Goal: Communication & Community: Answer question/provide support

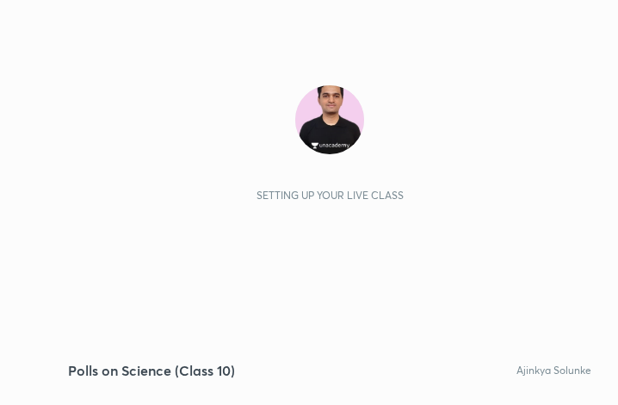
scroll to position [294, 549]
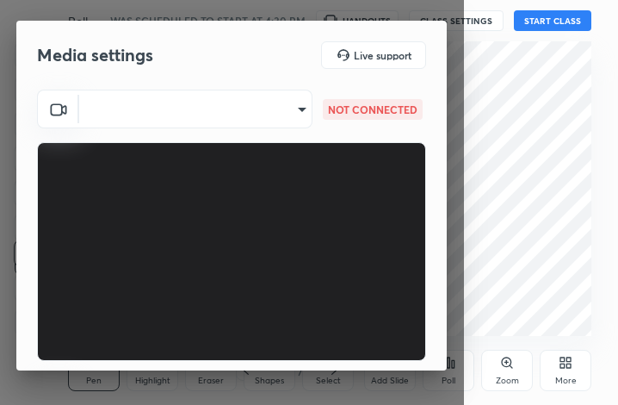
click at [239, 107] on body "1 2 3 4 5 6 7 C X Z C X Z E E Erase all H H Polls on Science (Class 10) WAS SCH…" at bounding box center [309, 202] width 618 height 405
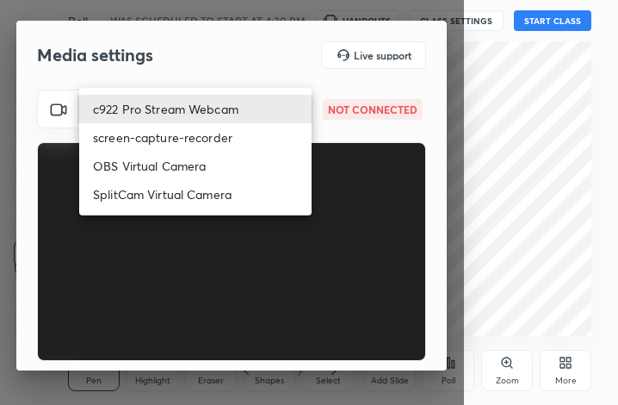
click at [239, 107] on li "c922 Pro Stream Webcam" at bounding box center [195, 109] width 232 height 28
type input "mz5XeYAkNWp2QV5IzfhKg2mI2T6XPNDecROMxnJfp9w="
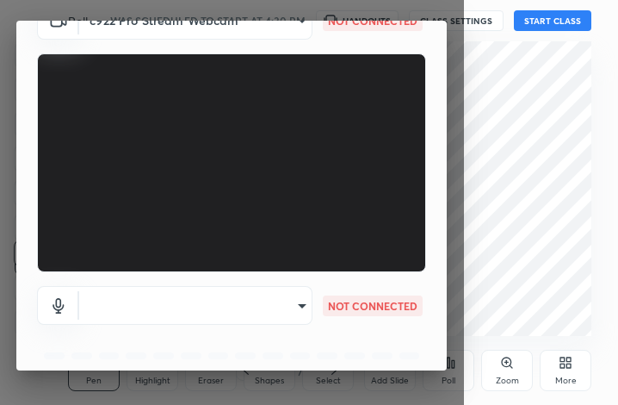
scroll to position [160, 0]
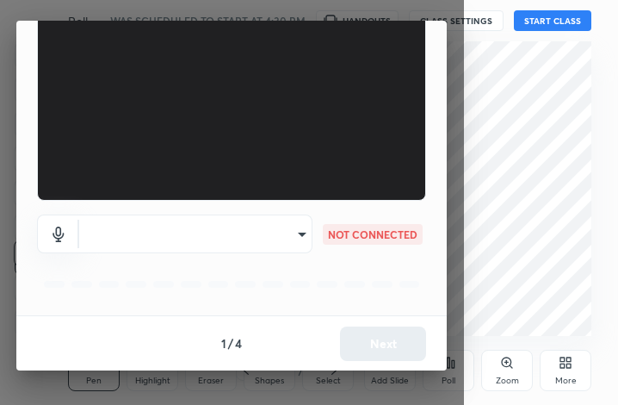
click at [289, 237] on body "1 2 3 4 5 6 7 C X Z C X Z E E Erase all H H Polls on Science (Class 10) WAS SCH…" at bounding box center [309, 202] width 618 height 405
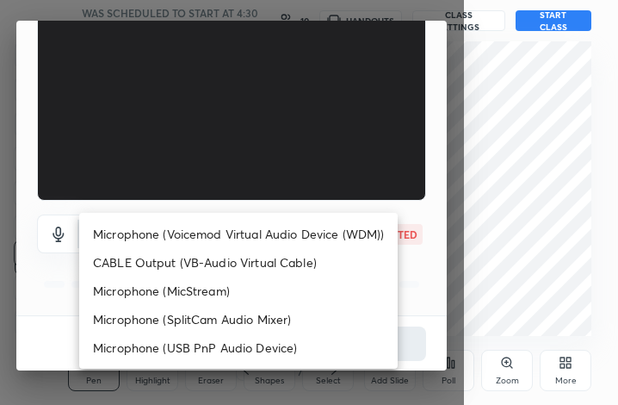
click at [286, 227] on li "Microphone (Voicemod Virtual Audio Device (WDM))" at bounding box center [238, 234] width 319 height 28
type input "VBCGzjgTZ+0gmPAsoHgp+LhUckAxO9S5WqeSPDF+pXU="
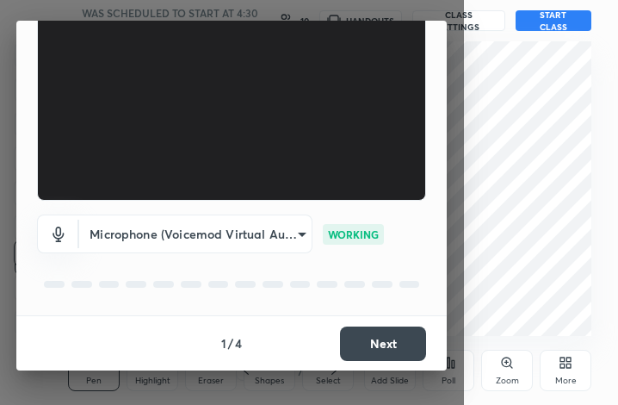
click at [355, 340] on button "Next" at bounding box center [383, 343] width 86 height 34
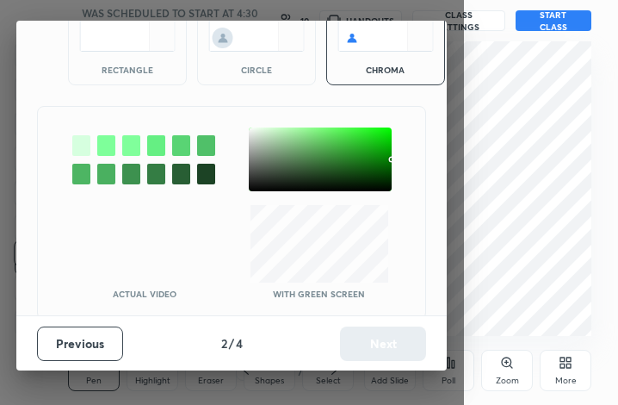
scroll to position [95, 0]
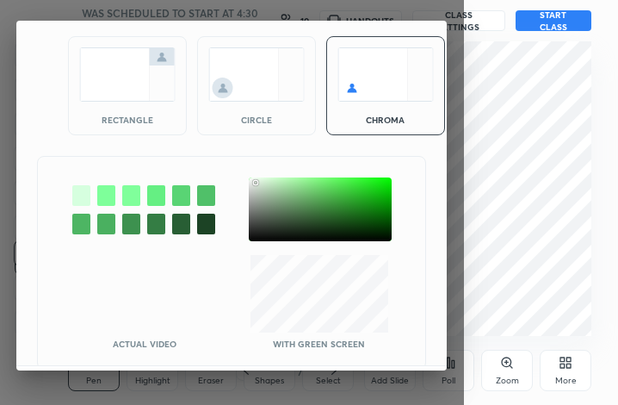
click at [256, 183] on div at bounding box center [320, 209] width 143 height 64
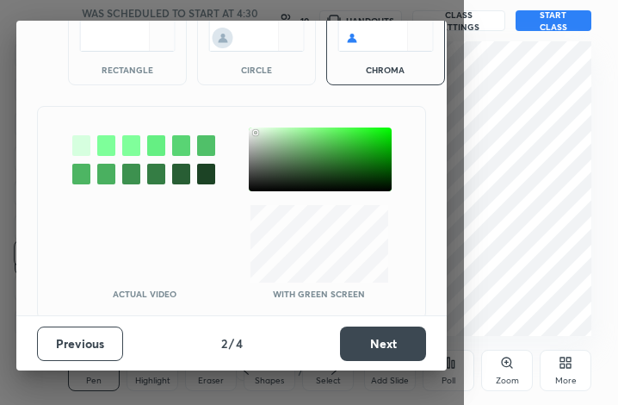
click at [377, 316] on div "Previous 2 / 4 Next" at bounding box center [231, 342] width 431 height 55
click at [379, 333] on button "Next" at bounding box center [383, 343] width 86 height 34
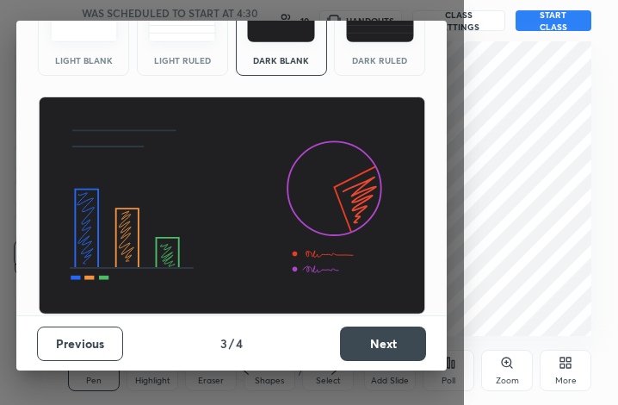
click at [379, 333] on button "Next" at bounding box center [383, 343] width 86 height 34
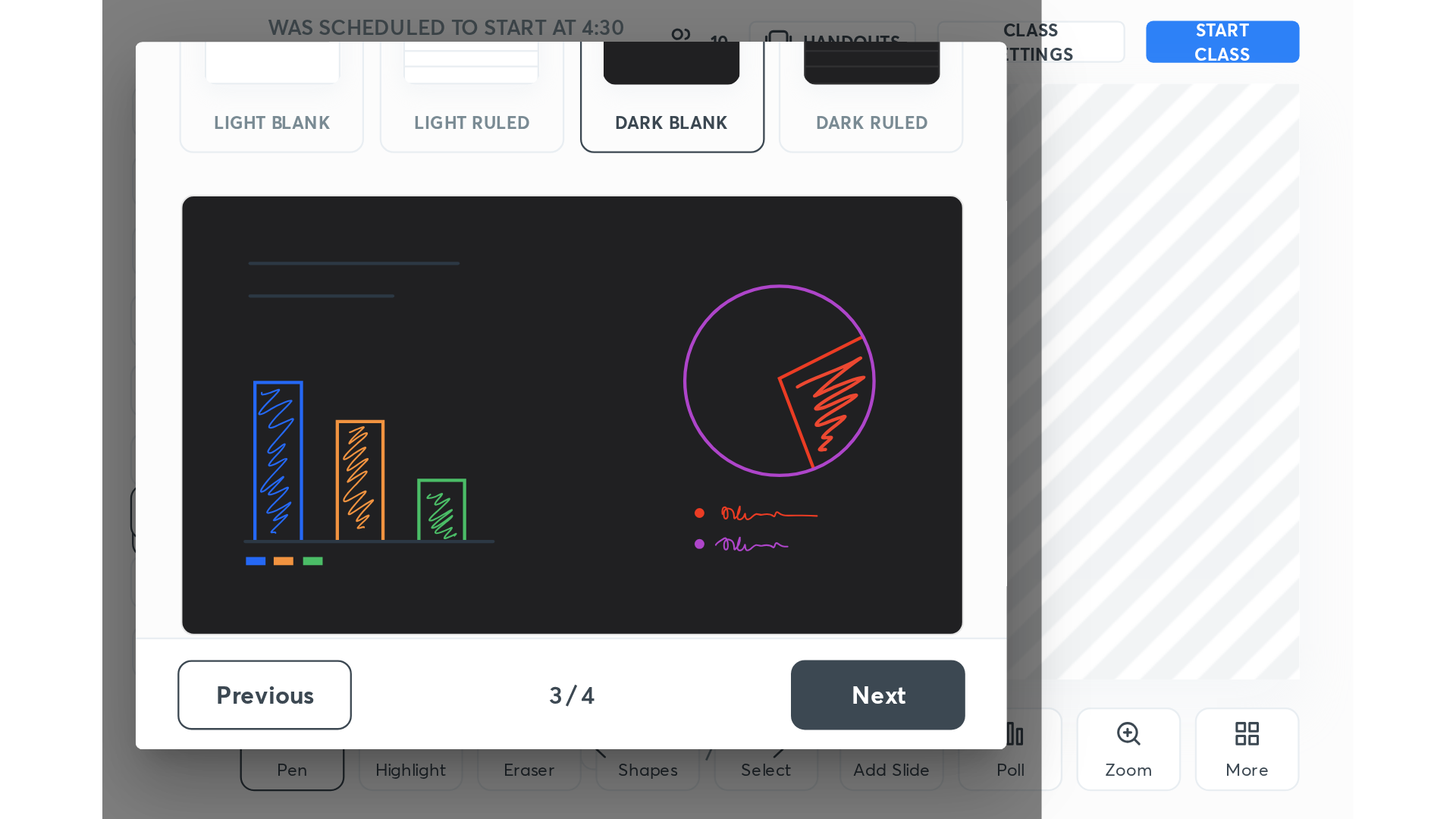
scroll to position [0, 0]
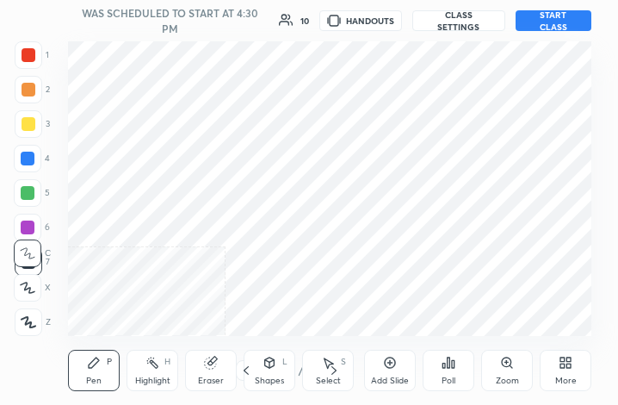
click at [573, 372] on div "More" at bounding box center [566, 370] width 52 height 41
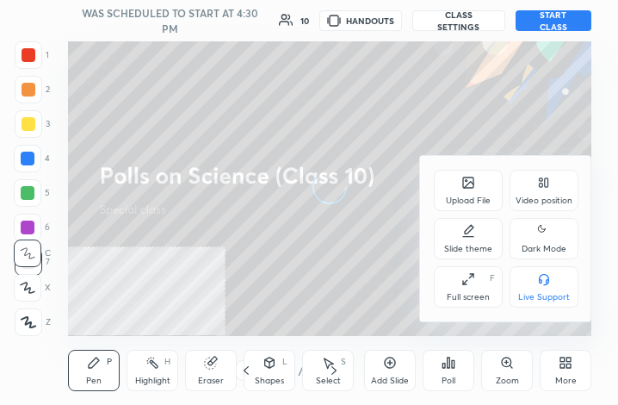
click at [478, 288] on div "Full screen F" at bounding box center [468, 286] width 69 height 41
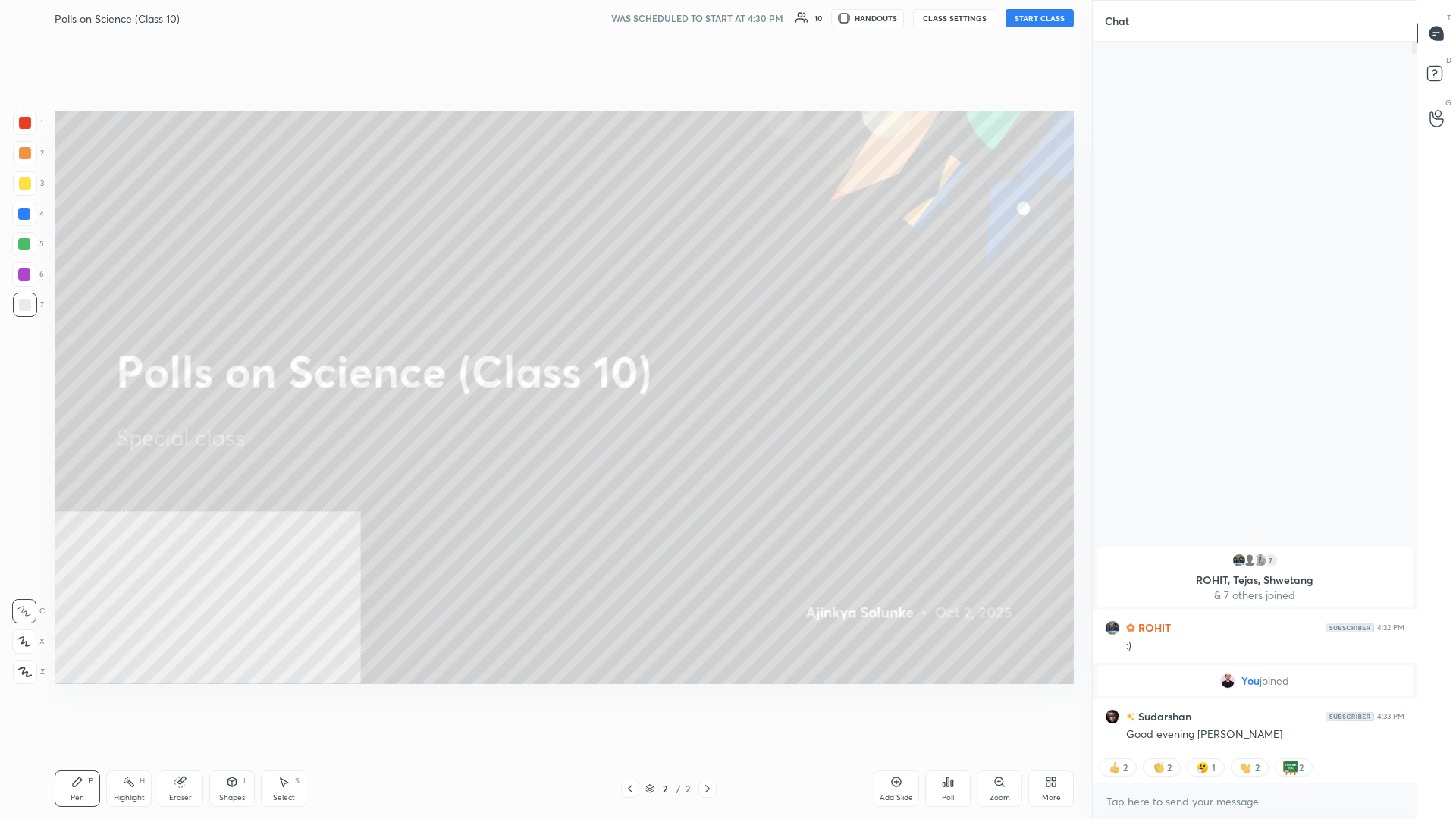
click at [543, 24] on button "START CLASS" at bounding box center [1039, 18] width 68 height 18
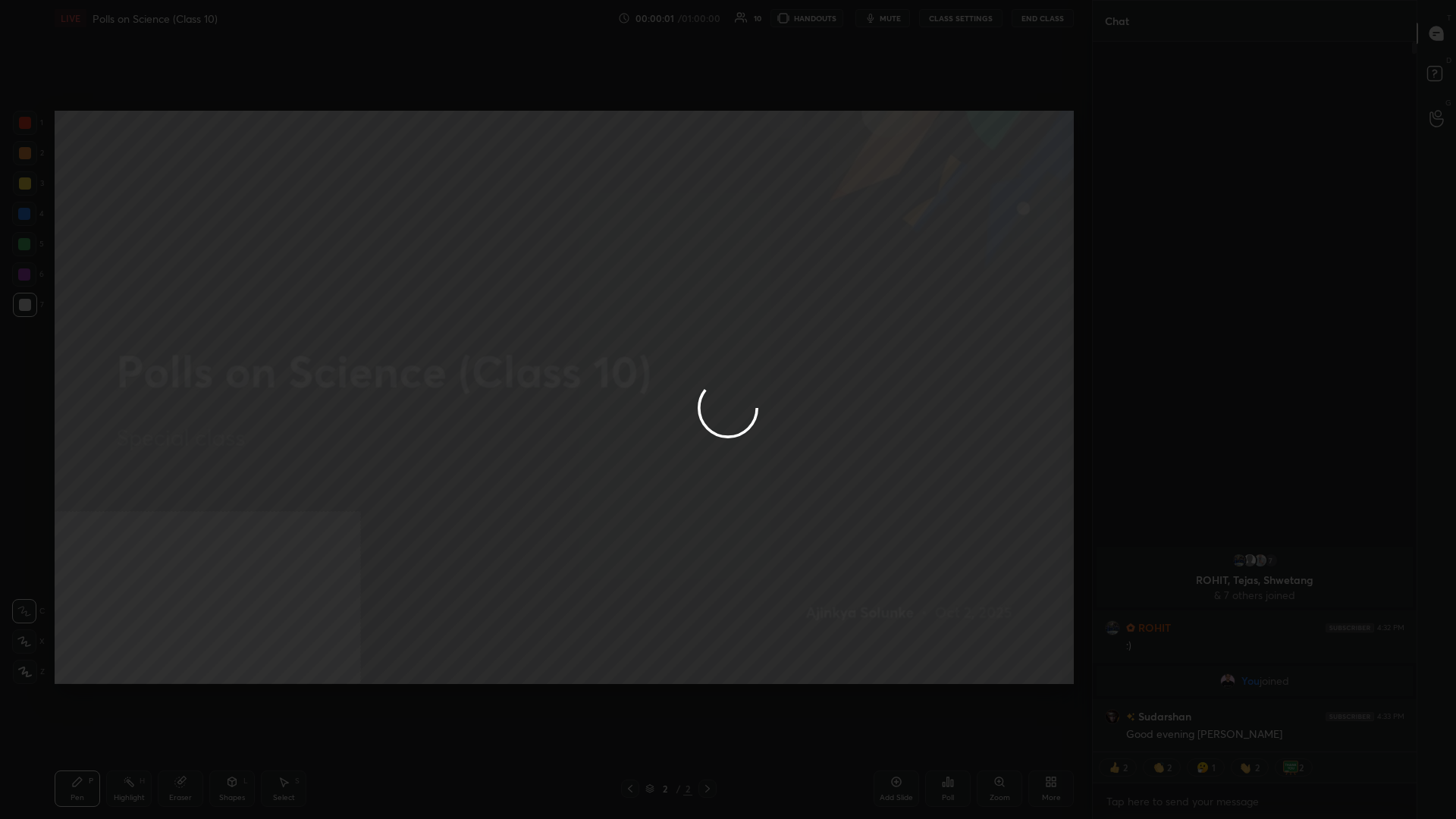
type textarea "x"
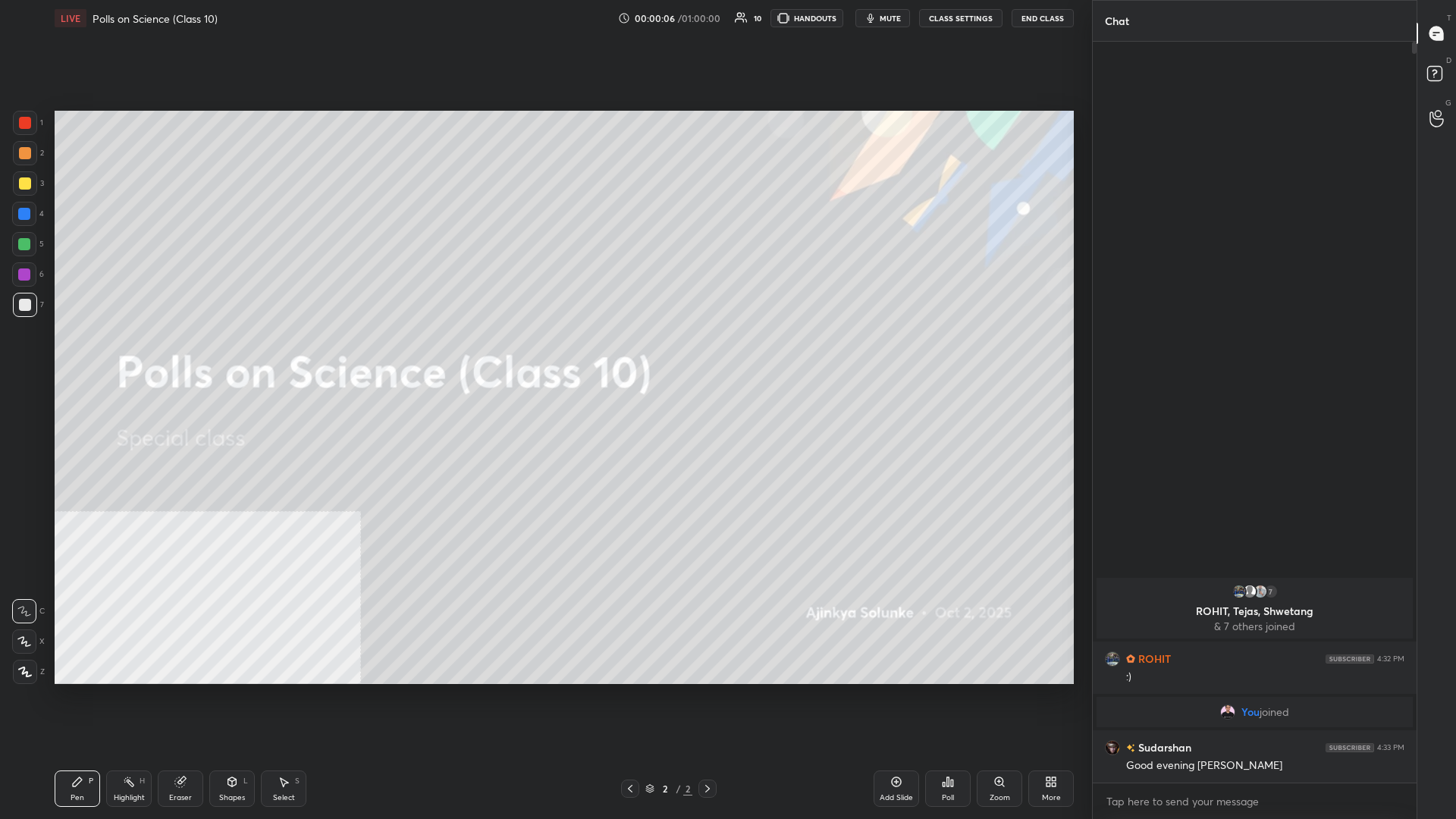
click at [543, 13] on button "CLASS SETTINGS" at bounding box center [961, 18] width 84 height 18
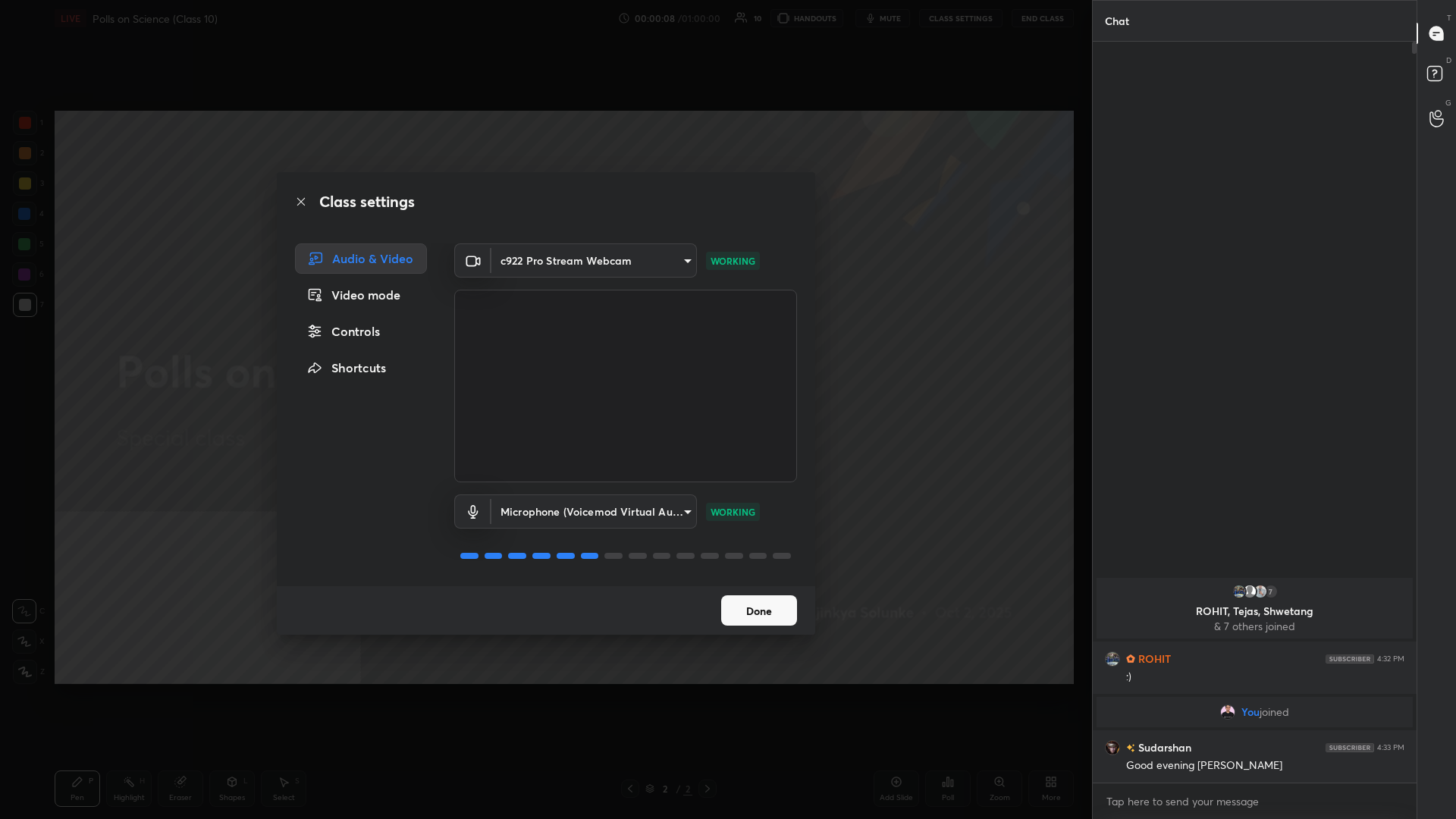
click at [394, 291] on div "Video mode" at bounding box center [361, 295] width 132 height 30
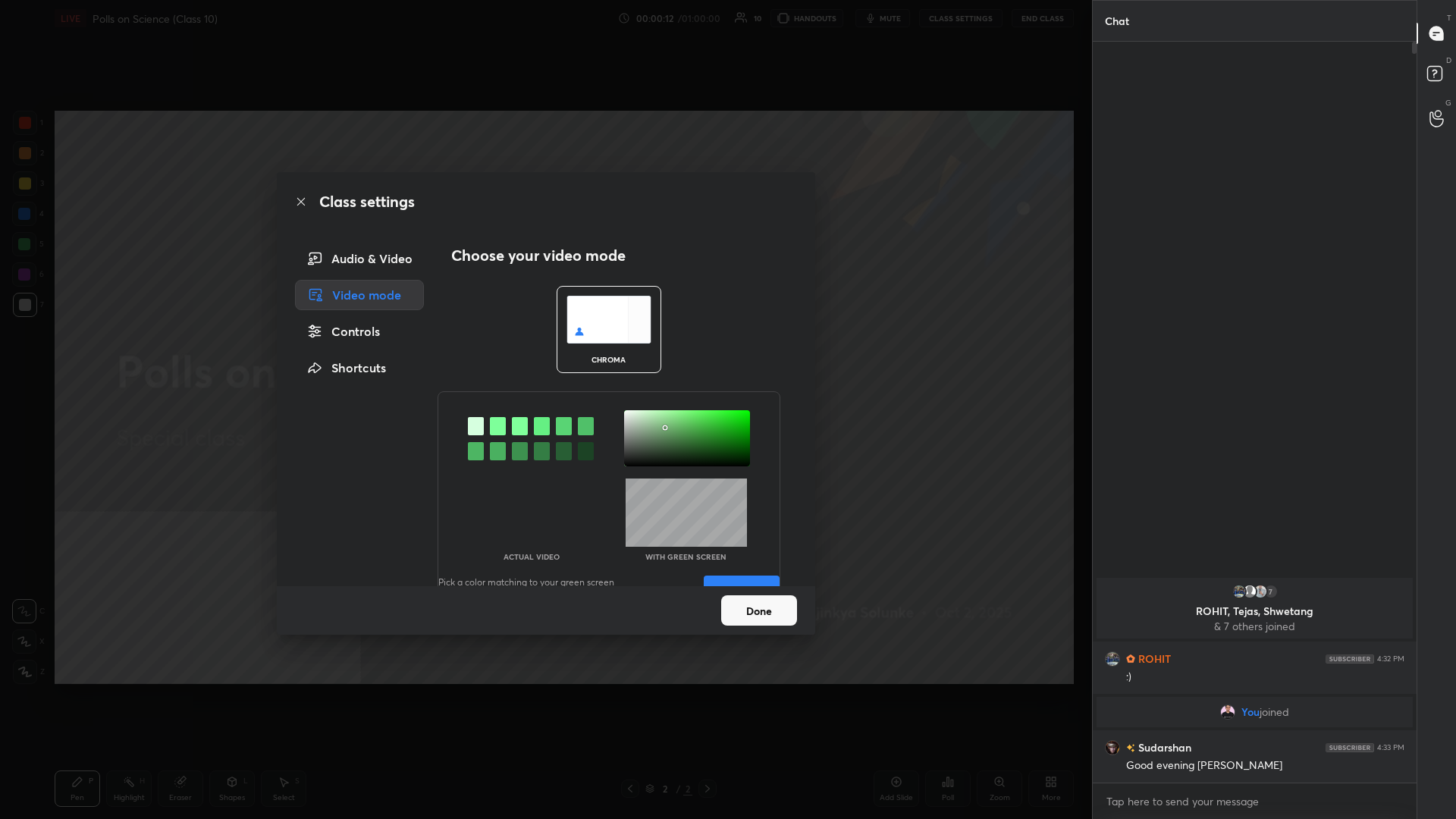
click at [543, 356] on div at bounding box center [687, 439] width 126 height 56
click at [543, 356] on button "Done" at bounding box center [759, 610] width 76 height 30
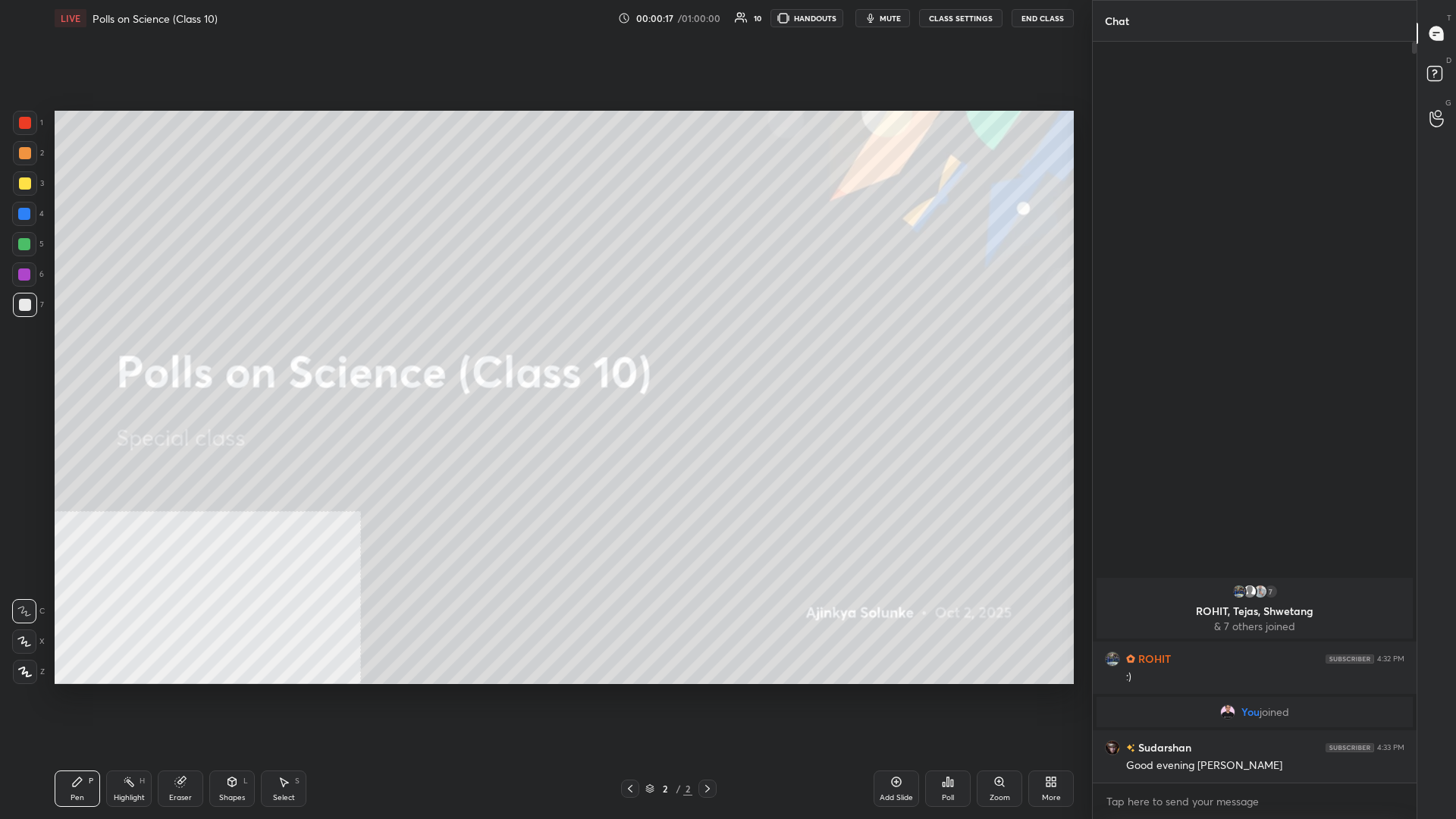
click at [543, 14] on button "CLASS SETTINGS" at bounding box center [961, 18] width 84 height 18
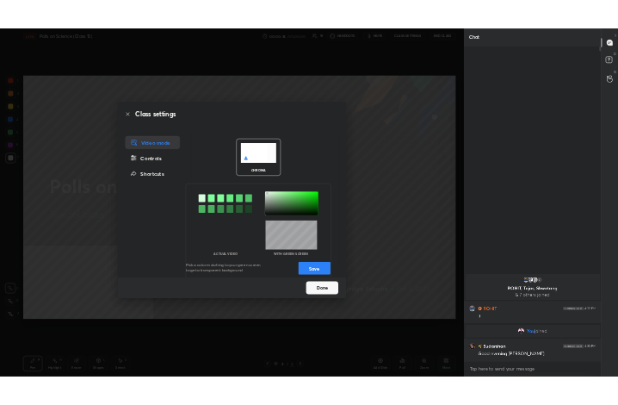
scroll to position [44, 0]
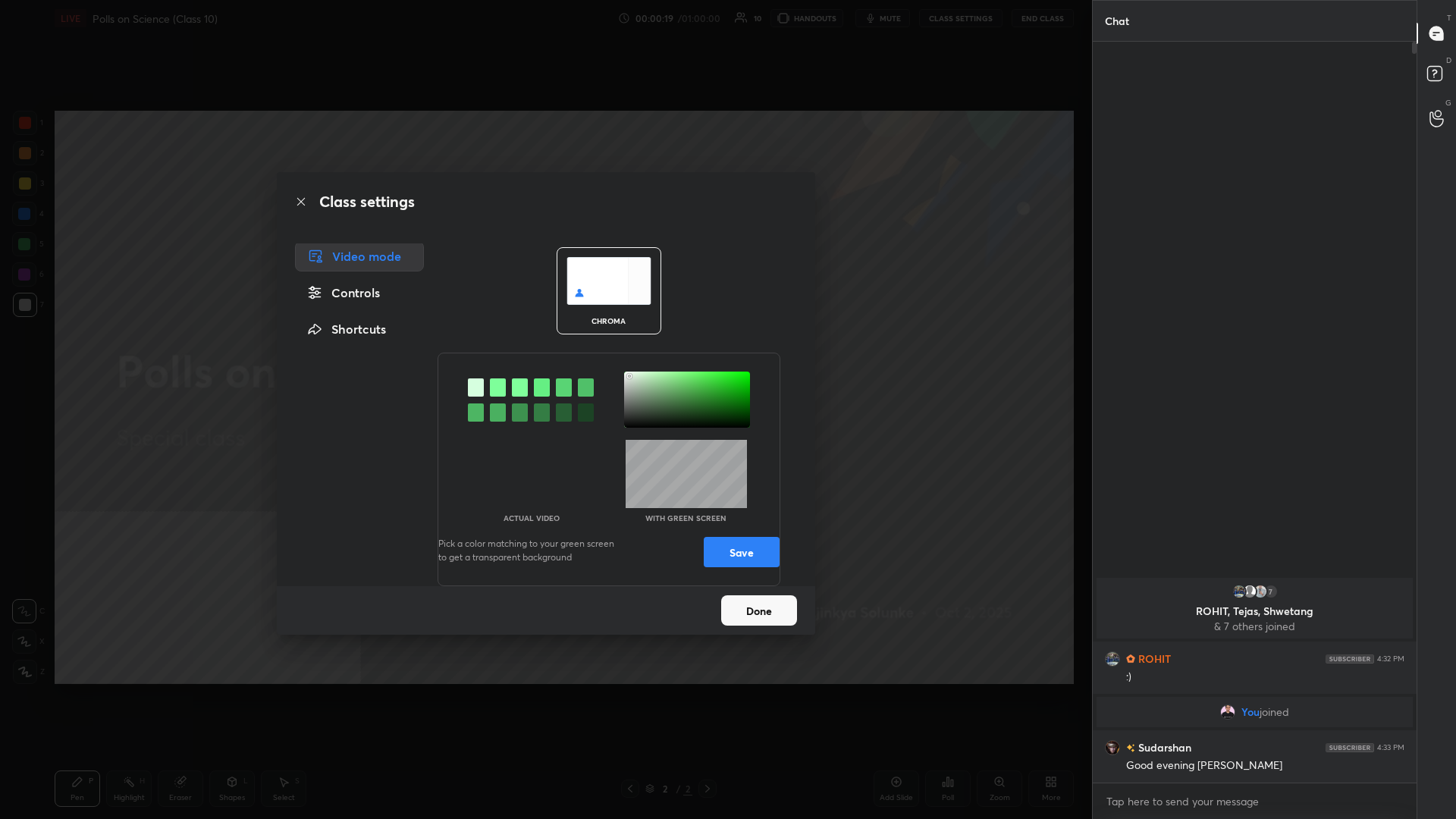
click at [543, 356] on button "Save" at bounding box center [742, 552] width 76 height 30
click at [543, 356] on button "Done" at bounding box center [759, 610] width 76 height 30
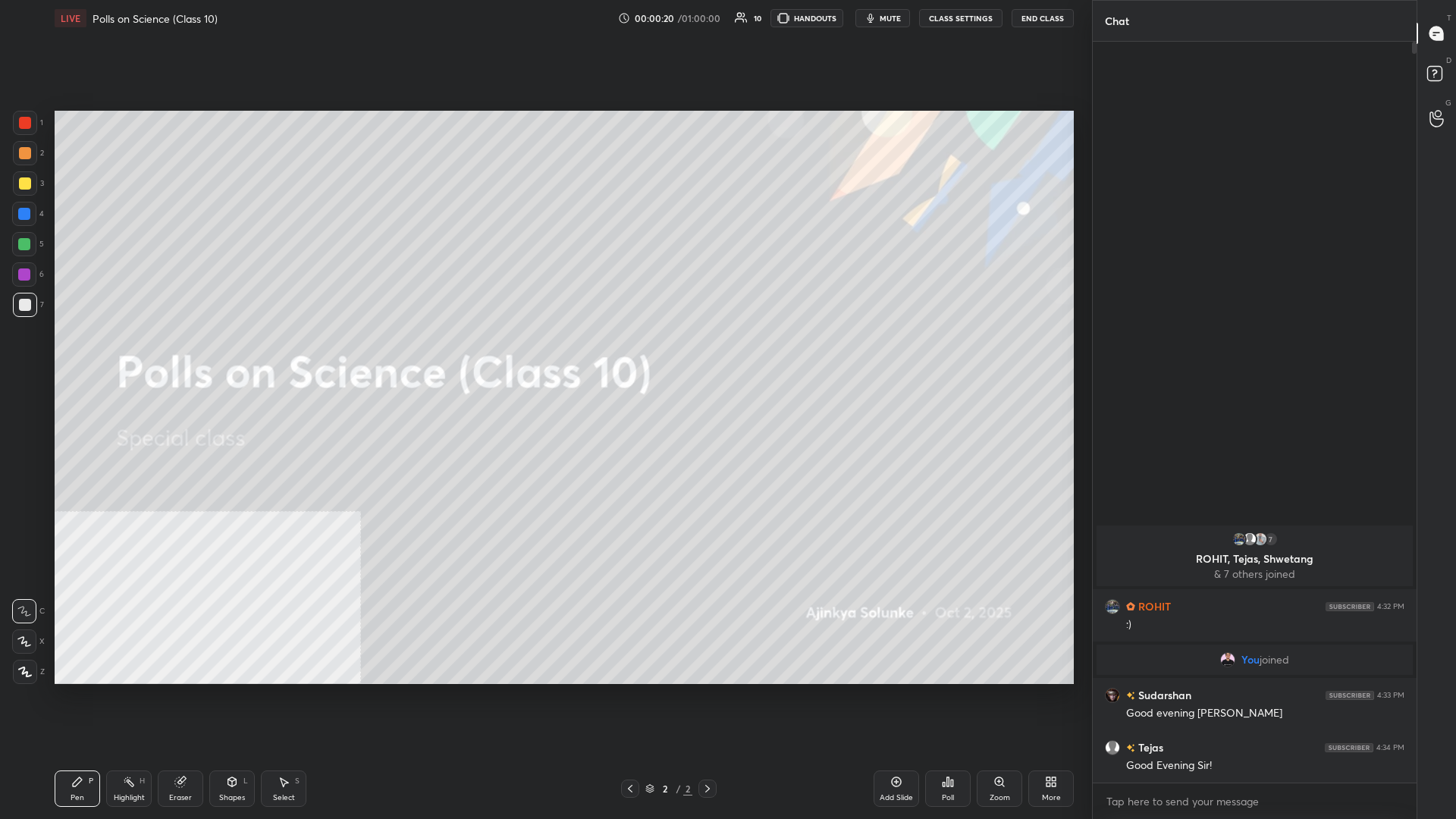
click at [543, 356] on div "More" at bounding box center [1052, 788] width 46 height 36
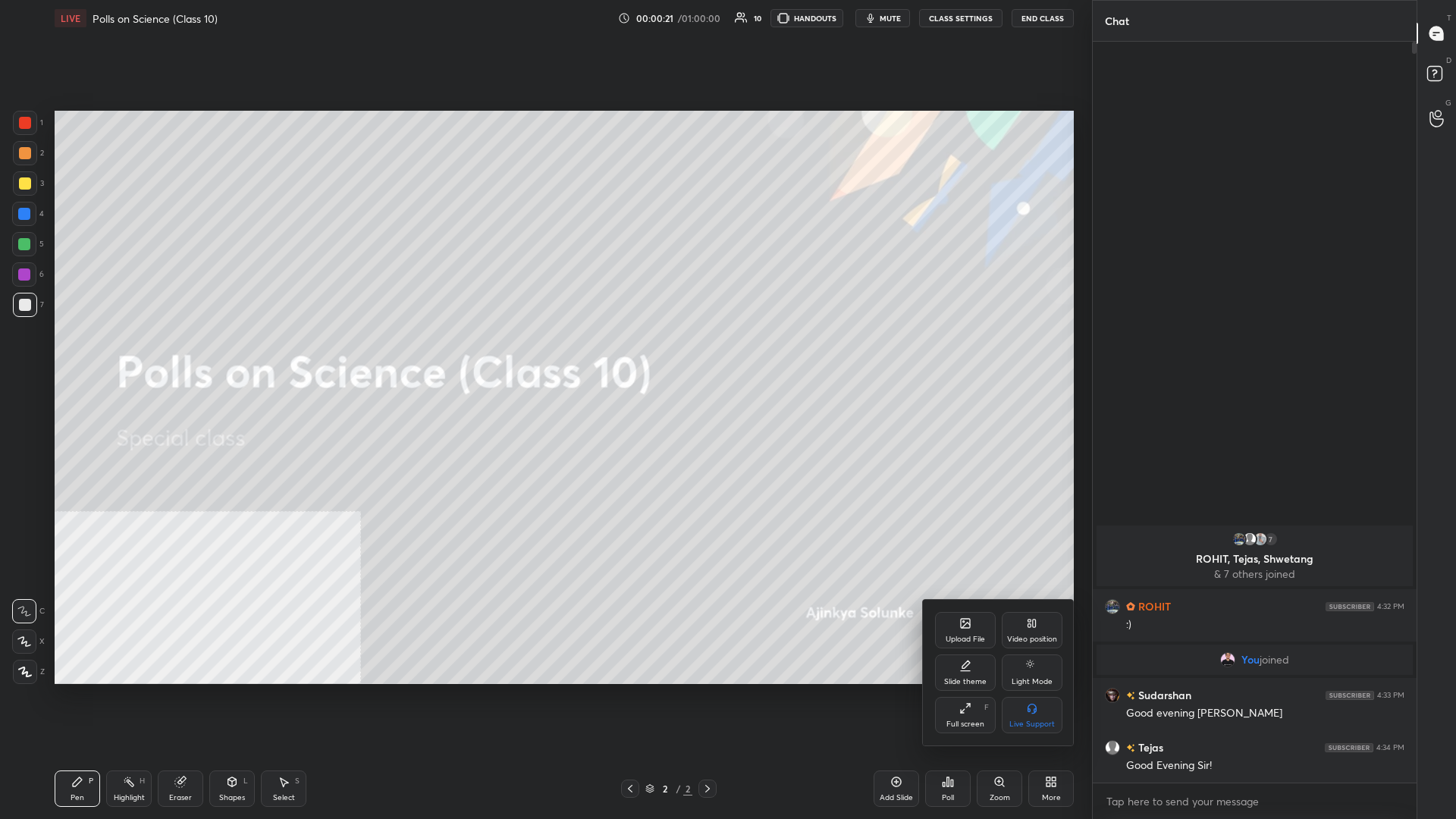
click at [543, 356] on div "Video position" at bounding box center [1031, 630] width 61 height 36
click at [543, 356] on div "Video position Bottom left Bottom right" at bounding box center [999, 694] width 152 height 101
click at [543, 356] on div "Bottom right" at bounding box center [1031, 714] width 61 height 36
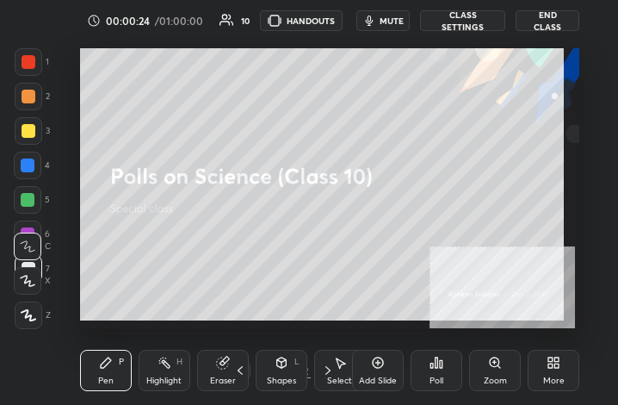
scroll to position [85806, 85552]
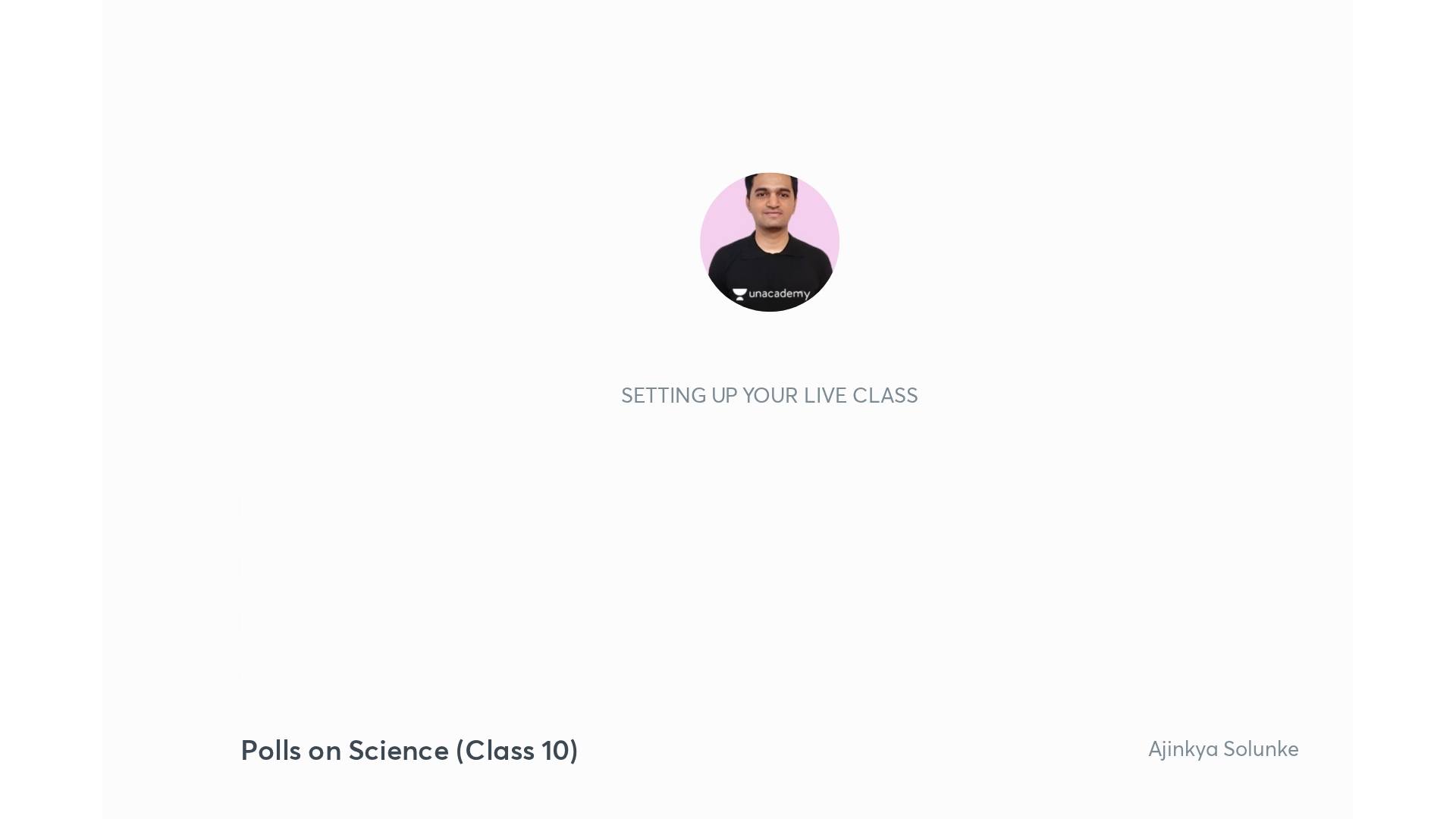
scroll to position [259, 484]
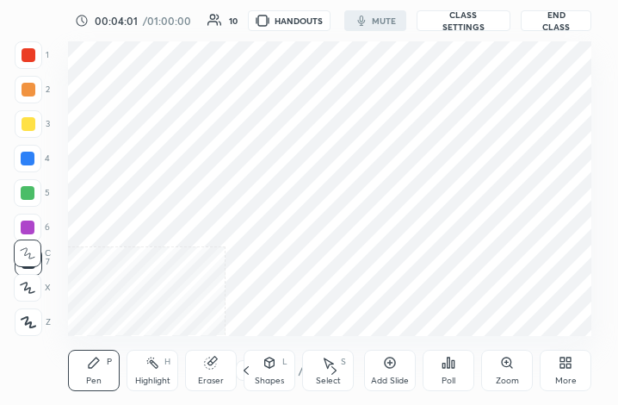
click at [560, 374] on div "More" at bounding box center [566, 370] width 52 height 41
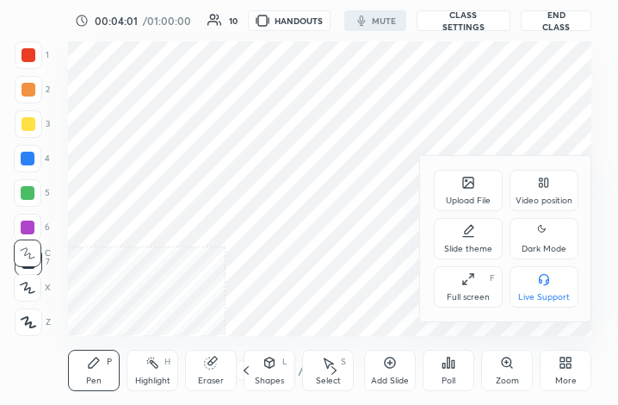
click at [462, 301] on div "Full screen" at bounding box center [468, 297] width 43 height 9
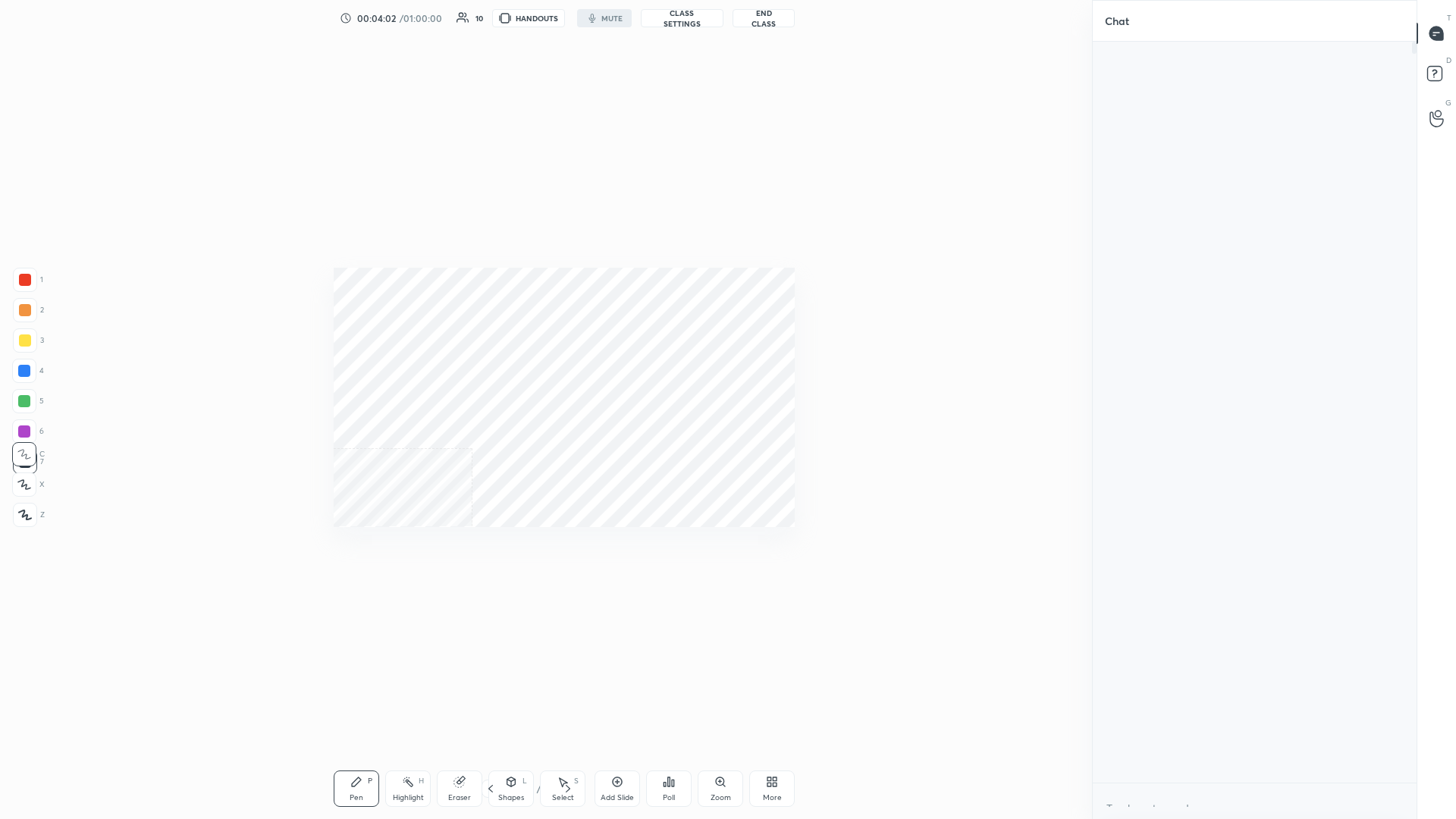
scroll to position [722, 1214]
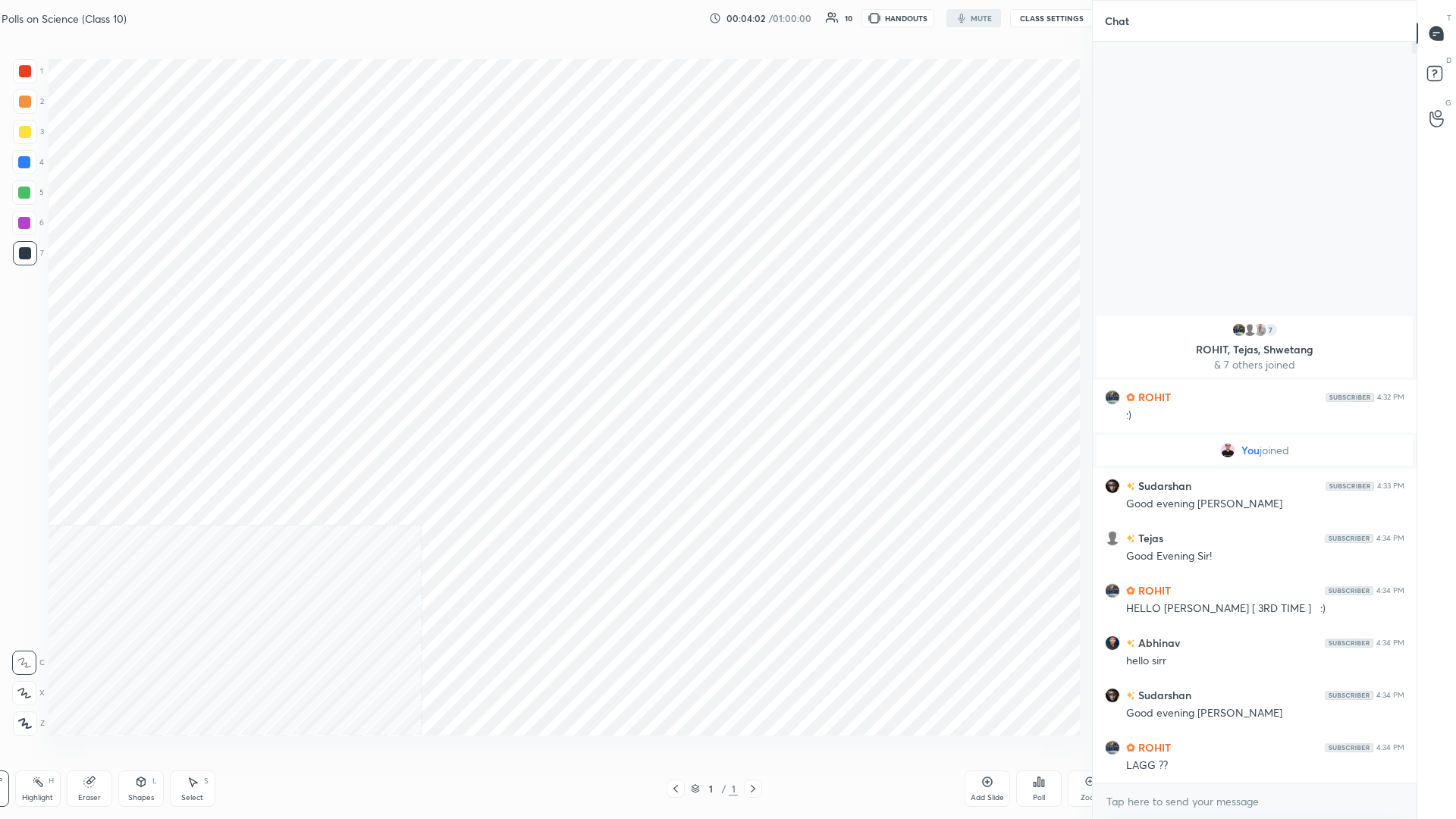
type textarea "x"
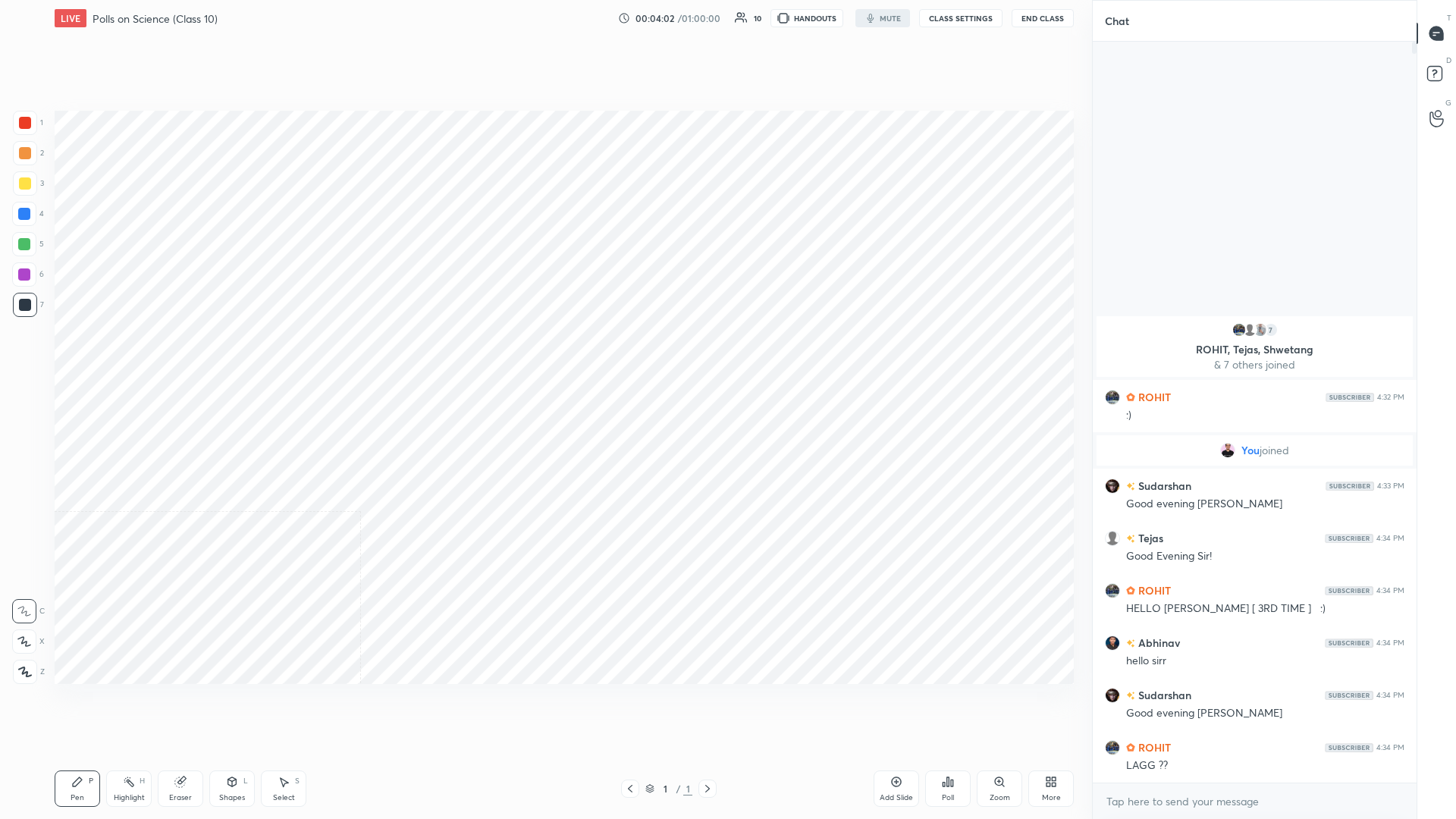
click at [543, 356] on icon at bounding box center [1048, 785] width 4 height 4
click at [543, 356] on div "Video position" at bounding box center [1031, 630] width 61 height 36
click at [543, 356] on div "Bottom right" at bounding box center [1032, 724] width 46 height 8
click at [543, 12] on button "CLASS SETTINGS" at bounding box center [961, 18] width 84 height 18
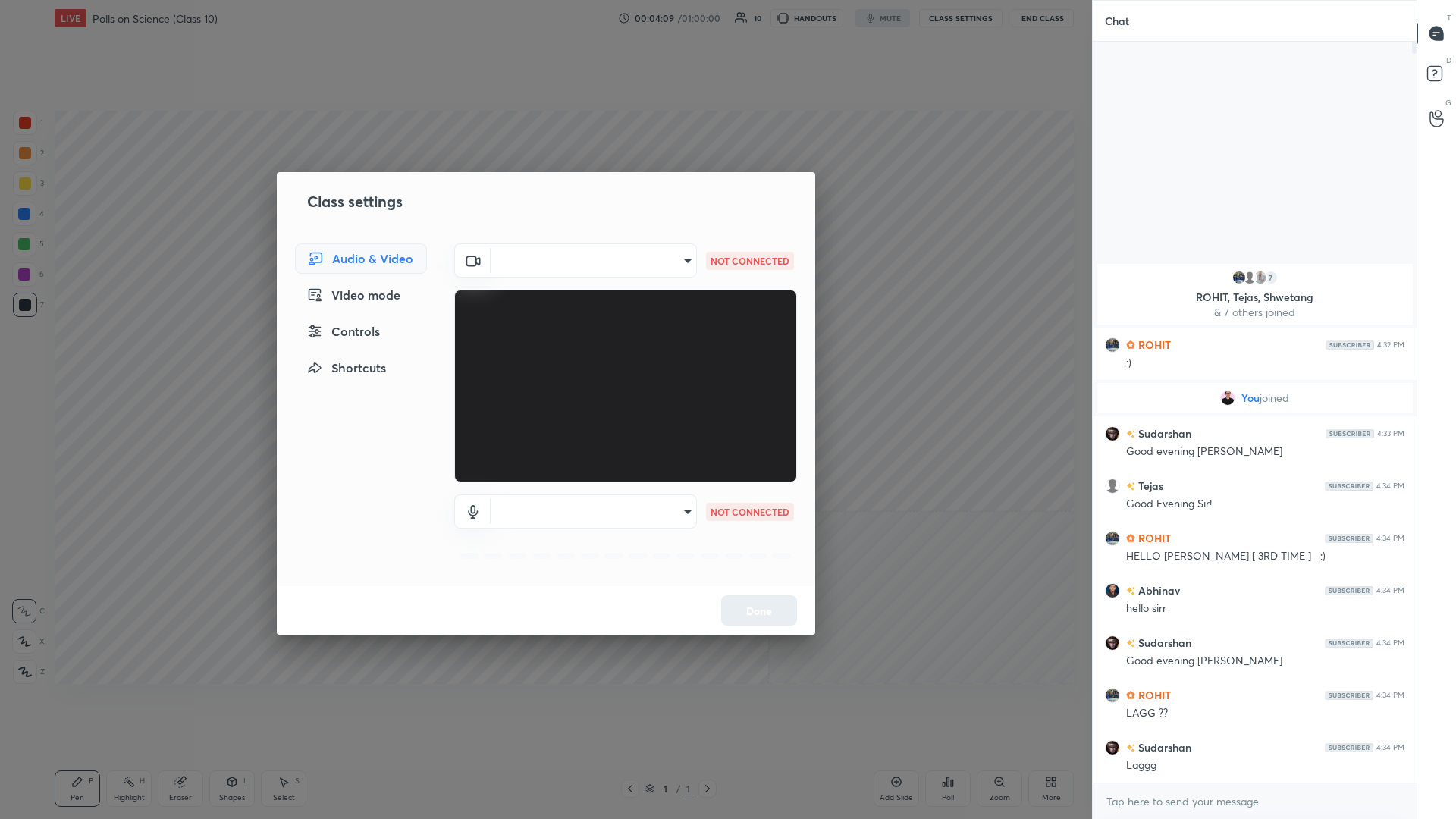
click at [543, 268] on body "1 2 3 4 5 6 7 C X Z C X Z E E Erase all H H LIVE Polls on Science (Class 10) 00…" at bounding box center [728, 410] width 1456 height 819
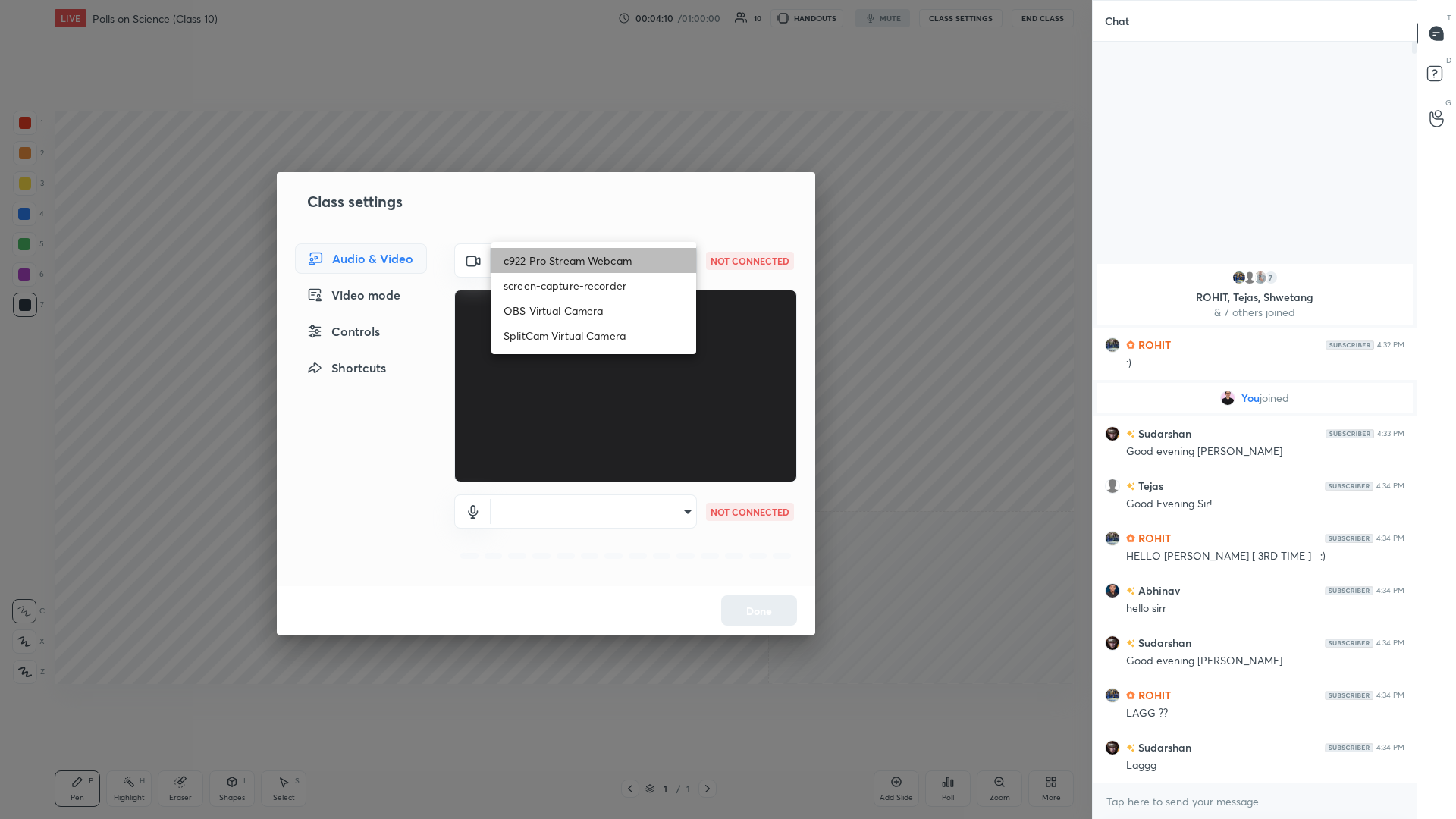
click at [543, 261] on li "c922 Pro Stream Webcam" at bounding box center [594, 261] width 204 height 25
type input "mz5XeYAkNWp2QV5IzfhKg2mI2T6XPNDecROMxnJfp9w="
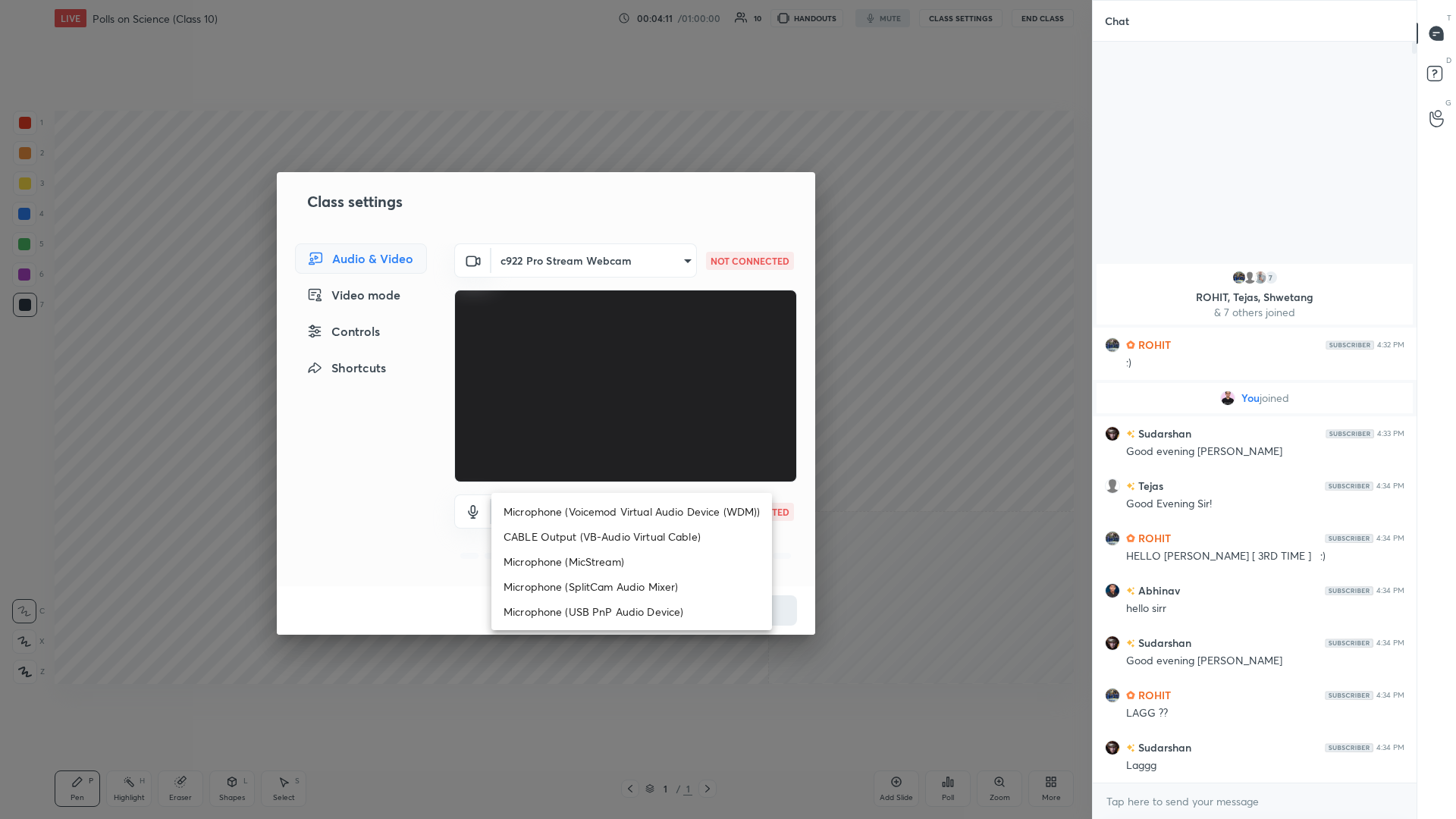
click at [543, 356] on body "1 2 3 4 5 6 7 C X Z C X Z E E Erase all H H LIVE Polls on Science (Class 10) 00…" at bounding box center [728, 410] width 1456 height 819
click at [543, 356] on li "Microphone (Voicemod Virtual Audio Device (WDM))" at bounding box center [632, 512] width 281 height 25
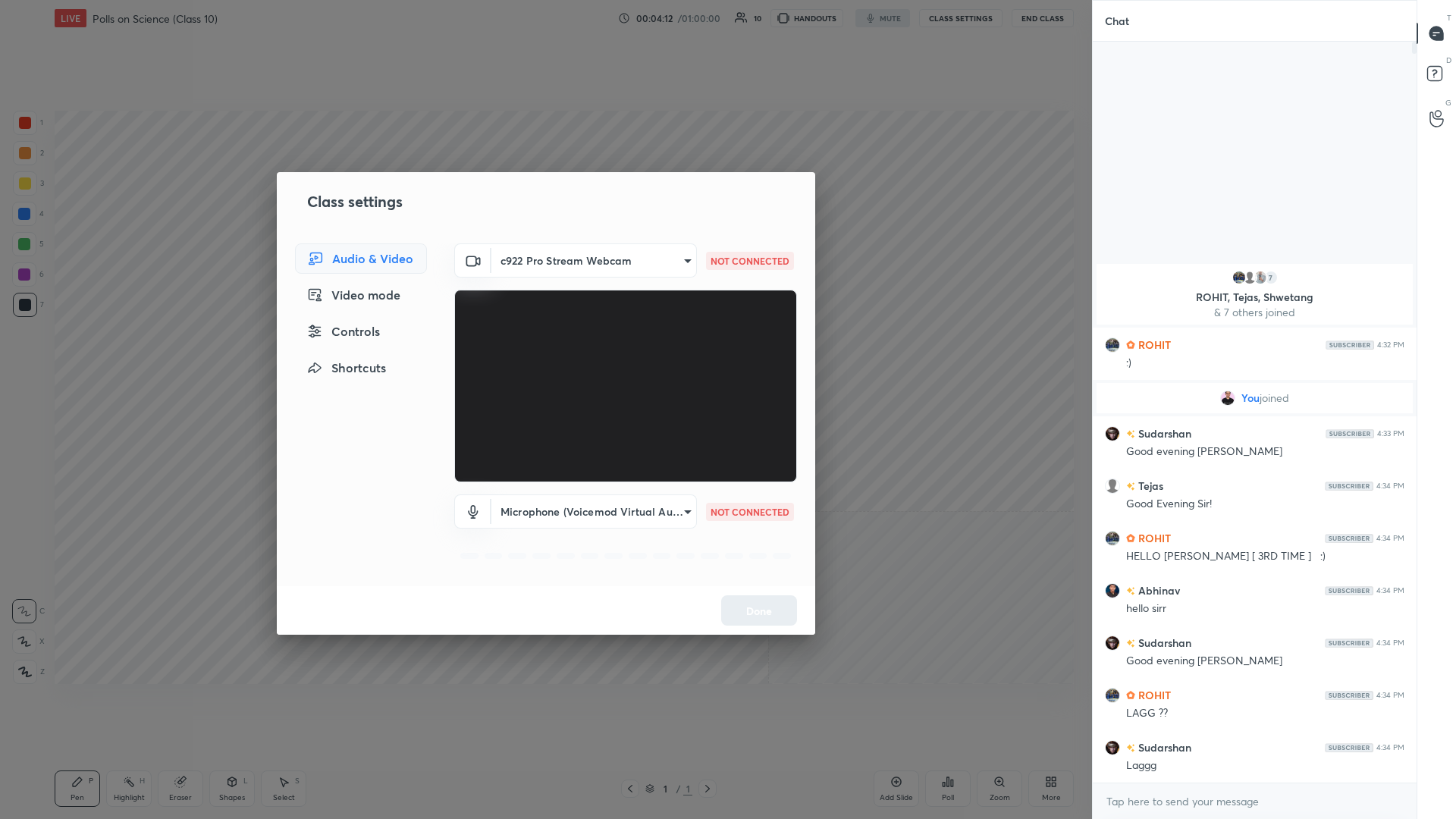
type input "VBCGzjgTZ+0gmPAsoHgp+LhUckAxO9S5WqeSPDF+pXU="
click at [543, 356] on button "Done" at bounding box center [759, 610] width 76 height 30
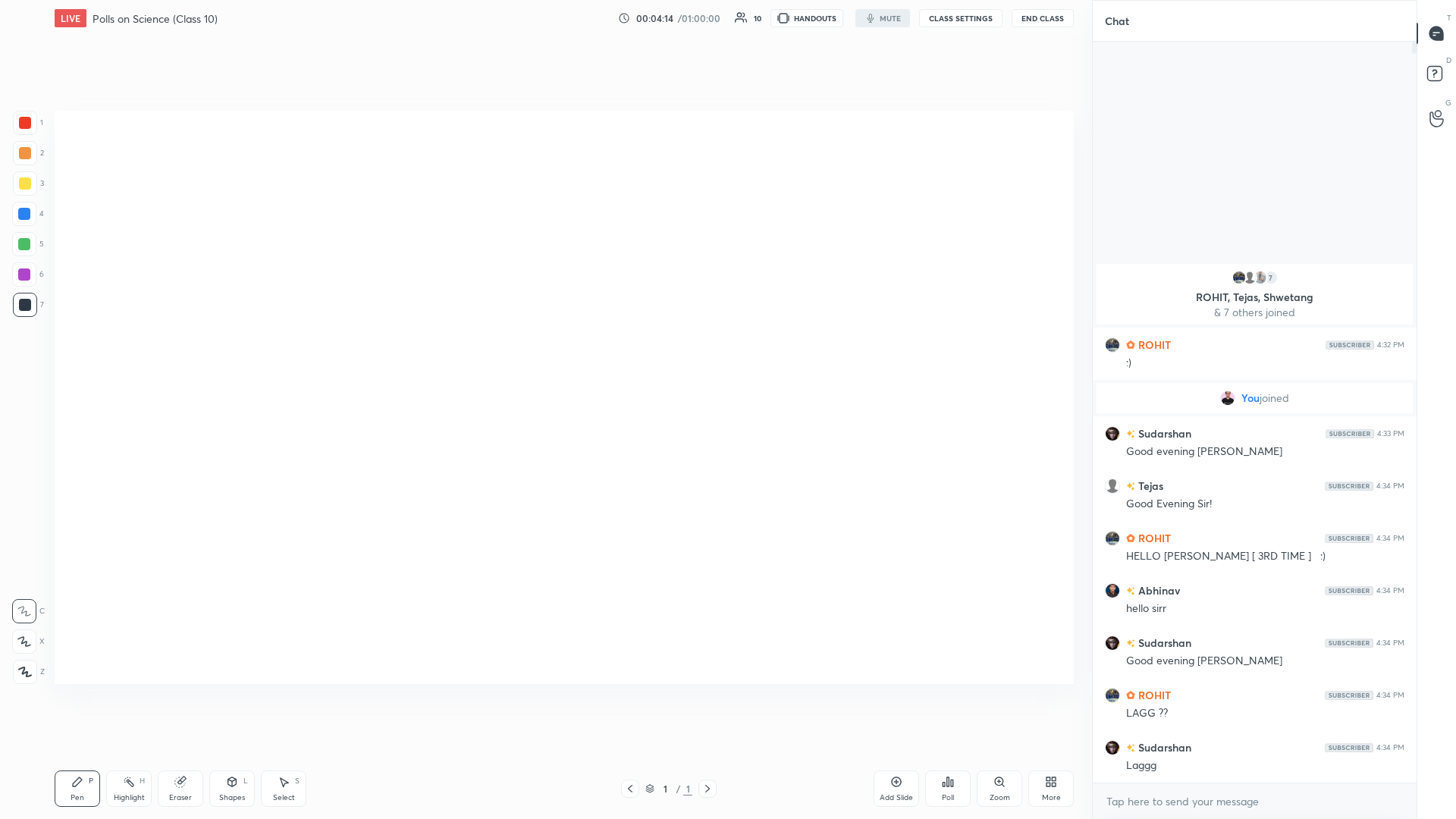
click at [543, 356] on div "More" at bounding box center [1052, 797] width 19 height 8
click at [543, 356] on div "Dark Mode" at bounding box center [1031, 682] width 40 height 8
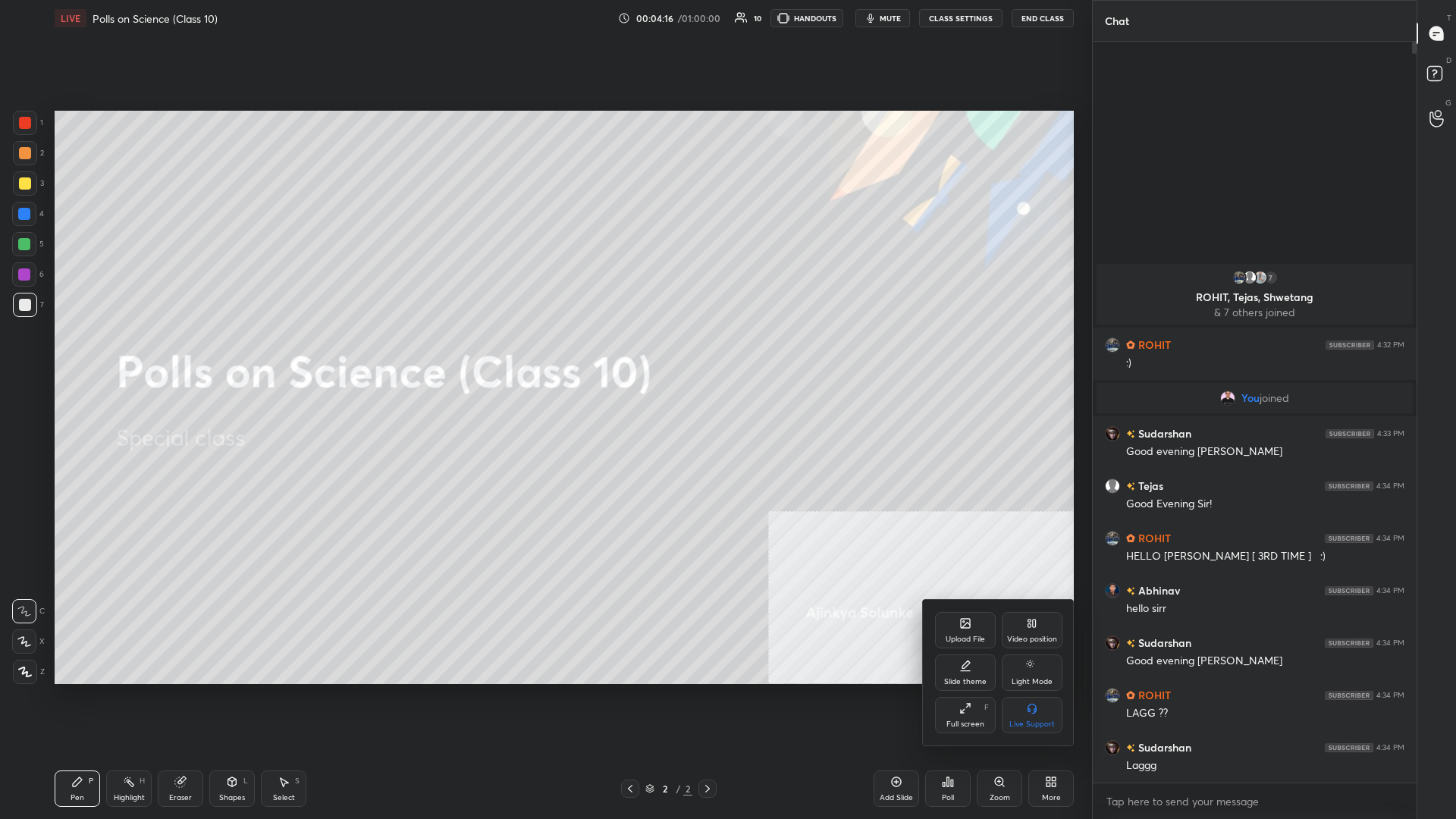
click at [543, 356] on div at bounding box center [728, 410] width 1456 height 819
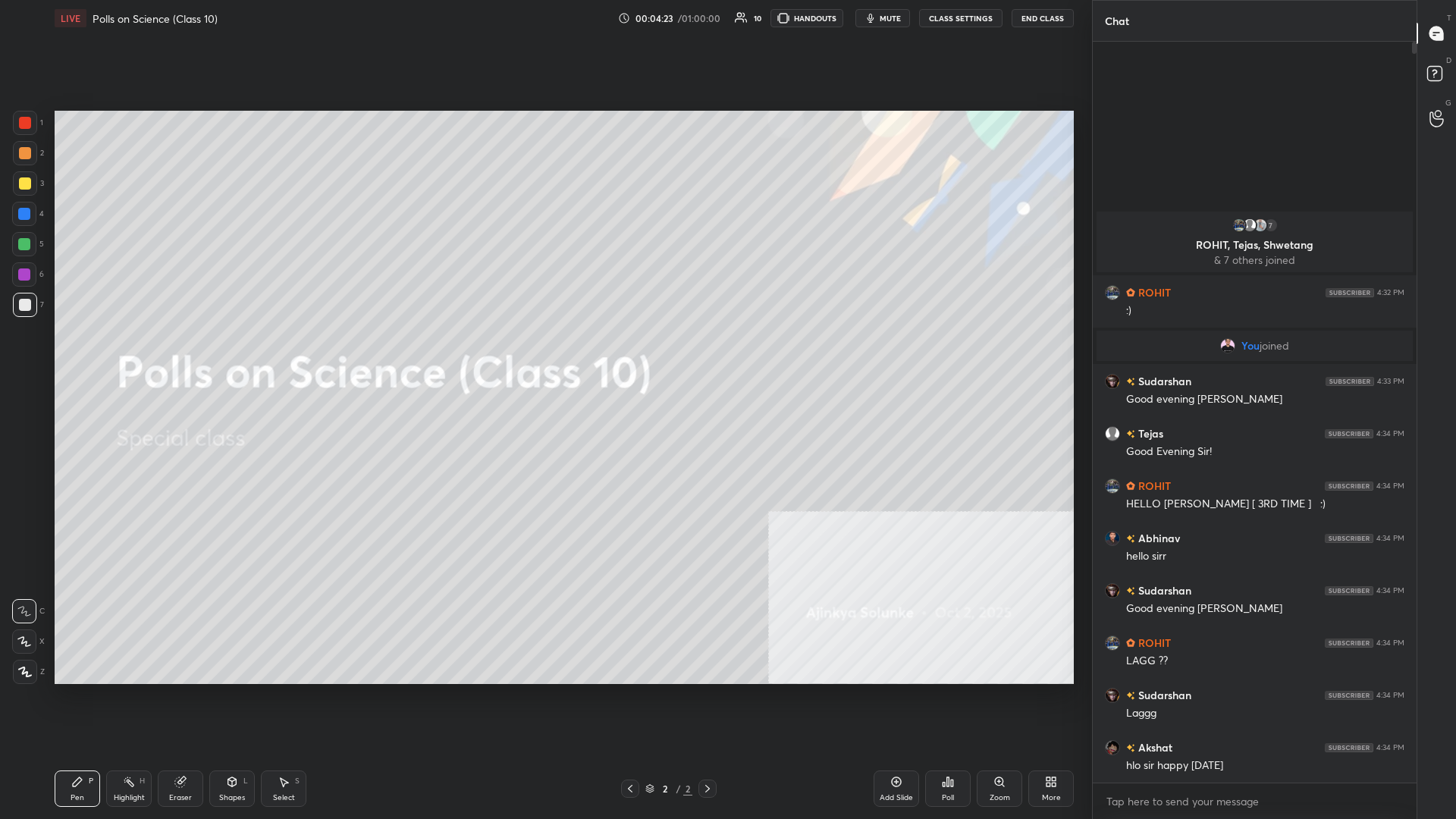
click at [19, 166] on div "2" at bounding box center [28, 156] width 31 height 30
click at [26, 179] on div at bounding box center [26, 183] width 12 height 12
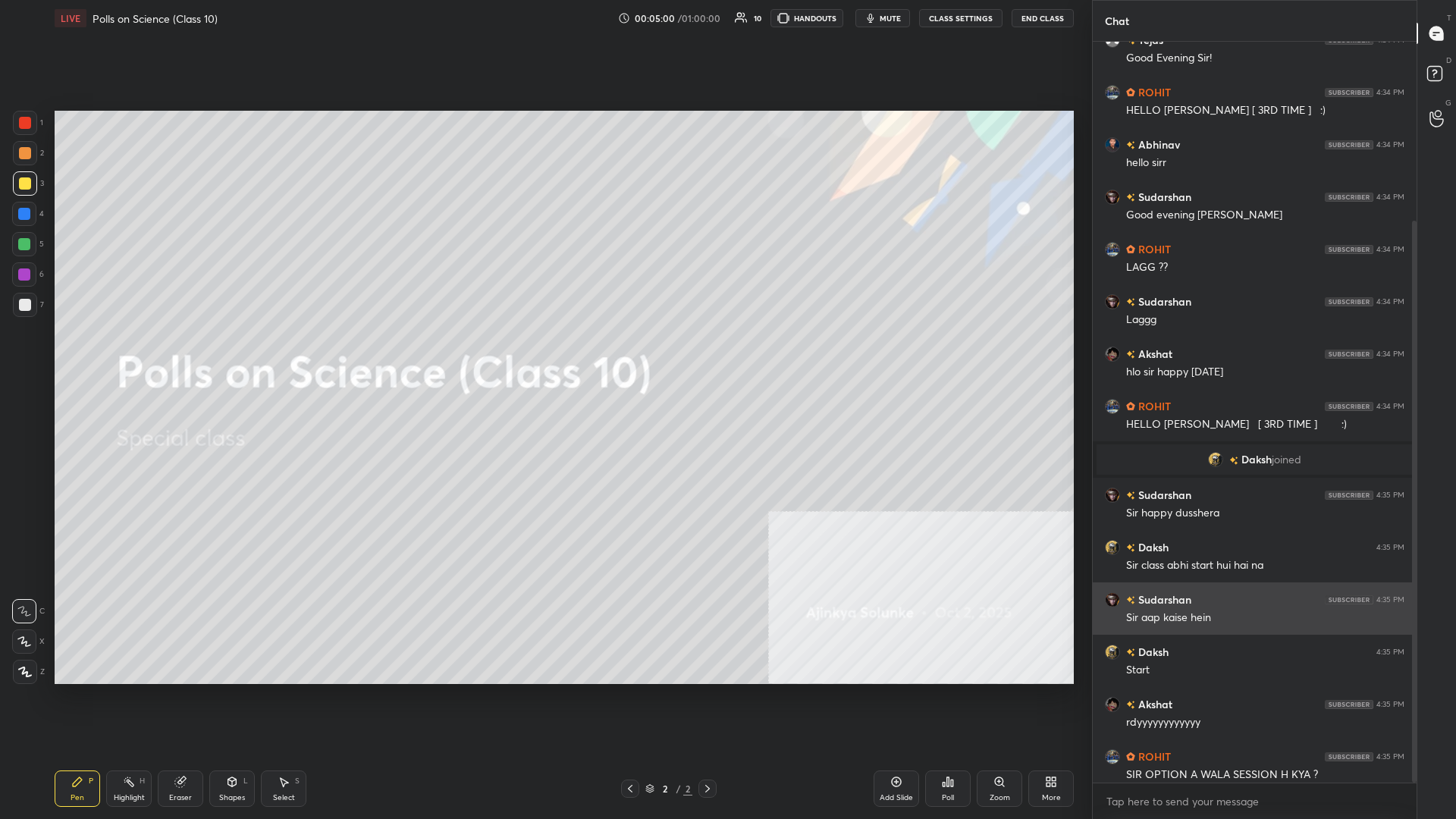
scroll to position [236, 0]
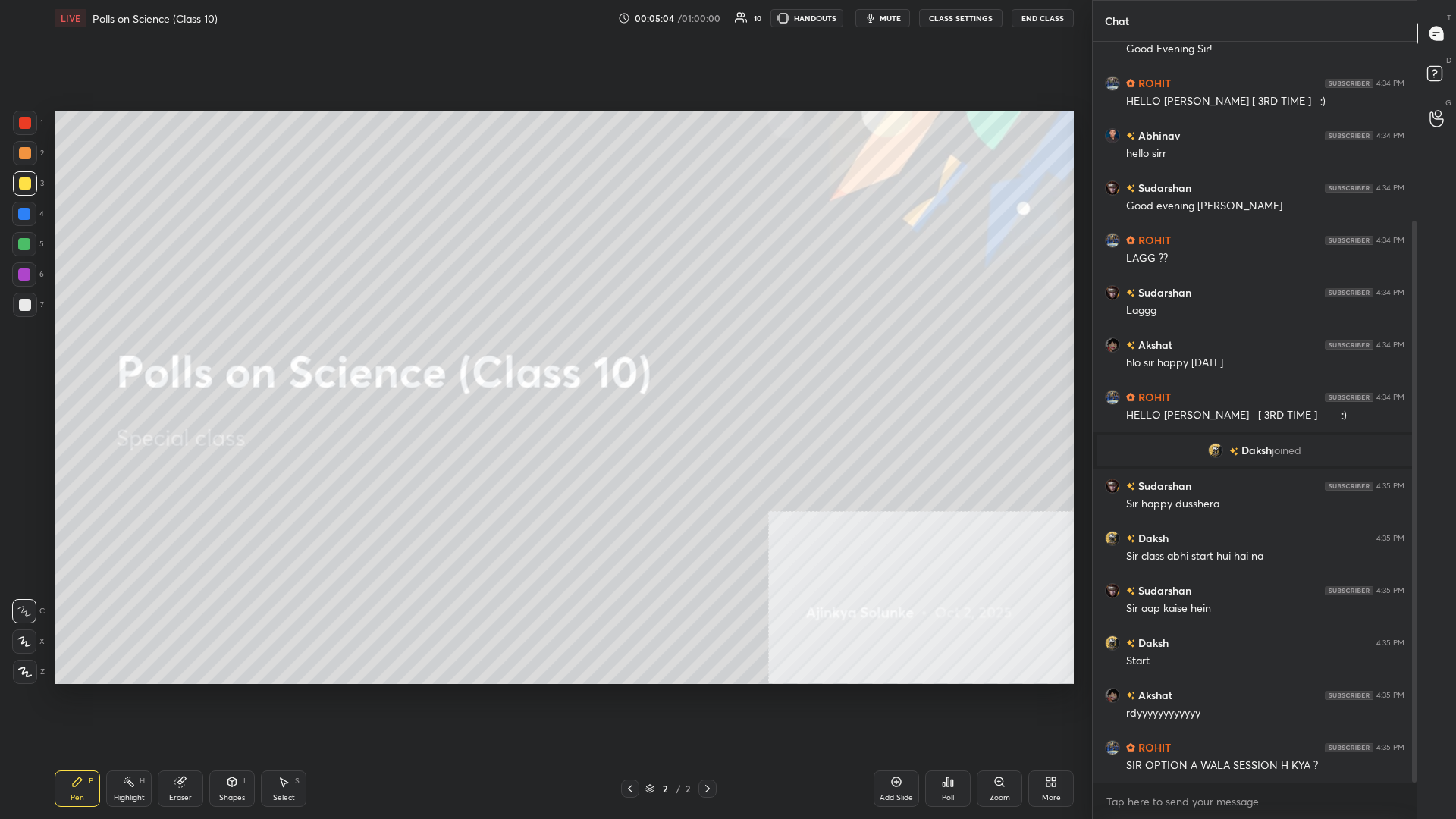
click at [543, 356] on div "Add Slide" at bounding box center [897, 788] width 46 height 36
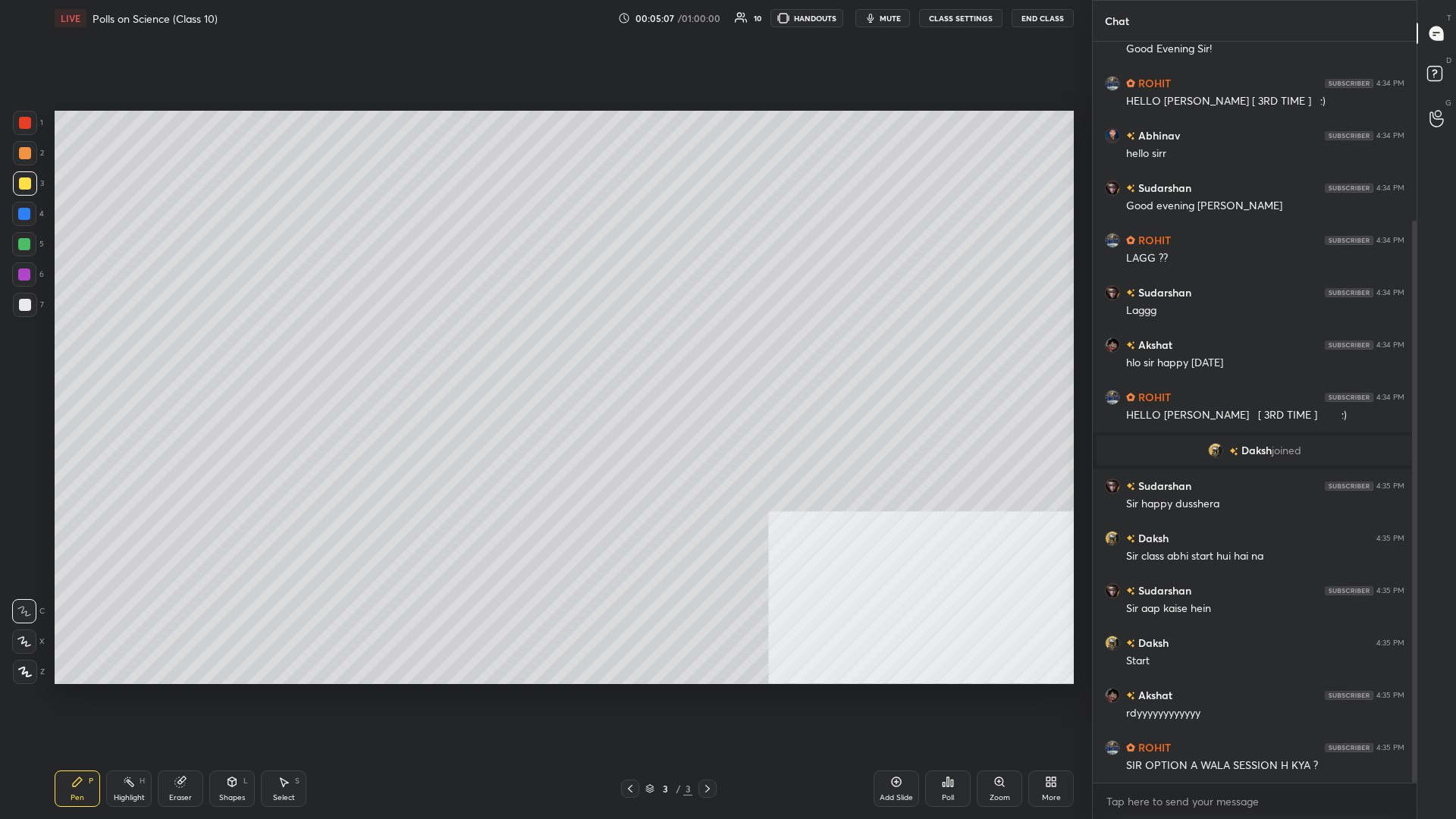
click at [543, 356] on div "More" at bounding box center [1052, 788] width 46 height 36
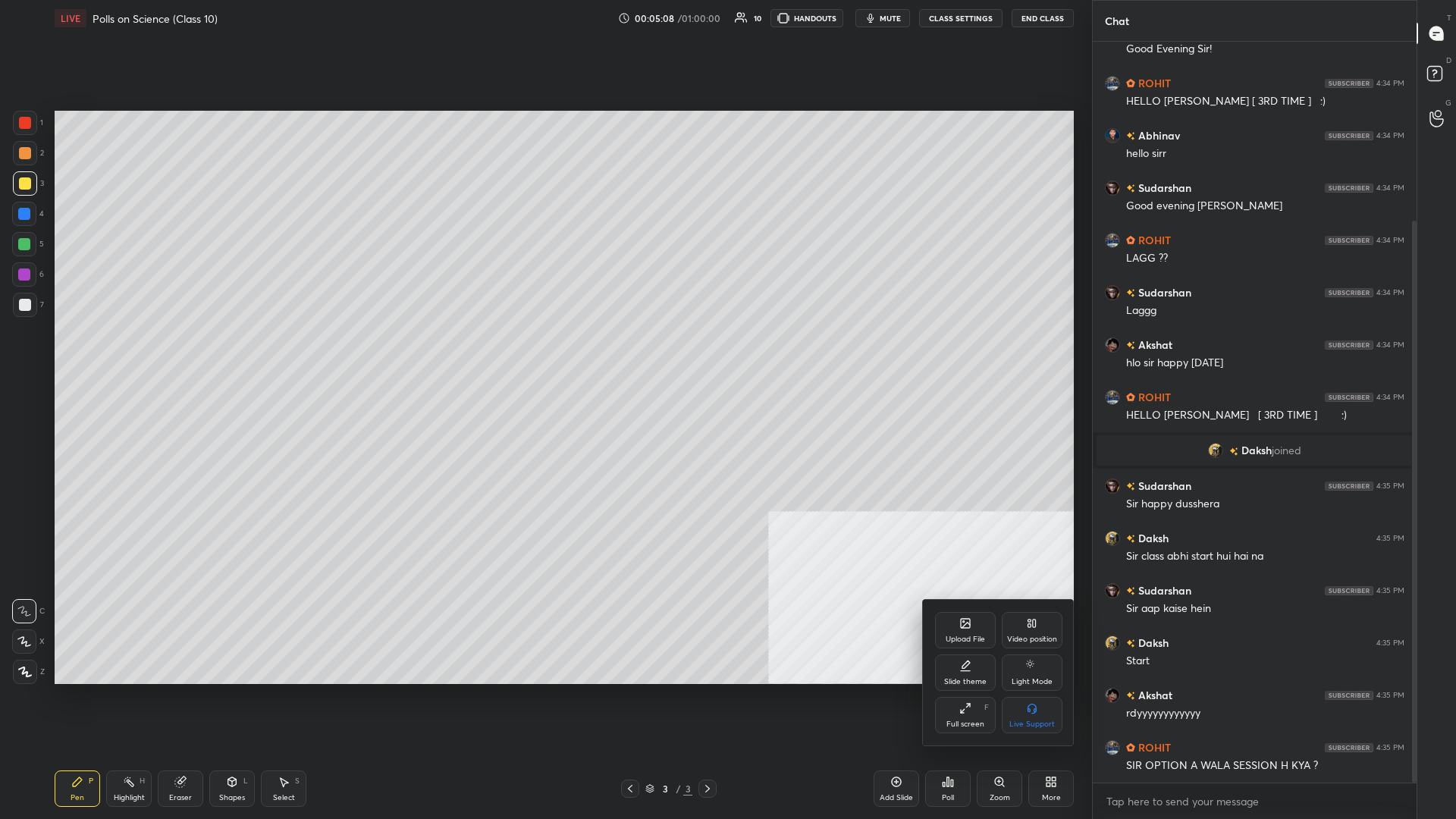
click at [543, 356] on div "Upload File Video position Slide theme Light Mode Full screen F Live Support" at bounding box center [999, 673] width 128 height 122
drag, startPoint x: 981, startPoint y: 645, endPoint x: 1174, endPoint y: 657, distance: 193.4
click at [543, 356] on div "Upload File" at bounding box center [965, 630] width 61 height 36
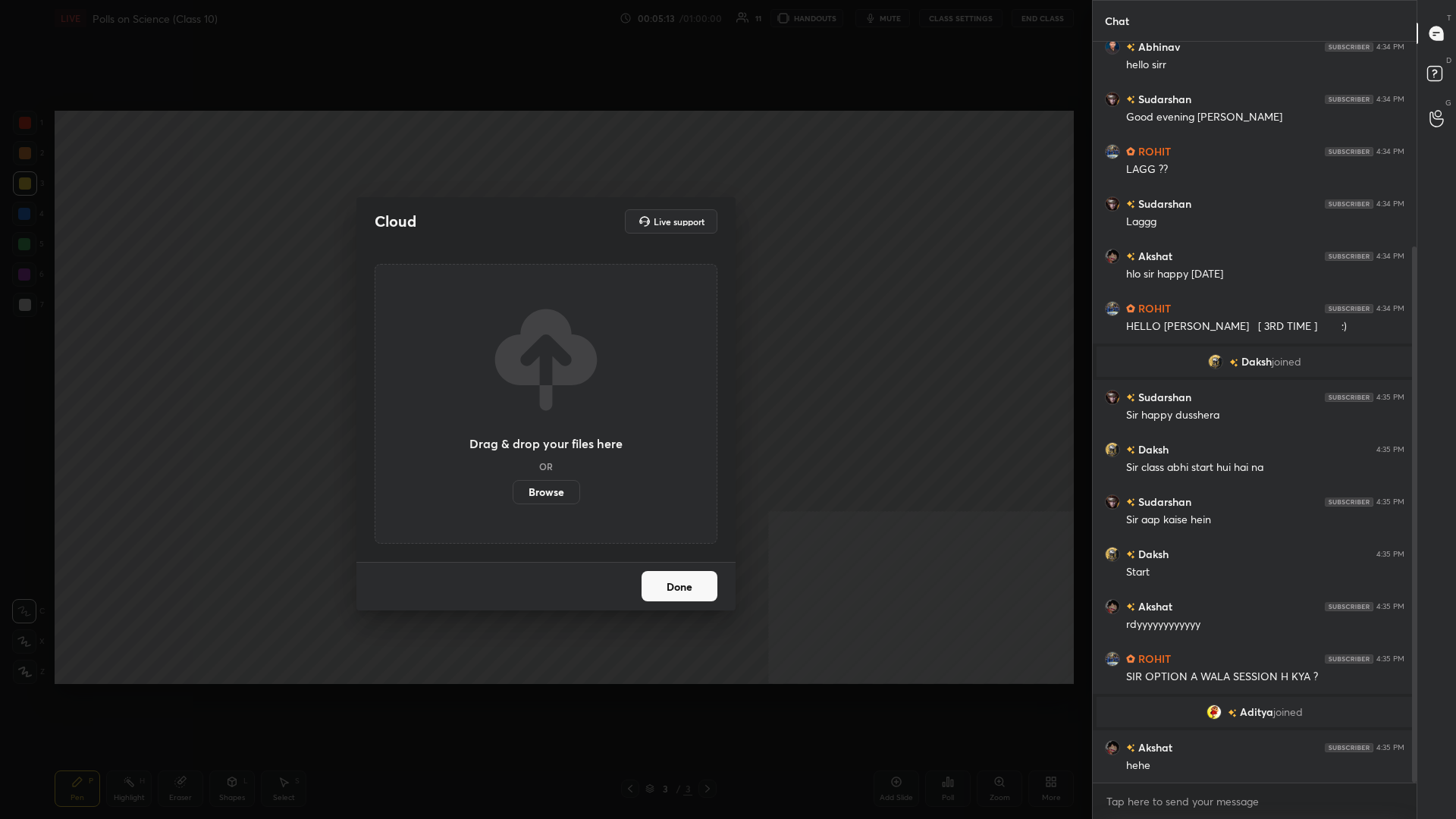
scroll to position [336, 0]
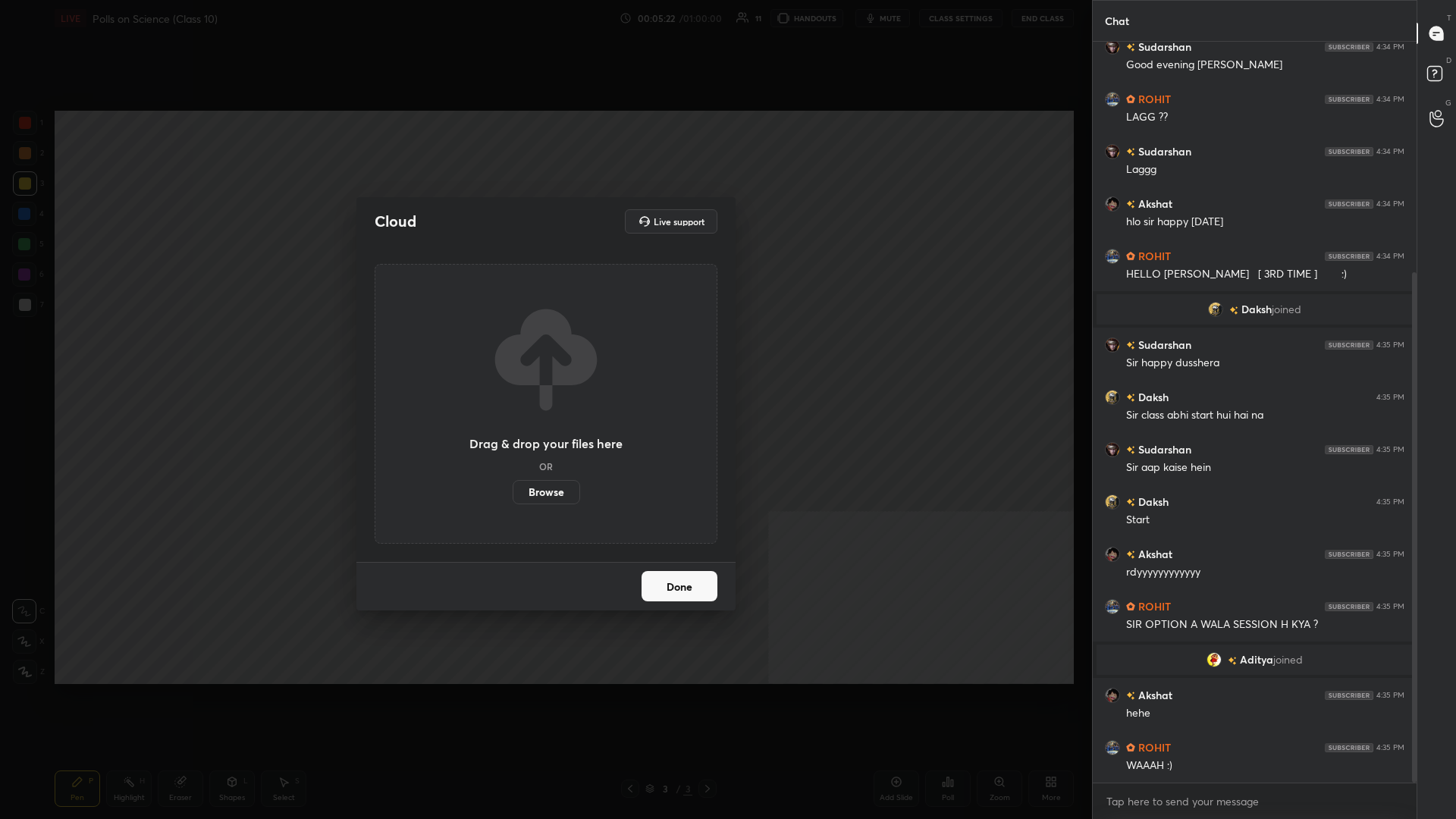
click at [543, 356] on label "Browse" at bounding box center [546, 492] width 68 height 25
click at [531, 356] on label "Browse" at bounding box center [546, 492] width 68 height 25
click at [513, 356] on input "Browse" at bounding box center [513, 492] width 0 height 25
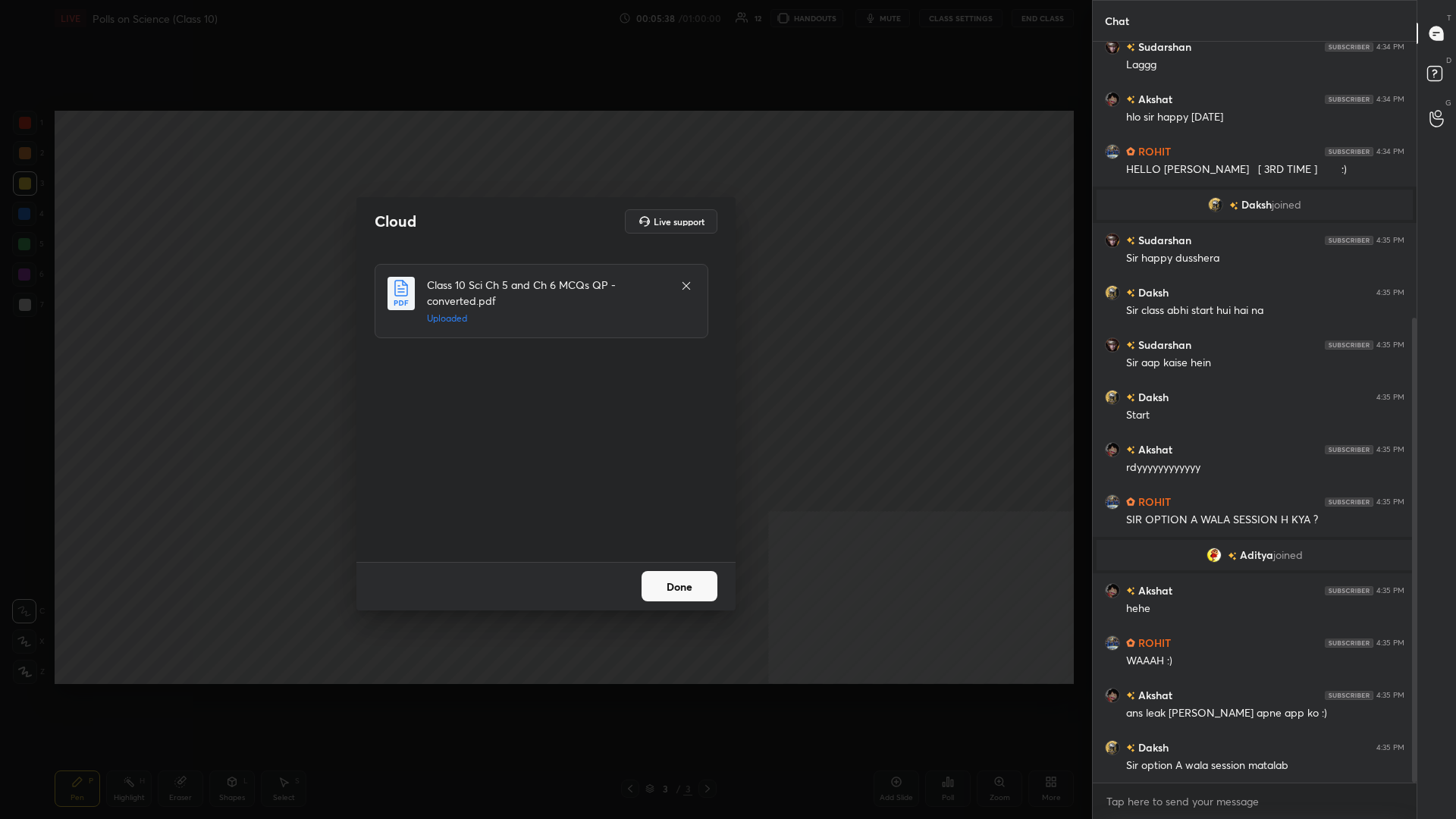
scroll to position [492, 0]
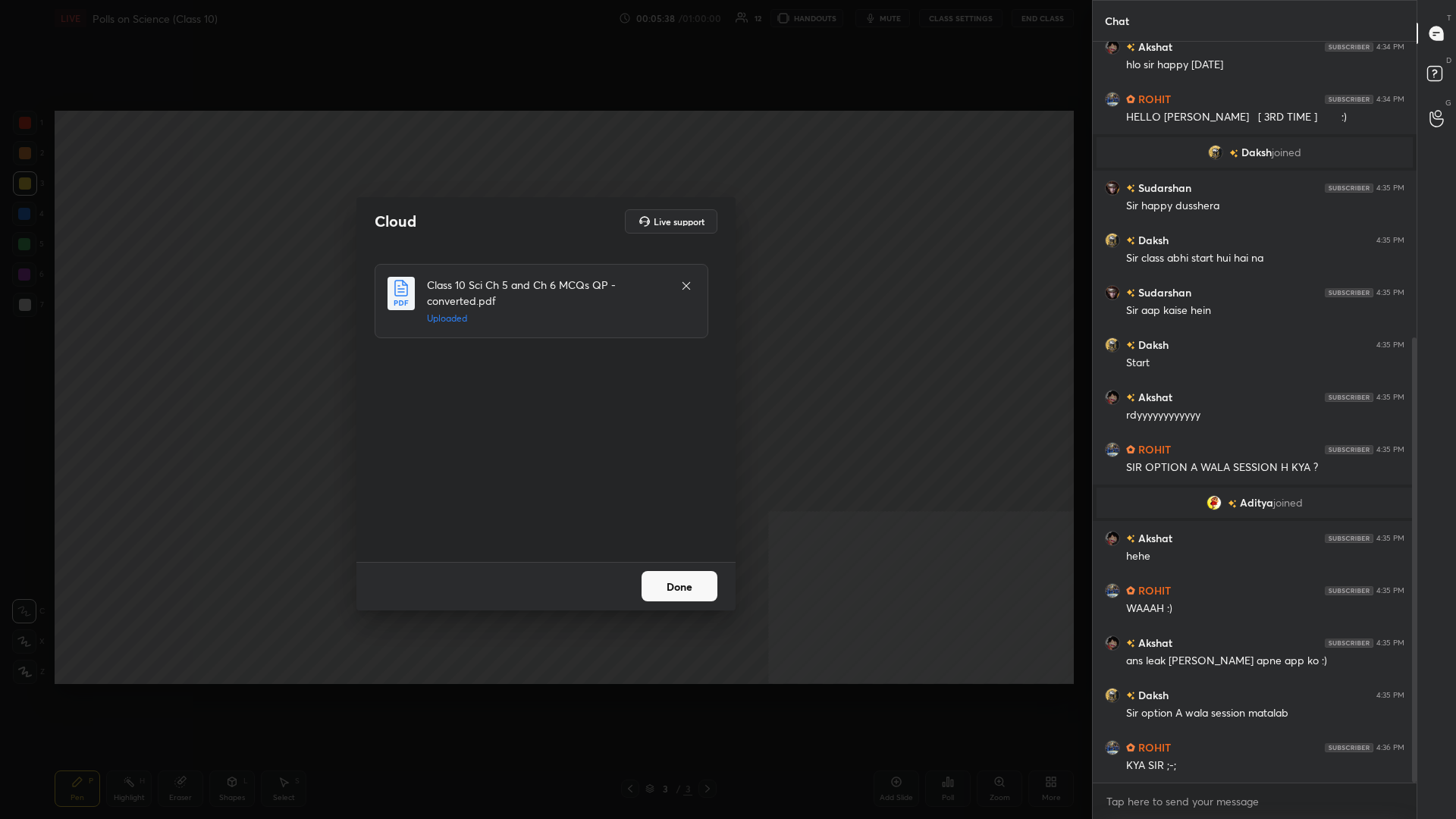
click at [543, 356] on button "Done" at bounding box center [679, 586] width 76 height 30
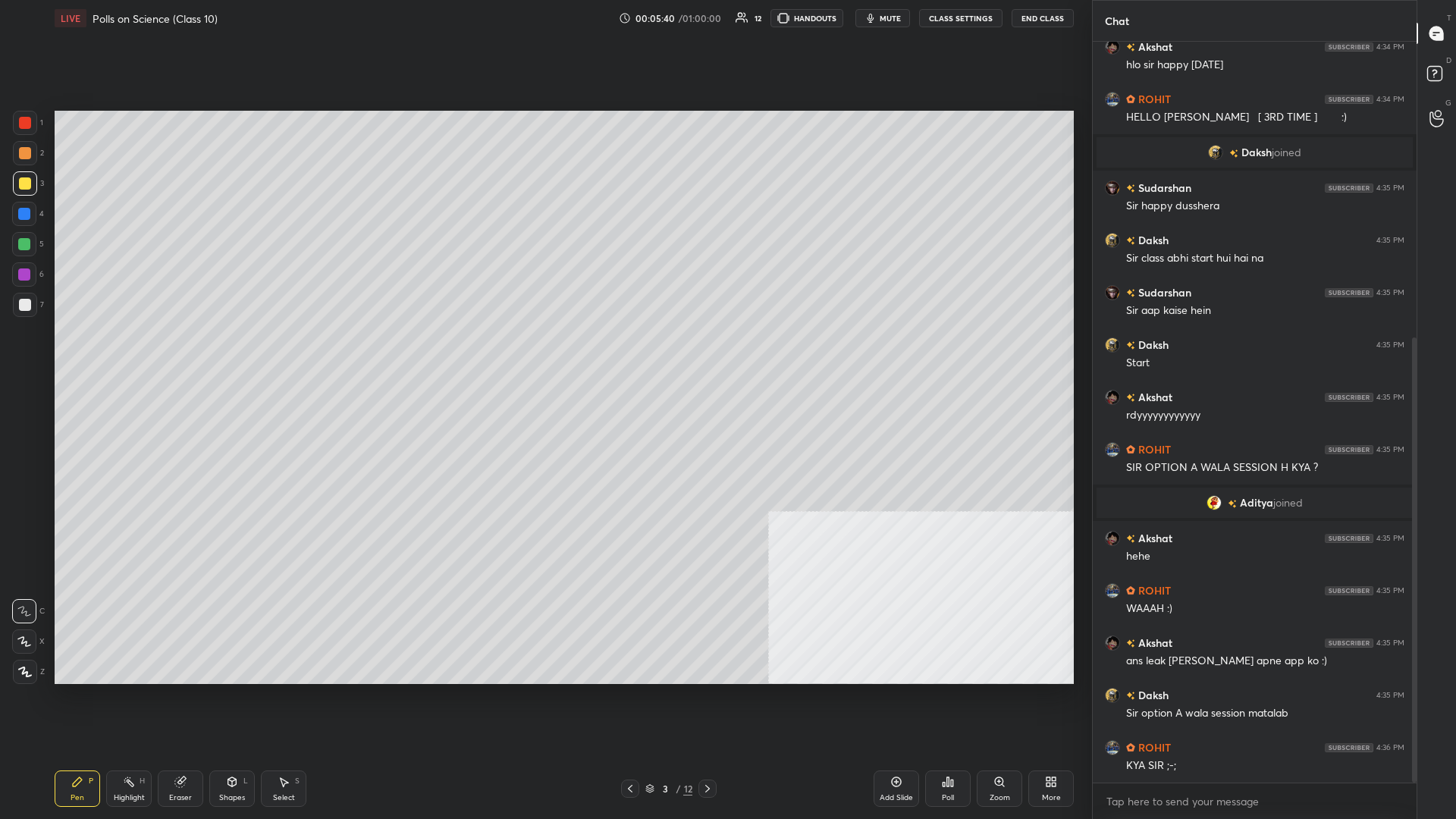
click at [543, 356] on div "3" at bounding box center [664, 788] width 15 height 9
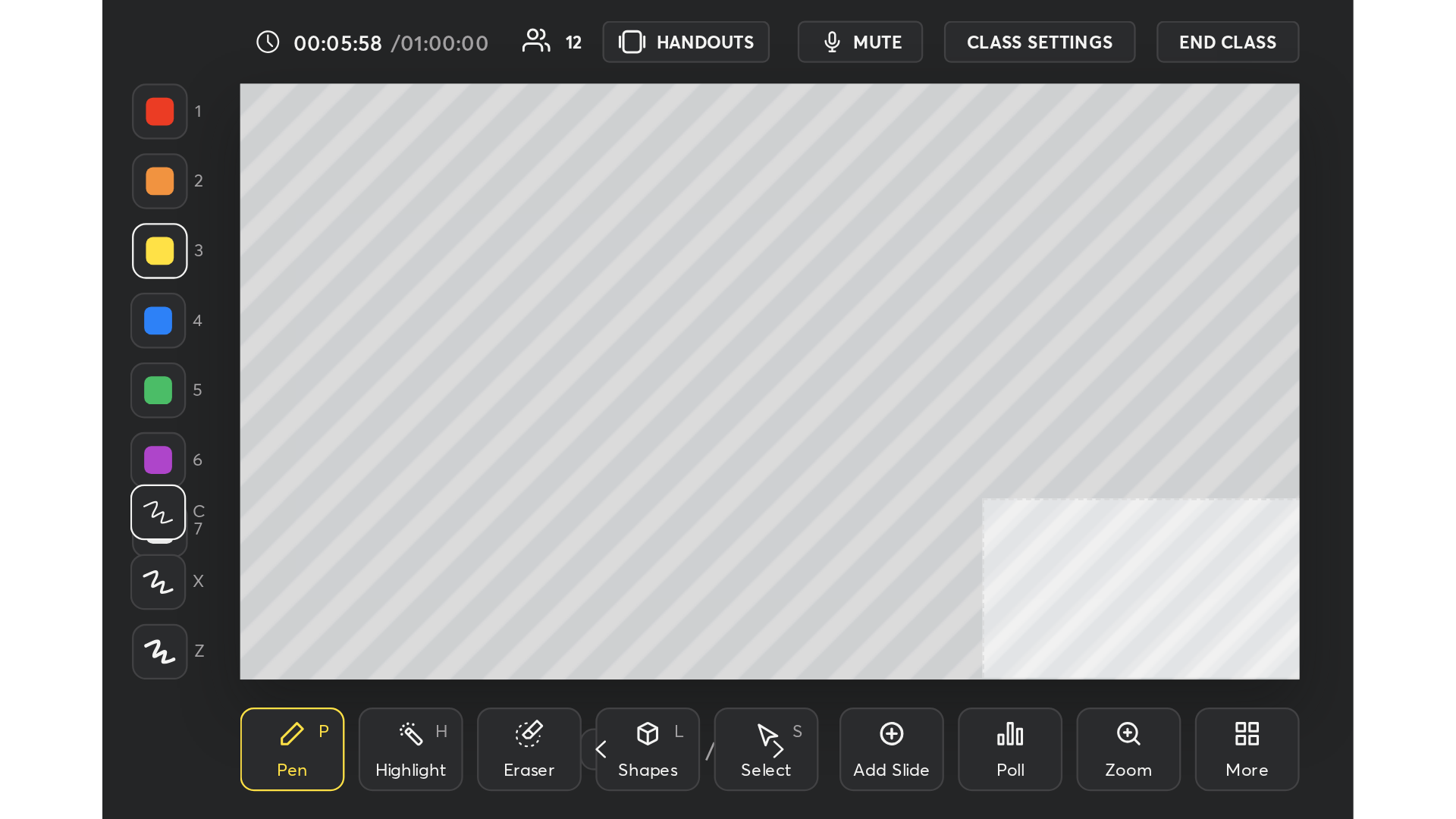
scroll to position [75565, 75356]
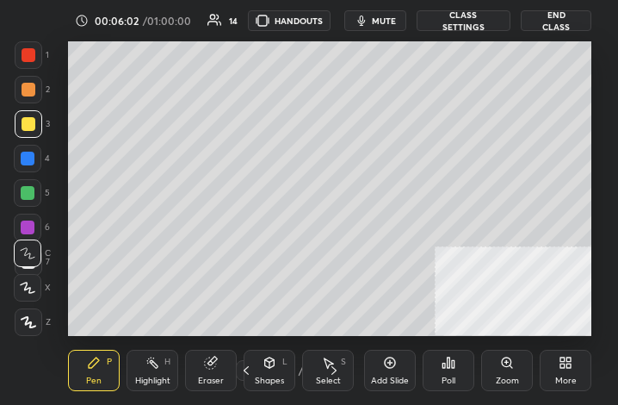
click at [561, 372] on div "More" at bounding box center [566, 370] width 52 height 41
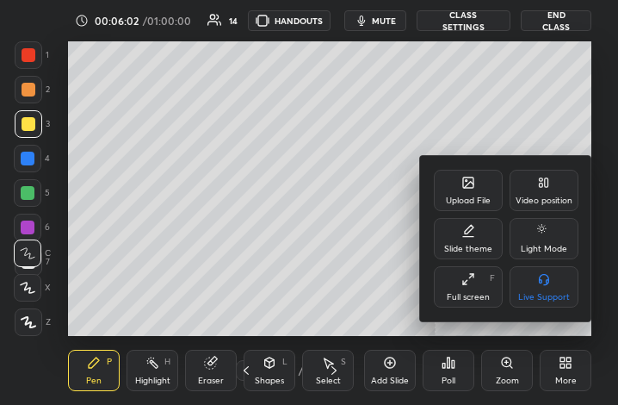
click at [489, 296] on div "Full screen" at bounding box center [468, 297] width 43 height 9
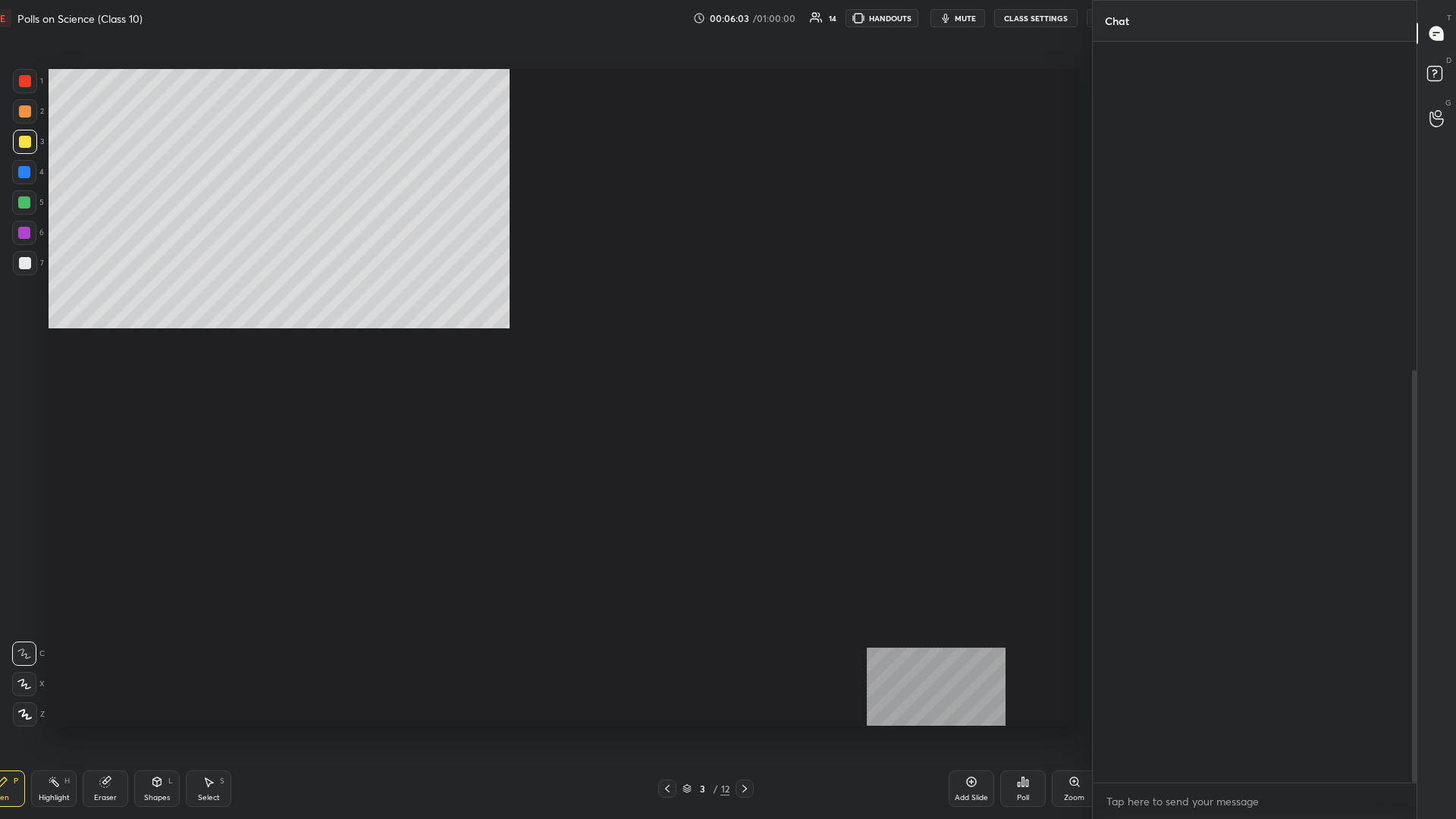
scroll to position [75102, 74626]
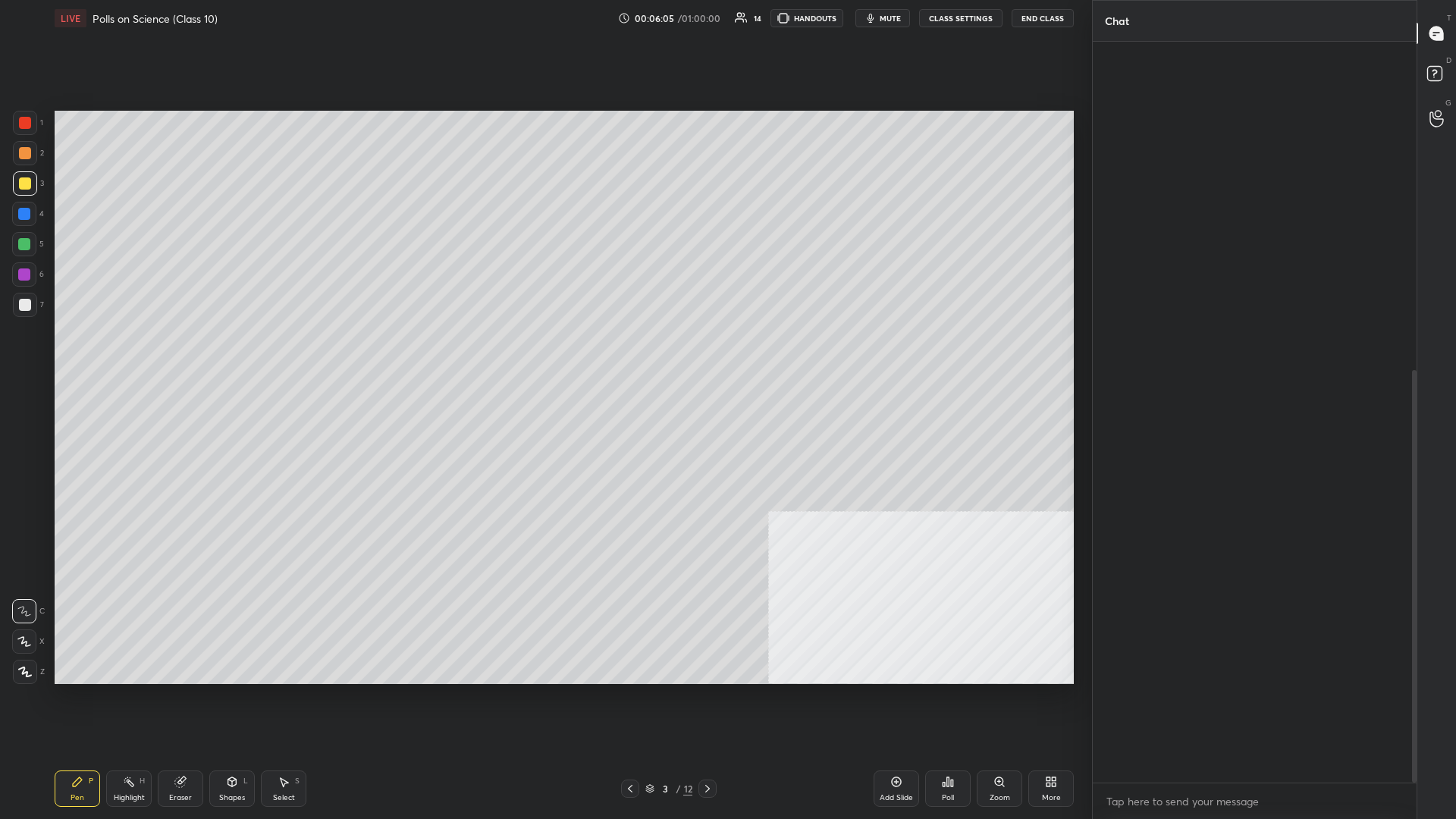
click at [543, 80] on div "D Doubts (D)" at bounding box center [1437, 76] width 39 height 42
click at [543, 30] on icon at bounding box center [1436, 33] width 13 height 13
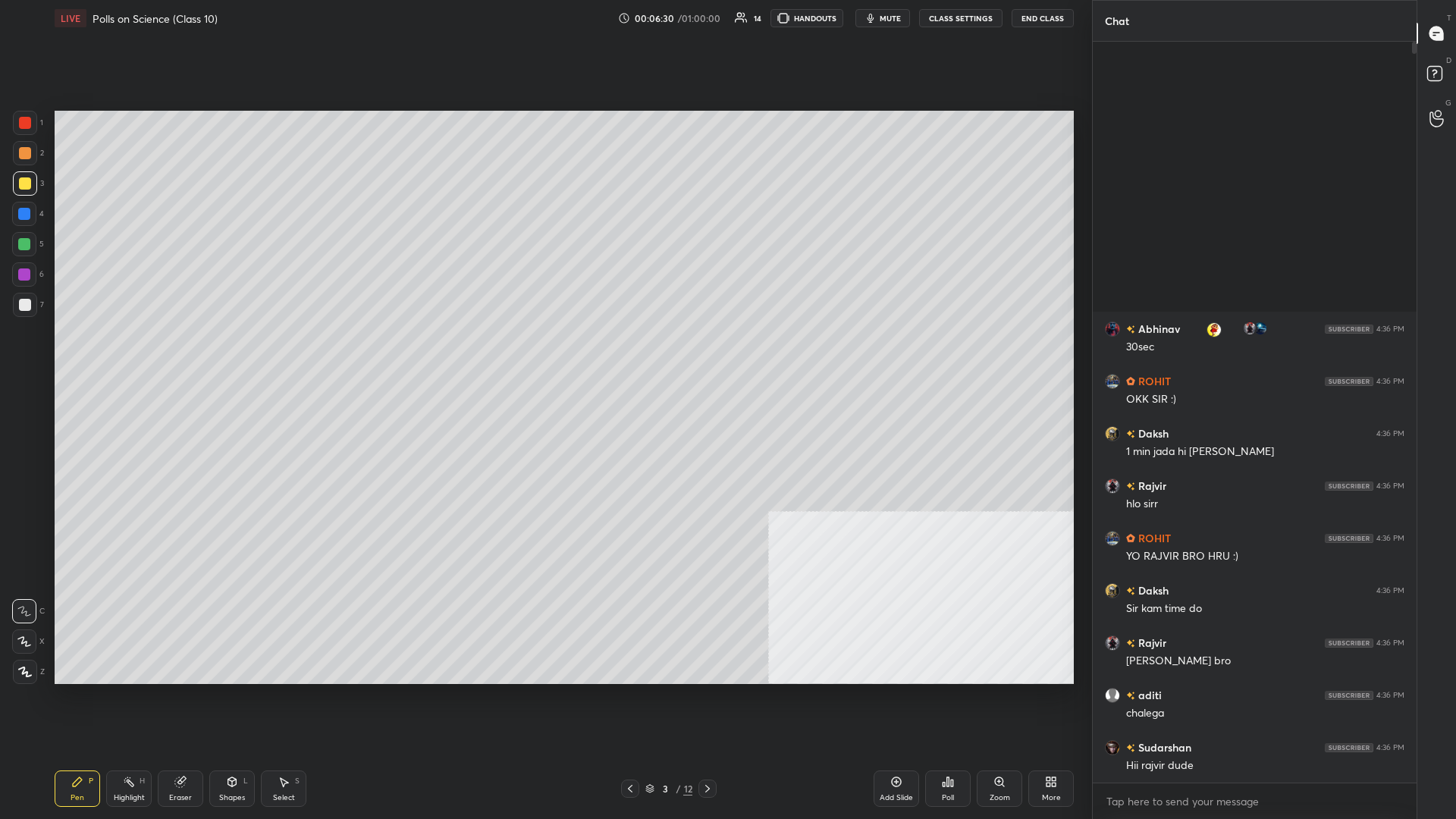
click at [543, 356] on div "3 / 12" at bounding box center [669, 788] width 47 height 13
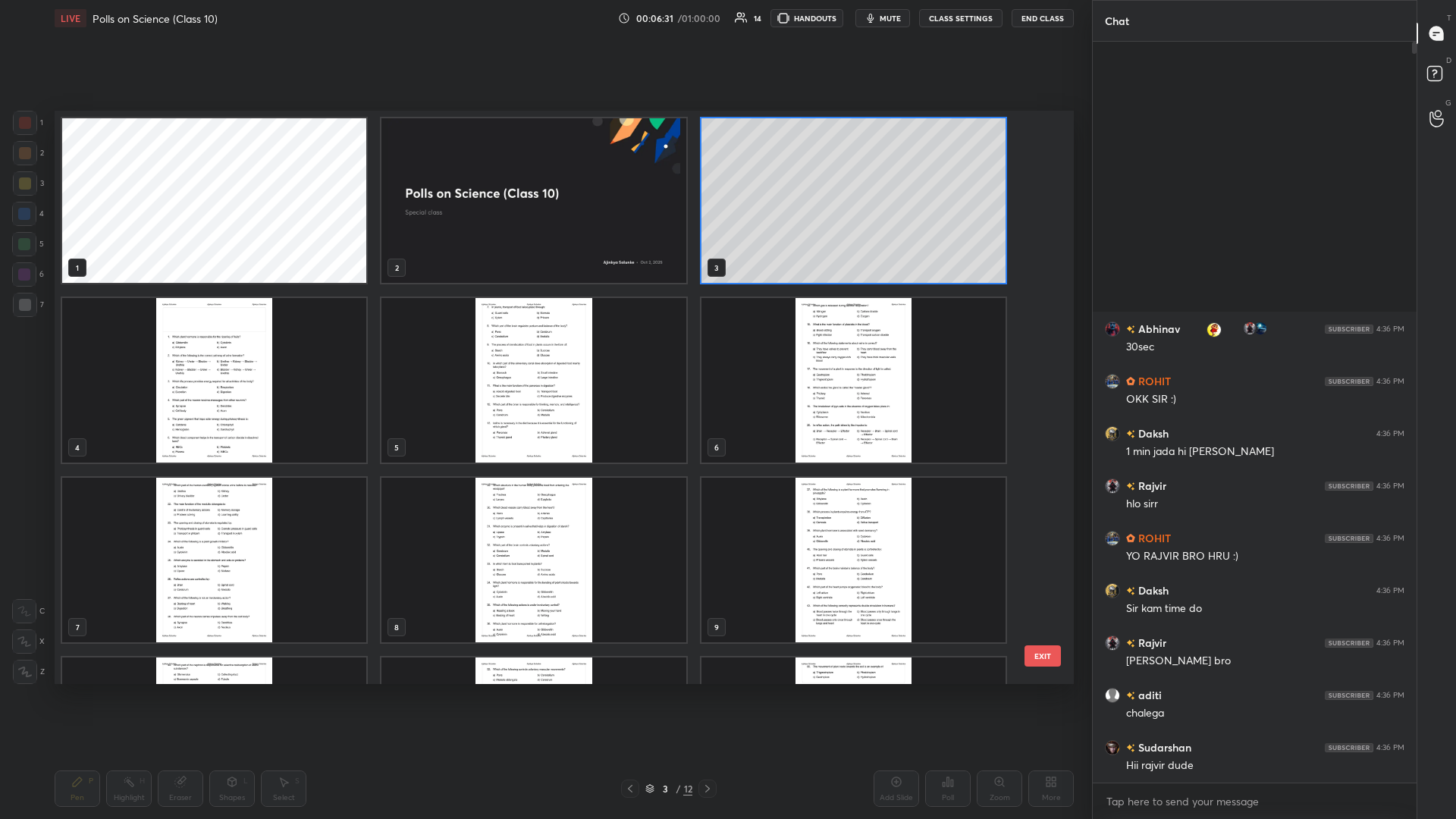
click at [293, 350] on img "grid" at bounding box center [214, 380] width 304 height 165
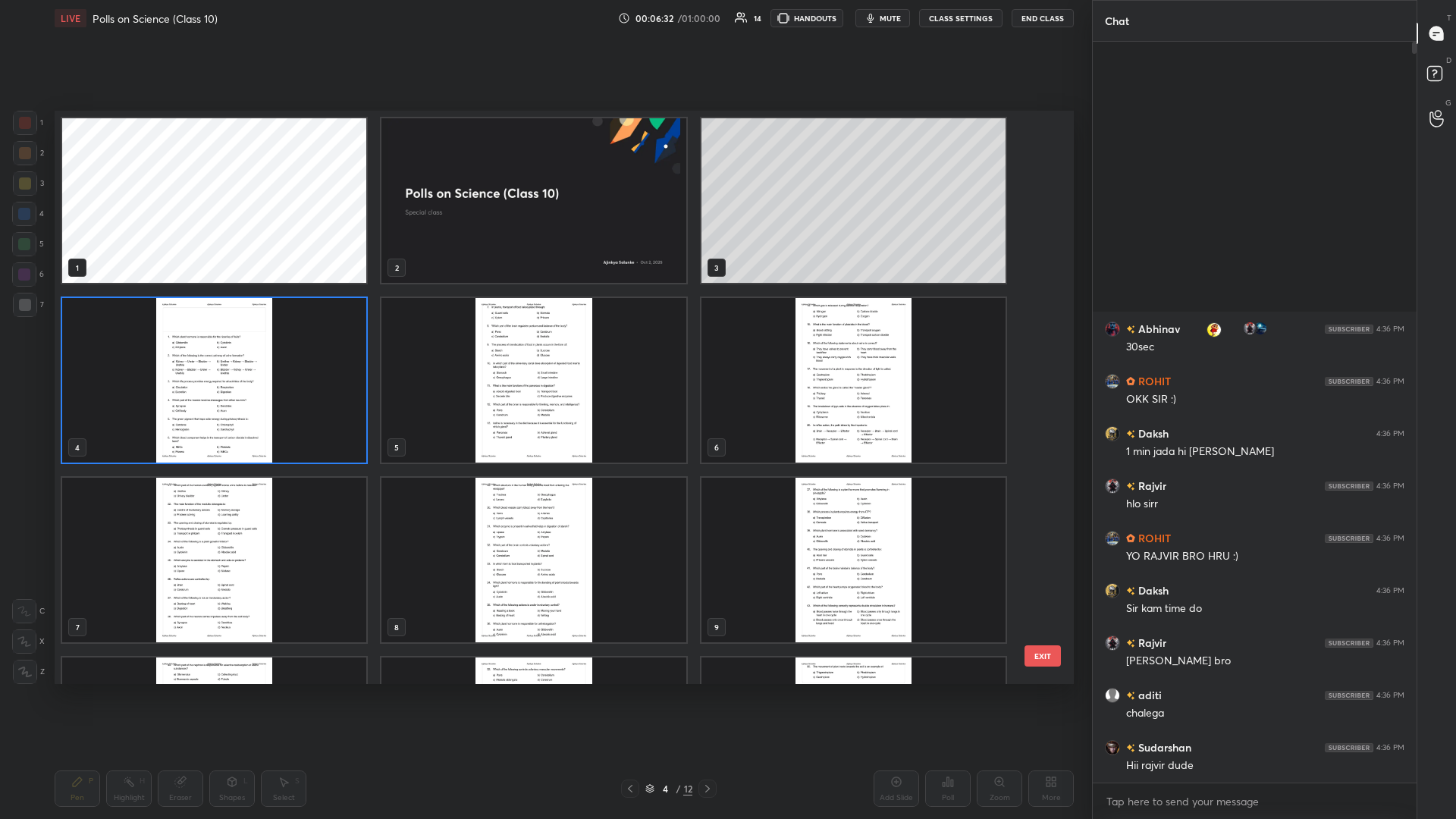
click at [293, 350] on img "grid" at bounding box center [214, 380] width 304 height 165
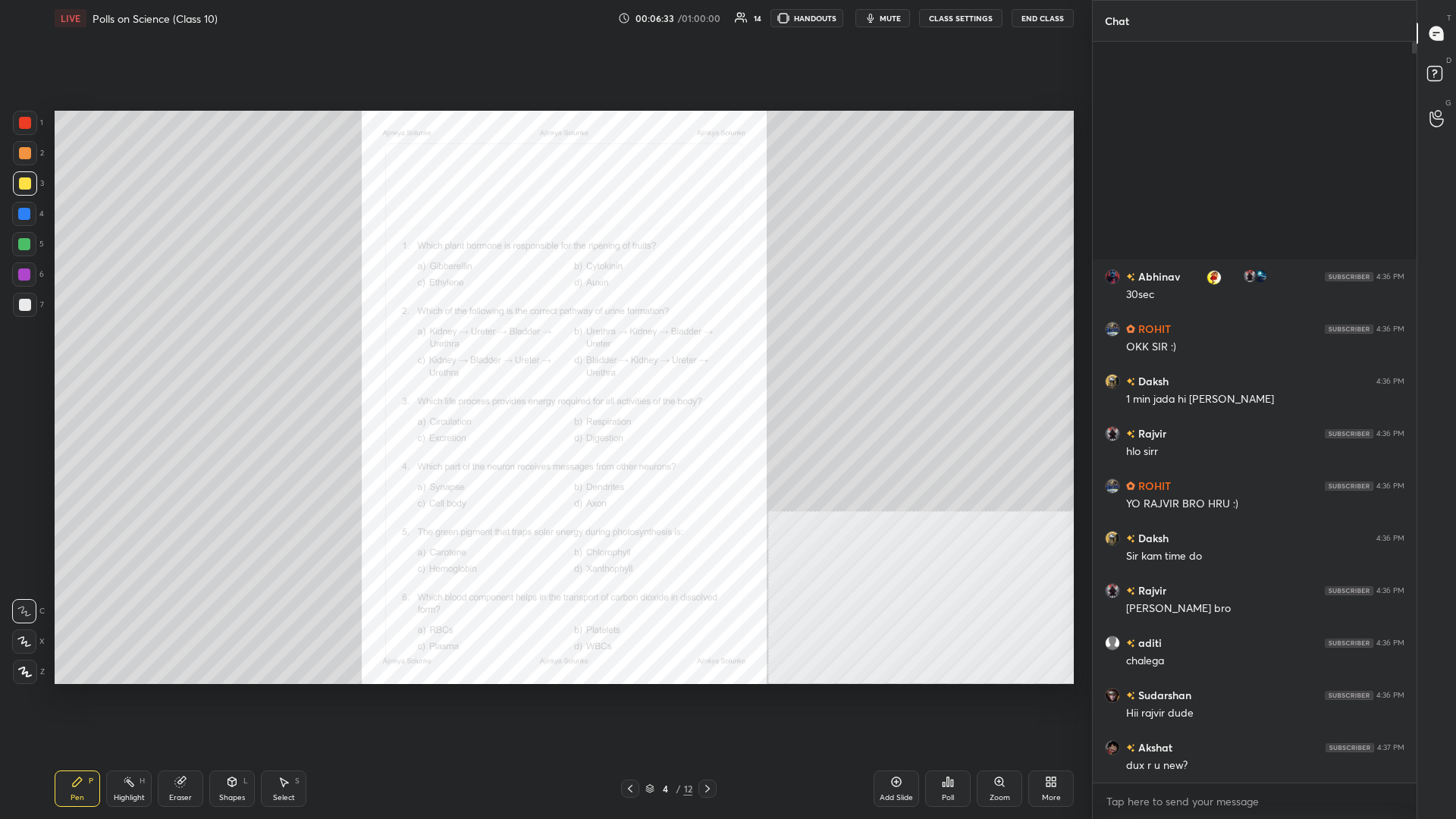
click at [543, 356] on div "Zoom" at bounding box center [1000, 797] width 20 height 8
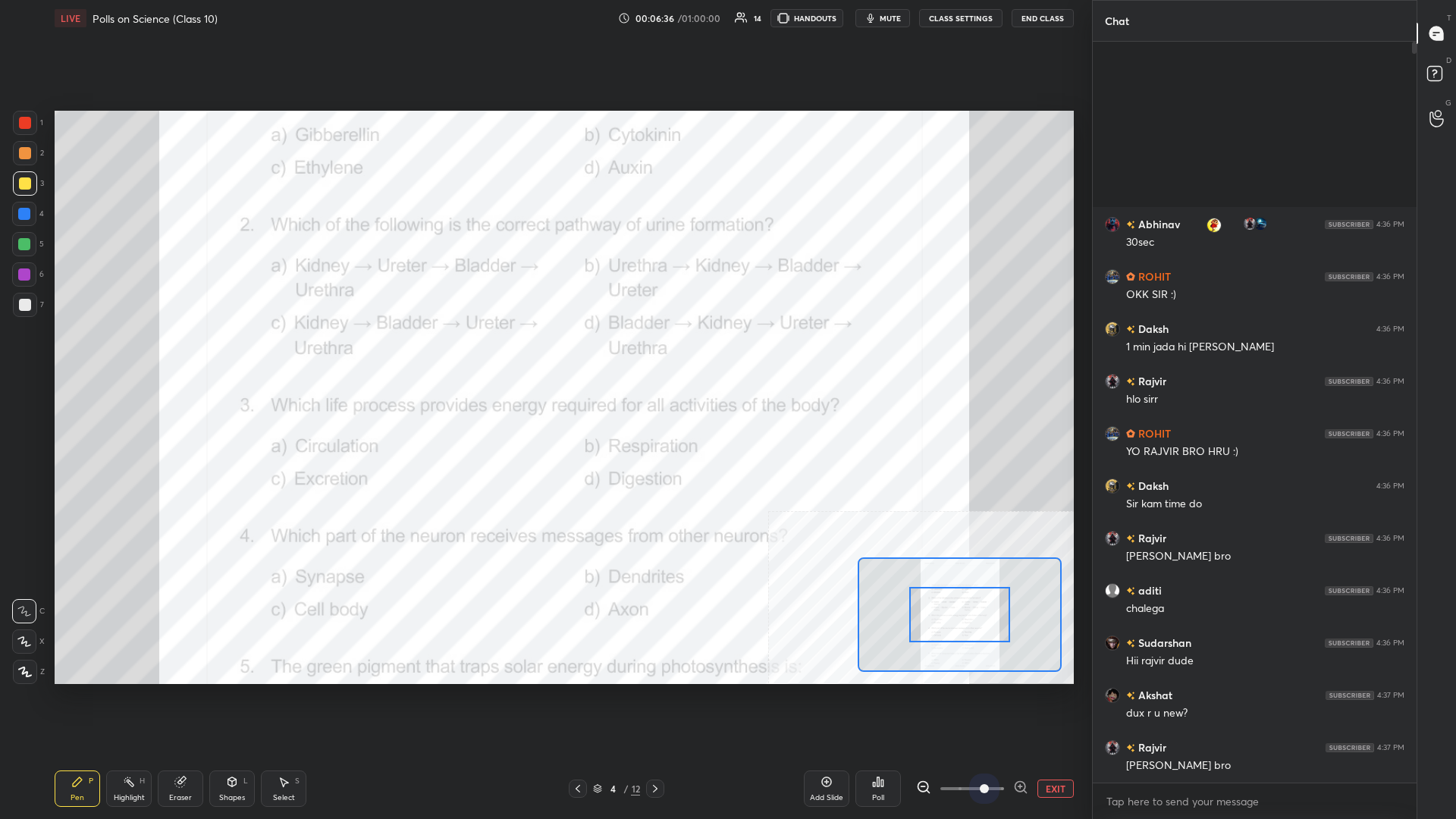
drag, startPoint x: 971, startPoint y: 793, endPoint x: 1050, endPoint y: 784, distance: 79.5
click at [543, 356] on div "EXIT" at bounding box center [994, 788] width 158 height 18
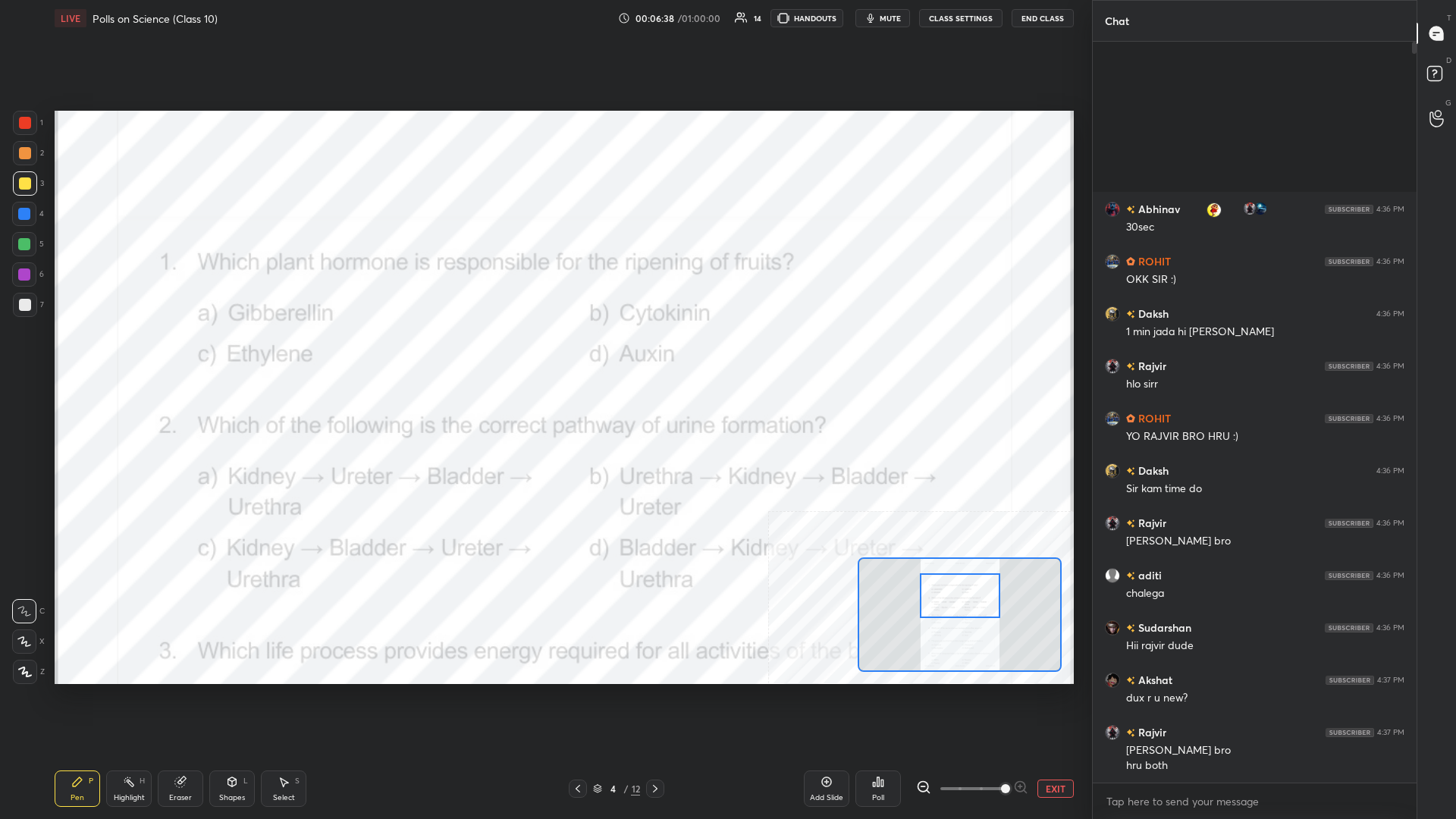
drag, startPoint x: 947, startPoint y: 621, endPoint x: 947, endPoint y: 602, distance: 19.0
click at [543, 356] on div at bounding box center [959, 595] width 80 height 45
click at [137, 356] on div "Highlight H" at bounding box center [129, 788] width 46 height 36
click at [26, 207] on div at bounding box center [25, 214] width 25 height 25
click at [543, 356] on div "Poll" at bounding box center [878, 788] width 46 height 36
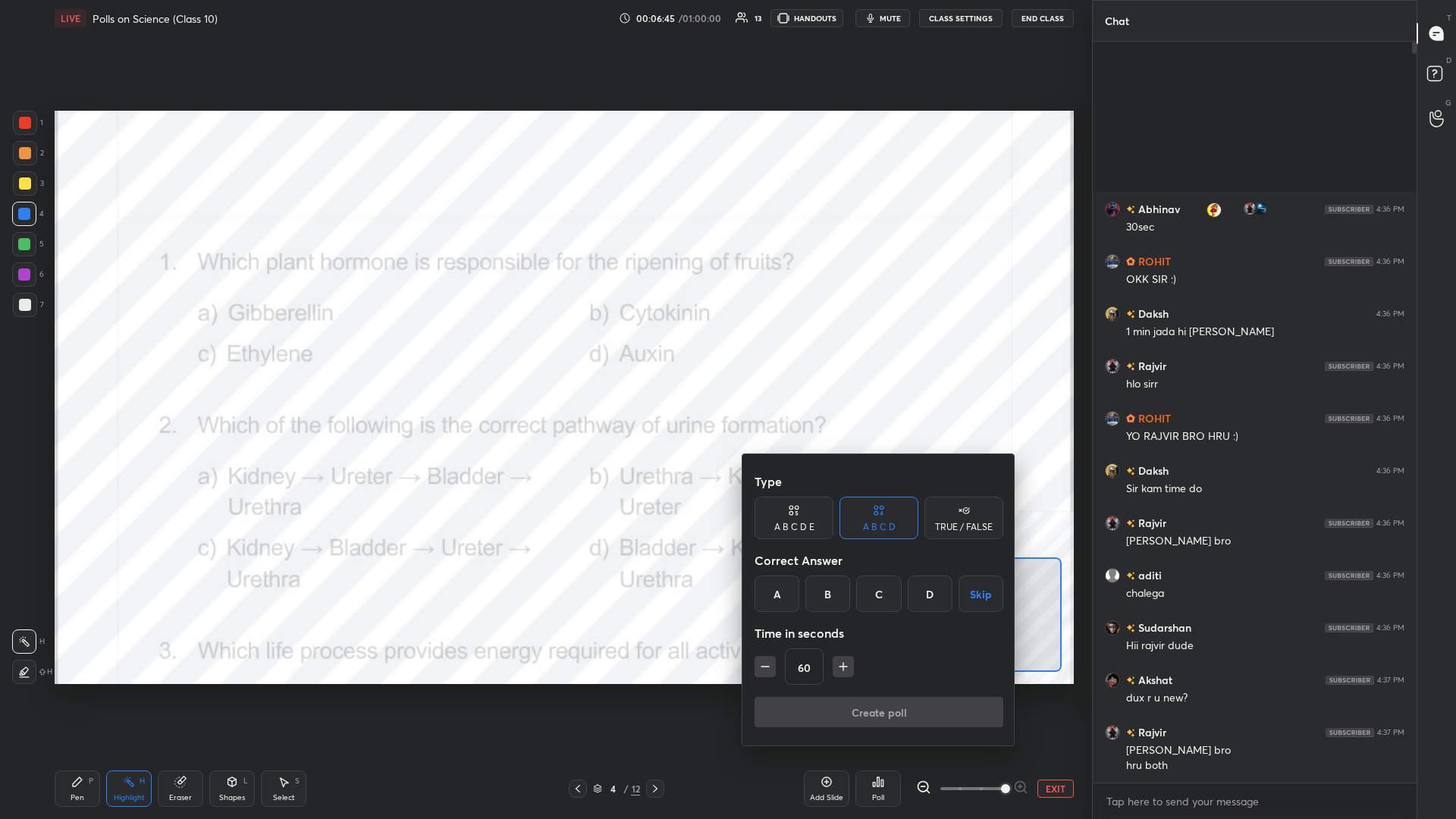
click at [543, 356] on div "C" at bounding box center [878, 594] width 45 height 36
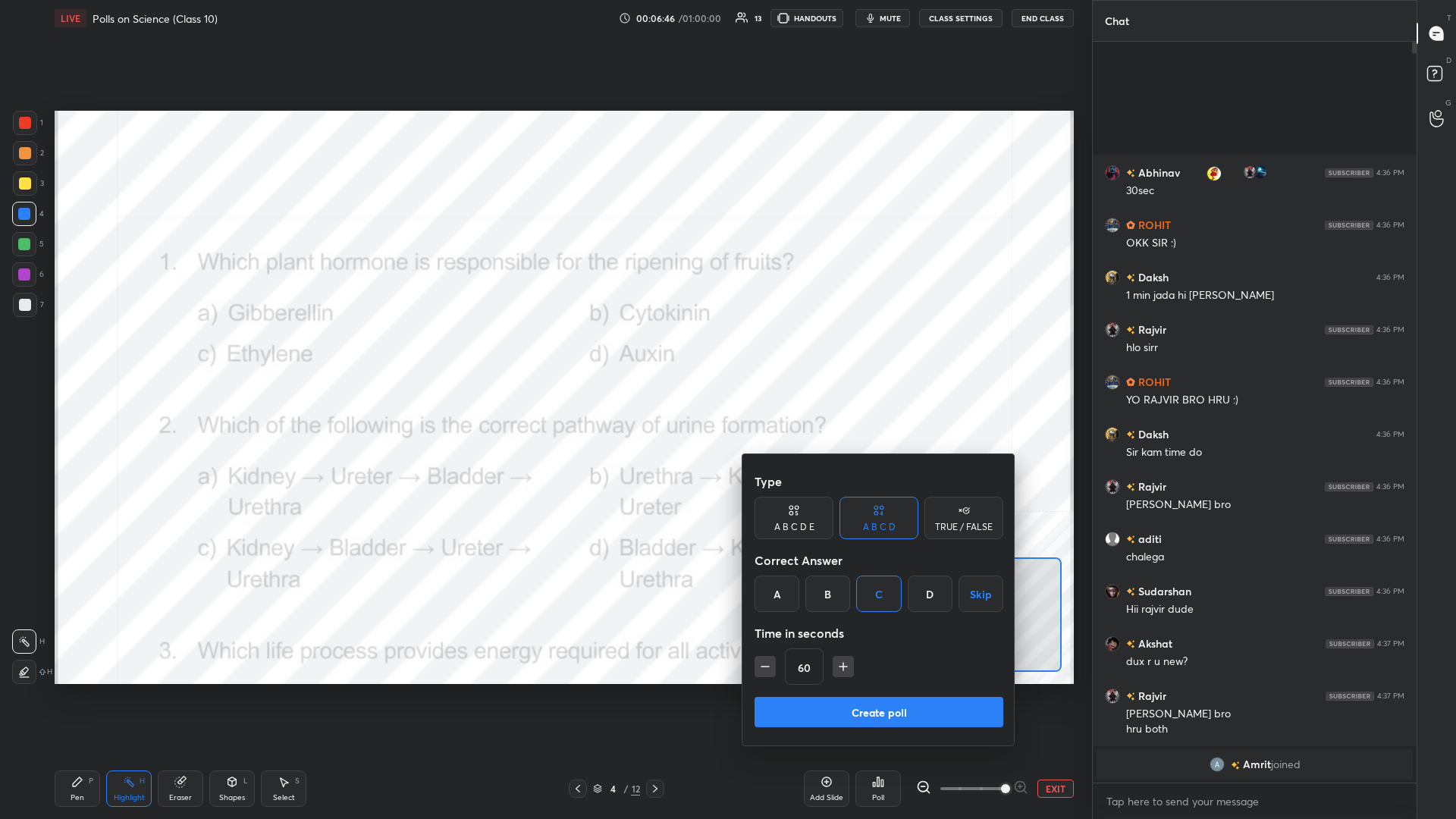
click at [543, 356] on button "Create poll" at bounding box center [879, 712] width 248 height 30
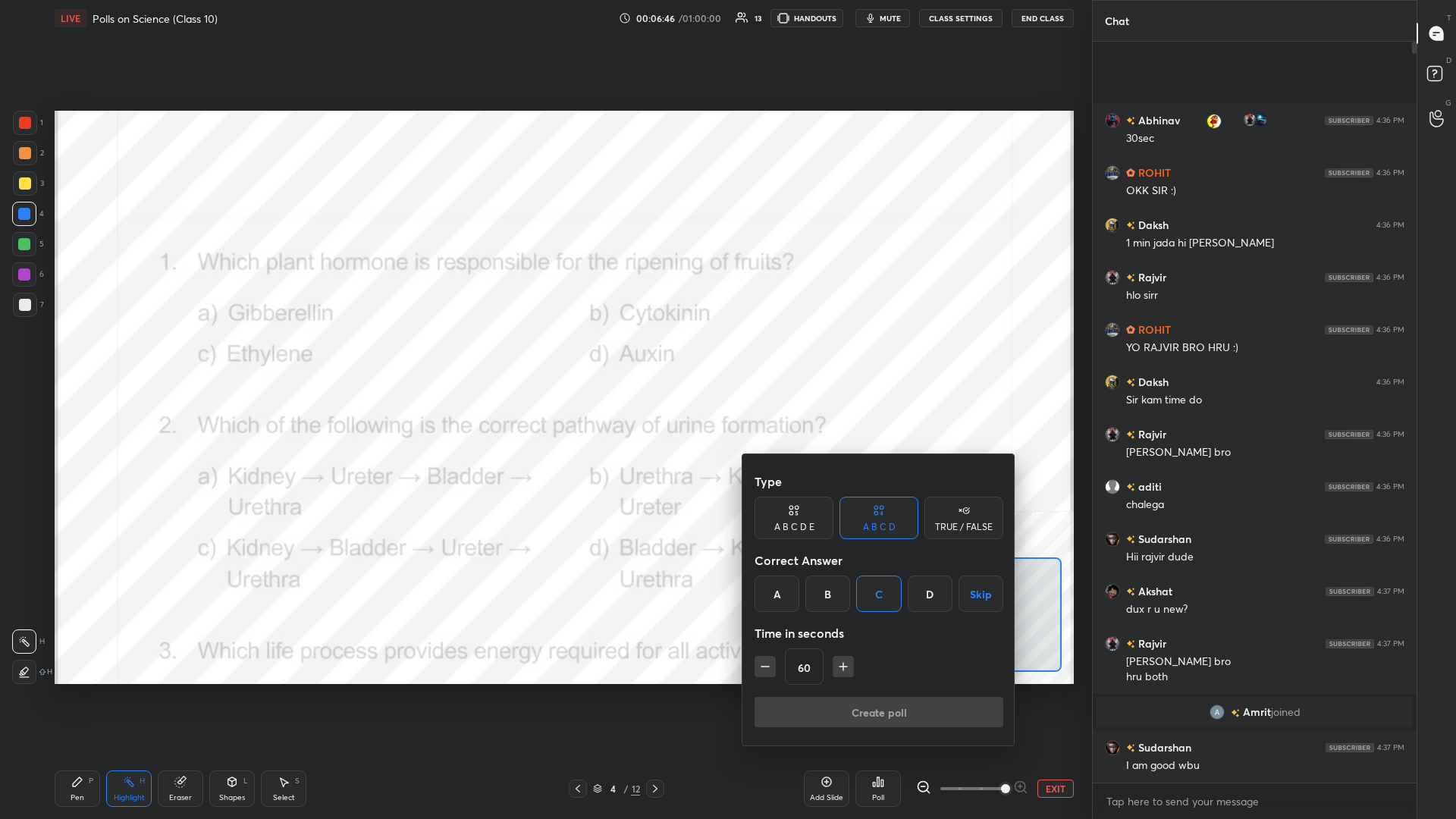
scroll to position [738, 324]
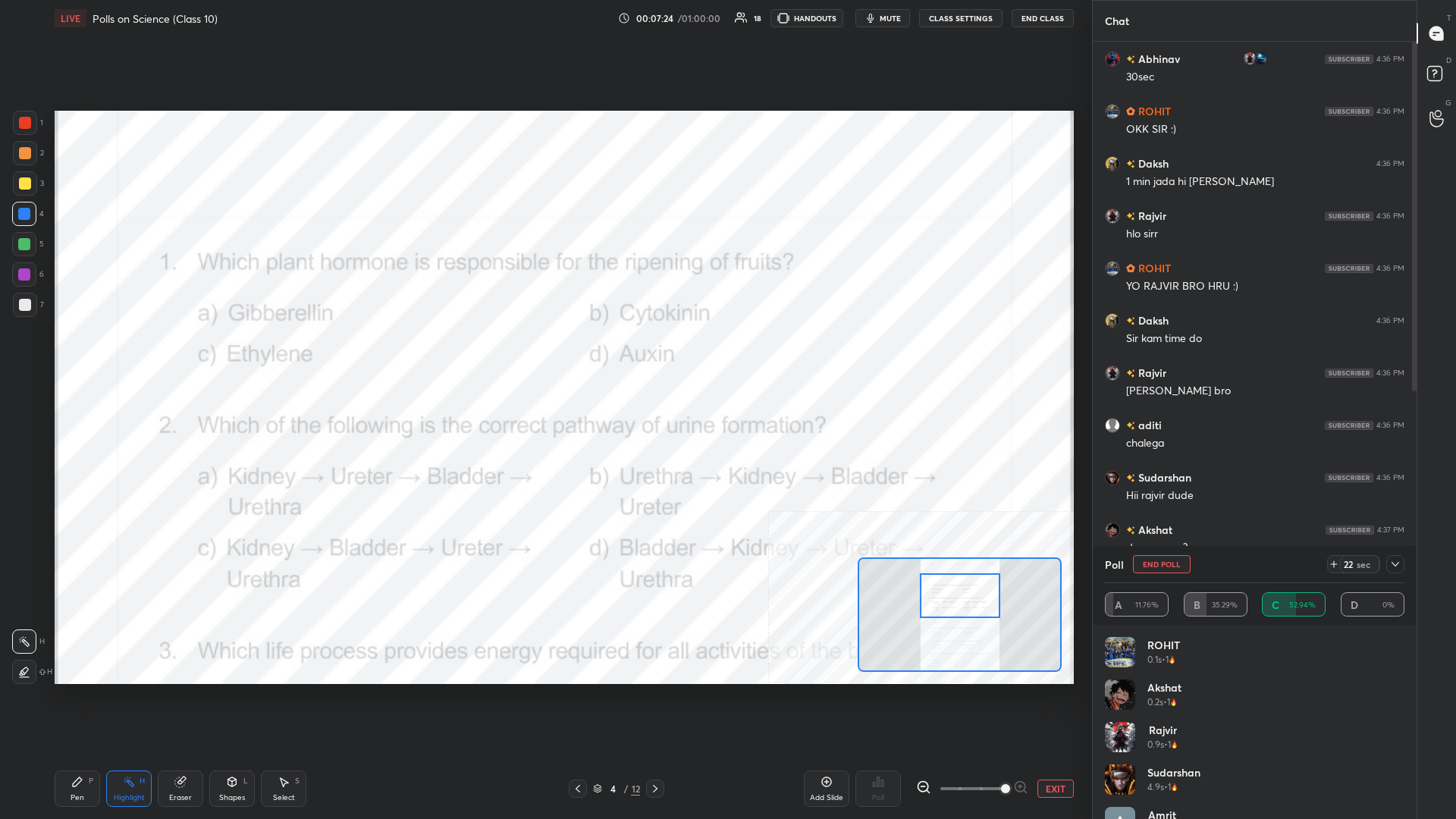
click at [72, 356] on icon at bounding box center [78, 782] width 12 height 12
click at [33, 126] on div at bounding box center [26, 123] width 25 height 25
click at [33, 356] on div "1 2 3 4 5 6 7 C X Z C X Z E E Erase all H H LIVE Polls on Science (Class 10) 00…" at bounding box center [540, 410] width 1080 height 819
click at [33, 356] on div at bounding box center [26, 672] width 25 height 25
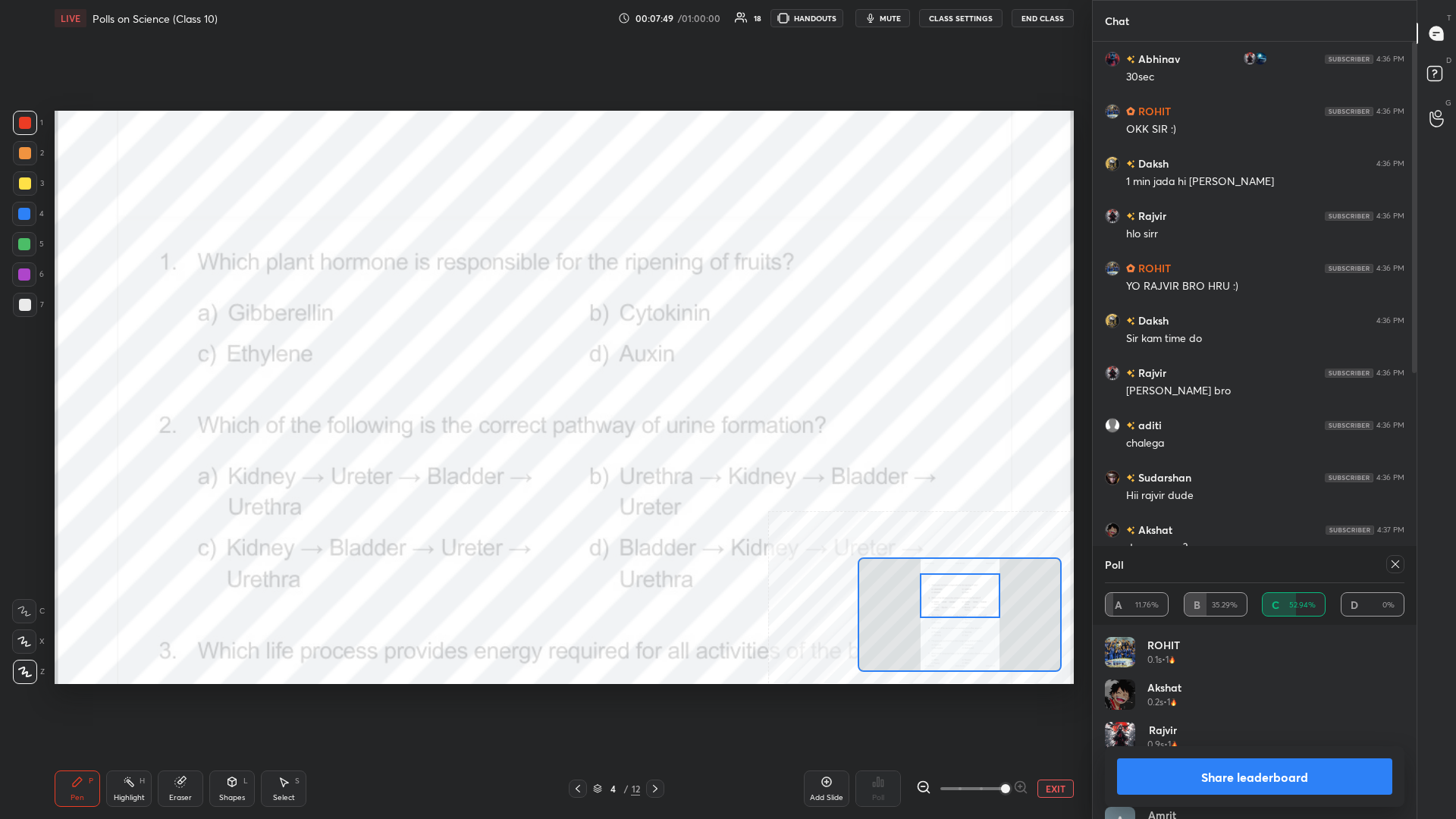
click at [543, 356] on button "Share leaderboard" at bounding box center [1254, 776] width 276 height 36
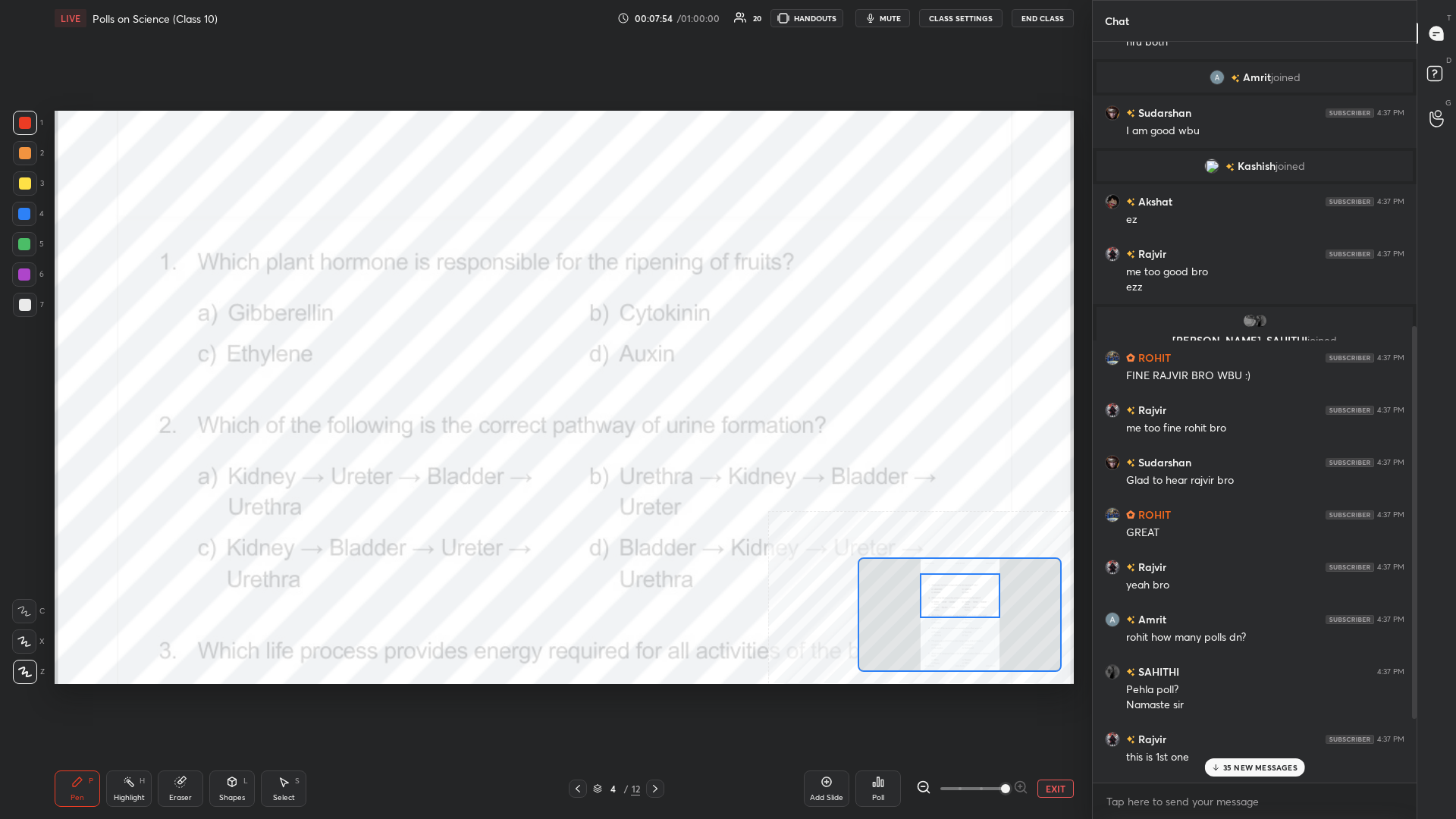
scroll to position [777, 0]
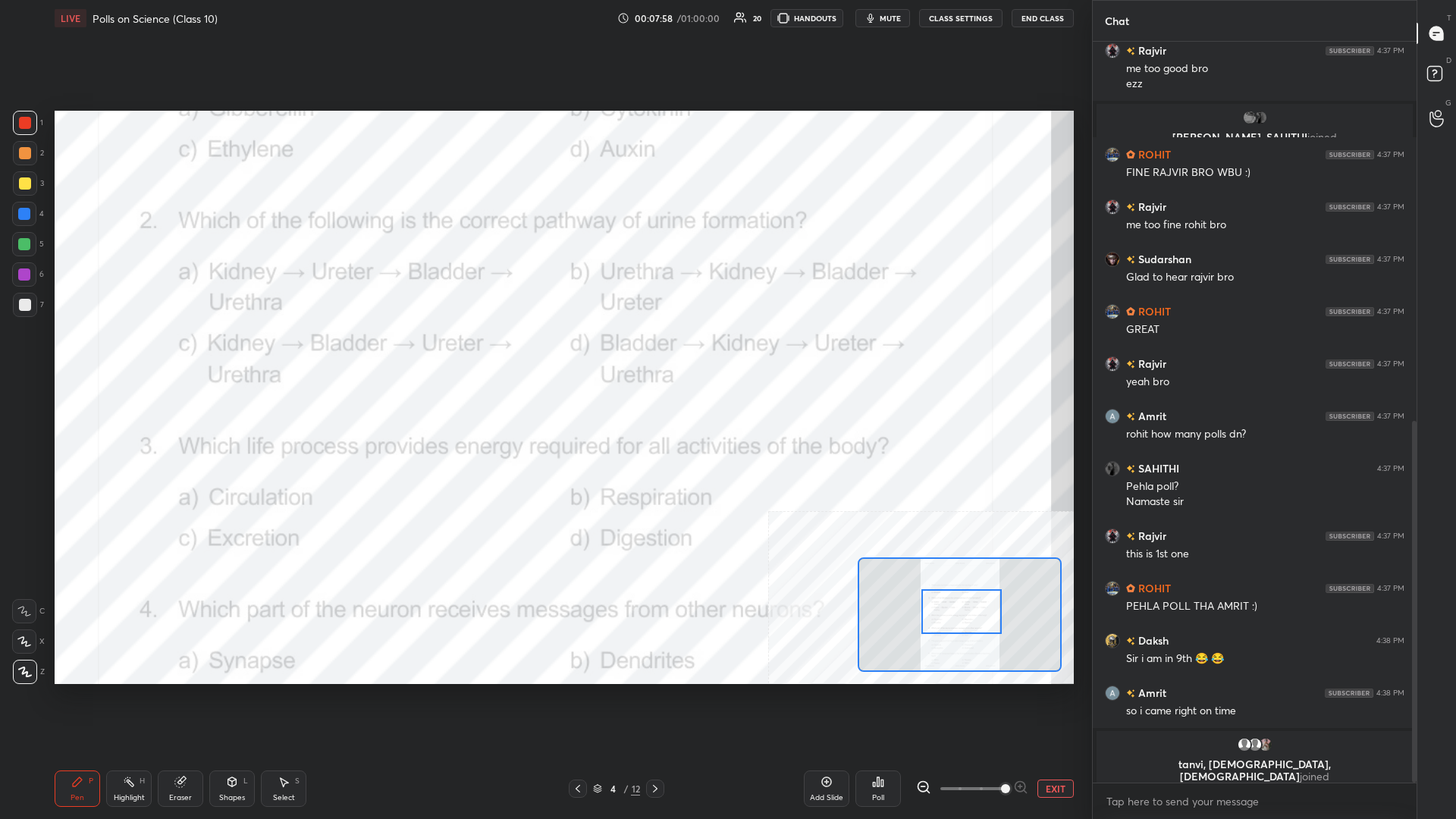
drag, startPoint x: 986, startPoint y: 605, endPoint x: 987, endPoint y: 621, distance: 16.0
click at [543, 356] on div at bounding box center [961, 611] width 80 height 45
click at [134, 356] on icon at bounding box center [129, 782] width 12 height 12
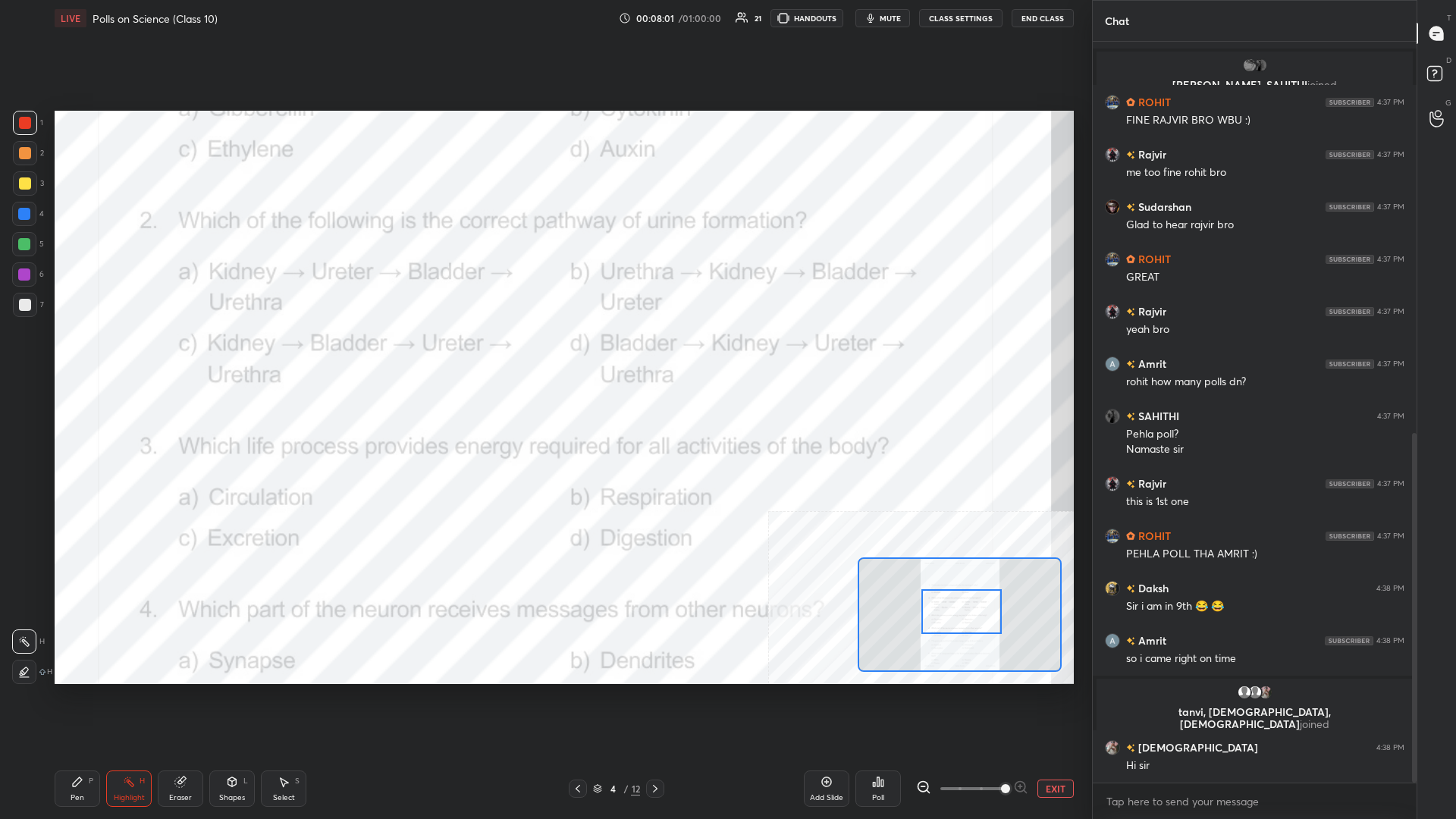
click at [543, 356] on div "Poll" at bounding box center [878, 788] width 46 height 36
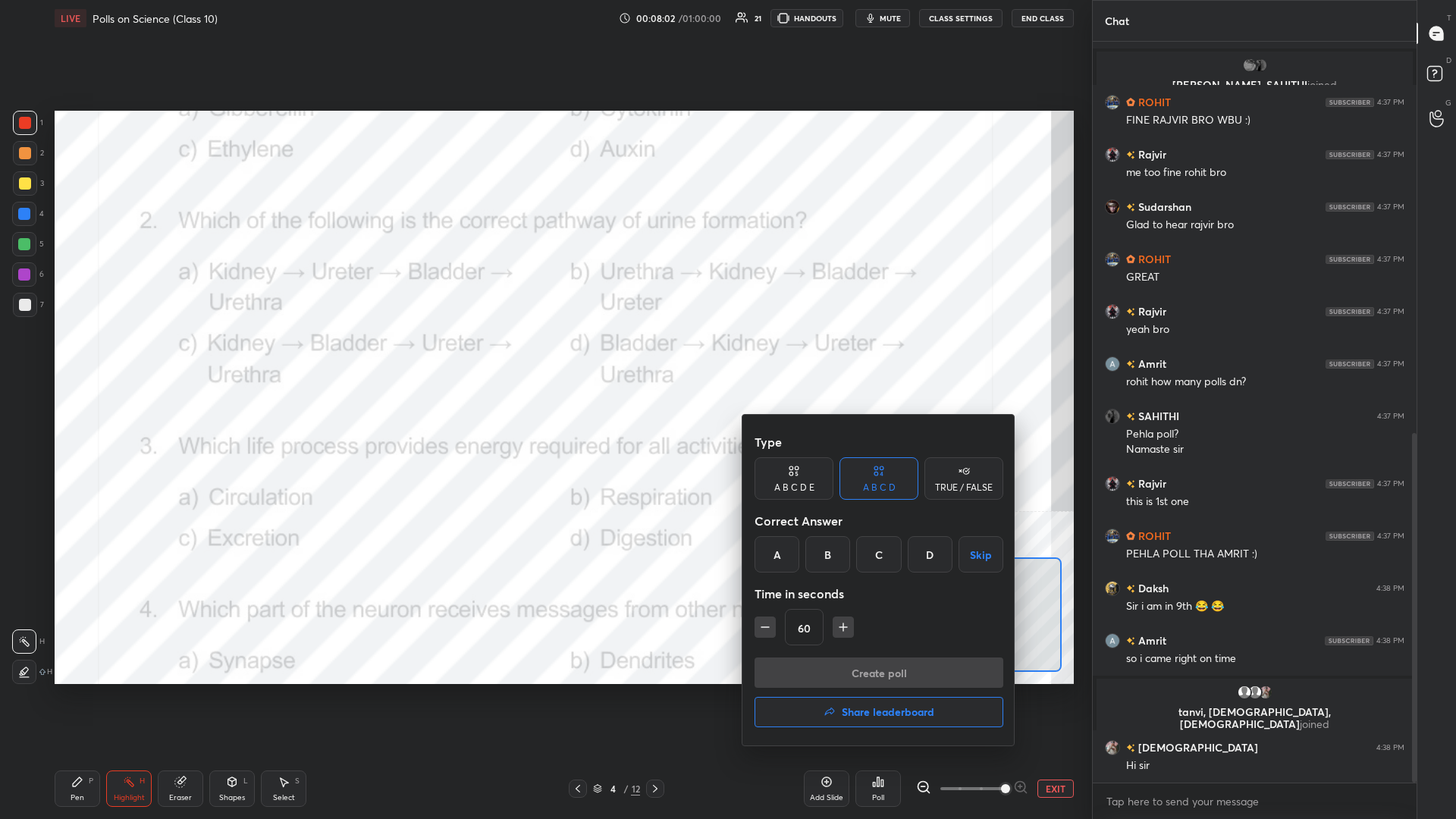
click at [543, 356] on div "A" at bounding box center [777, 554] width 45 height 36
click at [543, 356] on button "Create poll" at bounding box center [879, 672] width 248 height 30
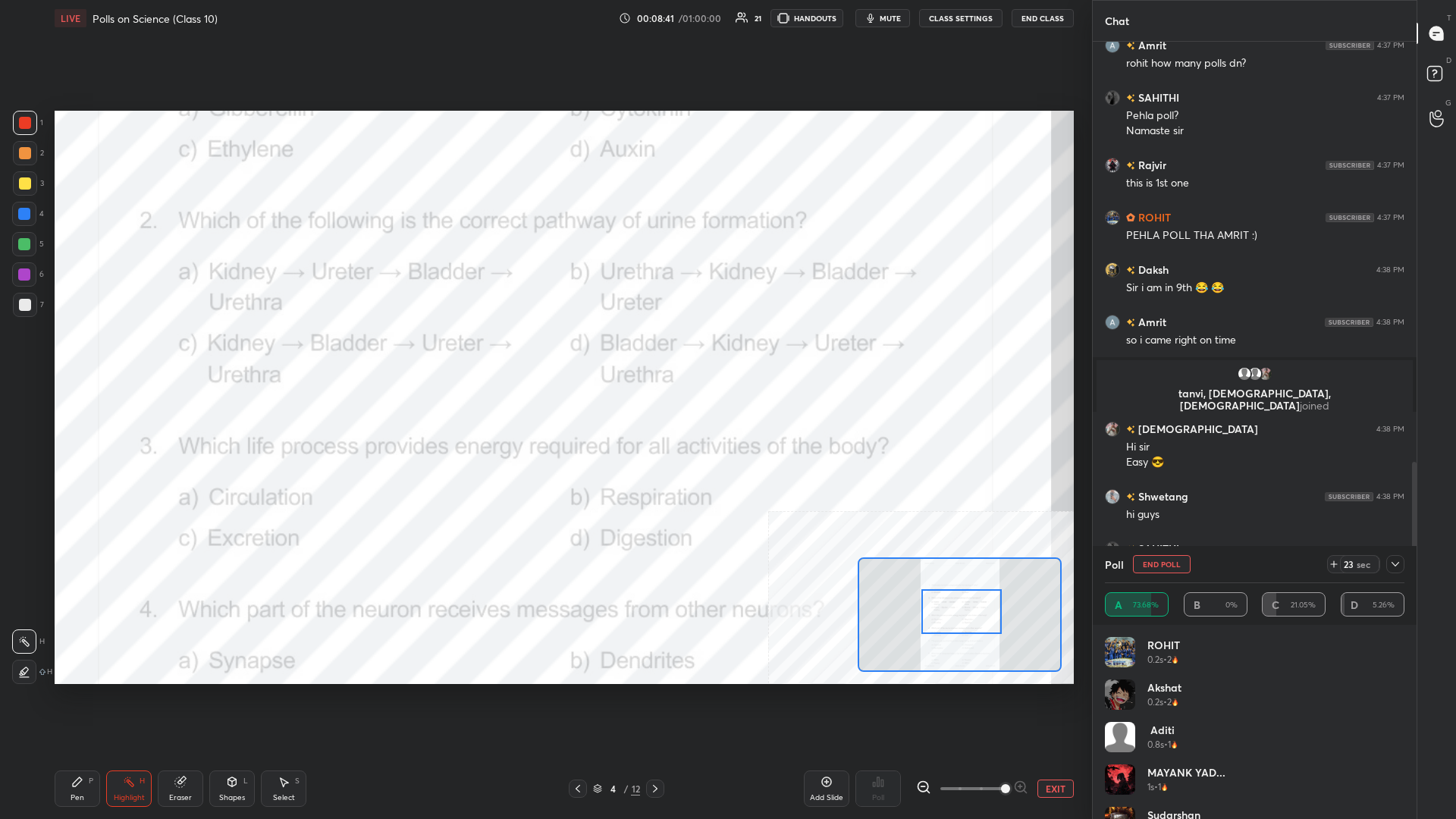
scroll to position [1199, 0]
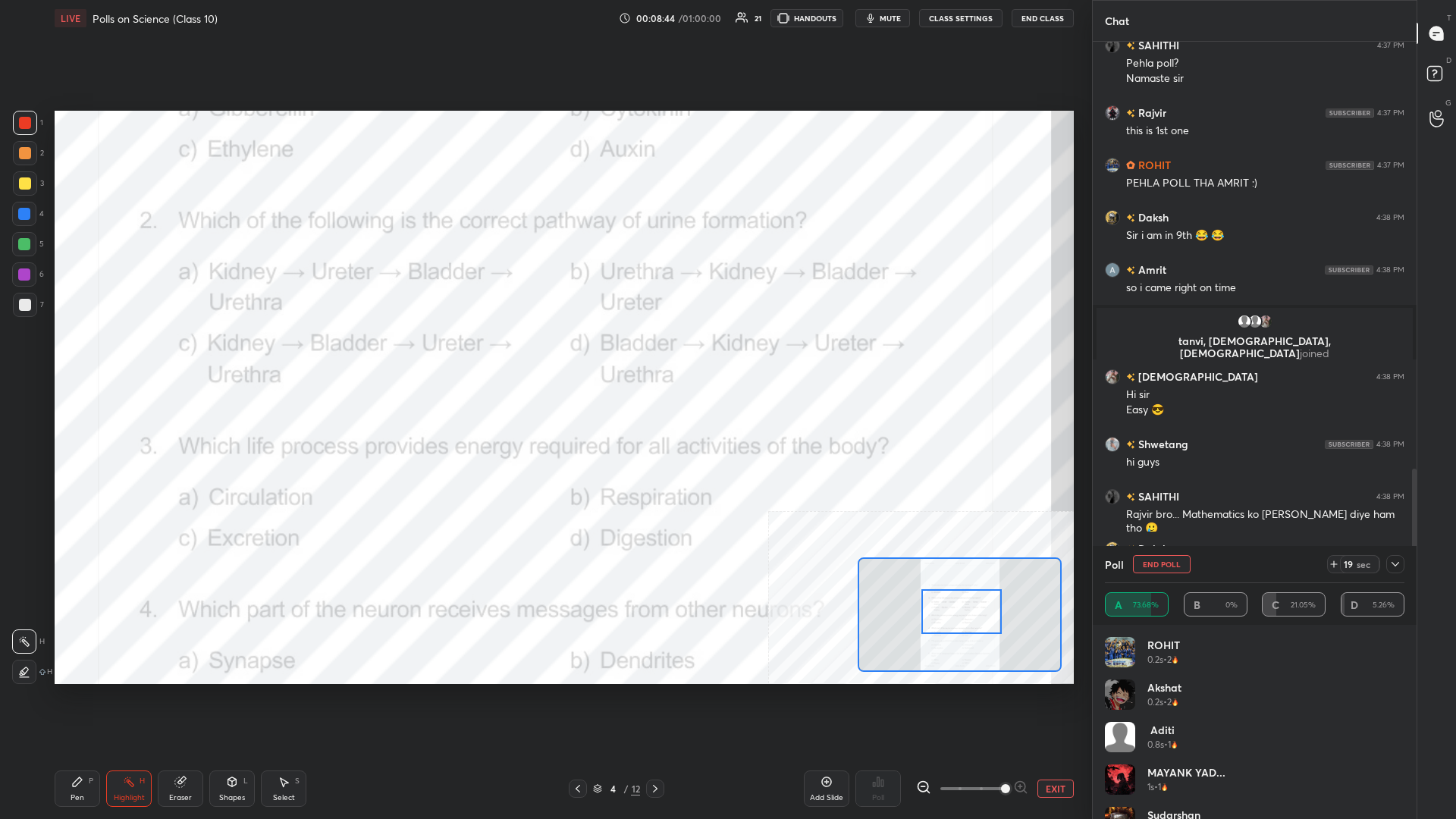
click at [70, 356] on div "Pen P" at bounding box center [78, 788] width 46 height 36
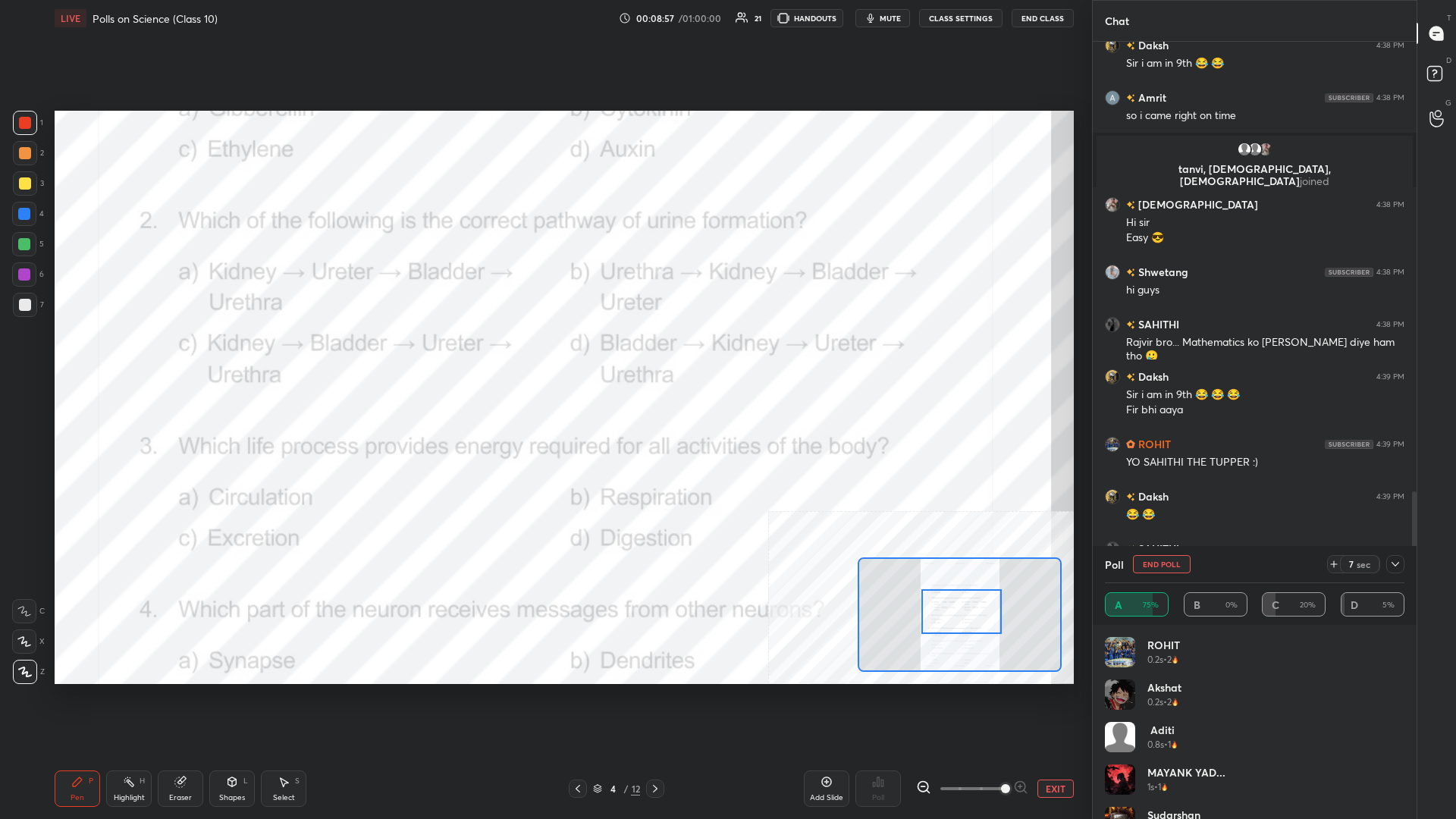
scroll to position [1356, 0]
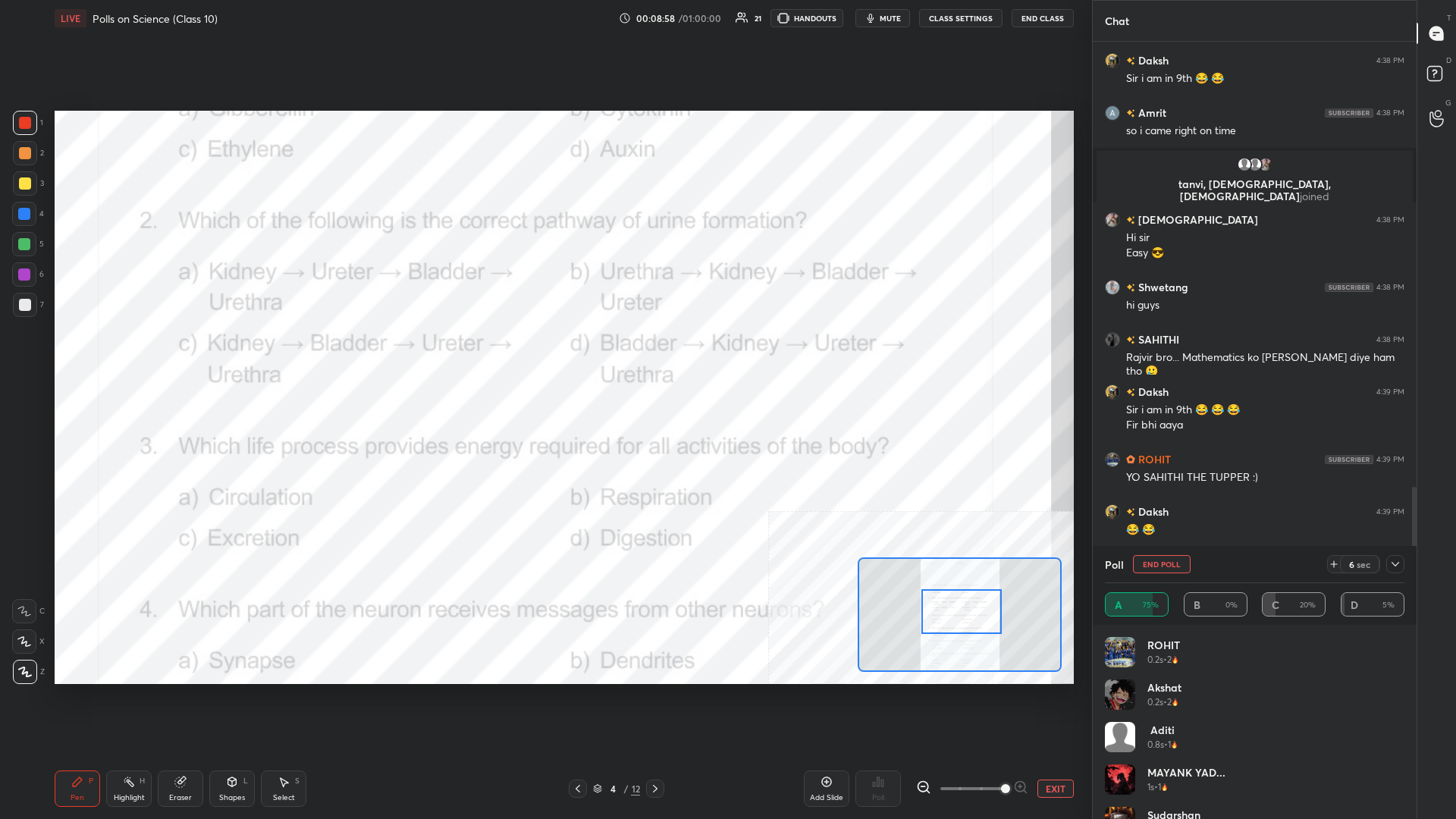
click at [543, 356] on div at bounding box center [1395, 564] width 18 height 18
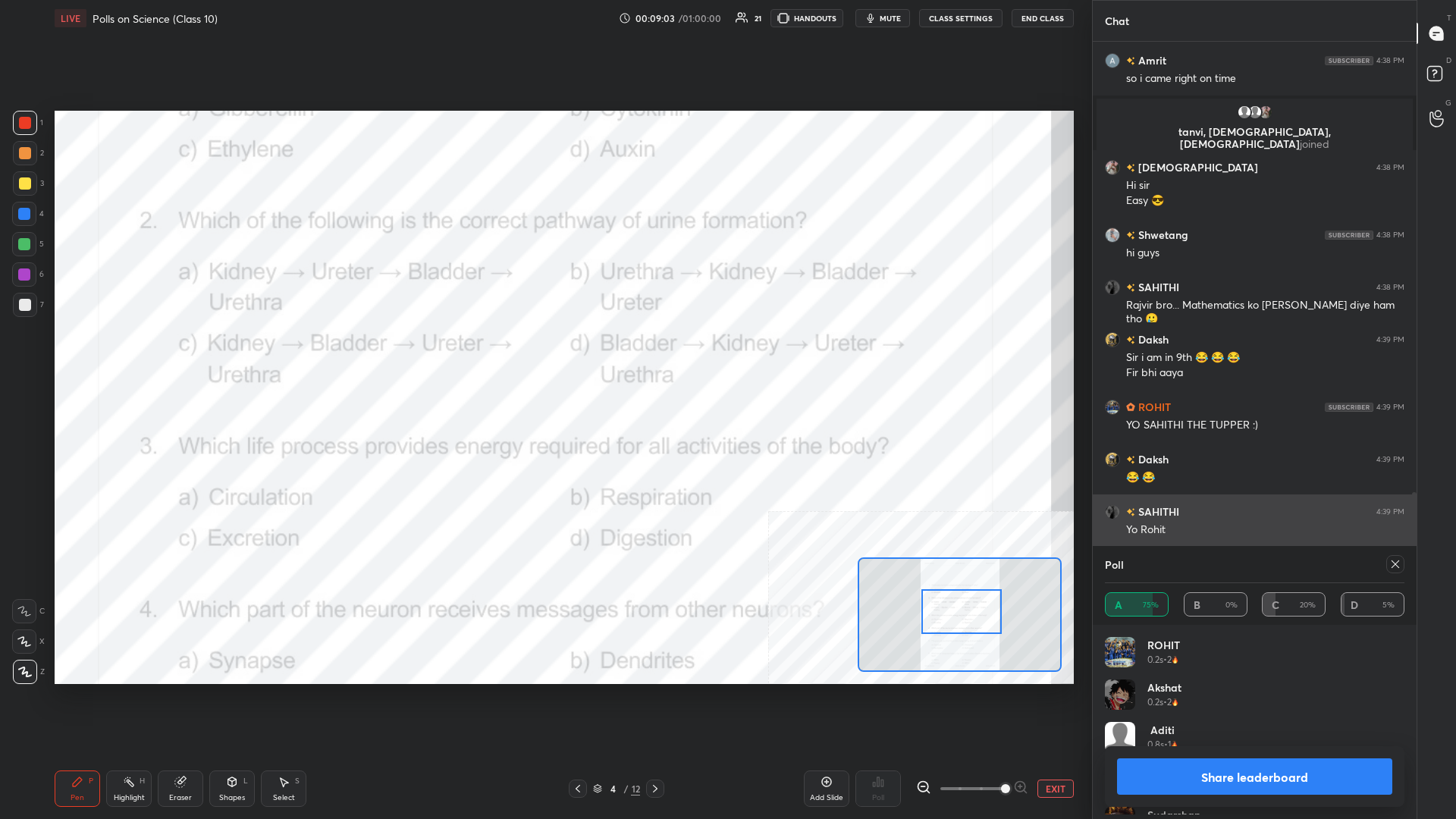
scroll to position [1, 1]
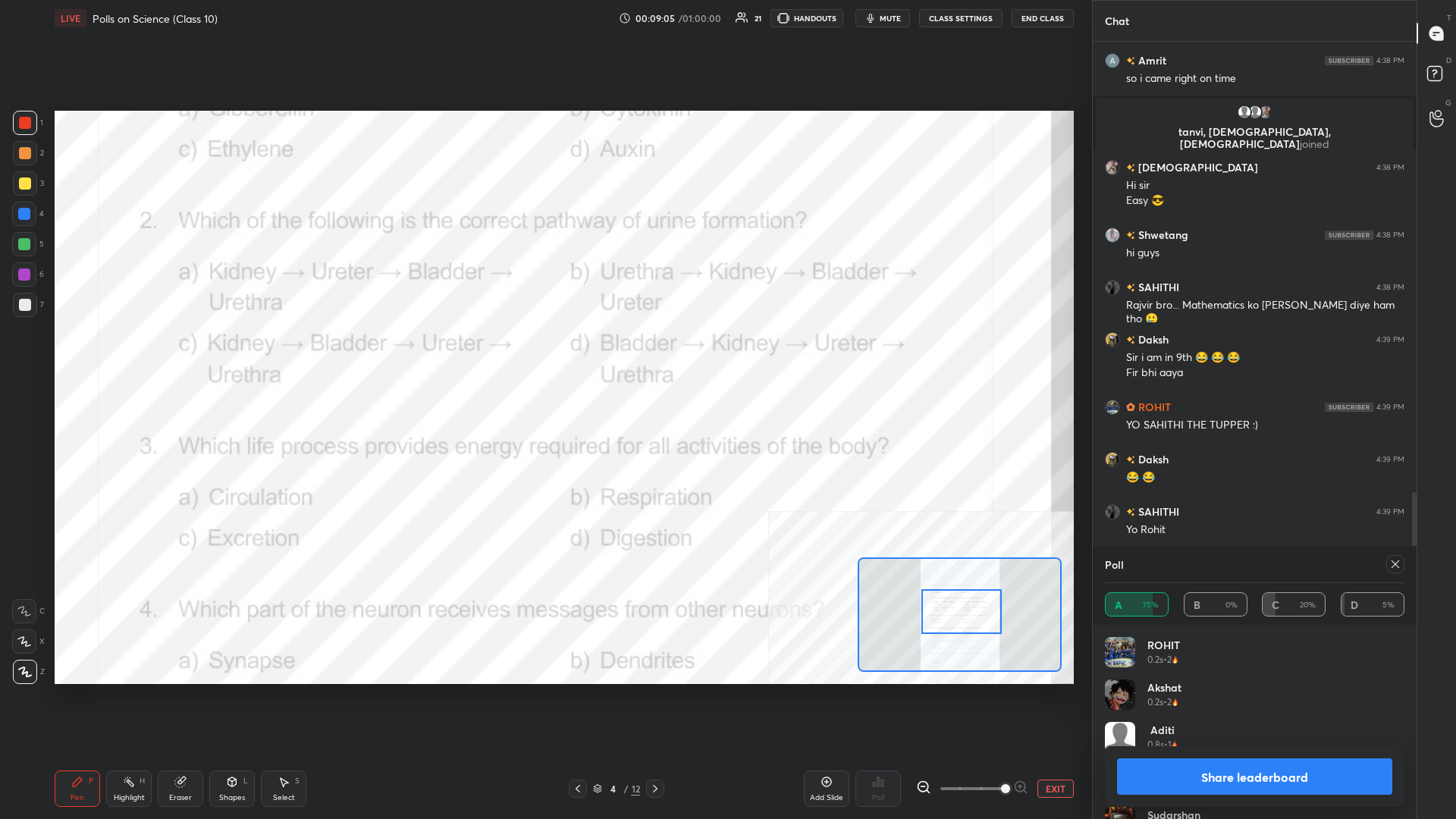
click at [543, 356] on button "Share leaderboard" at bounding box center [1254, 776] width 276 height 36
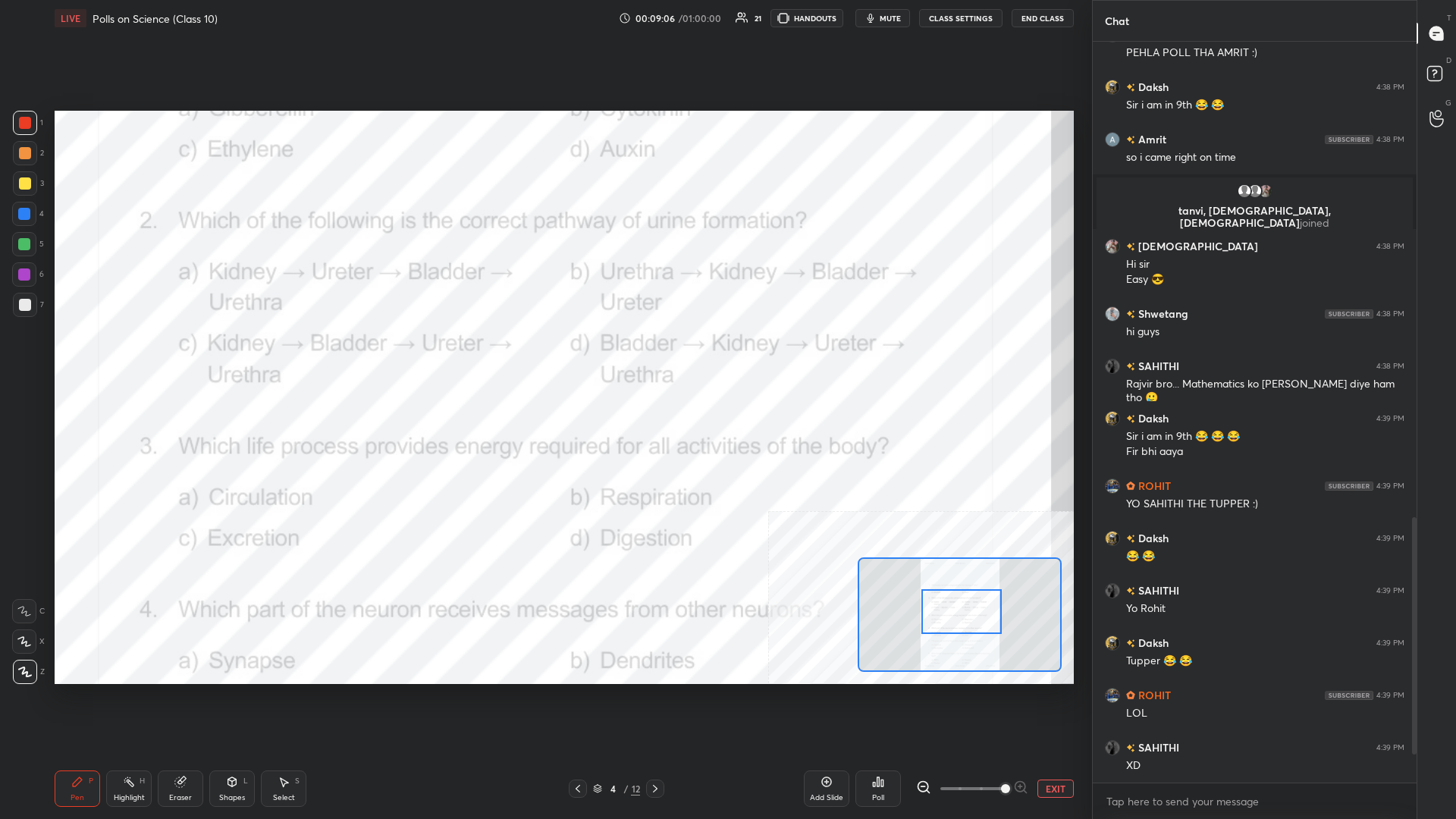
scroll to position [778, 324]
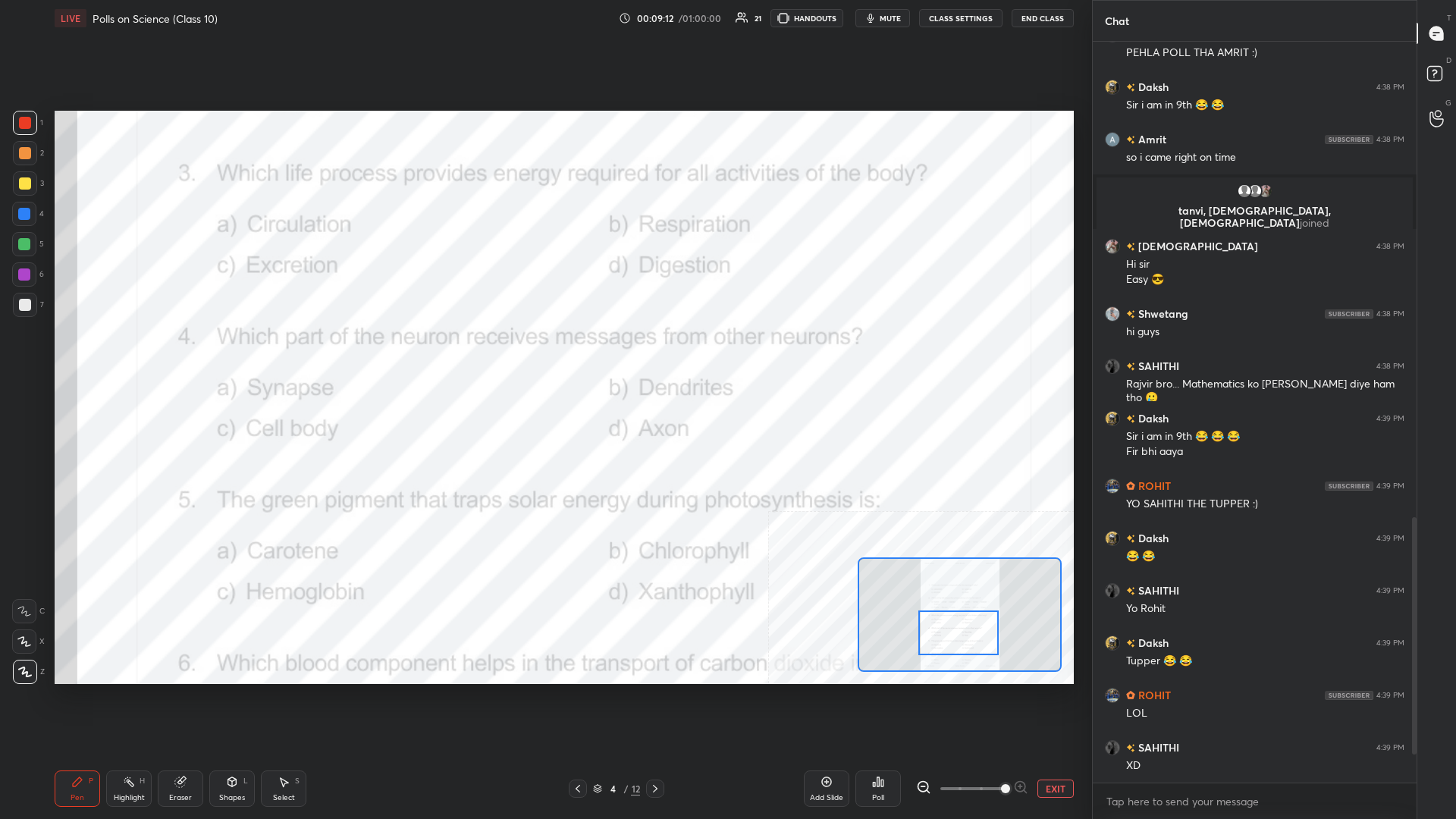
drag, startPoint x: 964, startPoint y: 607, endPoint x: 961, endPoint y: 630, distance: 23.2
click at [543, 356] on div at bounding box center [958, 632] width 80 height 45
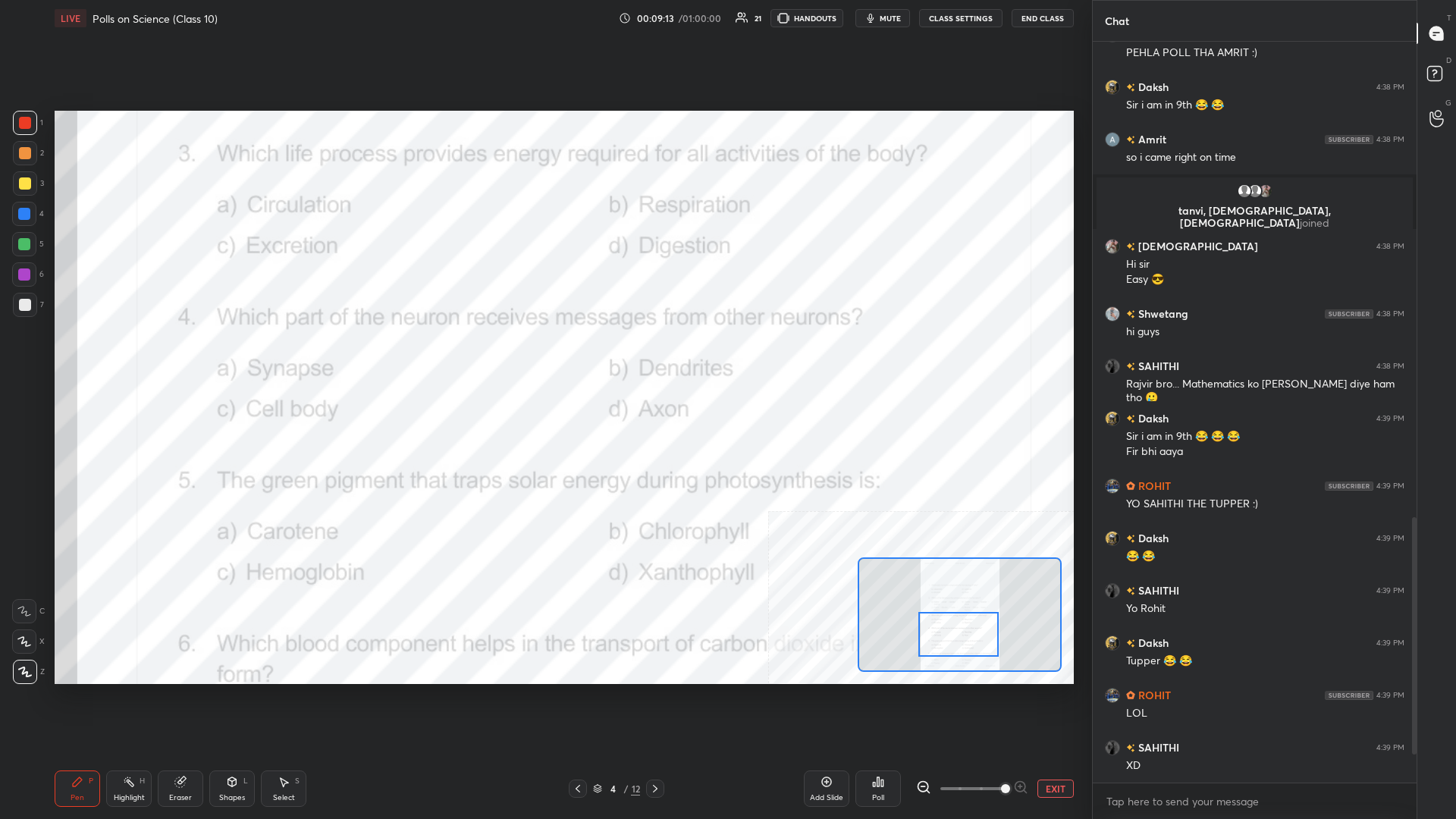
click at [125, 356] on icon at bounding box center [129, 782] width 12 height 12
click at [543, 356] on div "Poll" at bounding box center [878, 797] width 12 height 8
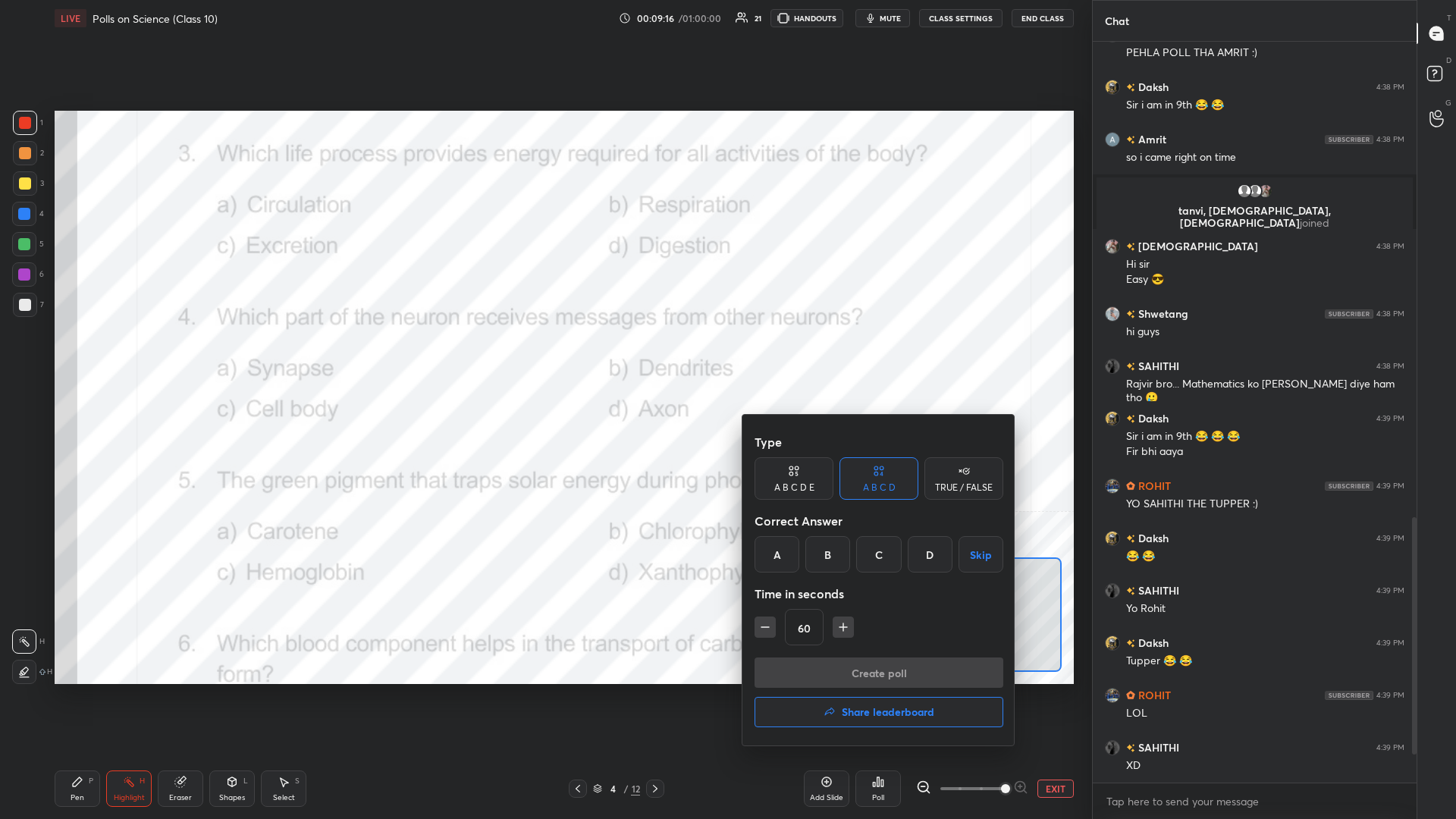
click at [543, 356] on div "B" at bounding box center [827, 554] width 45 height 36
click at [543, 356] on button "Create poll" at bounding box center [879, 672] width 248 height 30
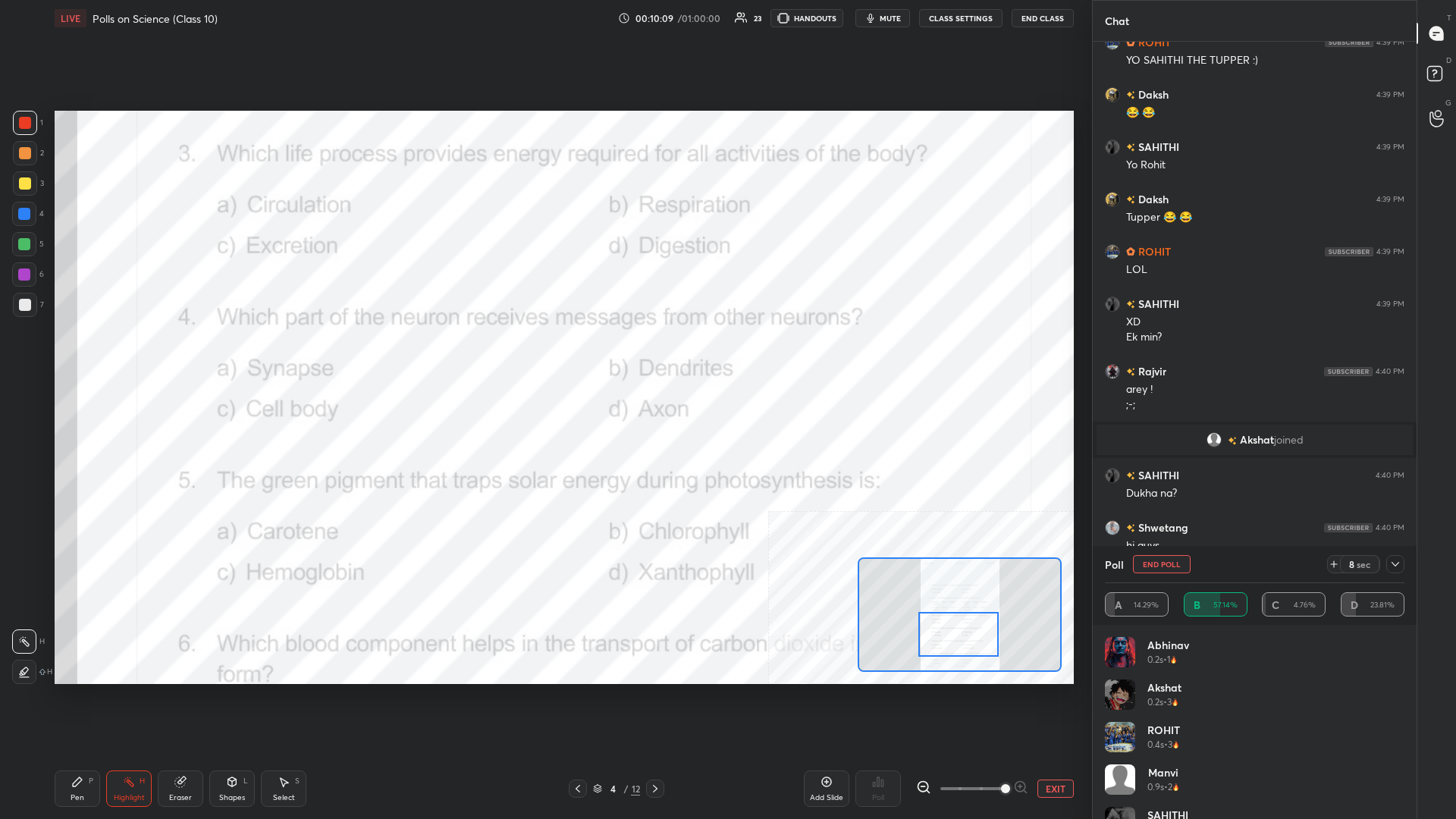
scroll to position [2616, 0]
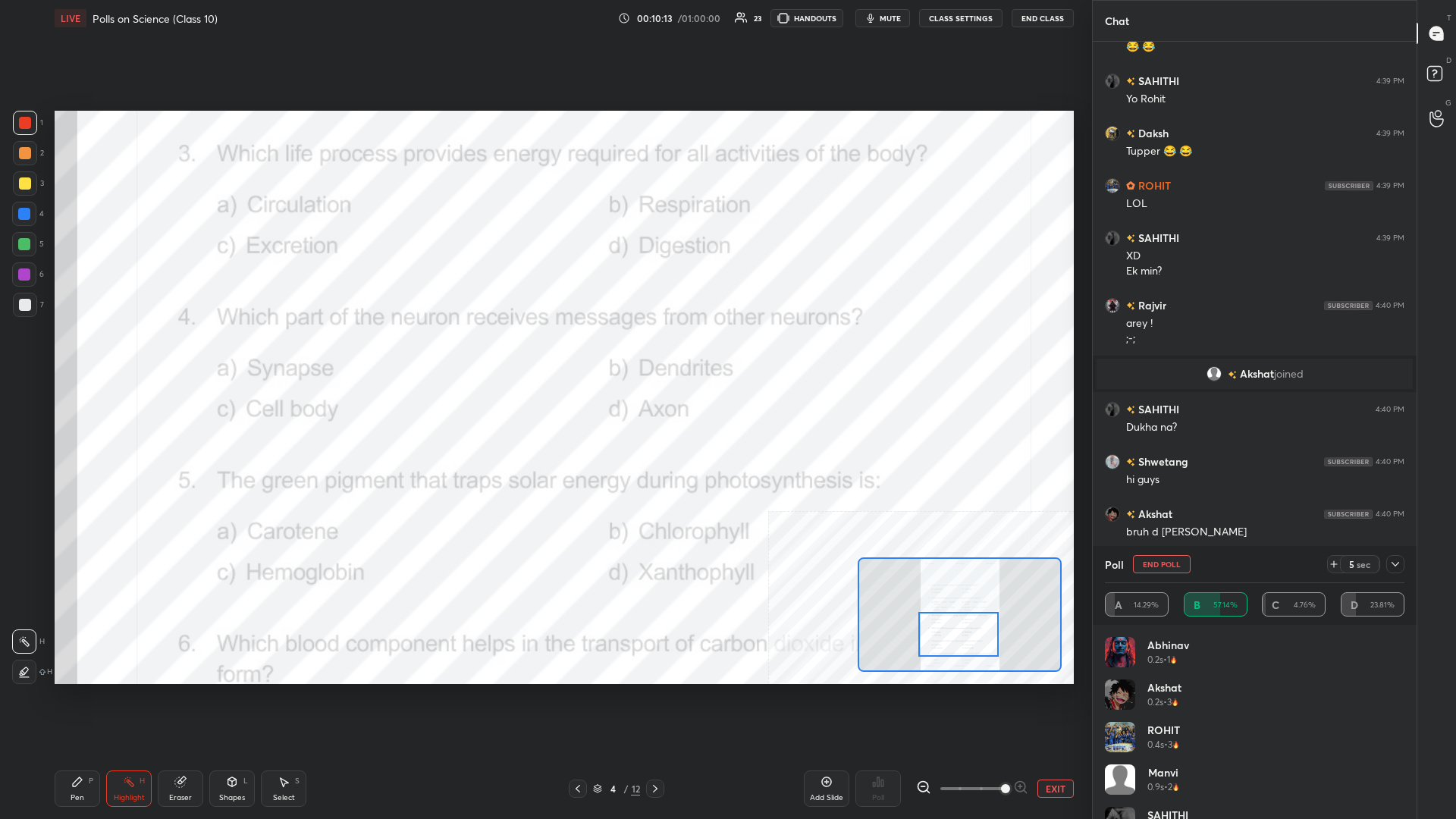
click at [91, 356] on div "P" at bounding box center [91, 781] width 4 height 8
click at [543, 356] on div at bounding box center [1395, 564] width 18 height 18
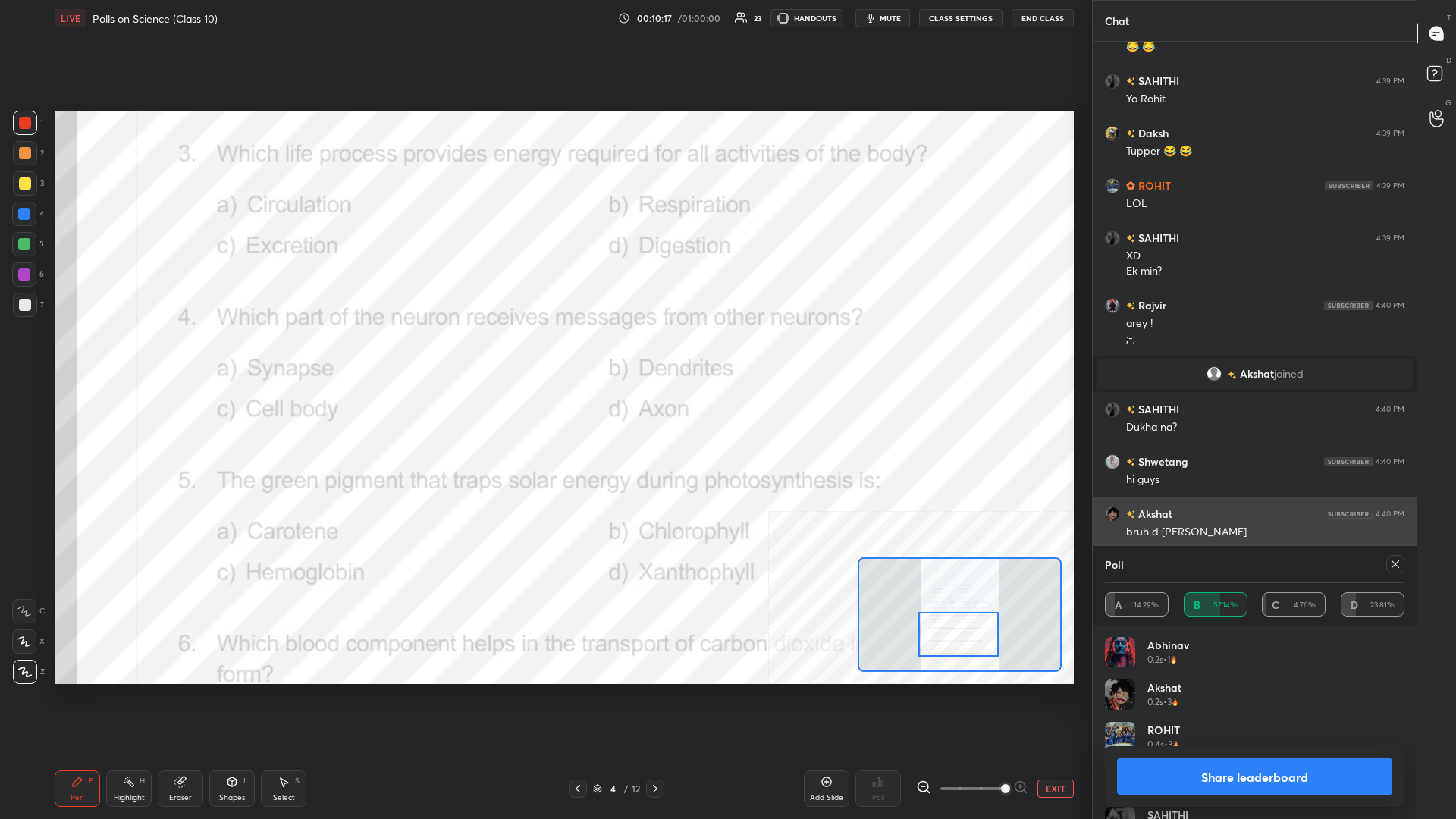
scroll to position [1, 1]
click at [543, 356] on button "Share leaderboard" at bounding box center [1254, 776] width 276 height 36
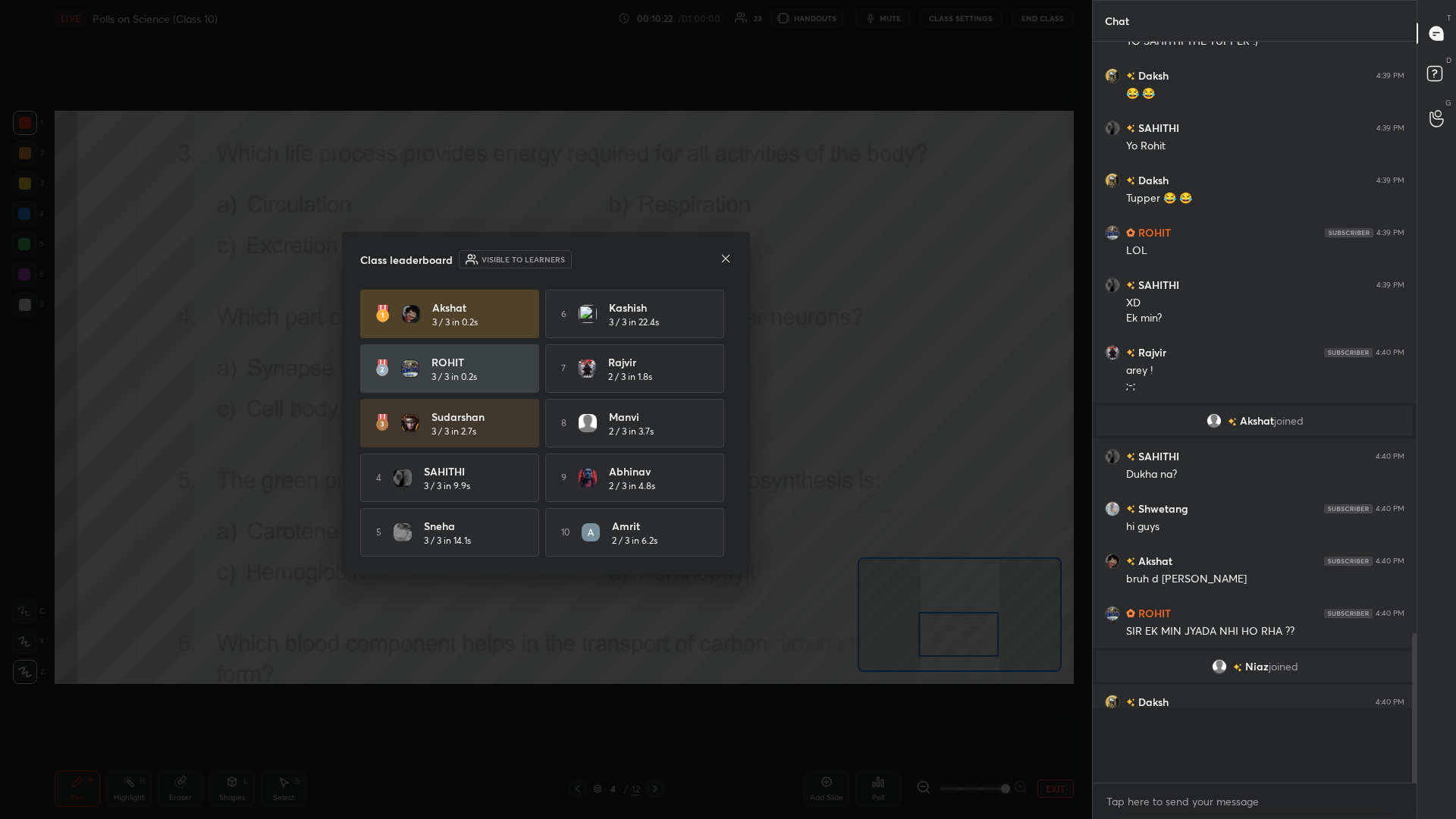
scroll to position [2538, 0]
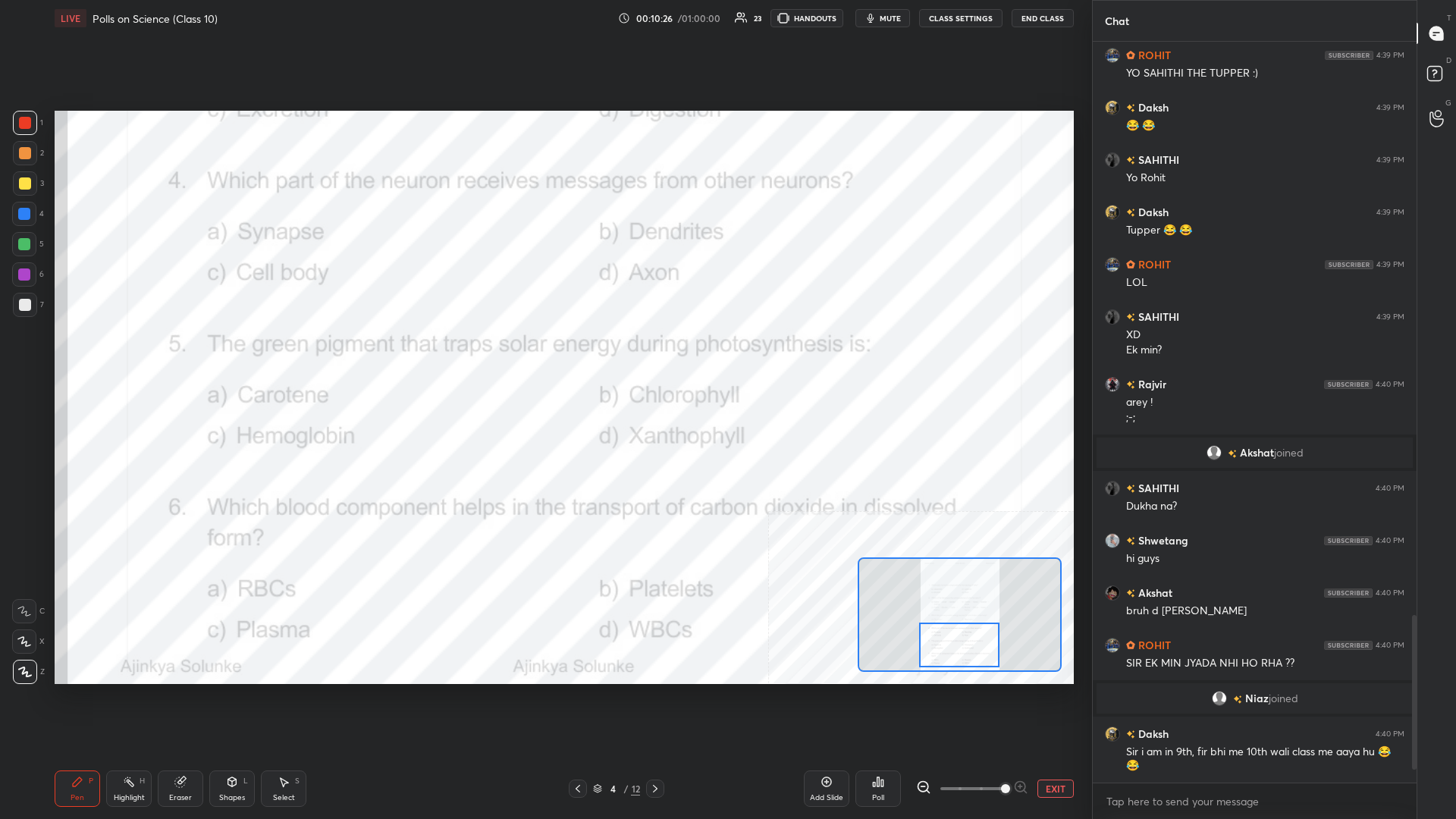
drag, startPoint x: 950, startPoint y: 637, endPoint x: 950, endPoint y: 647, distance: 10.0
click at [543, 356] on div at bounding box center [959, 645] width 80 height 45
click at [133, 356] on div "Highlight H" at bounding box center [129, 788] width 46 height 36
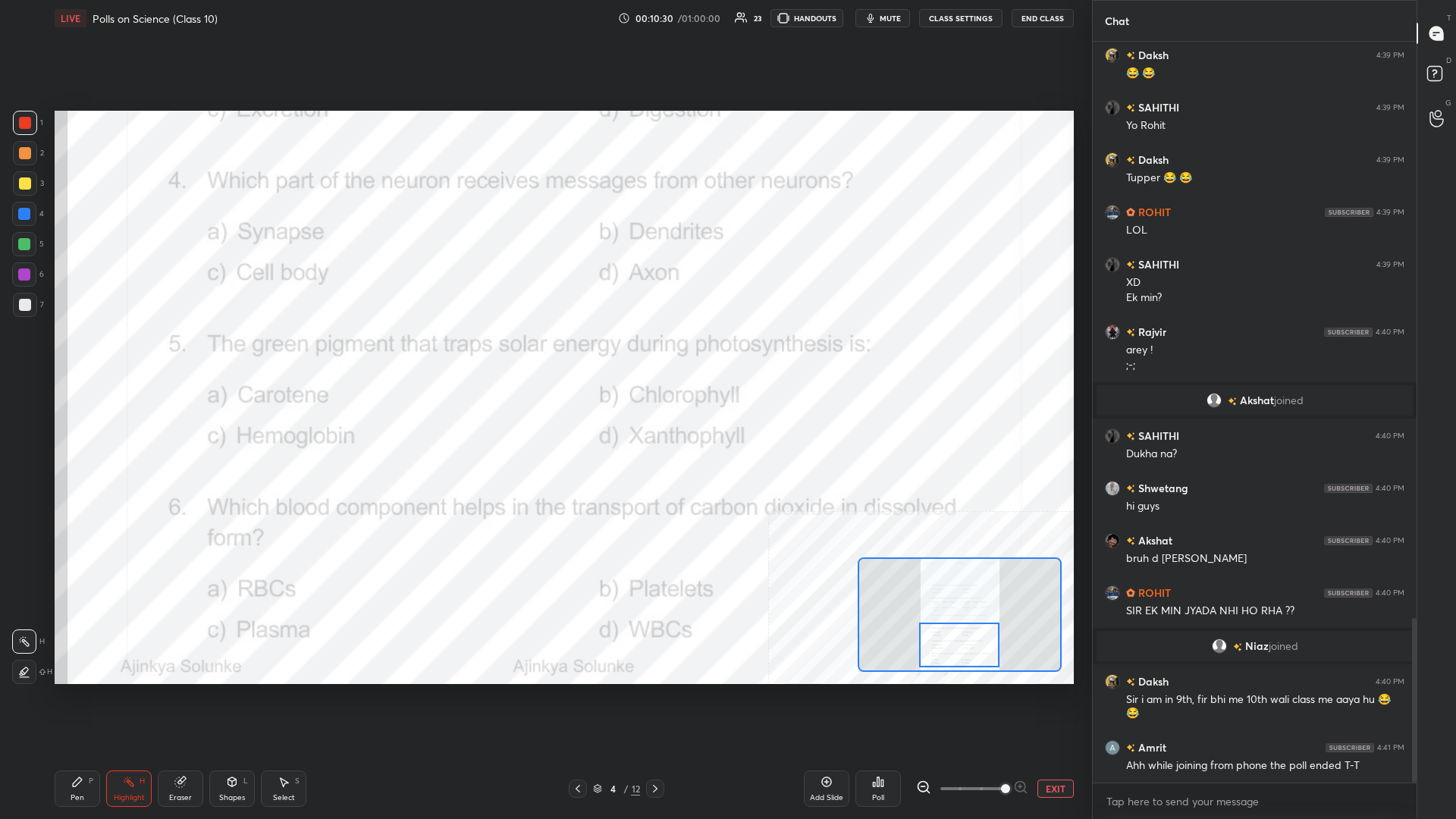
click at [543, 356] on icon at bounding box center [882, 783] width 3 height 7
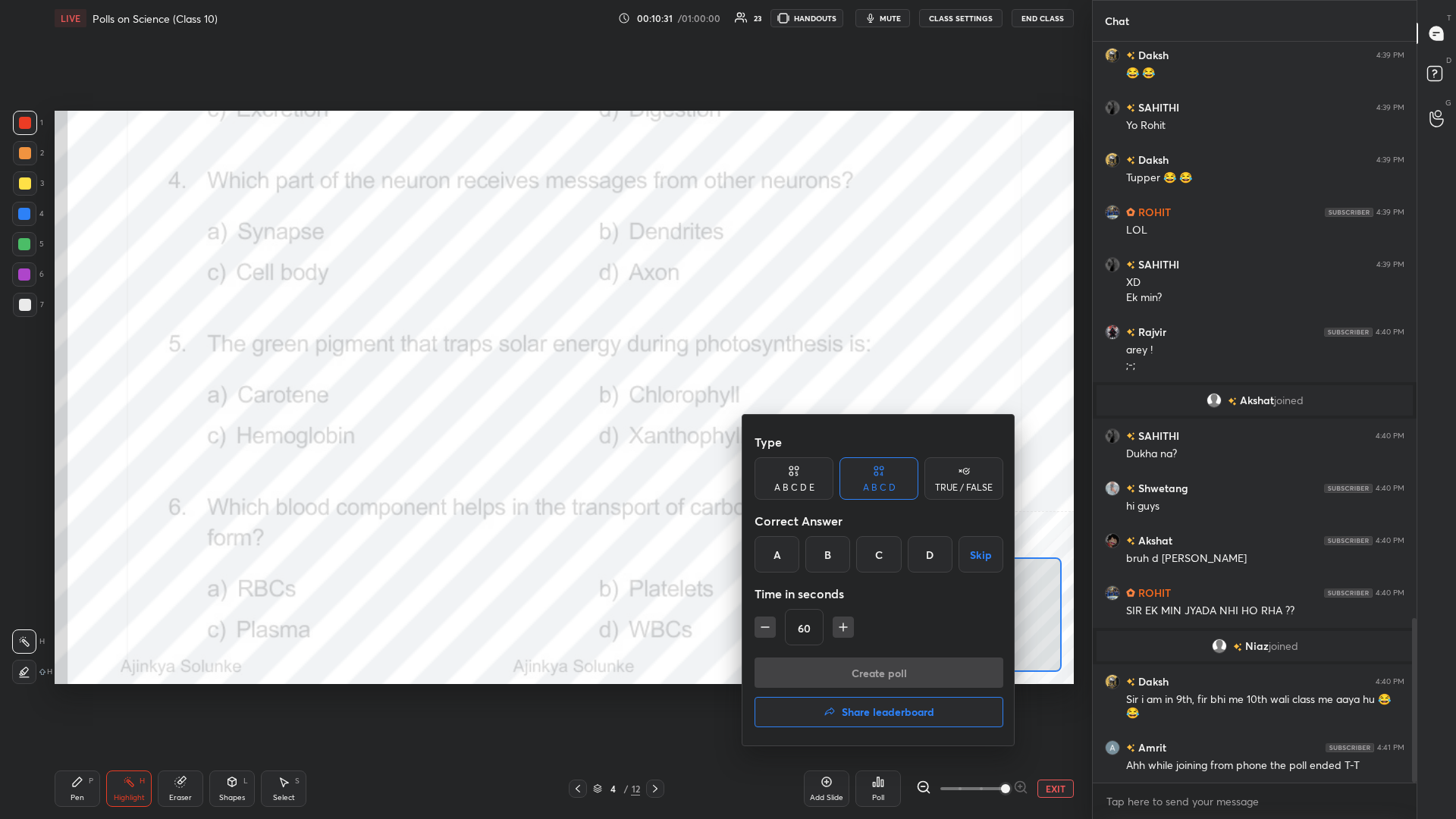
click at [543, 356] on div "B" at bounding box center [827, 554] width 45 height 36
click at [543, 356] on button "Create poll" at bounding box center [879, 672] width 248 height 30
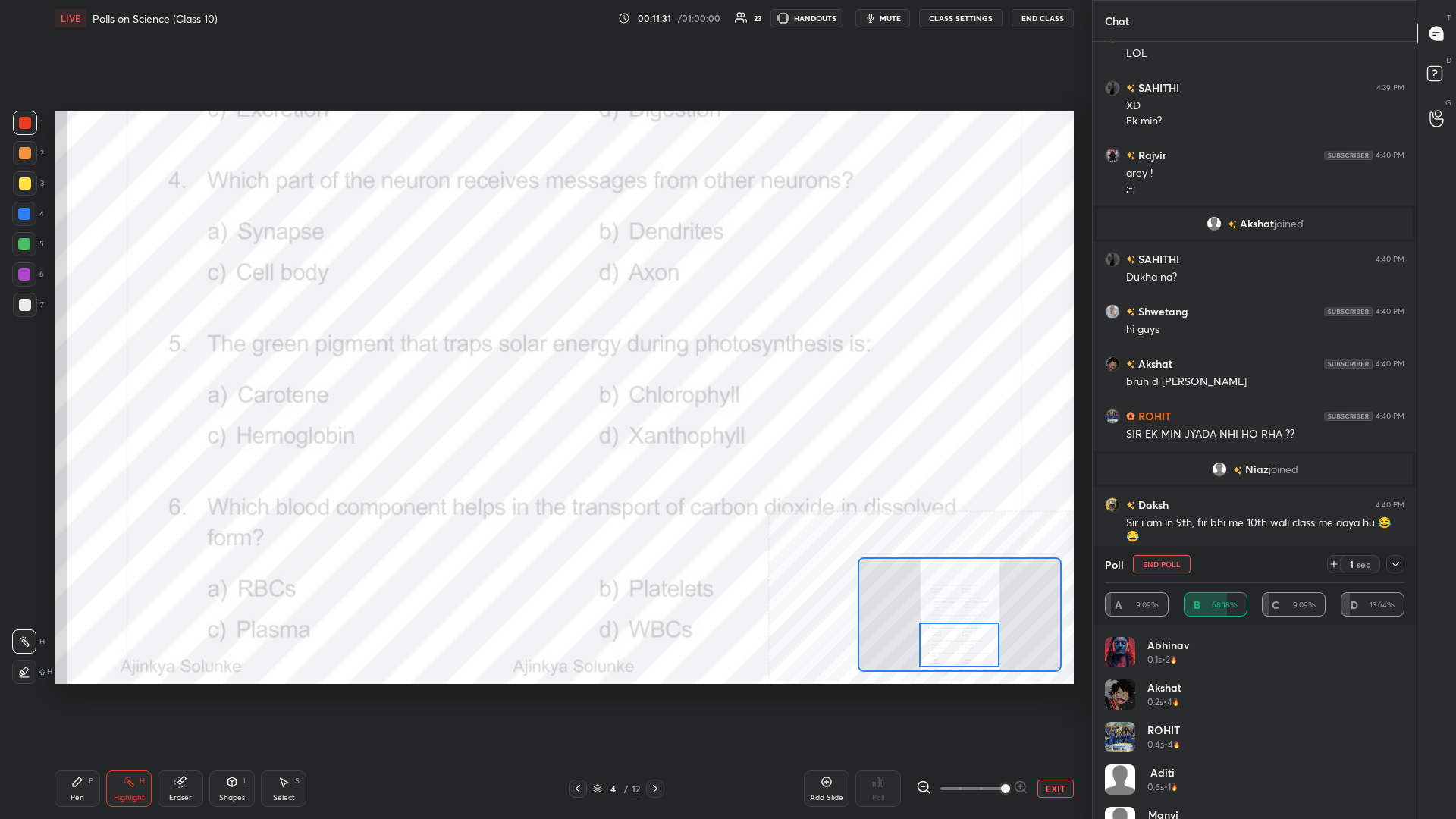
scroll to position [2832, 0]
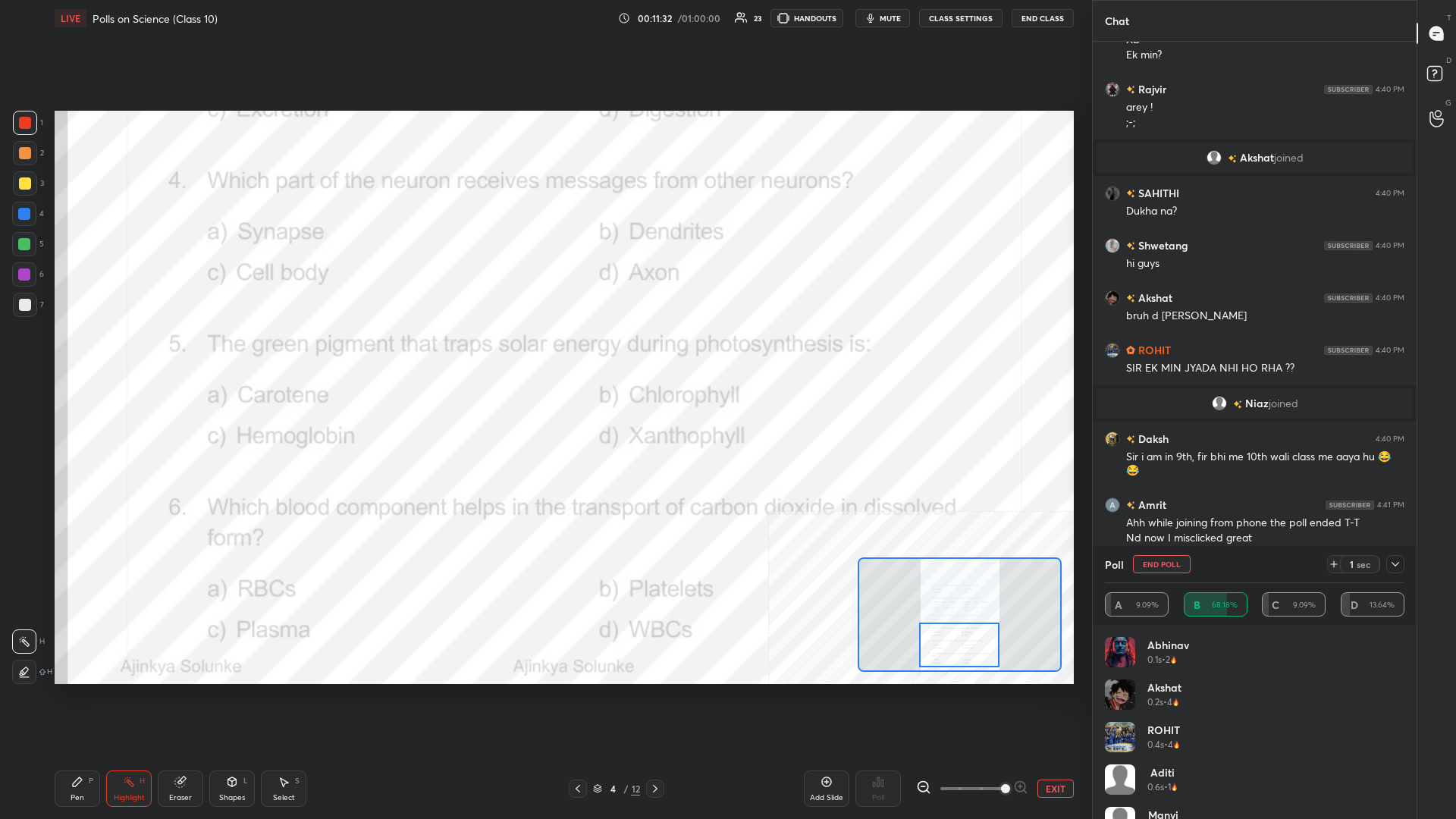
click at [77, 356] on div "Pen" at bounding box center [77, 797] width 13 height 8
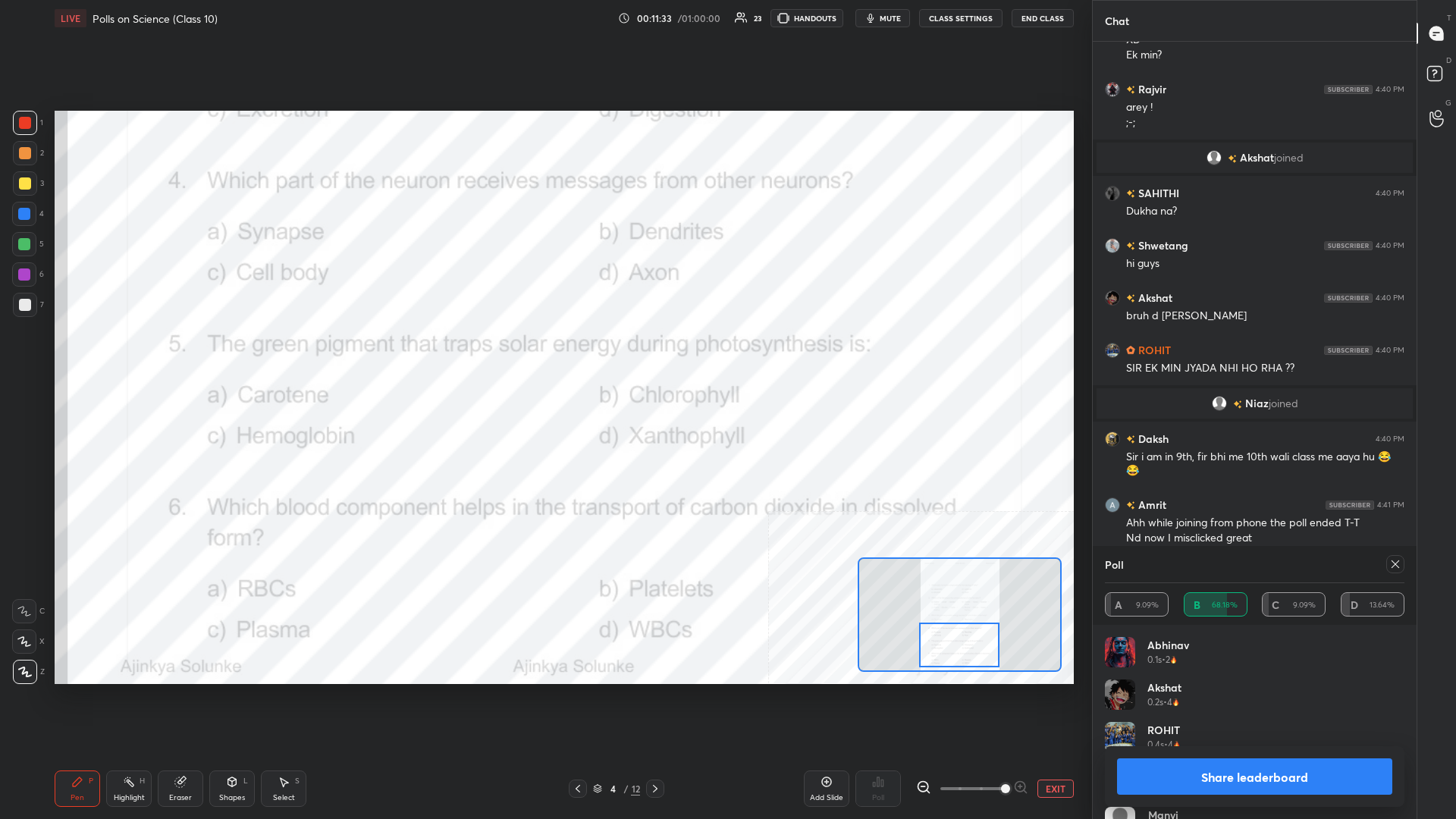
scroll to position [2884, 0]
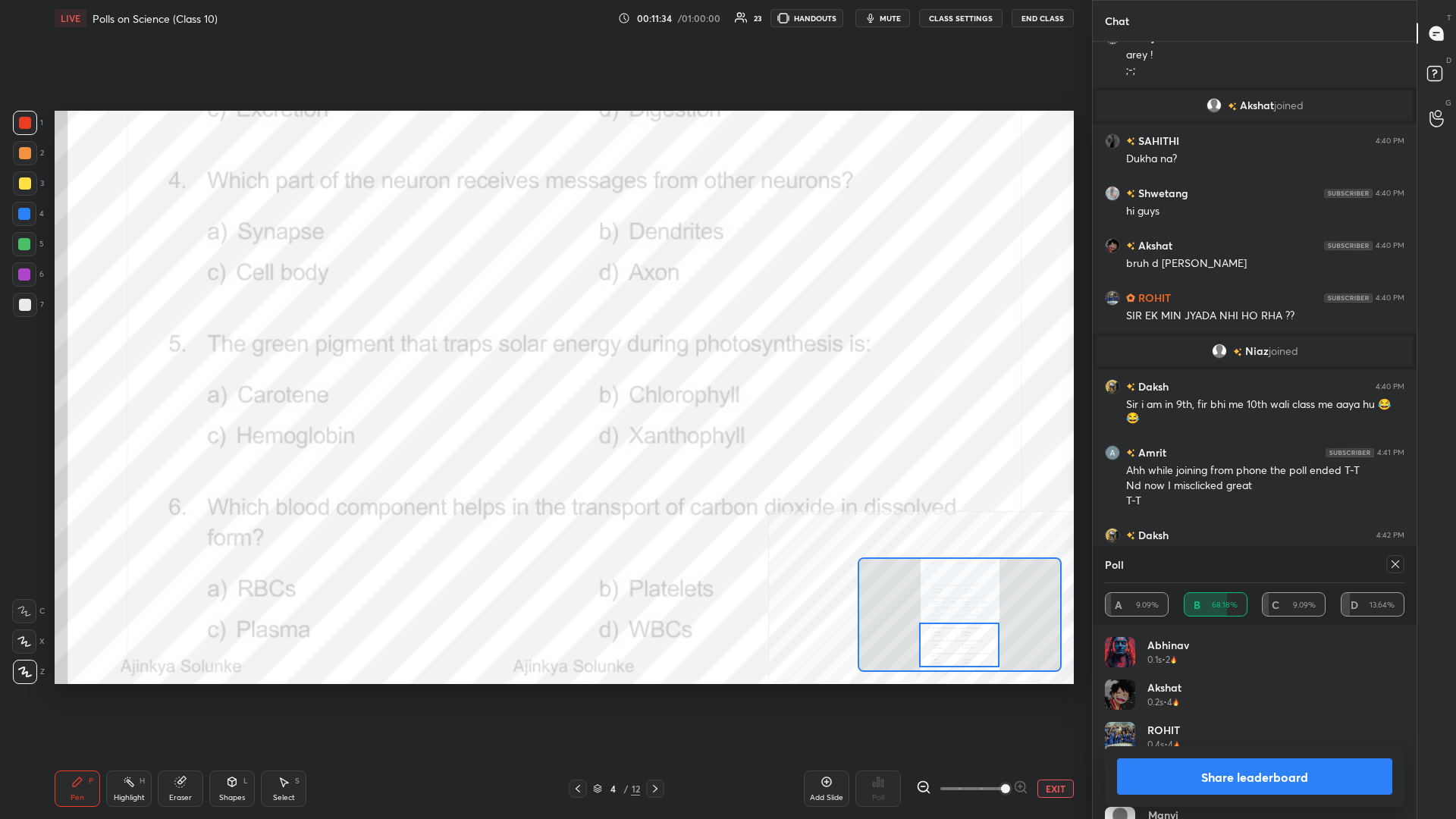
click at [543, 356] on button "Share leaderboard" at bounding box center [1254, 776] width 276 height 36
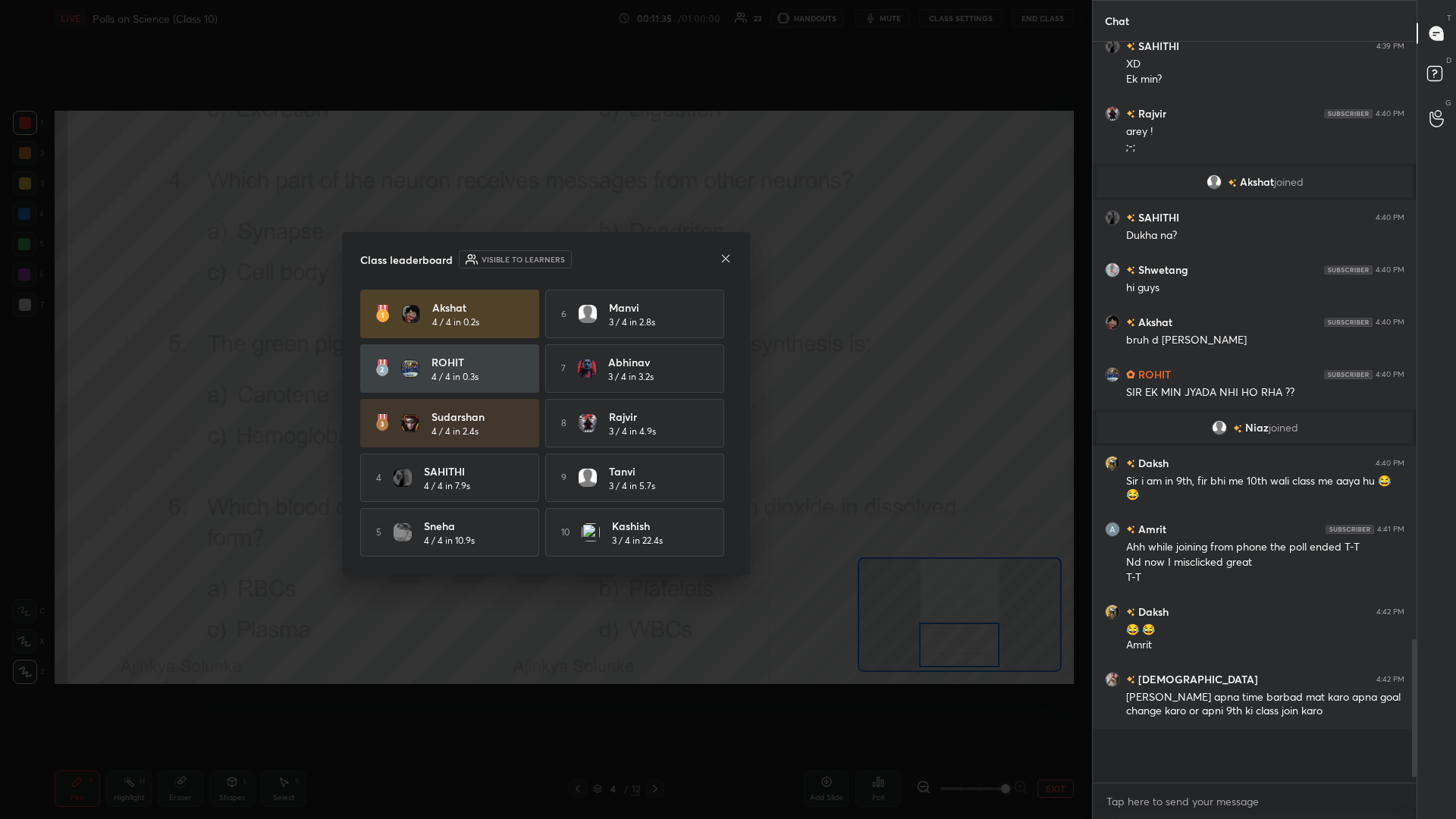
scroll to position [1, 1]
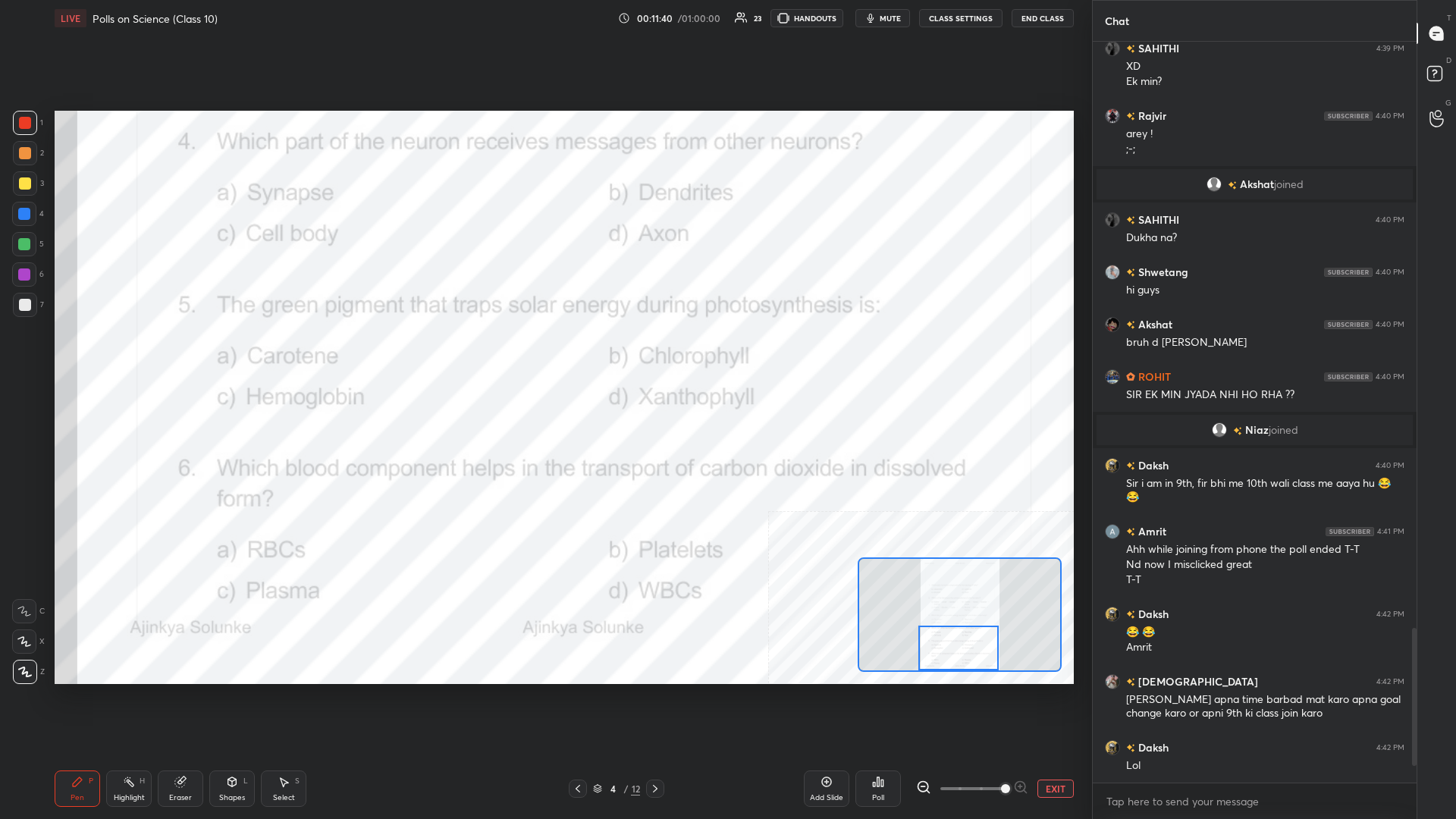
click at [132, 356] on rect at bounding box center [130, 783] width 8 height 8
click at [543, 356] on div "Poll" at bounding box center [878, 788] width 46 height 36
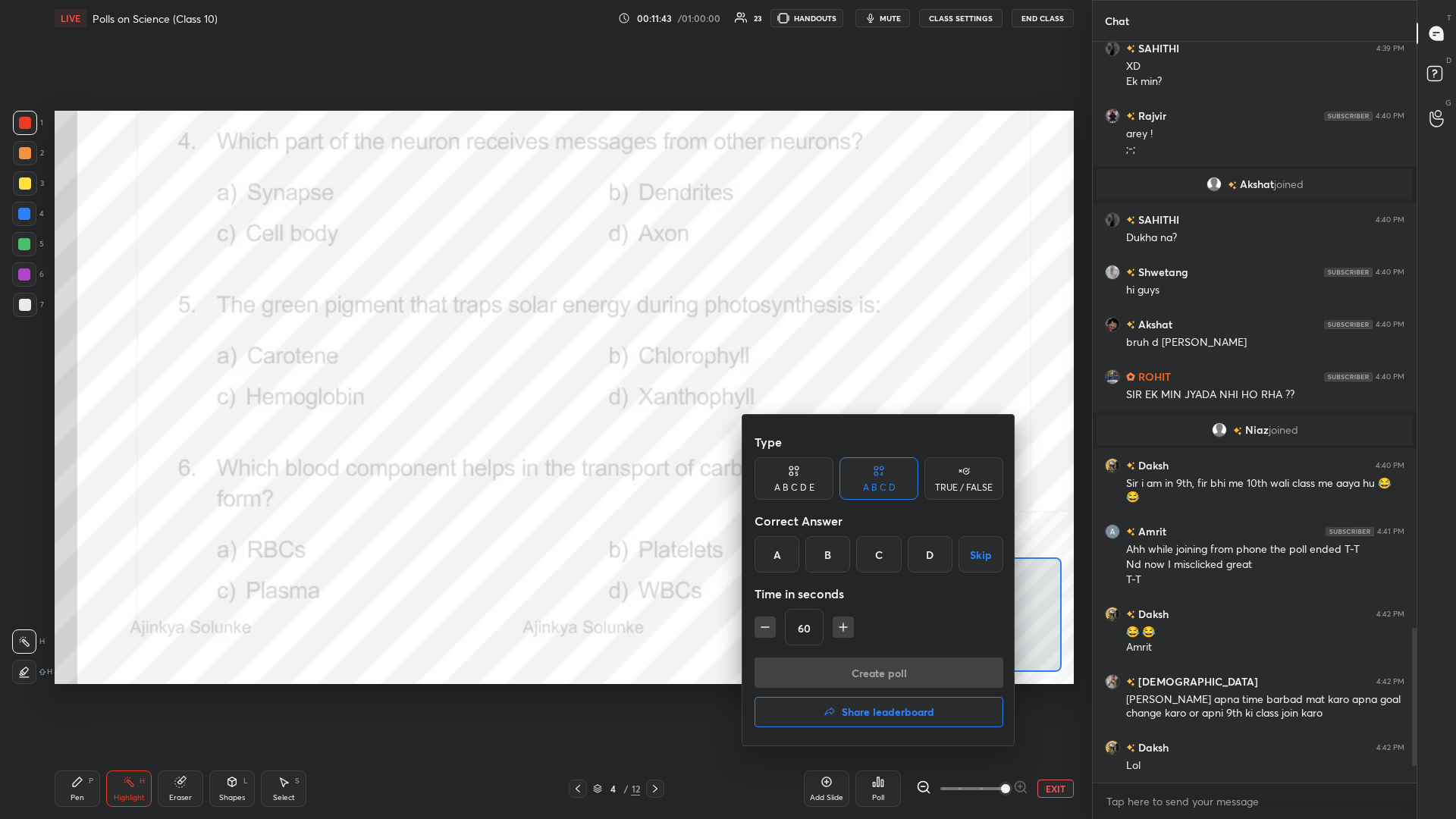
scroll to position [710, 324]
click at [543, 356] on div "B" at bounding box center [827, 554] width 45 height 36
click at [543, 356] on div "Create poll Share leaderboard" at bounding box center [879, 695] width 248 height 76
click at [543, 356] on button "Create poll" at bounding box center [879, 672] width 248 height 30
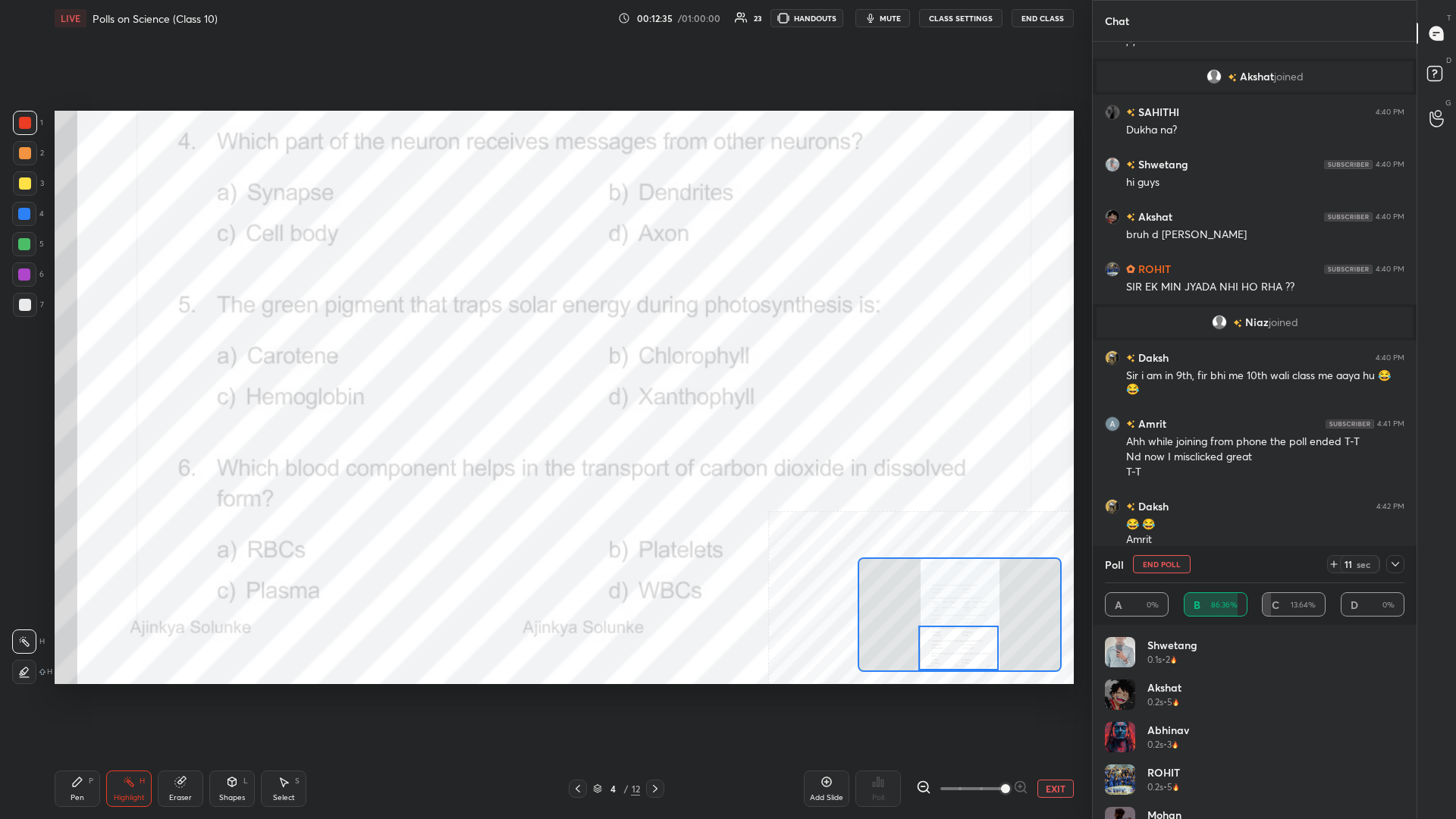
scroll to position [2965, 0]
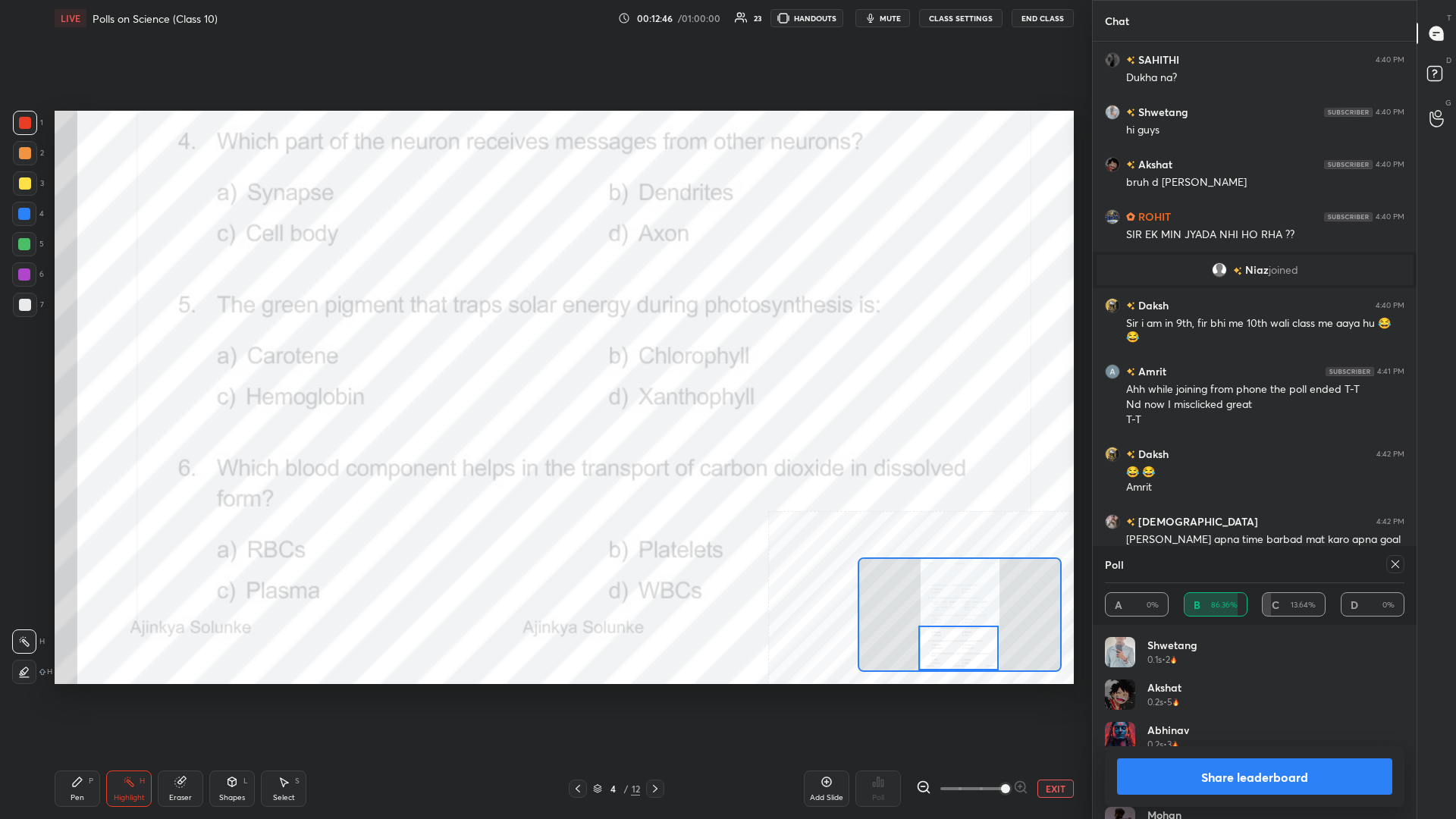
click at [543, 356] on button "Share leaderboard" at bounding box center [1254, 776] width 276 height 36
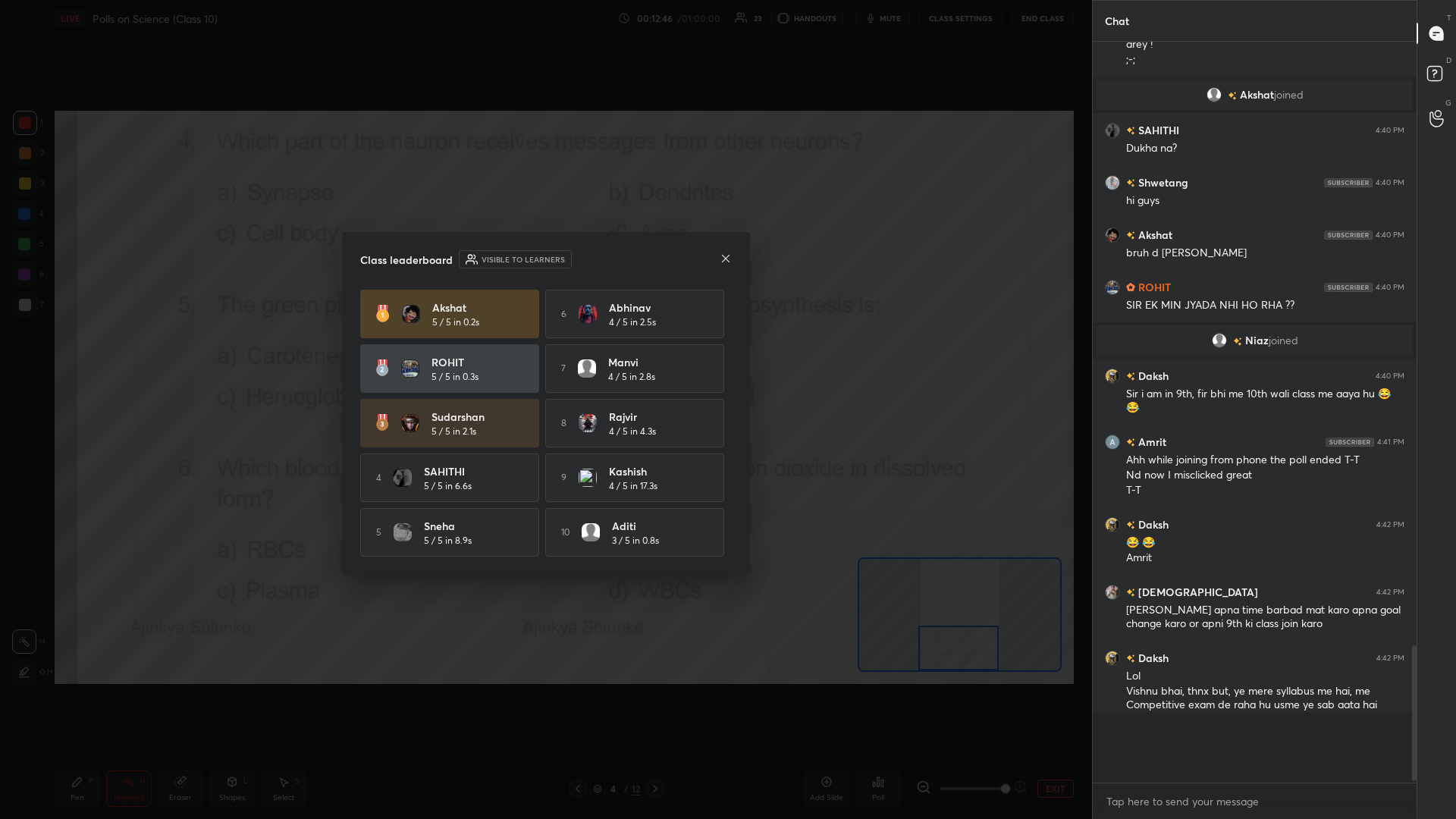
scroll to position [739, 324]
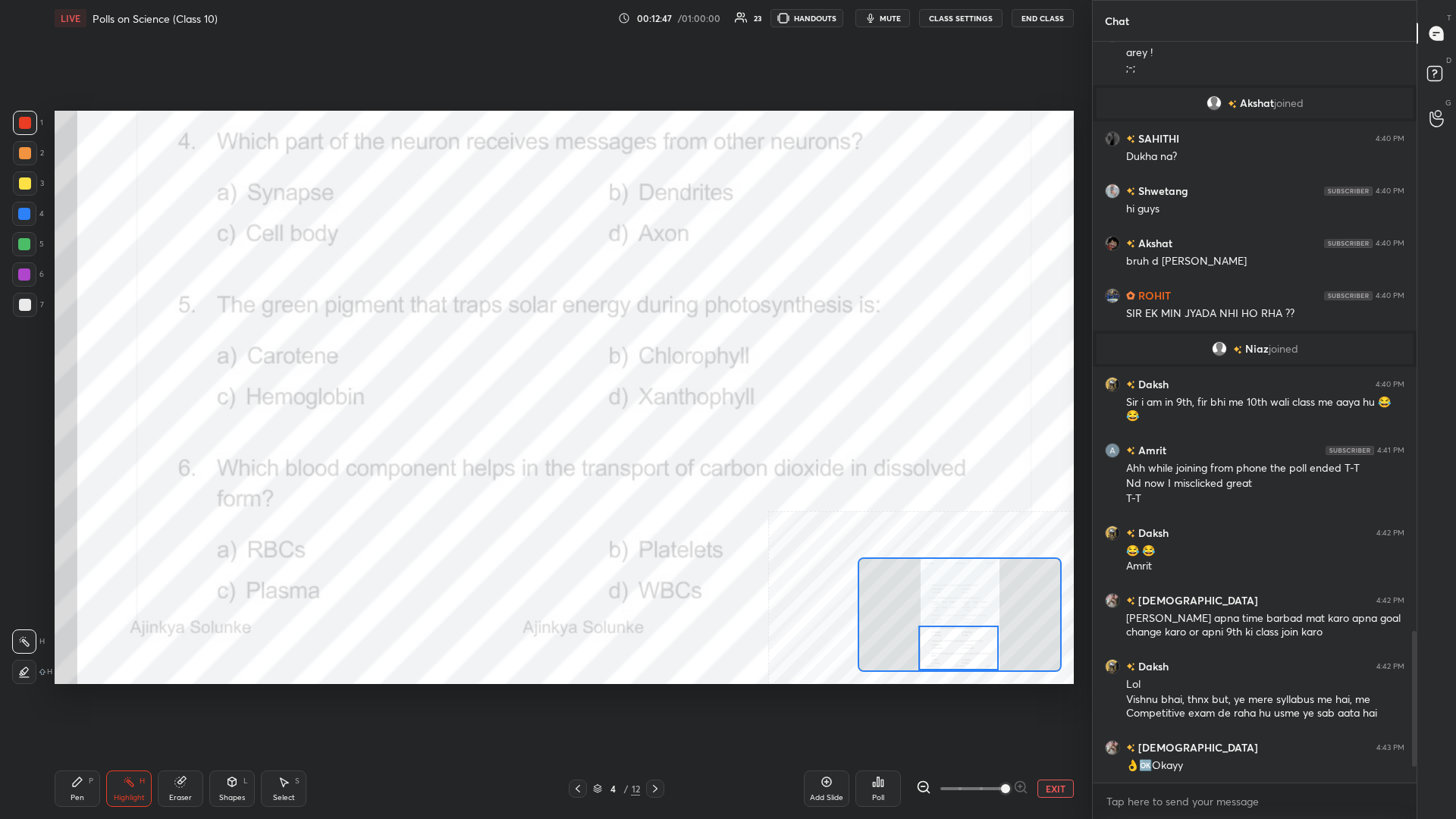
click at [79, 356] on icon at bounding box center [78, 782] width 9 height 9
drag, startPoint x: 965, startPoint y: 643, endPoint x: 965, endPoint y: 654, distance: 11.0
click at [543, 356] on div at bounding box center [958, 647] width 80 height 45
click at [133, 356] on rect at bounding box center [130, 783] width 8 height 8
click at [543, 356] on div "Poll" at bounding box center [878, 788] width 46 height 36
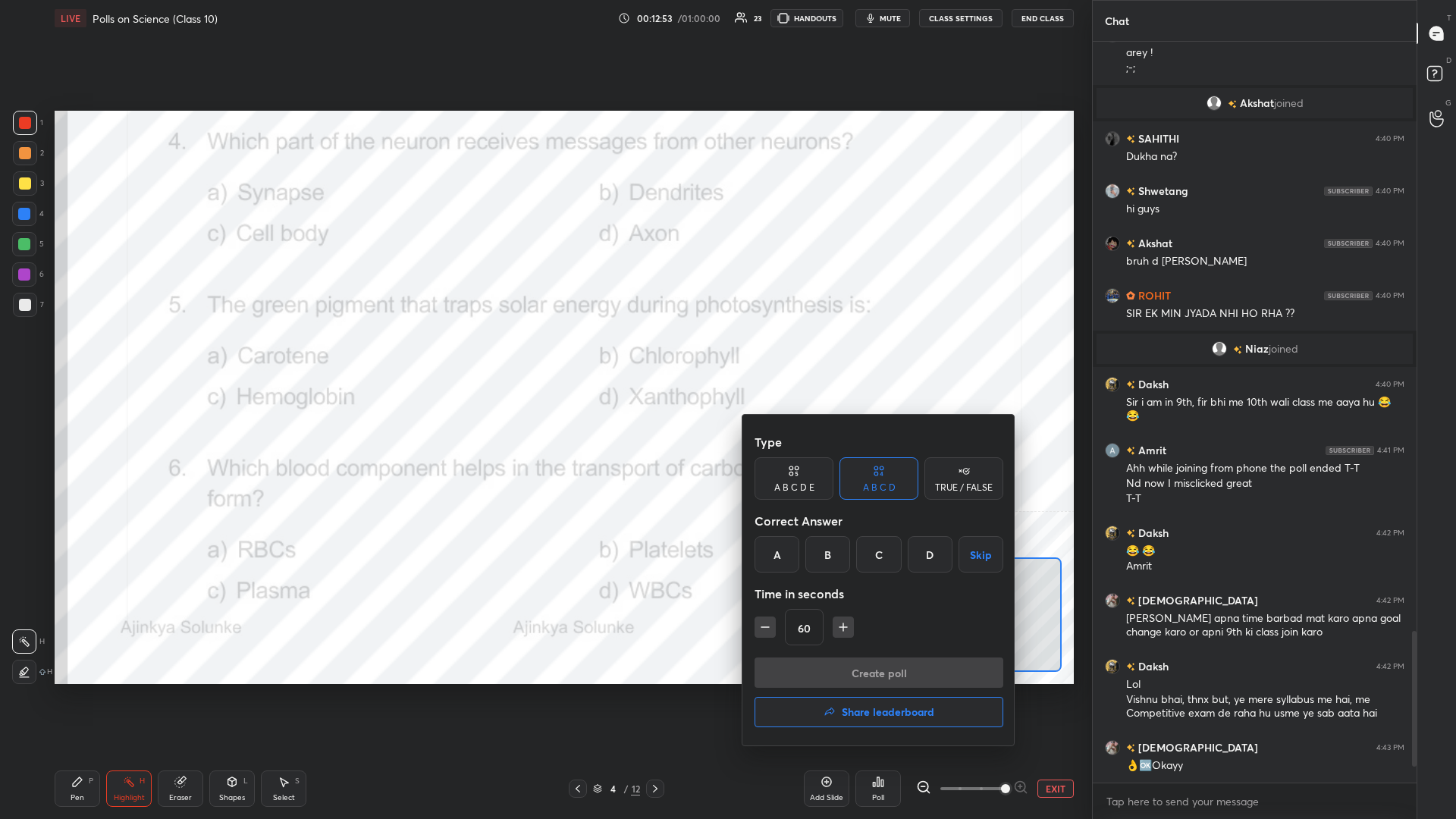
click at [543, 356] on div "C" at bounding box center [878, 554] width 45 height 36
click at [543, 356] on button "Create poll" at bounding box center [879, 672] width 248 height 30
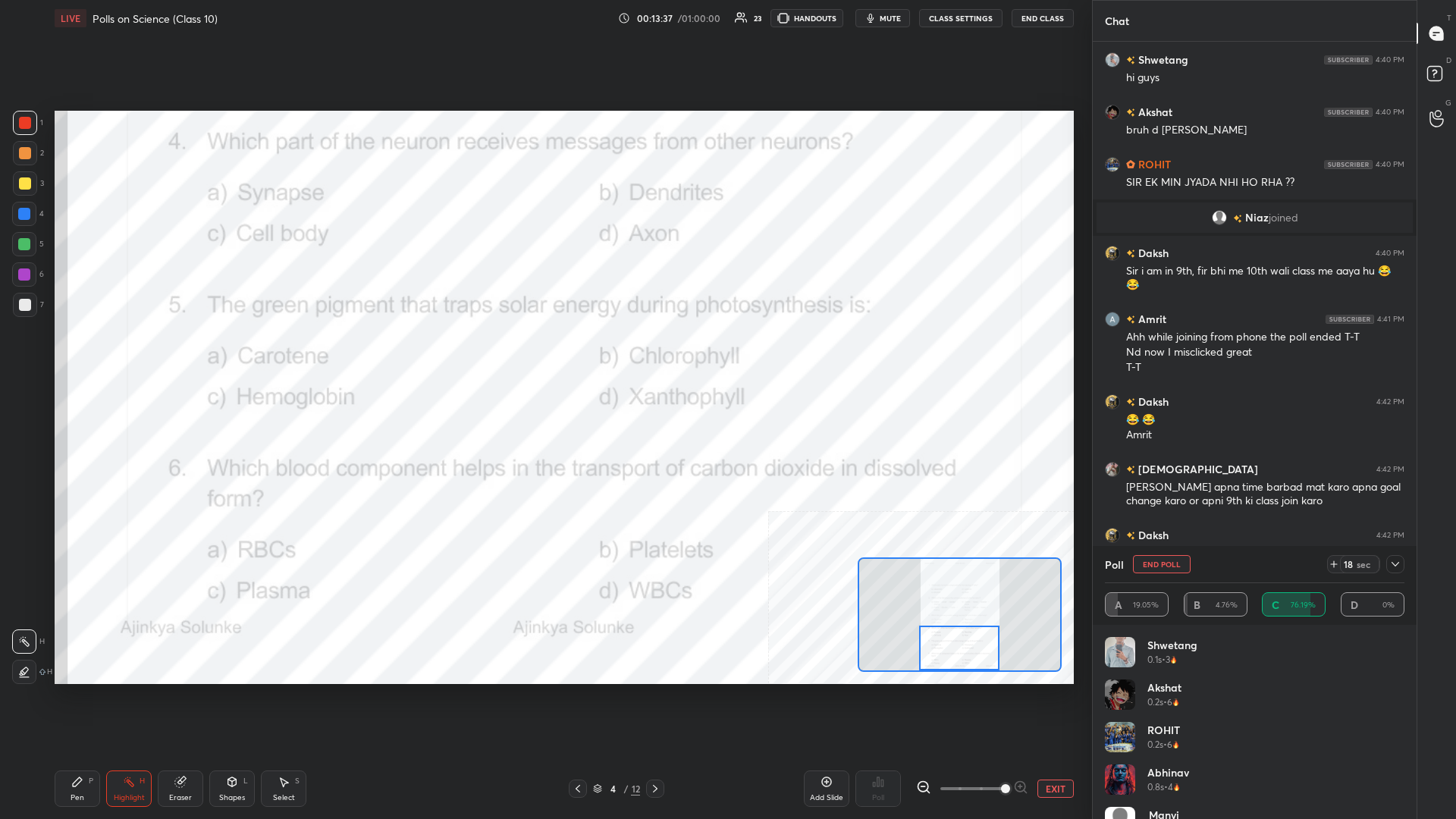
scroll to position [3070, 0]
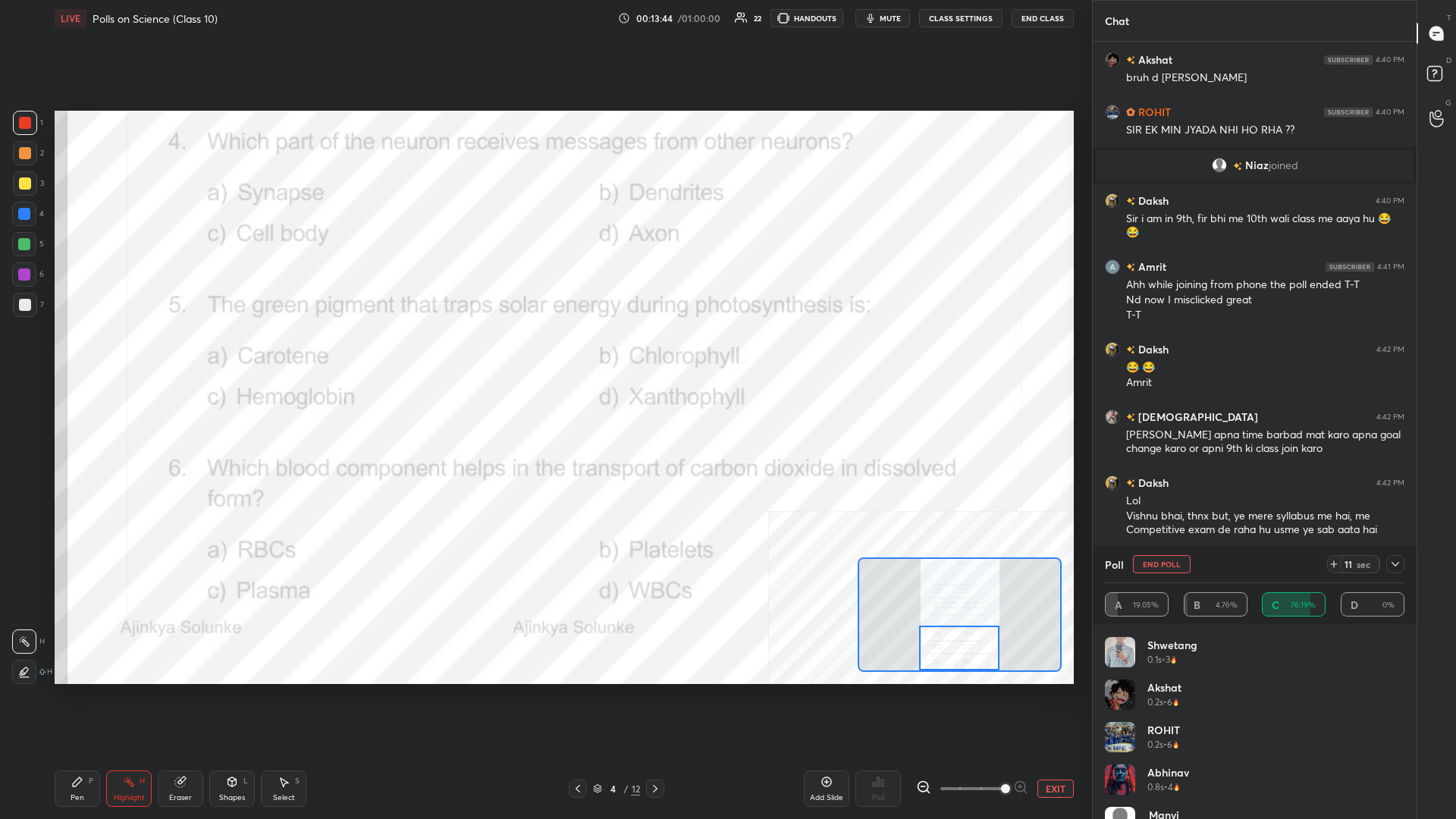
click at [78, 356] on div "Pen P" at bounding box center [78, 788] width 46 height 36
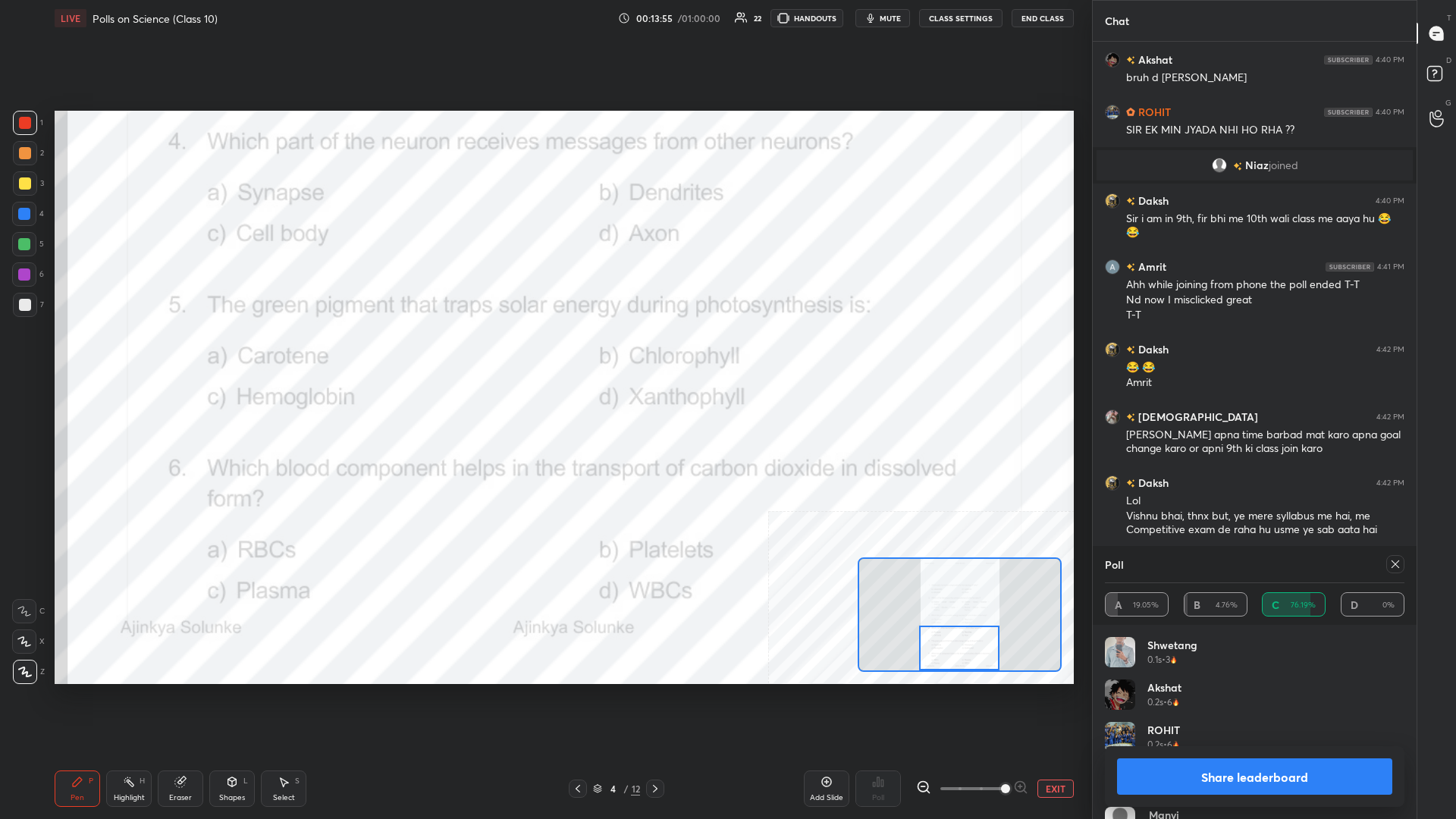
click at [543, 356] on button "Share leaderboard" at bounding box center [1254, 776] width 276 height 36
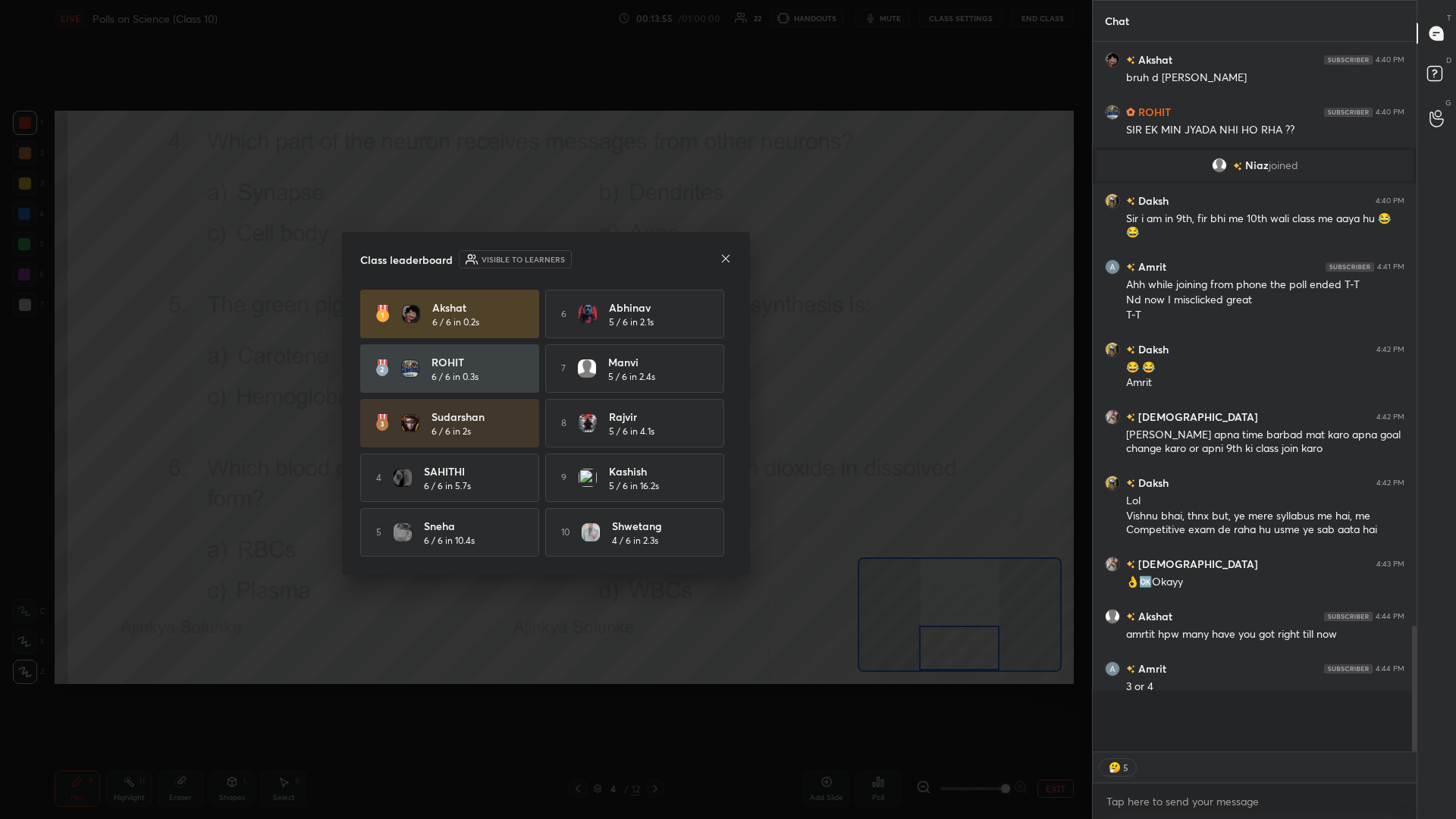
scroll to position [0, 1]
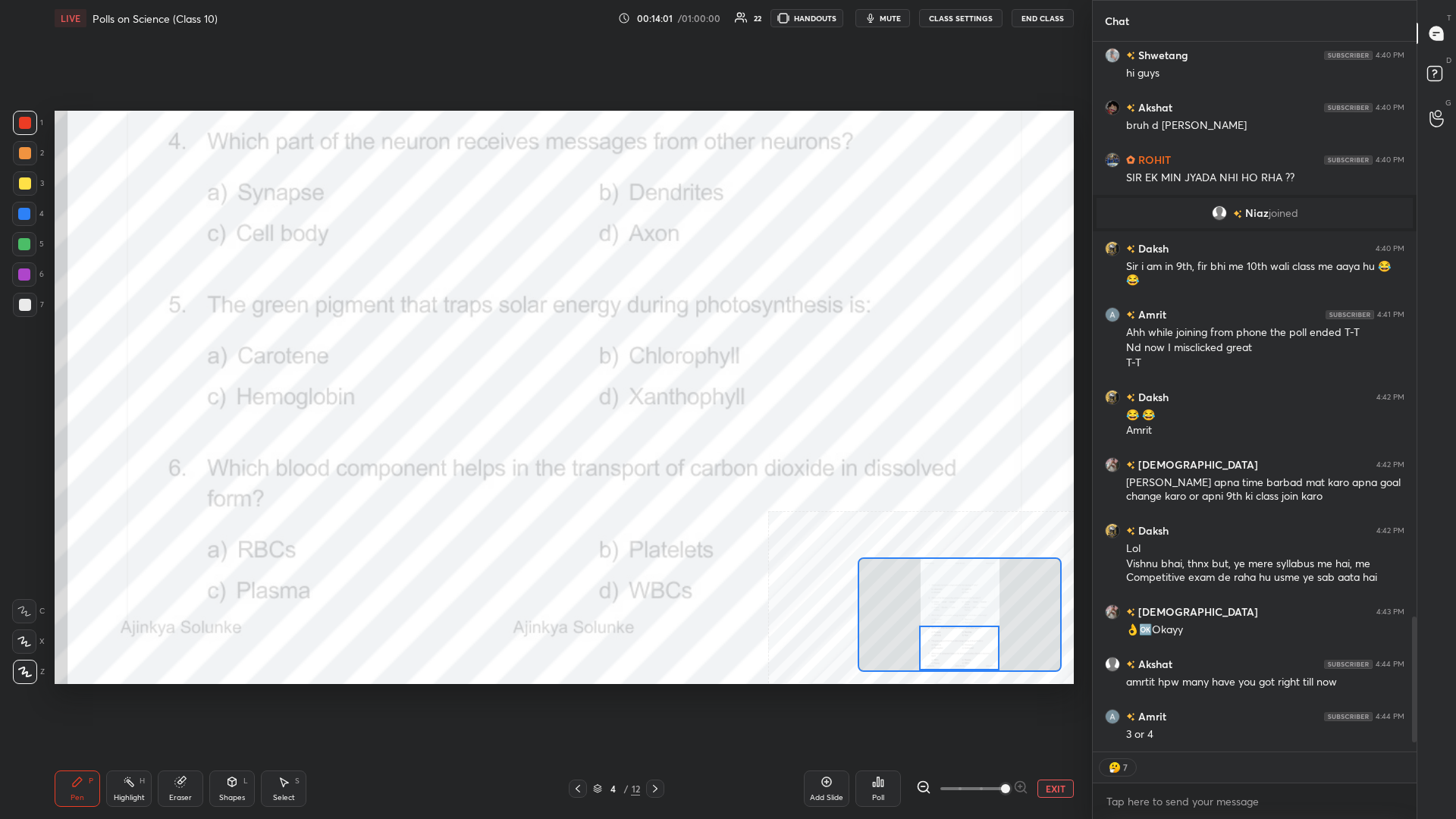
click at [543, 356] on button "EXIT" at bounding box center [1055, 788] width 36 height 18
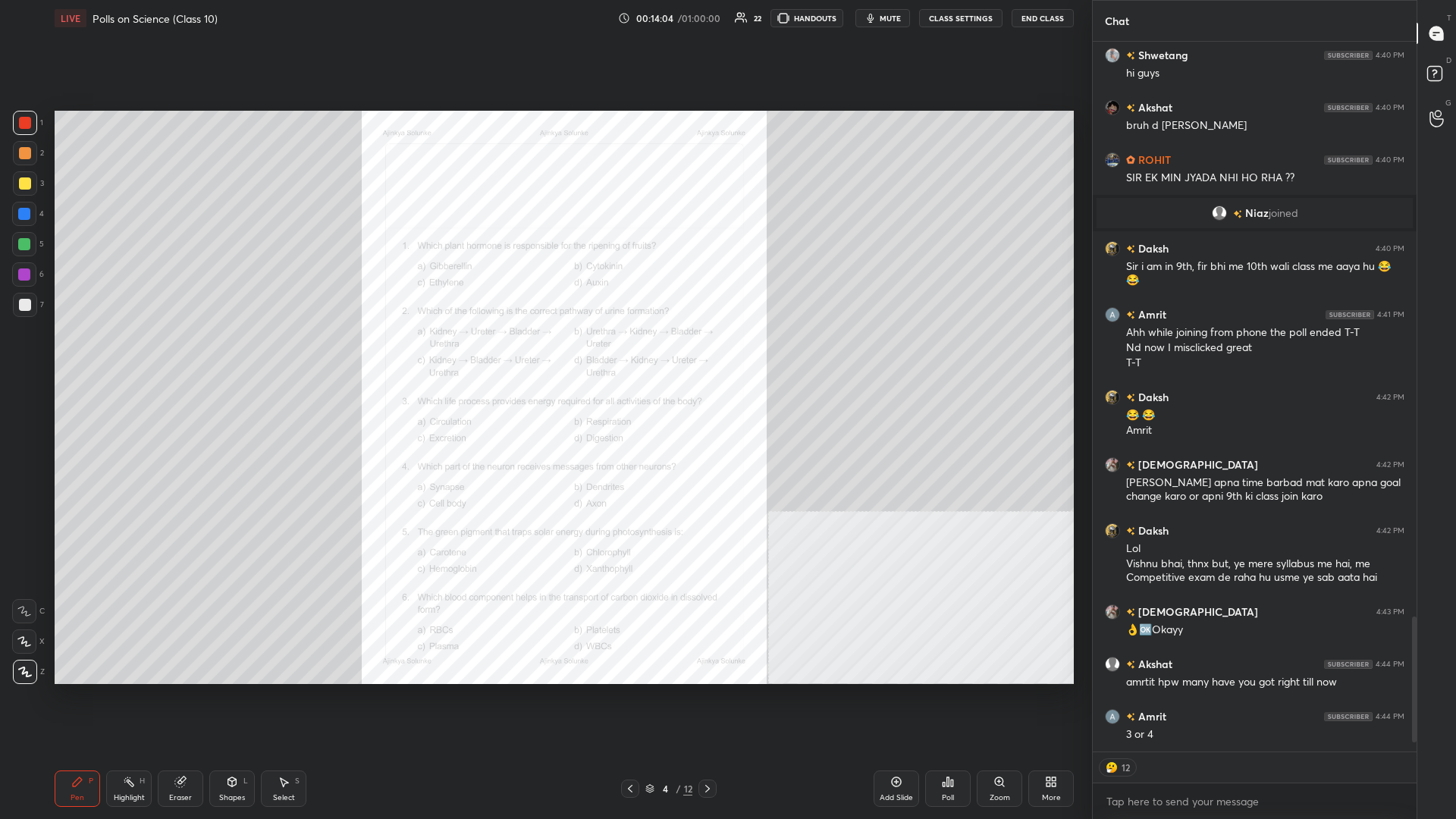
click at [20, 198] on div "3" at bounding box center [28, 187] width 31 height 30
click at [26, 192] on div at bounding box center [26, 184] width 25 height 25
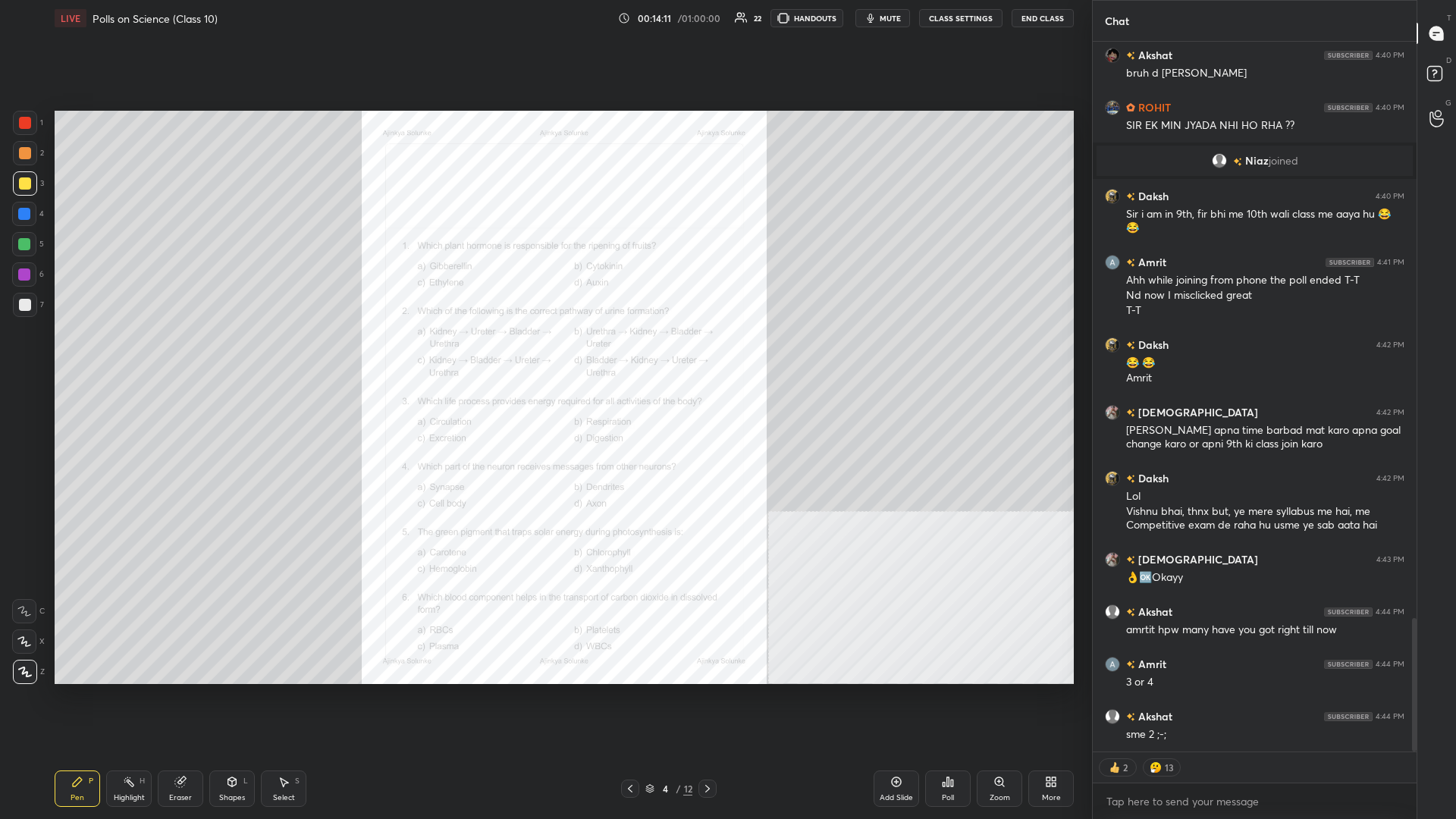
click at [543, 356] on div "/" at bounding box center [677, 788] width 4 height 9
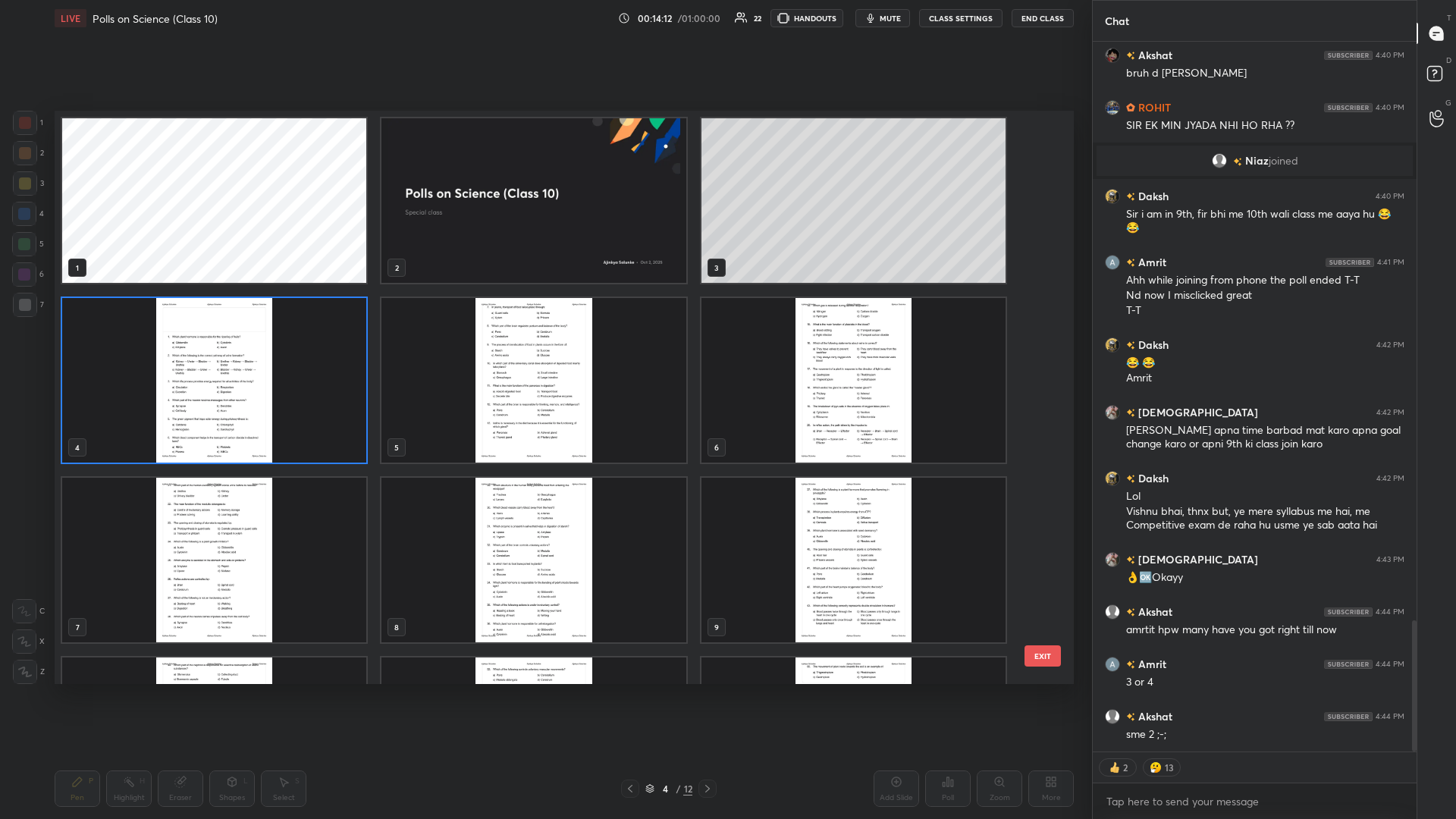
scroll to position [3127, 0]
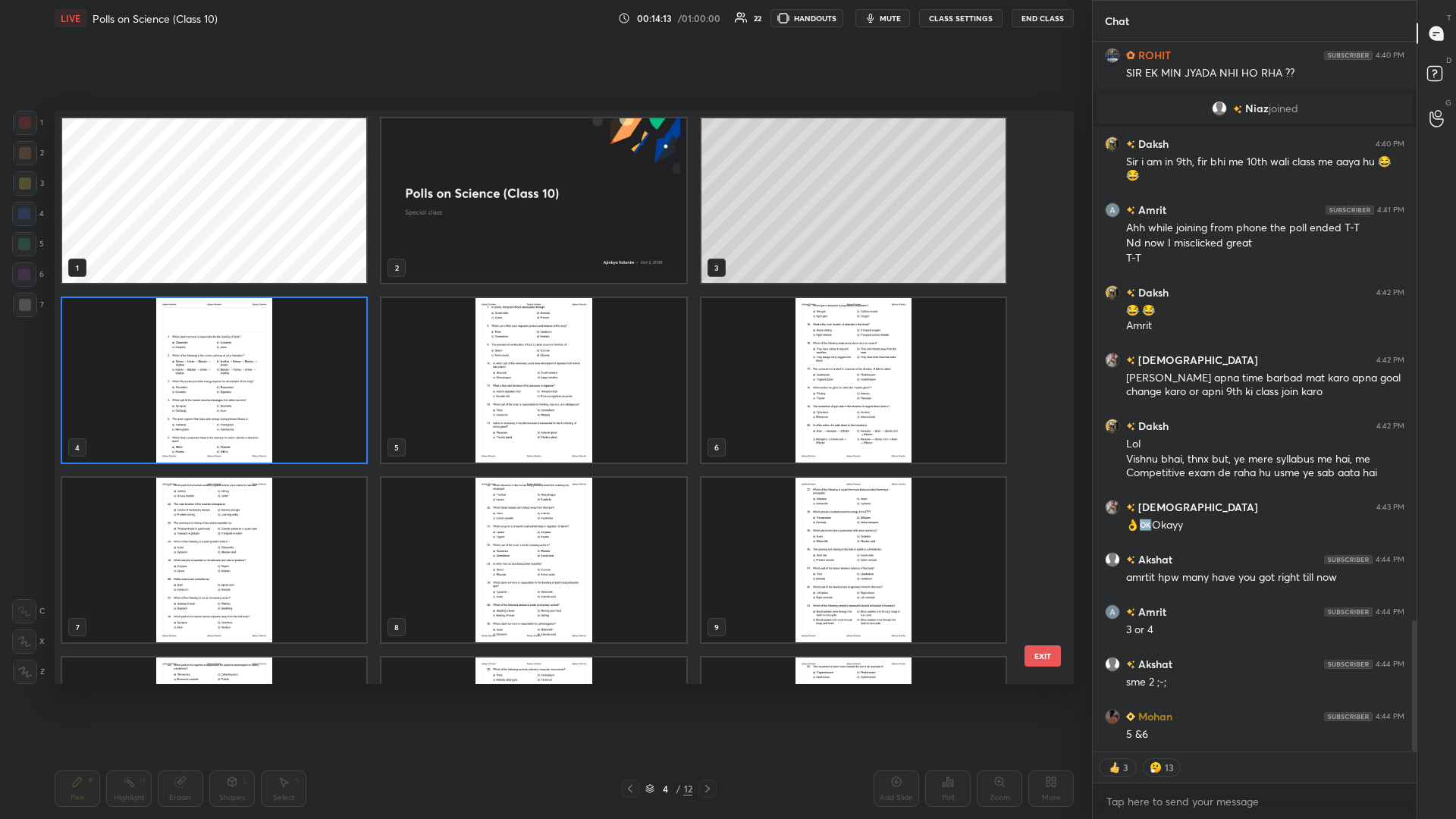
click at [444, 334] on img "grid" at bounding box center [533, 380] width 304 height 165
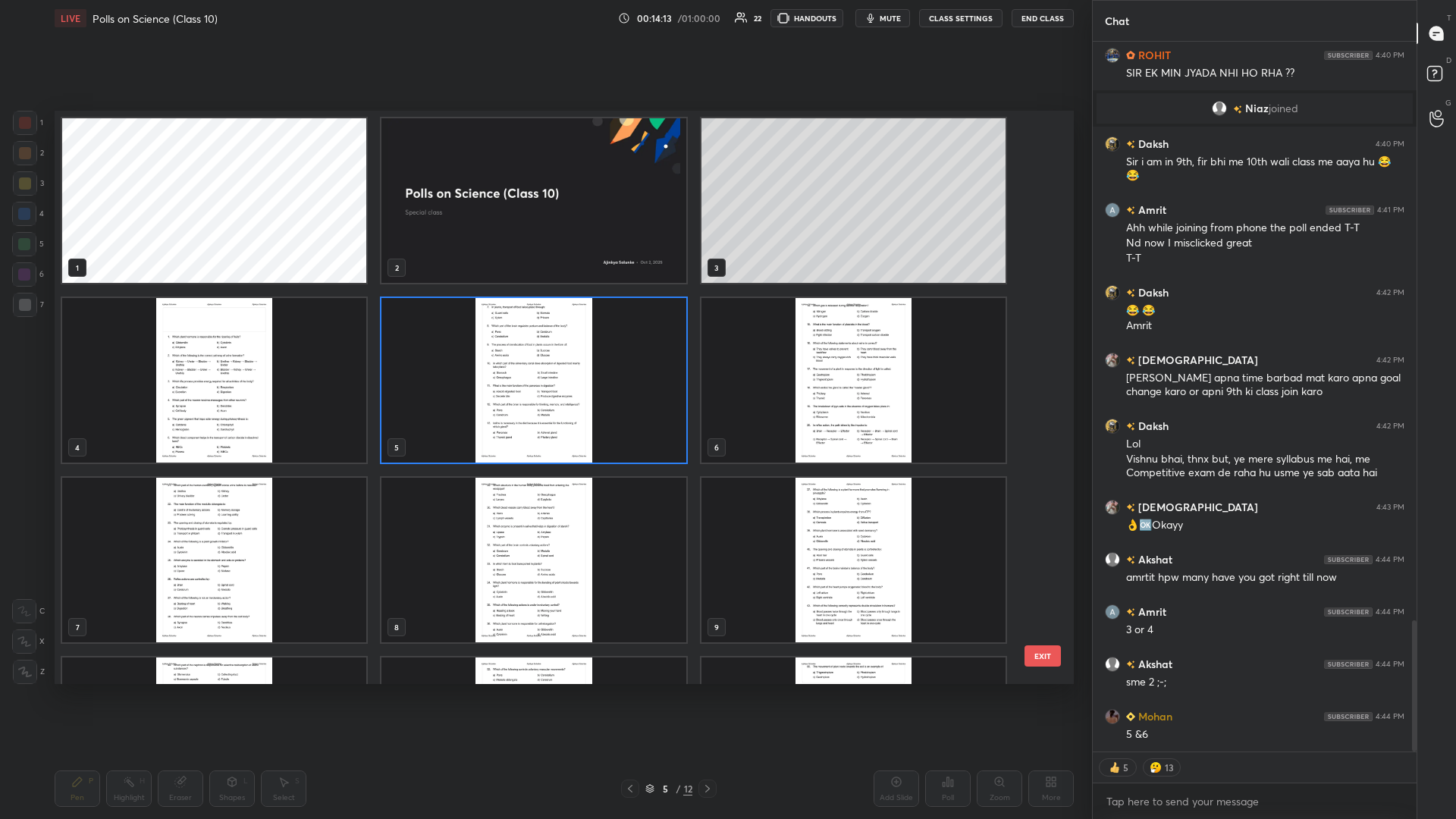
scroll to position [3179, 0]
click at [444, 334] on img "grid" at bounding box center [533, 380] width 304 height 165
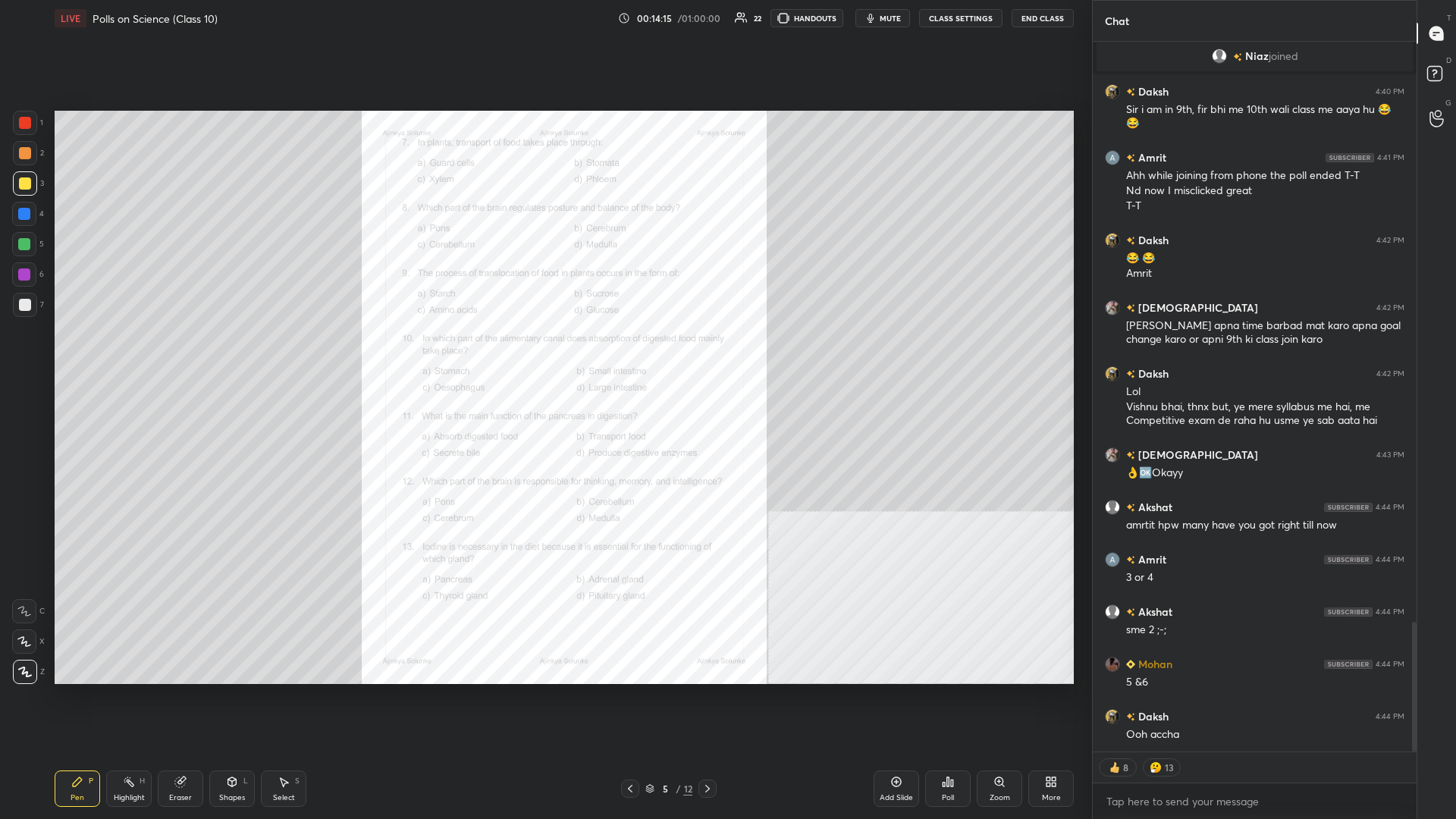
click at [543, 356] on div "Zoom" at bounding box center [1000, 788] width 46 height 36
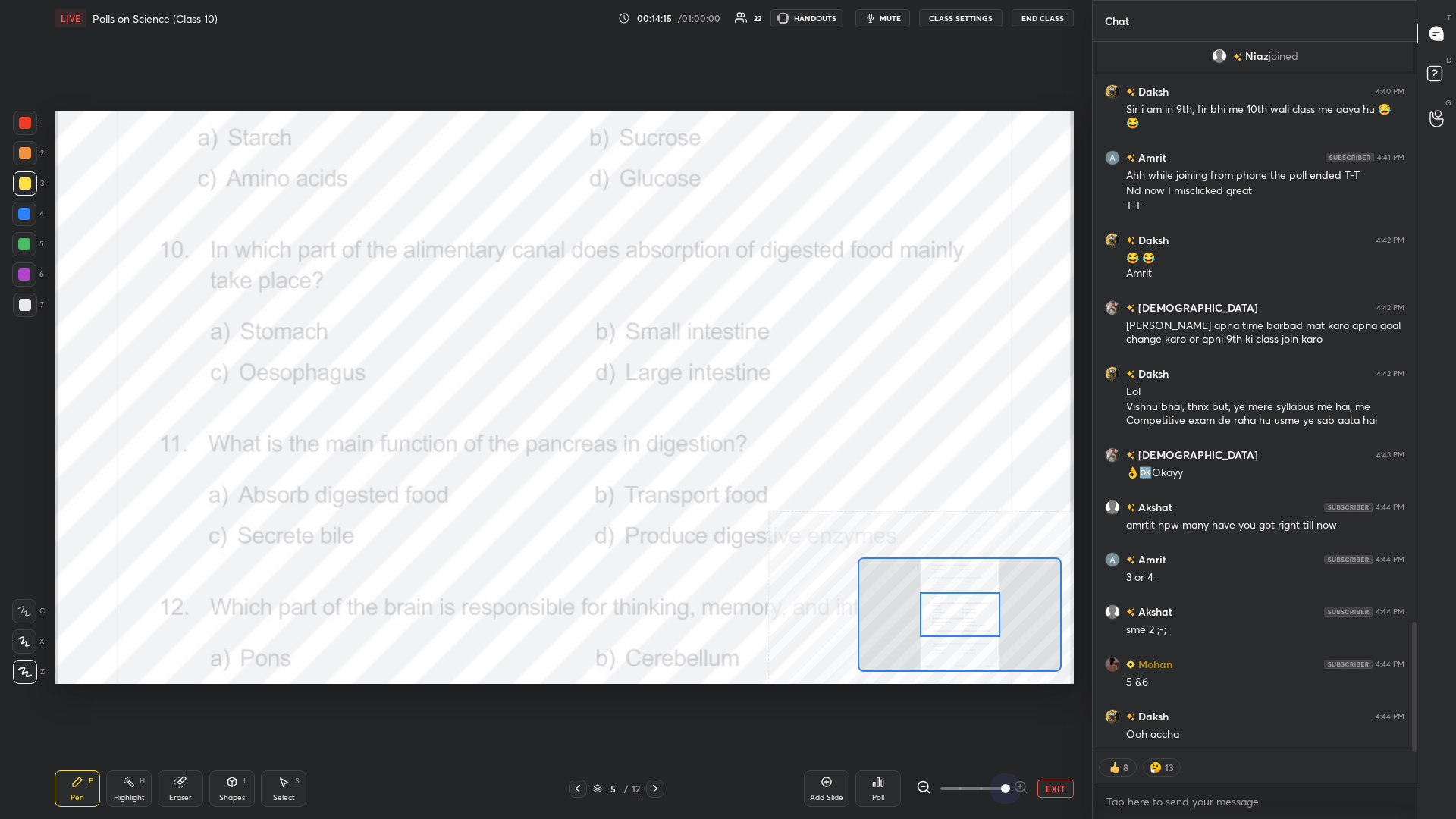
click at [543, 356] on div "1 2 3 4 5 6 7 C X Z C X Z E E Erase all H H LIVE Polls on Science (Class 10) 00…" at bounding box center [728, 410] width 1456 height 819
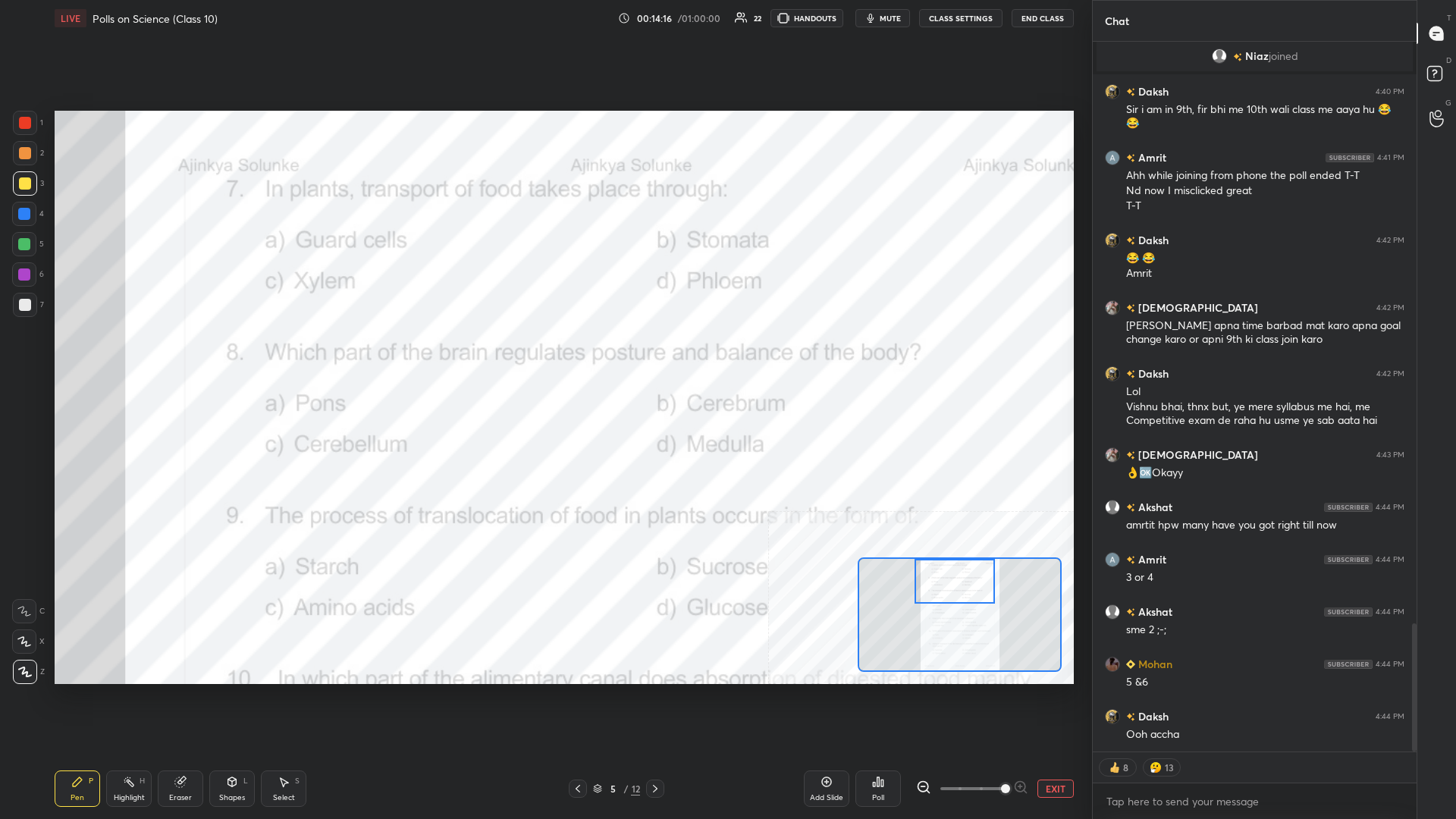
scroll to position [3216, 0]
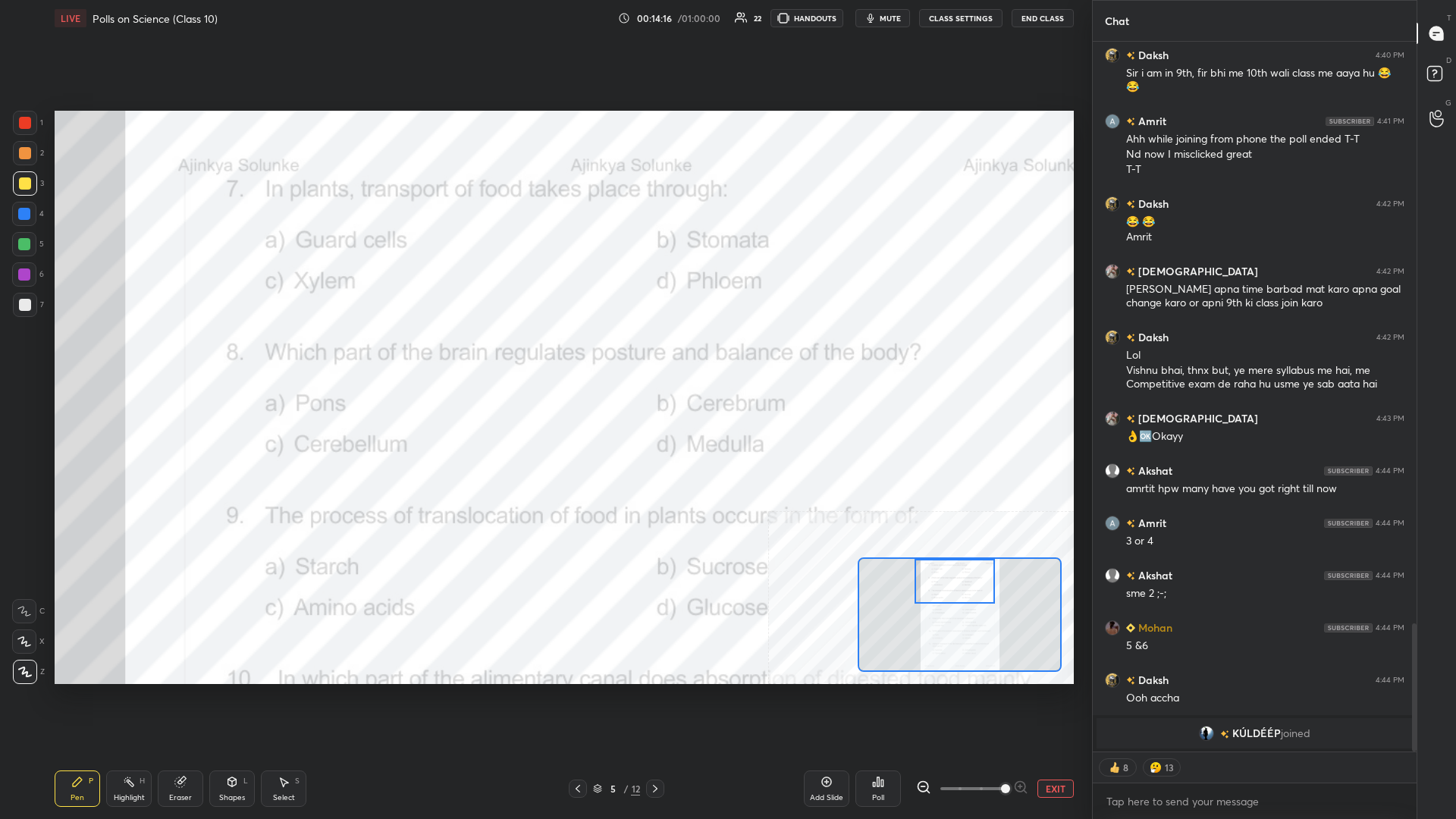
click at [543, 356] on div "Setting up your live class Poll for secs No correct answer Start poll" at bounding box center [564, 397] width 1019 height 573
drag, startPoint x: 142, startPoint y: 780, endPoint x: 137, endPoint y: 774, distance: 7.8
click at [140, 356] on div "H" at bounding box center [142, 781] width 5 height 8
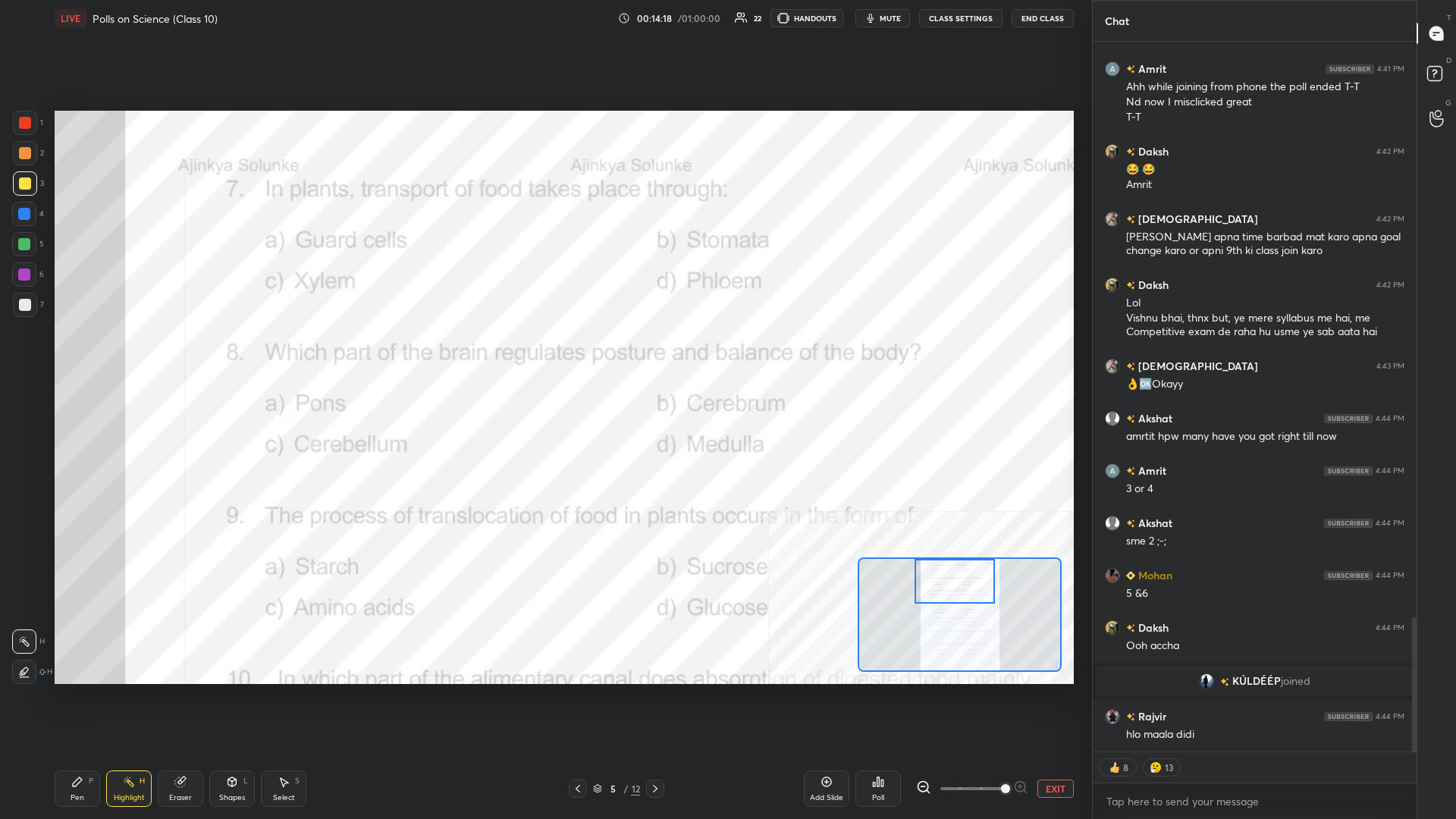
scroll to position [3047, 0]
click at [23, 208] on div at bounding box center [25, 214] width 12 height 12
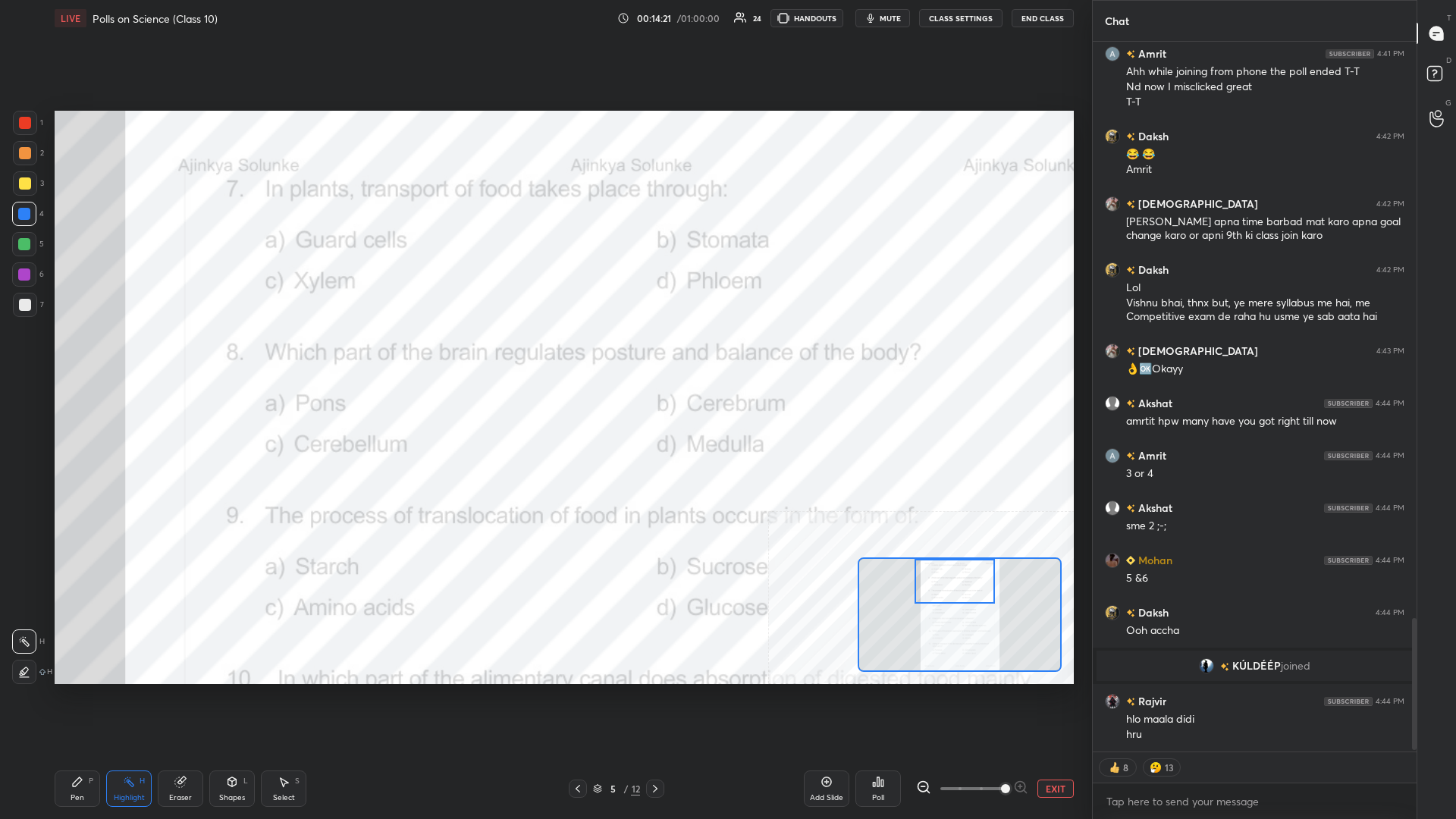
scroll to position [3115, 0]
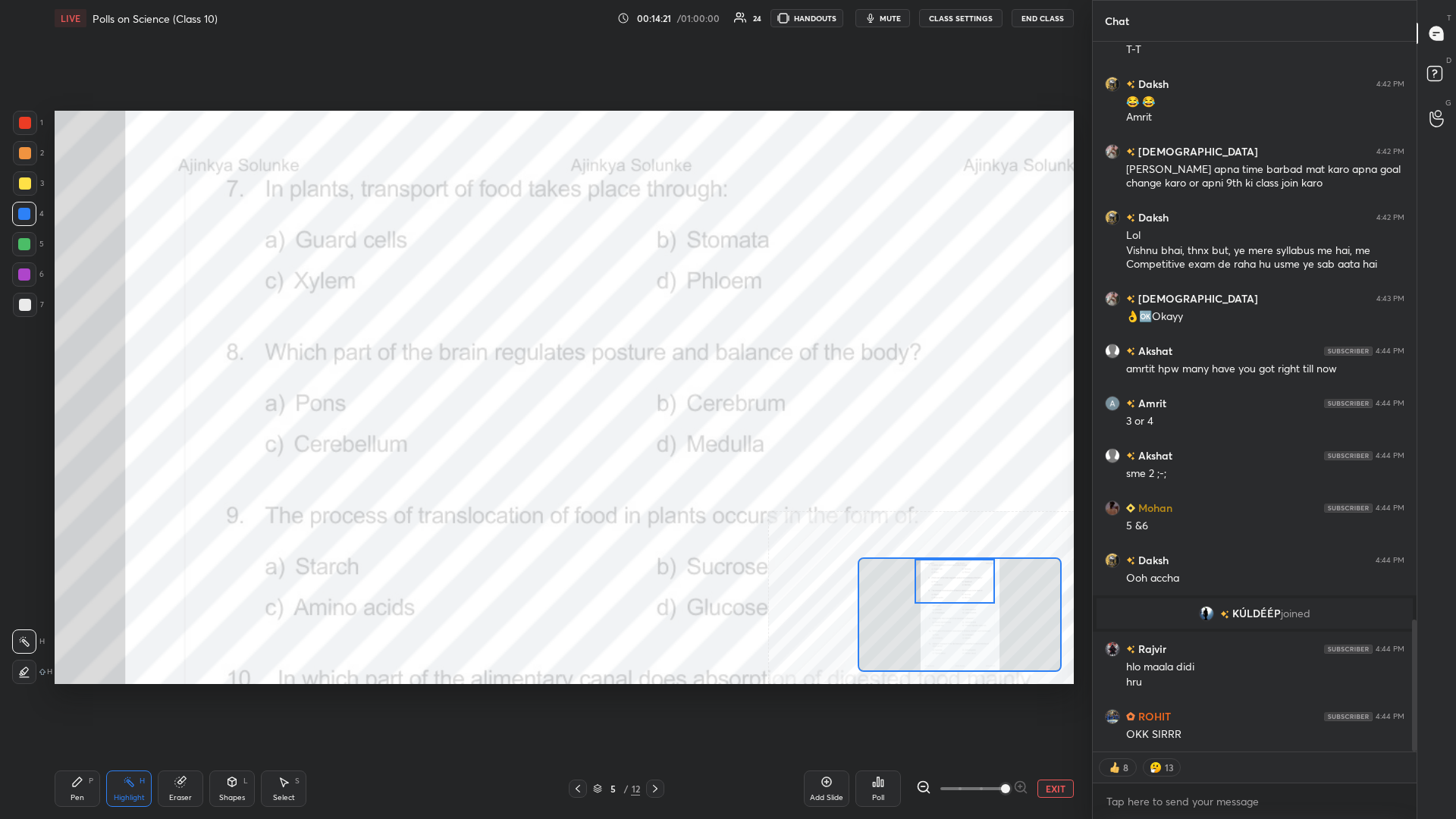
click at [543, 356] on div "Poll" at bounding box center [878, 788] width 46 height 36
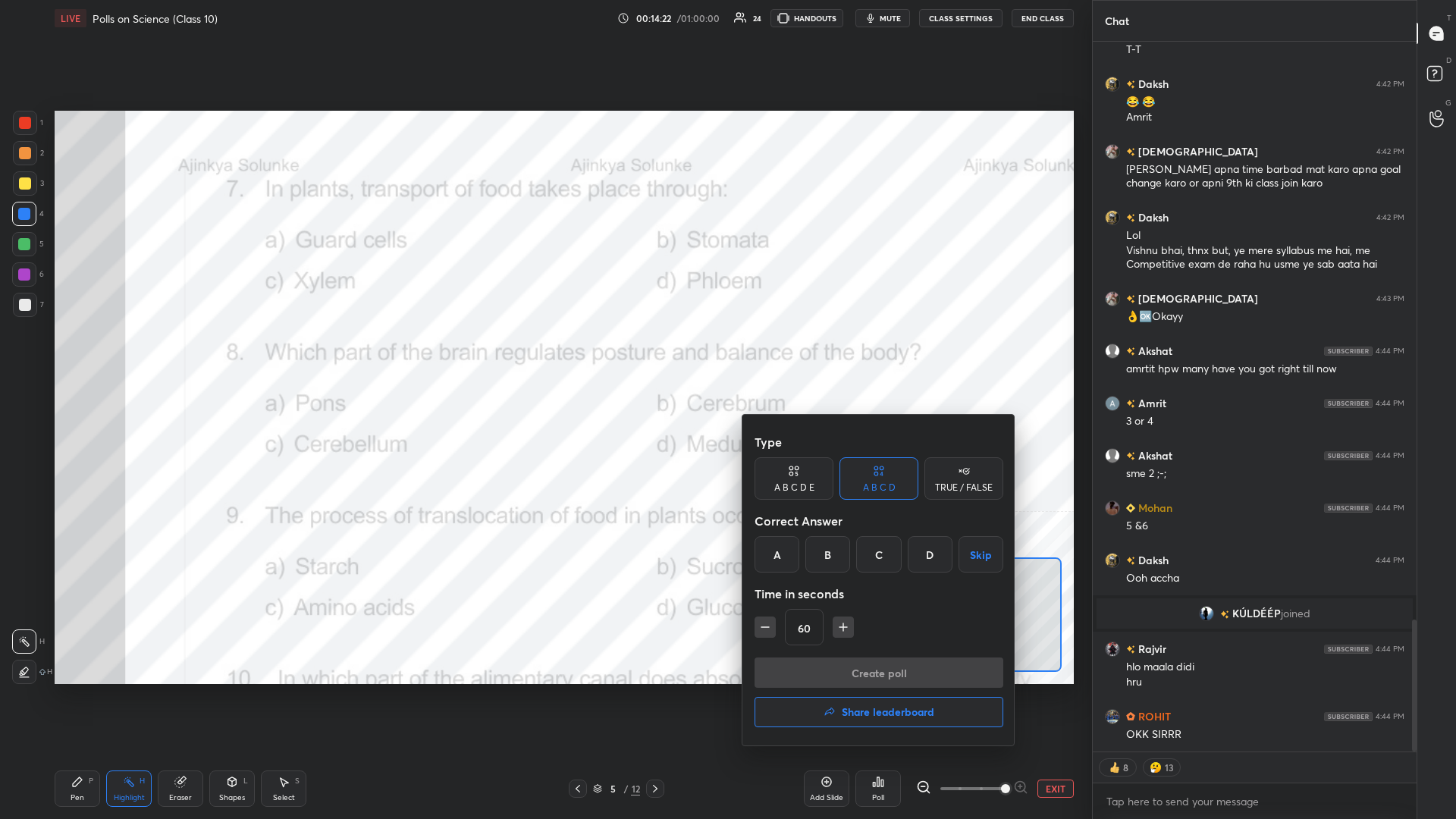
click at [543, 356] on div "D" at bounding box center [930, 554] width 45 height 36
click at [543, 356] on button "Create poll" at bounding box center [879, 672] width 248 height 30
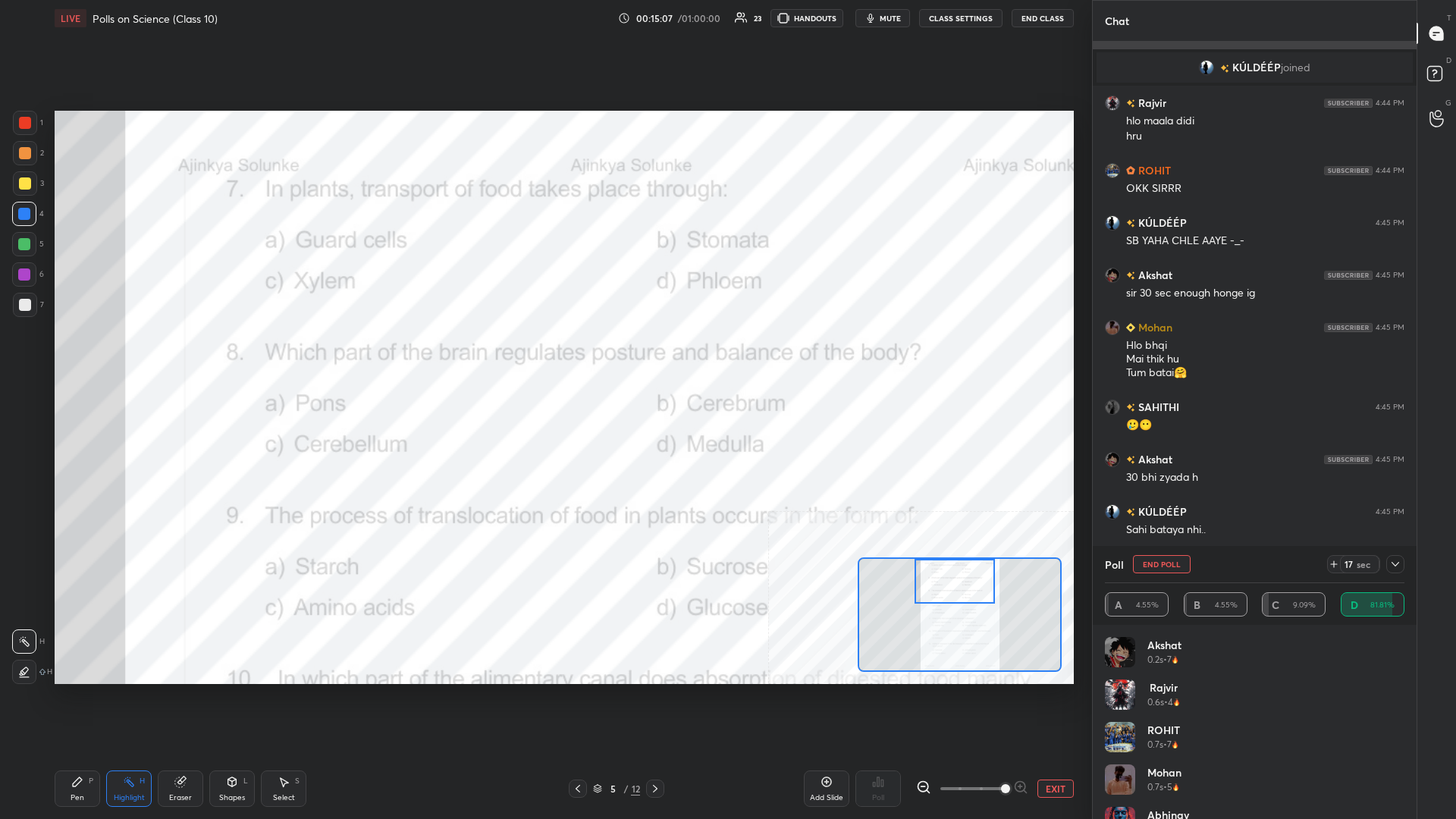
scroll to position [3697, 0]
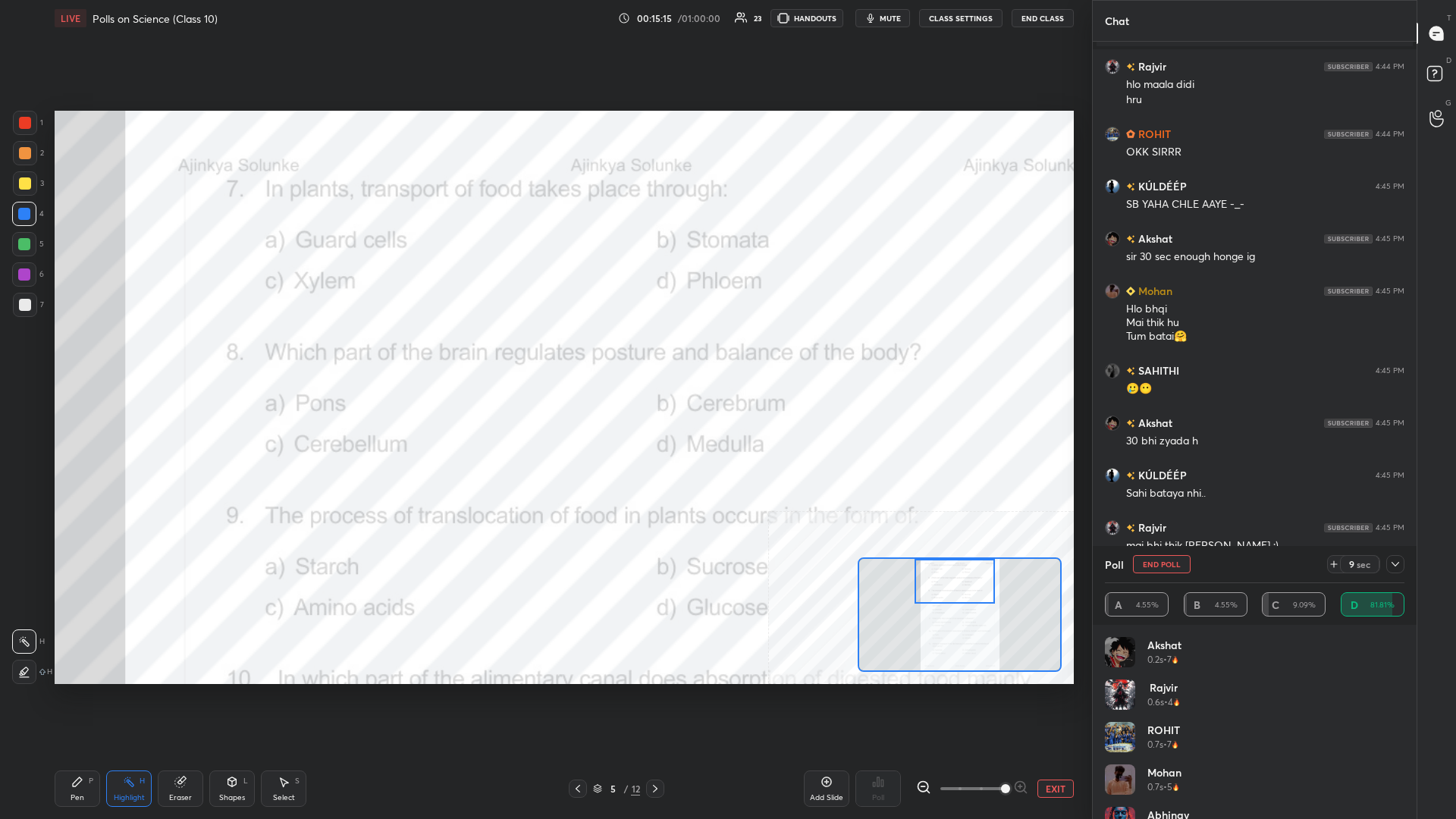
click at [85, 356] on div "Pen P" at bounding box center [78, 788] width 46 height 36
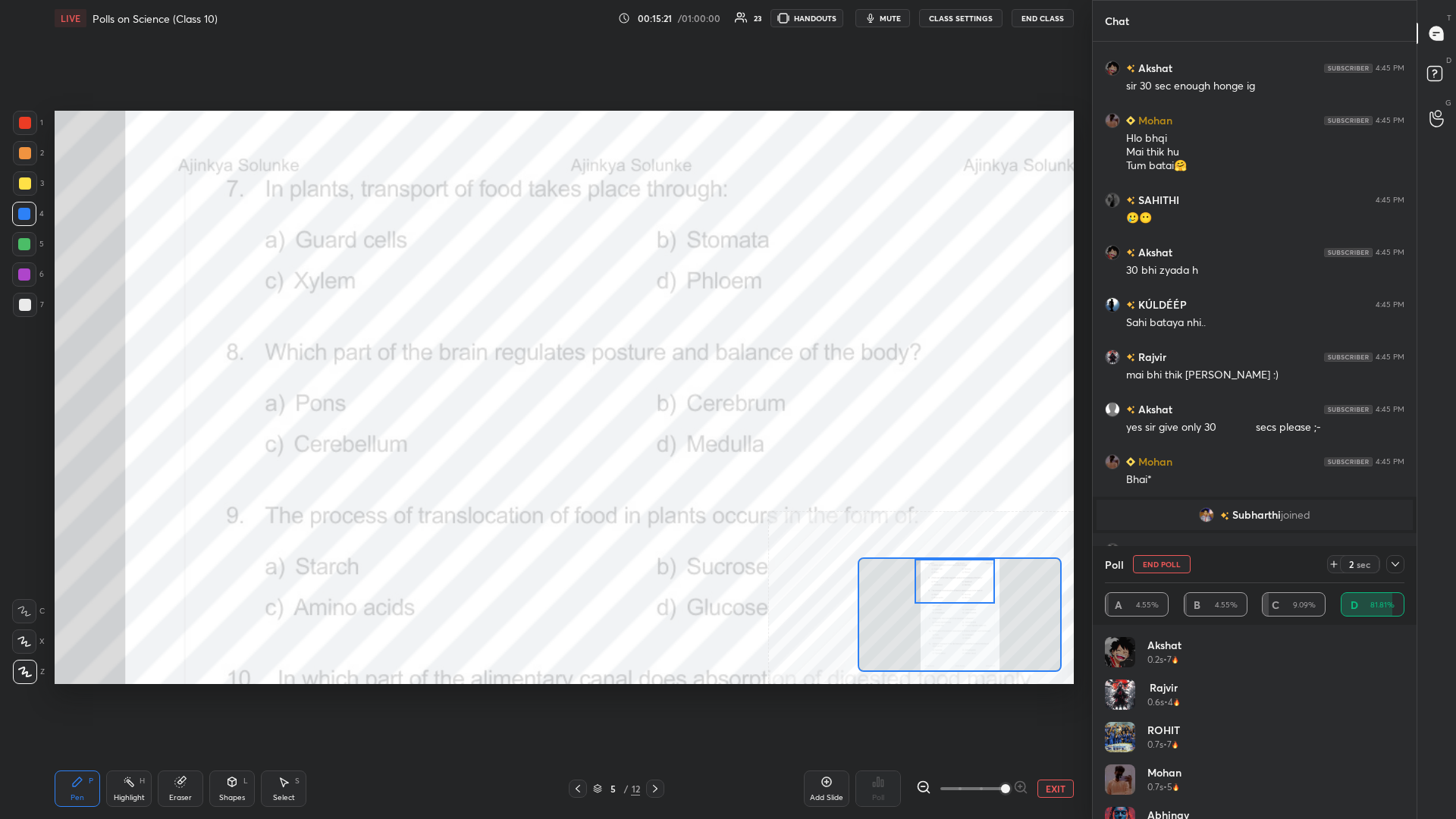
scroll to position [3761, 0]
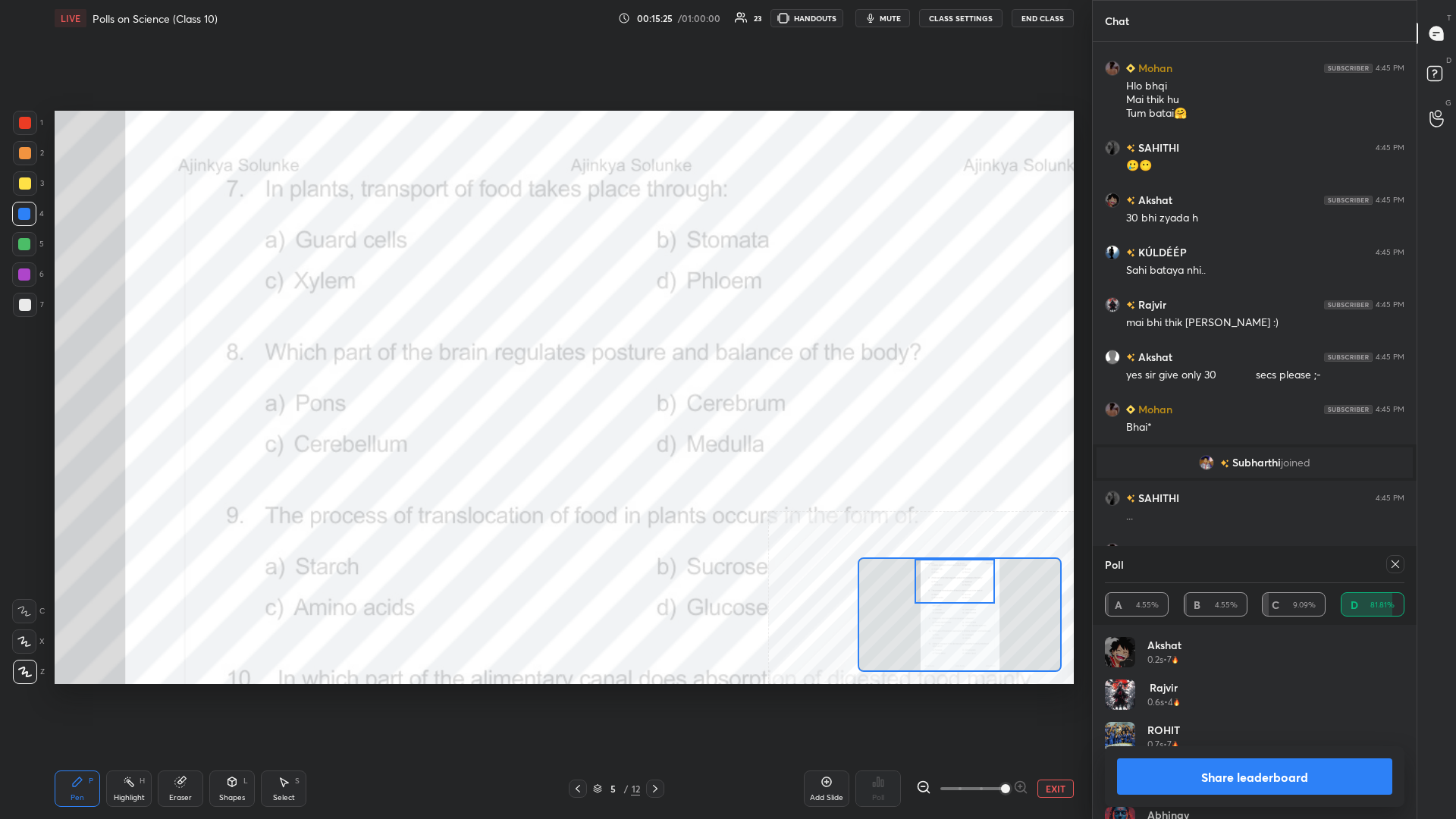
click at [543, 356] on button "Share leaderboard" at bounding box center [1254, 776] width 276 height 36
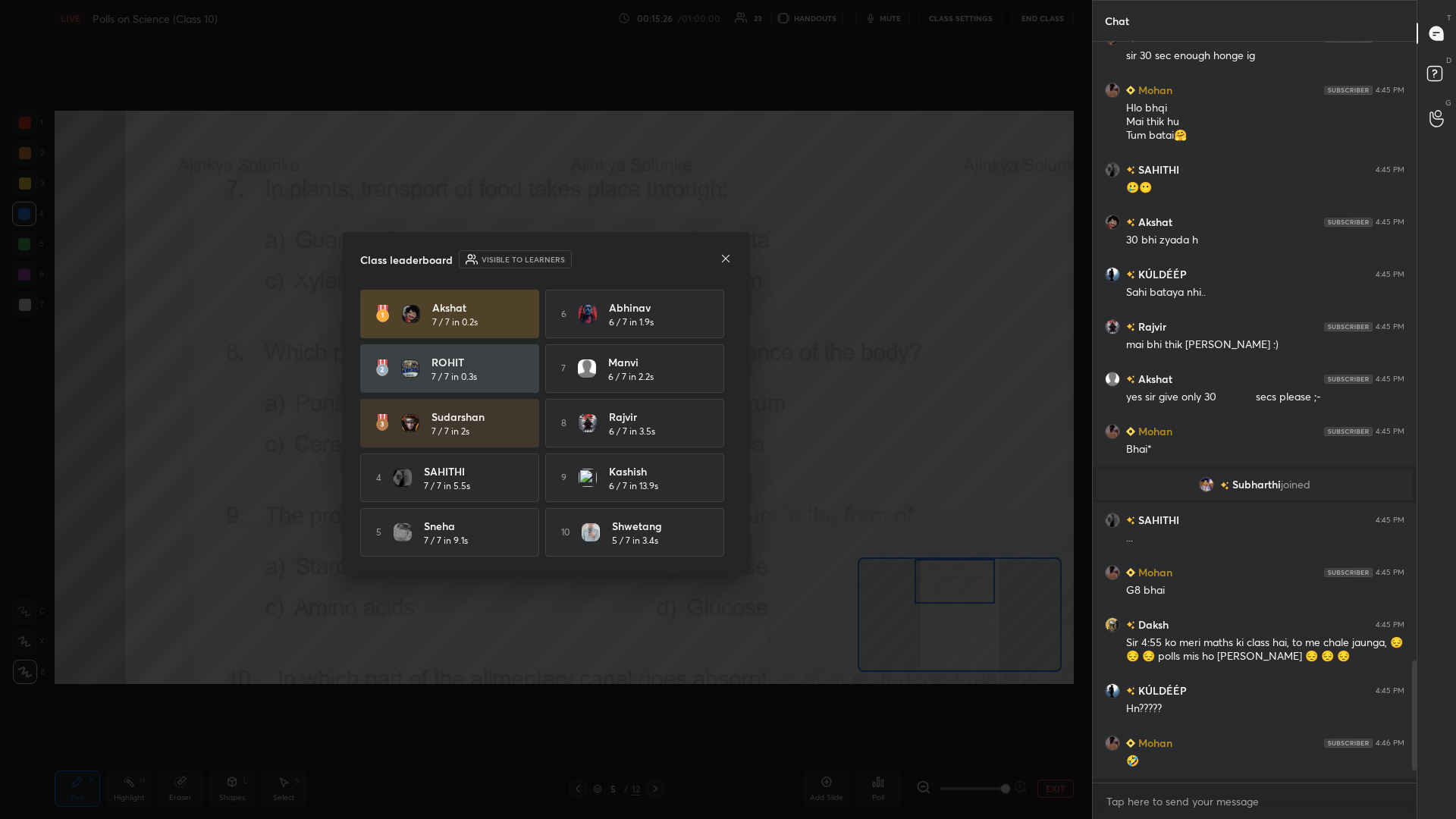
scroll to position [0, 1]
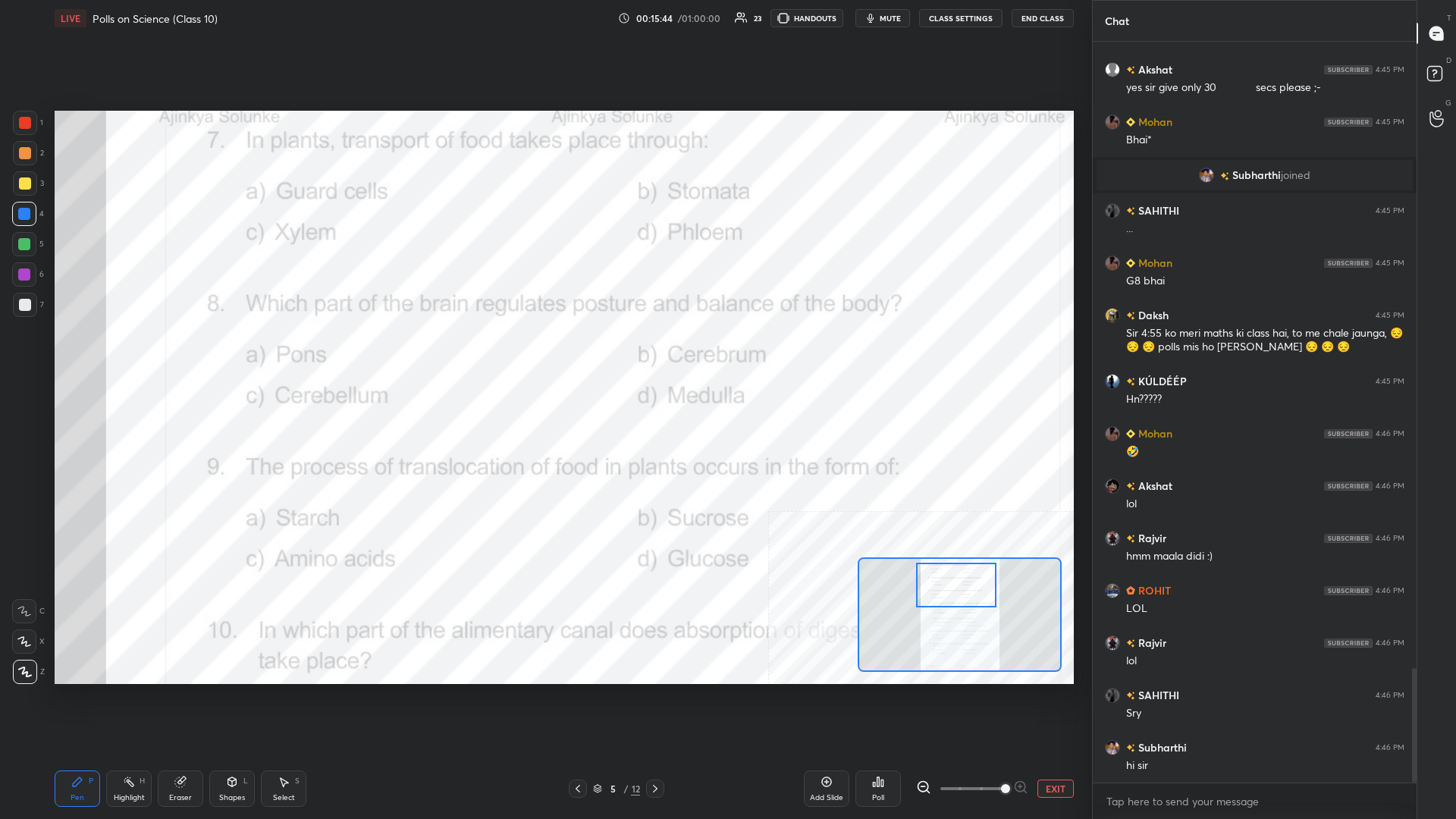
click at [133, 356] on icon at bounding box center [129, 782] width 12 height 12
click at [543, 356] on icon at bounding box center [874, 785] width 3 height 4
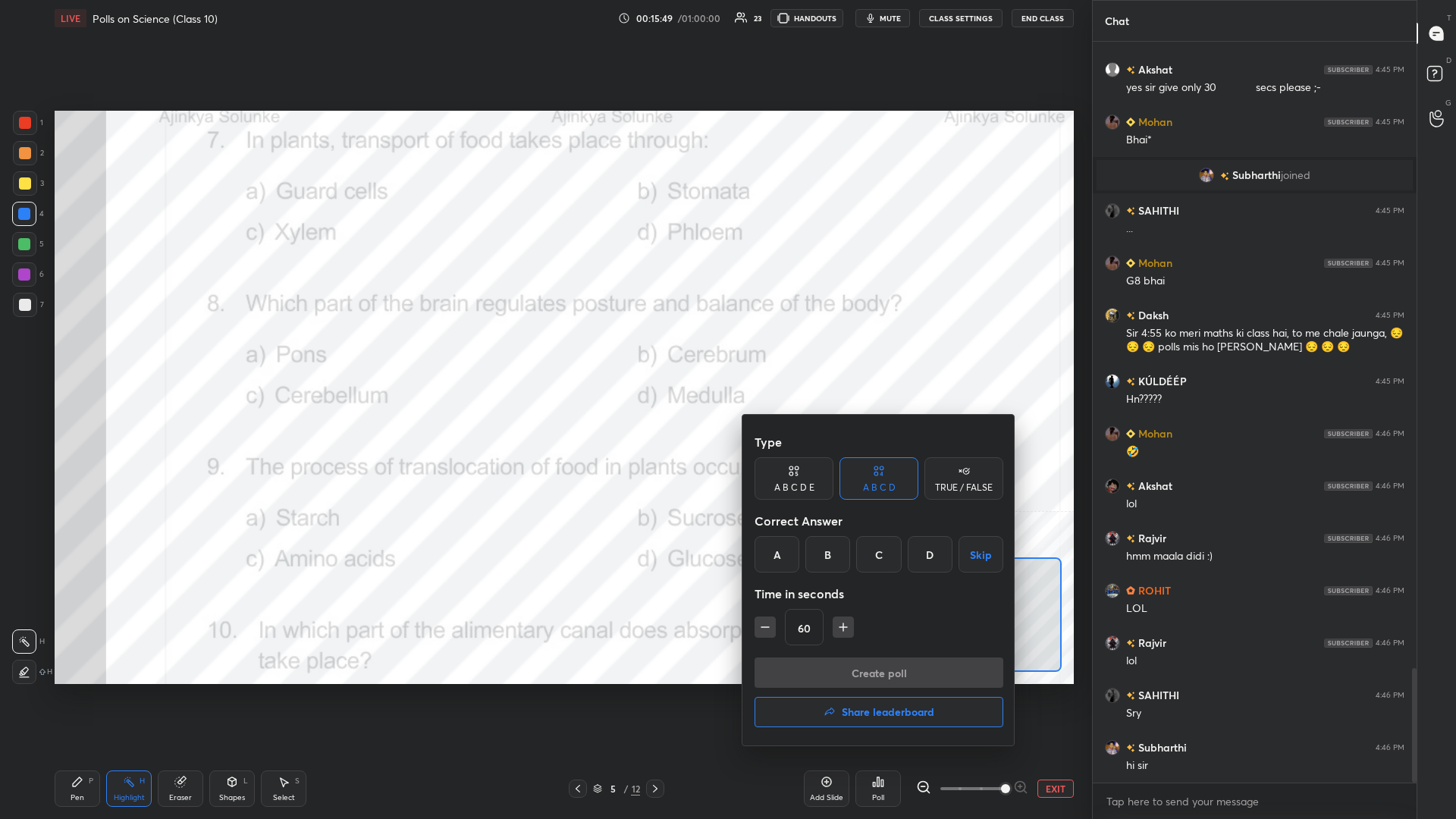
click at [543, 356] on div "C" at bounding box center [878, 554] width 45 height 36
click at [543, 356] on button "Create poll" at bounding box center [879, 672] width 248 height 30
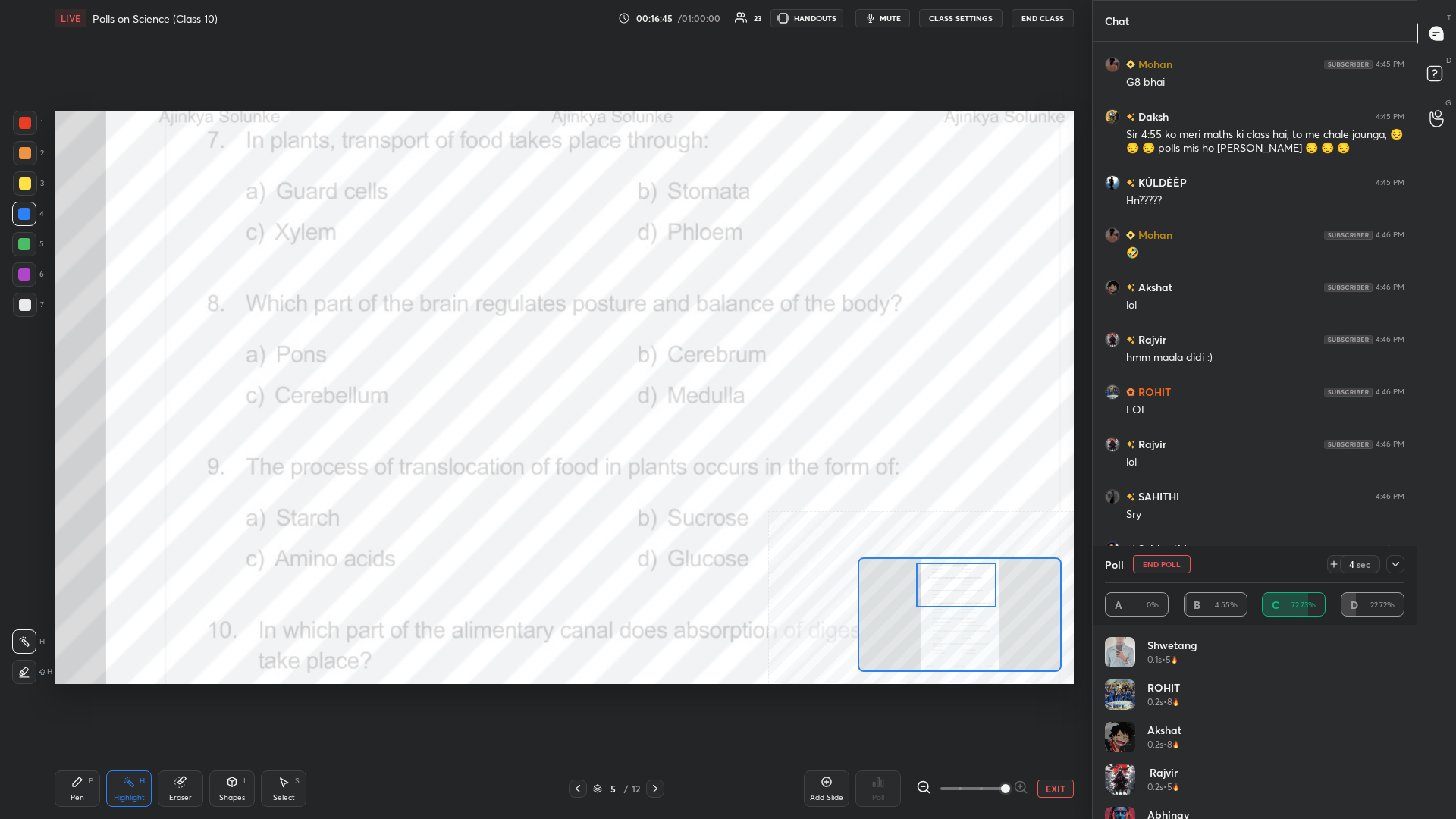
click at [96, 356] on div "Pen P" at bounding box center [78, 788] width 46 height 36
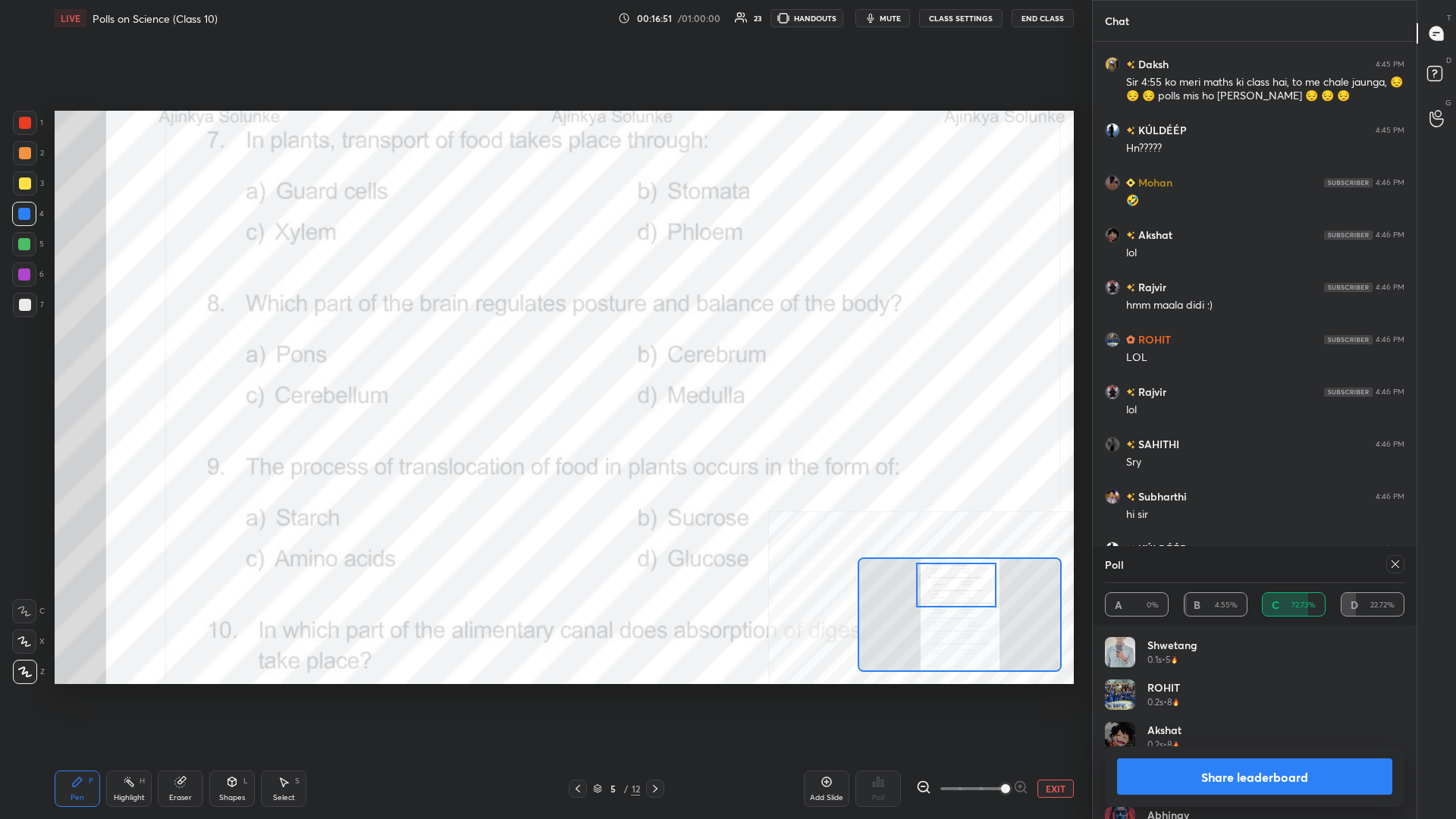
scroll to position [4352, 0]
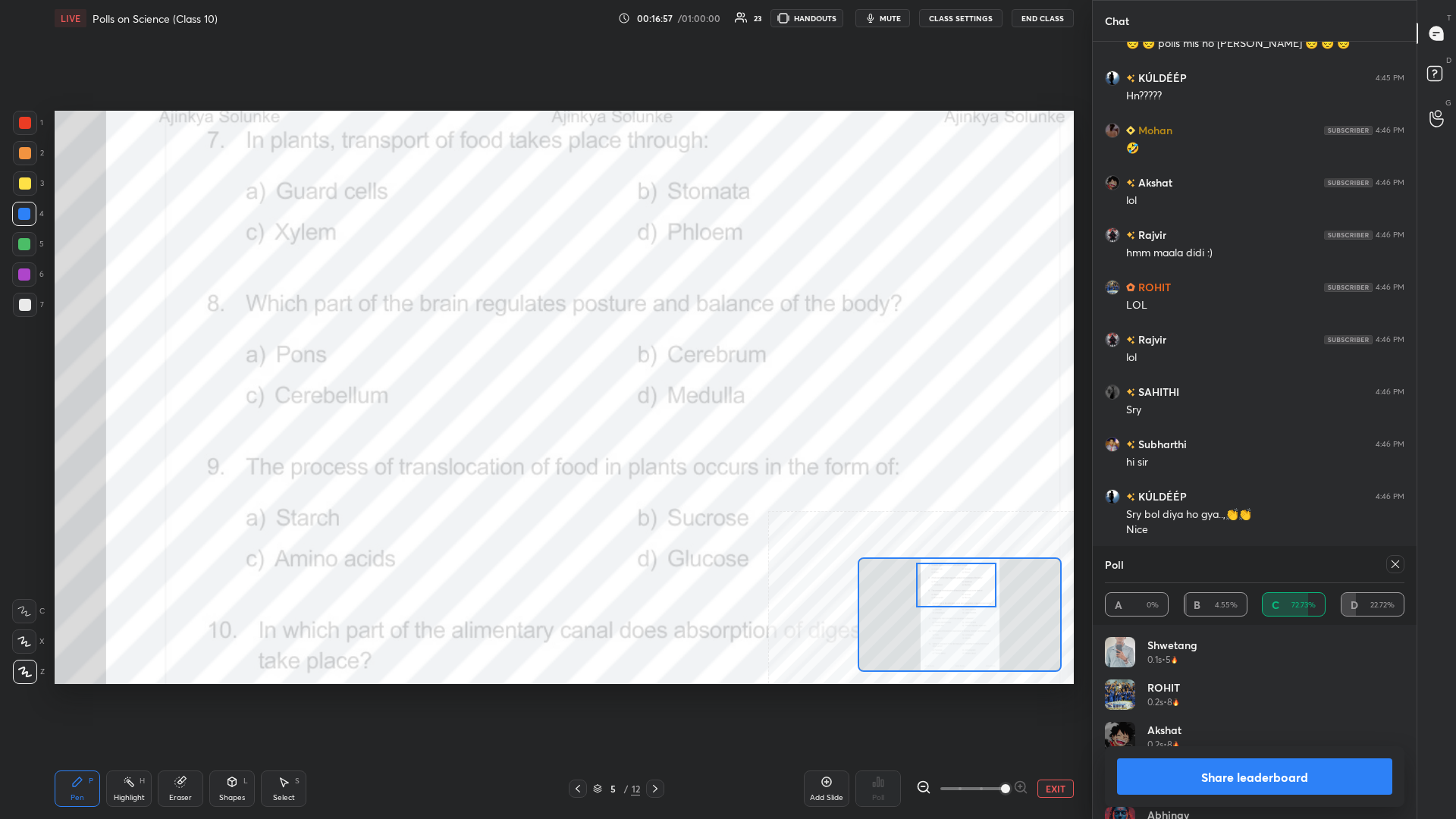
click at [543, 356] on button "Share leaderboard" at bounding box center [1254, 776] width 276 height 36
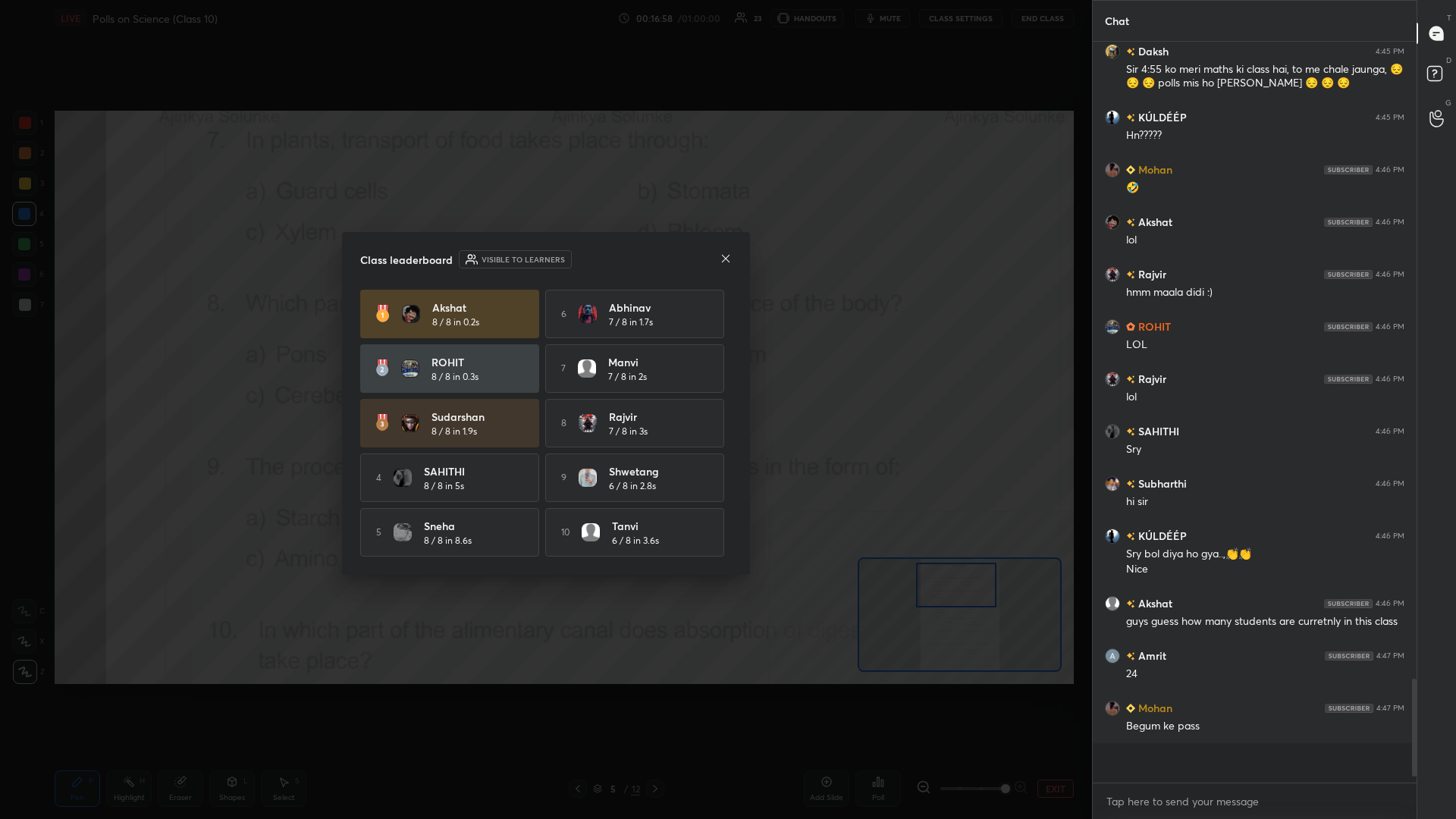
scroll to position [1, 1]
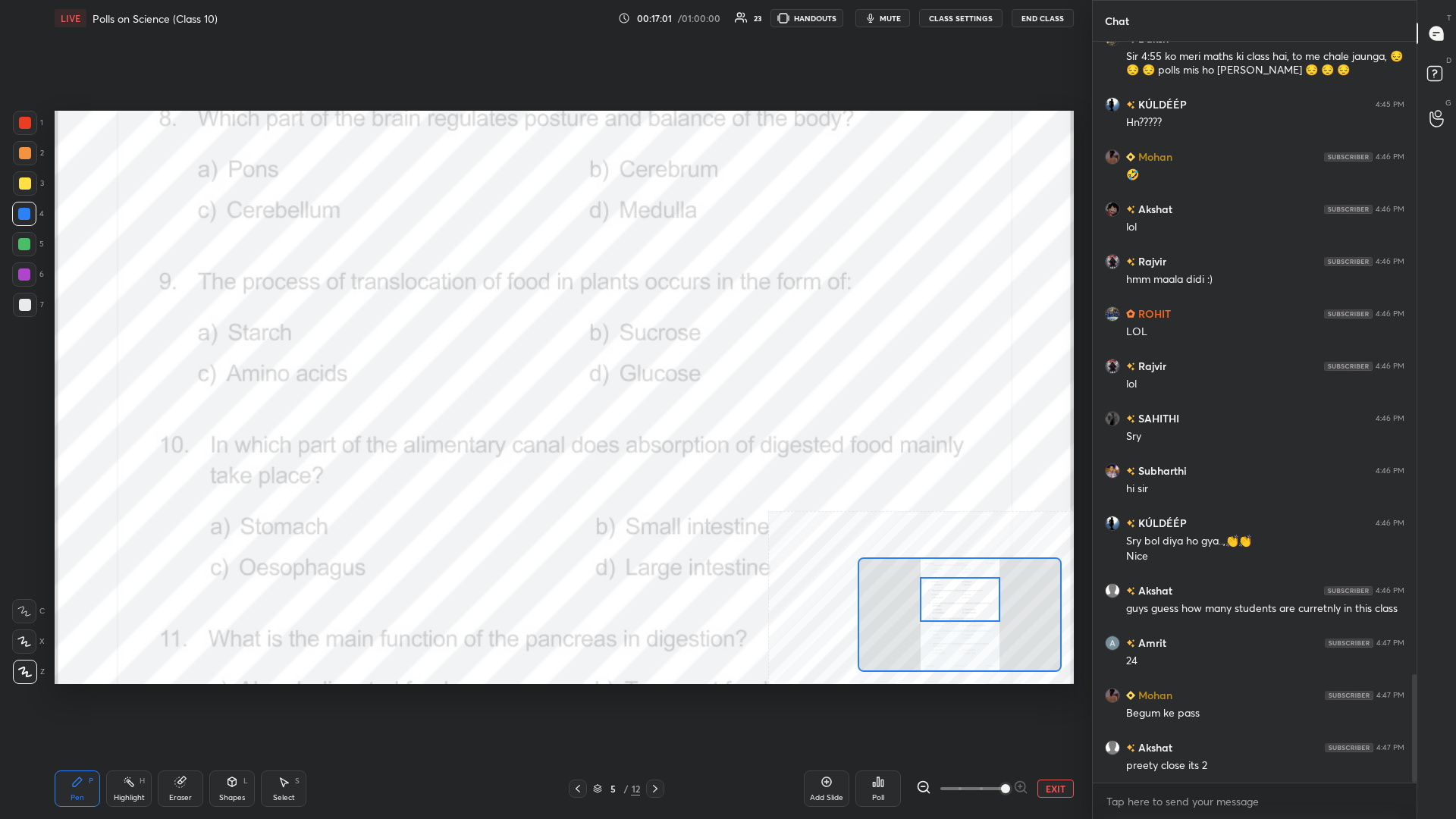
click at [126, 356] on div "Highlight H" at bounding box center [129, 788] width 46 height 36
click at [543, 356] on div "Poll" at bounding box center [878, 788] width 46 height 36
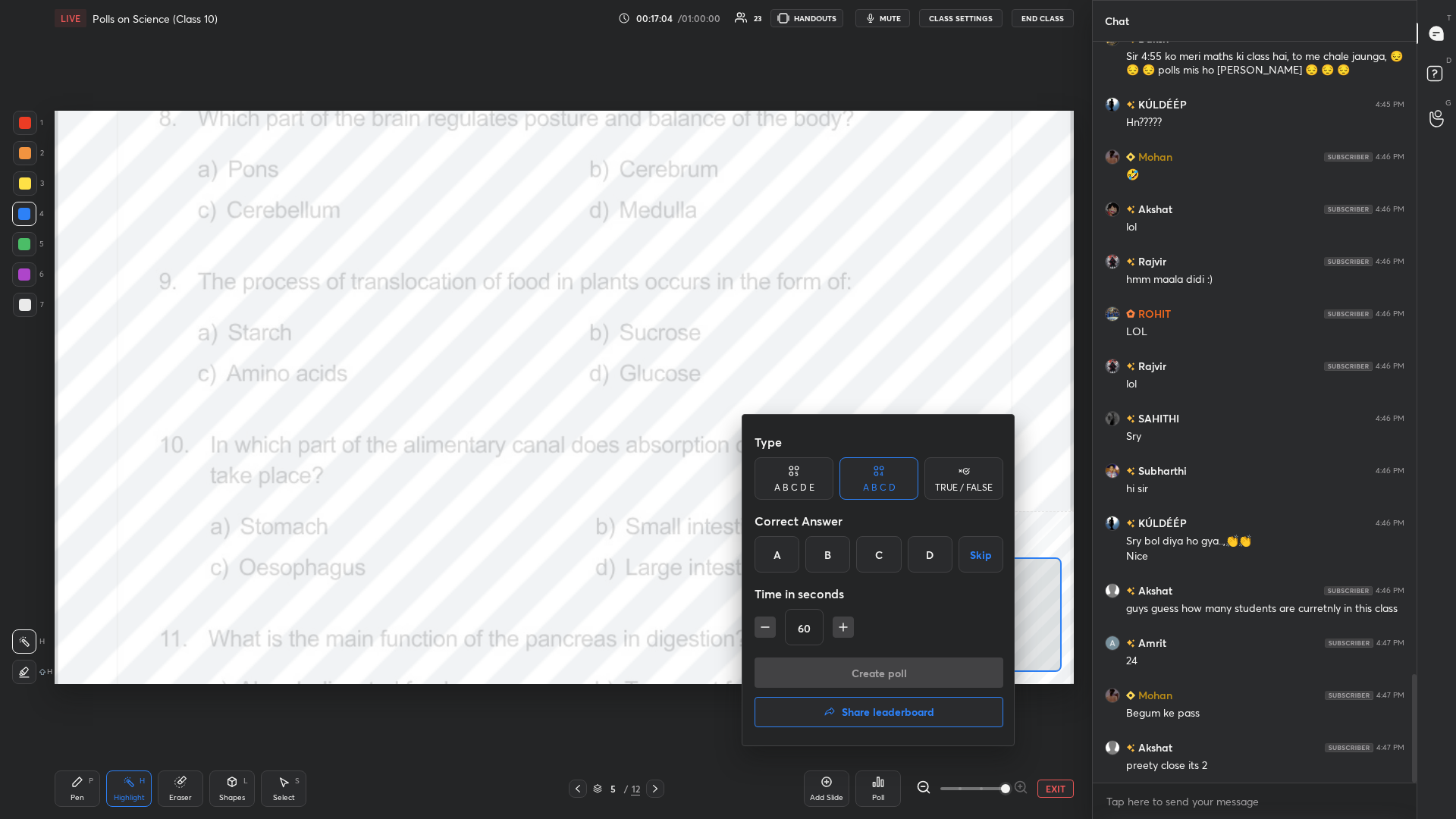
click at [543, 356] on div "B" at bounding box center [827, 554] width 45 height 36
click at [543, 356] on button "Create poll" at bounding box center [879, 672] width 248 height 30
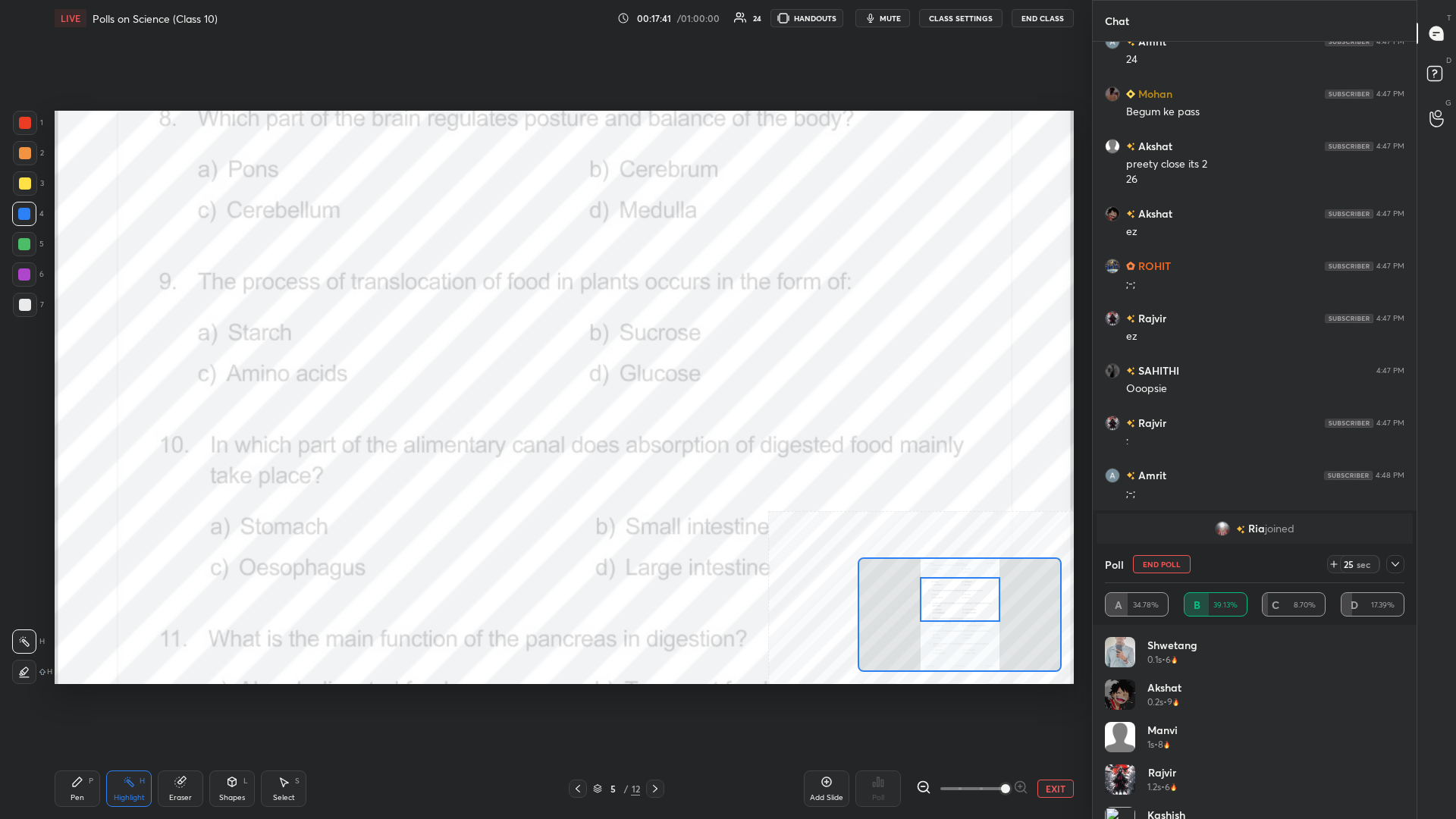
scroll to position [4455, 0]
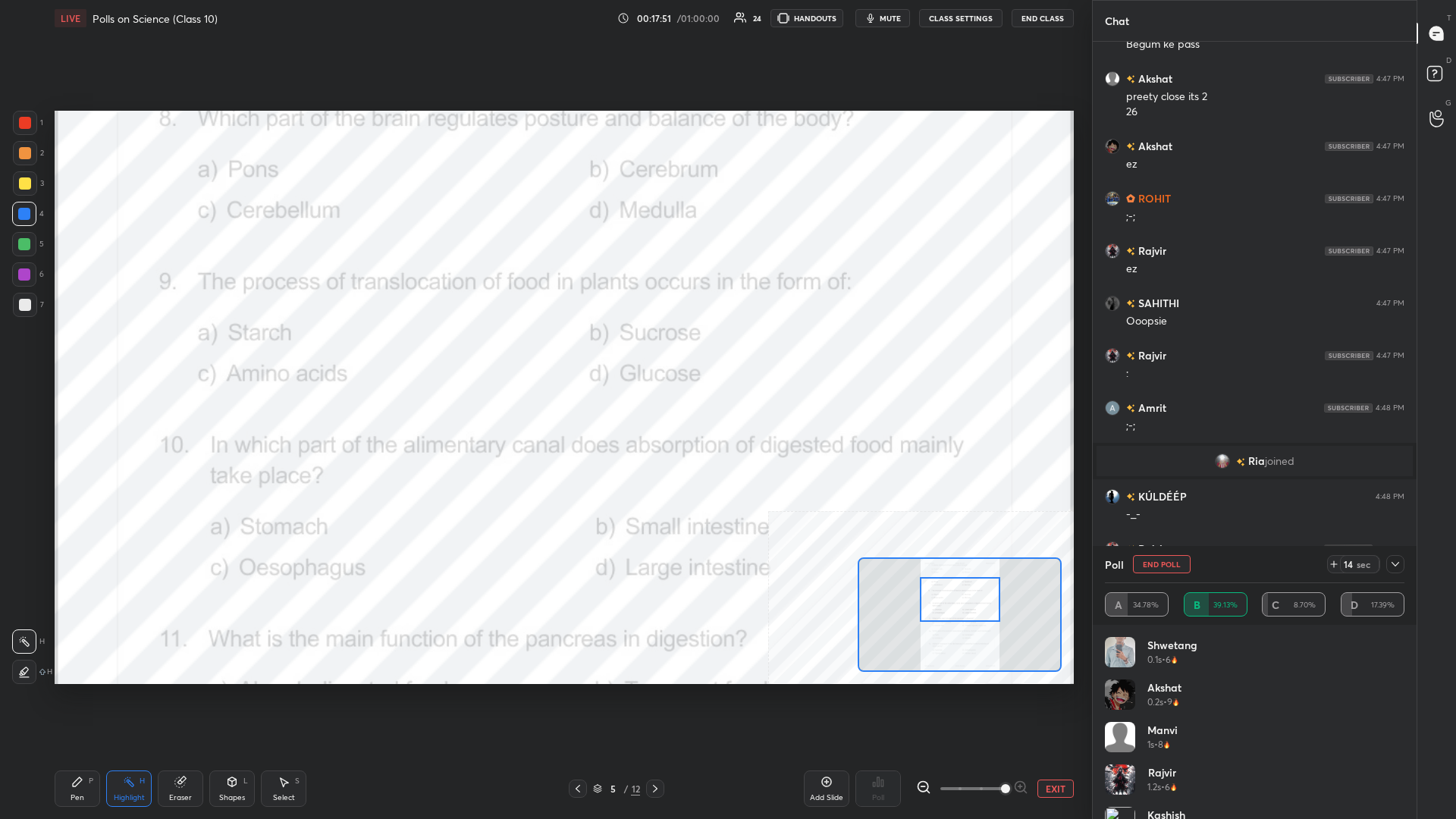
click at [313, 356] on div "Setting up your live class Poll for secs No correct answer Start poll" at bounding box center [564, 397] width 1031 height 722
click at [85, 356] on div "Pen P" at bounding box center [78, 788] width 46 height 36
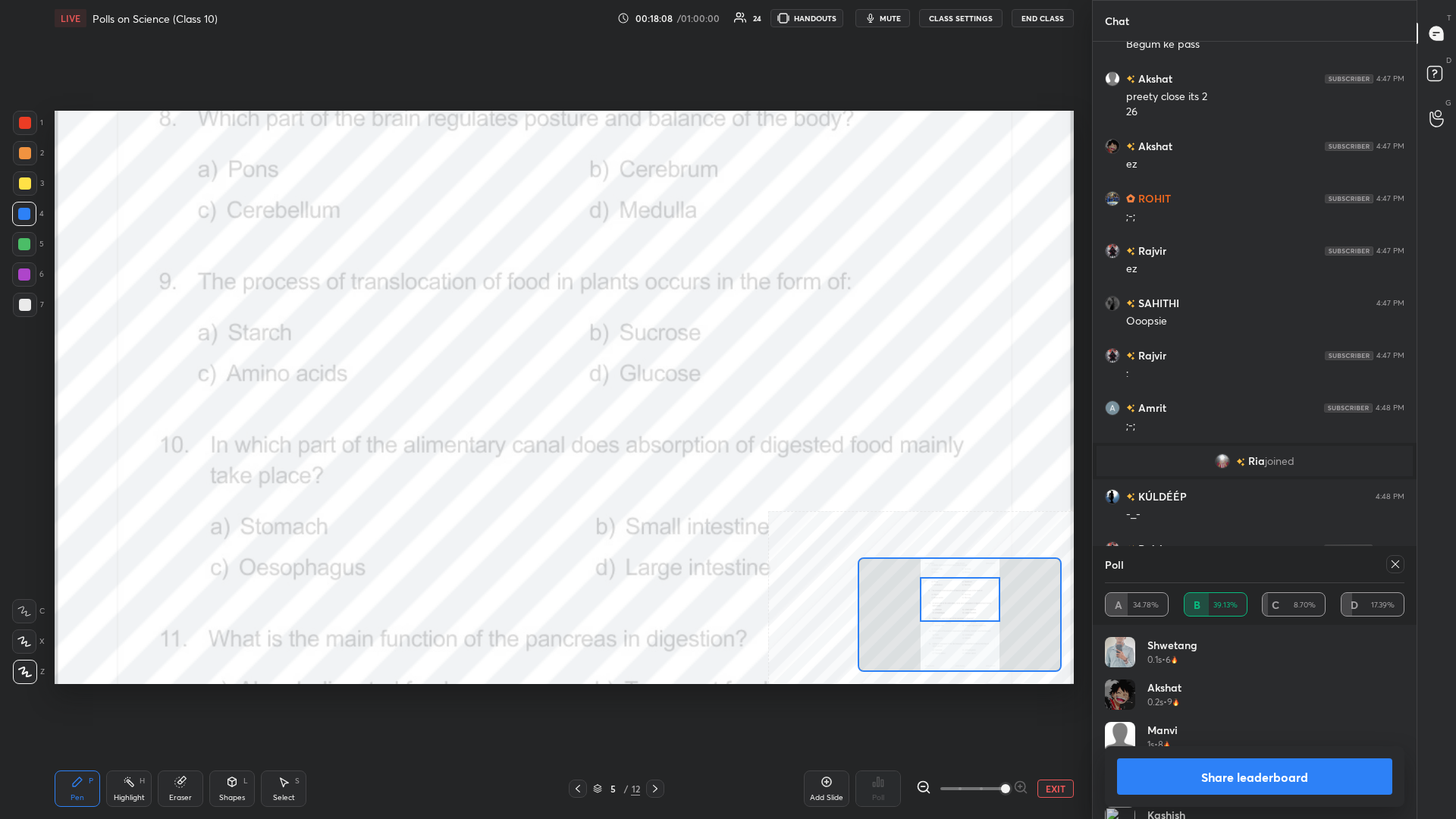
click at [543, 356] on button "Share leaderboard" at bounding box center [1254, 776] width 276 height 36
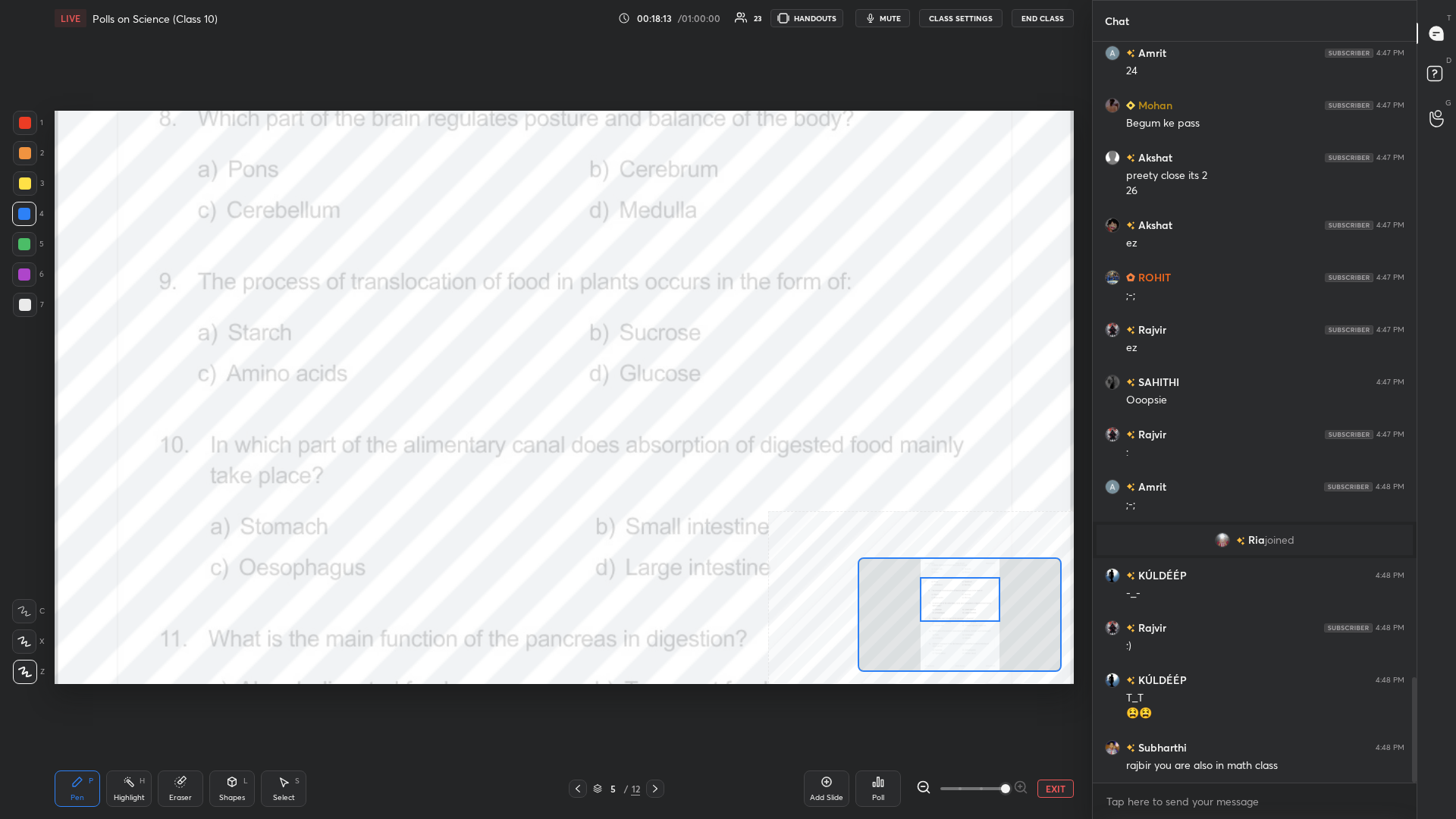
scroll to position [4482, 0]
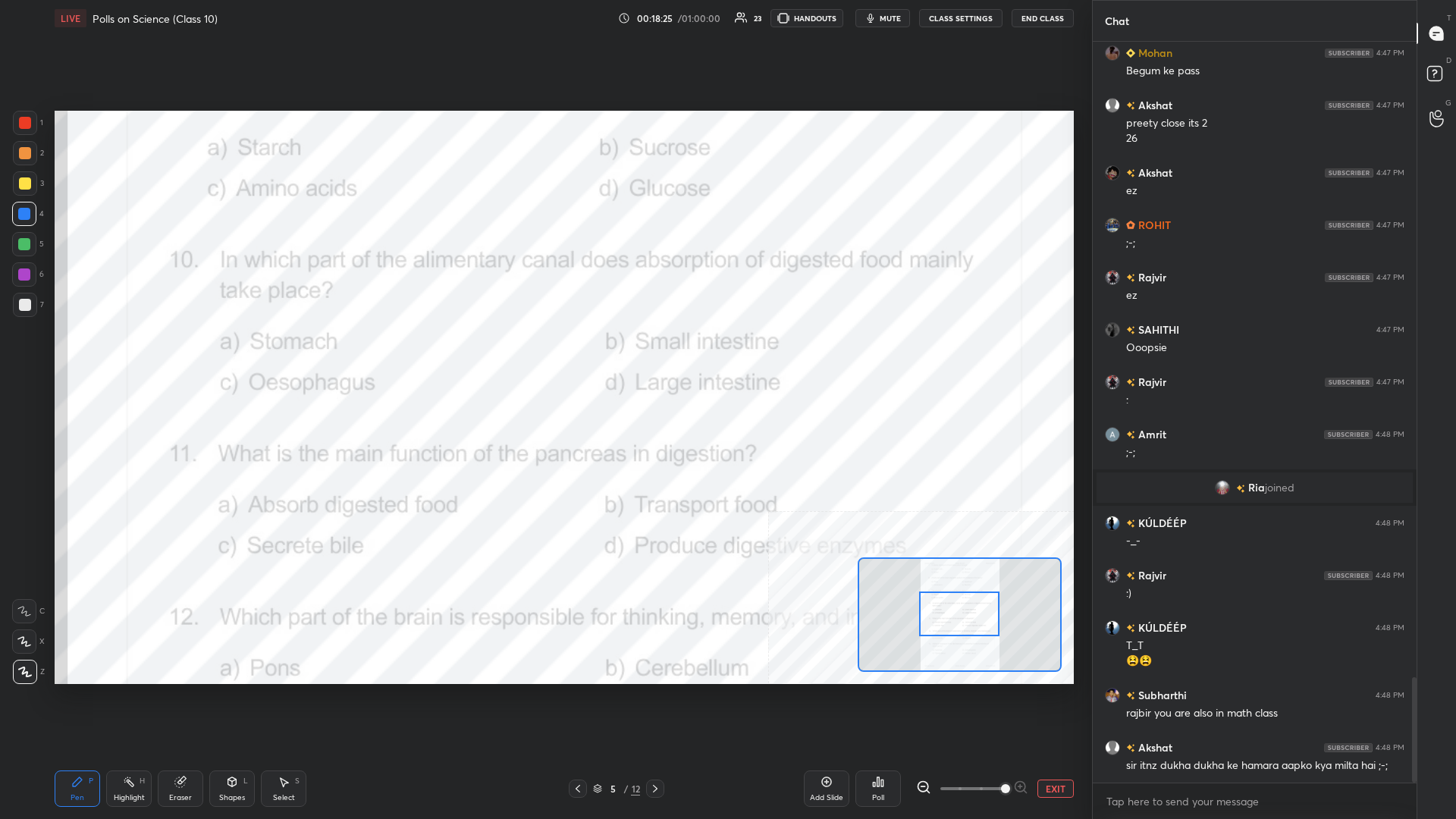
click at [139, 356] on div "H" at bounding box center [142, 781] width 5 height 8
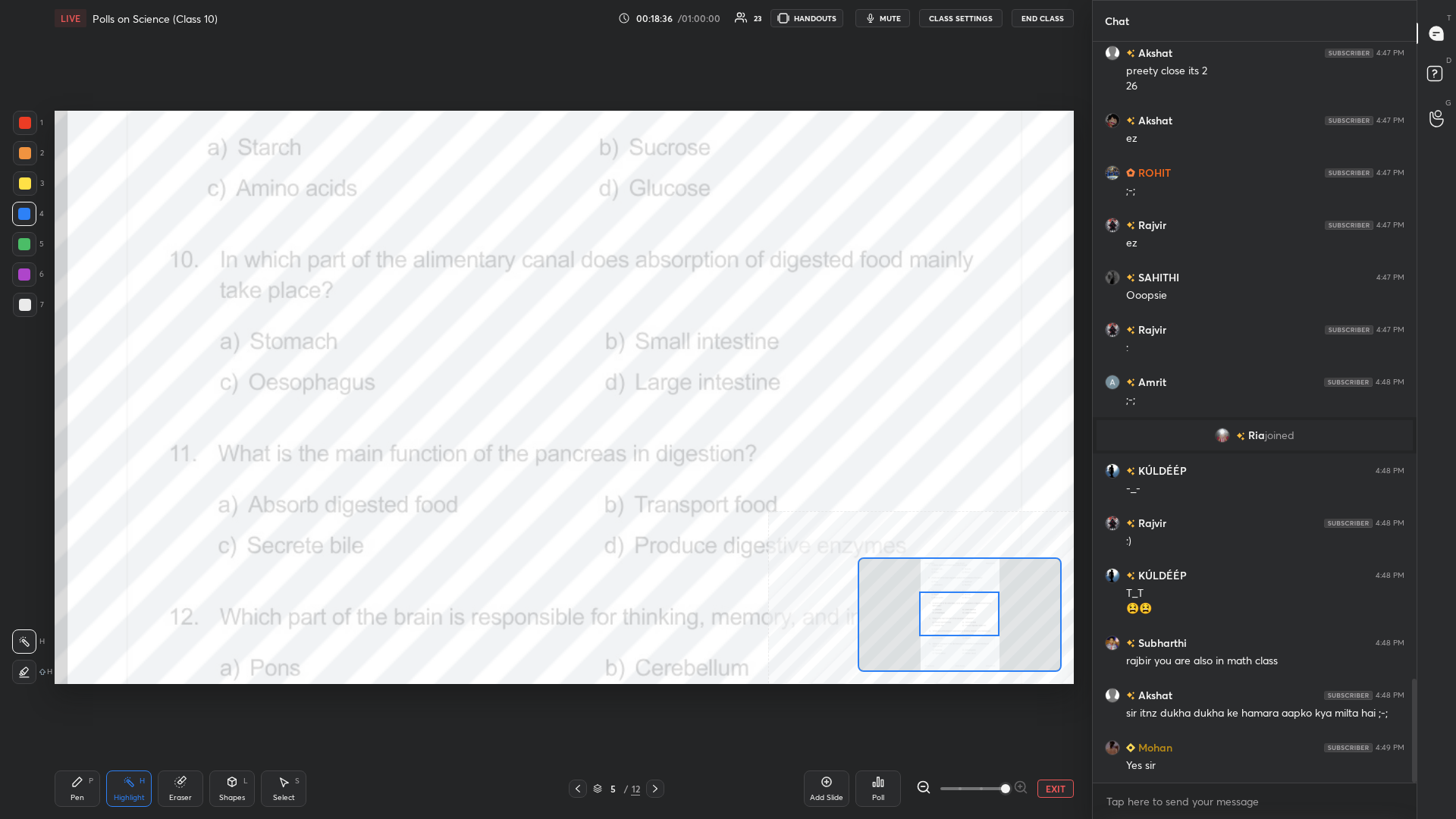
click at [543, 356] on div "Poll" at bounding box center [878, 788] width 46 height 36
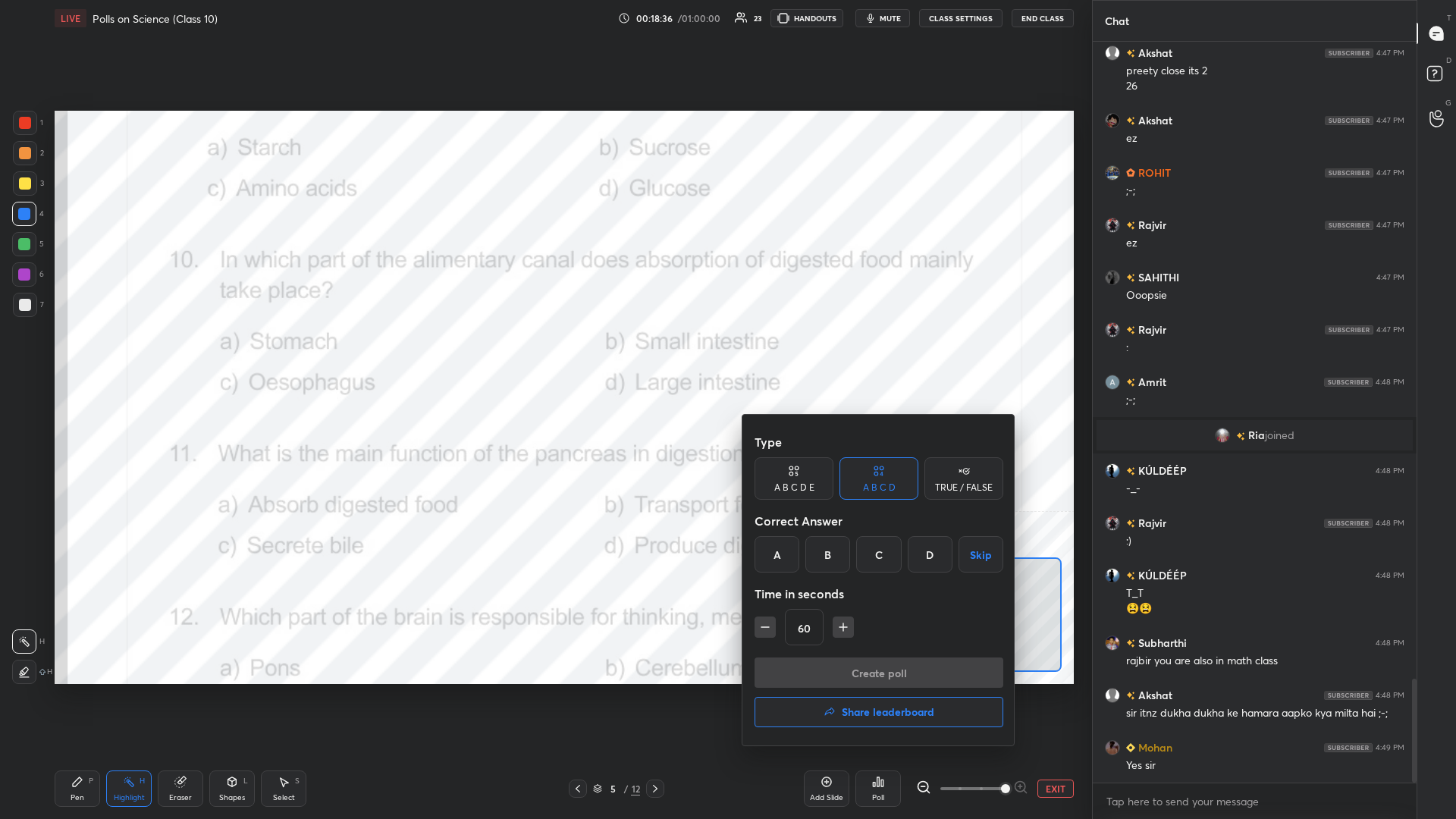
click at [543, 356] on div "B" at bounding box center [827, 554] width 45 height 36
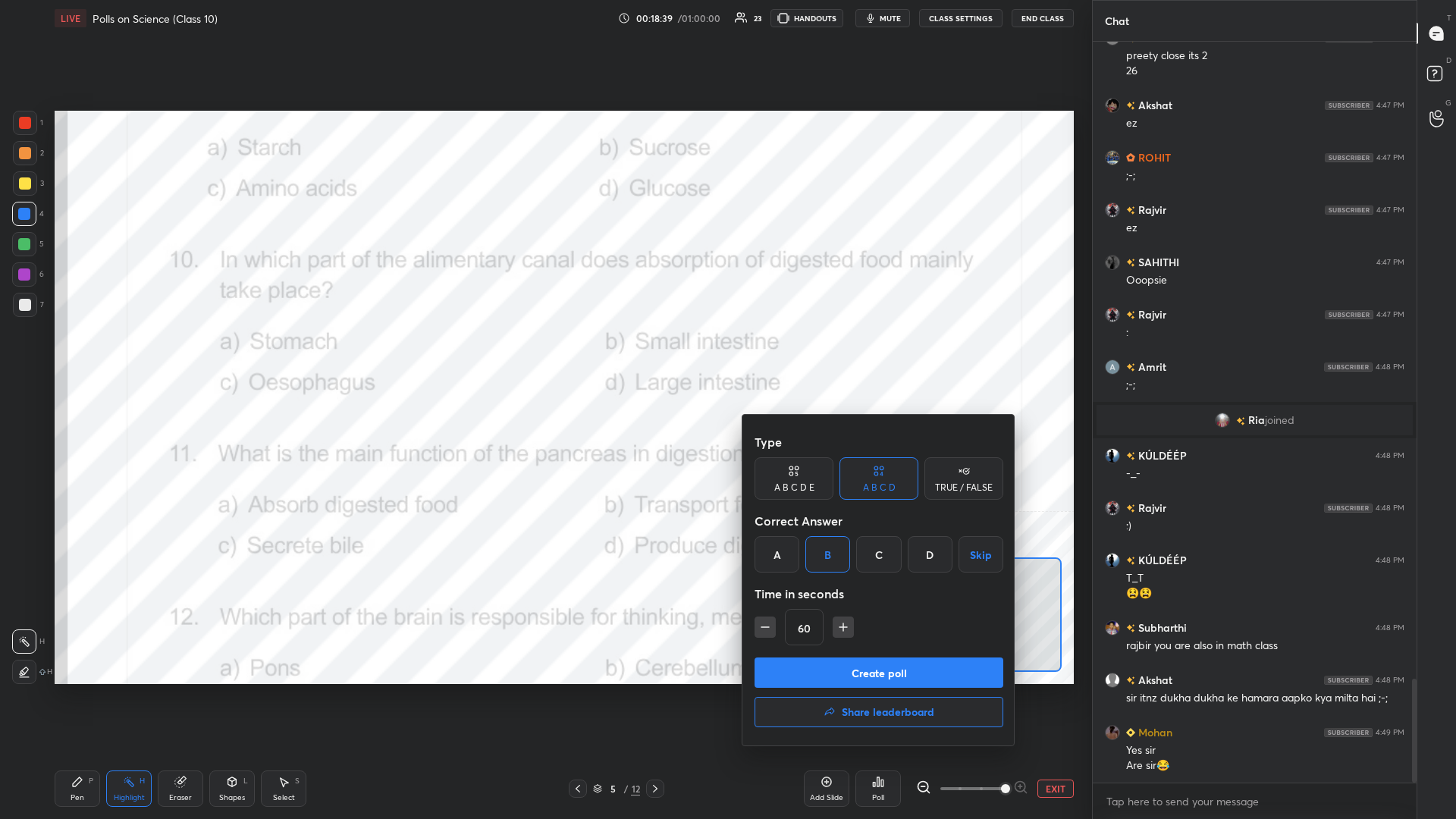
click at [543, 356] on div at bounding box center [728, 410] width 1456 height 819
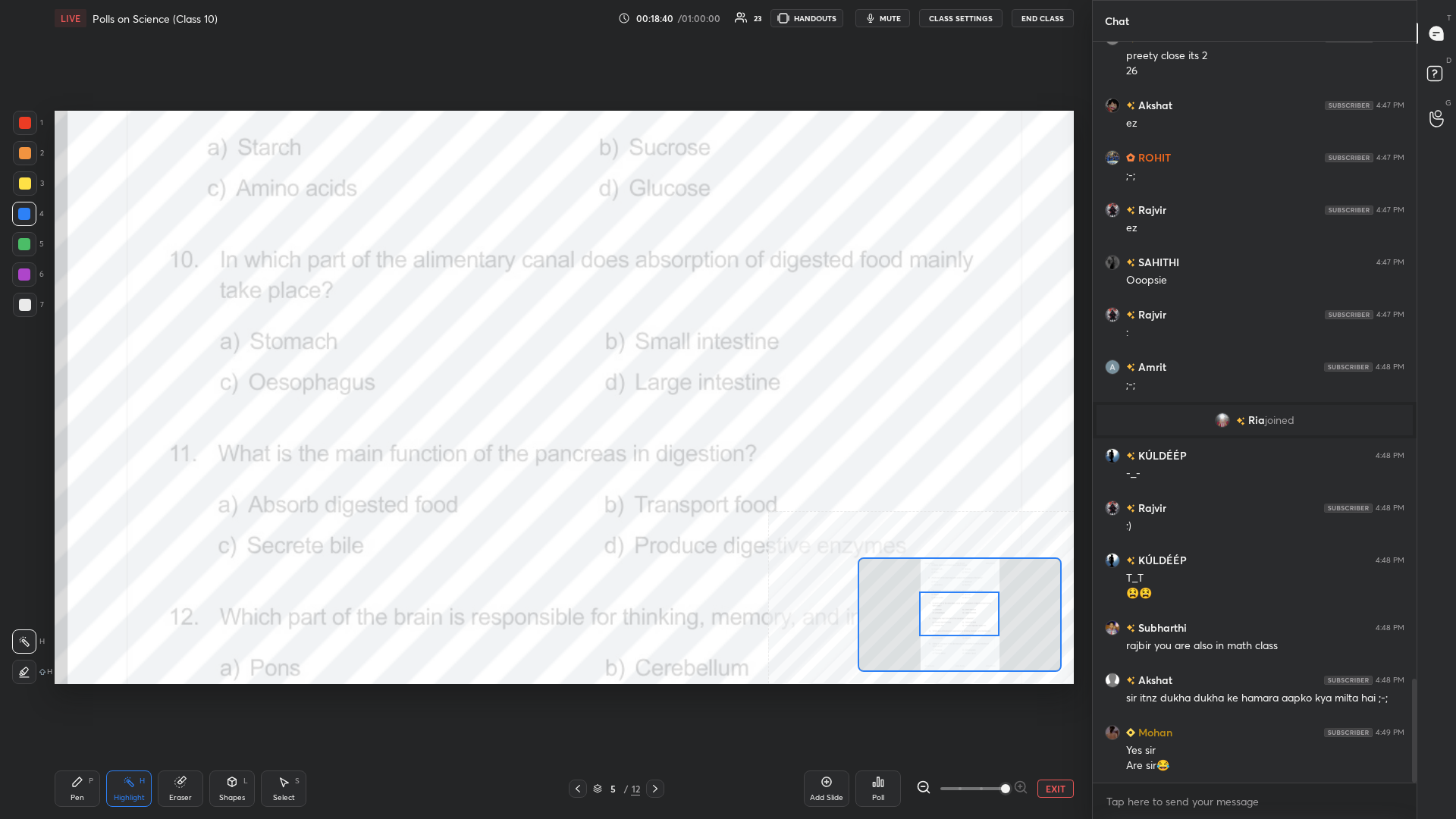
click at [543, 356] on div "Poll" at bounding box center [878, 788] width 46 height 36
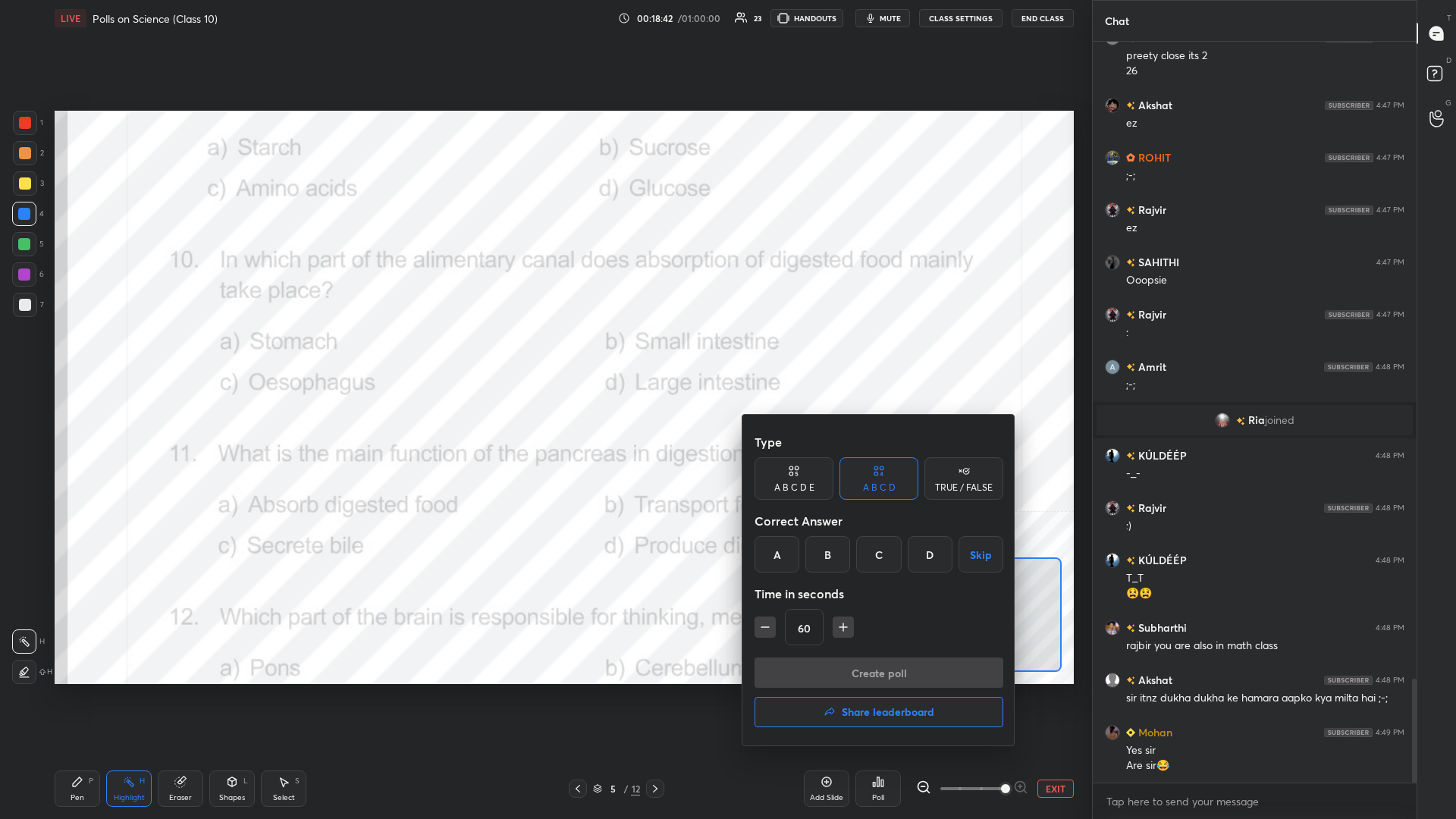
click at [543, 356] on div "B" at bounding box center [827, 554] width 45 height 36
click at [543, 356] on button "Create poll" at bounding box center [879, 672] width 248 height 30
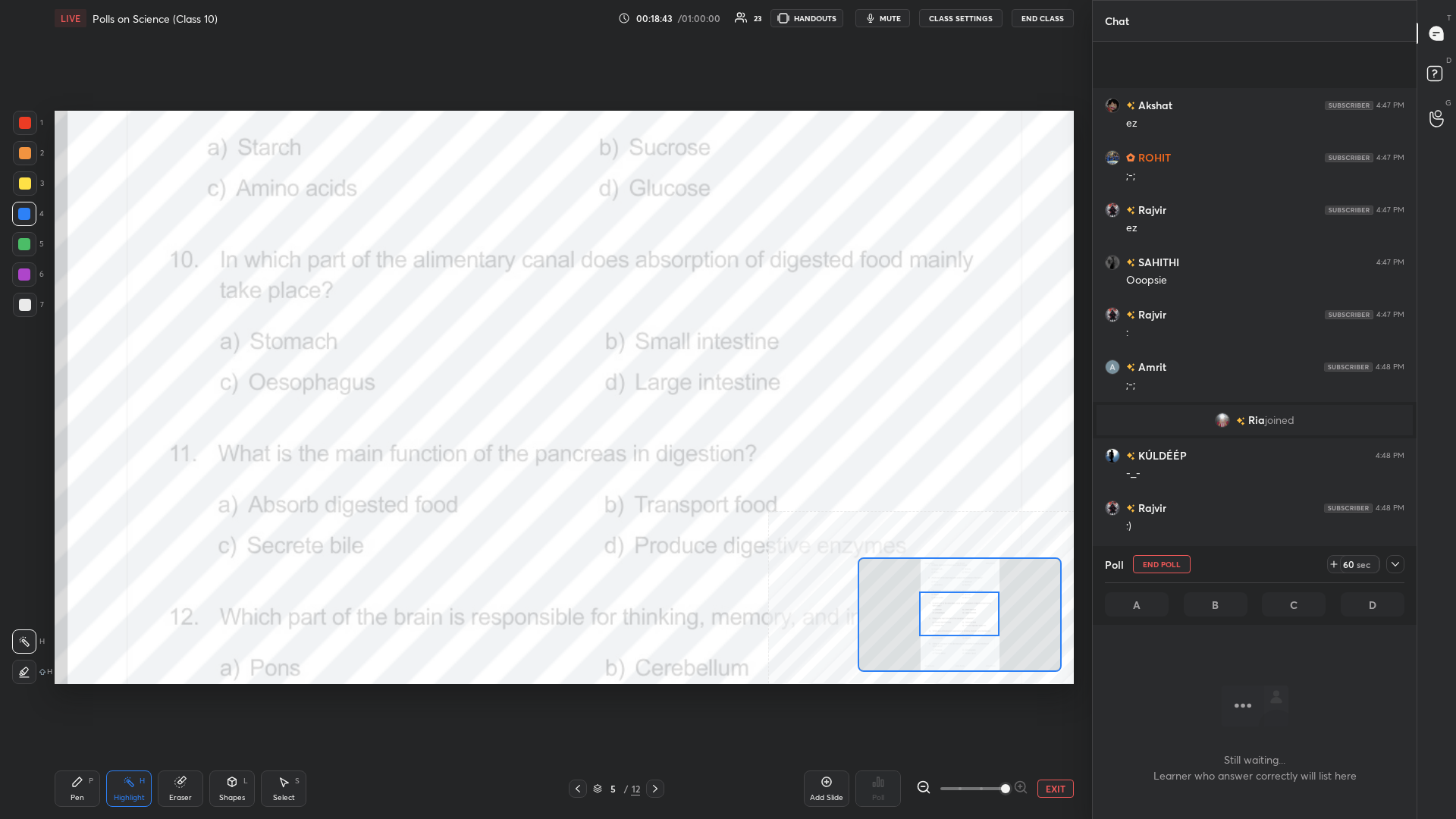
scroll to position [662, 324]
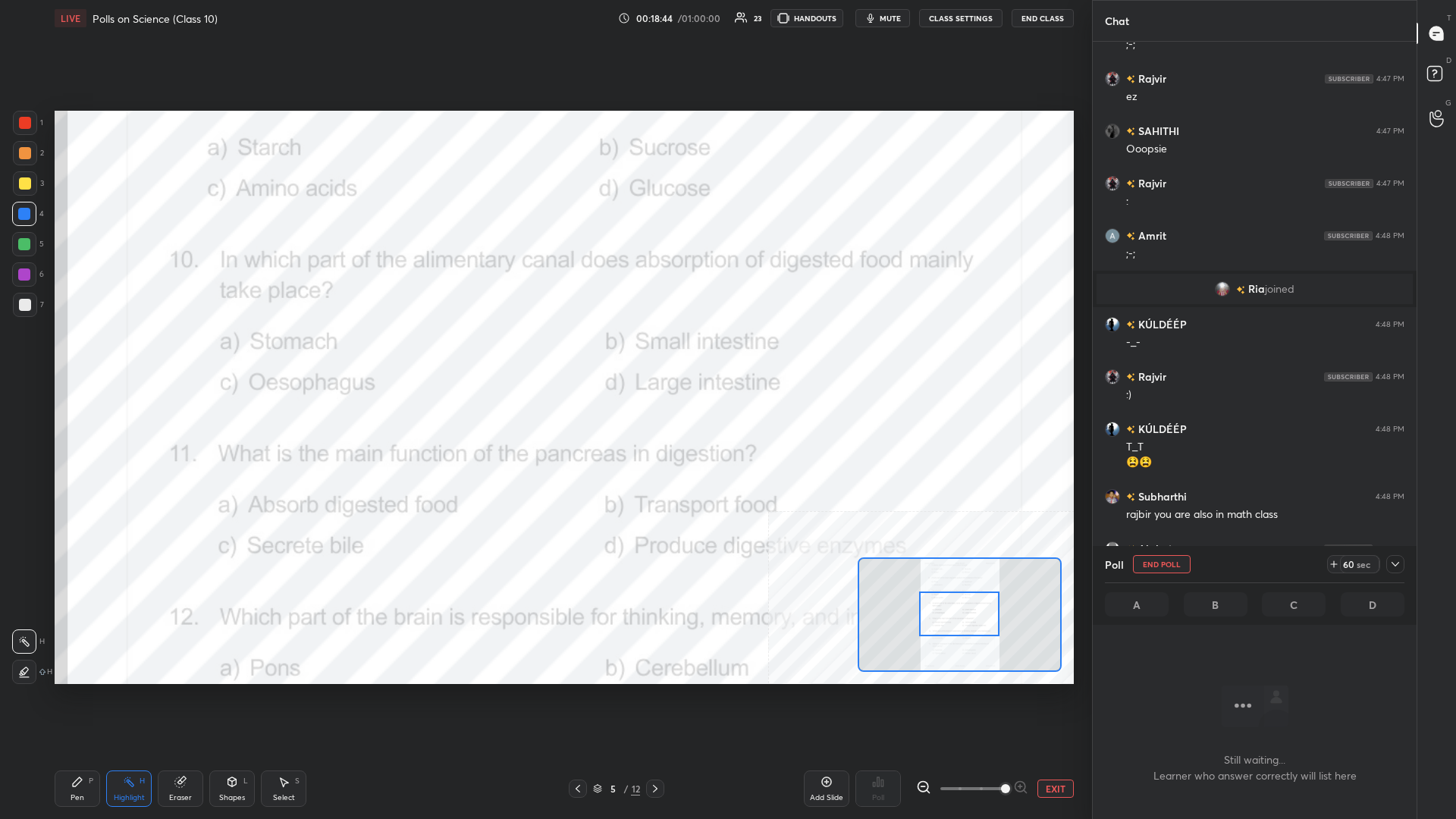
click at [543, 356] on icon at bounding box center [1395, 564] width 12 height 12
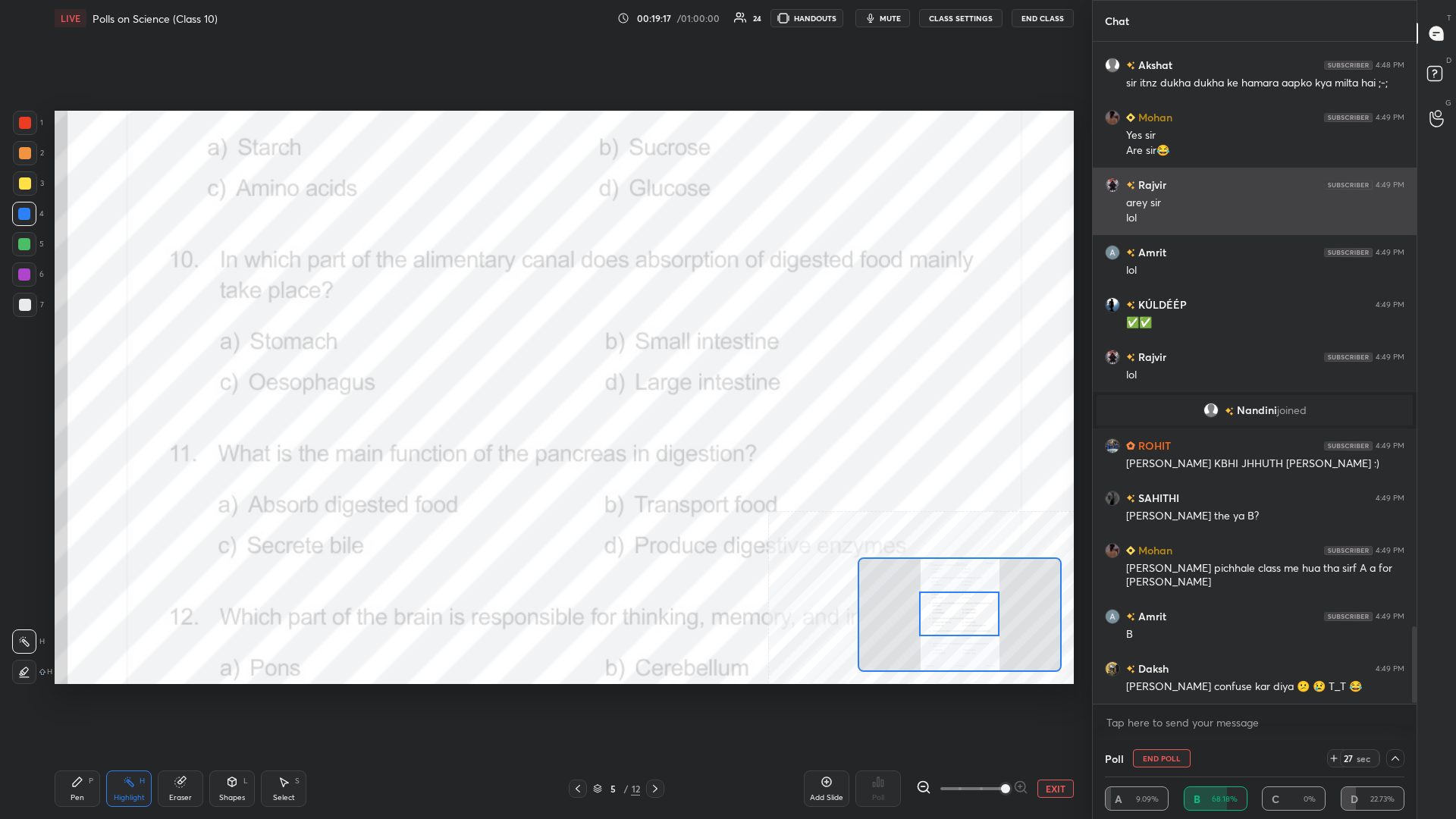
scroll to position [5060, 0]
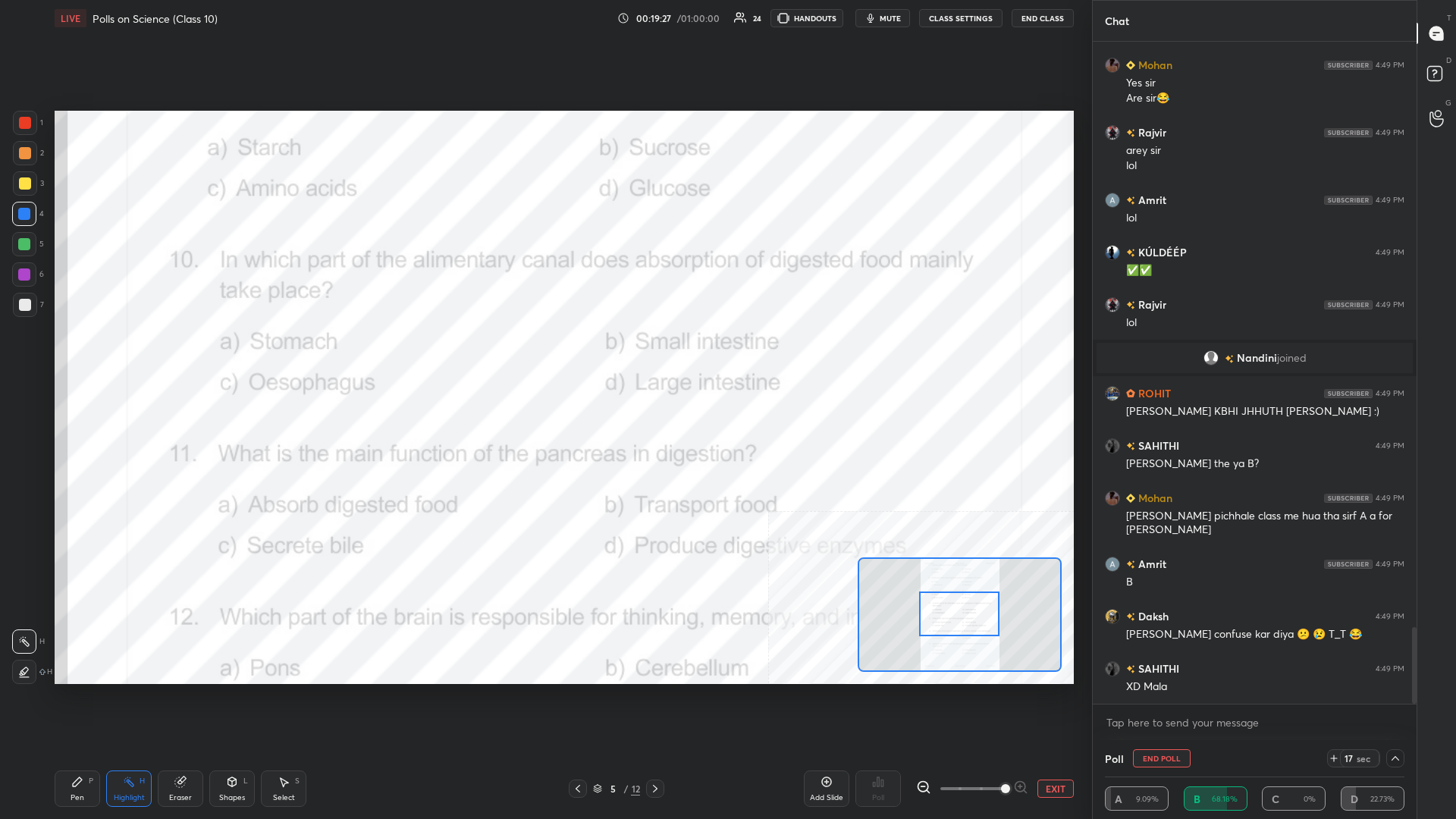
click at [90, 356] on div "P" at bounding box center [91, 781] width 4 height 8
click at [181, 356] on icon at bounding box center [180, 782] width 10 height 10
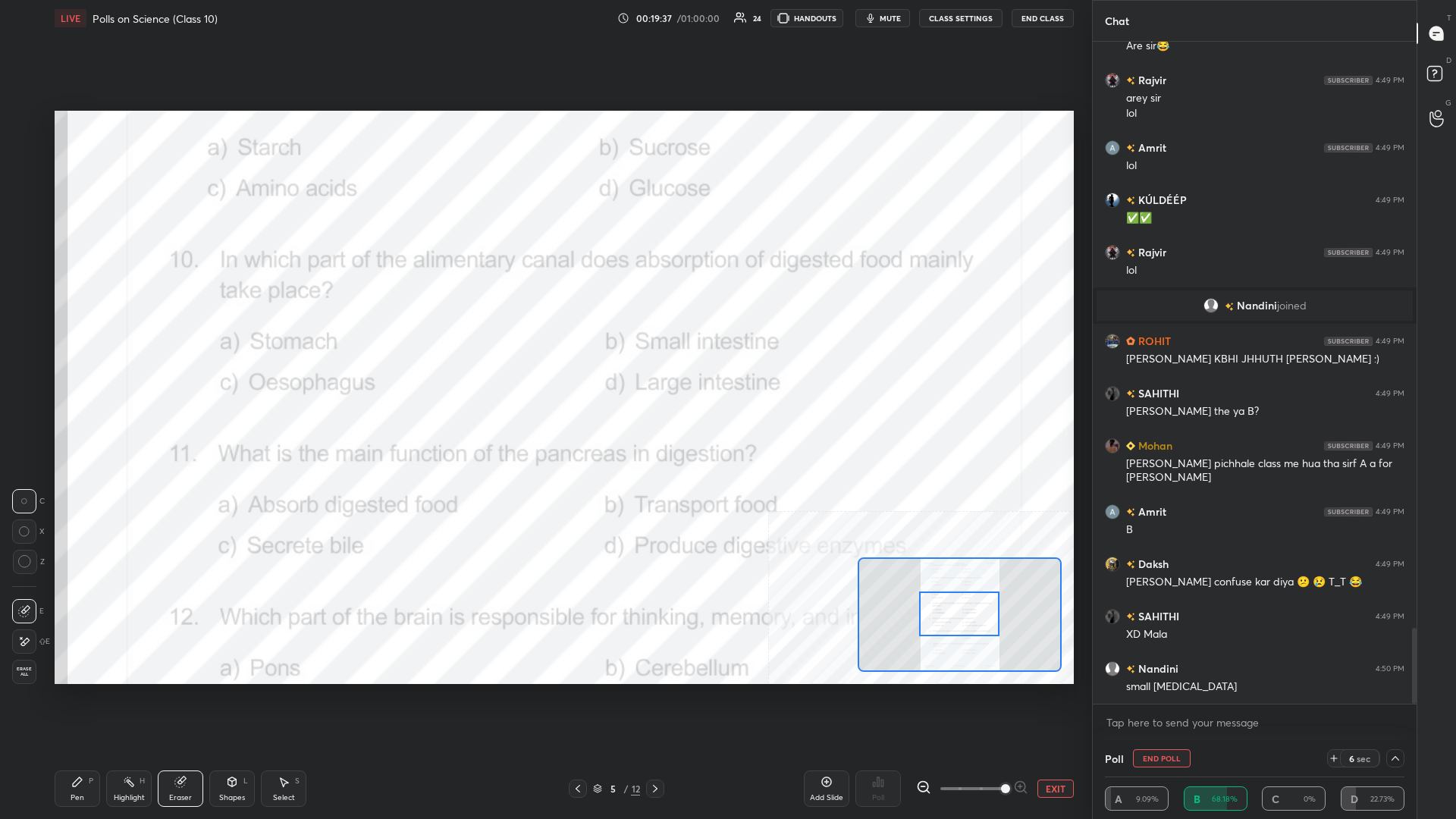
scroll to position [5164, 0]
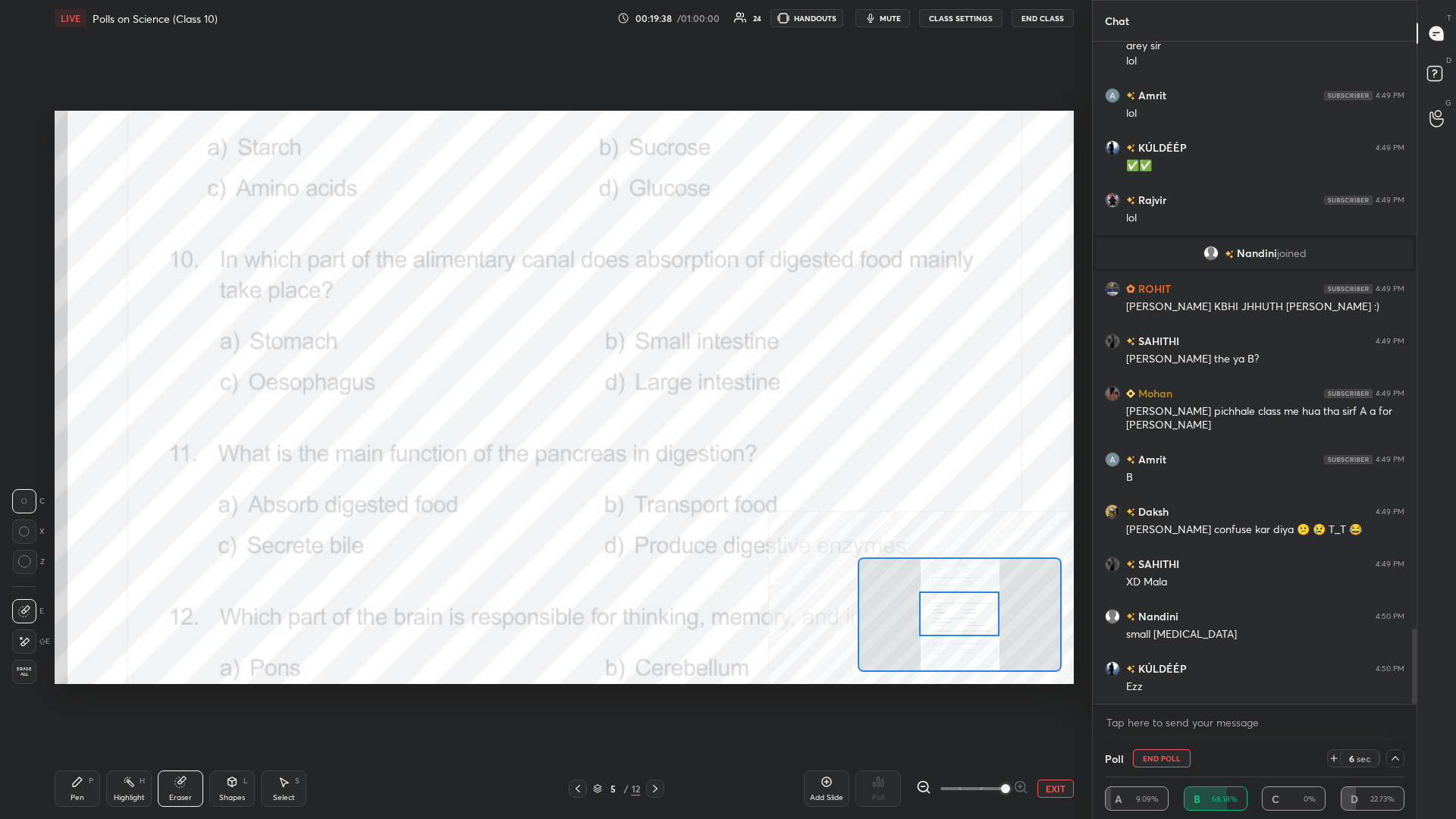
click at [88, 356] on div "Pen P" at bounding box center [78, 788] width 46 height 36
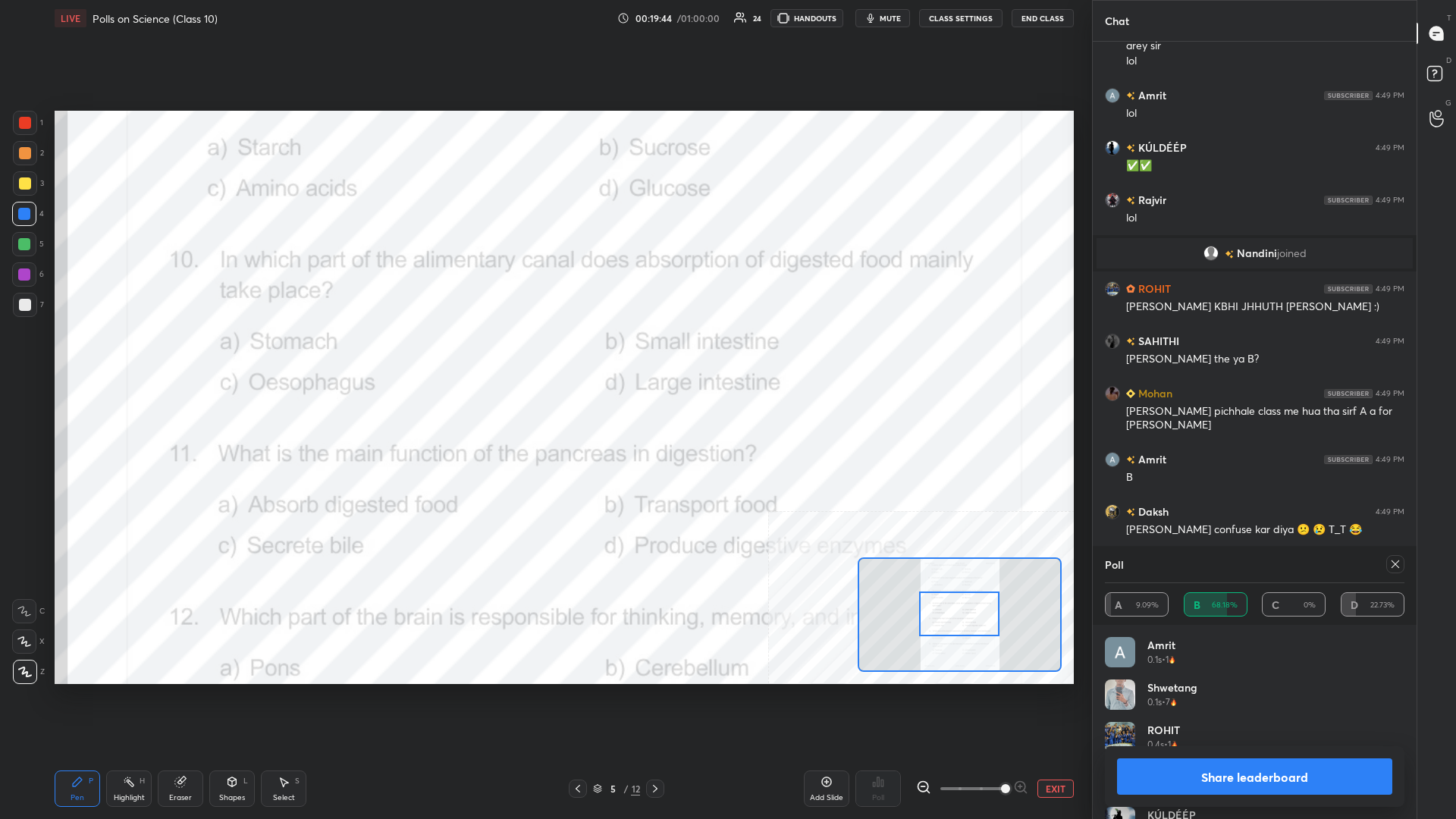
scroll to position [1, 1]
click at [543, 356] on button "Share leaderboard" at bounding box center [1254, 776] width 276 height 36
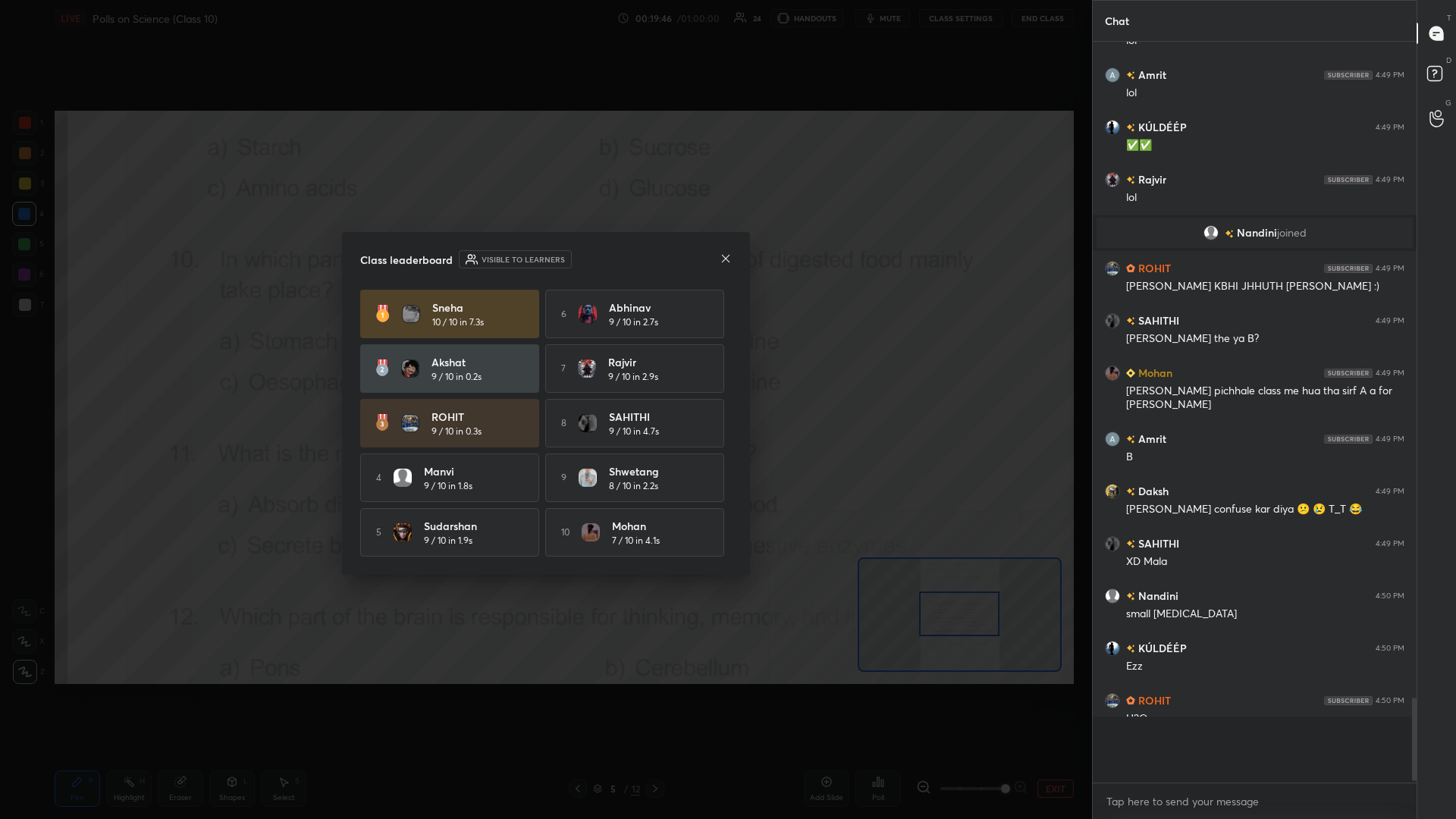
scroll to position [734, 324]
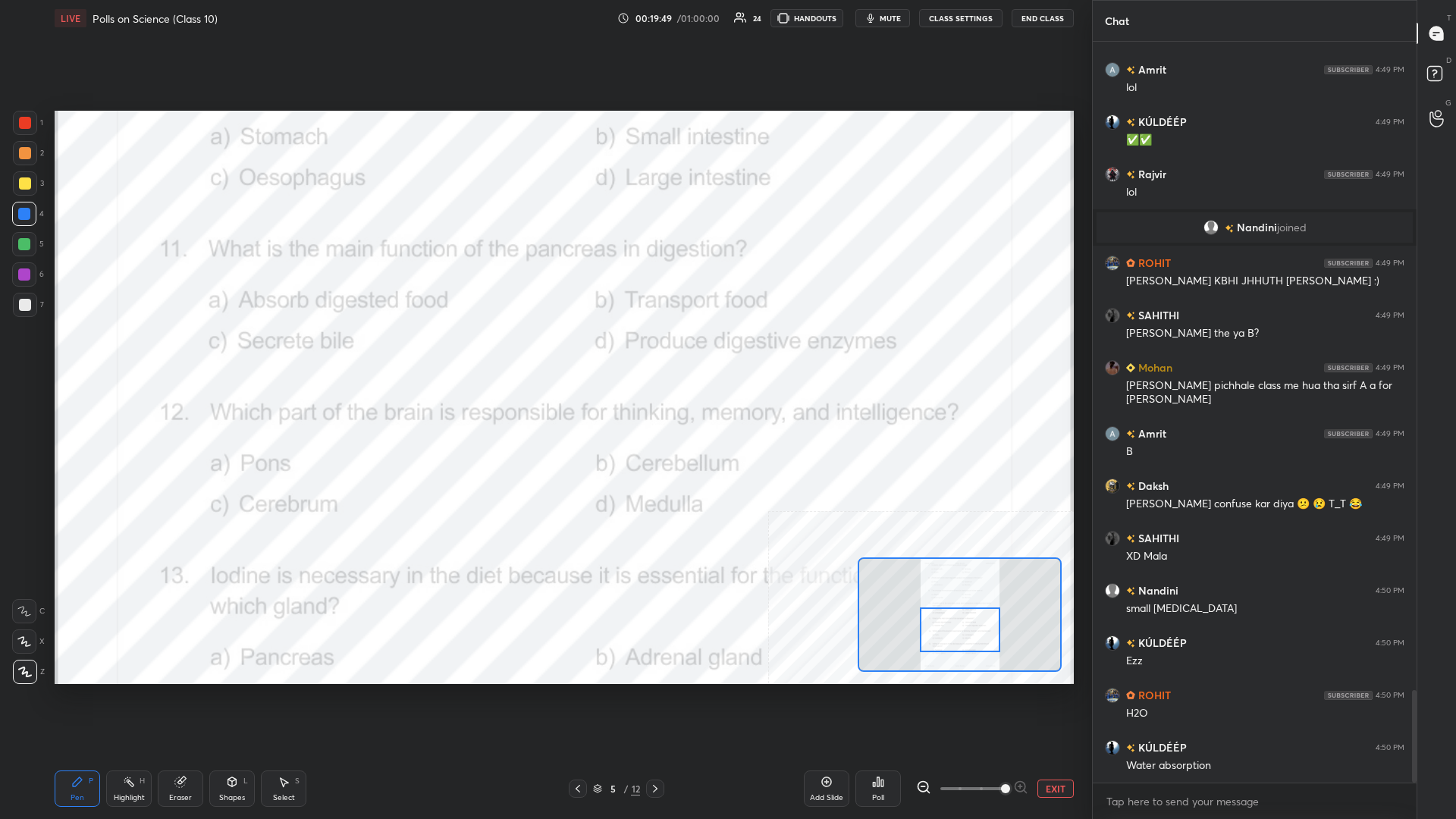
click at [115, 356] on div "Highlight H" at bounding box center [129, 788] width 46 height 36
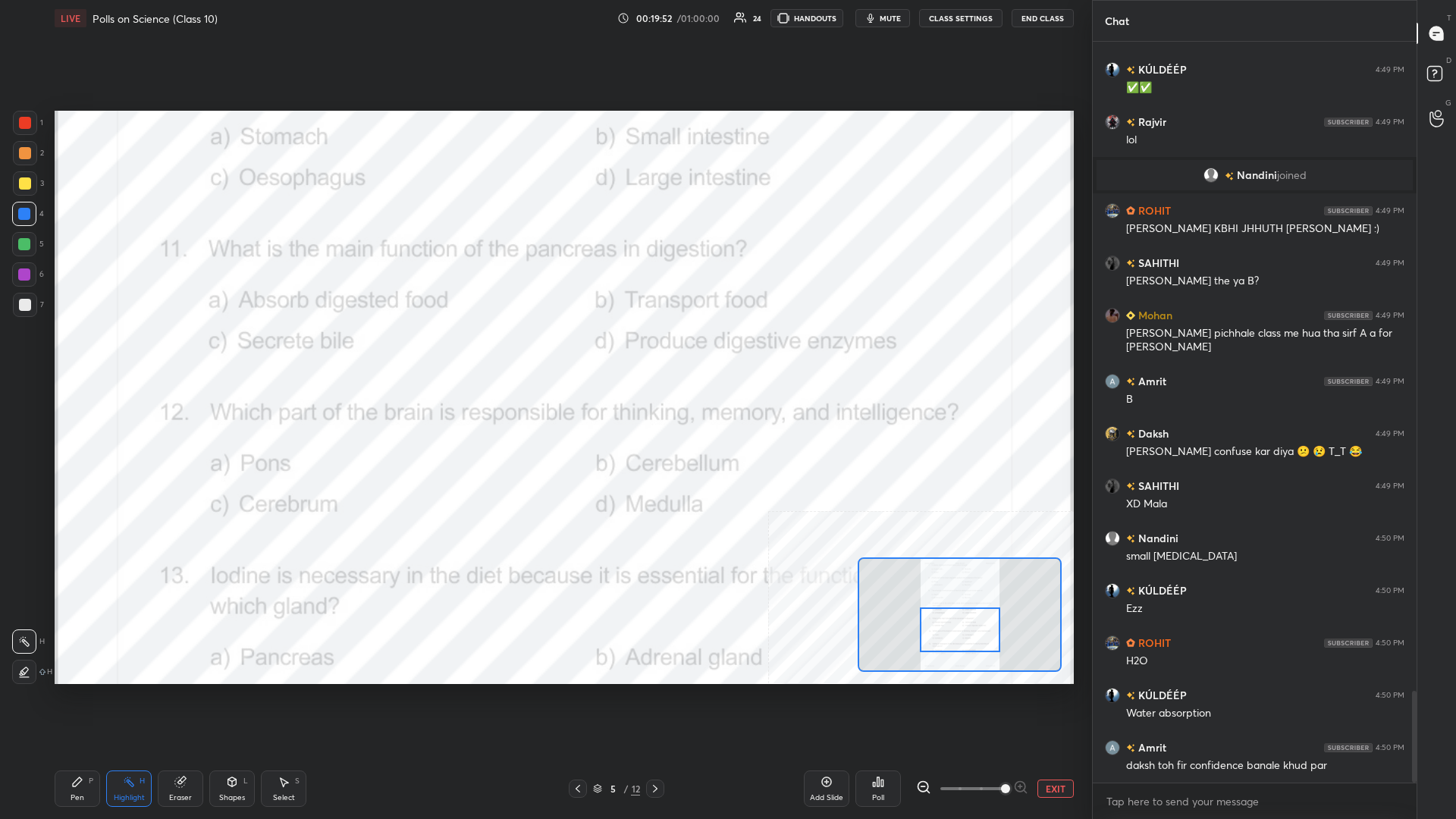
click at [543, 356] on icon at bounding box center [878, 782] width 12 height 12
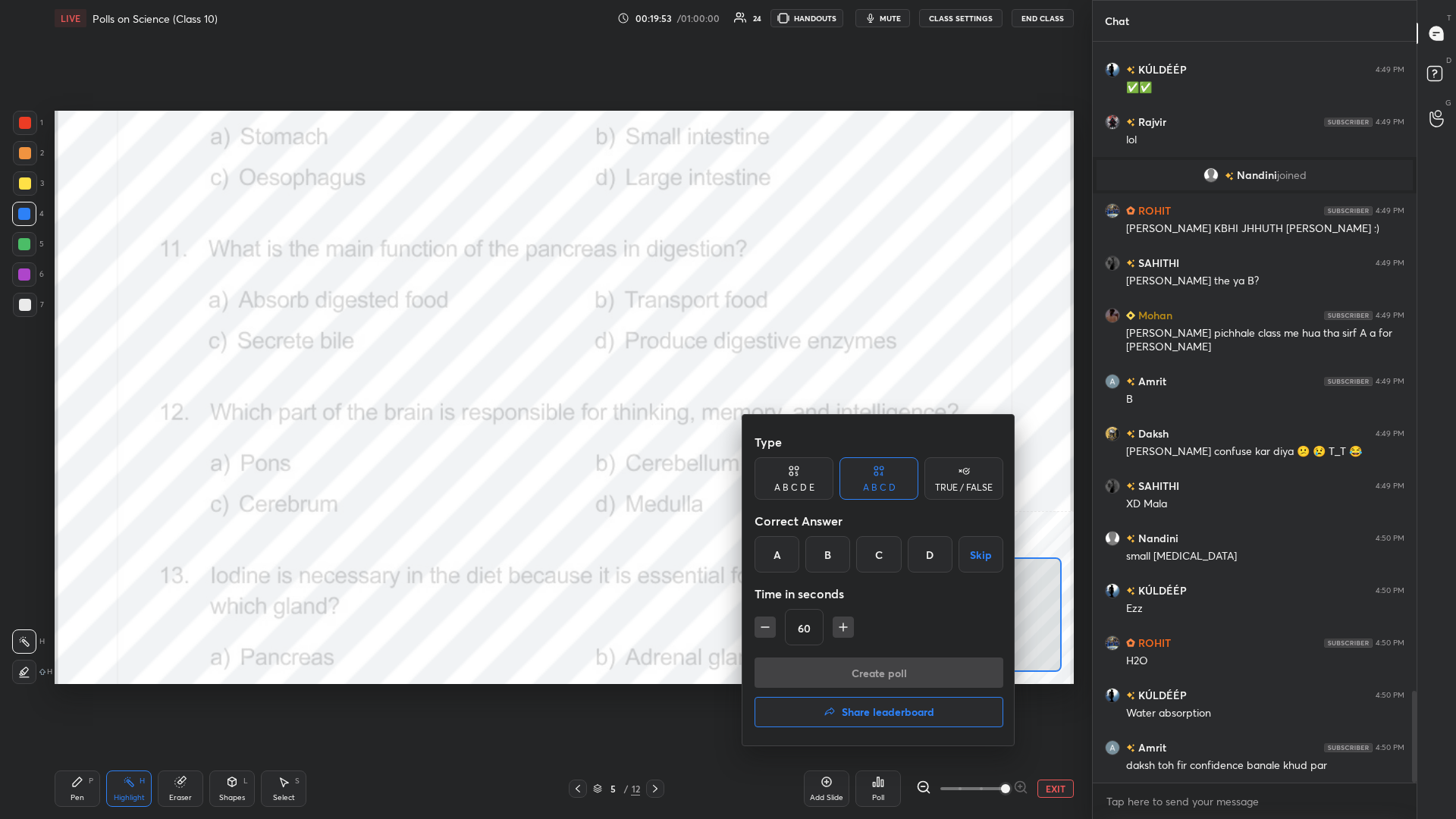
click at [543, 356] on div "D" at bounding box center [930, 554] width 45 height 36
click at [543, 356] on button "Create poll" at bounding box center [879, 672] width 248 height 30
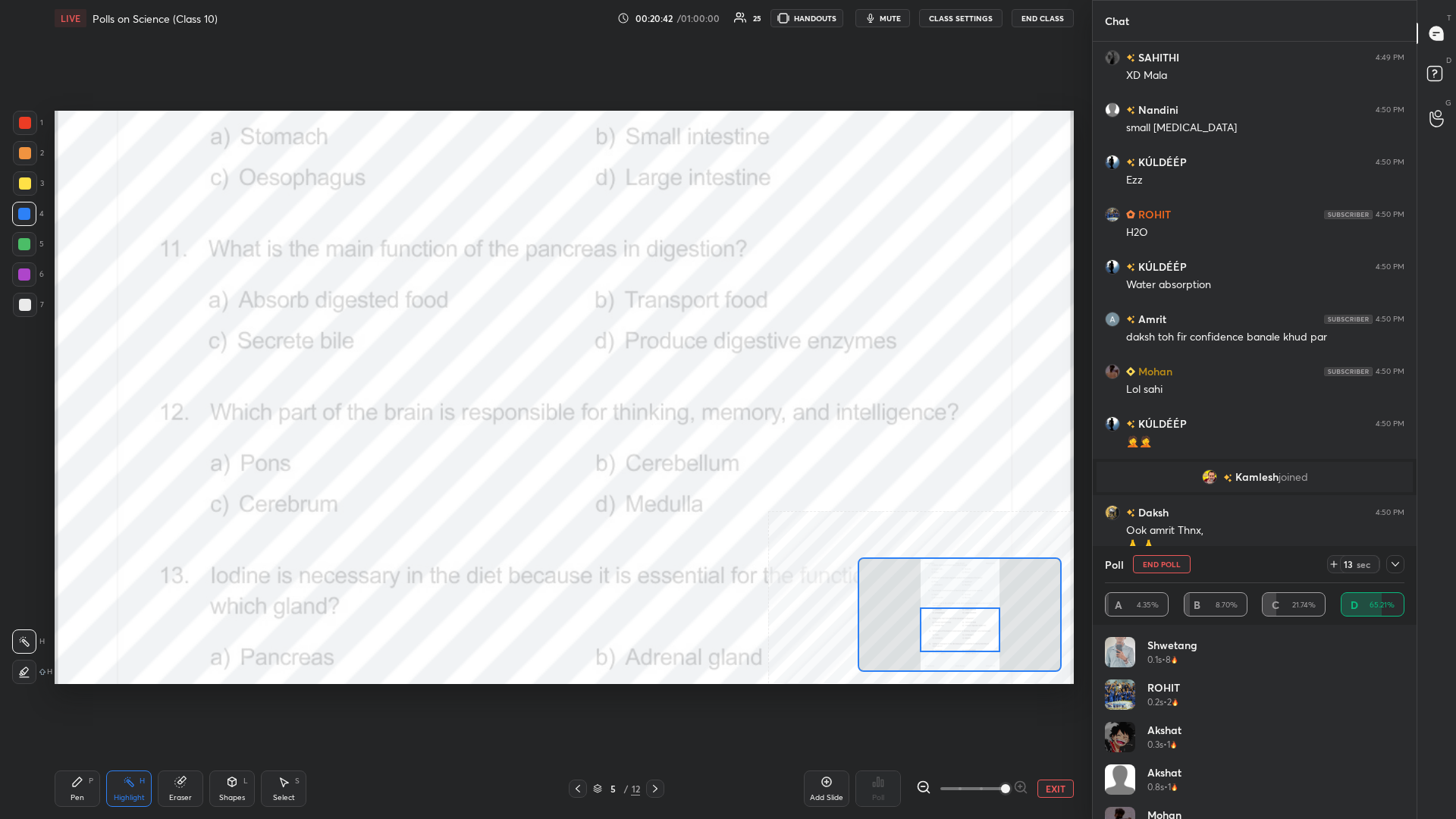
click at [543, 356] on div "Setting up your live class Poll for secs No correct answer Start poll" at bounding box center [564, 397] width 1031 height 722
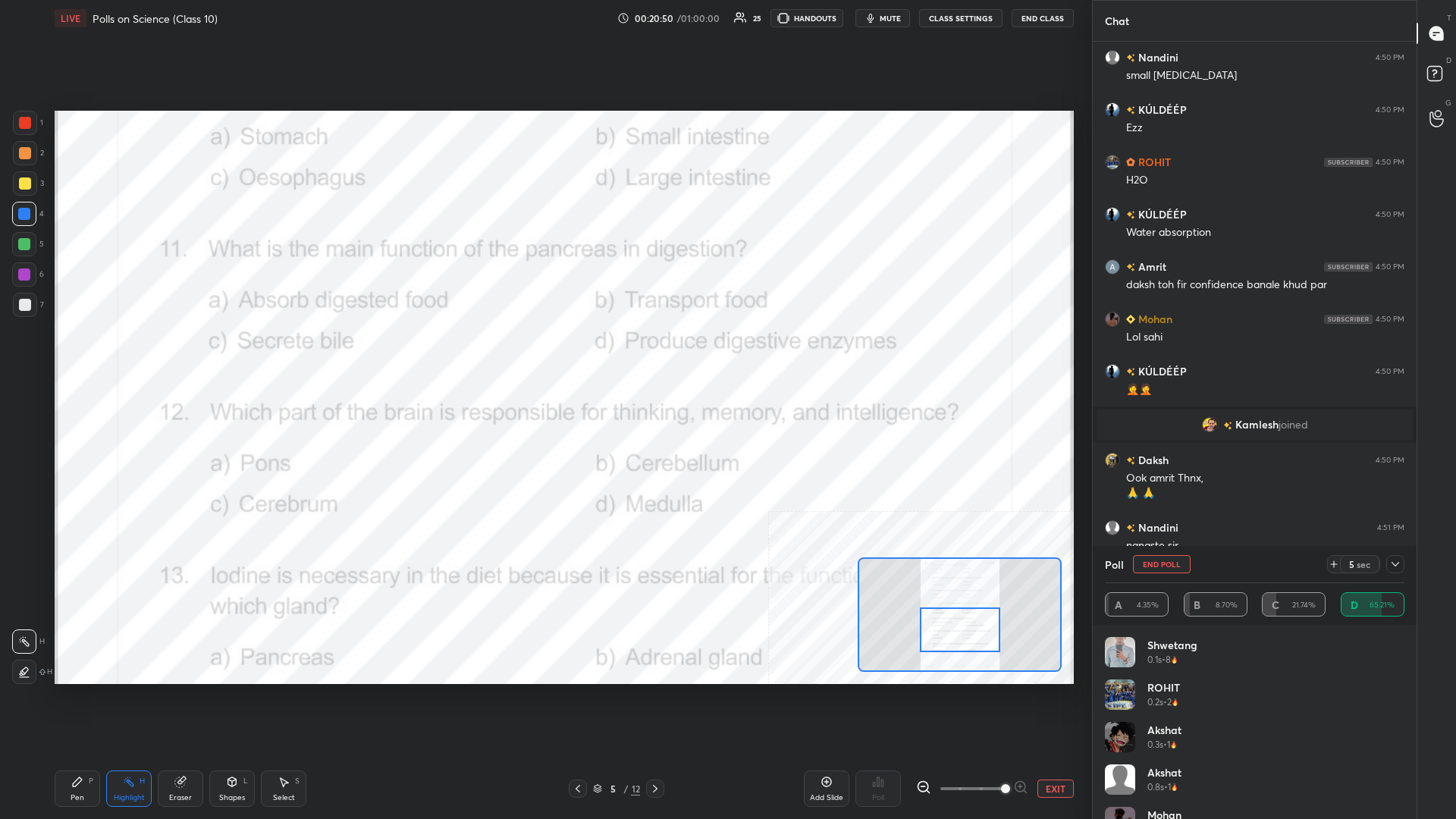
scroll to position [5515, 0]
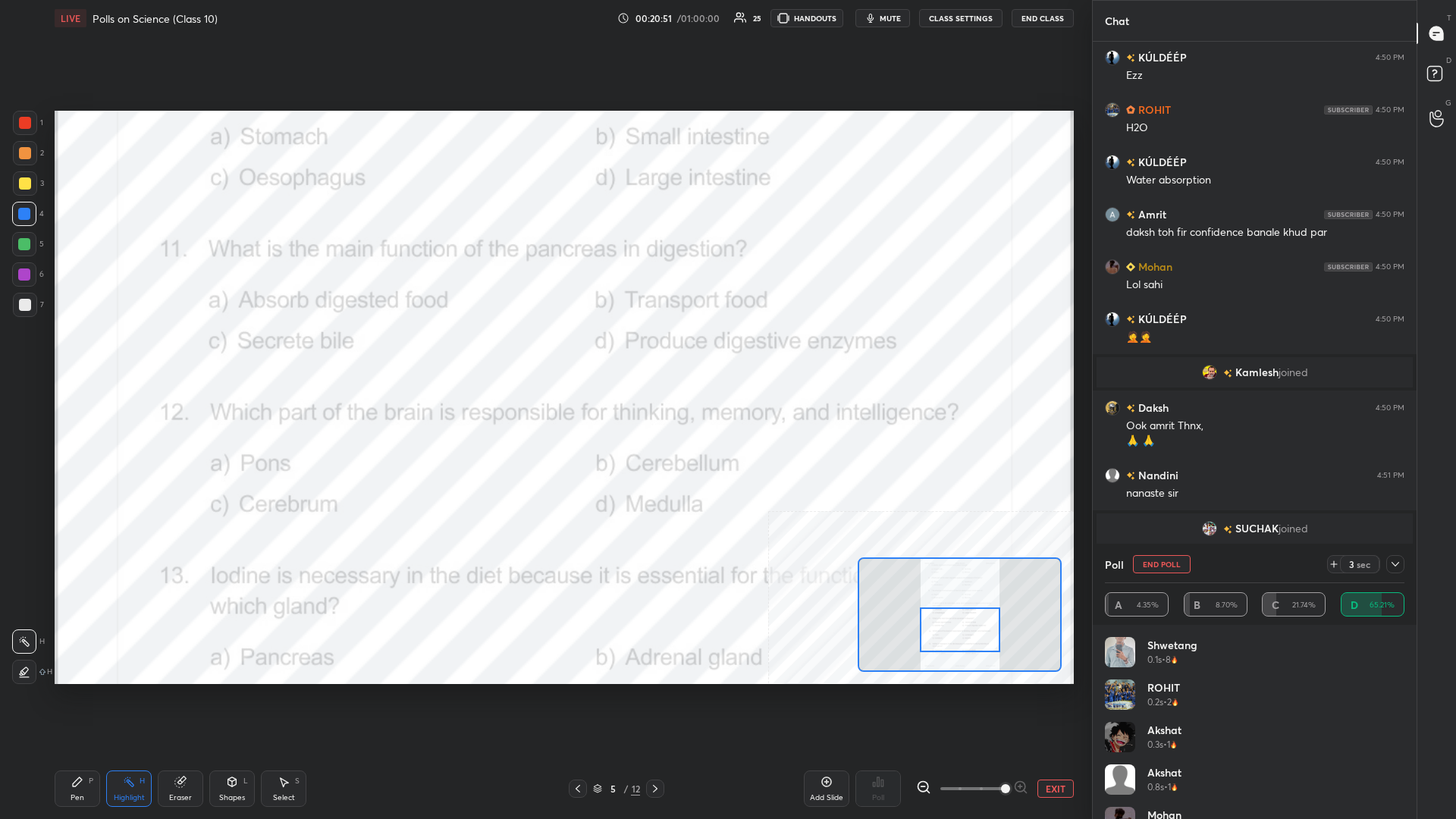
click at [85, 356] on div "Pen P" at bounding box center [78, 788] width 46 height 36
click at [79, 356] on icon at bounding box center [78, 782] width 9 height 9
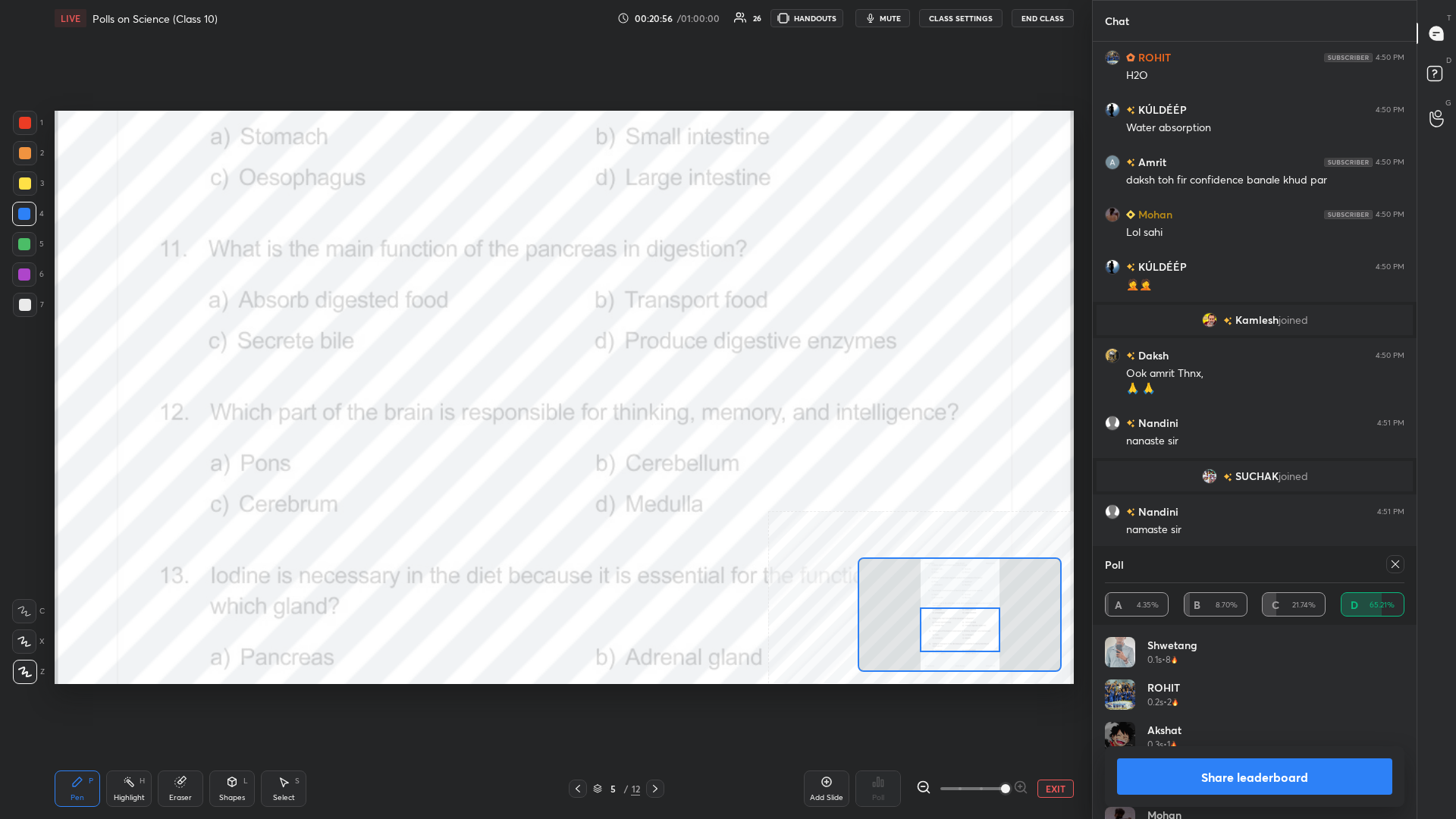
click at [543, 356] on button "Share leaderboard" at bounding box center [1254, 776] width 276 height 36
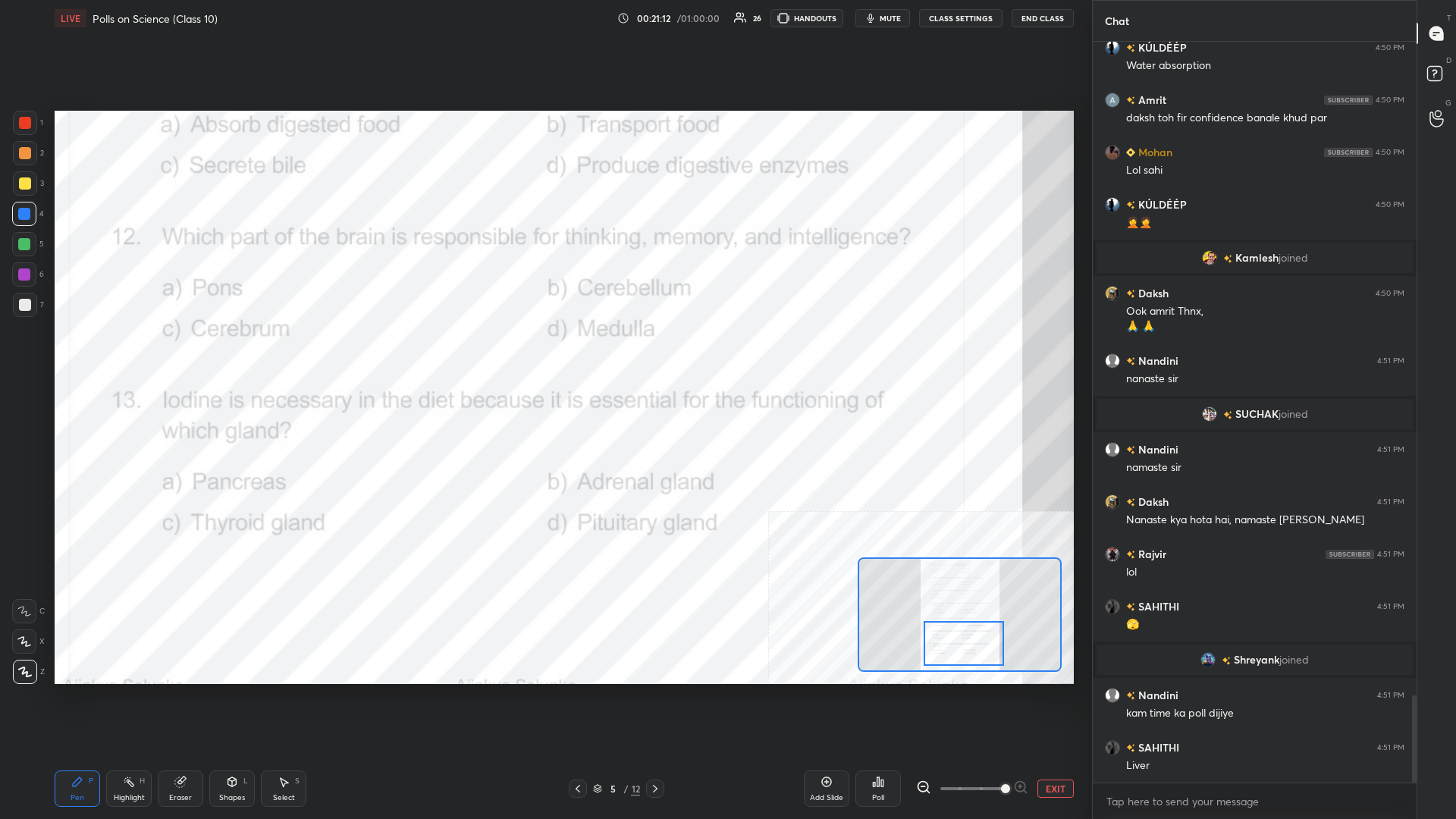
scroll to position [5595, 0]
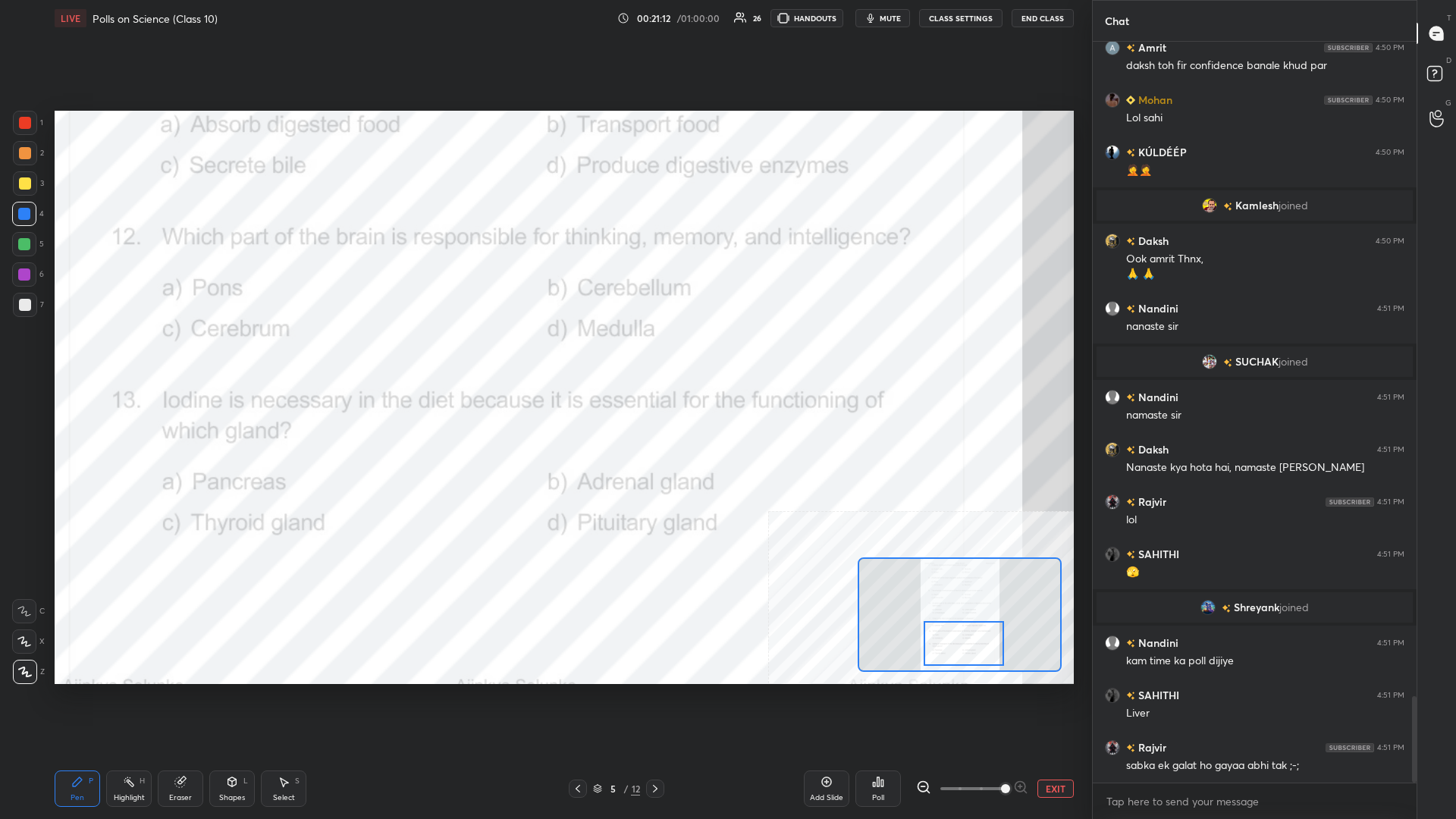
click at [140, 356] on div "Highlight H" at bounding box center [129, 788] width 46 height 36
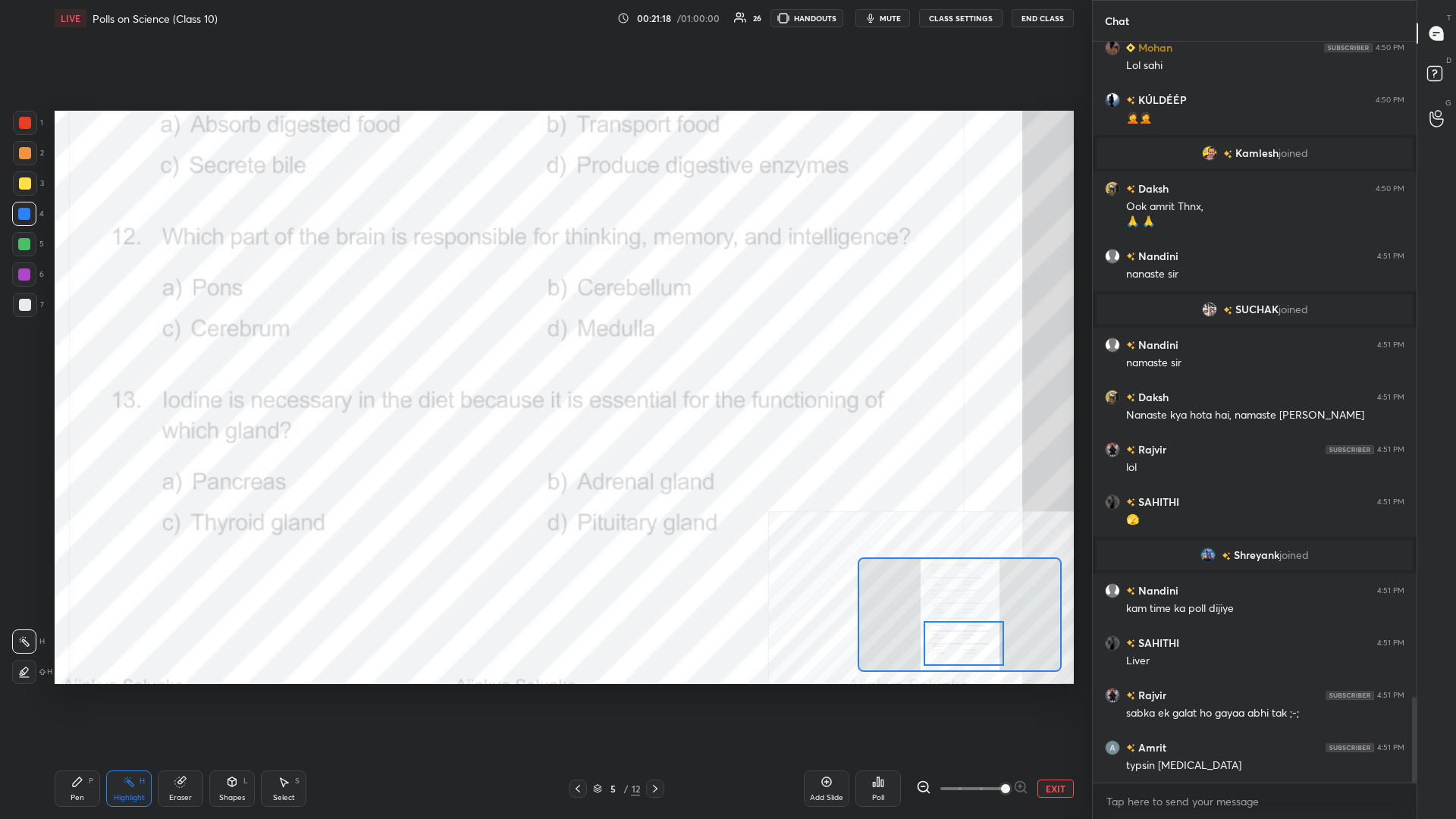
click at [543, 356] on div "Poll" at bounding box center [878, 788] width 46 height 36
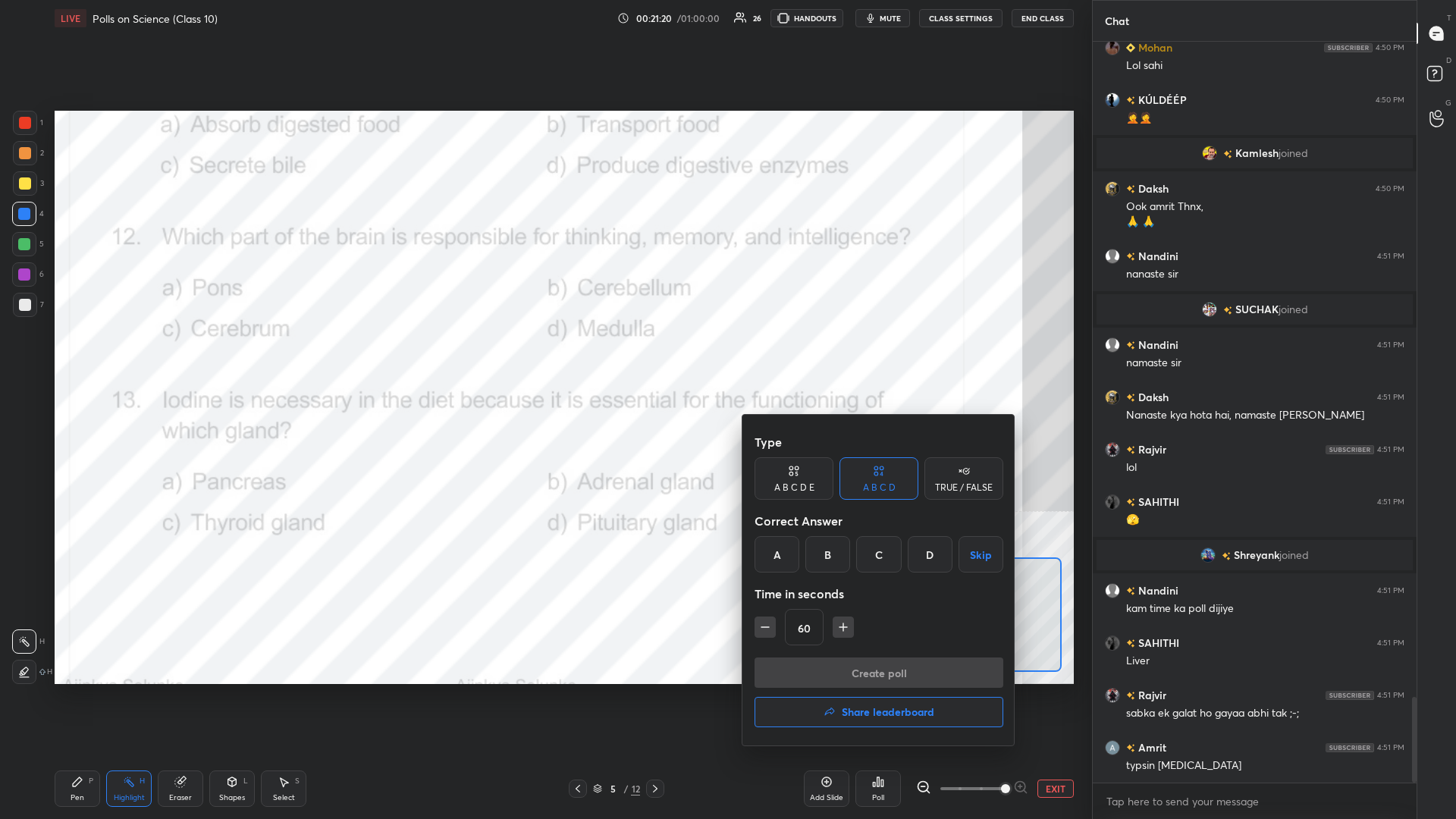
click at [543, 356] on div "C" at bounding box center [878, 554] width 45 height 36
click at [543, 356] on button "Create poll" at bounding box center [879, 672] width 248 height 30
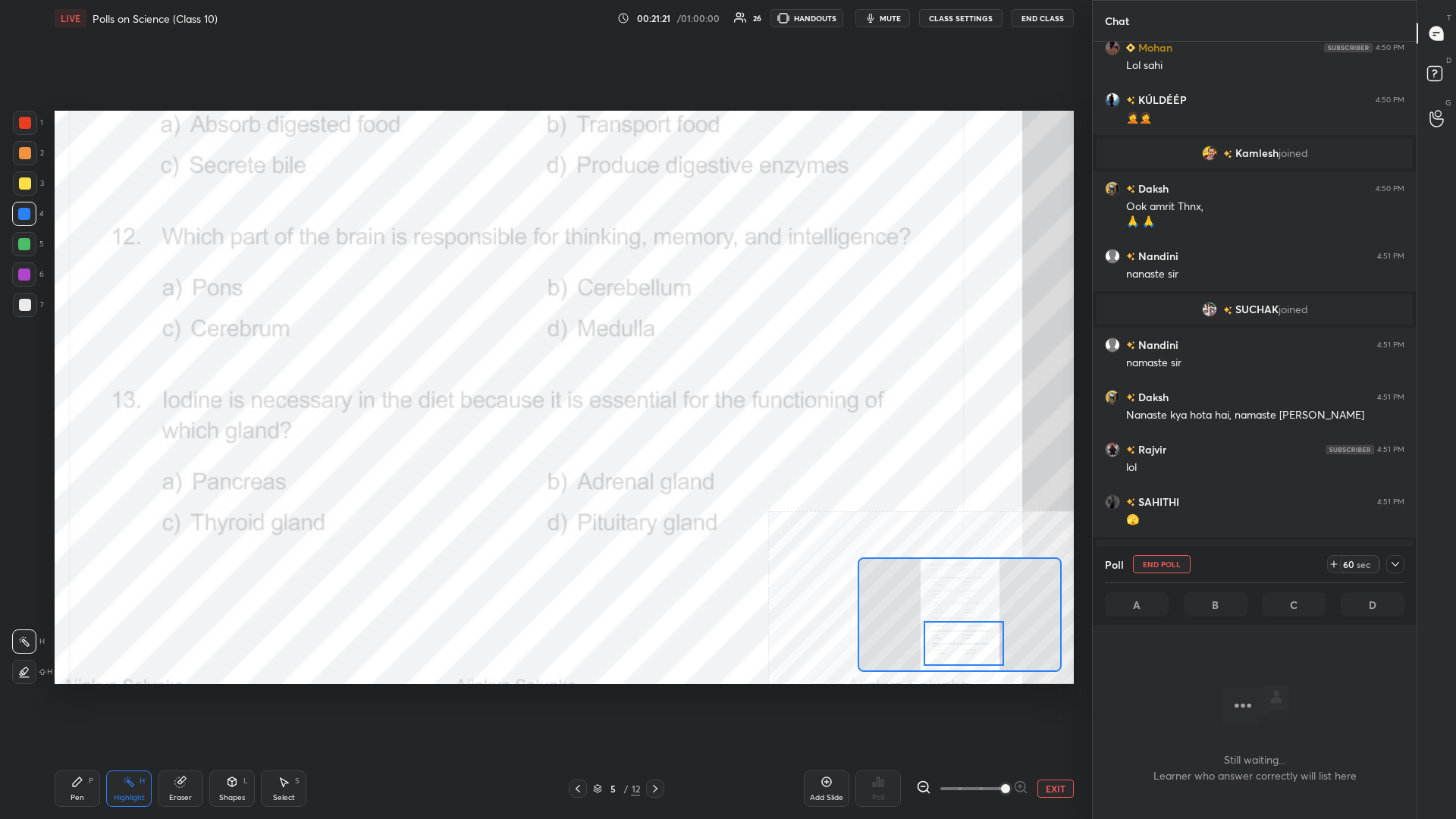
scroll to position [662, 324]
click at [543, 356] on icon at bounding box center [1395, 564] width 8 height 4
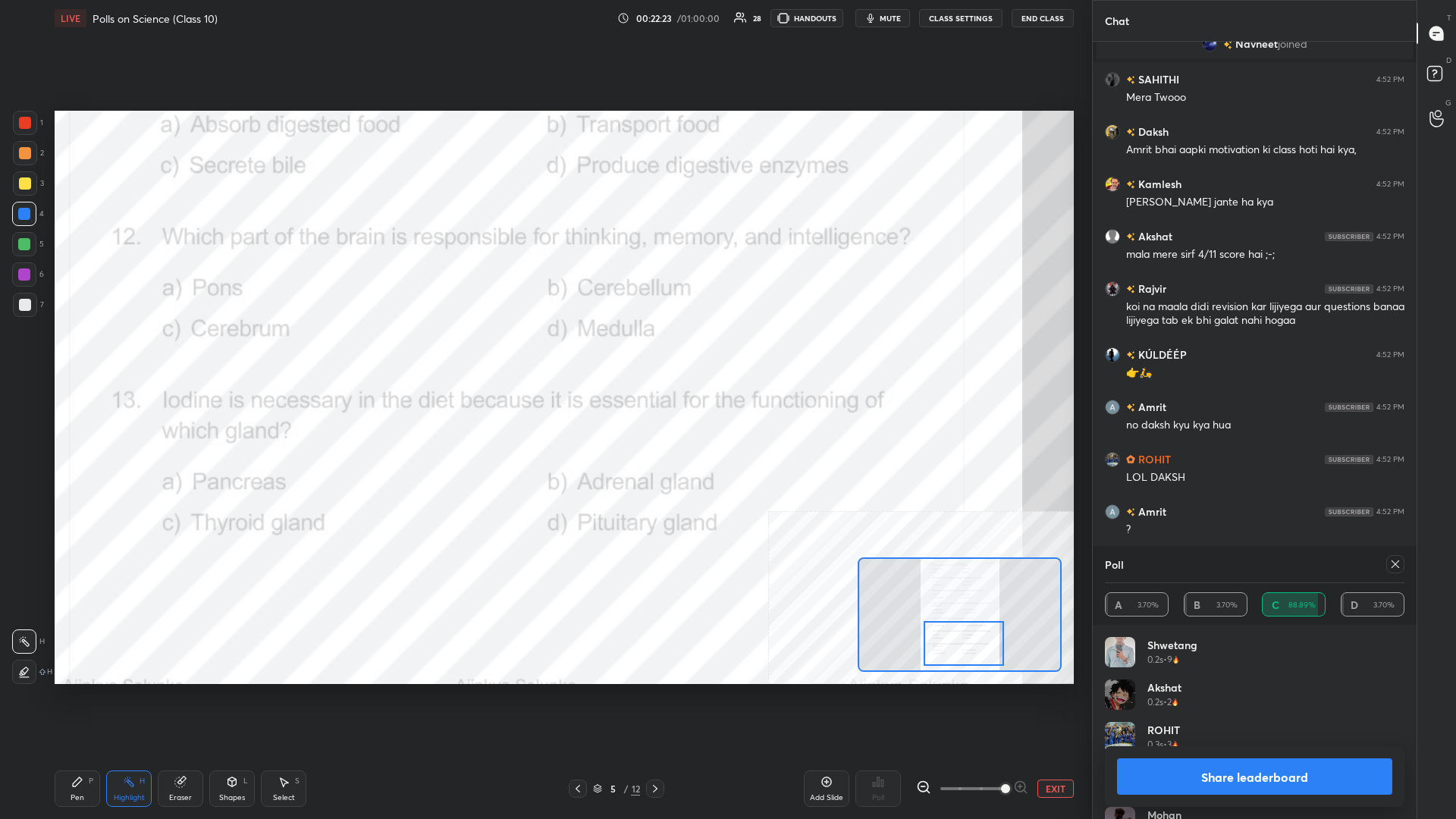
scroll to position [6515, 0]
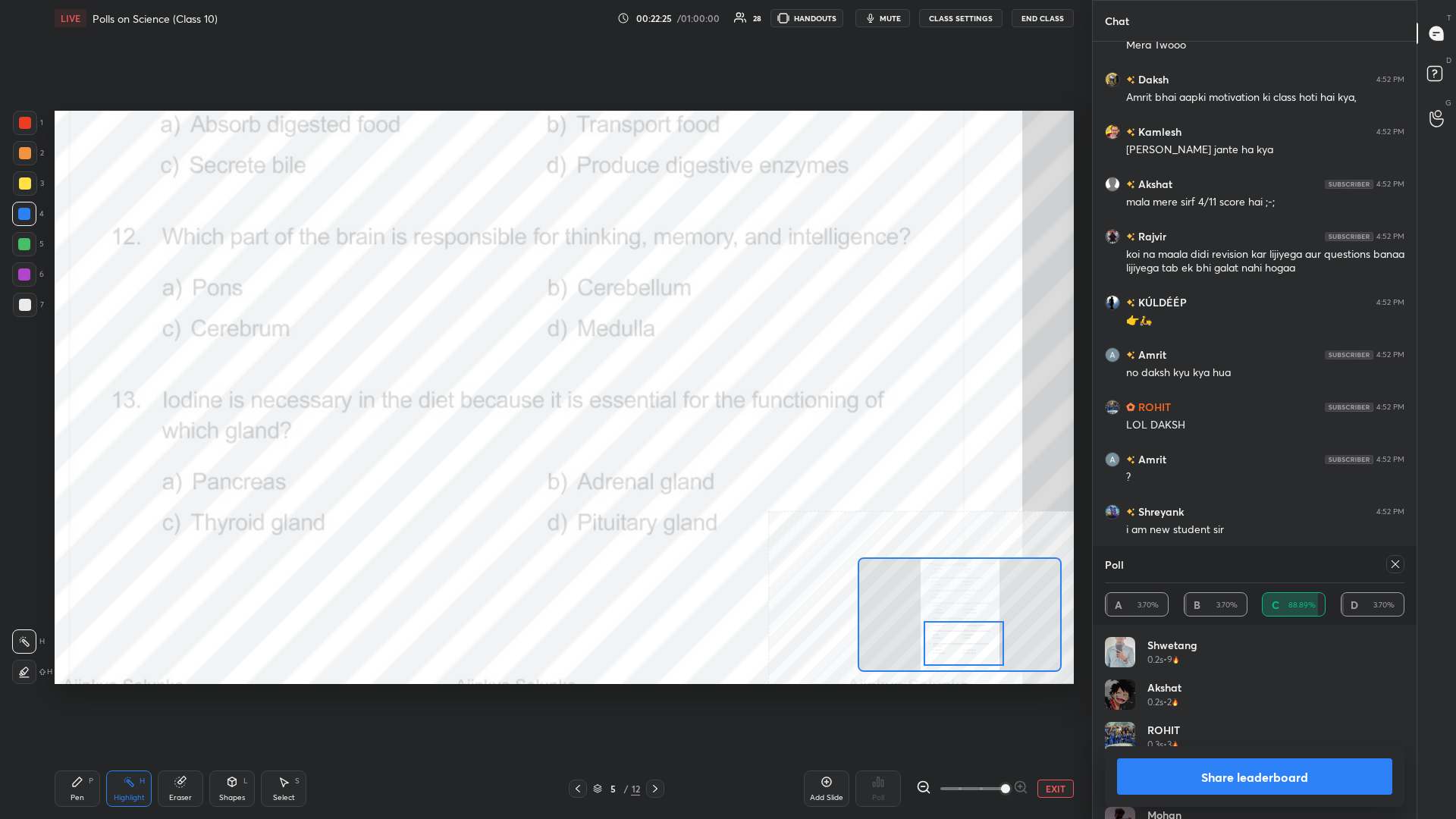
click at [543, 356] on button "Share leaderboard" at bounding box center [1254, 776] width 276 height 36
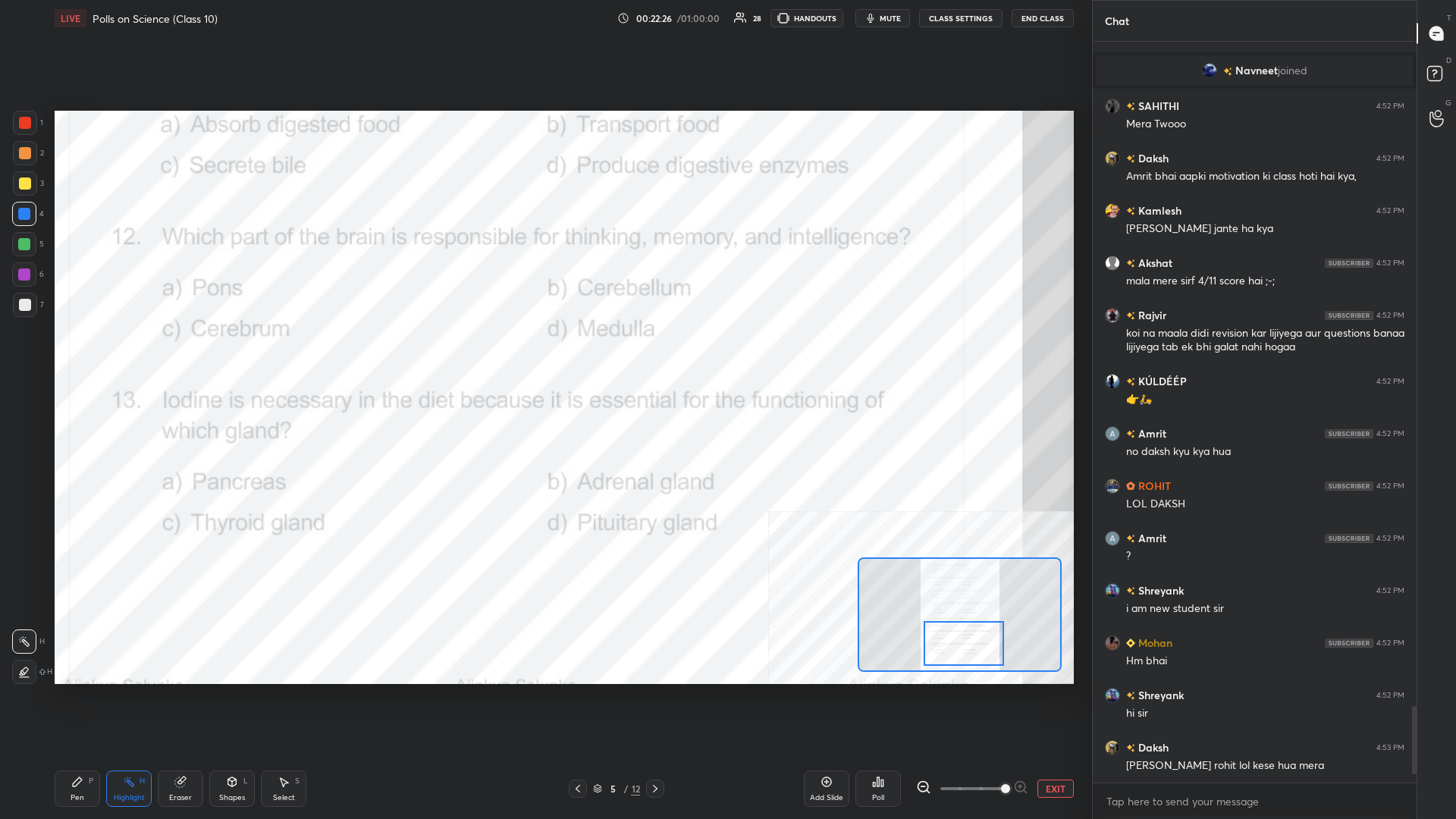
scroll to position [6489, 0]
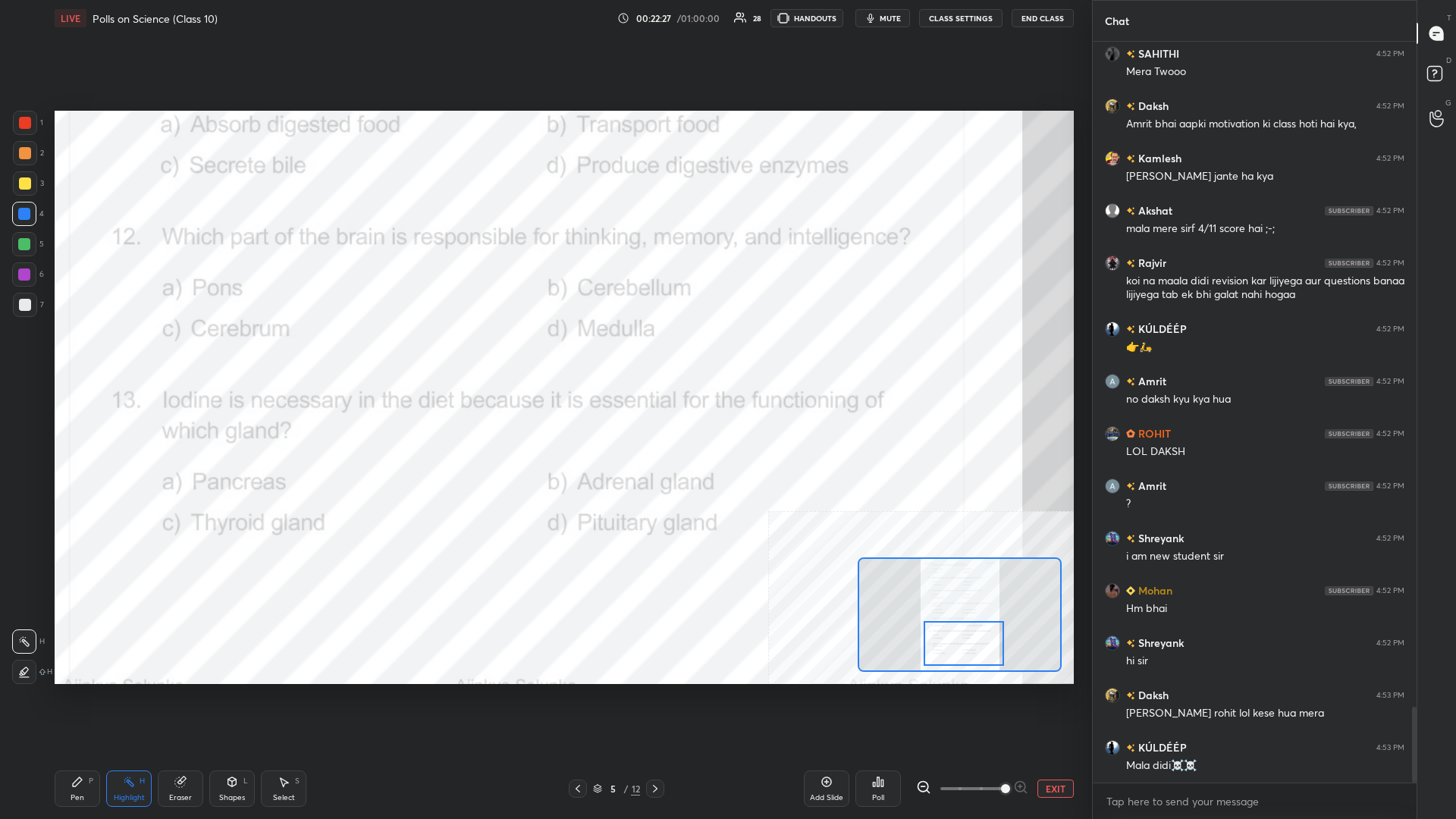
click at [120, 356] on div "Highlight H" at bounding box center [129, 788] width 46 height 36
click at [91, 356] on div "P" at bounding box center [91, 781] width 4 height 8
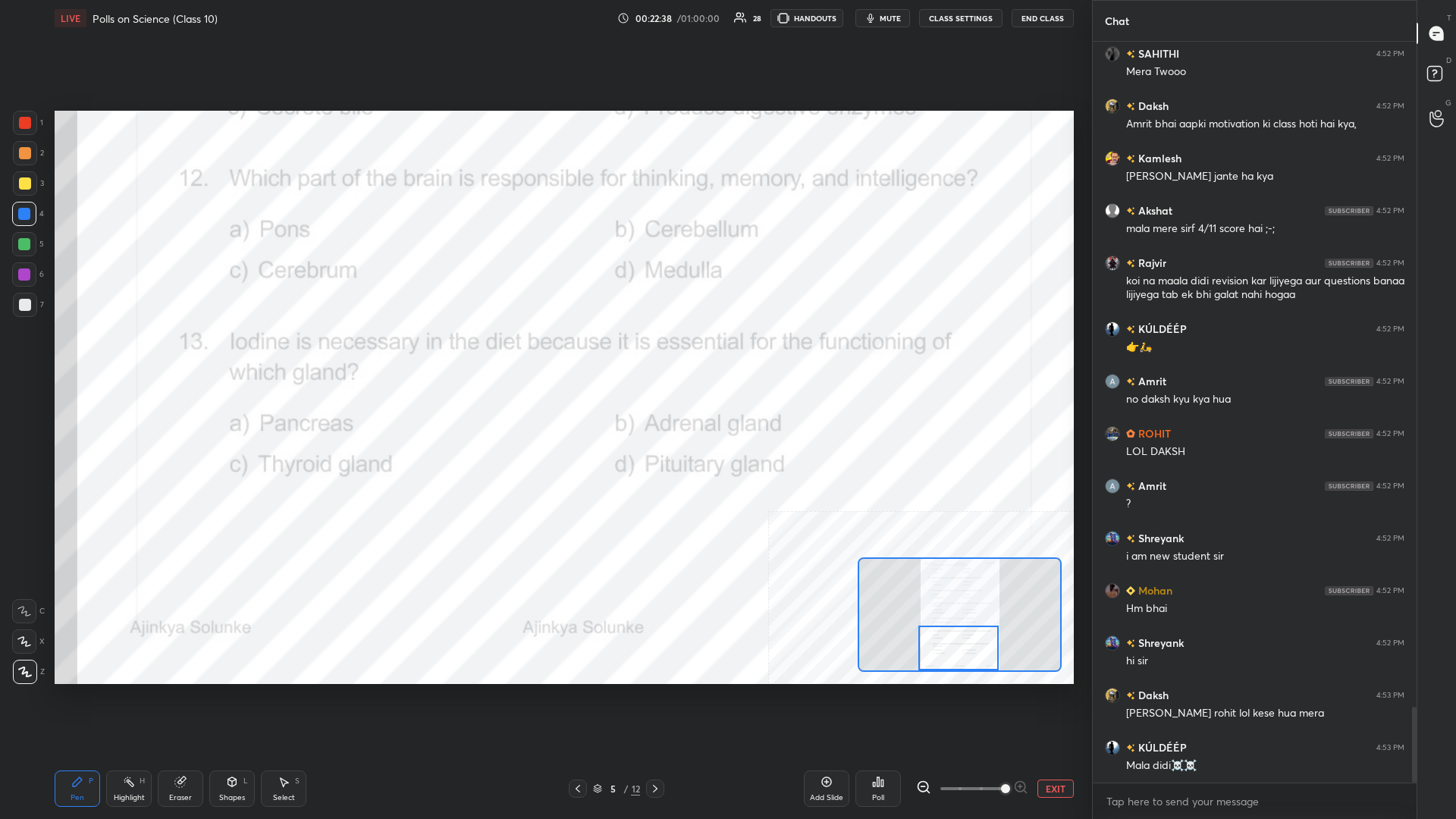
click at [149, 356] on div "Highlight H" at bounding box center [129, 788] width 46 height 36
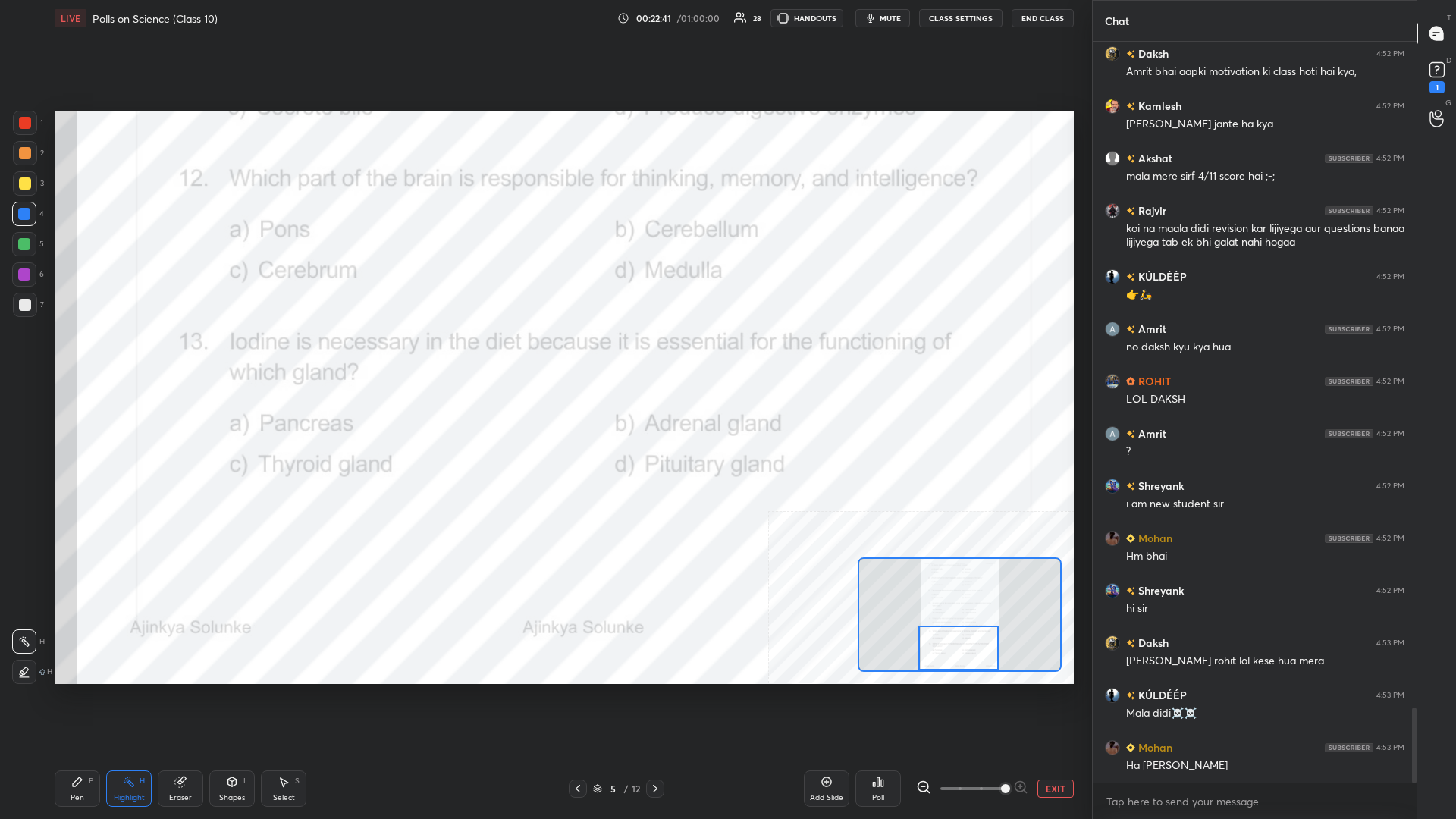
scroll to position [6606, 0]
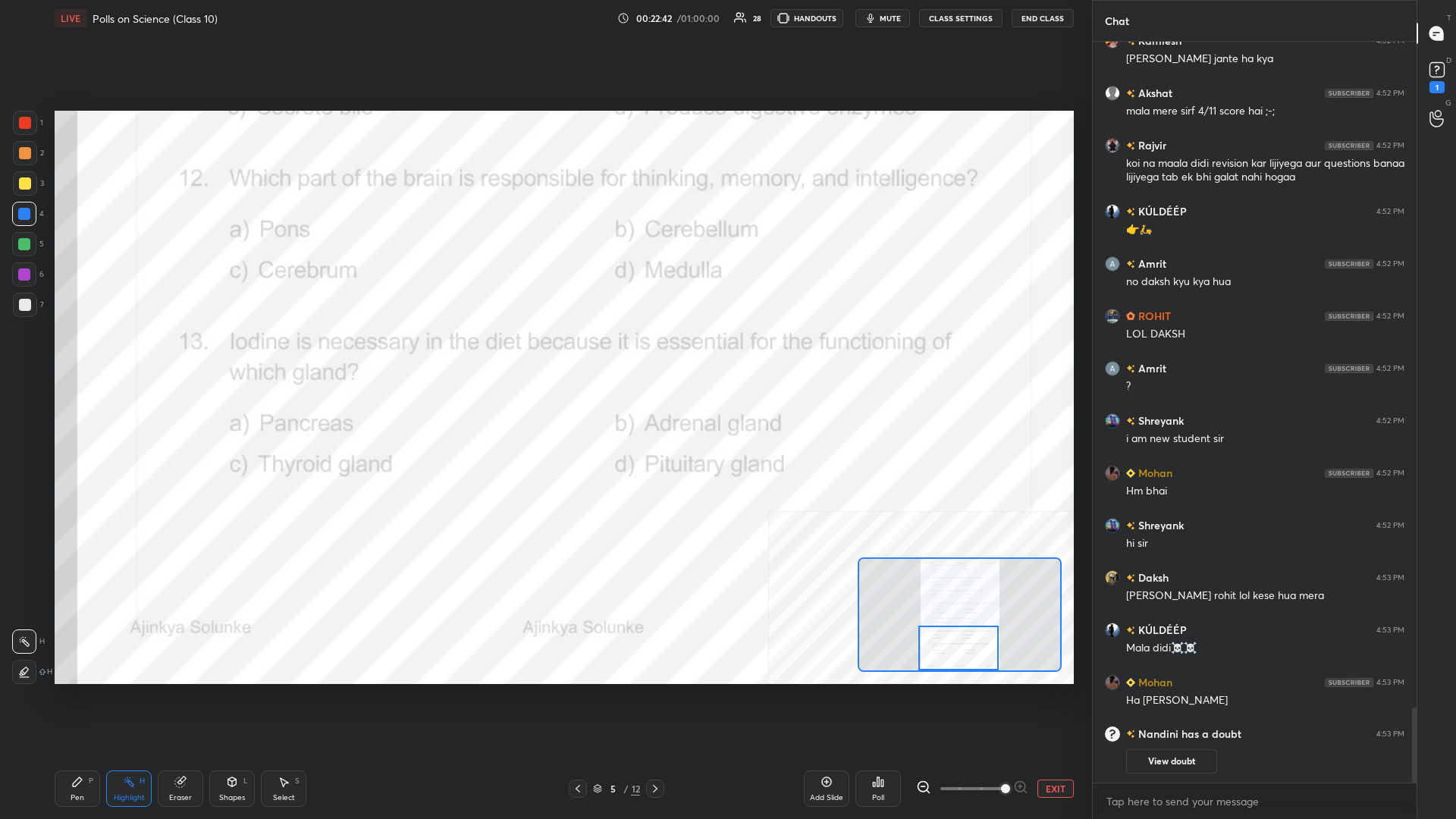
click at [543, 356] on div "Poll" at bounding box center [878, 788] width 46 height 36
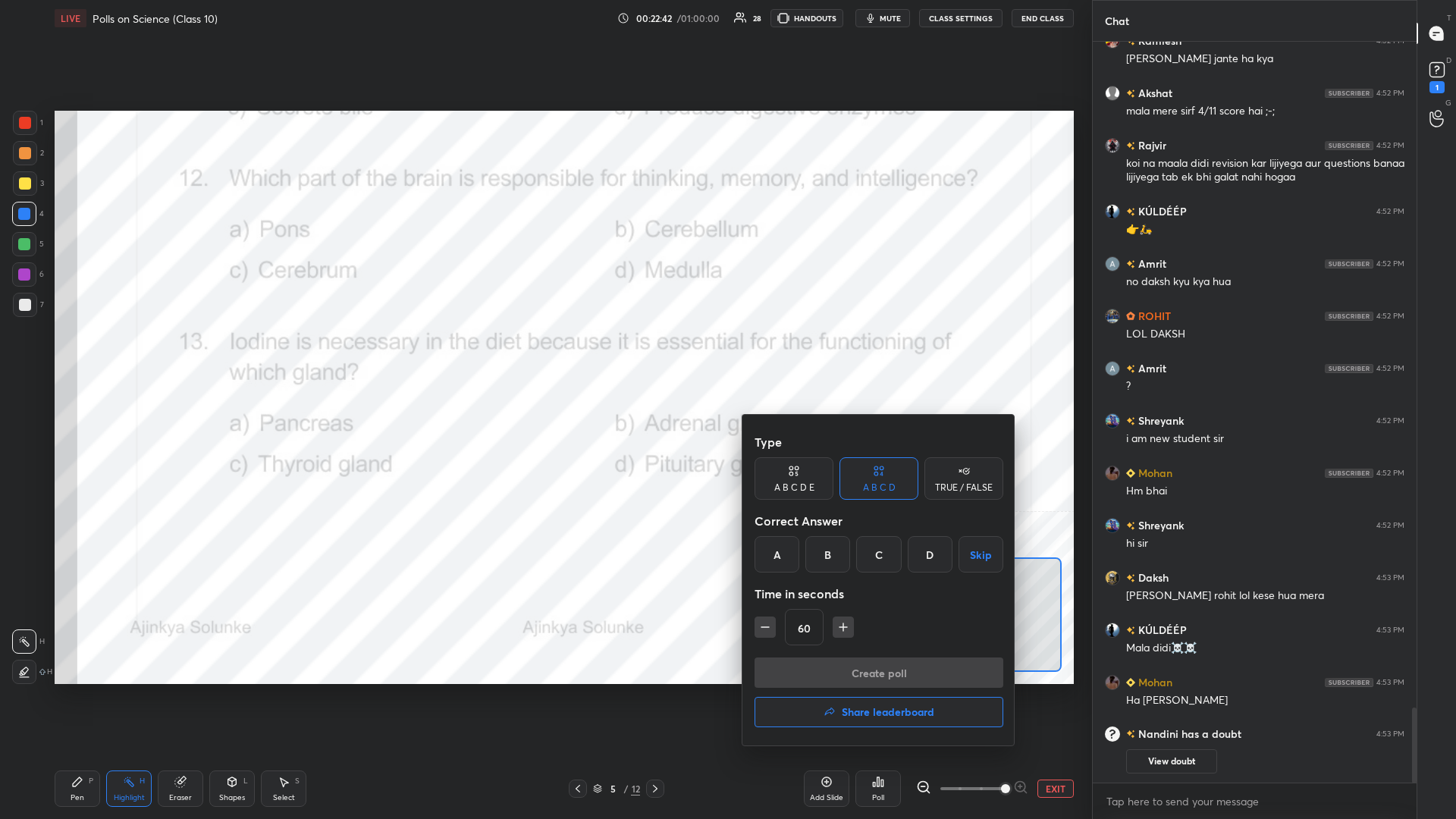
click at [543, 356] on div "C" at bounding box center [878, 554] width 45 height 36
click at [543, 356] on button "Create poll" at bounding box center [879, 672] width 248 height 30
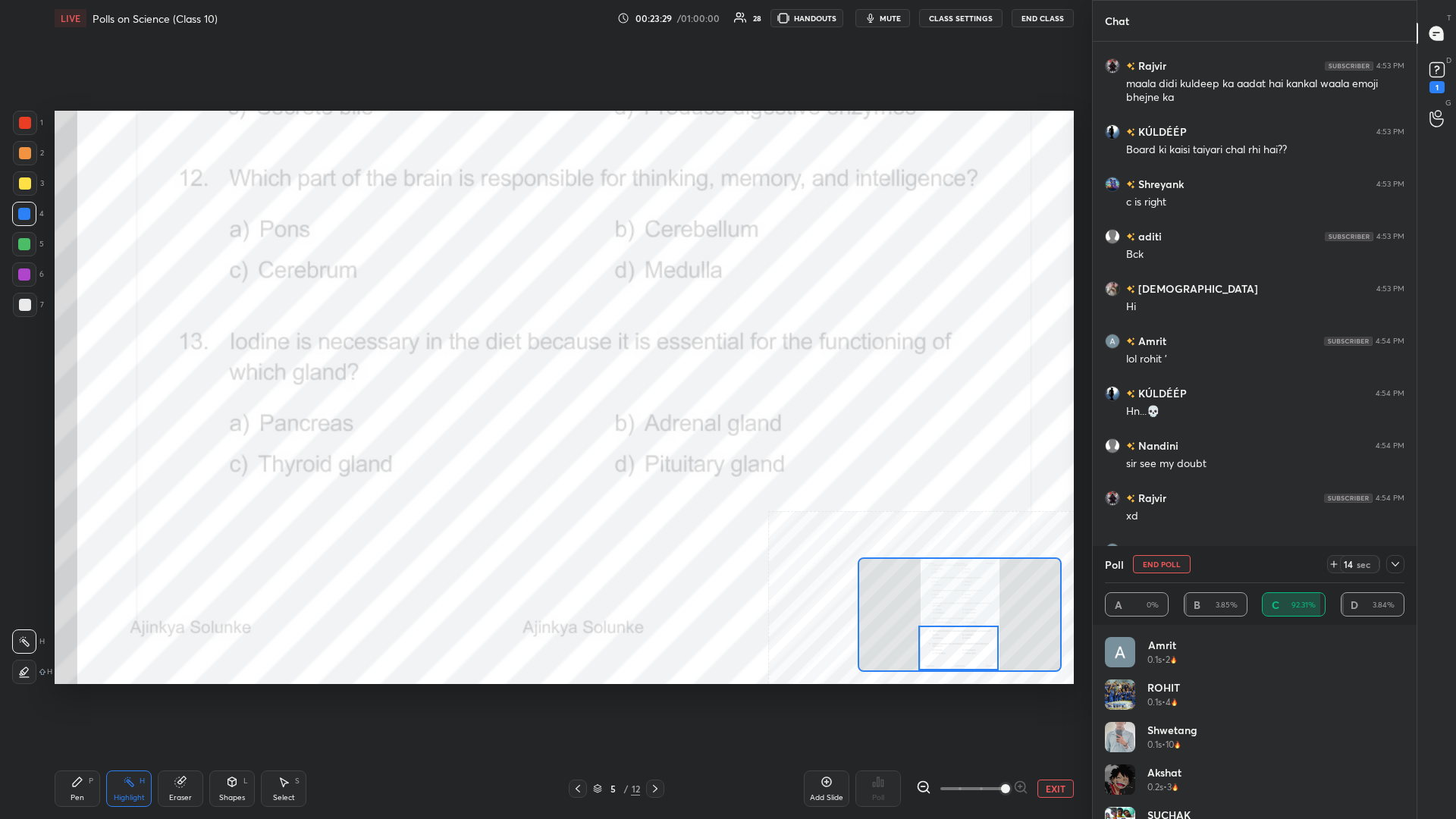
scroll to position [7375, 0]
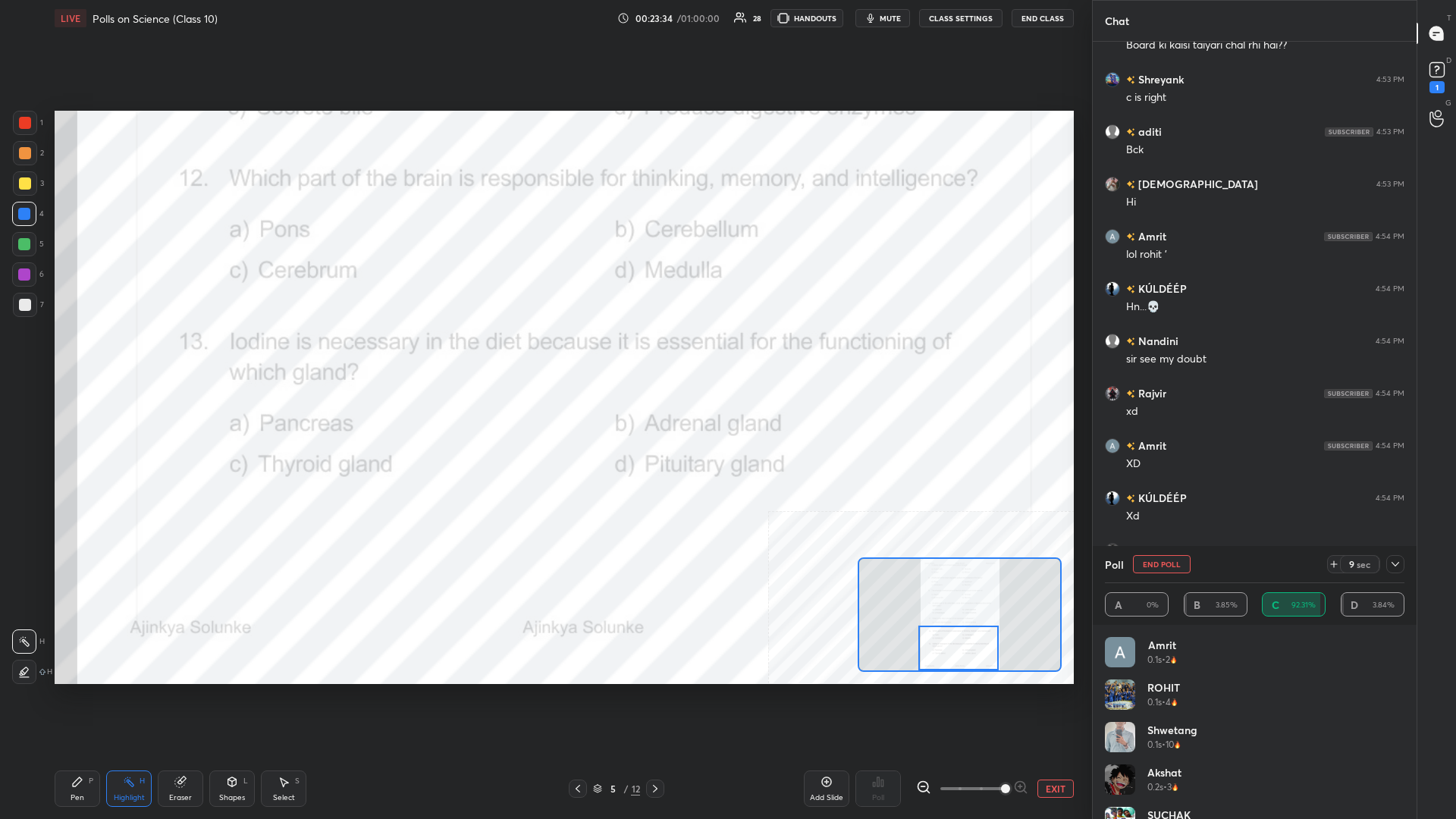
click at [60, 356] on div "Pen P" at bounding box center [78, 788] width 46 height 36
click at [74, 356] on div "Pen P" at bounding box center [78, 788] width 46 height 36
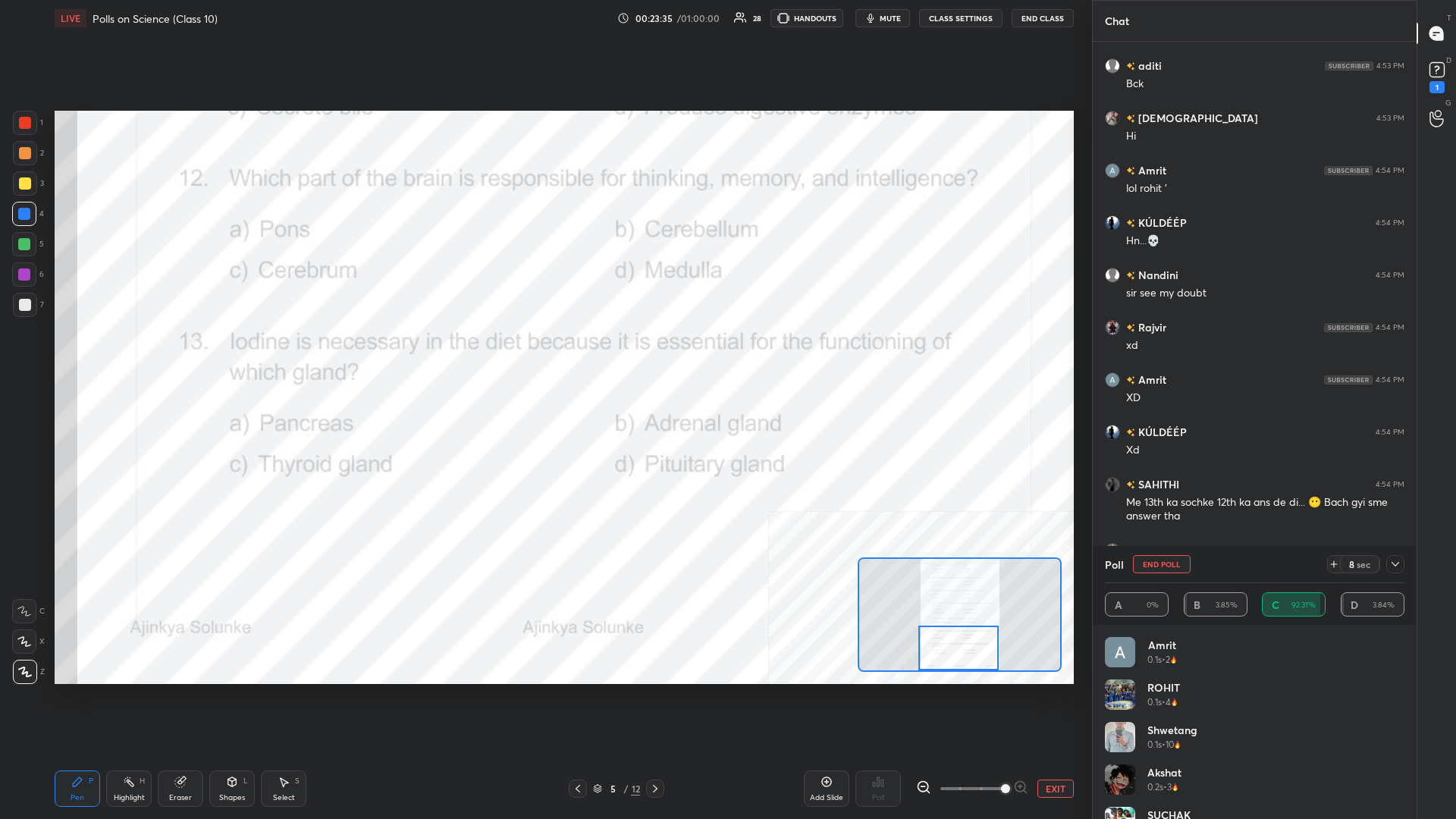
scroll to position [7545, 0]
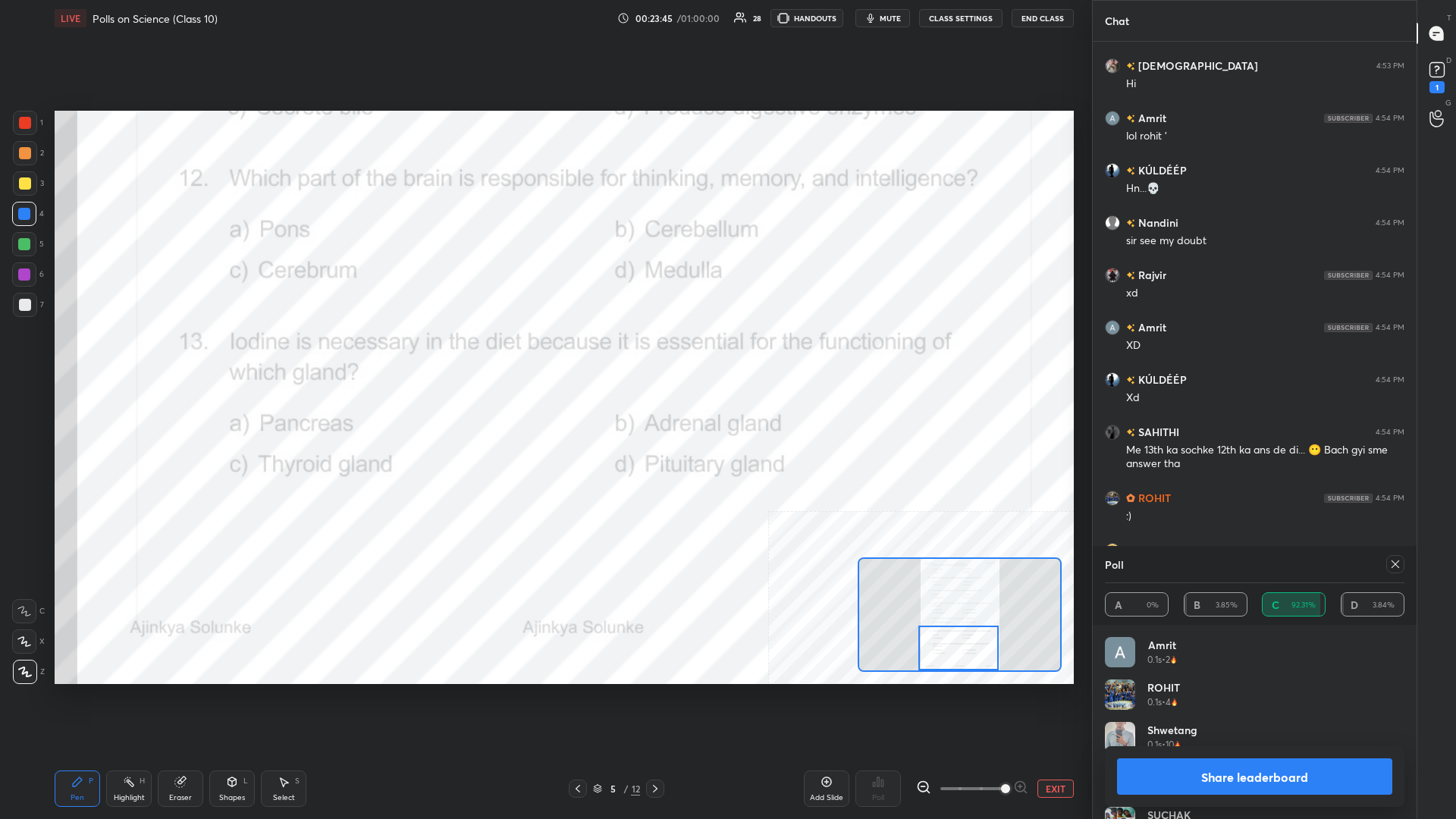
click at [543, 356] on button "Share leaderboard" at bounding box center [1254, 776] width 276 height 36
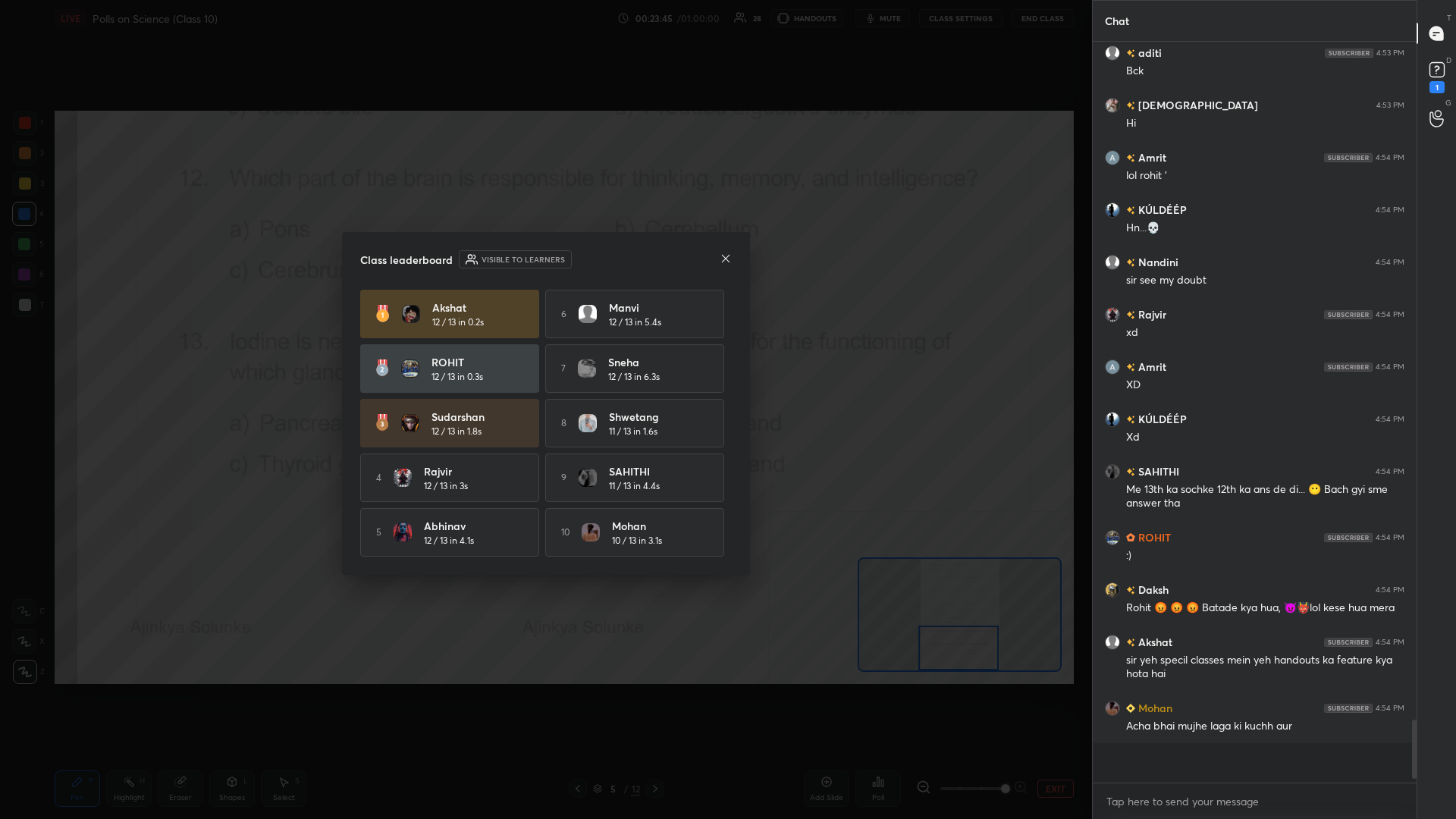
scroll to position [741, 324]
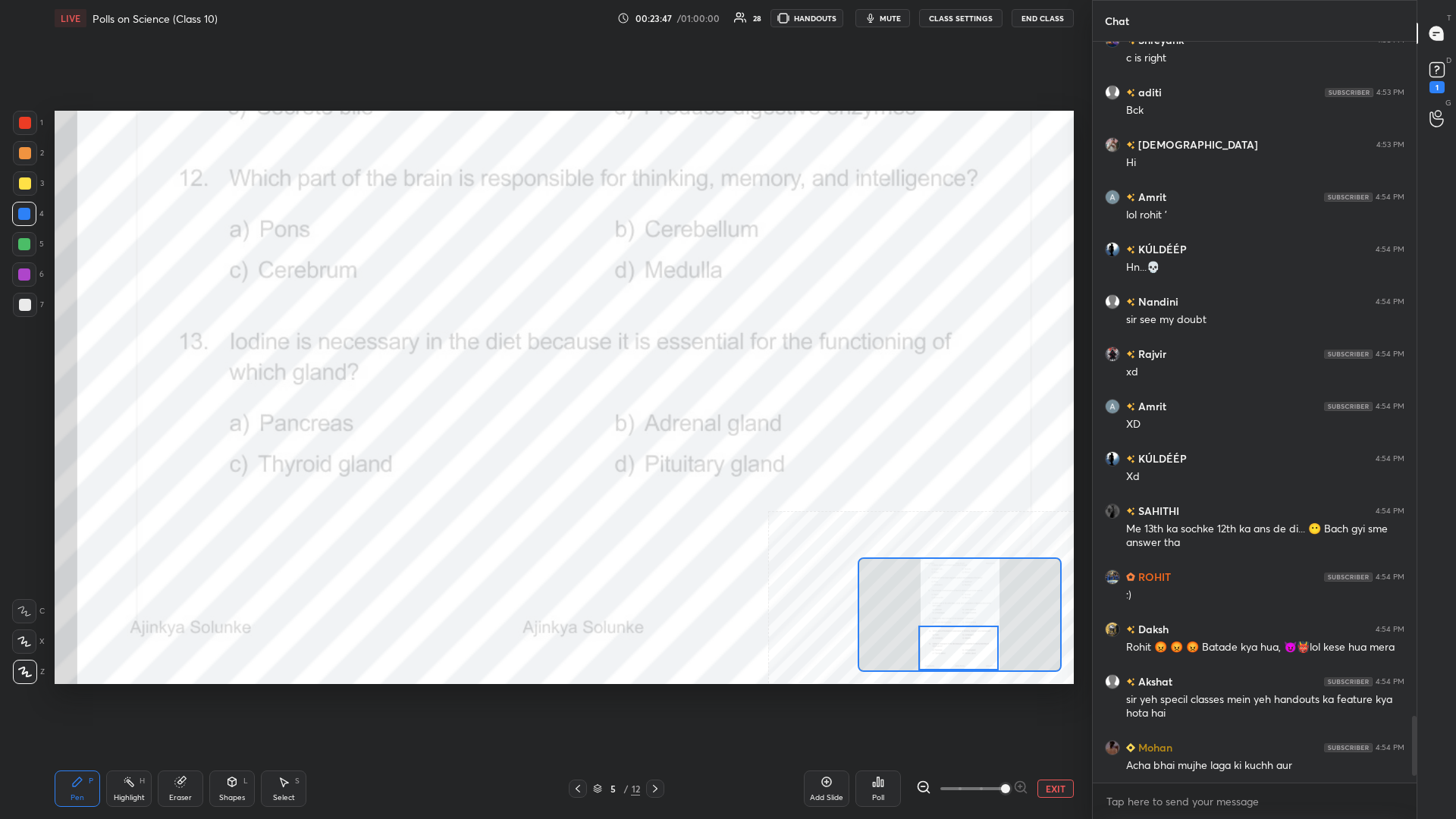
click at [543, 356] on button "EXIT" at bounding box center [1055, 788] width 36 height 18
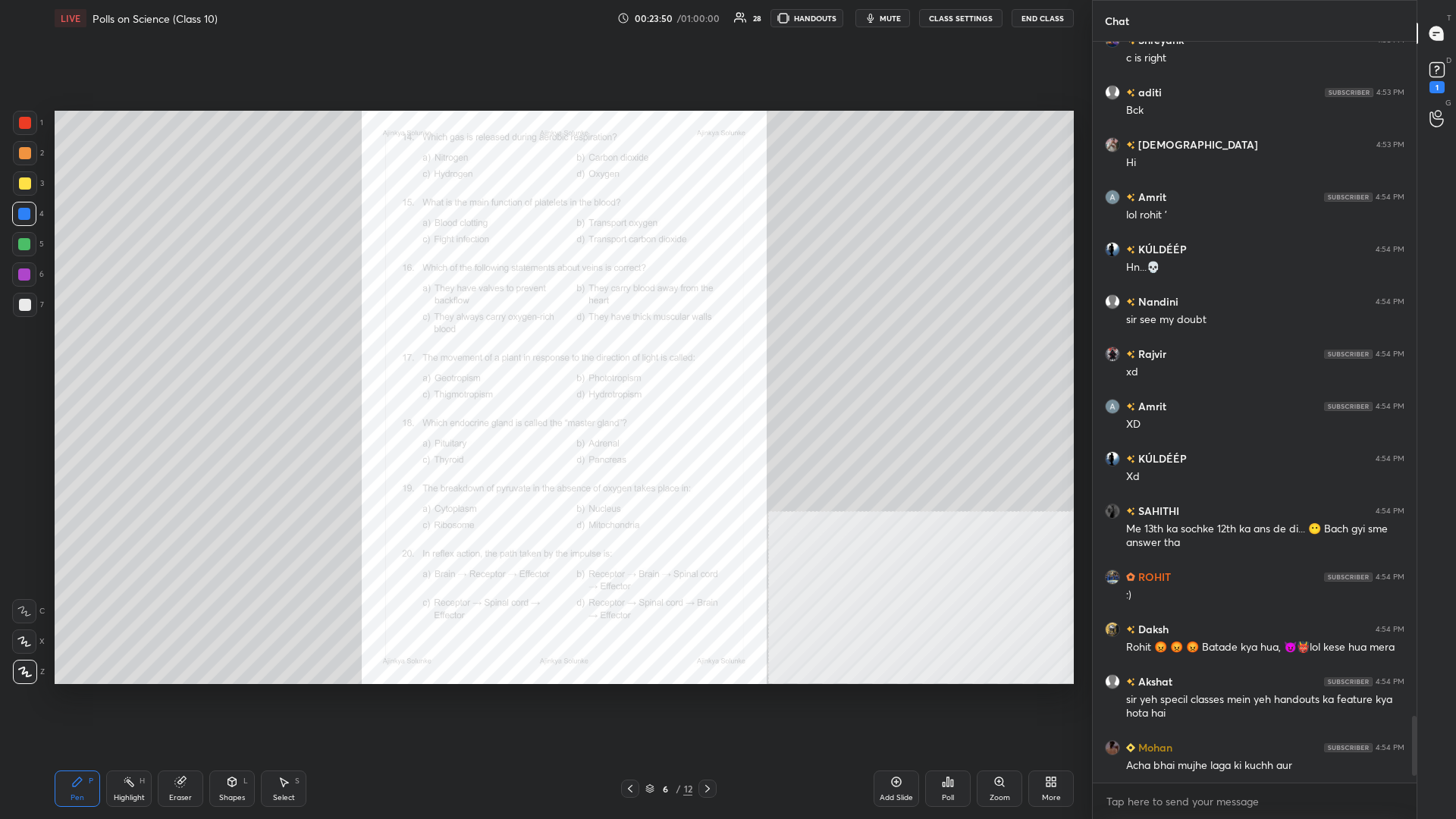
click at [543, 356] on div "Zoom" at bounding box center [1000, 788] width 46 height 36
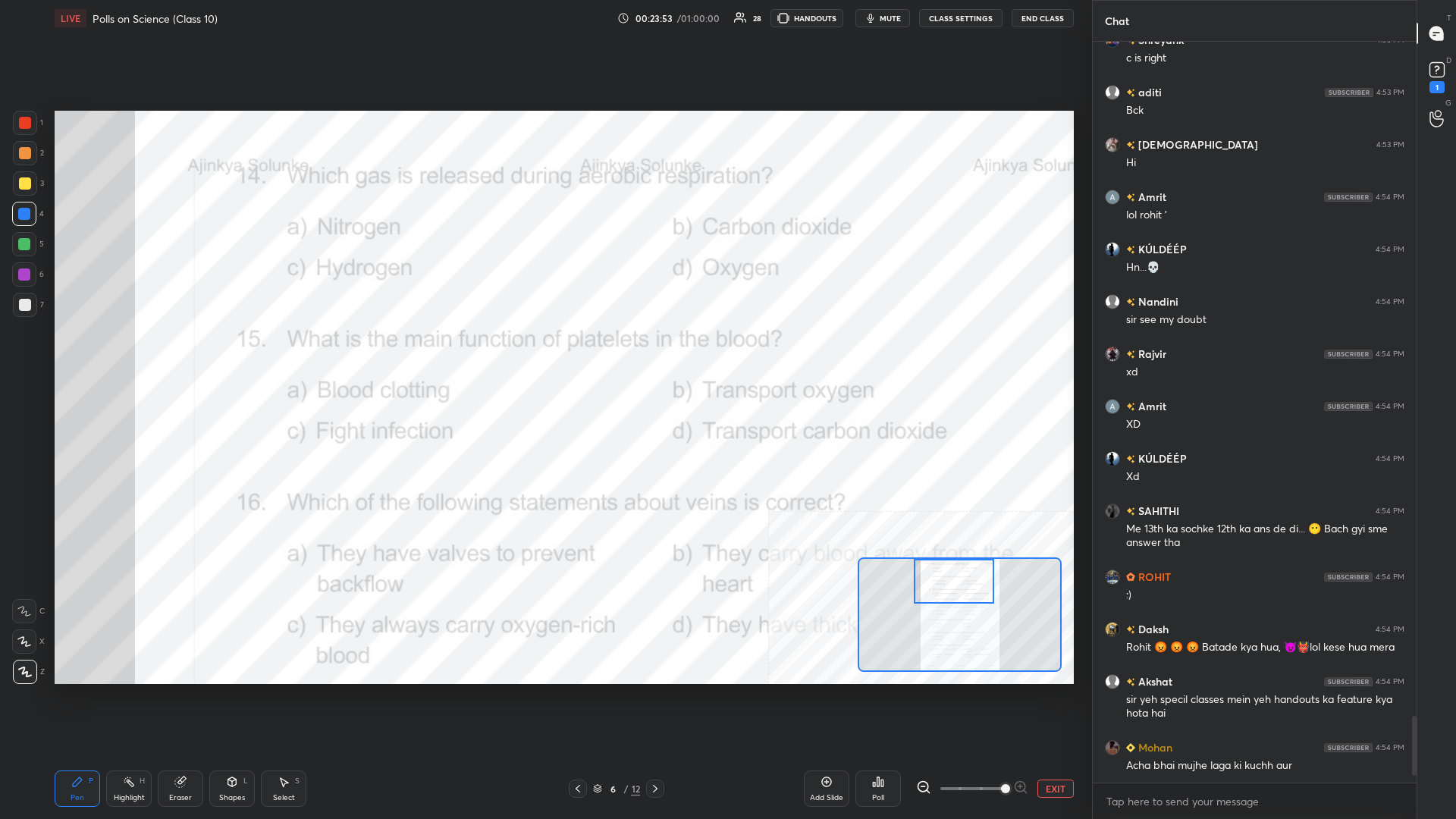
click at [134, 356] on icon at bounding box center [129, 782] width 12 height 12
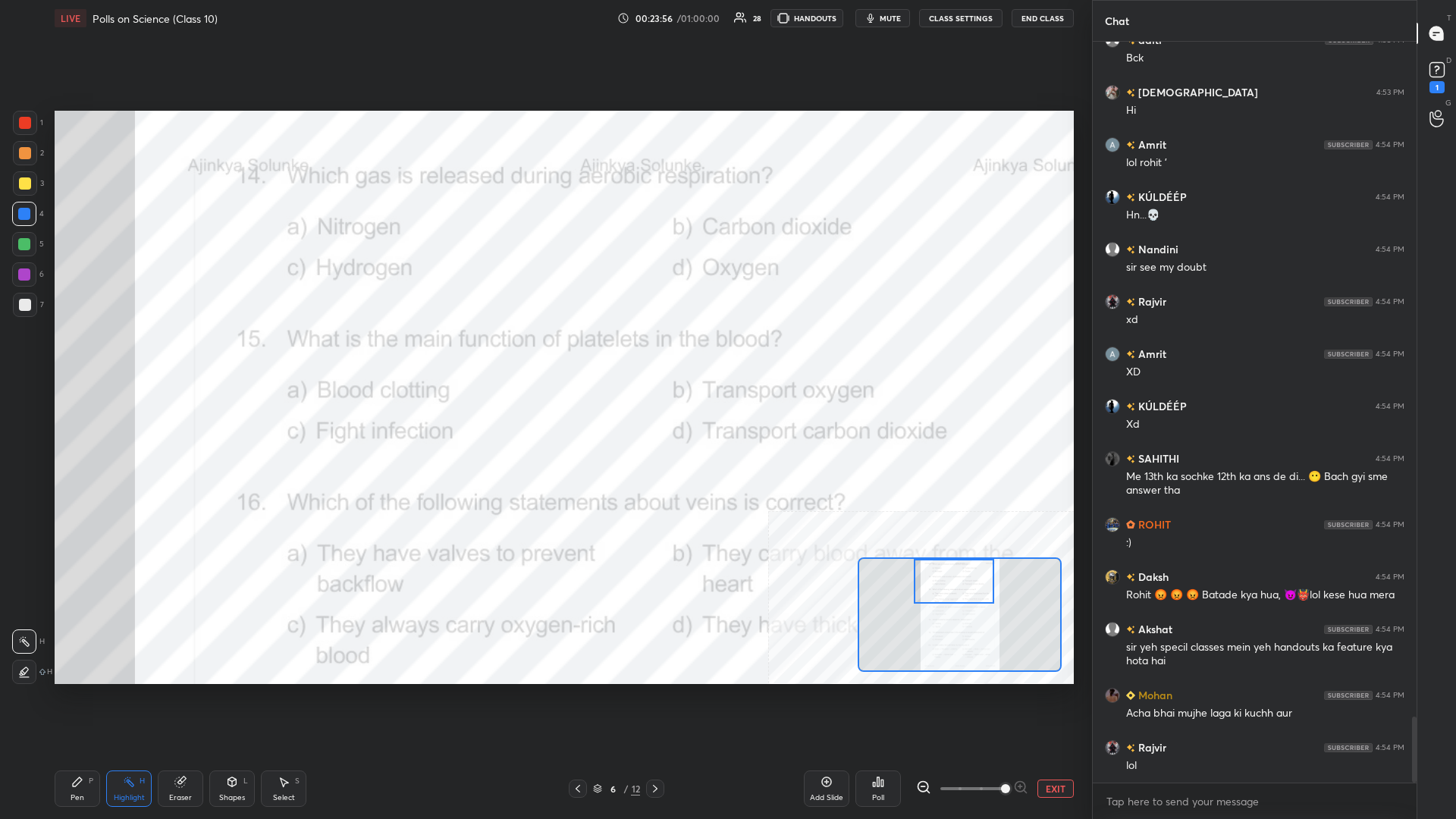
scroll to position [7571, 0]
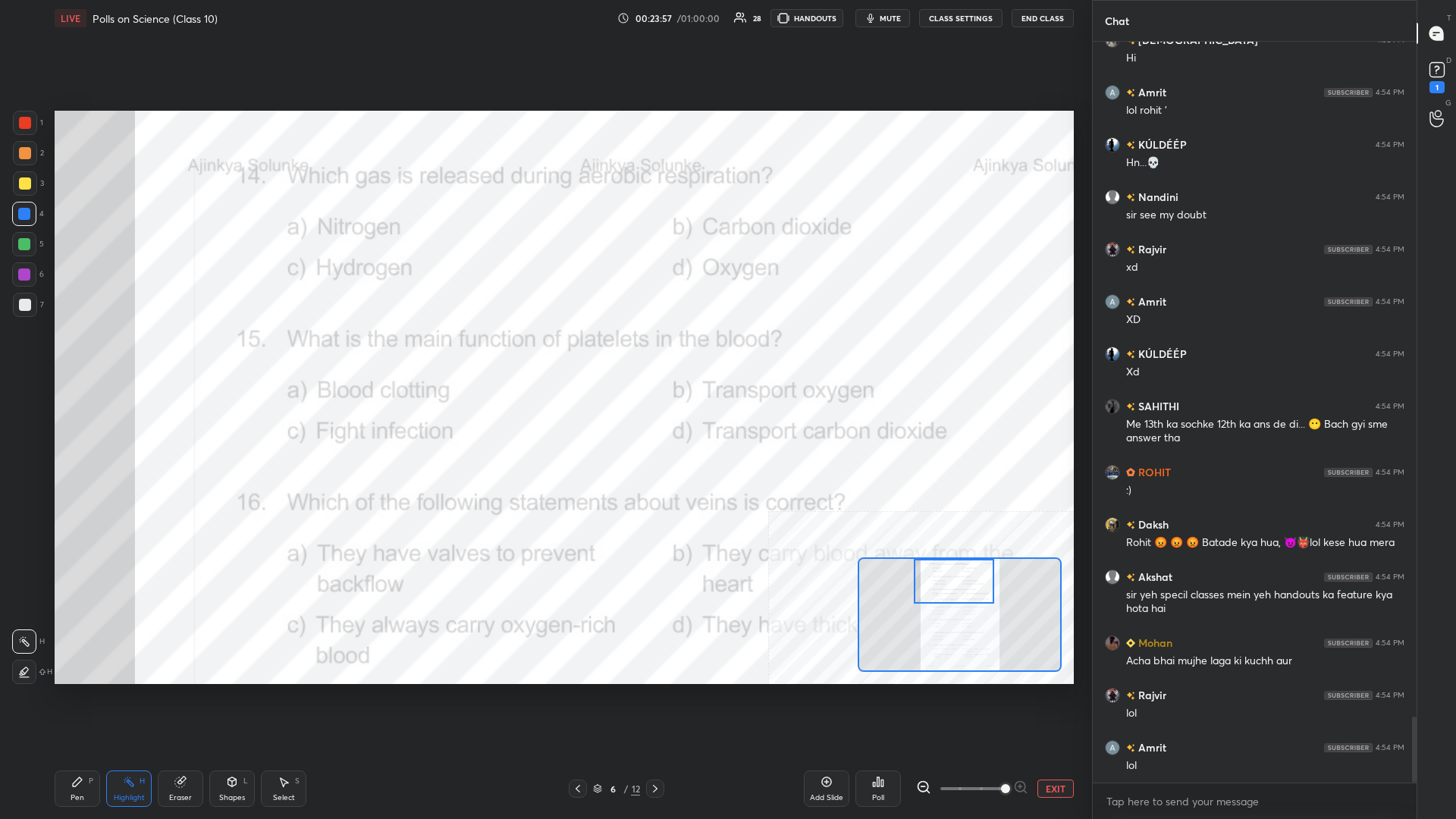
click at [543, 356] on div "Poll" at bounding box center [878, 788] width 46 height 36
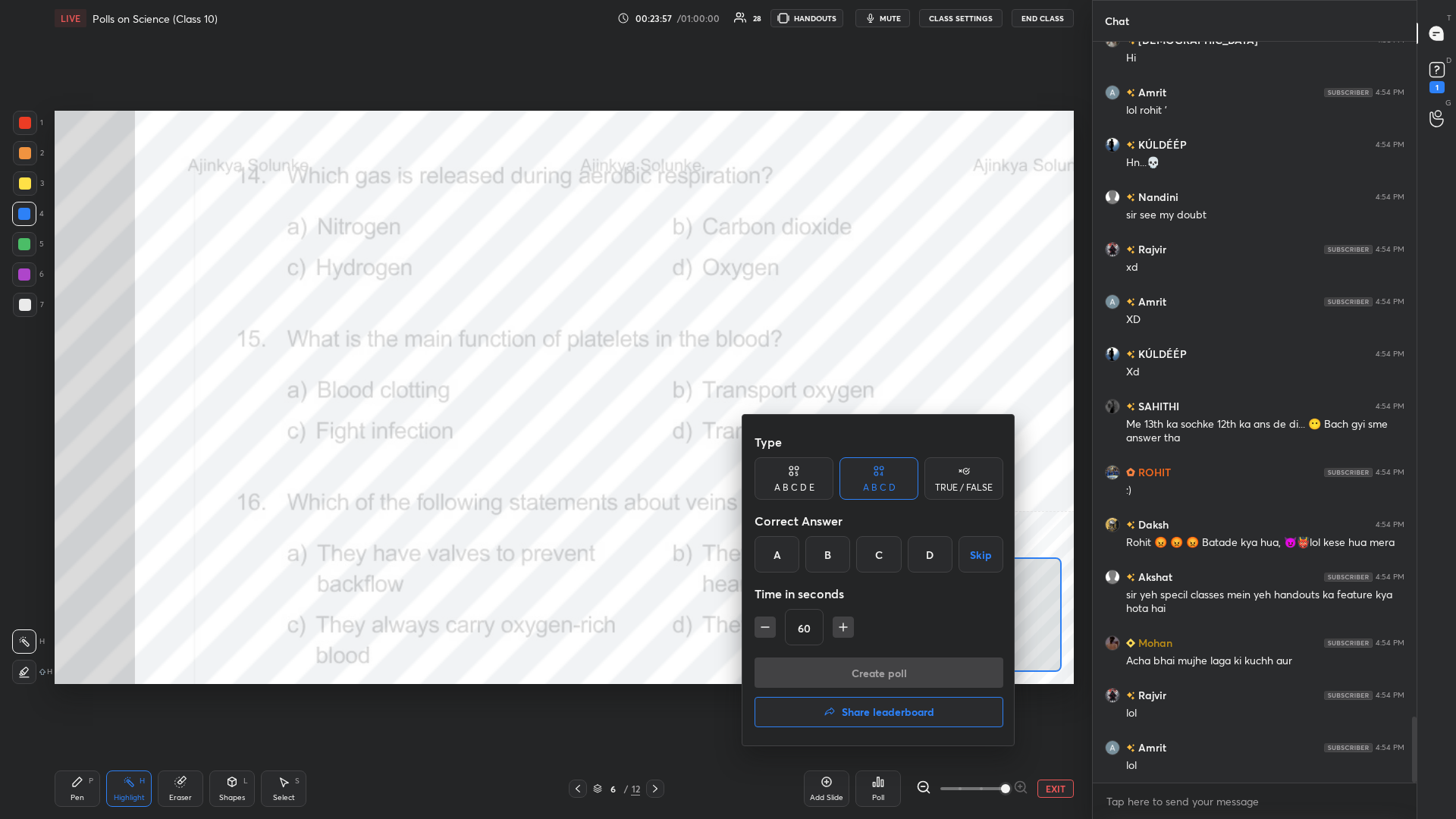
scroll to position [7624, 0]
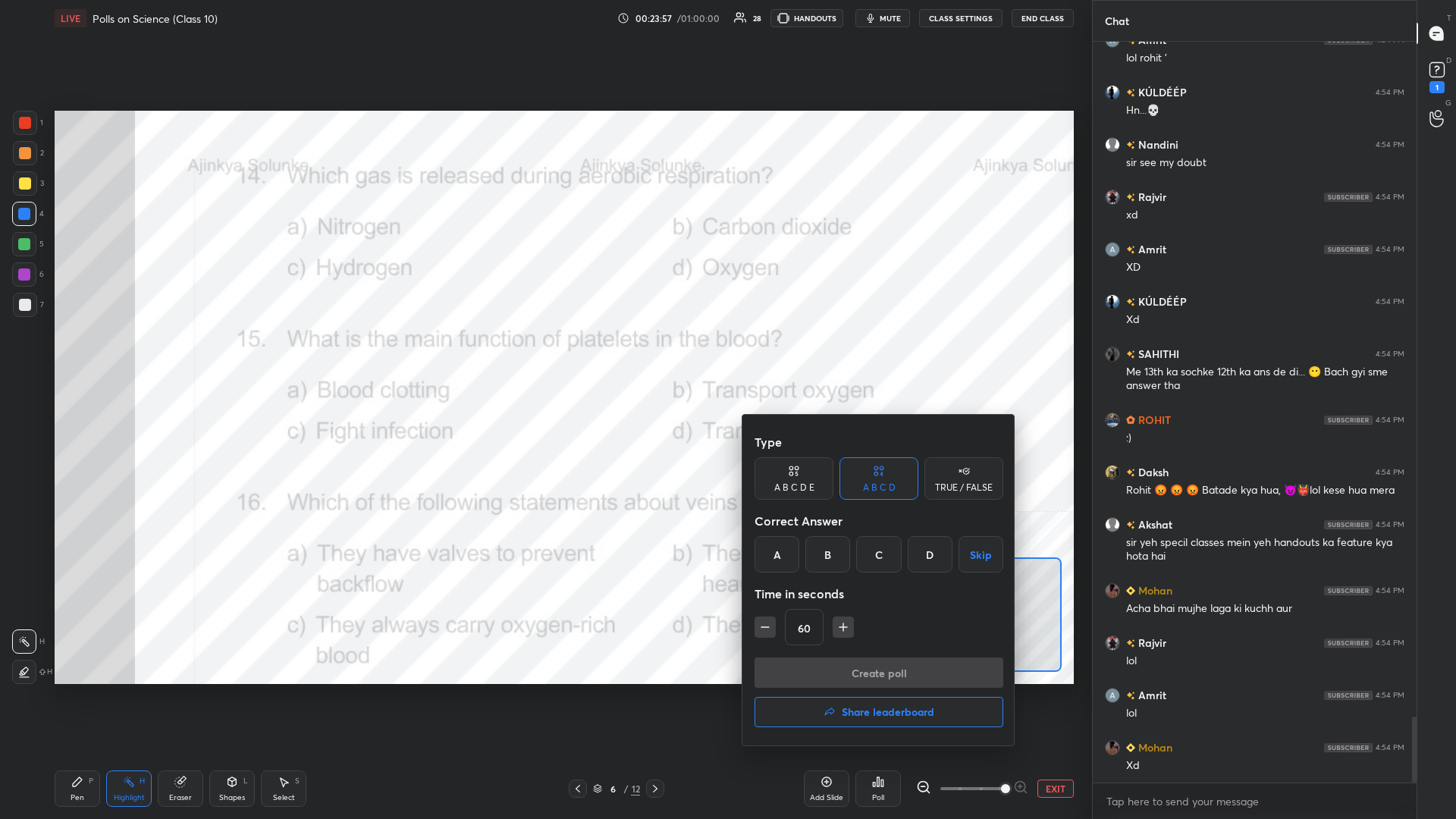
click at [543, 356] on div "B" at bounding box center [827, 554] width 45 height 36
click at [543, 356] on button "Create poll" at bounding box center [879, 672] width 248 height 30
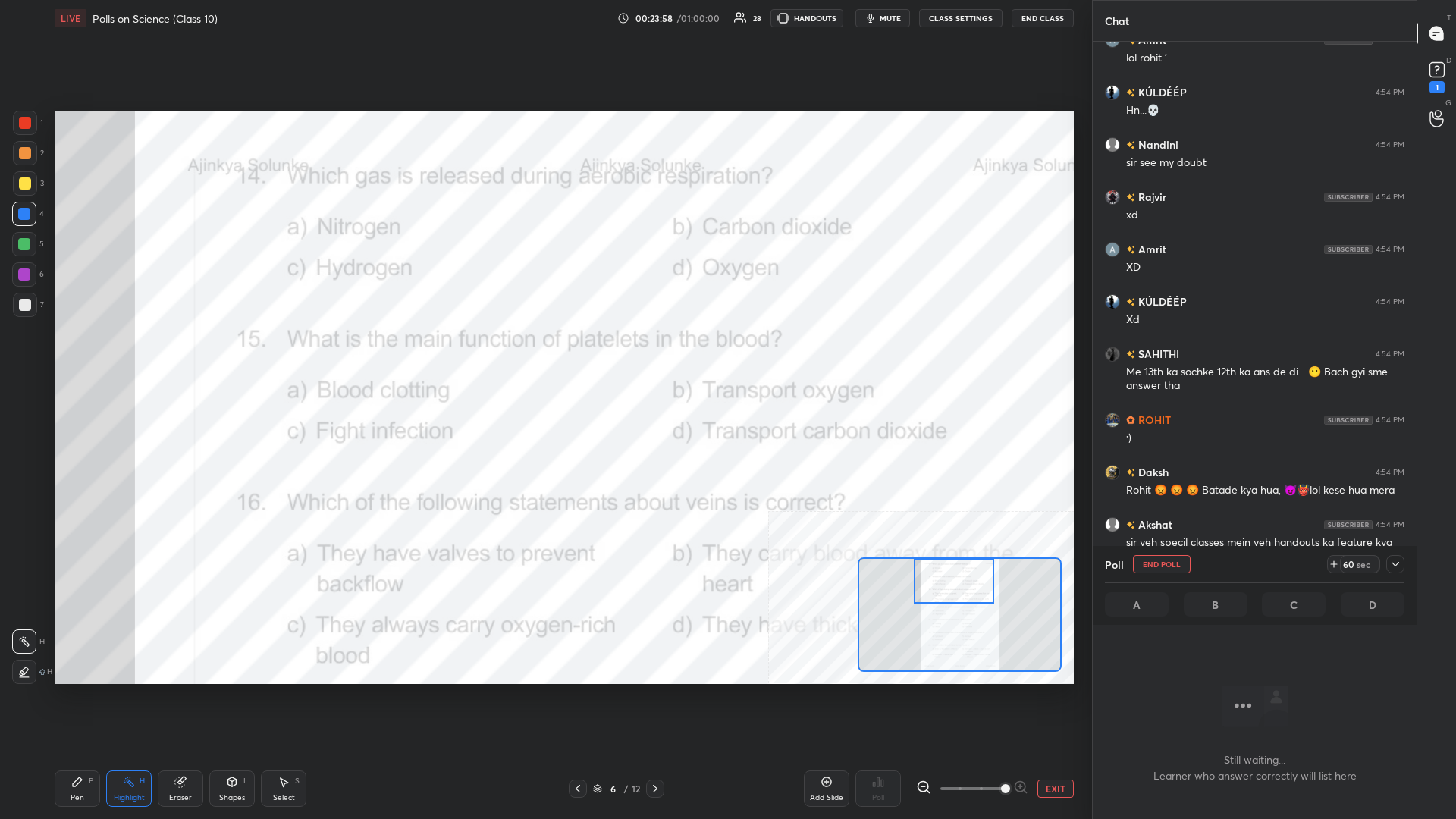
scroll to position [738, 324]
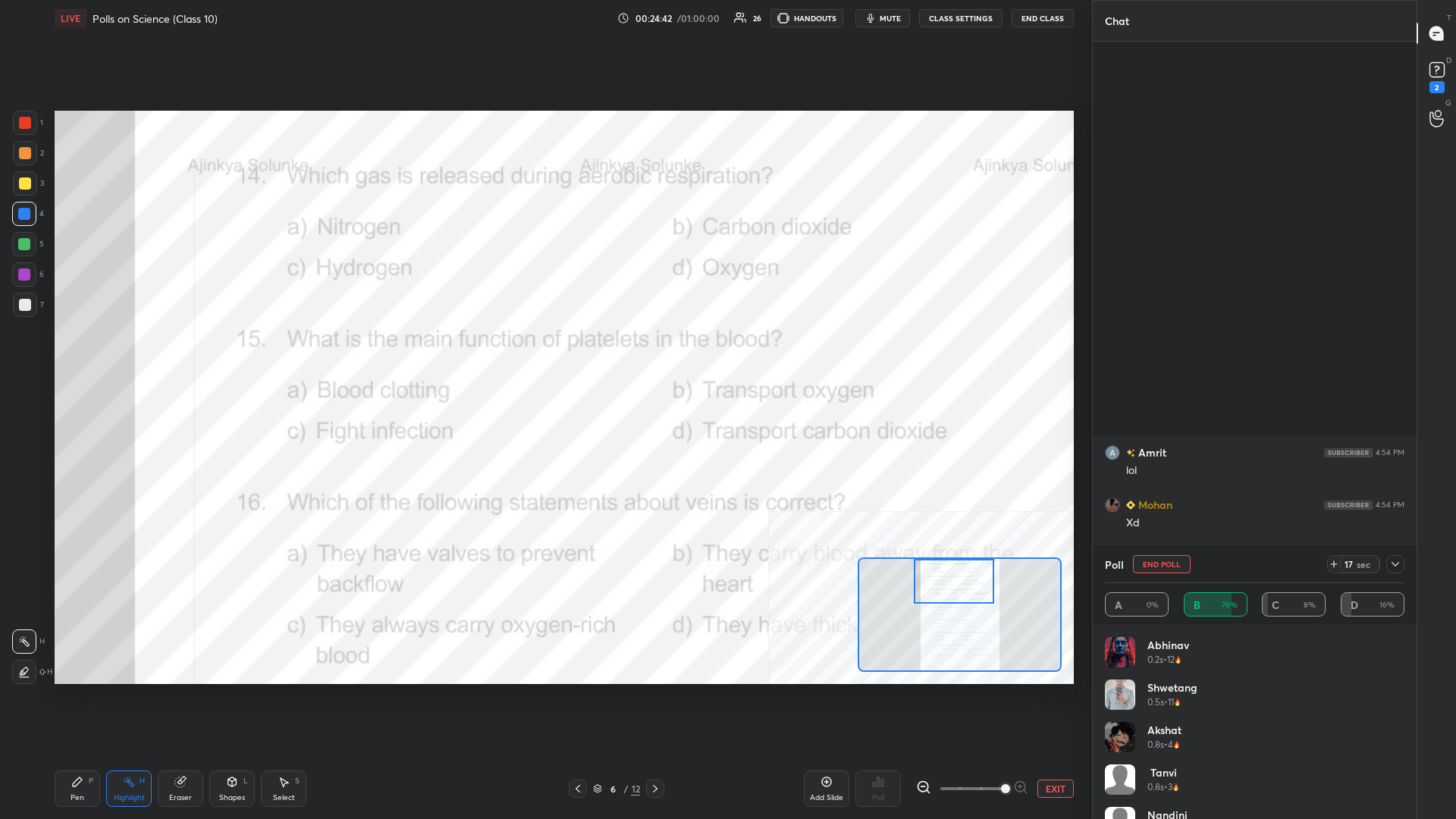
click at [74, 356] on icon at bounding box center [78, 782] width 9 height 9
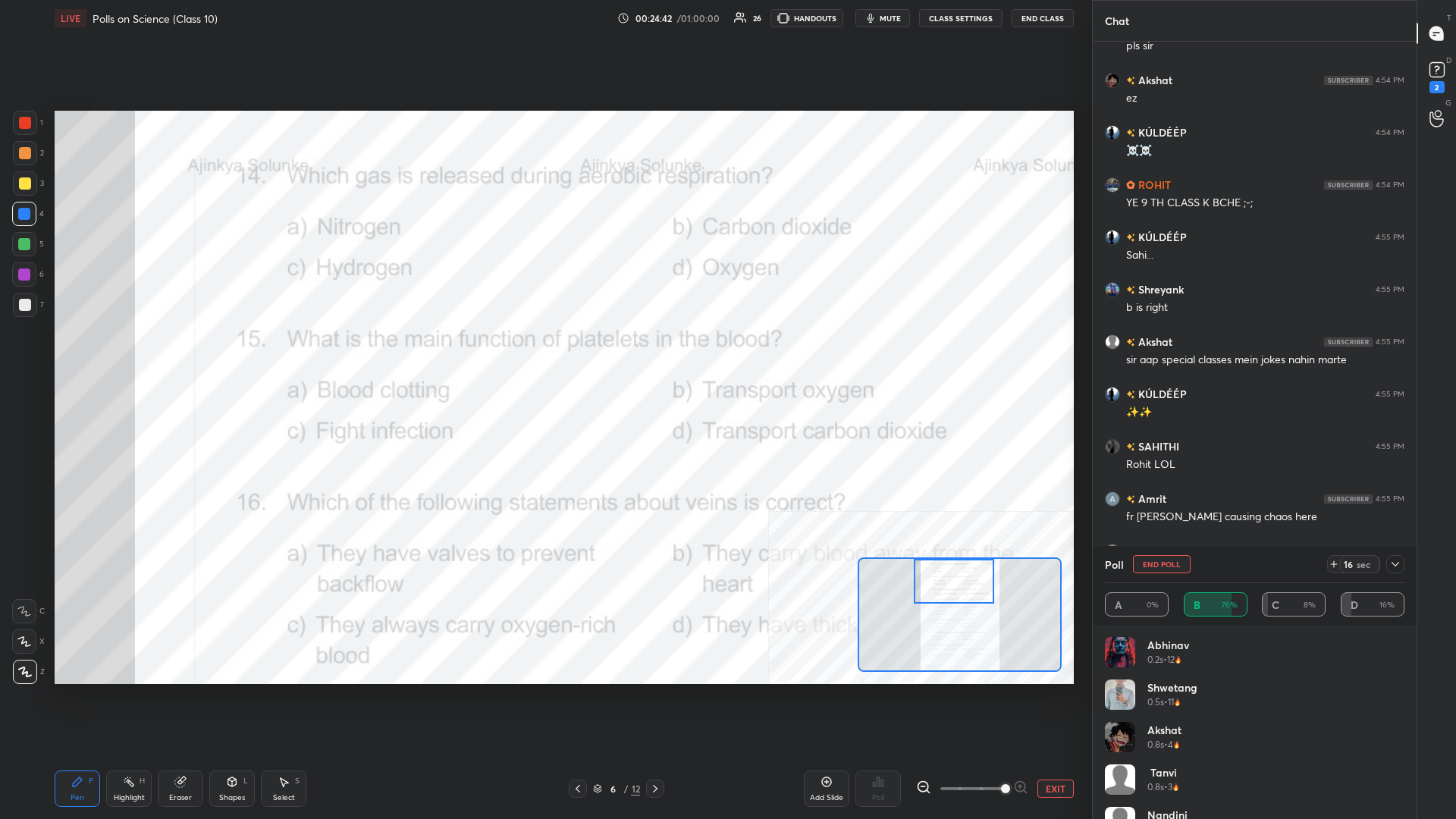
click at [76, 356] on icon at bounding box center [78, 782] width 9 height 9
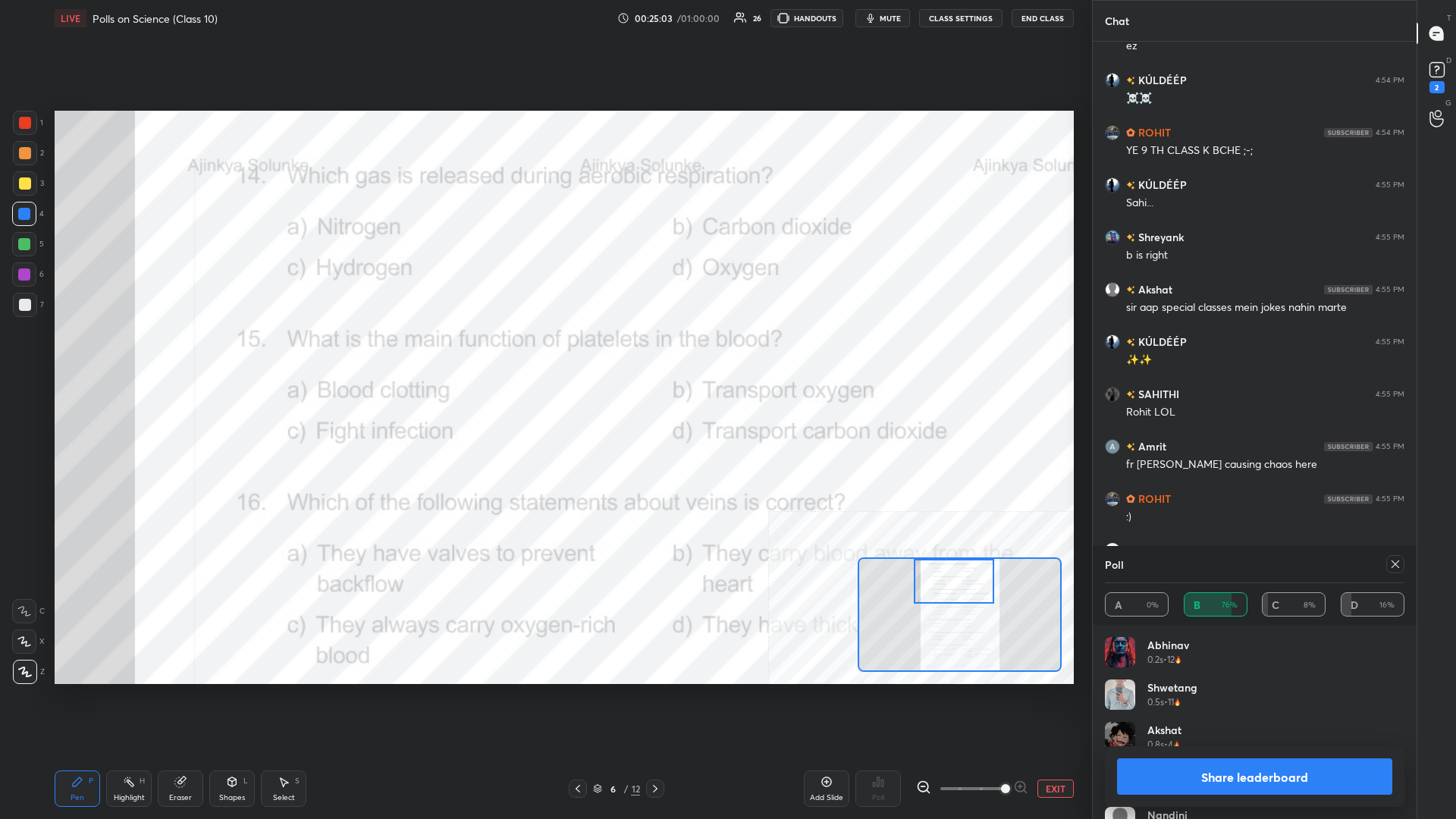
scroll to position [7971, 0]
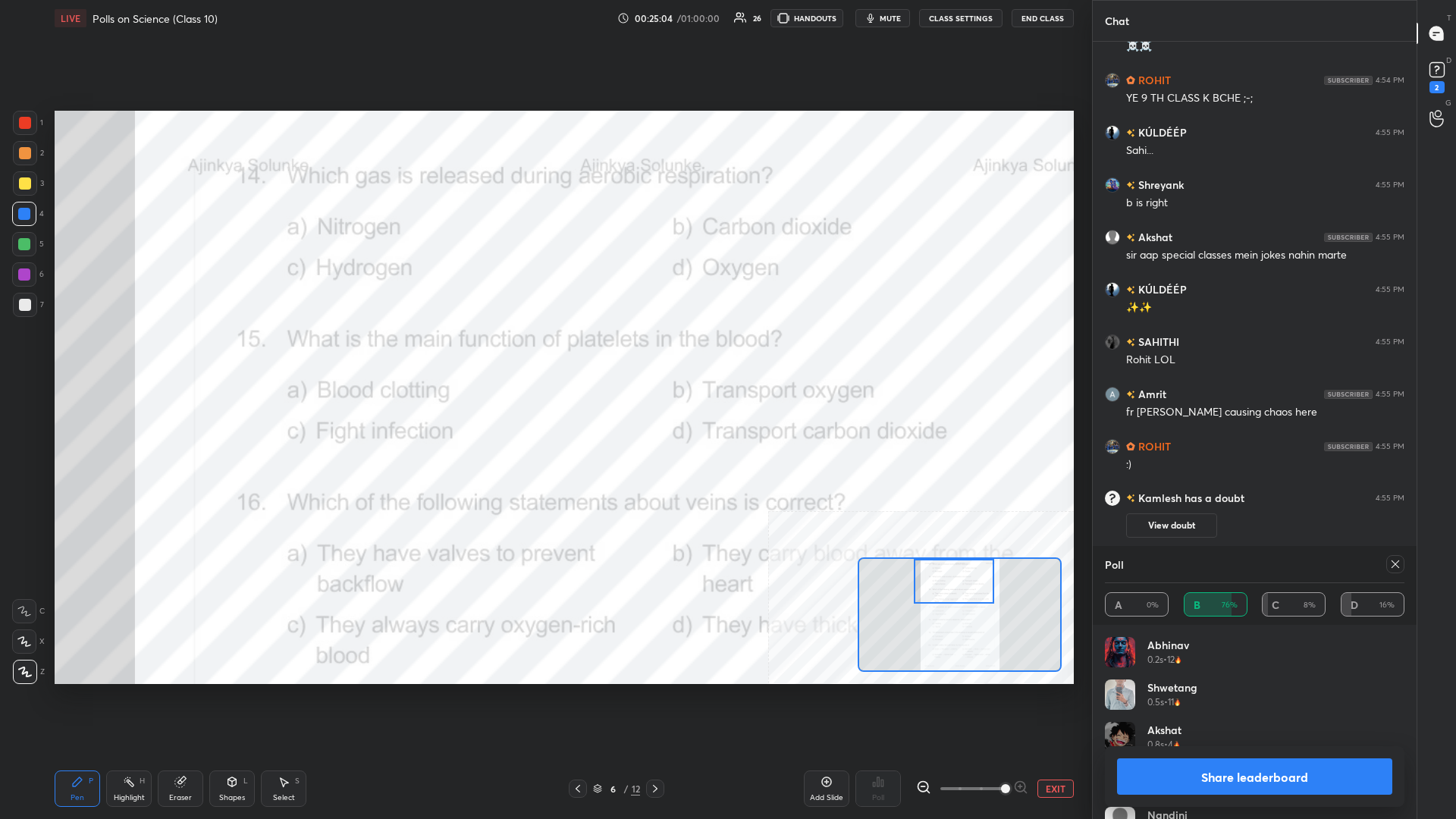
click at [543, 356] on button "Share leaderboard" at bounding box center [1254, 776] width 276 height 36
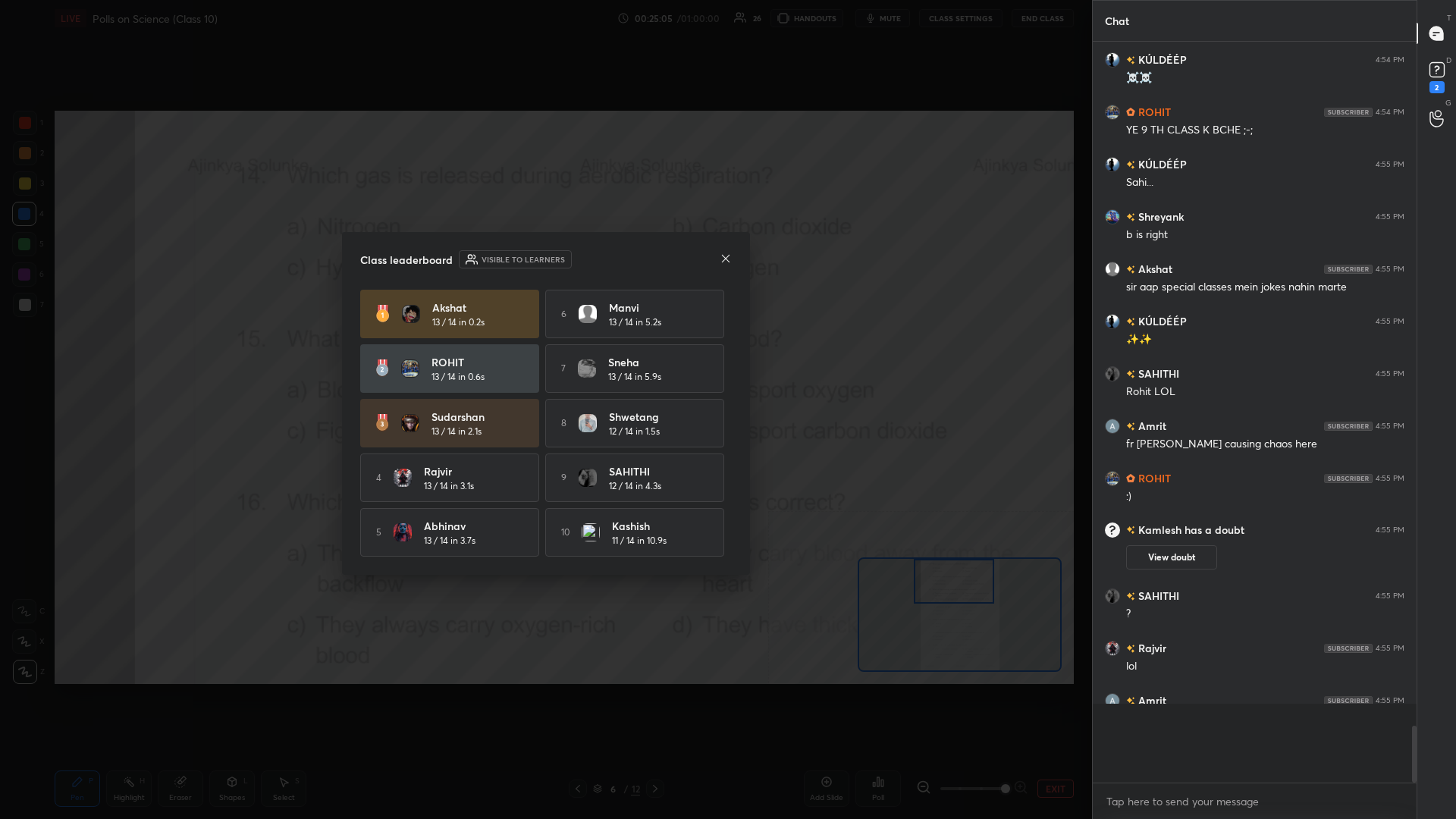
scroll to position [0, 1]
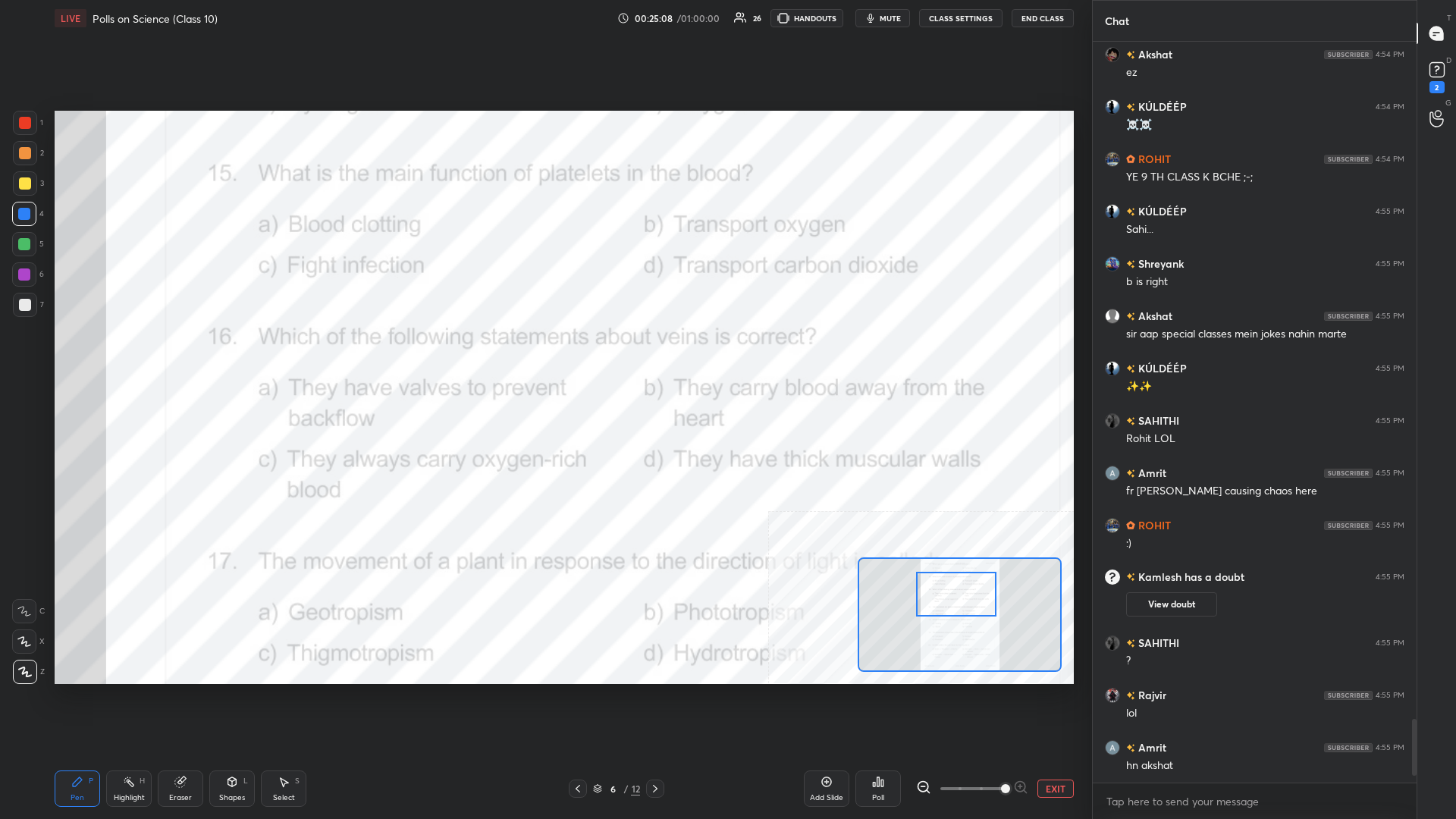
click at [127, 356] on div "Highlight H" at bounding box center [129, 788] width 46 height 36
click at [543, 356] on icon at bounding box center [878, 782] width 12 height 12
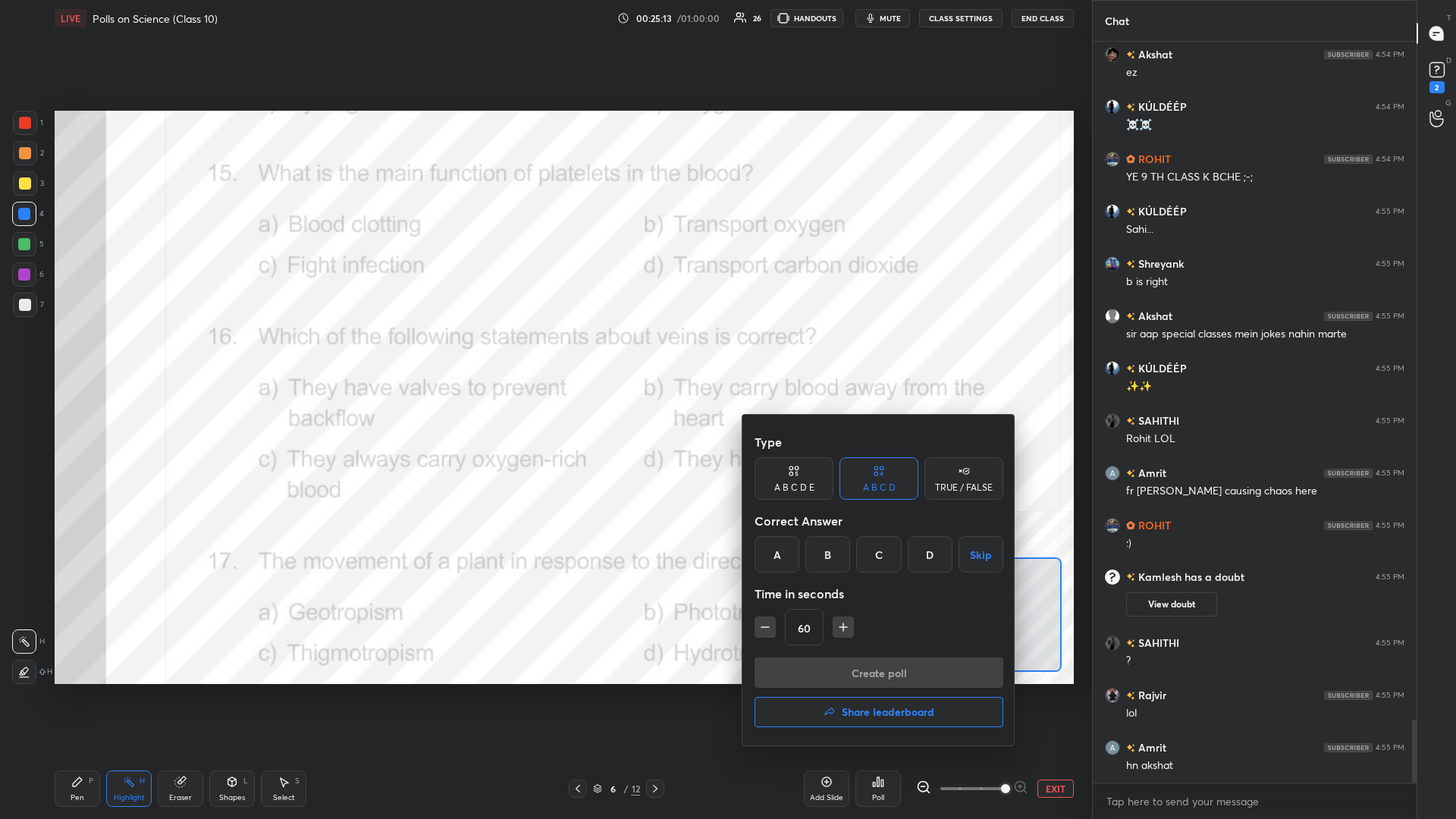
scroll to position [7944, 0]
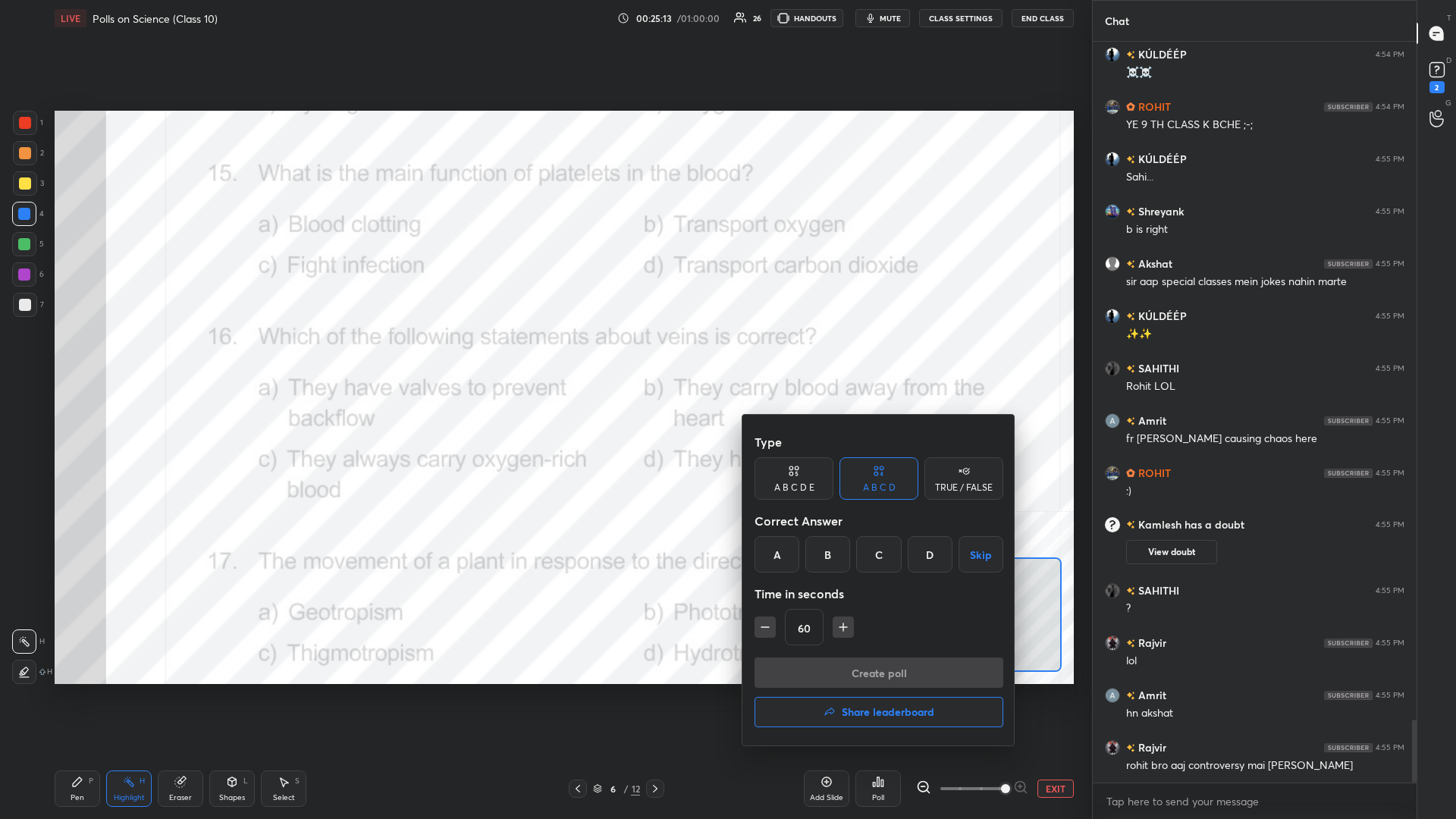
click at [543, 356] on div "A" at bounding box center [777, 554] width 45 height 36
click at [543, 356] on button "Create poll" at bounding box center [879, 672] width 248 height 30
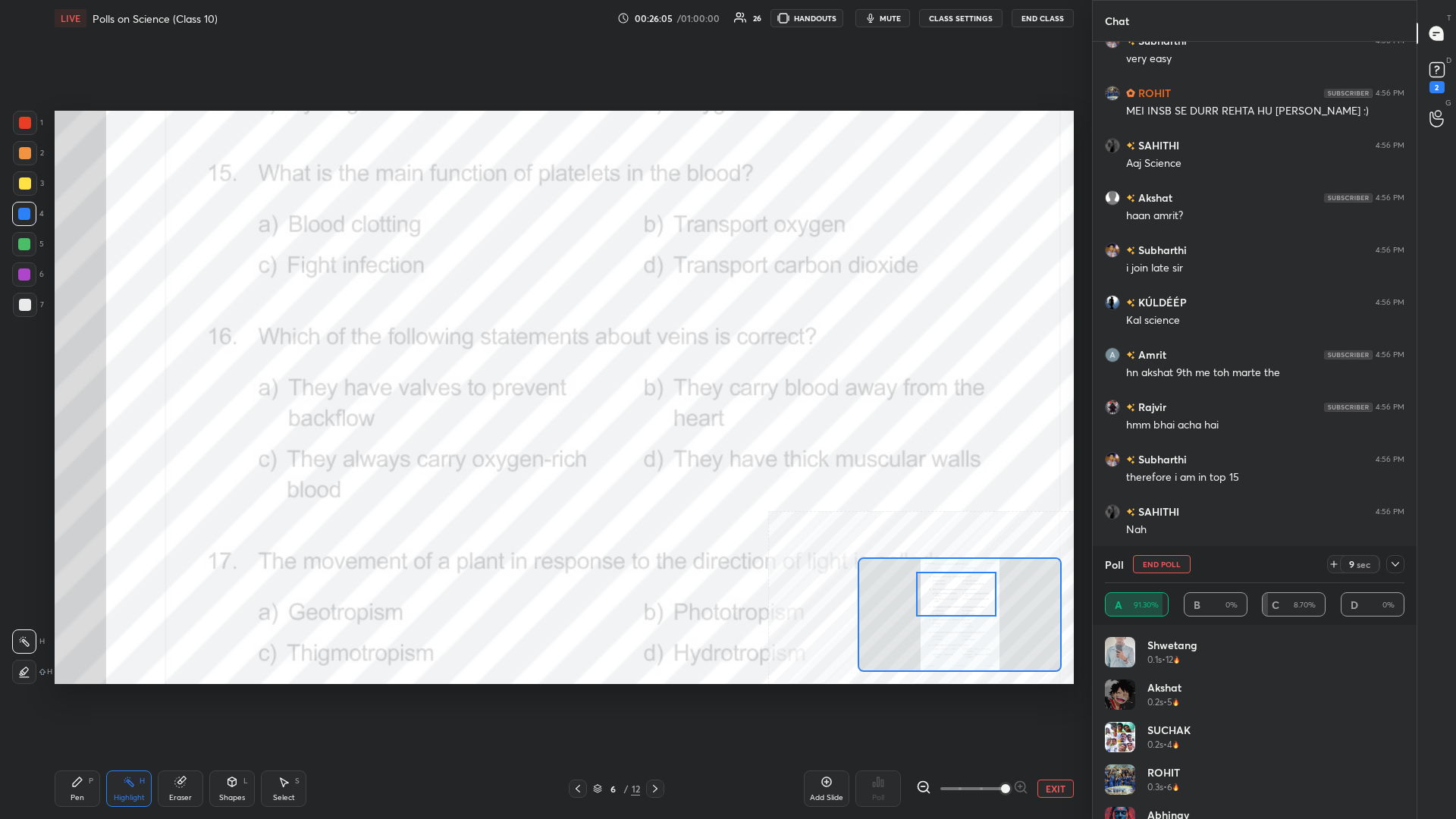
scroll to position [8912, 0]
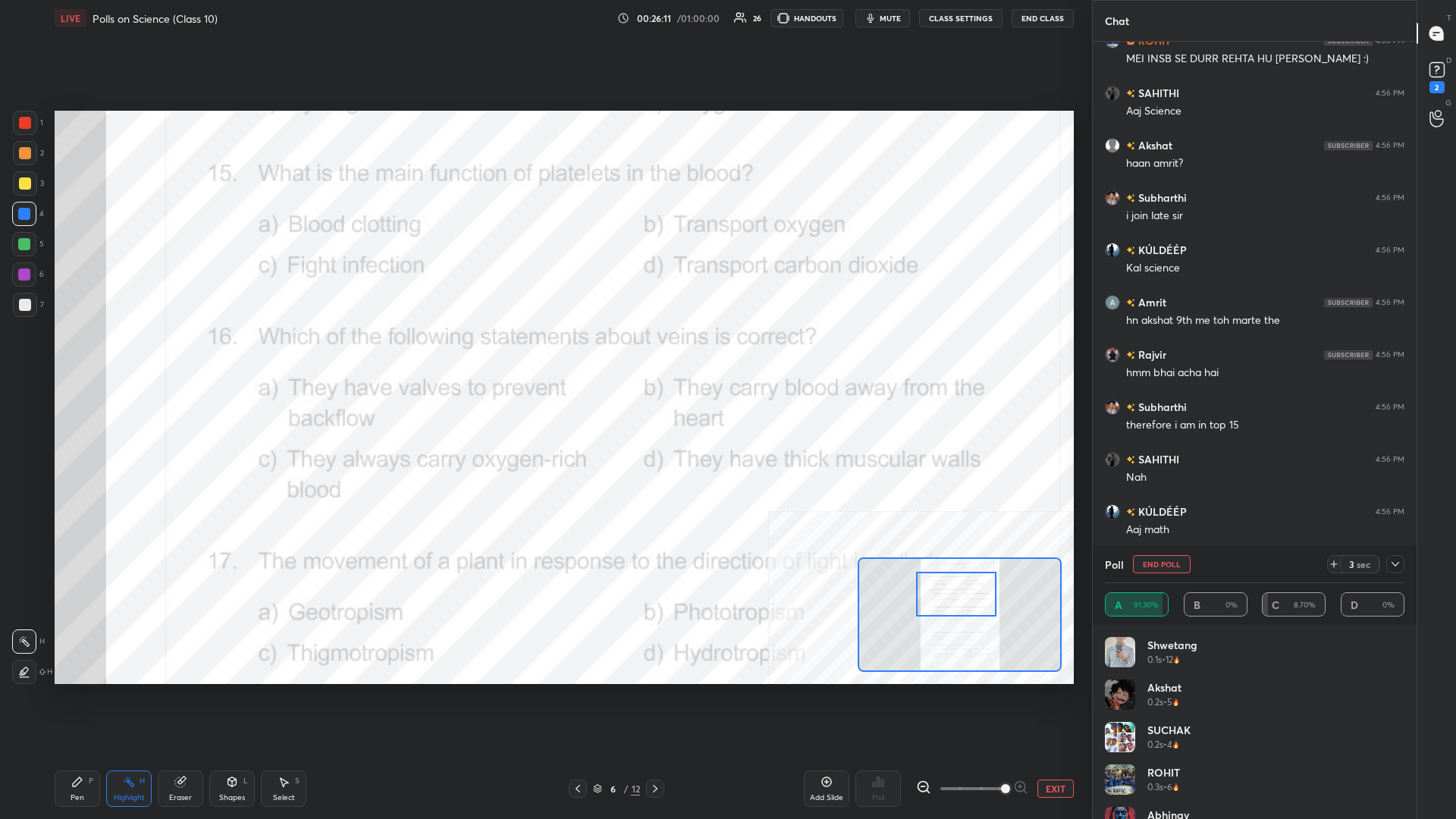
click at [82, 356] on icon at bounding box center [78, 782] width 12 height 12
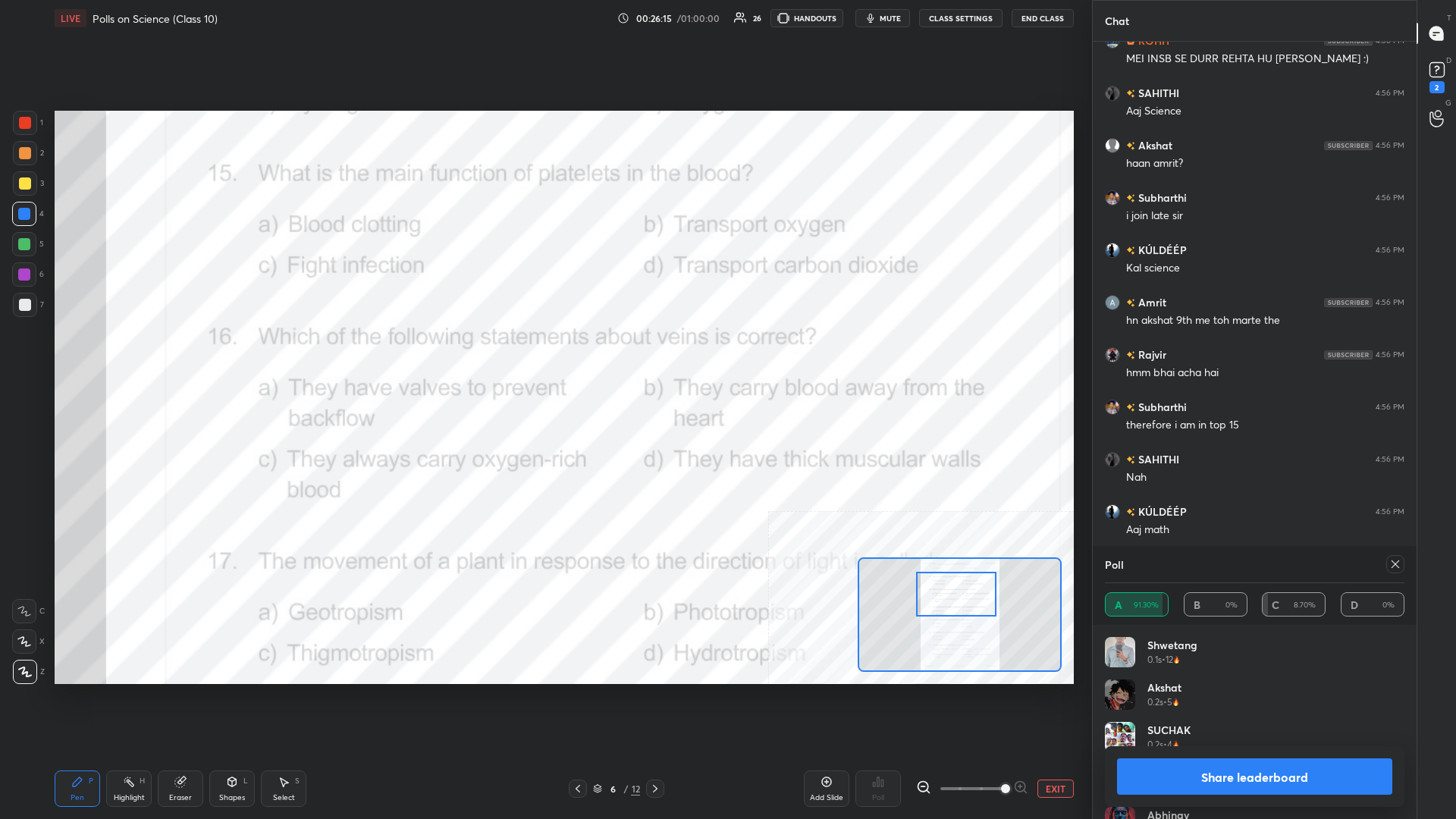
scroll to position [8965, 0]
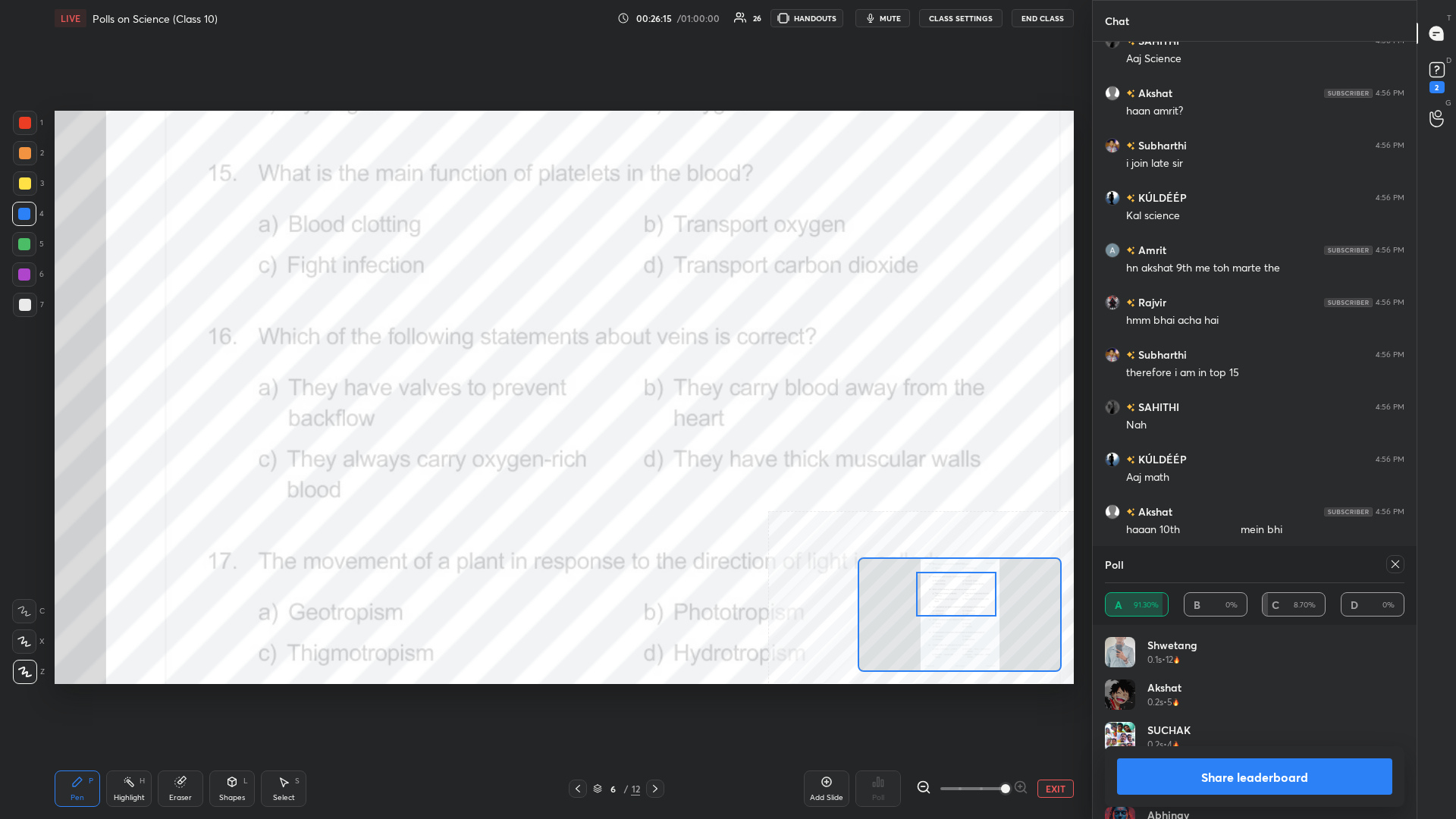
click at [543, 356] on button "Share leaderboard" at bounding box center [1254, 776] width 276 height 36
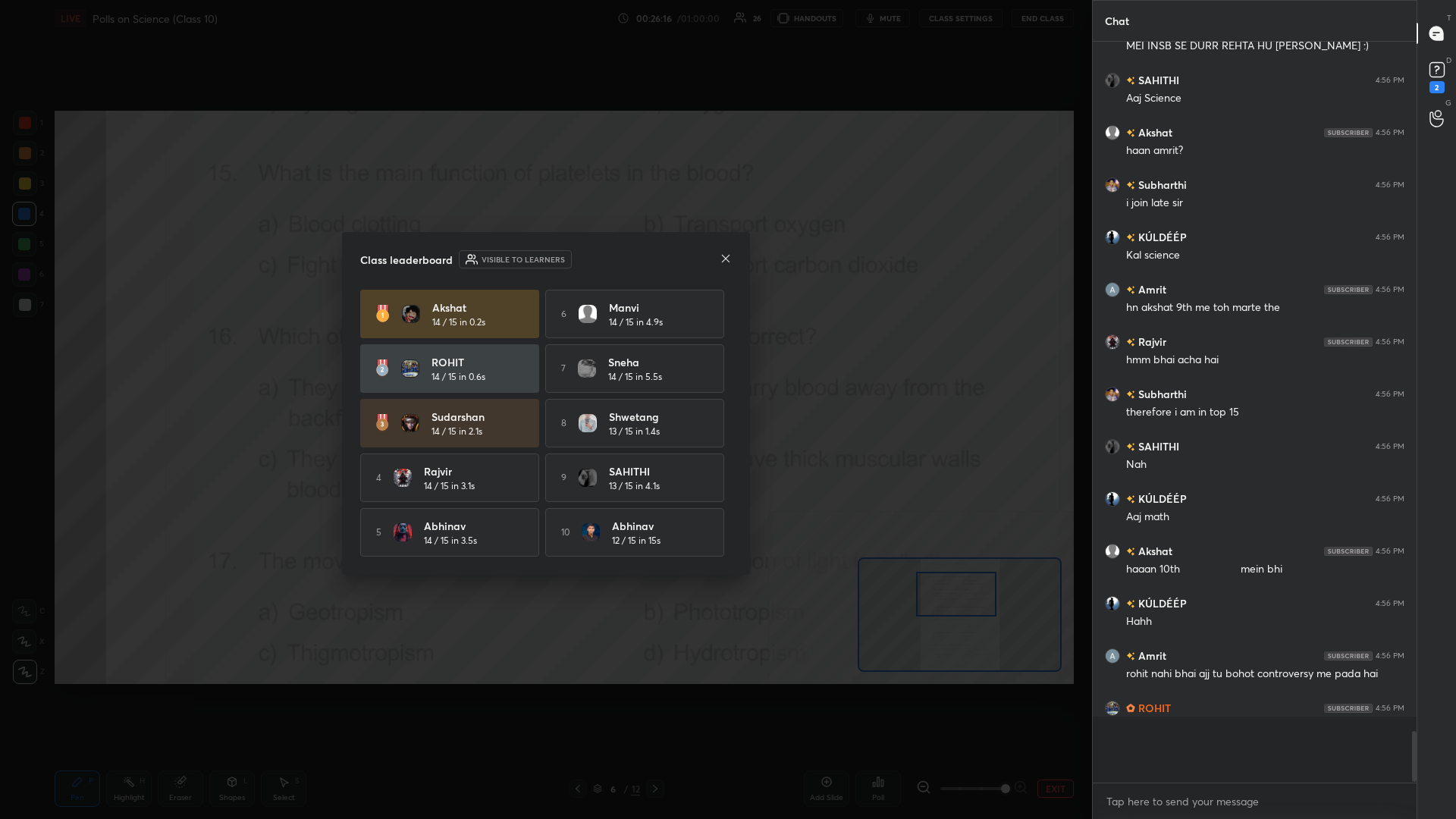
scroll to position [772, 324]
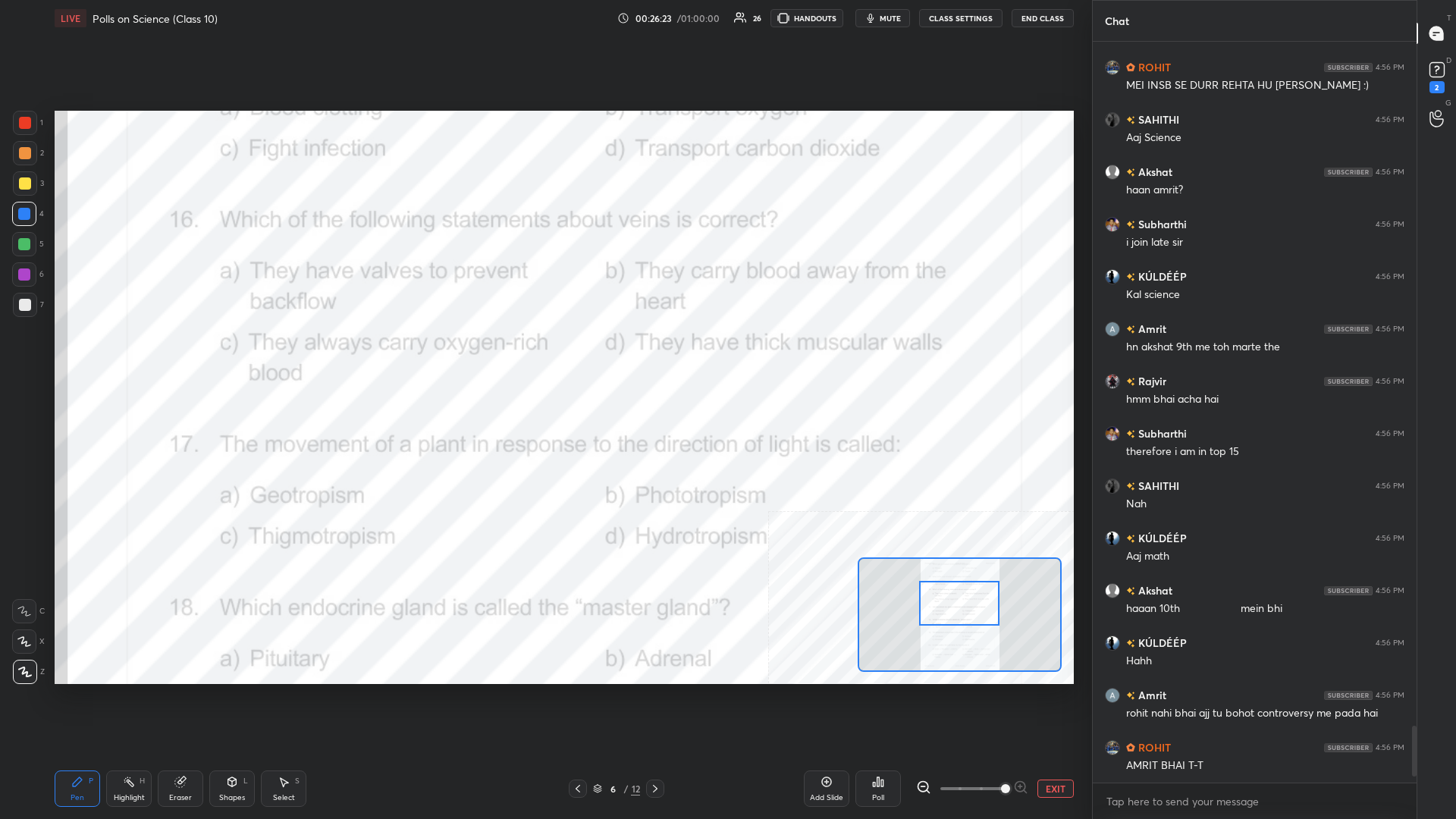
click at [140, 356] on div "H" at bounding box center [142, 781] width 5 height 8
click at [543, 356] on icon at bounding box center [874, 785] width 3 height 4
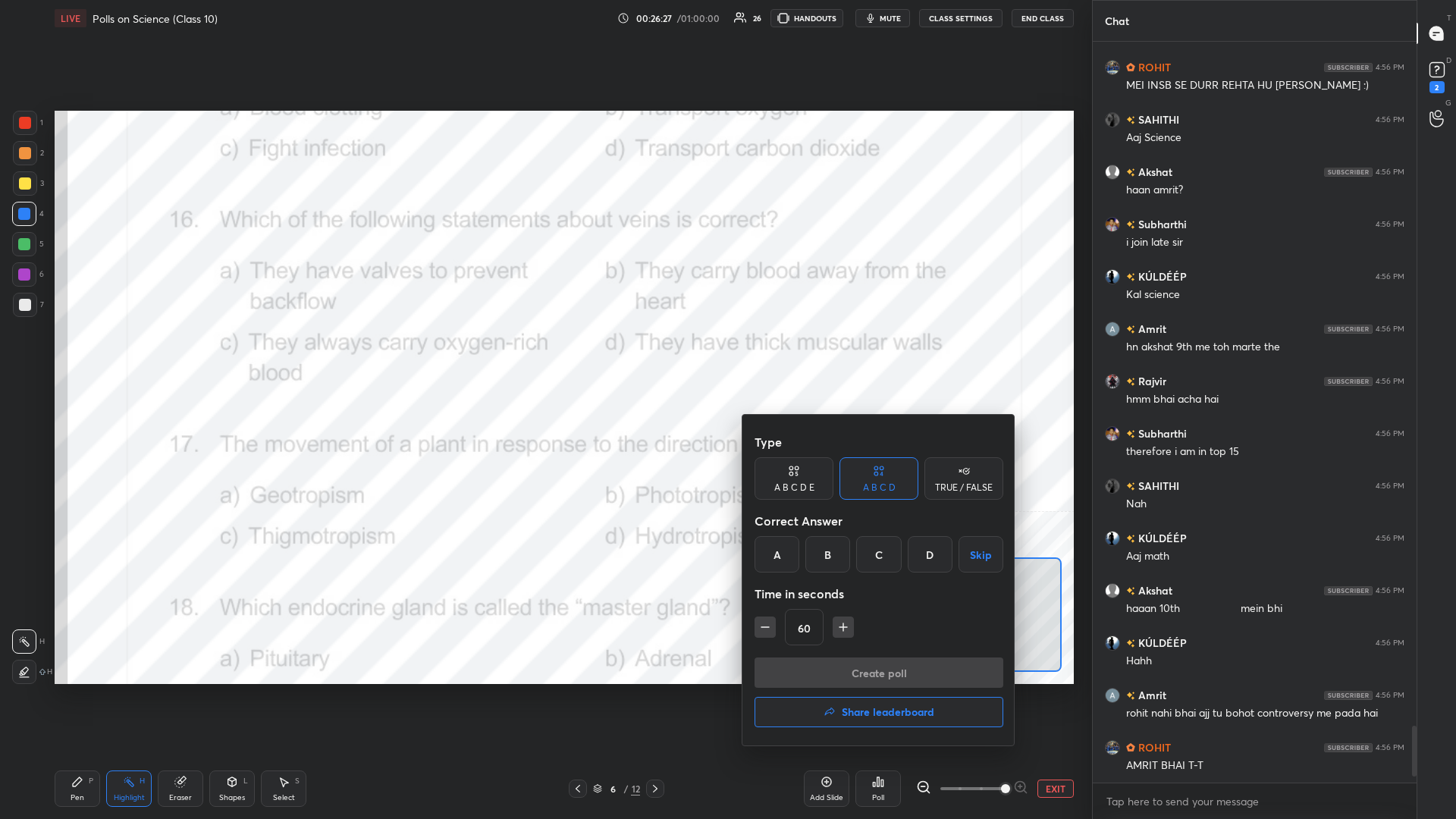
click at [543, 356] on div "A" at bounding box center [777, 554] width 45 height 36
click at [543, 356] on button "Create poll" at bounding box center [879, 672] width 248 height 30
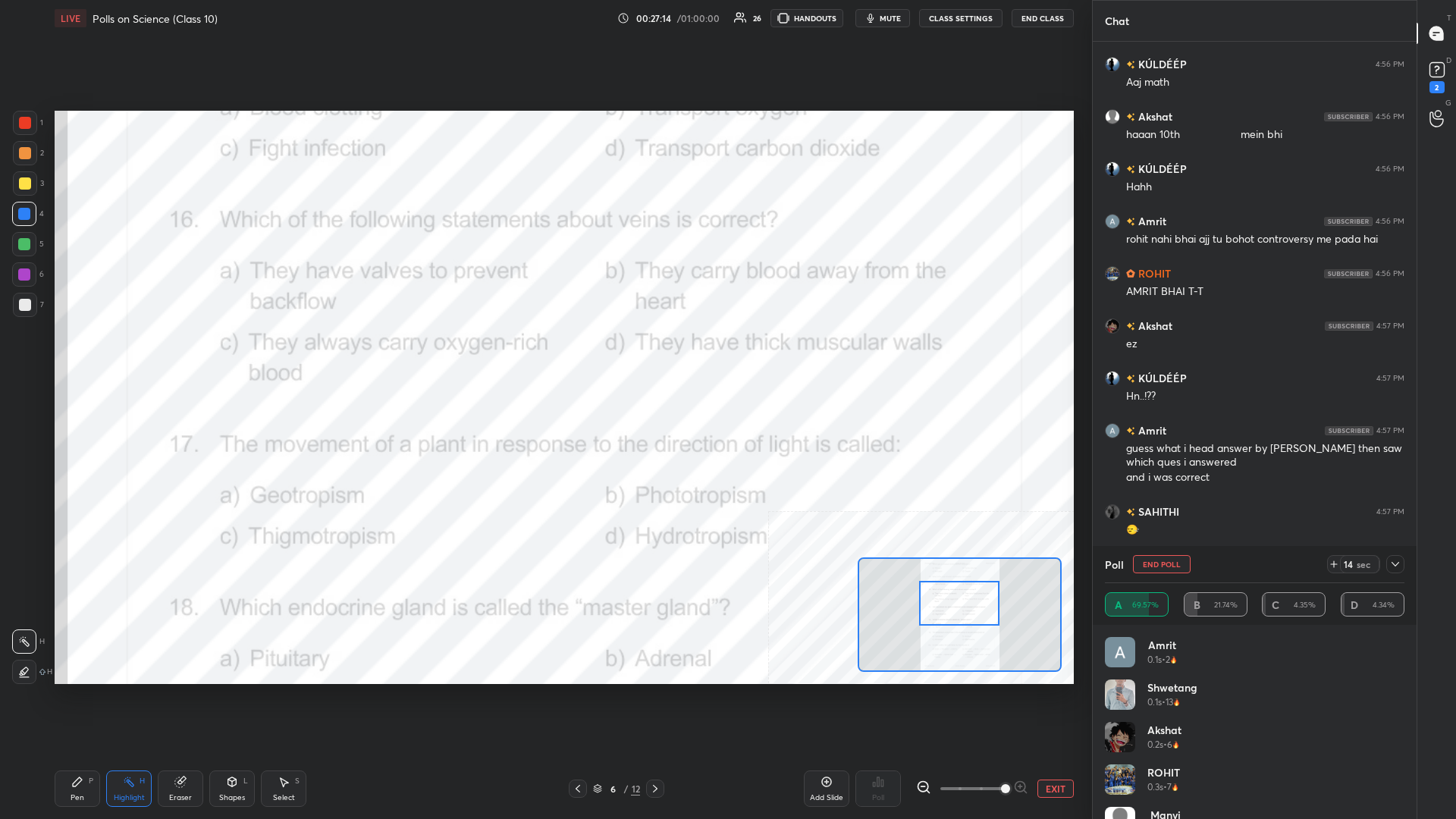
click at [79, 356] on div "Pen" at bounding box center [77, 797] width 13 height 8
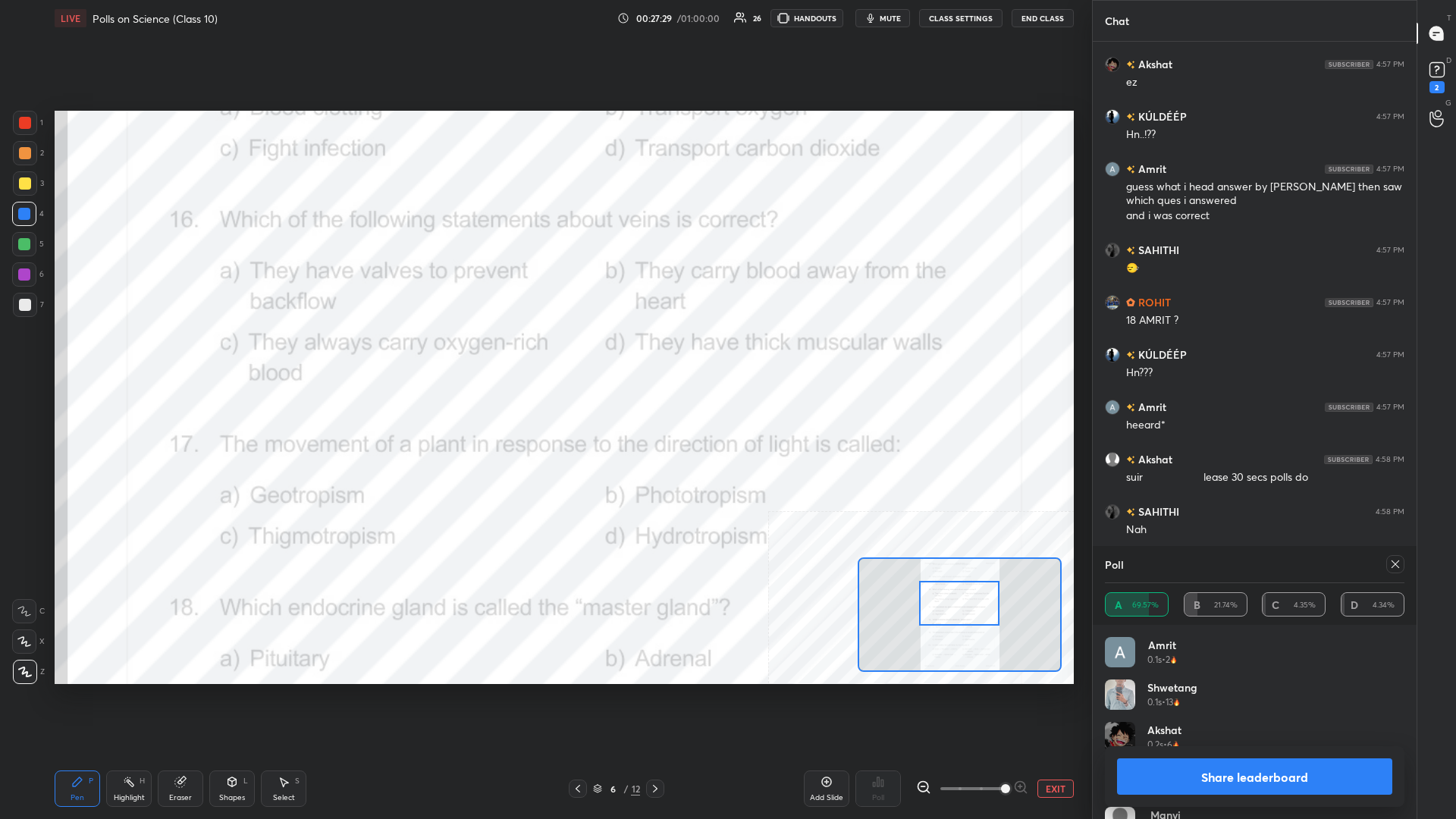
scroll to position [9674, 0]
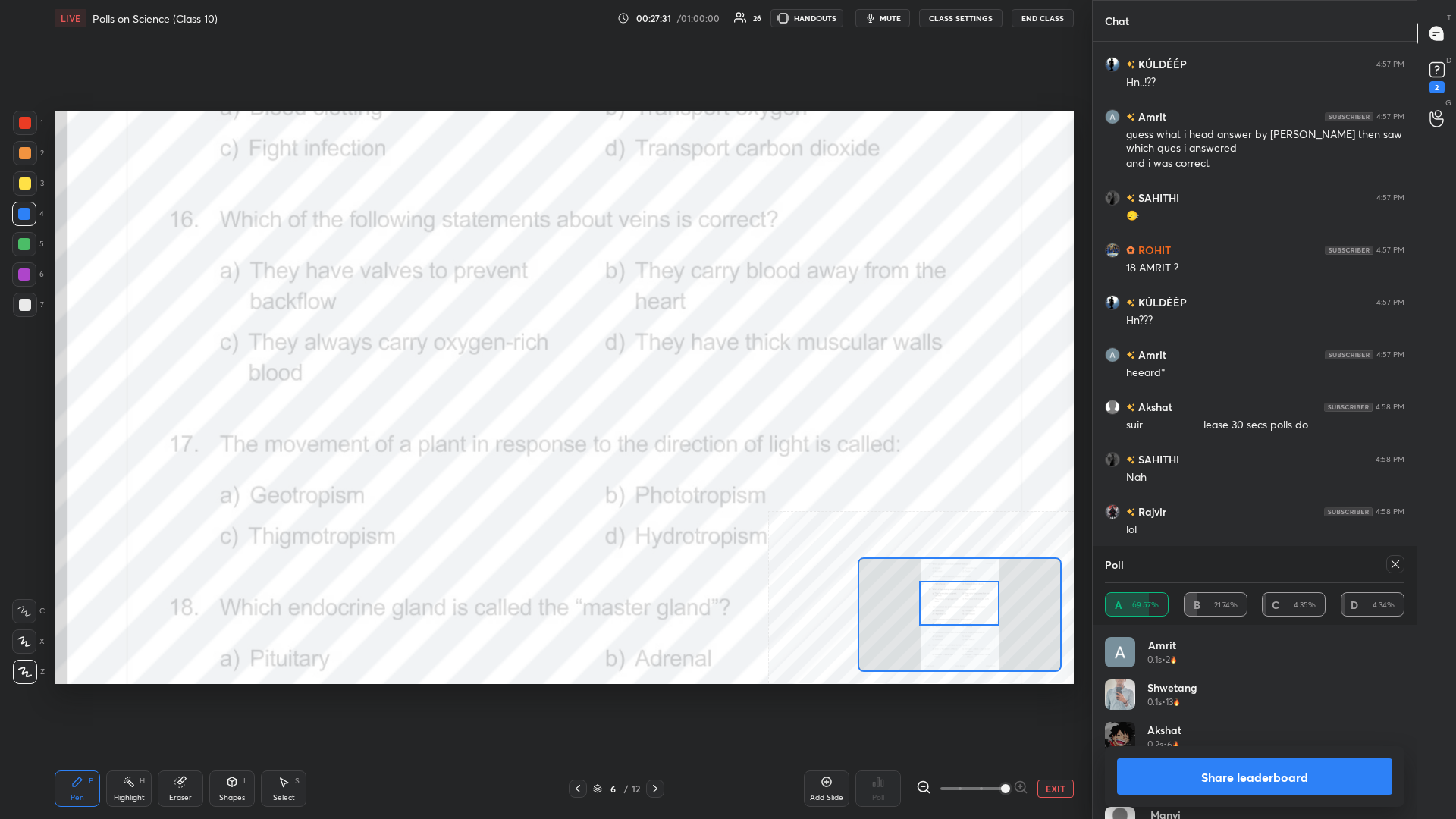
click at [543, 356] on button "Share leaderboard" at bounding box center [1254, 776] width 276 height 36
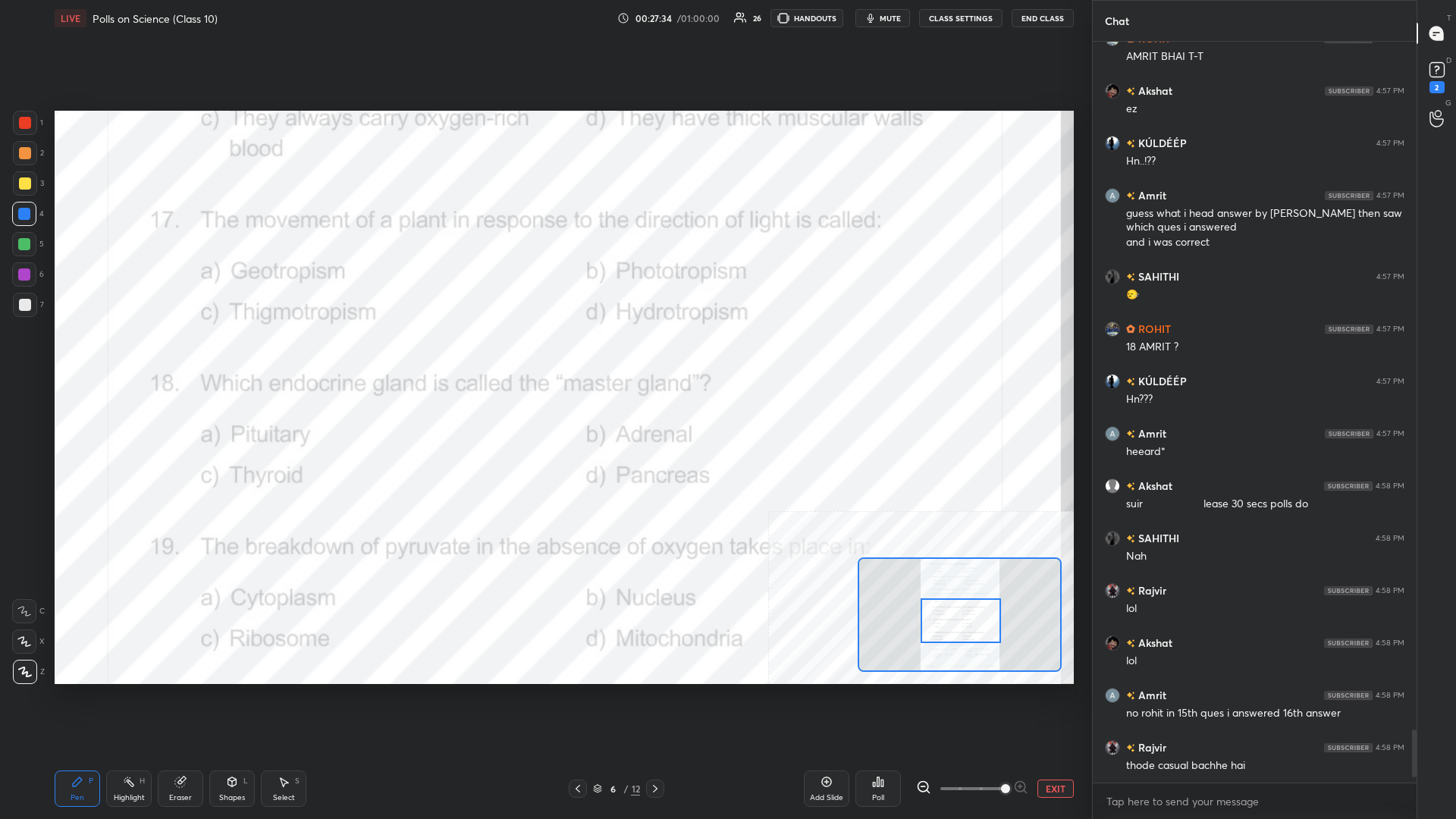
scroll to position [9647, 0]
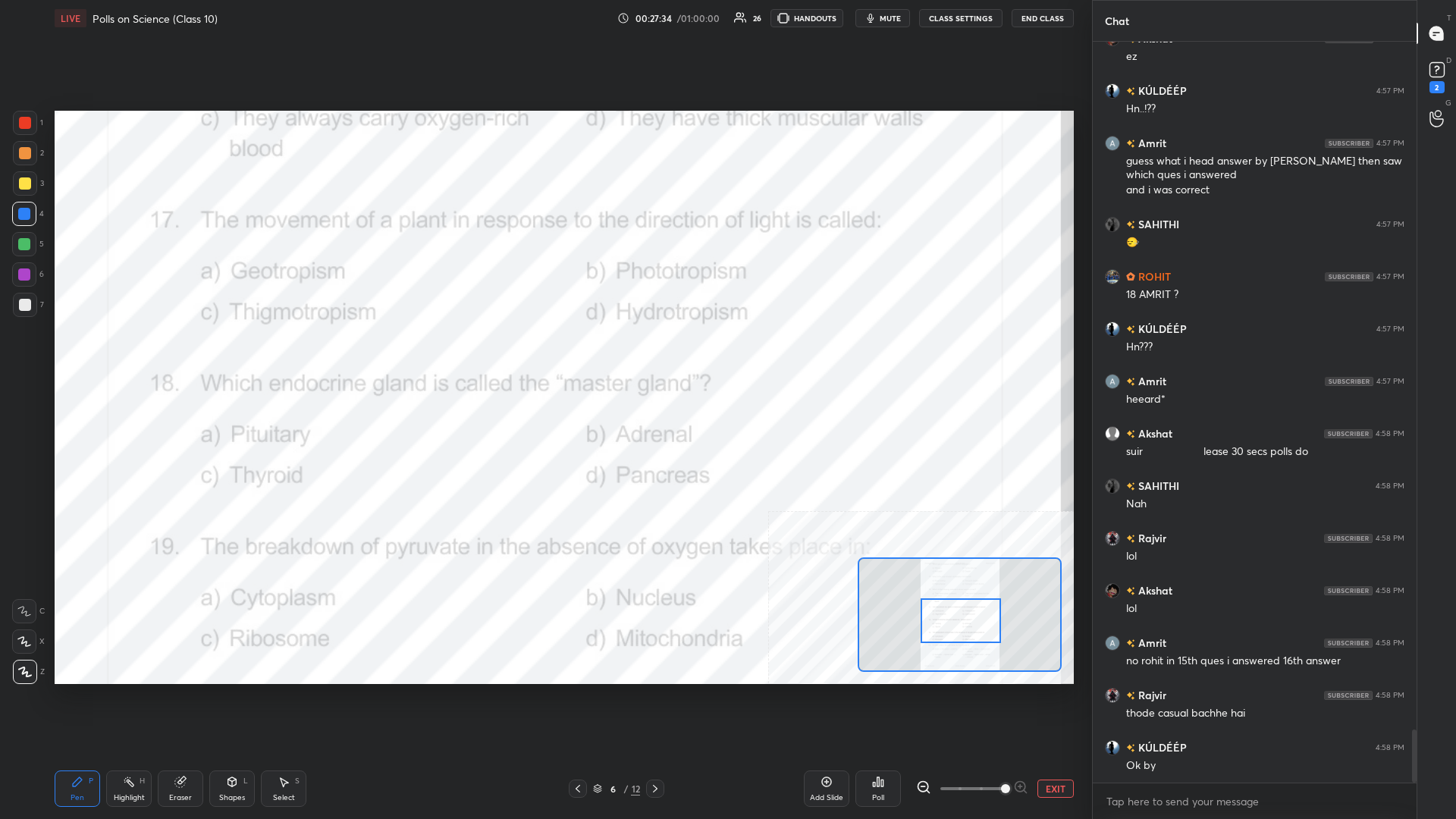
click at [107, 356] on div "Highlight H" at bounding box center [129, 788] width 46 height 36
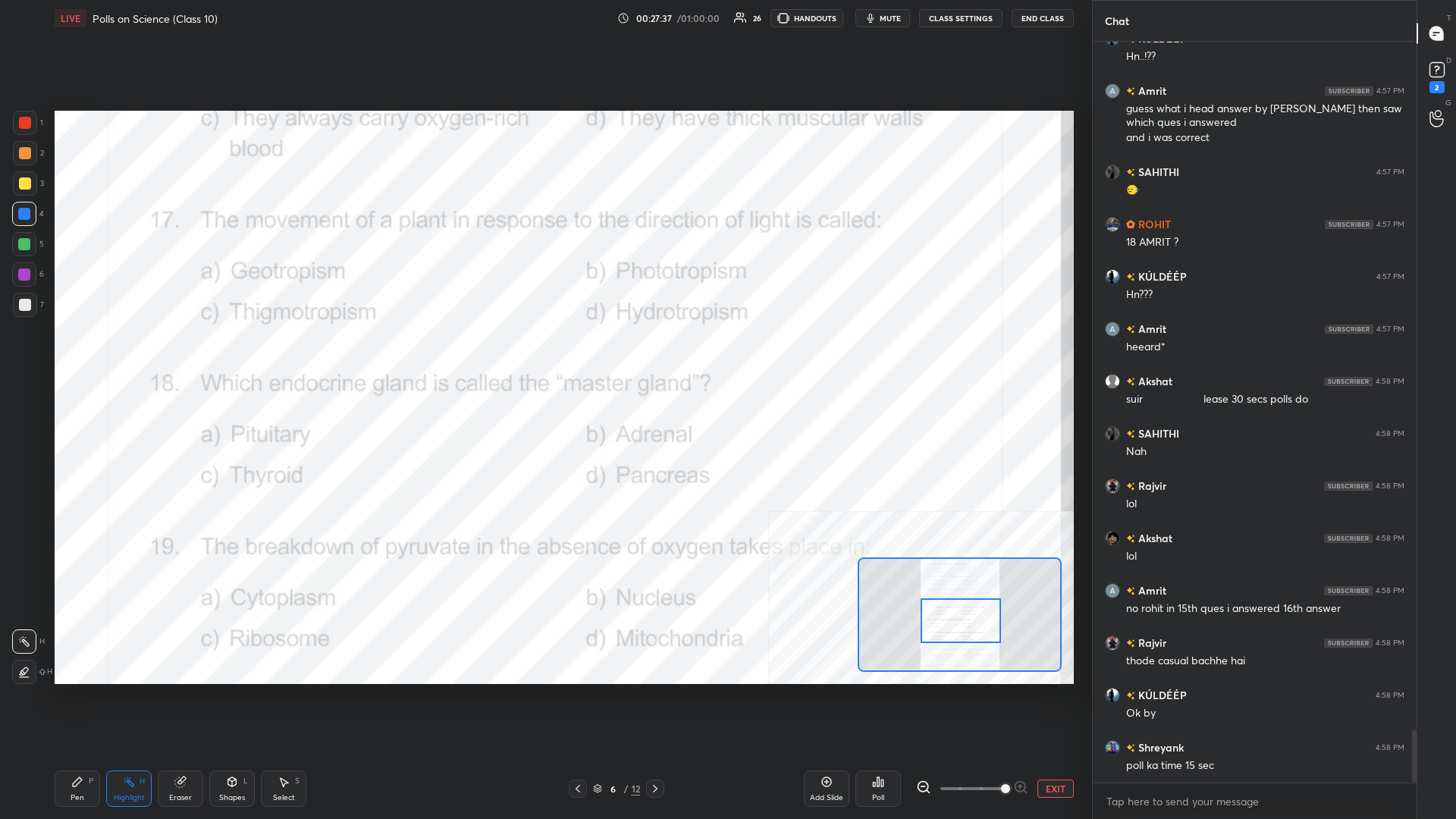
click at [543, 356] on div "Poll" at bounding box center [878, 788] width 46 height 36
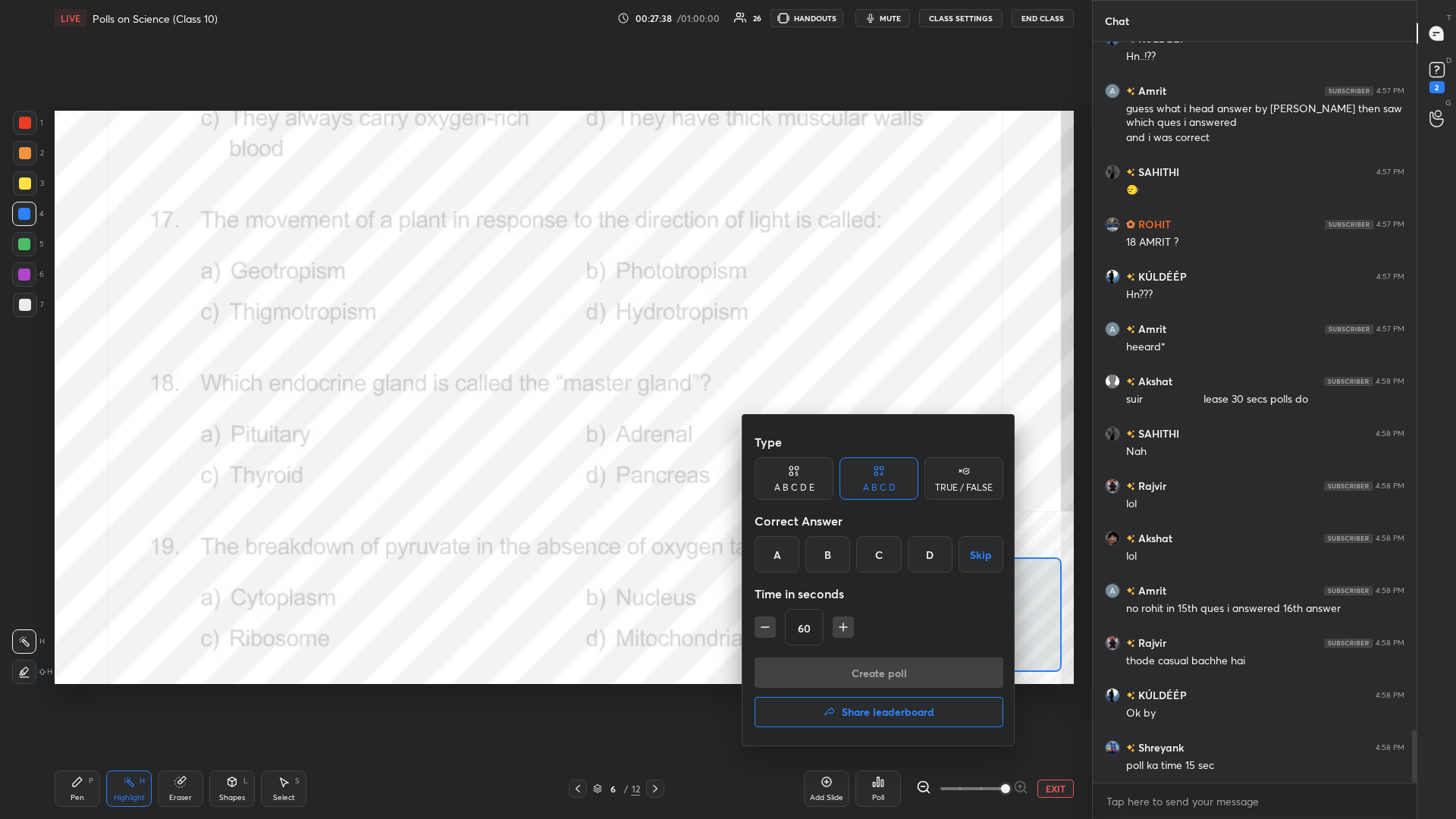
click at [543, 356] on div "B" at bounding box center [827, 554] width 45 height 36
click at [543, 356] on button "Create poll" at bounding box center [879, 672] width 248 height 30
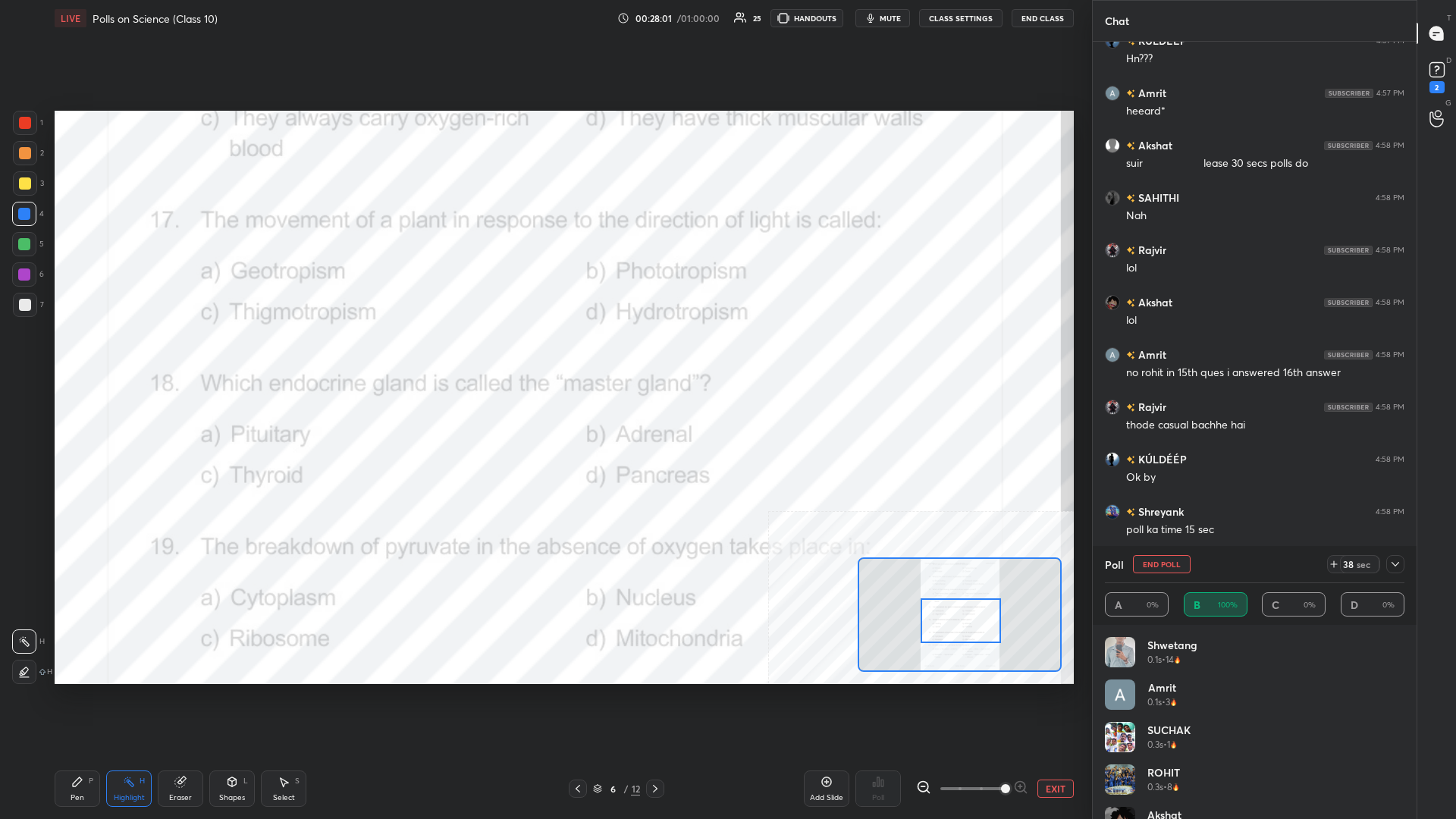
scroll to position [9987, 0]
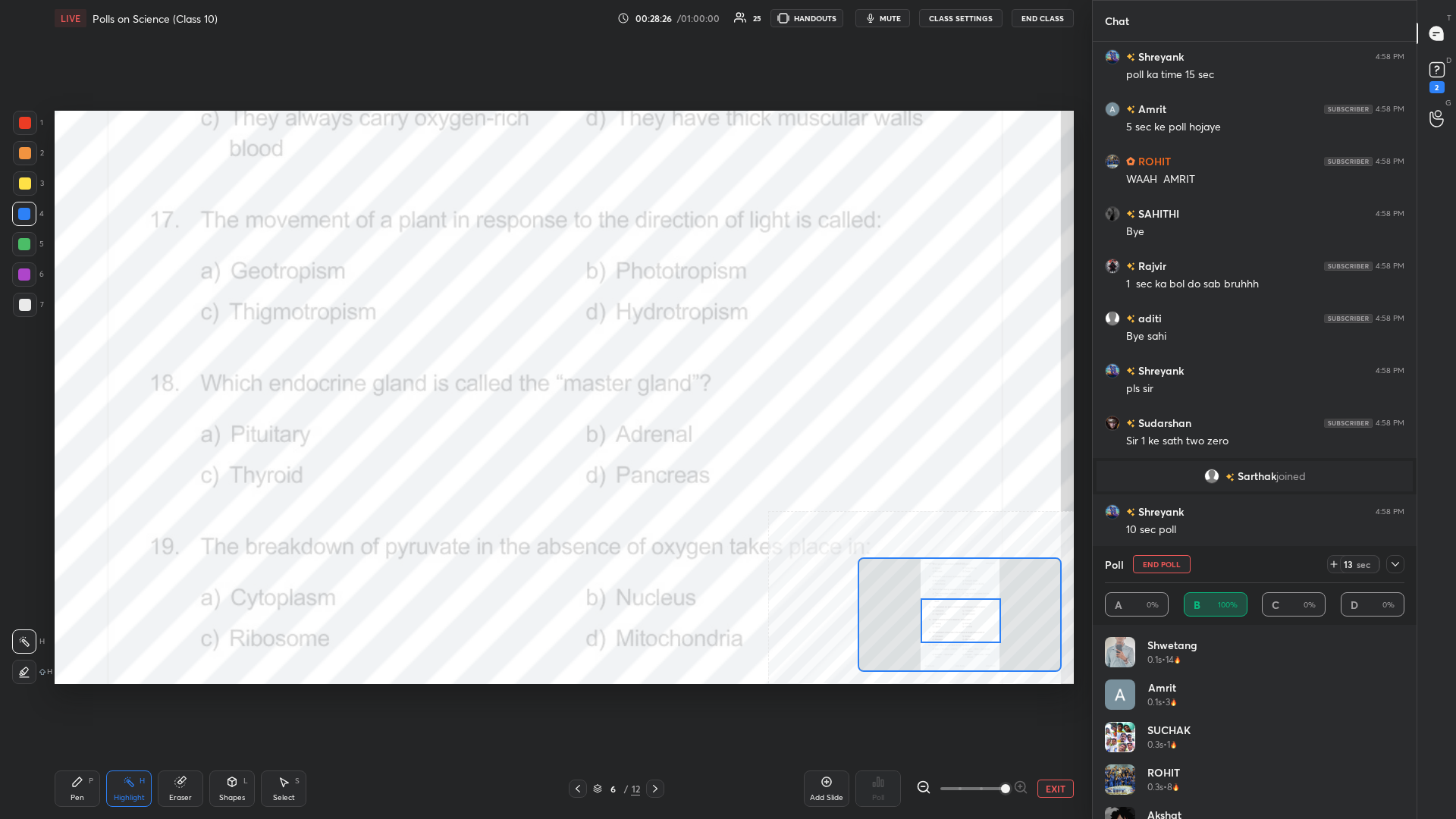
click at [73, 356] on div "Pen" at bounding box center [77, 797] width 13 height 8
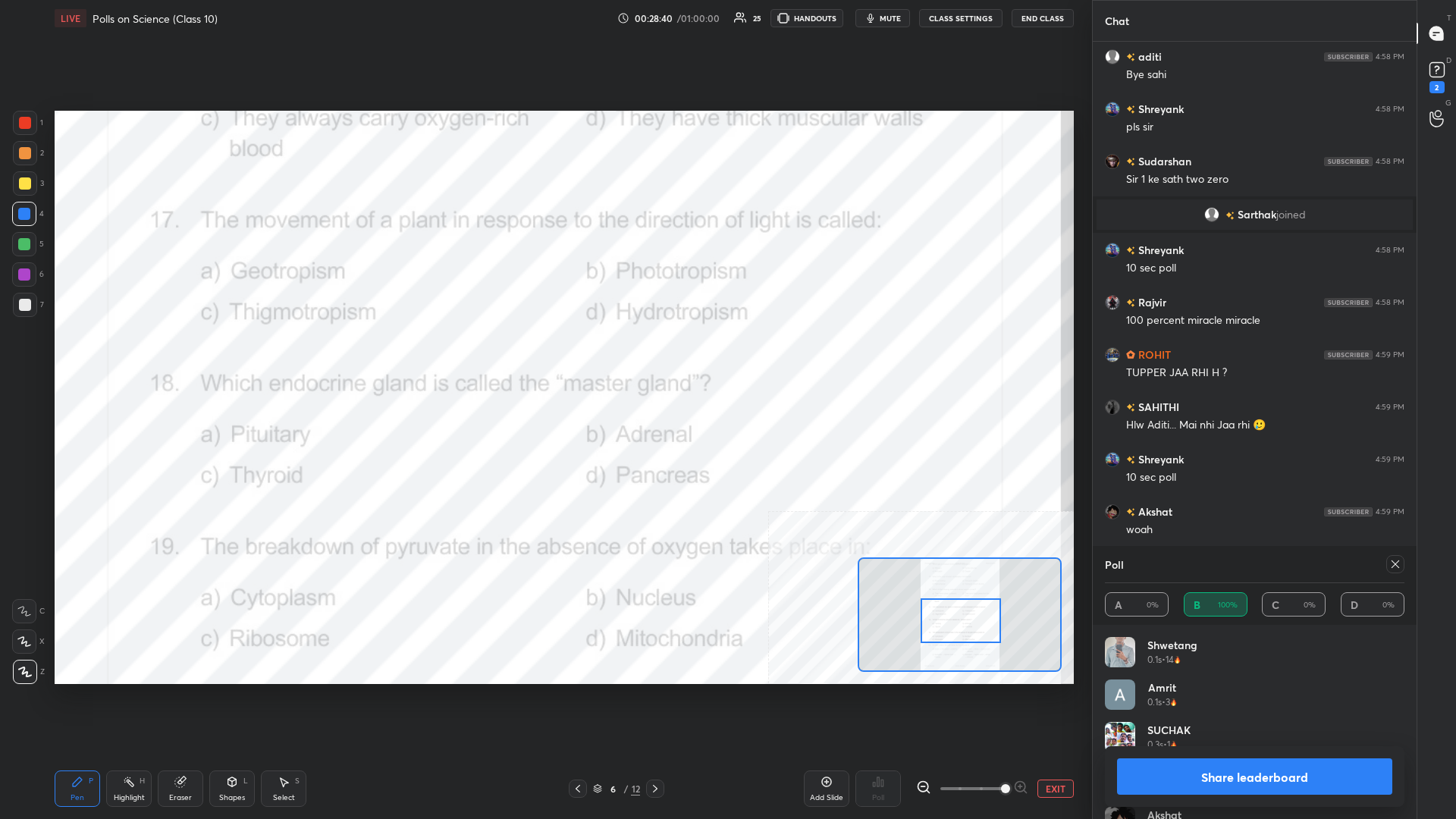
scroll to position [631, 324]
click at [543, 356] on button "Share leaderboard" at bounding box center [1254, 776] width 276 height 36
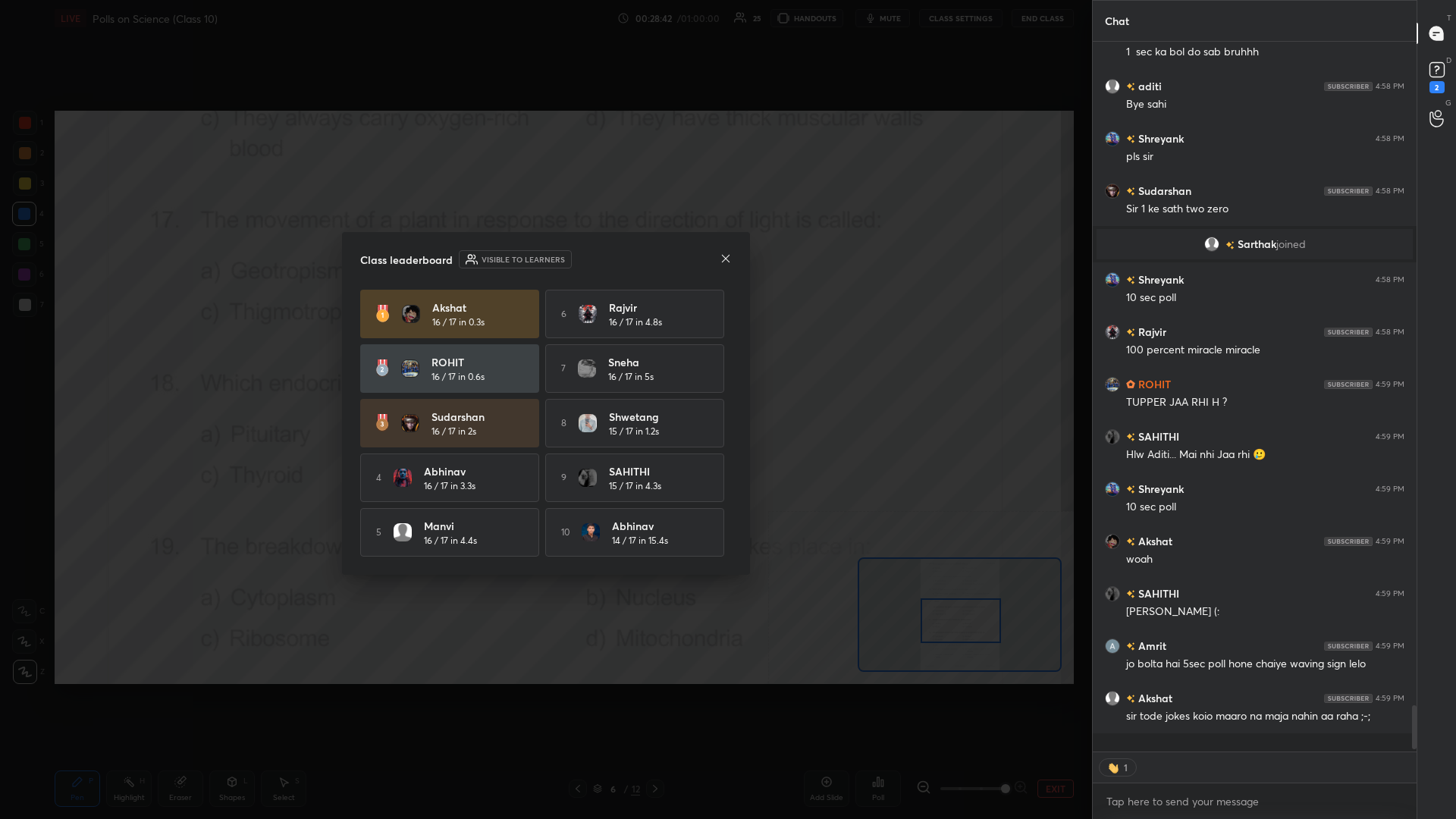
scroll to position [1, 1]
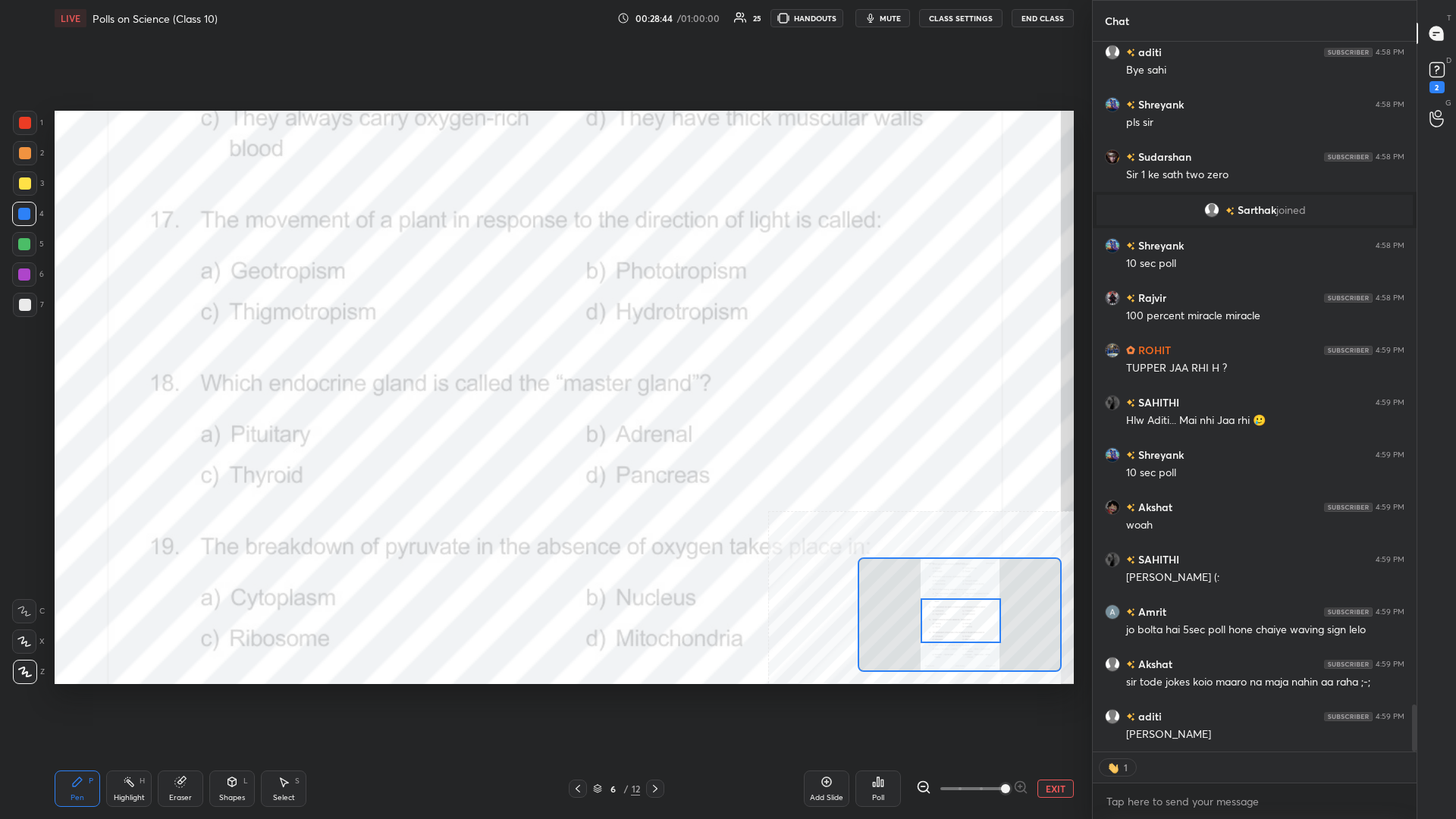
click at [543, 356] on div "Poll" at bounding box center [878, 788] width 46 height 36
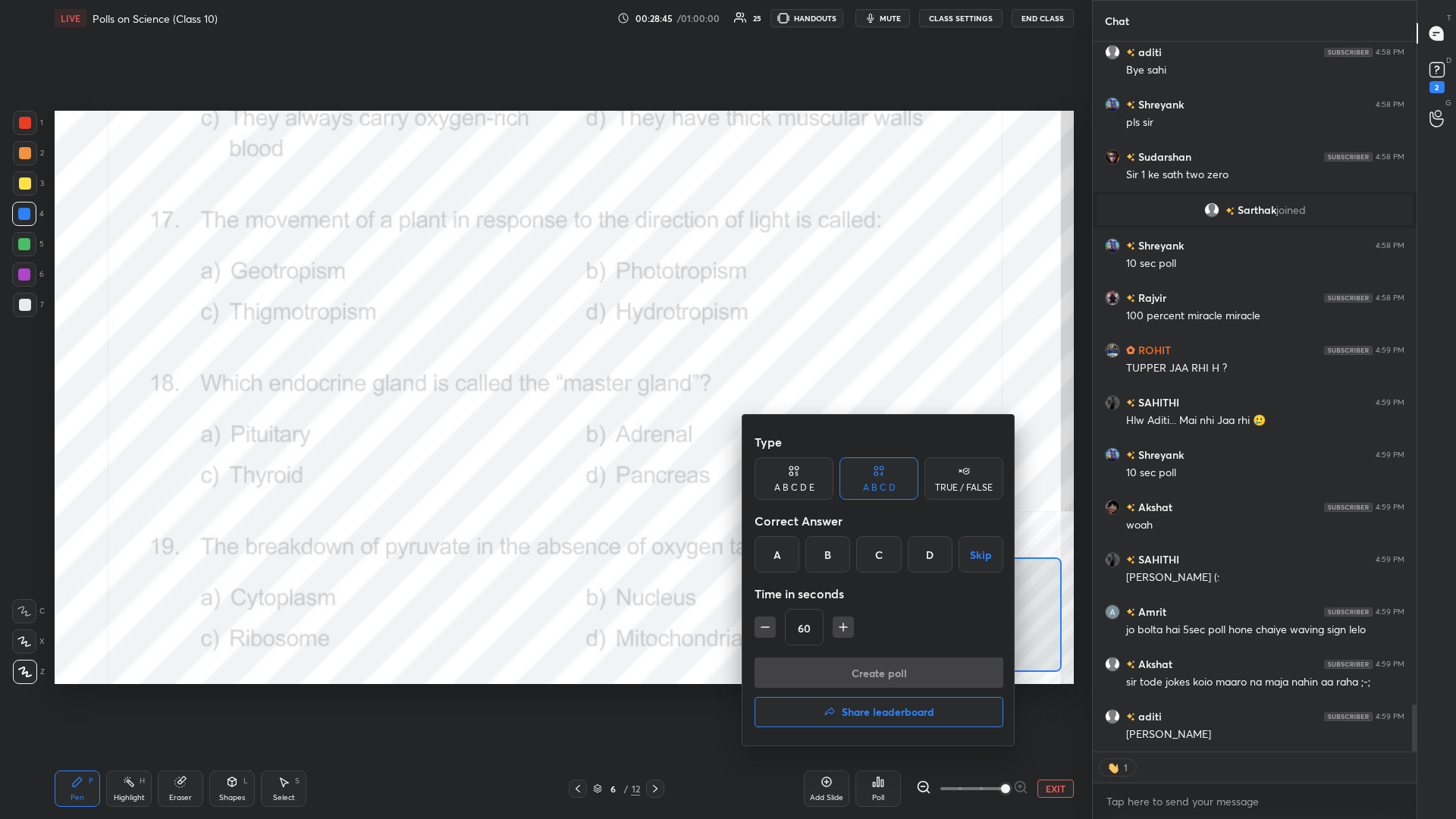
click at [543, 356] on h4 "Share leaderboard" at bounding box center [888, 712] width 92 height 11
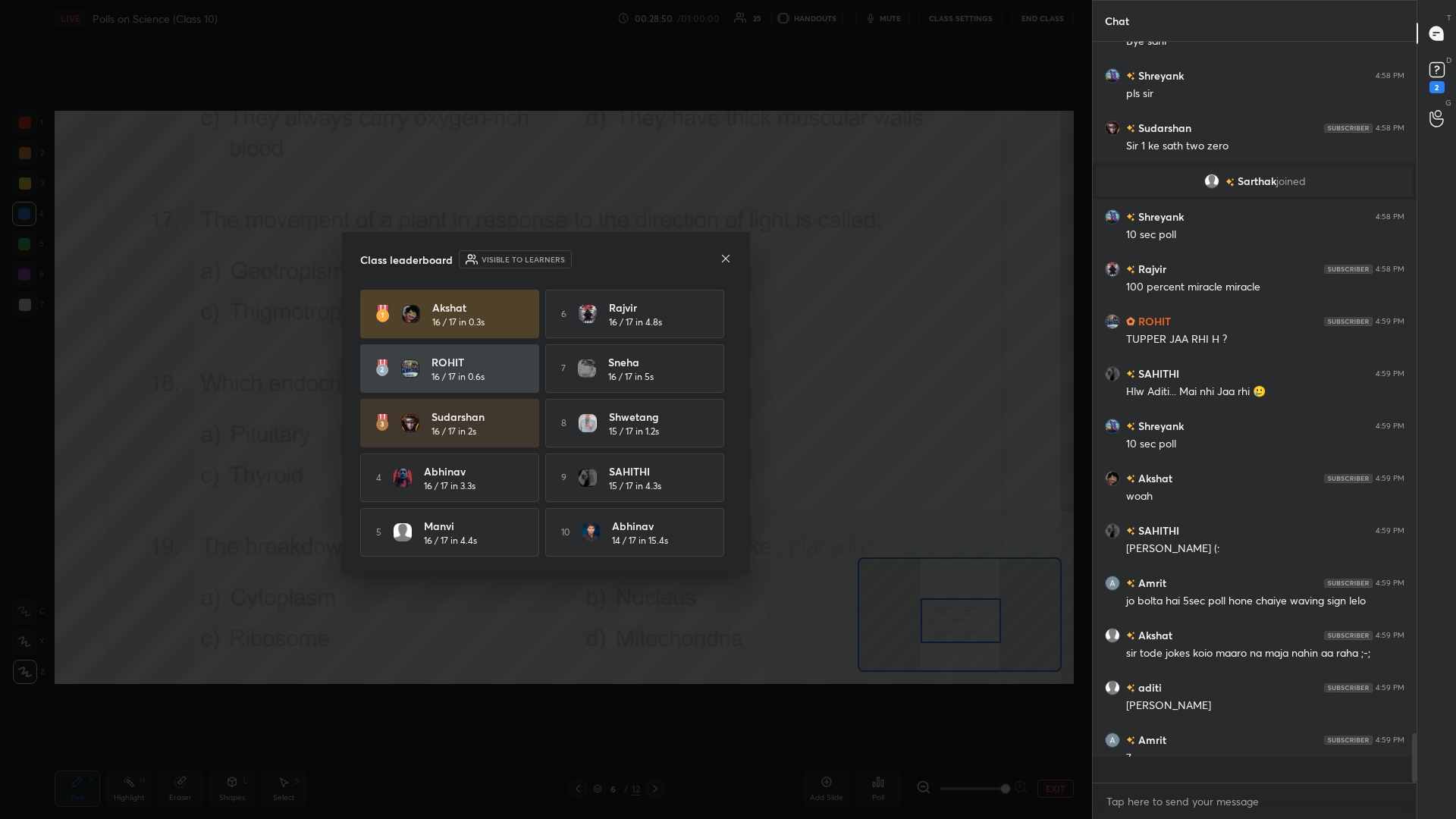
scroll to position [741, 324]
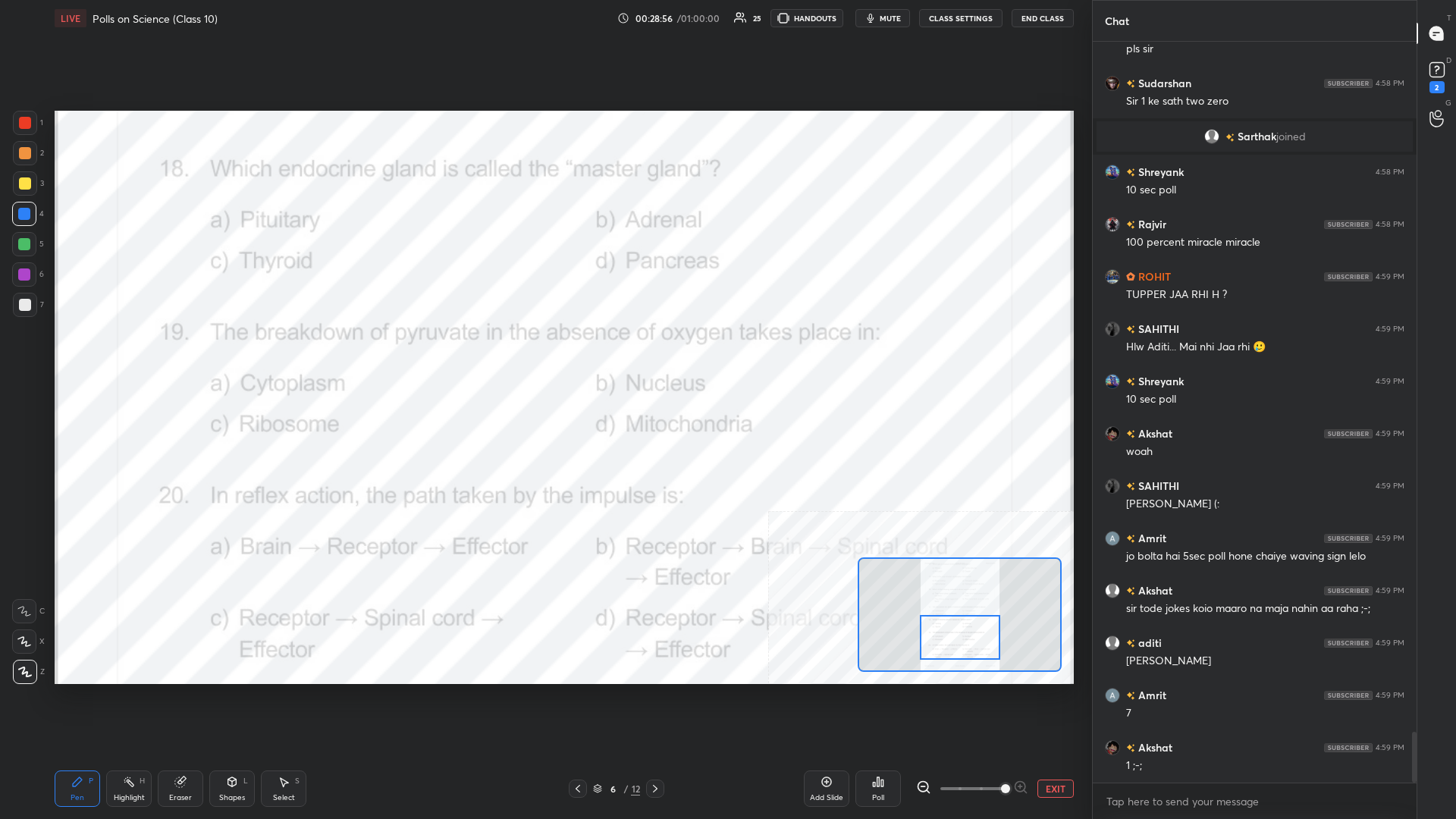
drag, startPoint x: 965, startPoint y: 626, endPoint x: 965, endPoint y: 643, distance: 17.0
click at [543, 356] on div at bounding box center [959, 637] width 80 height 45
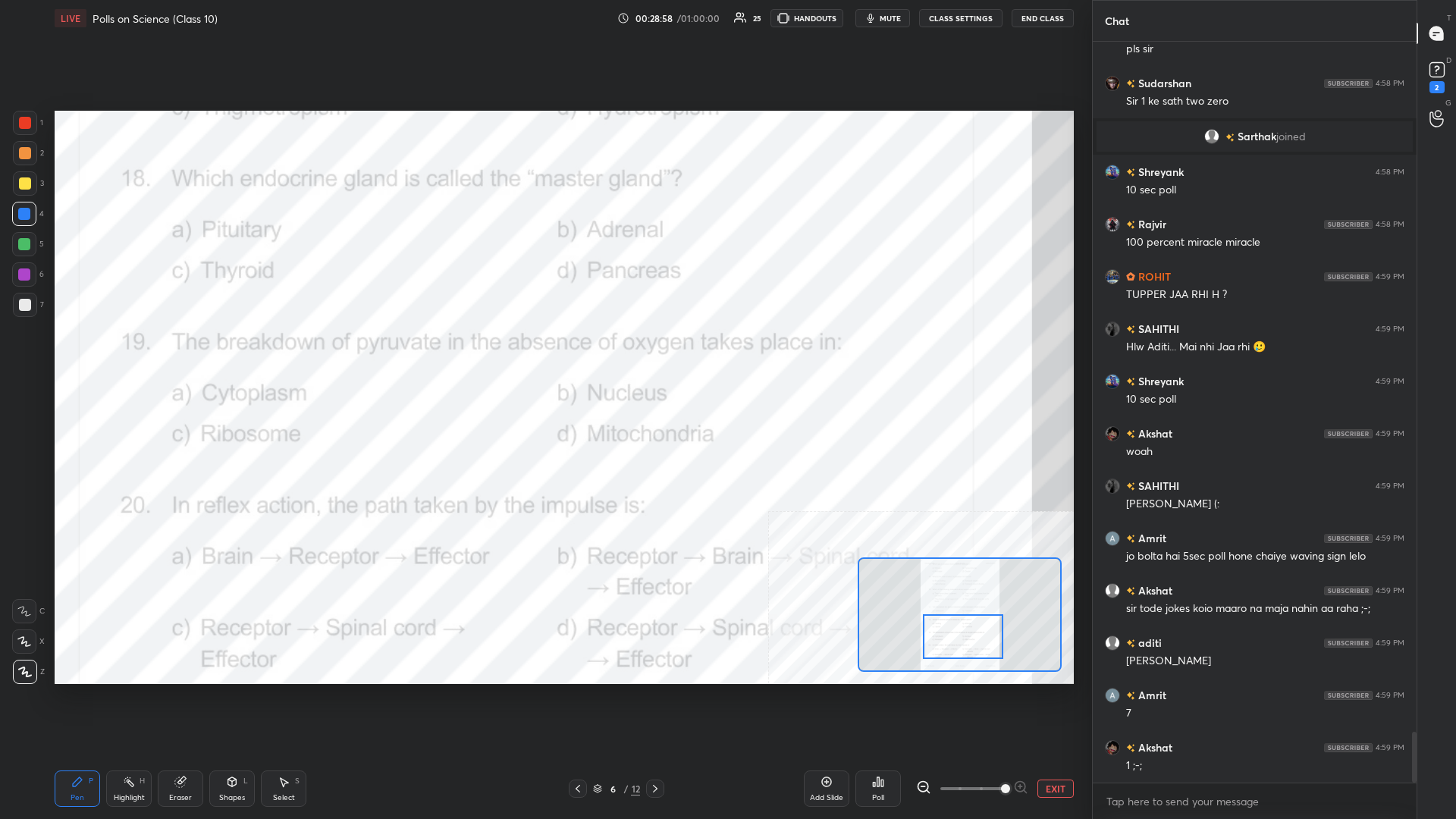
click at [543, 356] on div at bounding box center [963, 636] width 80 height 45
click at [139, 356] on div "Highlight H" at bounding box center [129, 788] width 46 height 36
click at [543, 356] on icon at bounding box center [878, 782] width 12 height 12
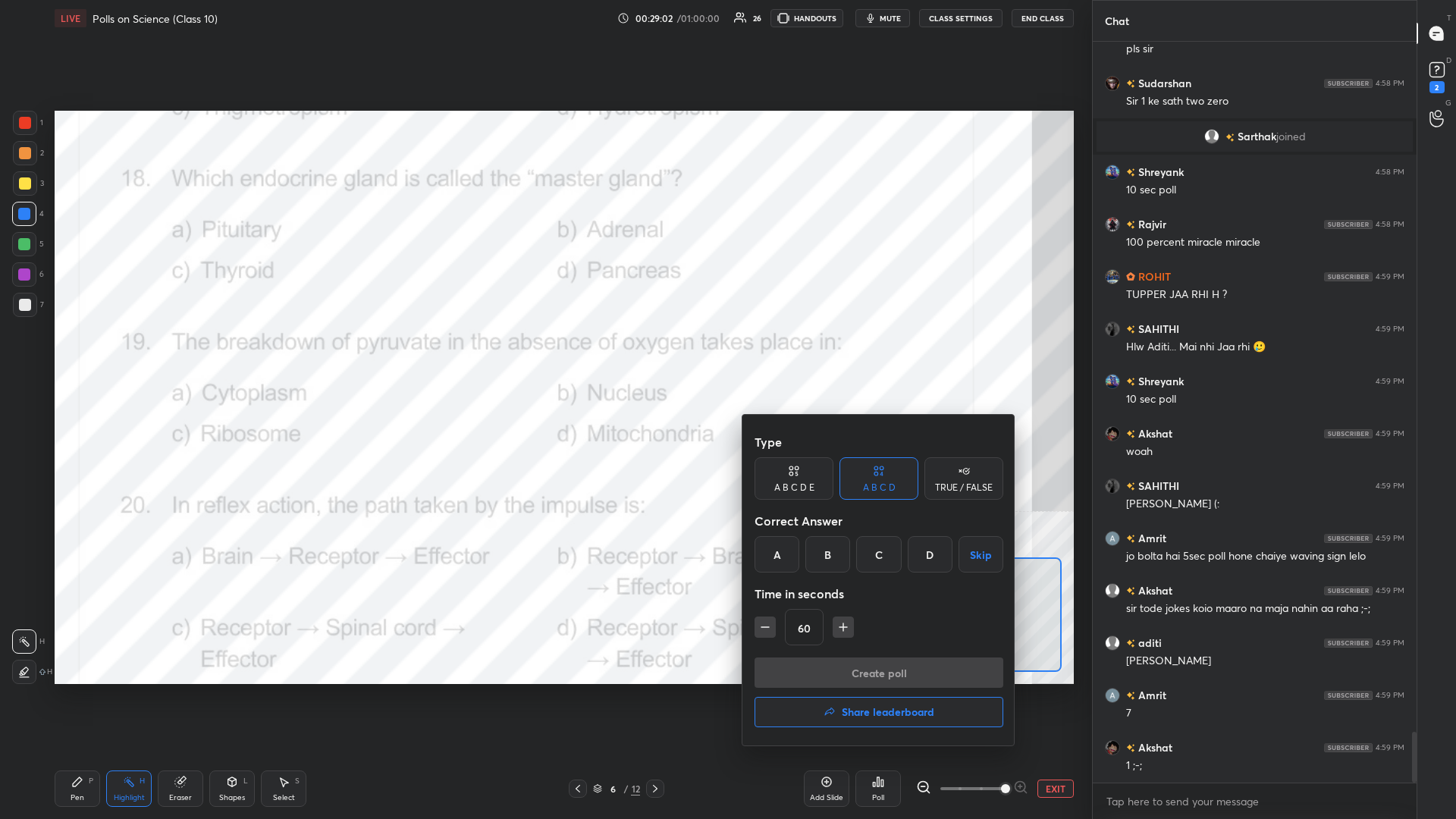
click at [543, 356] on div "A" at bounding box center [777, 554] width 45 height 36
click at [543, 356] on button "Create poll" at bounding box center [879, 672] width 248 height 30
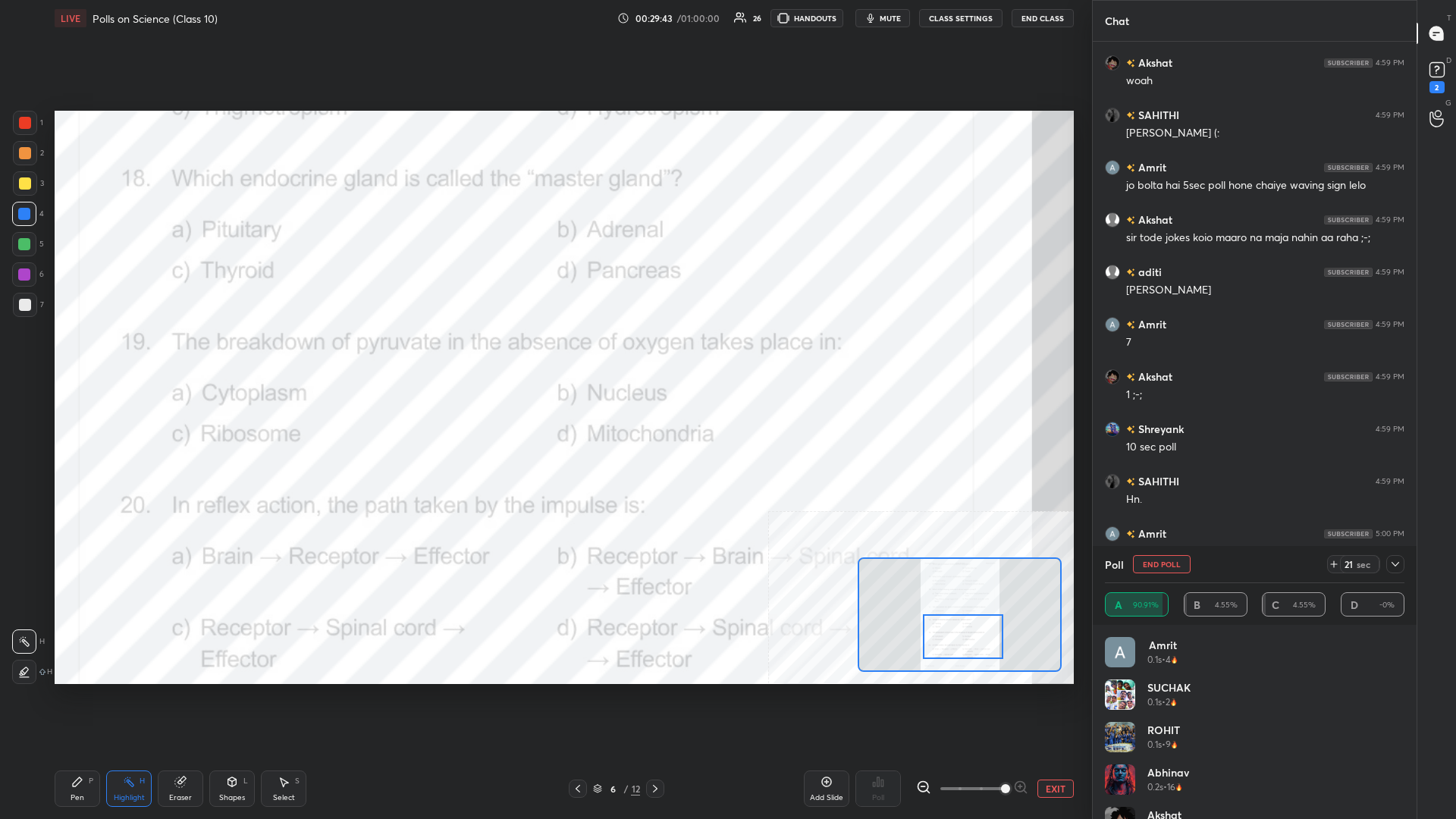
scroll to position [10479, 0]
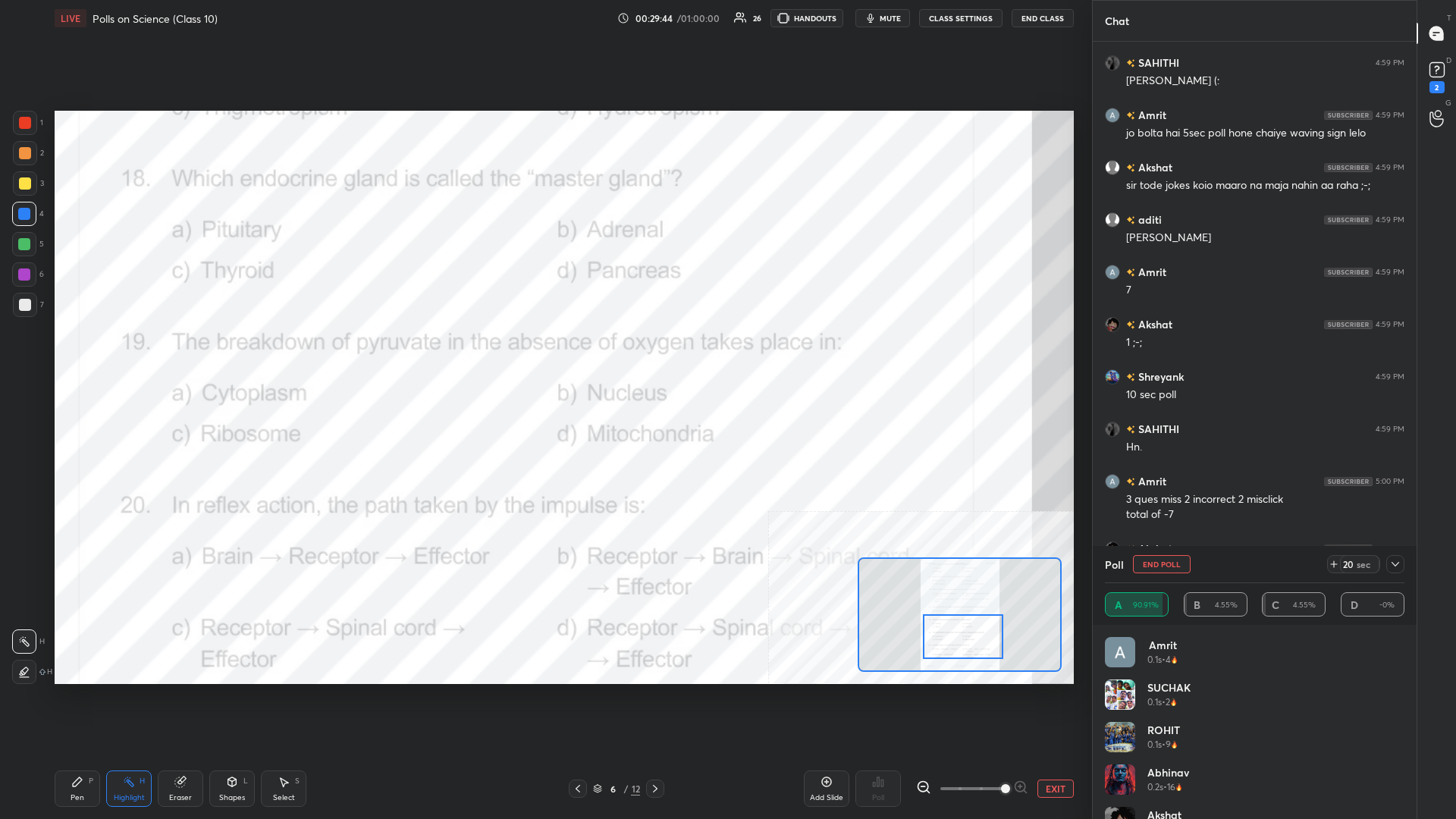
click at [74, 356] on icon at bounding box center [78, 782] width 9 height 9
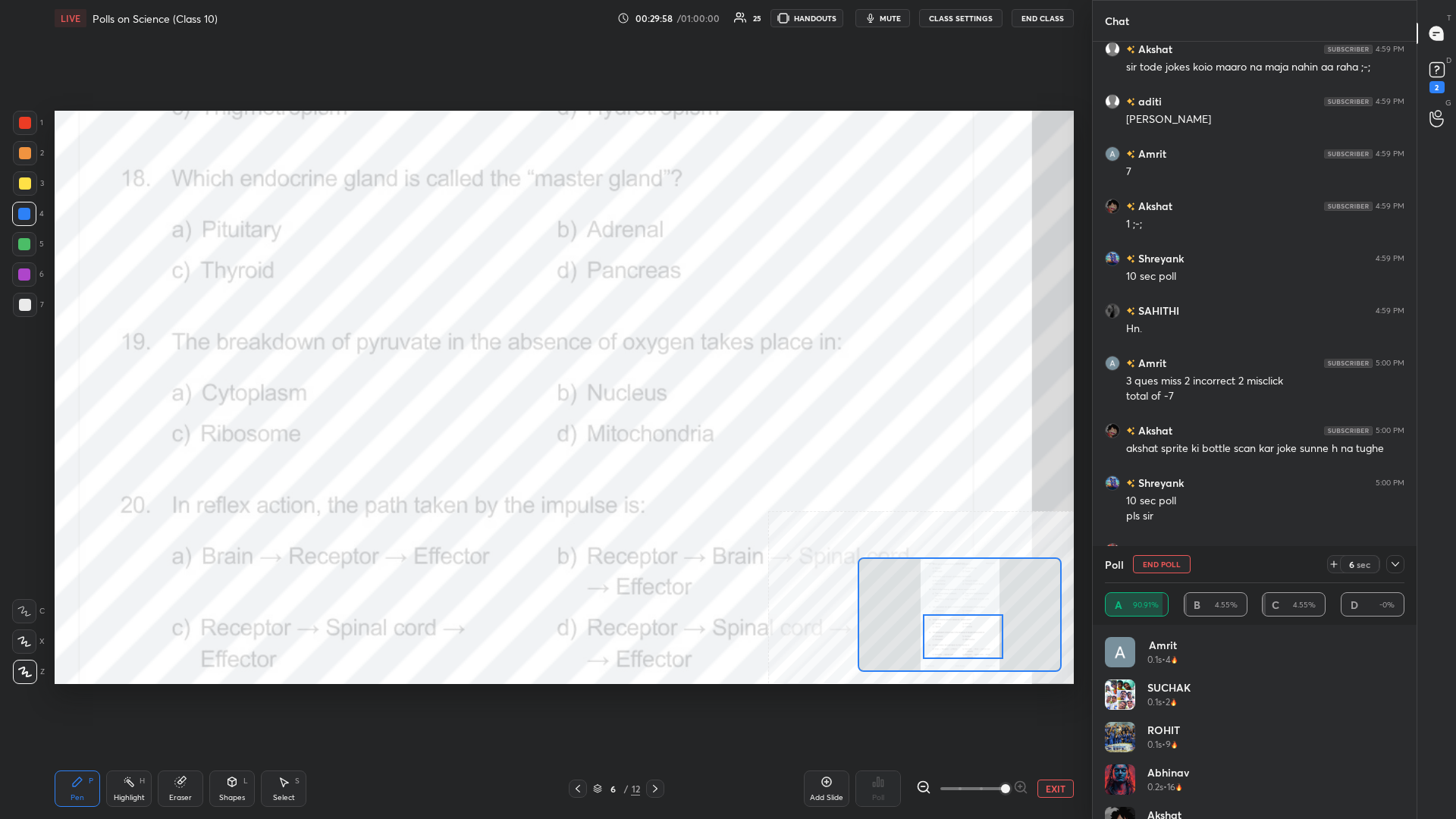
scroll to position [10650, 0]
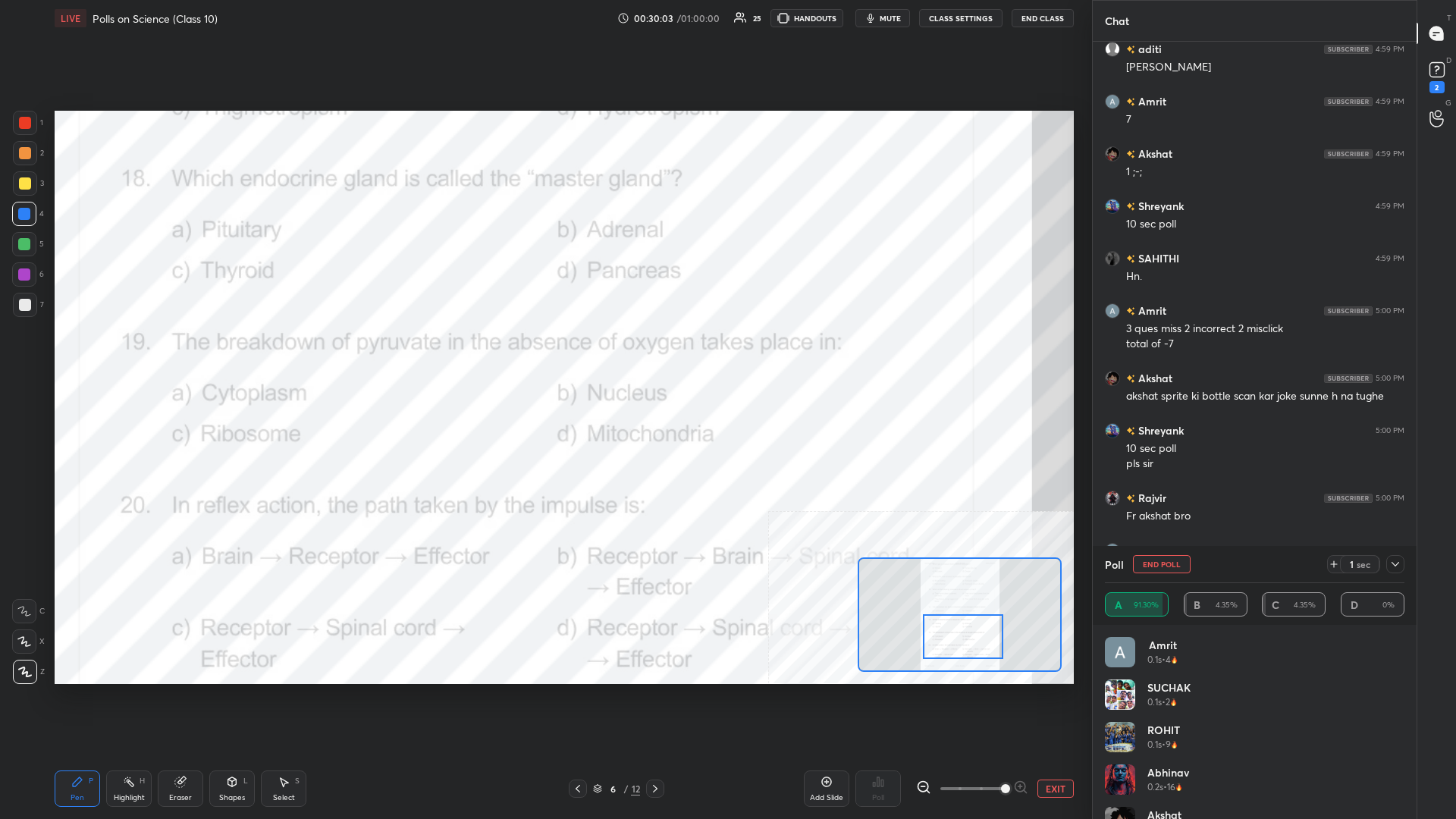
click at [543, 356] on div "Poll End Poll 1 sec" at bounding box center [1254, 564] width 299 height 36
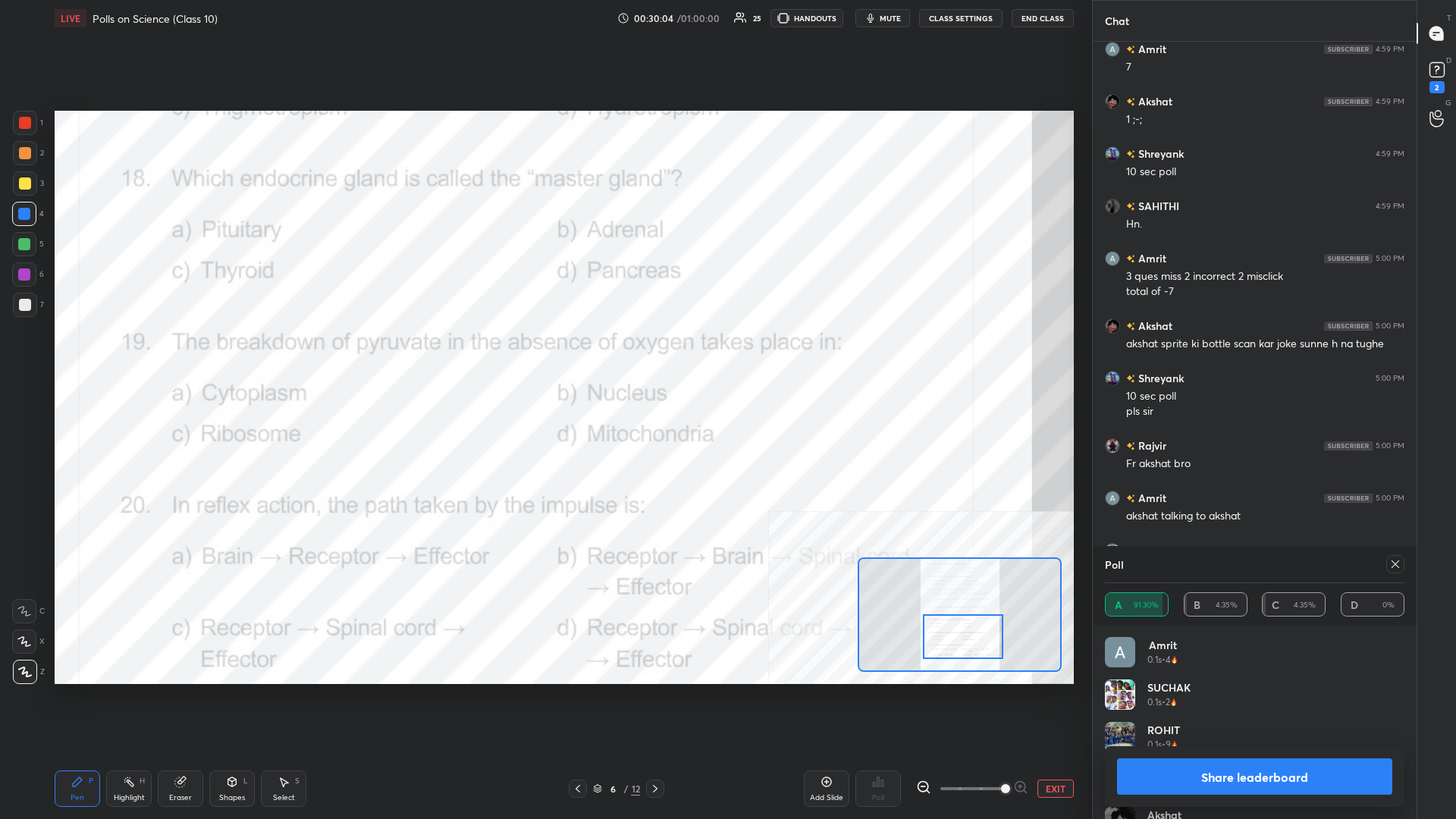
click at [543, 356] on button "Share leaderboard" at bounding box center [1254, 776] width 276 height 36
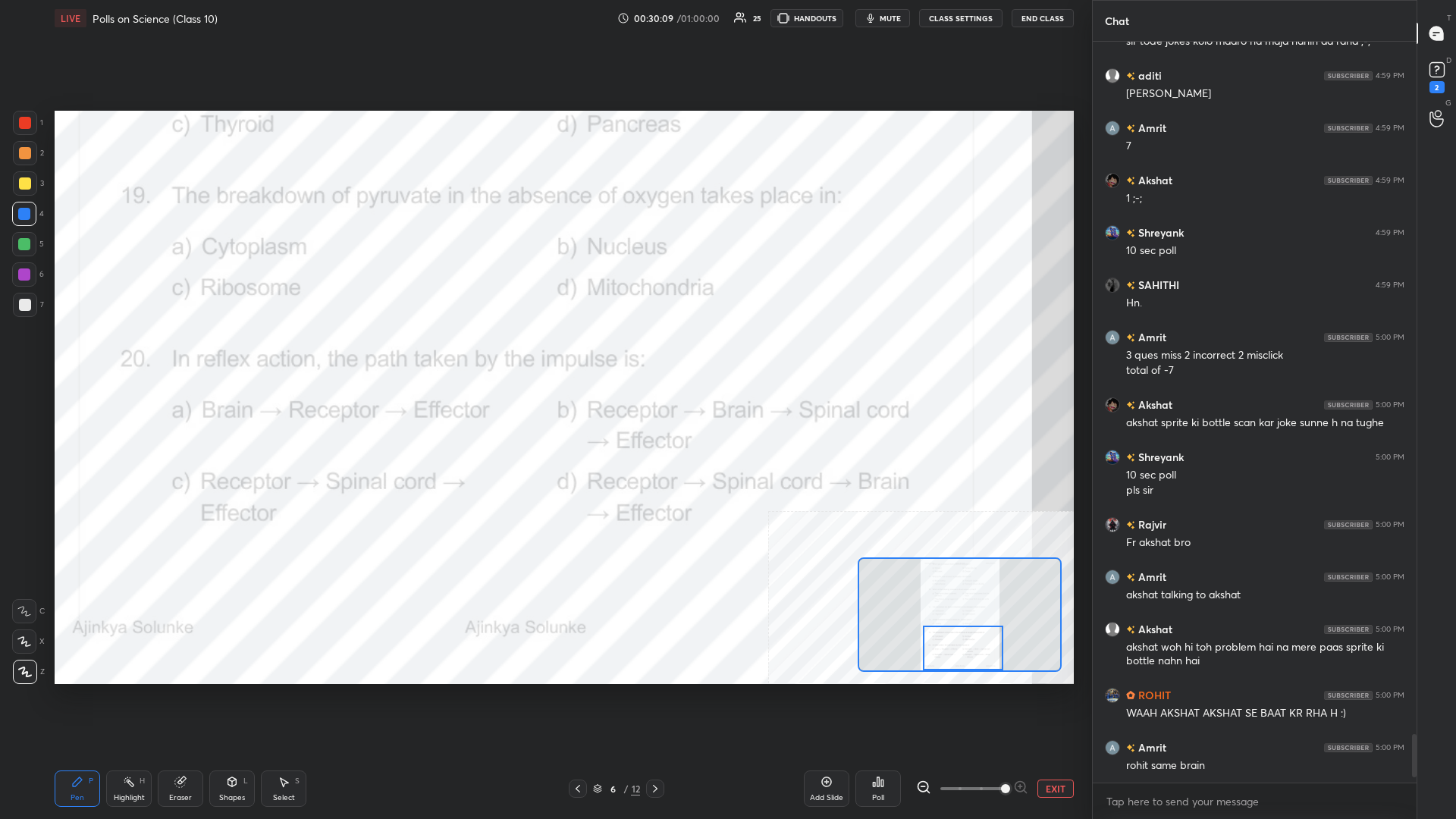
scroll to position [10675, 0]
click at [144, 356] on div "H" at bounding box center [142, 781] width 5 height 8
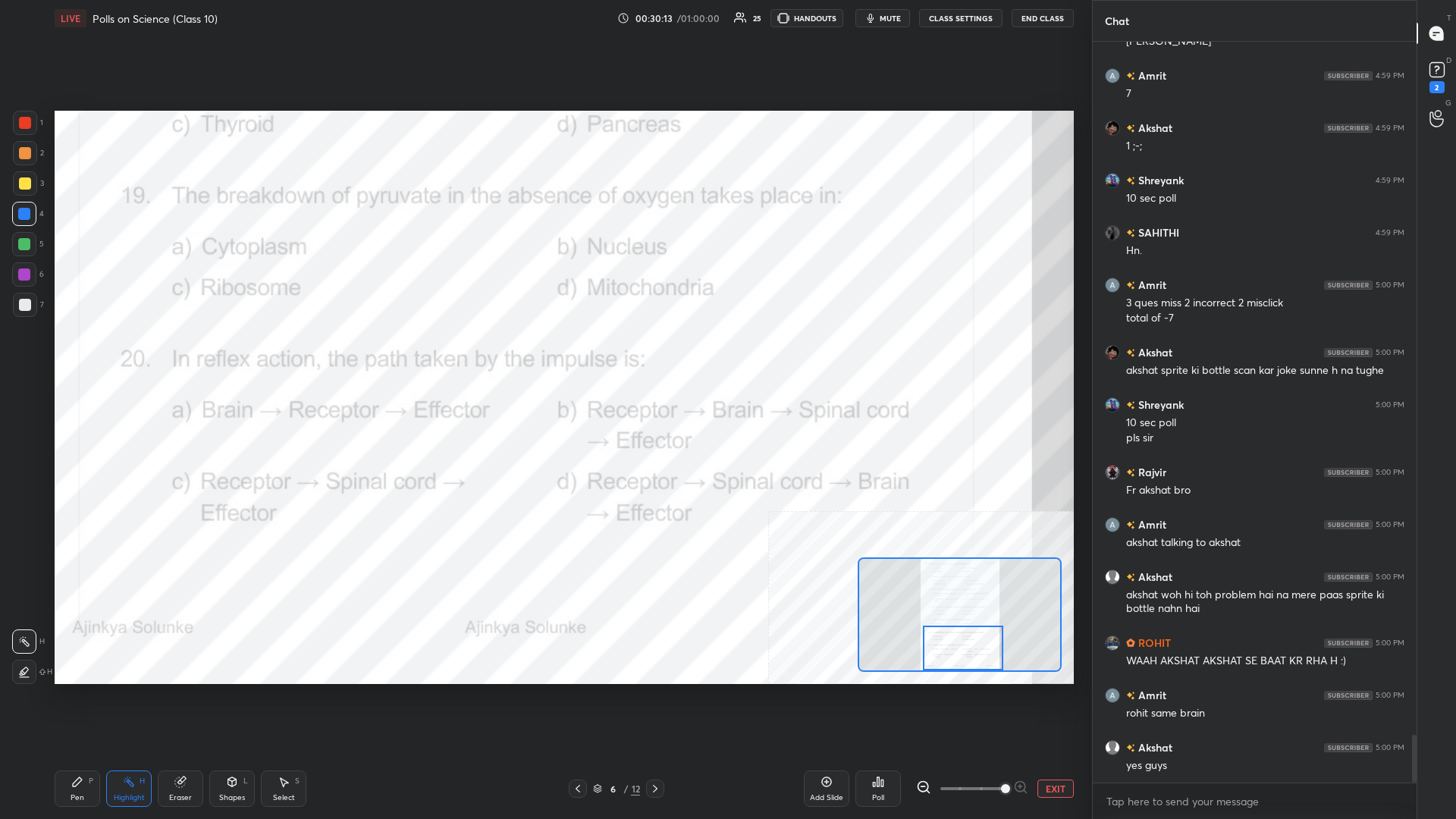
scroll to position [10728, 0]
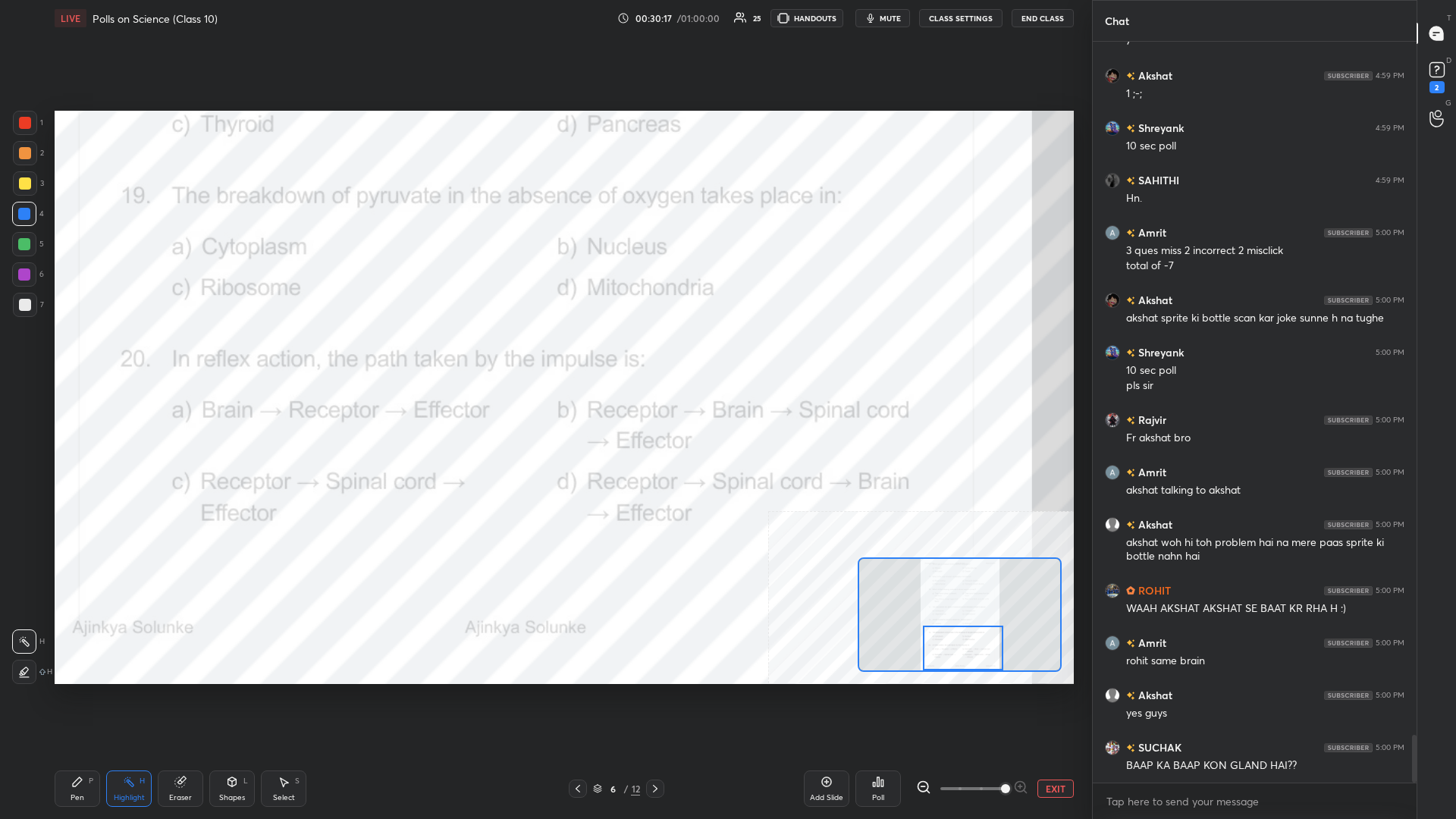
click at [543, 356] on div "Poll" at bounding box center [878, 788] width 46 height 36
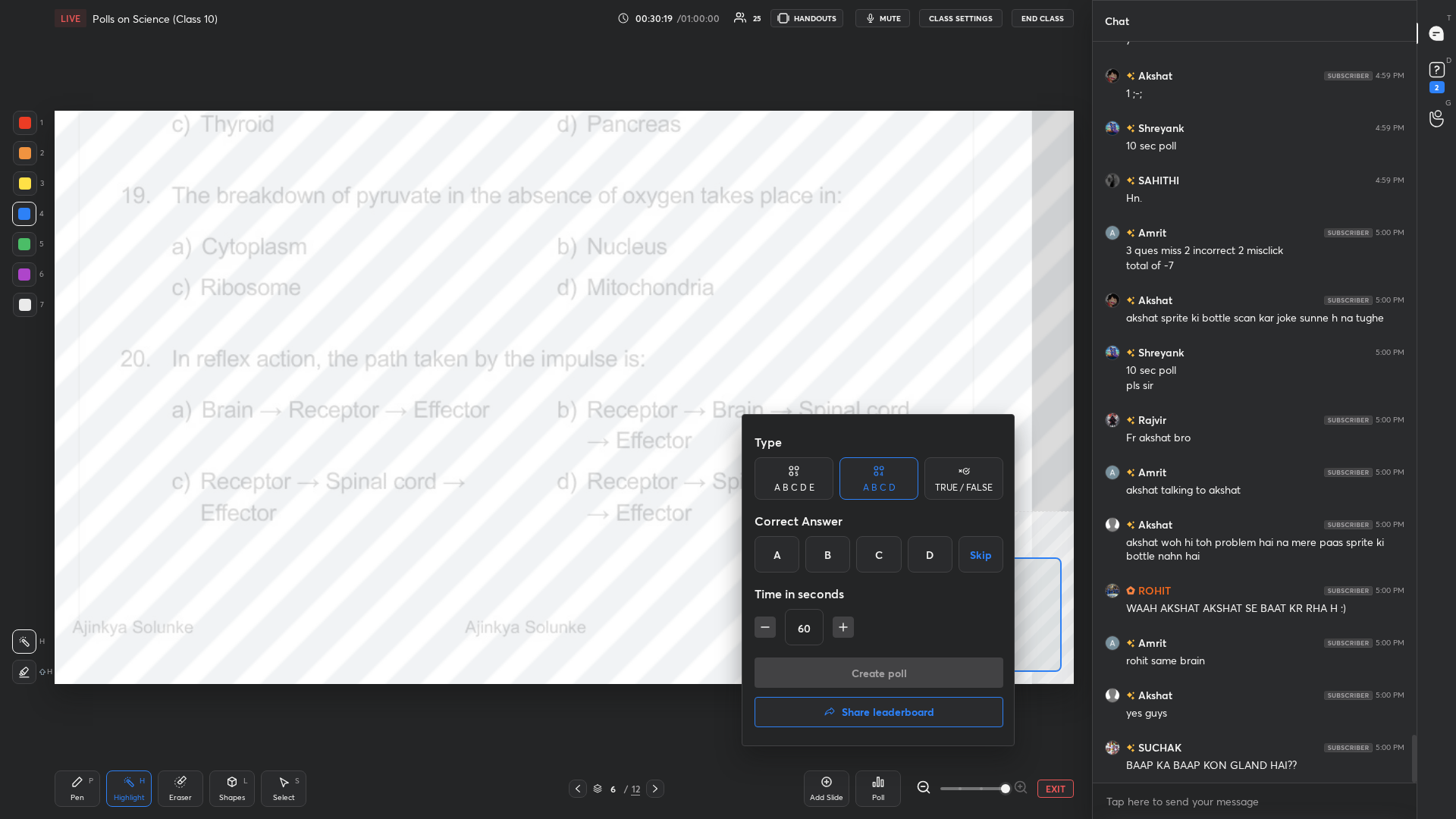
click at [543, 356] on div "A" at bounding box center [777, 554] width 45 height 36
click at [543, 356] on button "Create poll" at bounding box center [879, 672] width 248 height 30
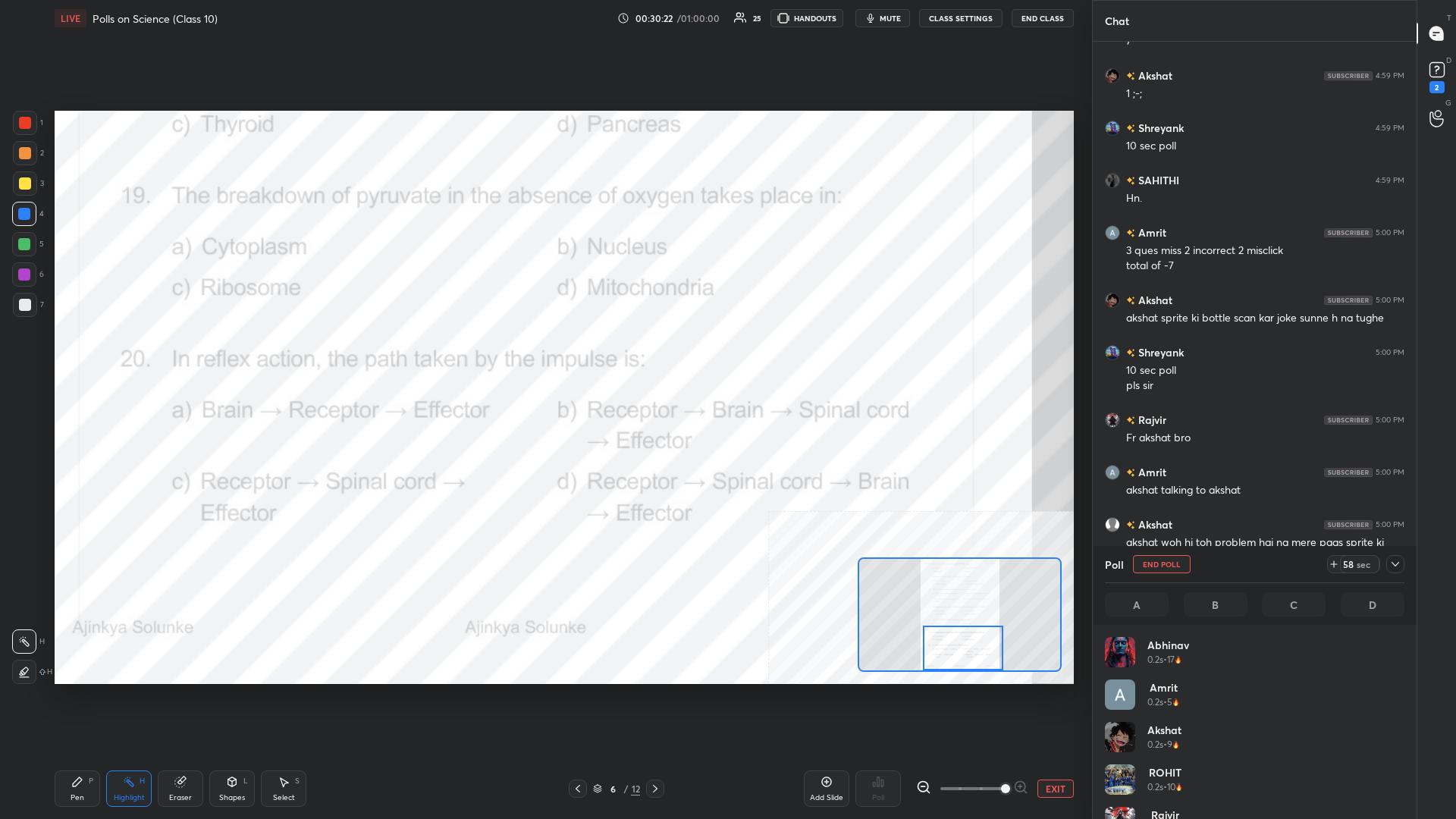
scroll to position [1, 1]
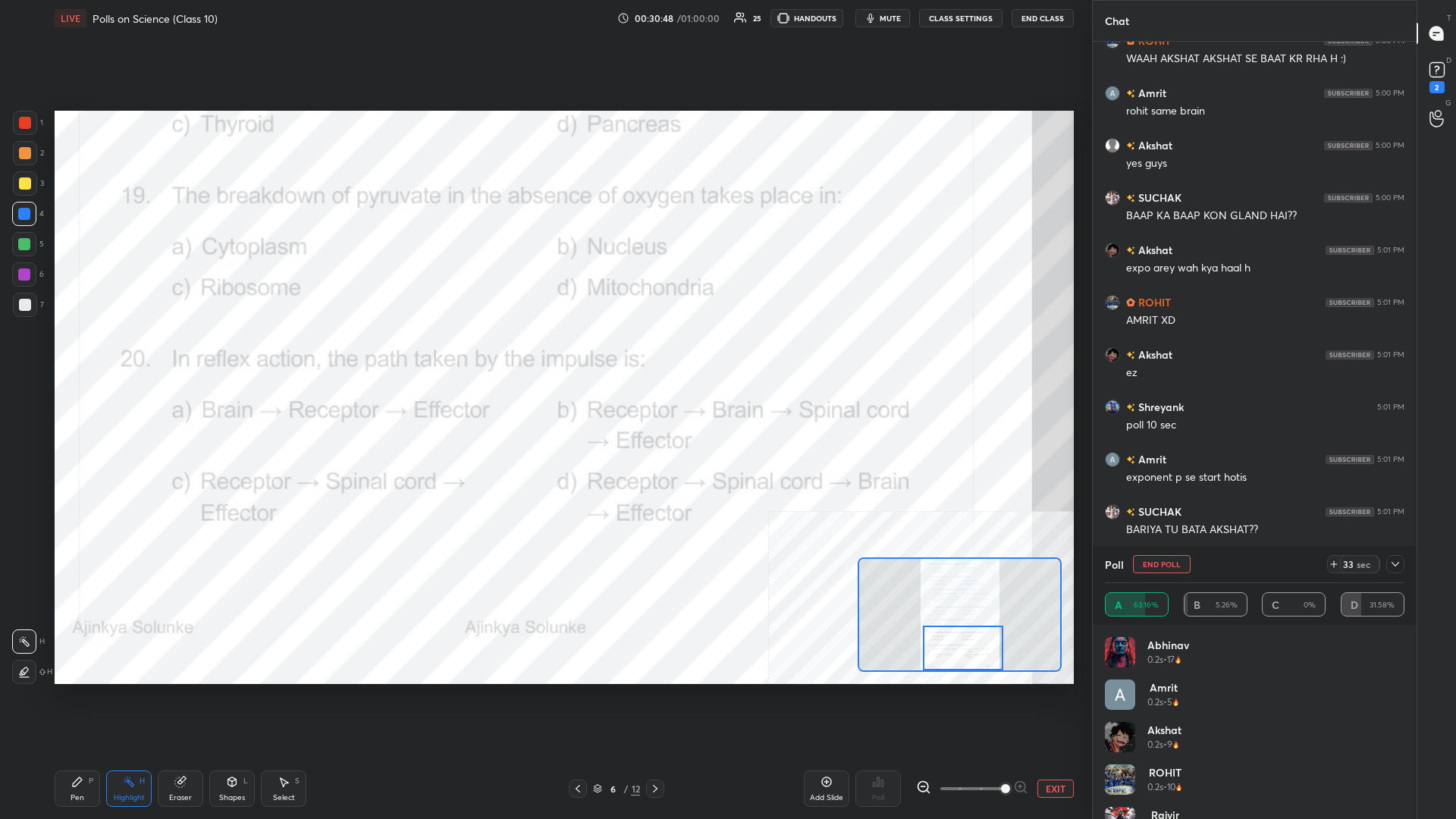
drag, startPoint x: 79, startPoint y: 775, endPoint x: 101, endPoint y: 756, distance: 29.1
click at [79, 356] on div "Pen P" at bounding box center [78, 788] width 46 height 36
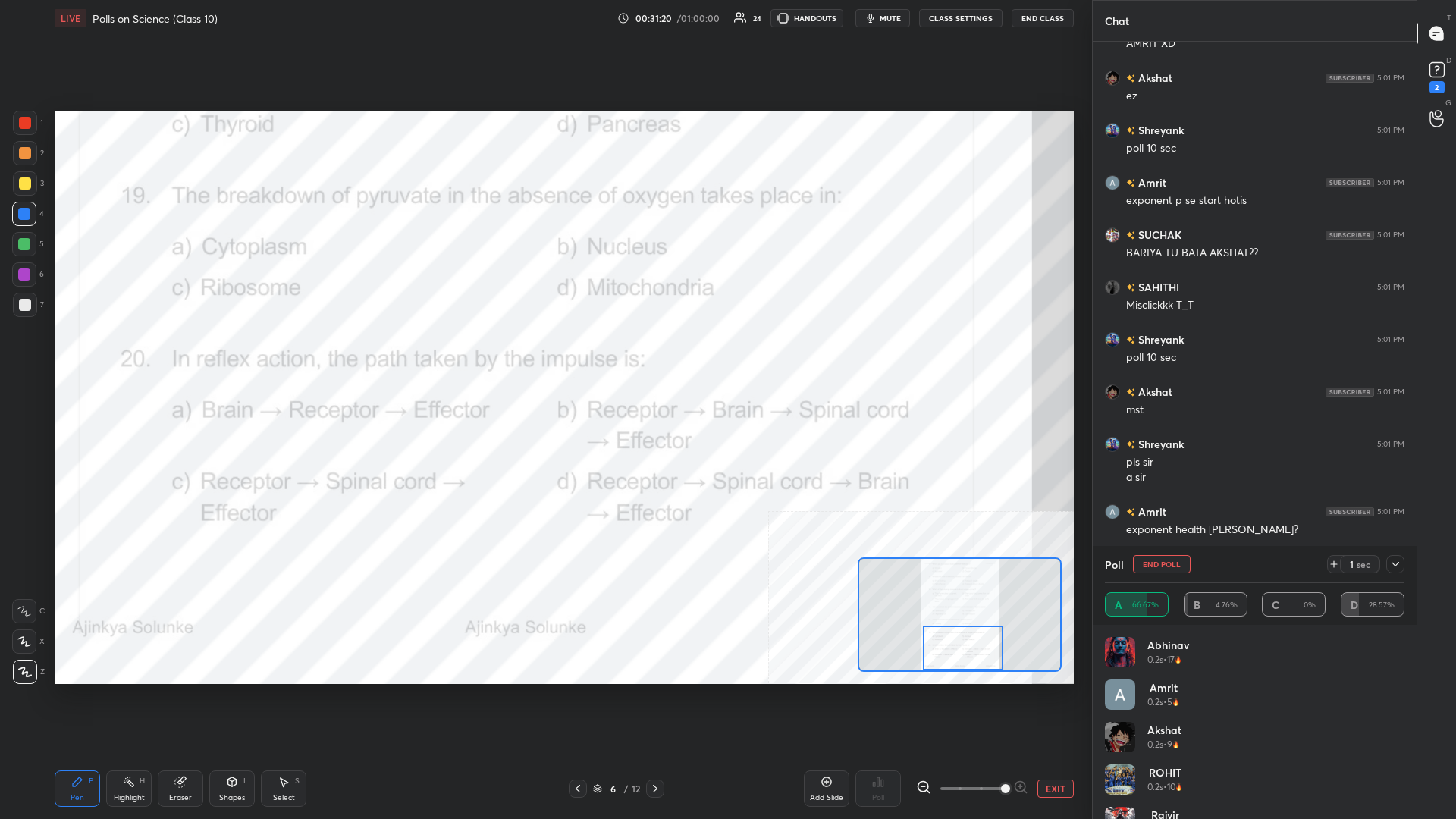
scroll to position [11219, 0]
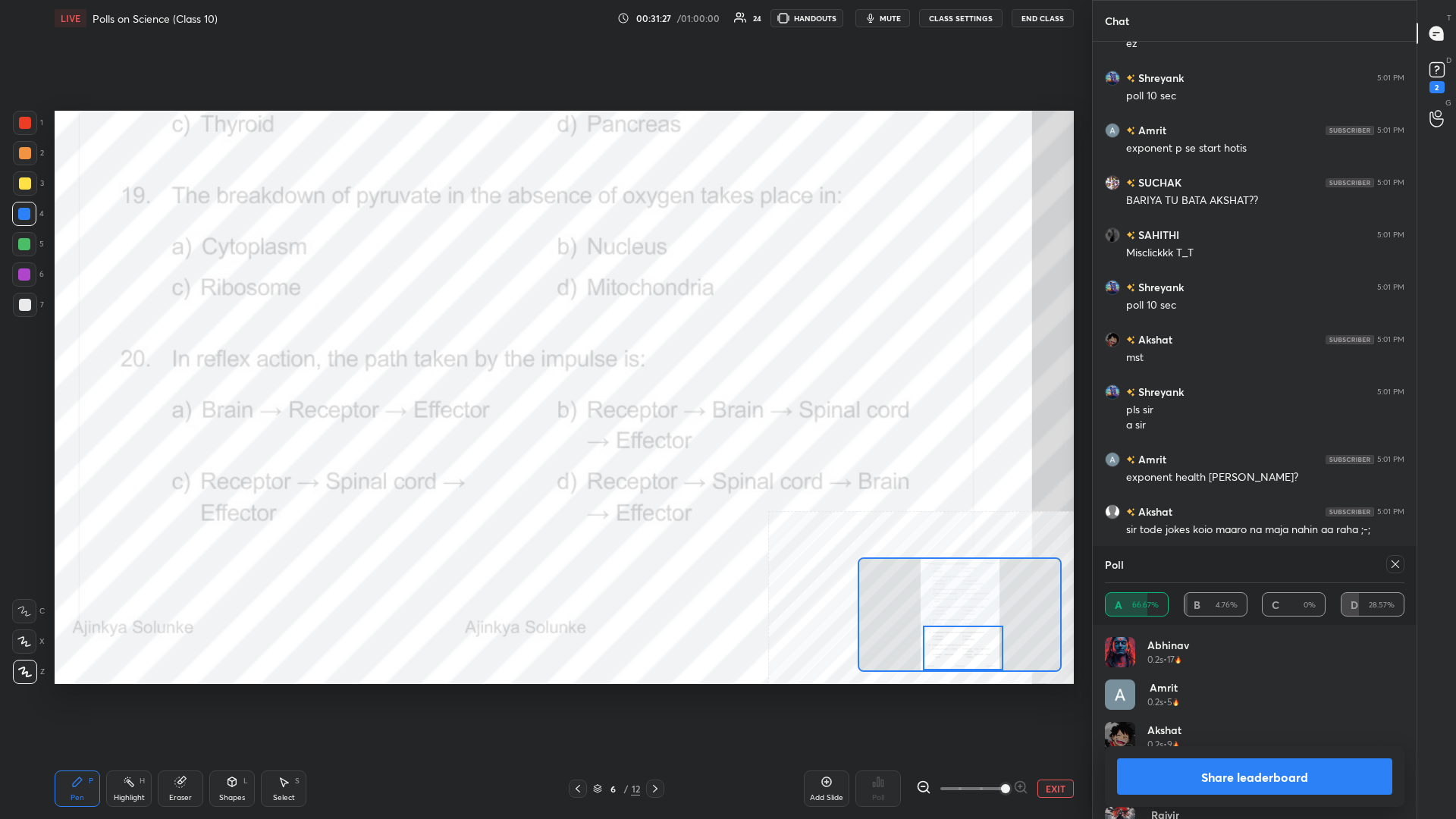
click at [543, 356] on button "Share leaderboard" at bounding box center [1254, 776] width 276 height 36
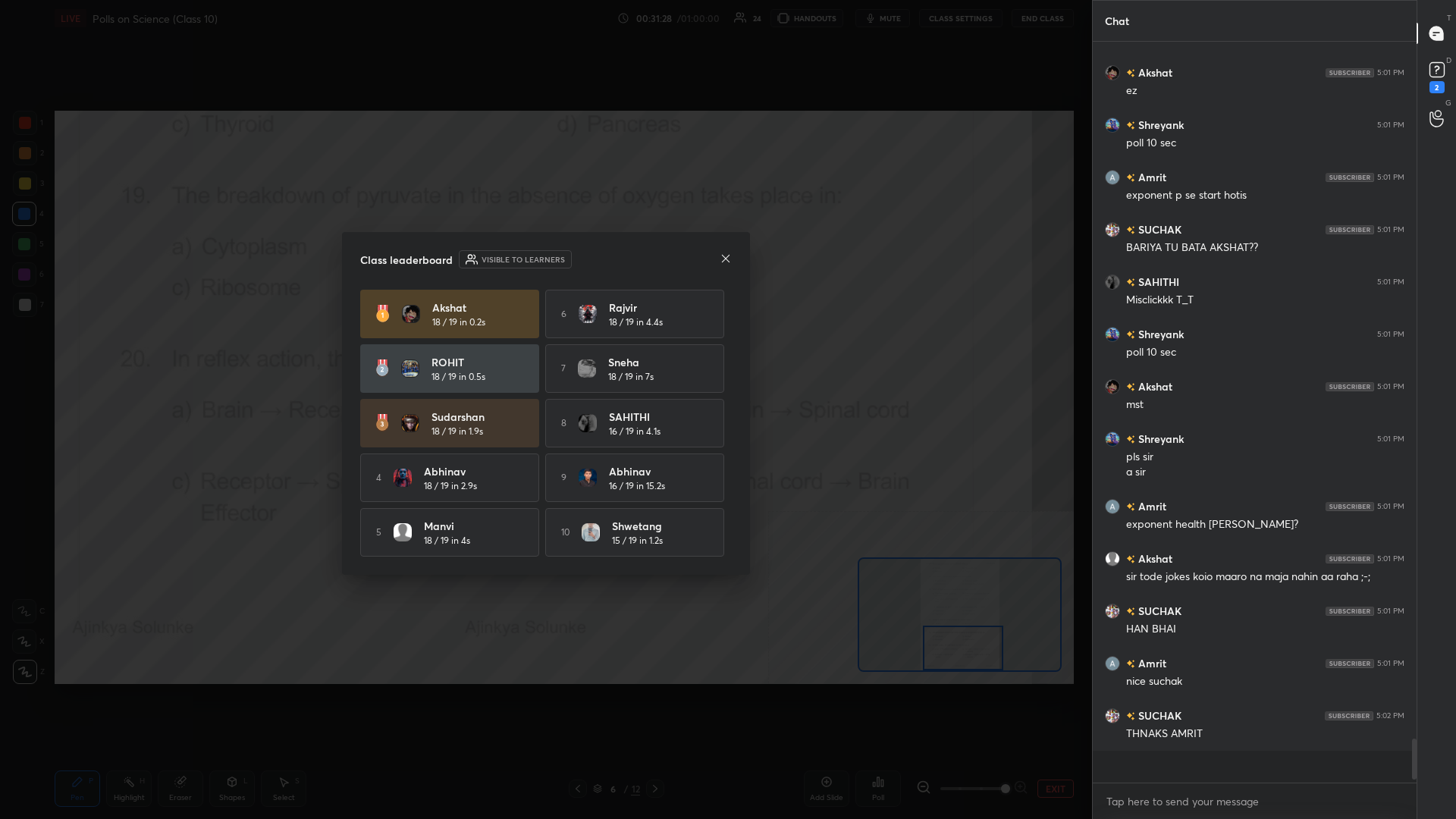
scroll to position [736, 324]
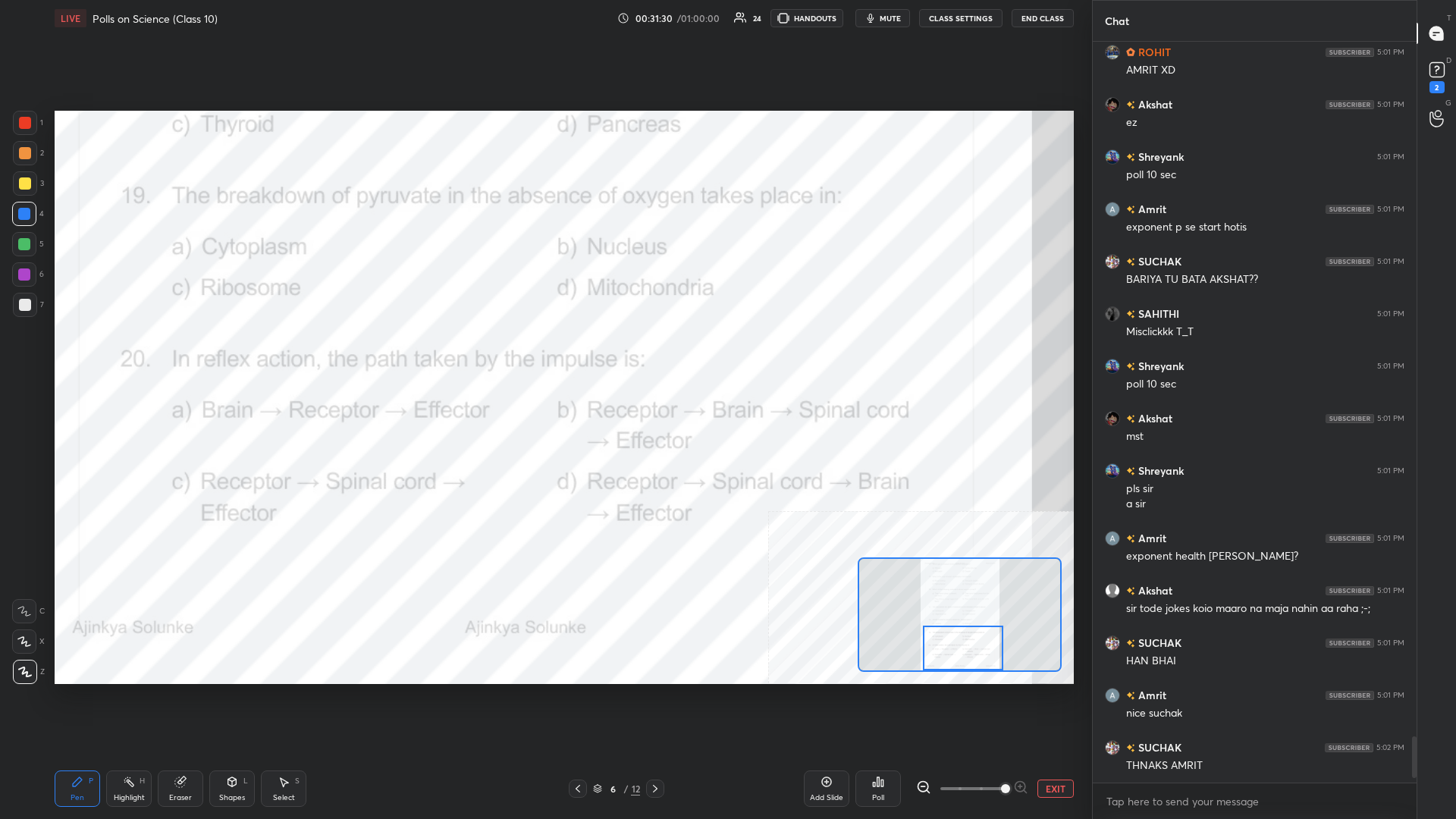
click at [139, 356] on div "Highlight" at bounding box center [129, 797] width 31 height 8
click at [543, 356] on icon at bounding box center [878, 782] width 3 height 9
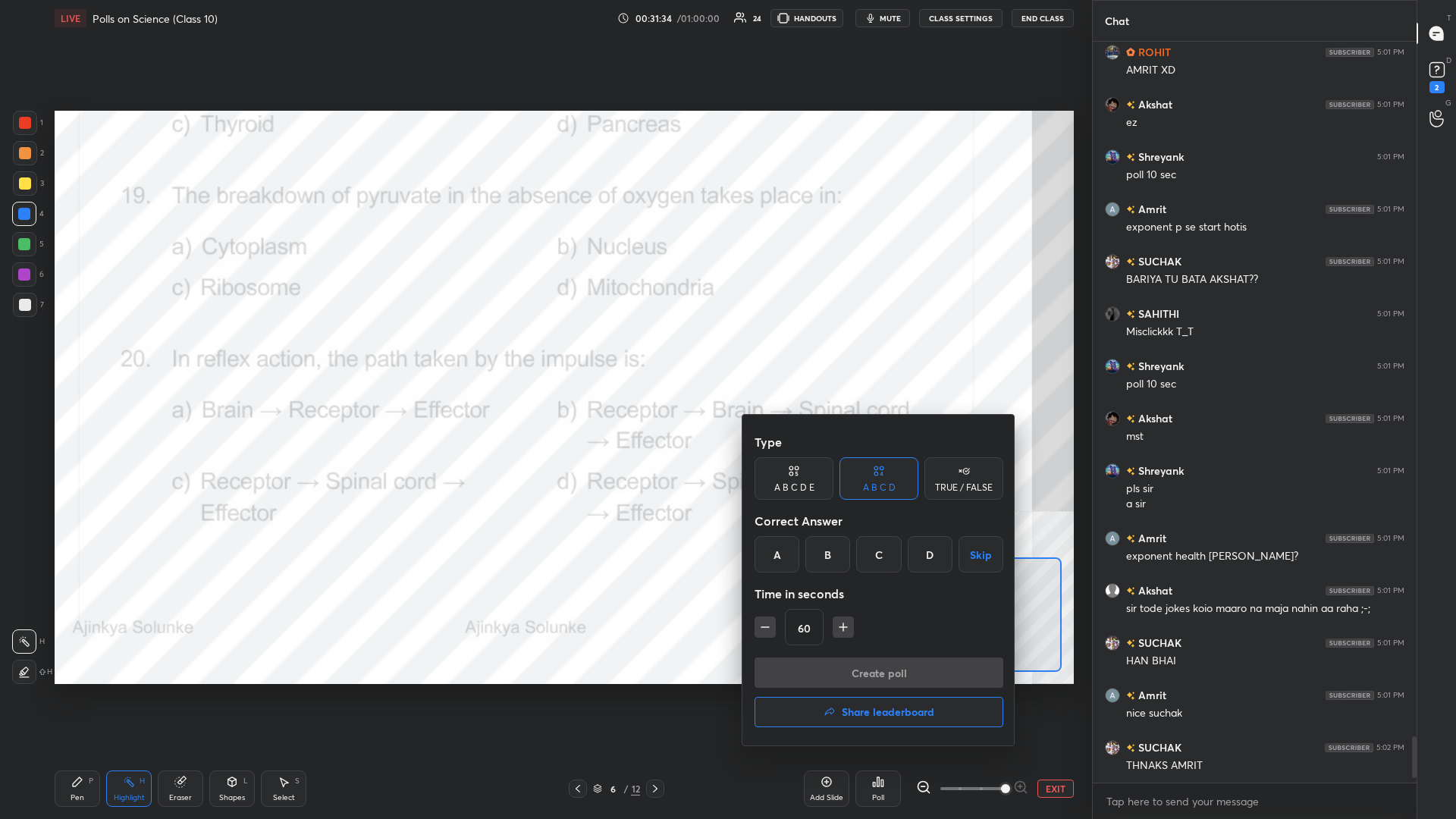
click at [543, 356] on div "C" at bounding box center [878, 554] width 45 height 36
click at [543, 356] on button "Create poll" at bounding box center [879, 672] width 248 height 30
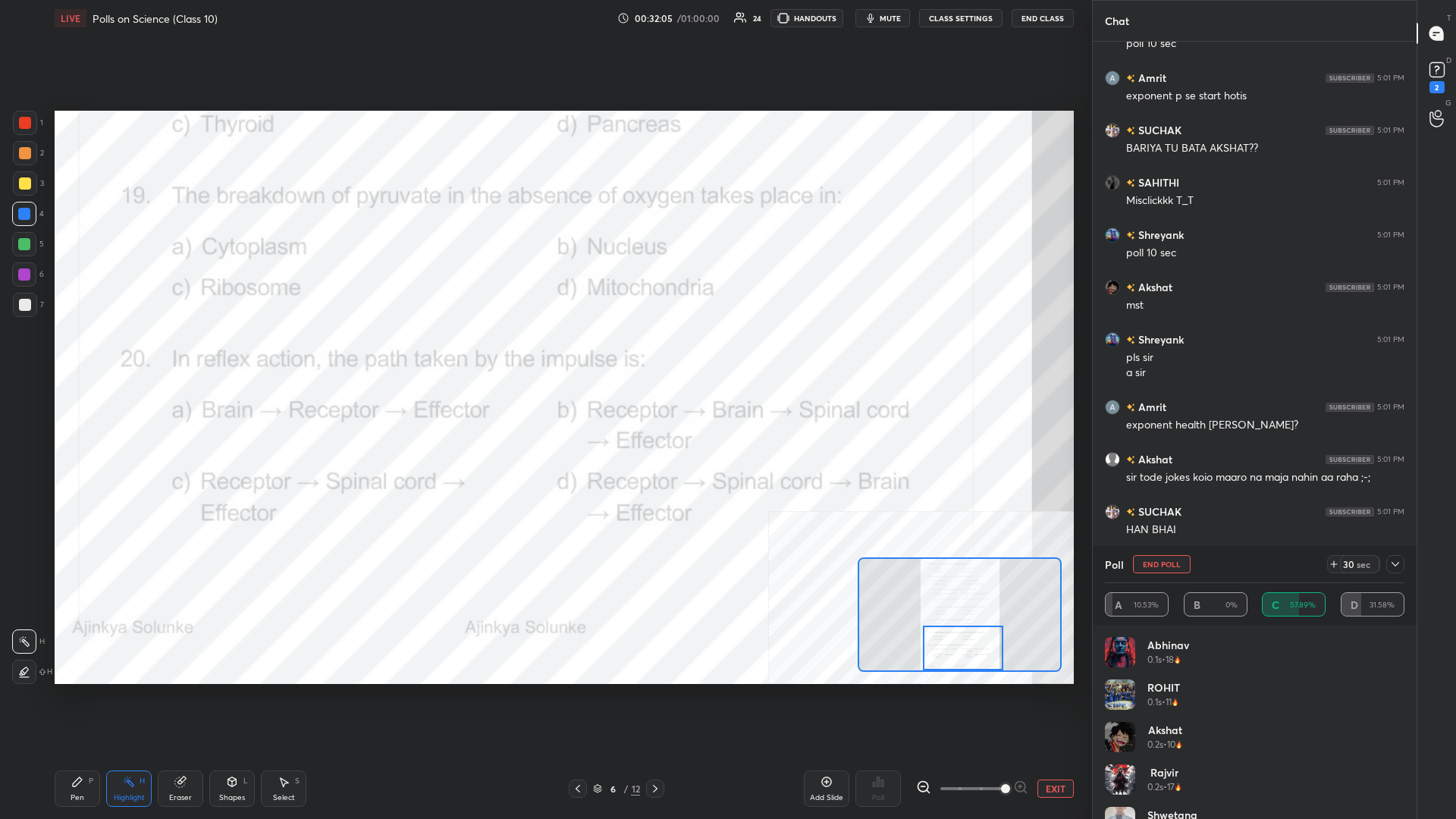
click at [78, 356] on div "Pen" at bounding box center [77, 797] width 13 height 8
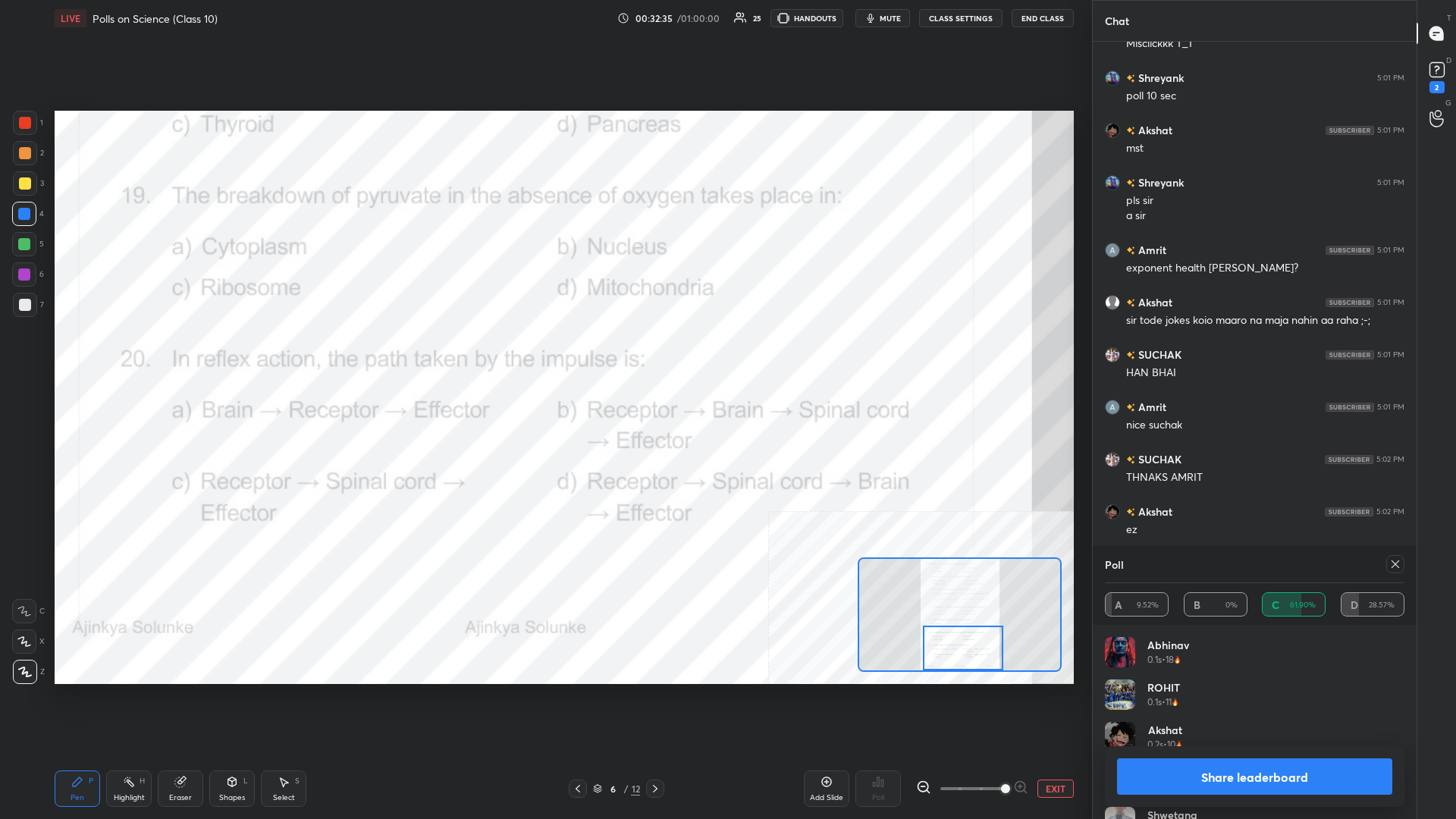
scroll to position [11481, 0]
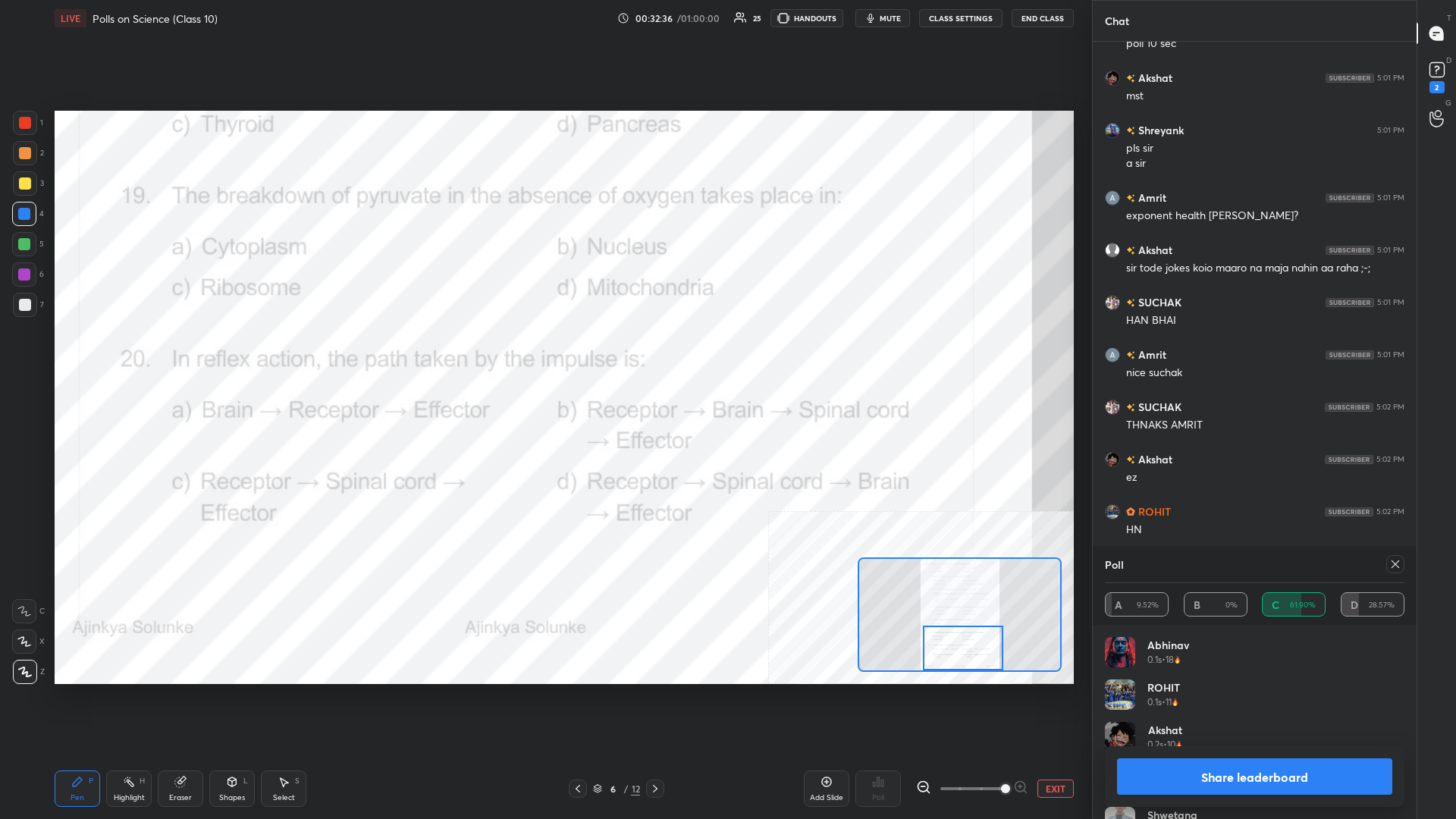
click at [543, 356] on button "Share leaderboard" at bounding box center [1254, 776] width 276 height 36
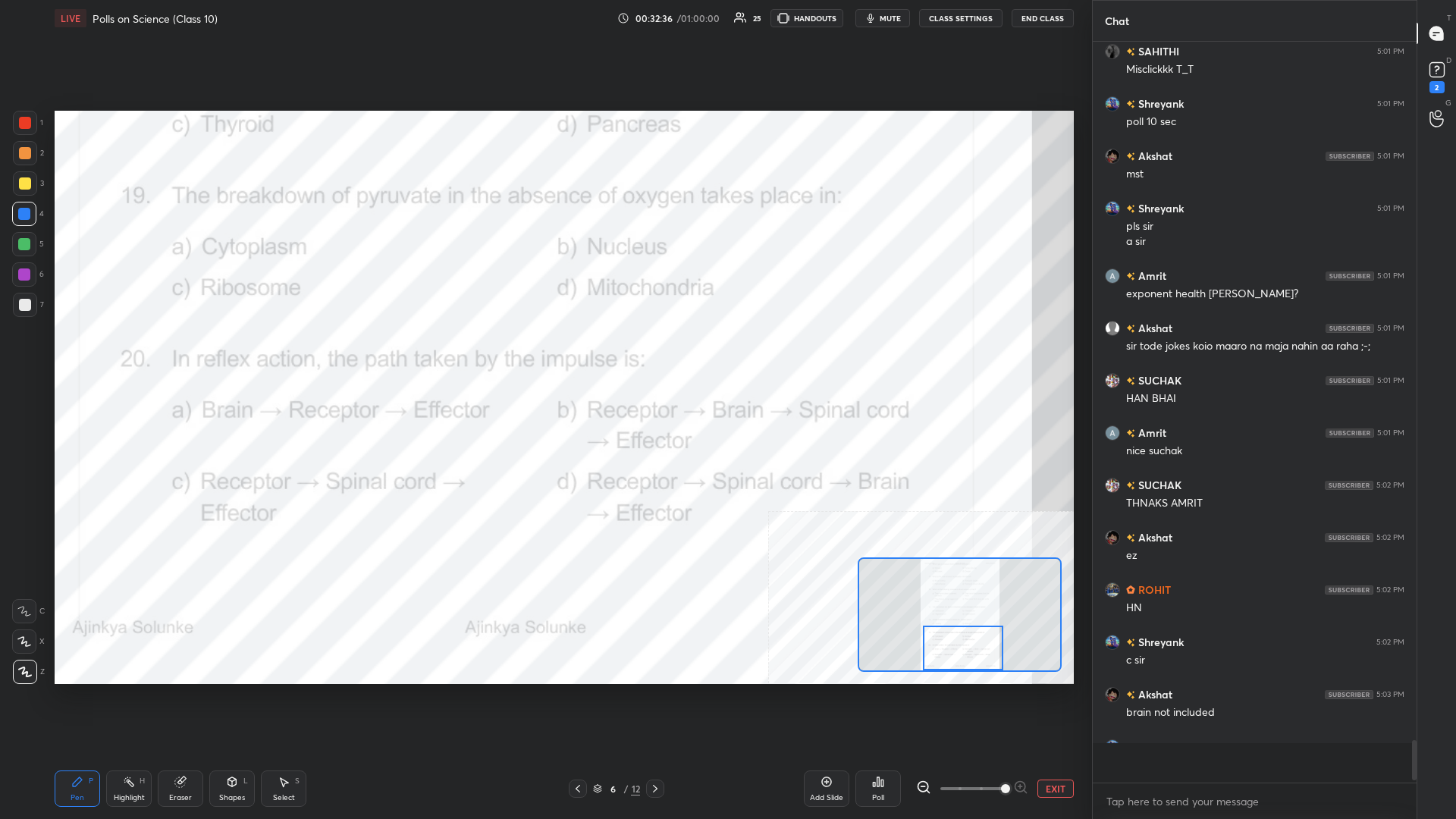
scroll to position [1, 1]
click at [543, 356] on button "EXIT" at bounding box center [1055, 788] width 36 height 18
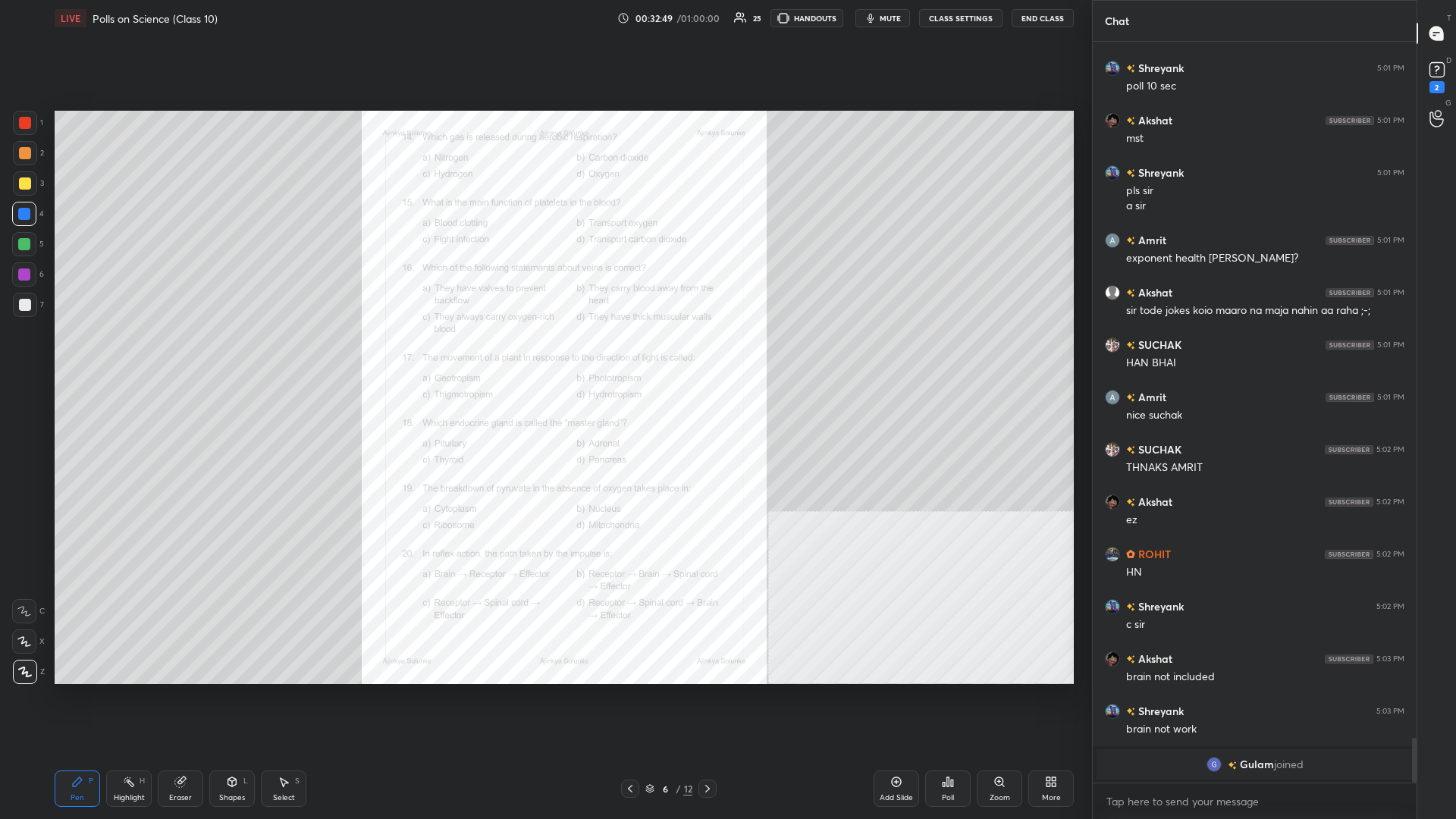
scroll to position [11172, 0]
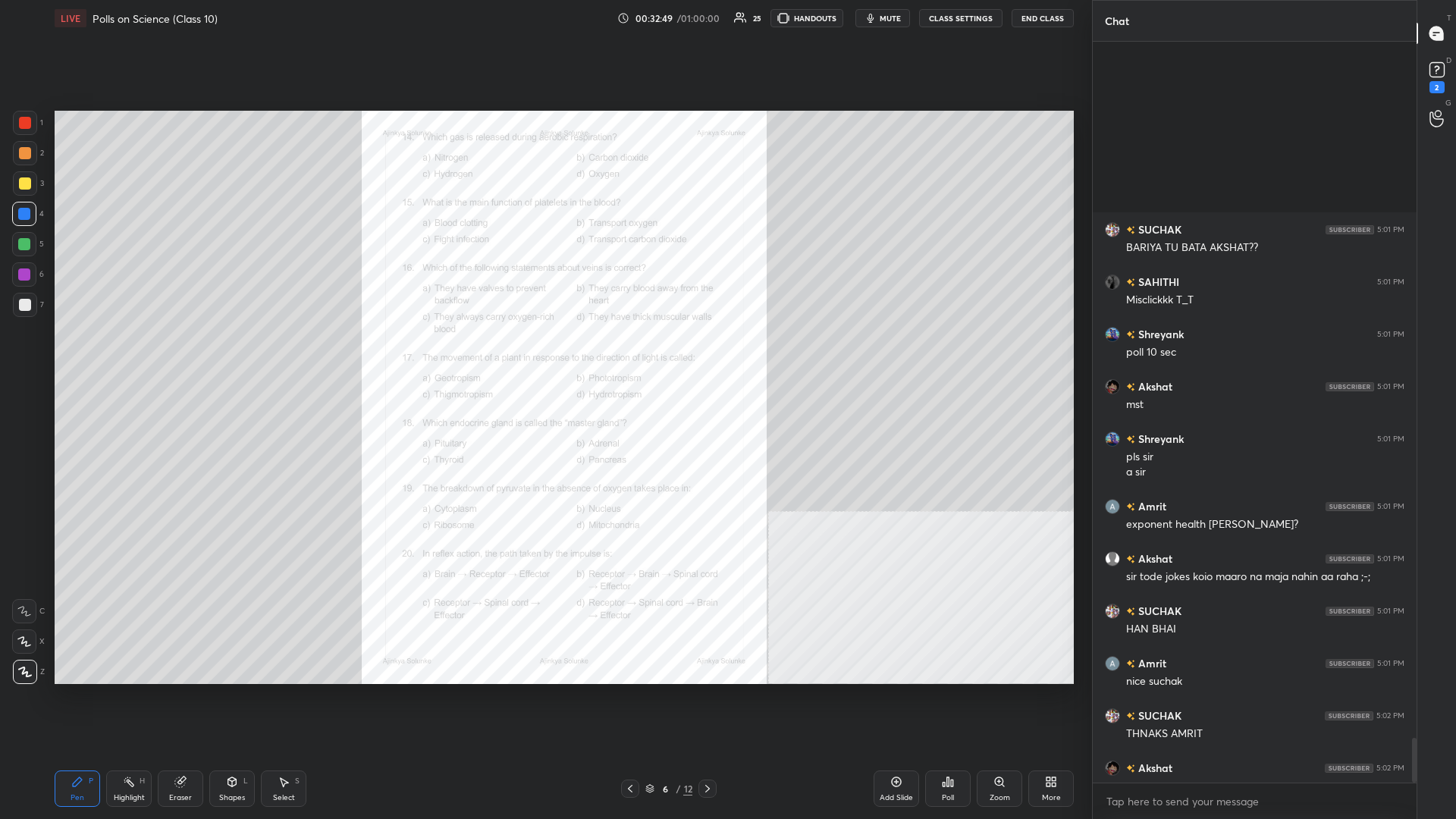
click at [543, 356] on icon at bounding box center [707, 789] width 12 height 12
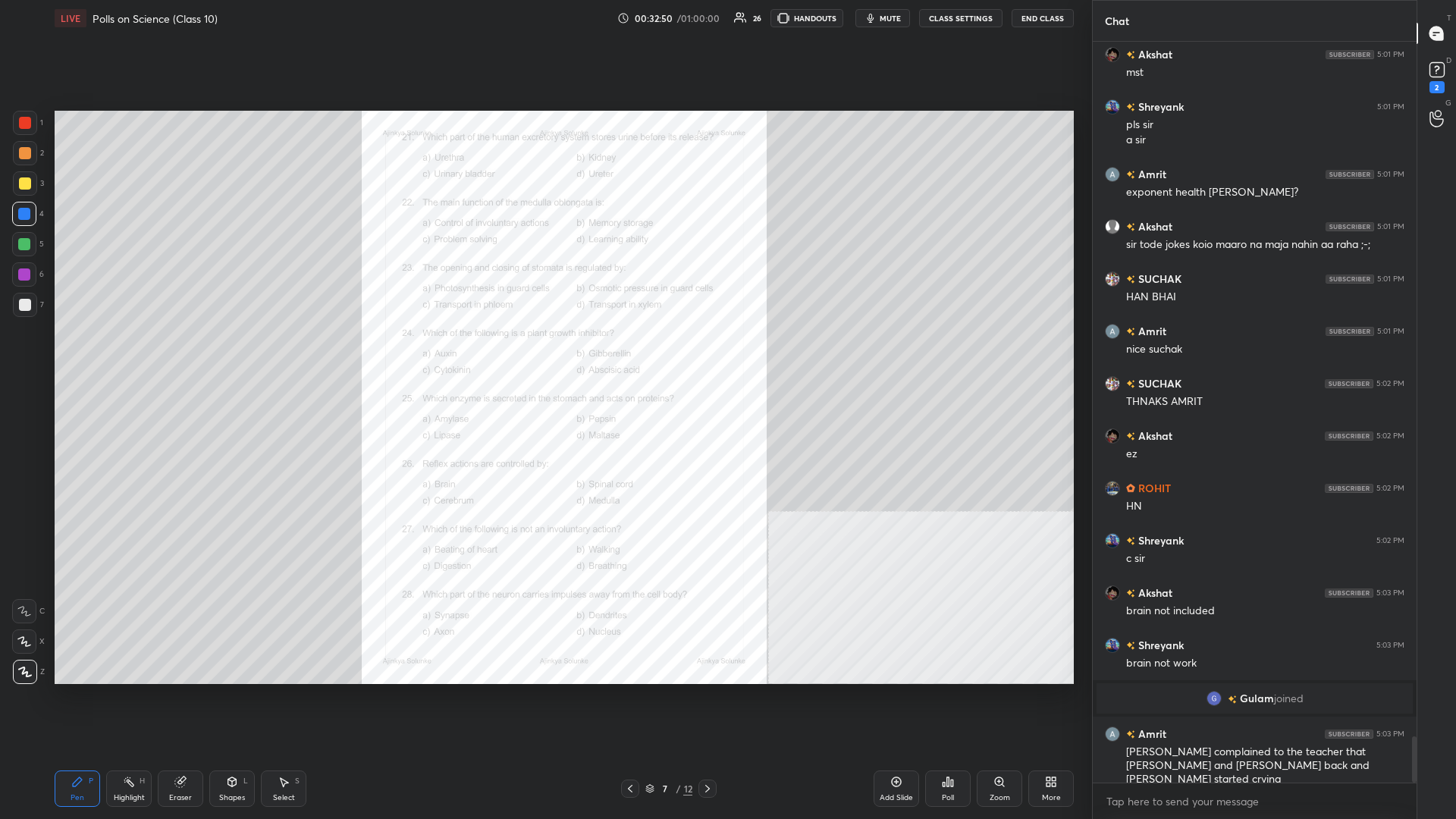
click at [543, 356] on div "Zoom" at bounding box center [1000, 788] width 46 height 36
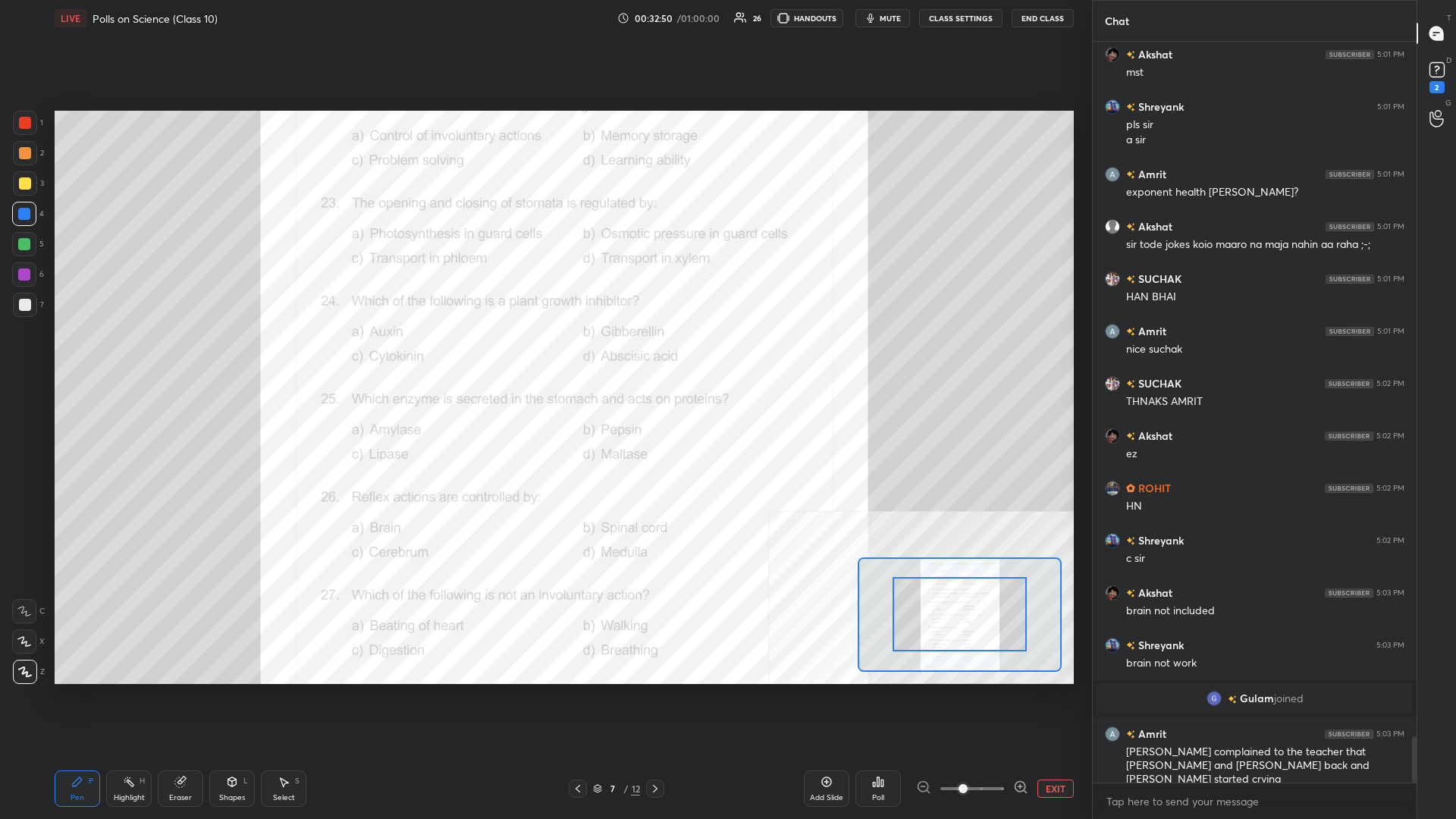
scroll to position [11187, 0]
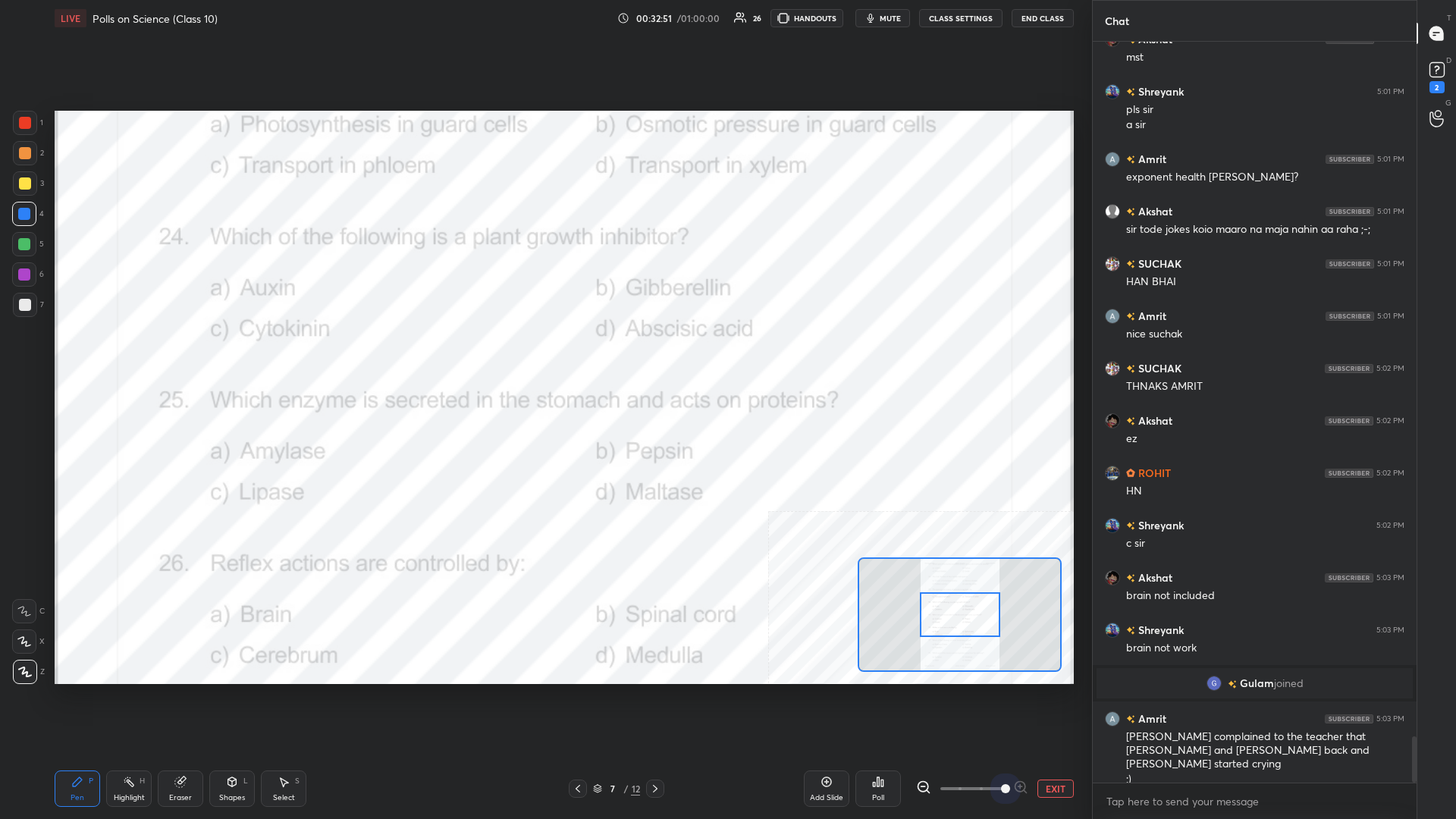
drag, startPoint x: 1001, startPoint y: 793, endPoint x: 1046, endPoint y: 793, distance: 45.0
click at [543, 356] on div "EXIT" at bounding box center [994, 788] width 158 height 18
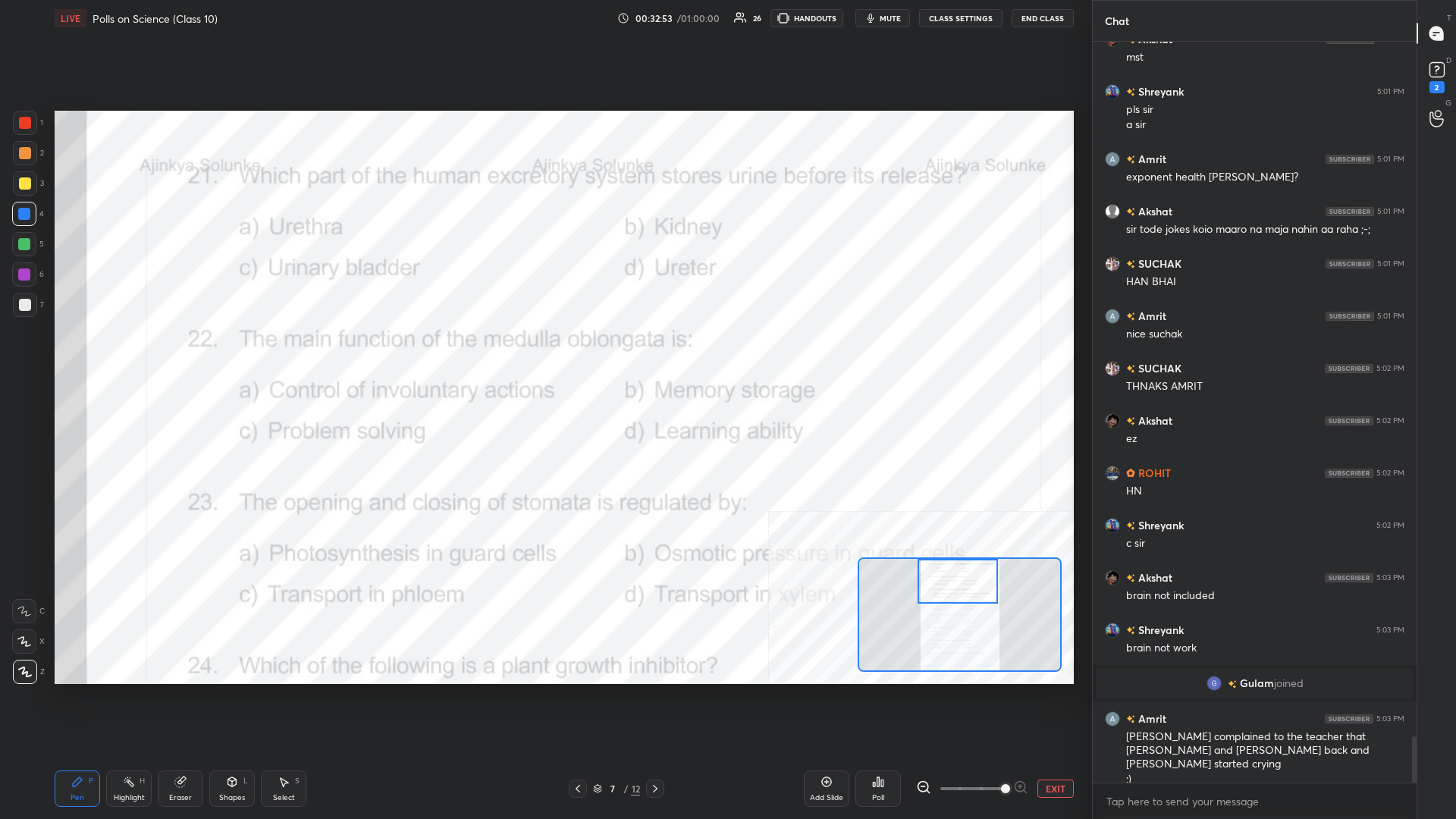
click at [543, 356] on div "Setting up your live class Poll for secs No correct answer Start poll" at bounding box center [564, 397] width 1019 height 573
click at [125, 356] on icon at bounding box center [129, 782] width 12 height 12
click at [543, 356] on icon at bounding box center [882, 783] width 3 height 7
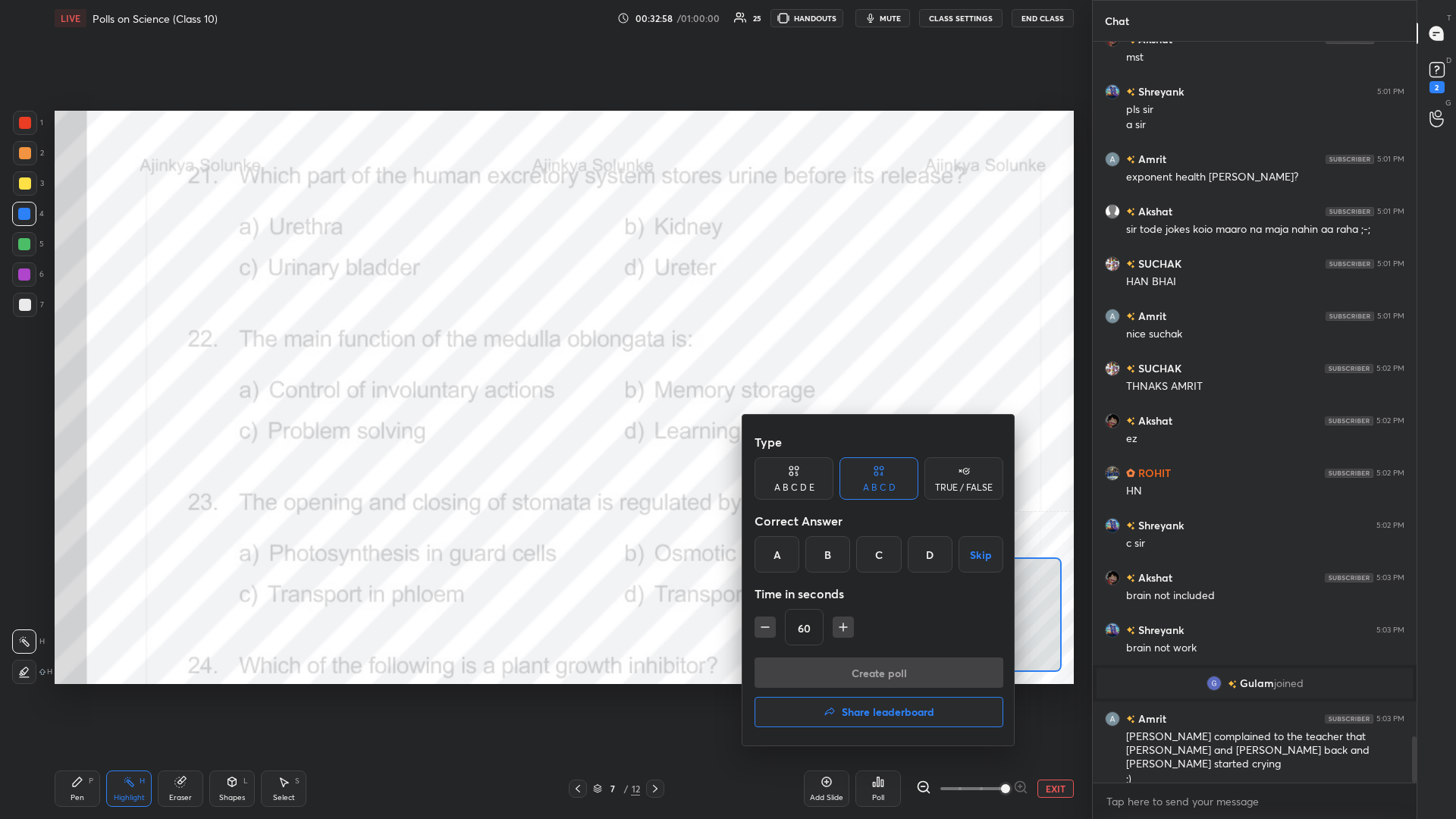
click at [543, 356] on div "C" at bounding box center [878, 554] width 45 height 36
click at [543, 356] on button "Create poll" at bounding box center [879, 672] width 248 height 30
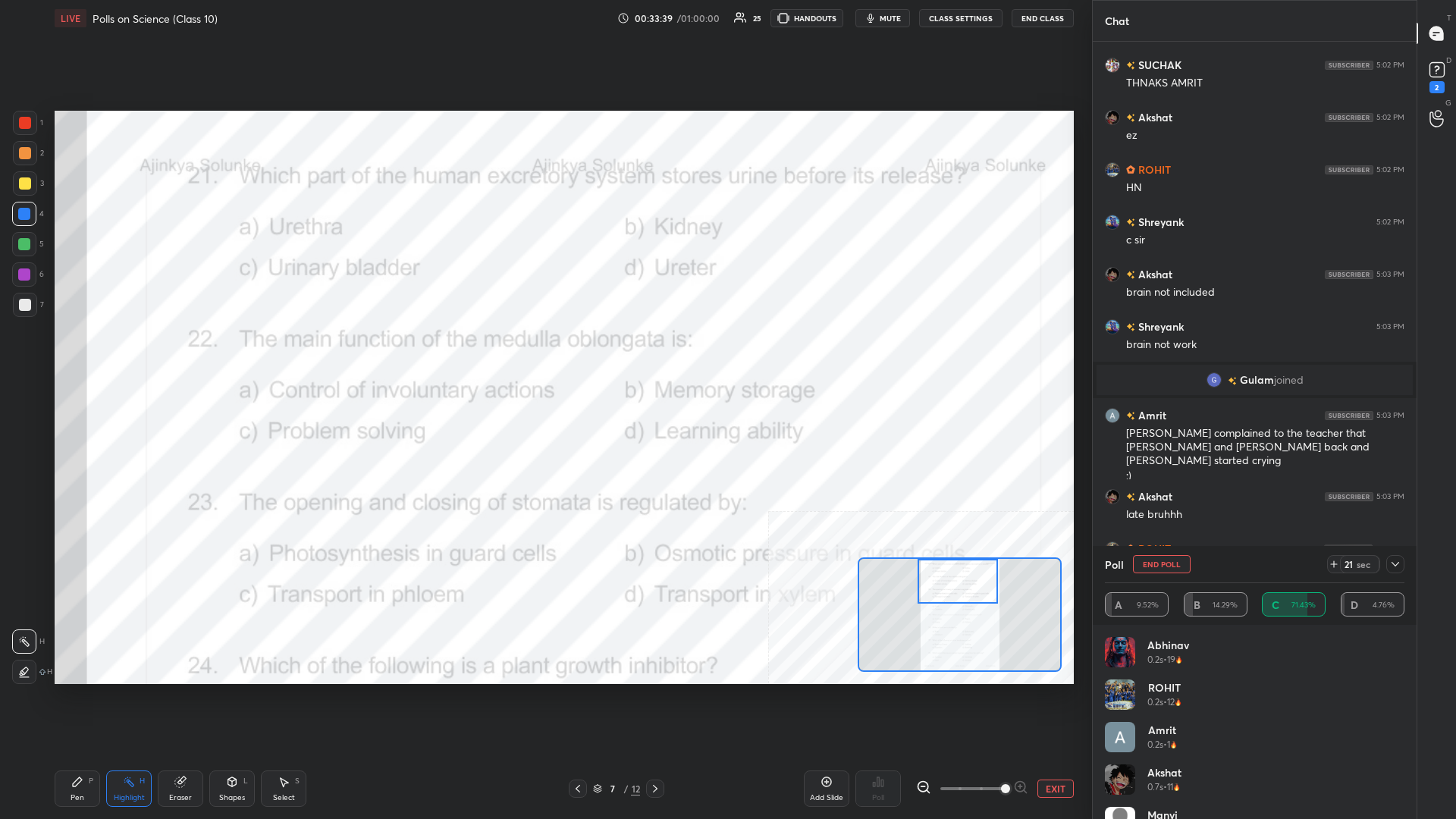
scroll to position [11543, 0]
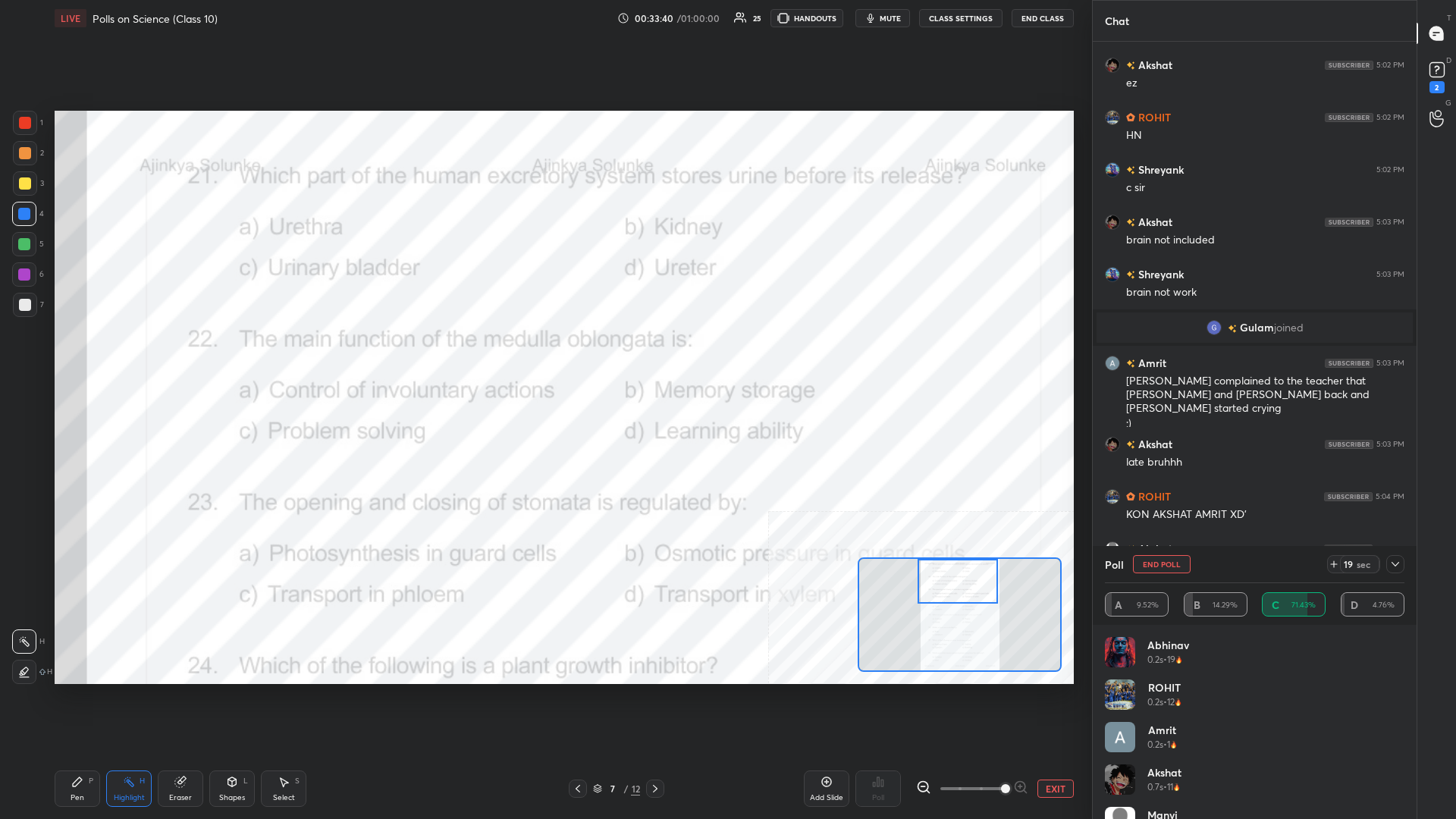
click at [79, 356] on icon at bounding box center [78, 782] width 12 height 12
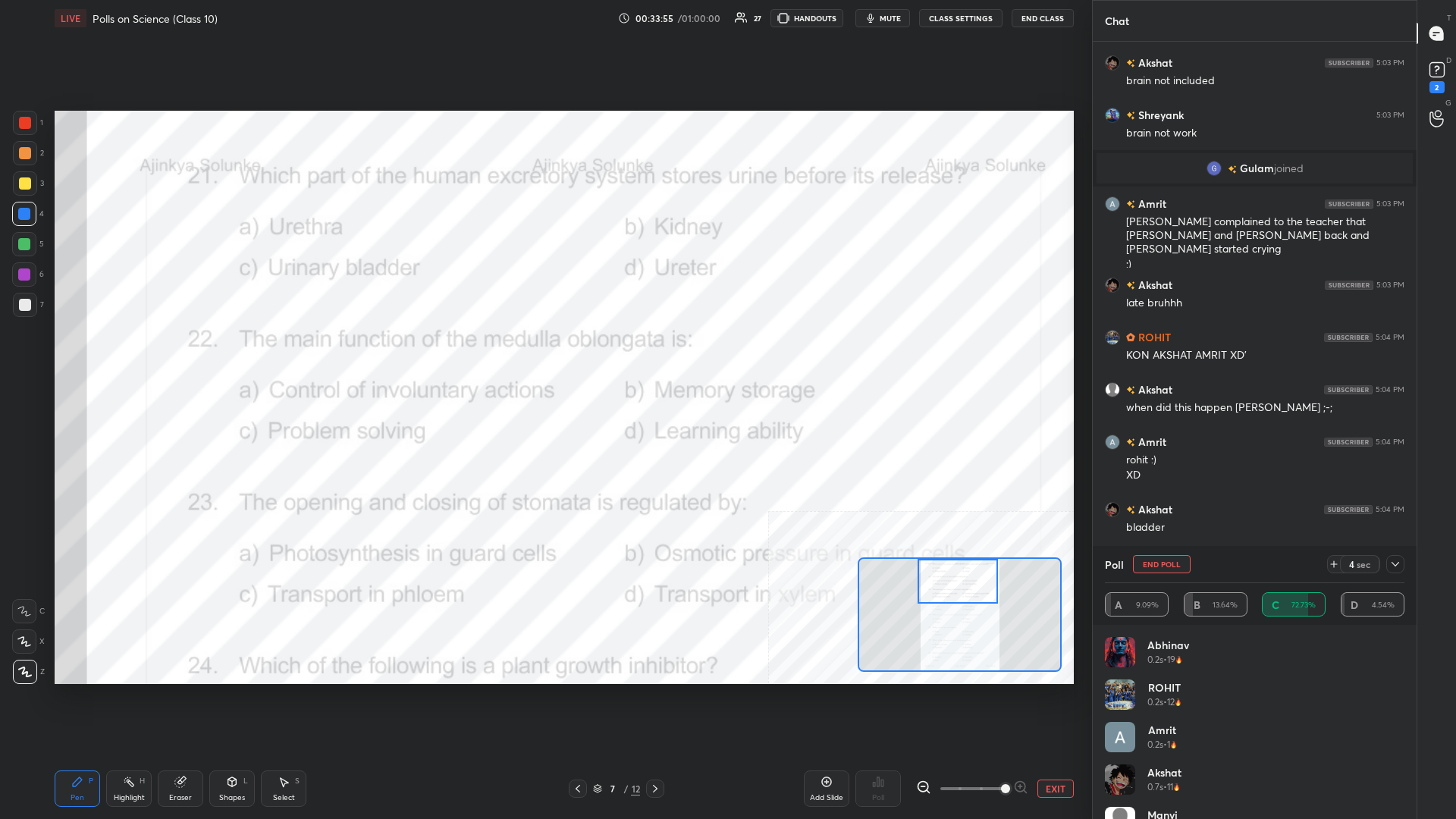
scroll to position [11639, 0]
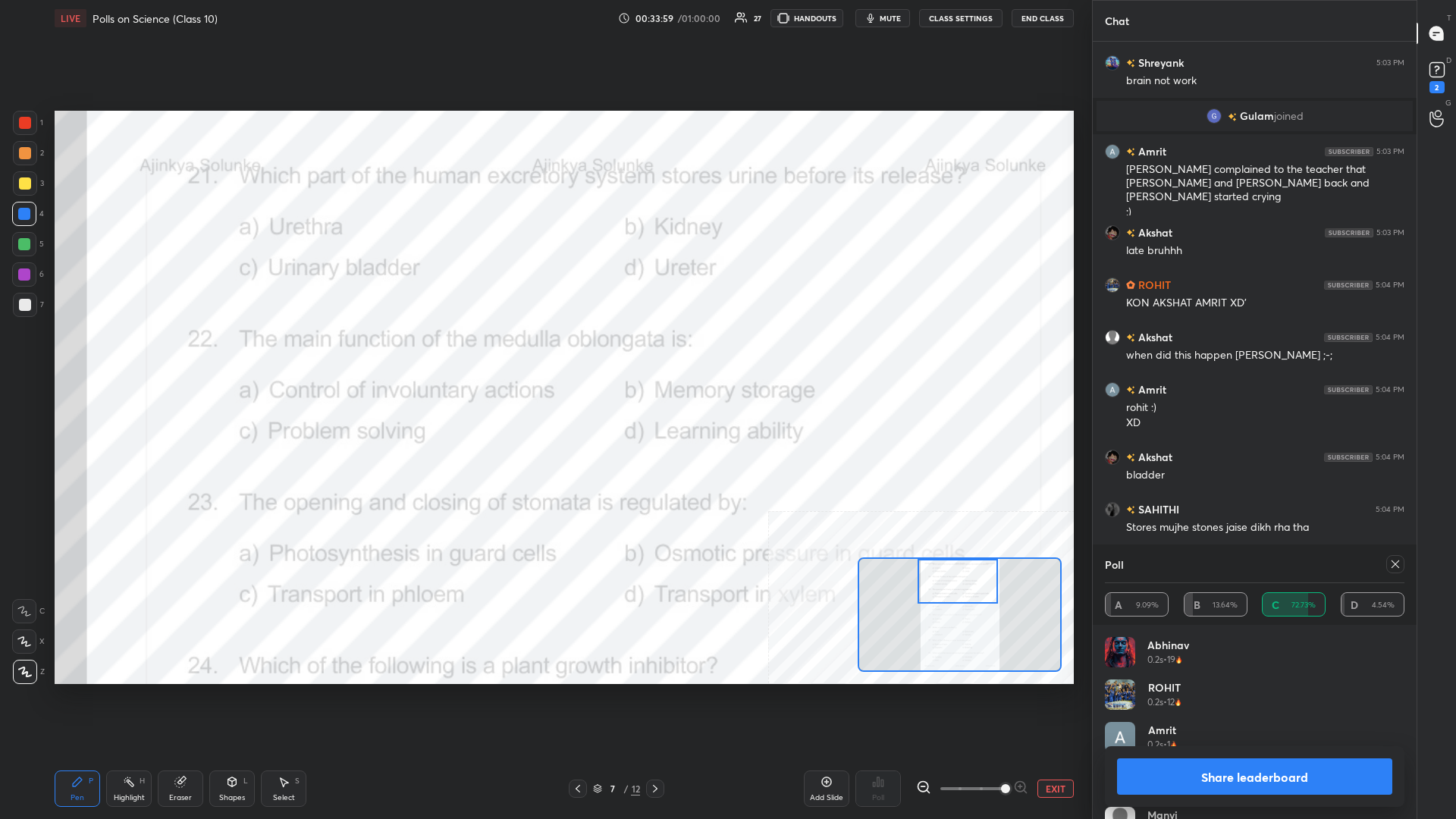
click at [543, 356] on button "Share leaderboard" at bounding box center [1254, 776] width 276 height 36
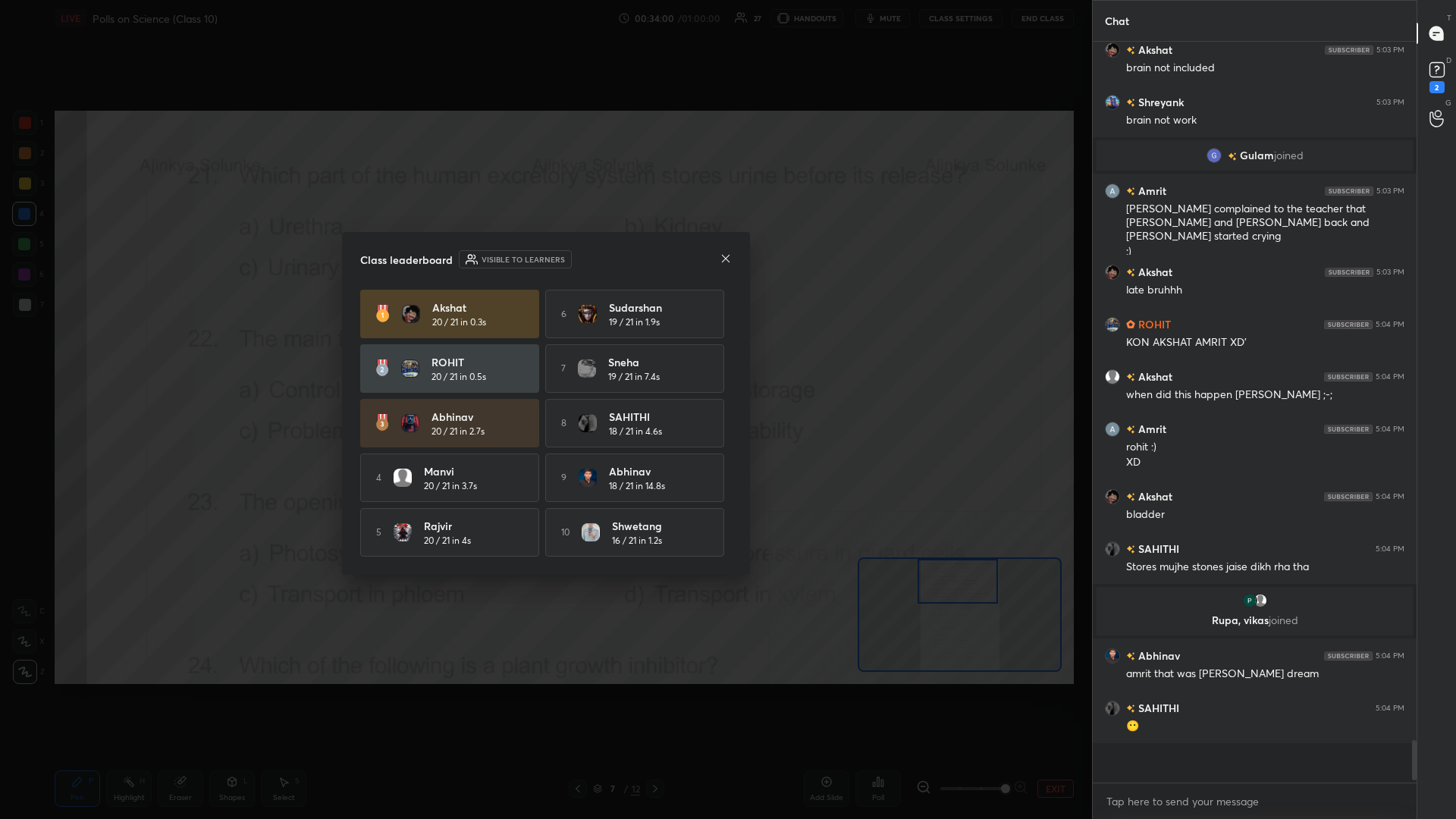
scroll to position [734, 324]
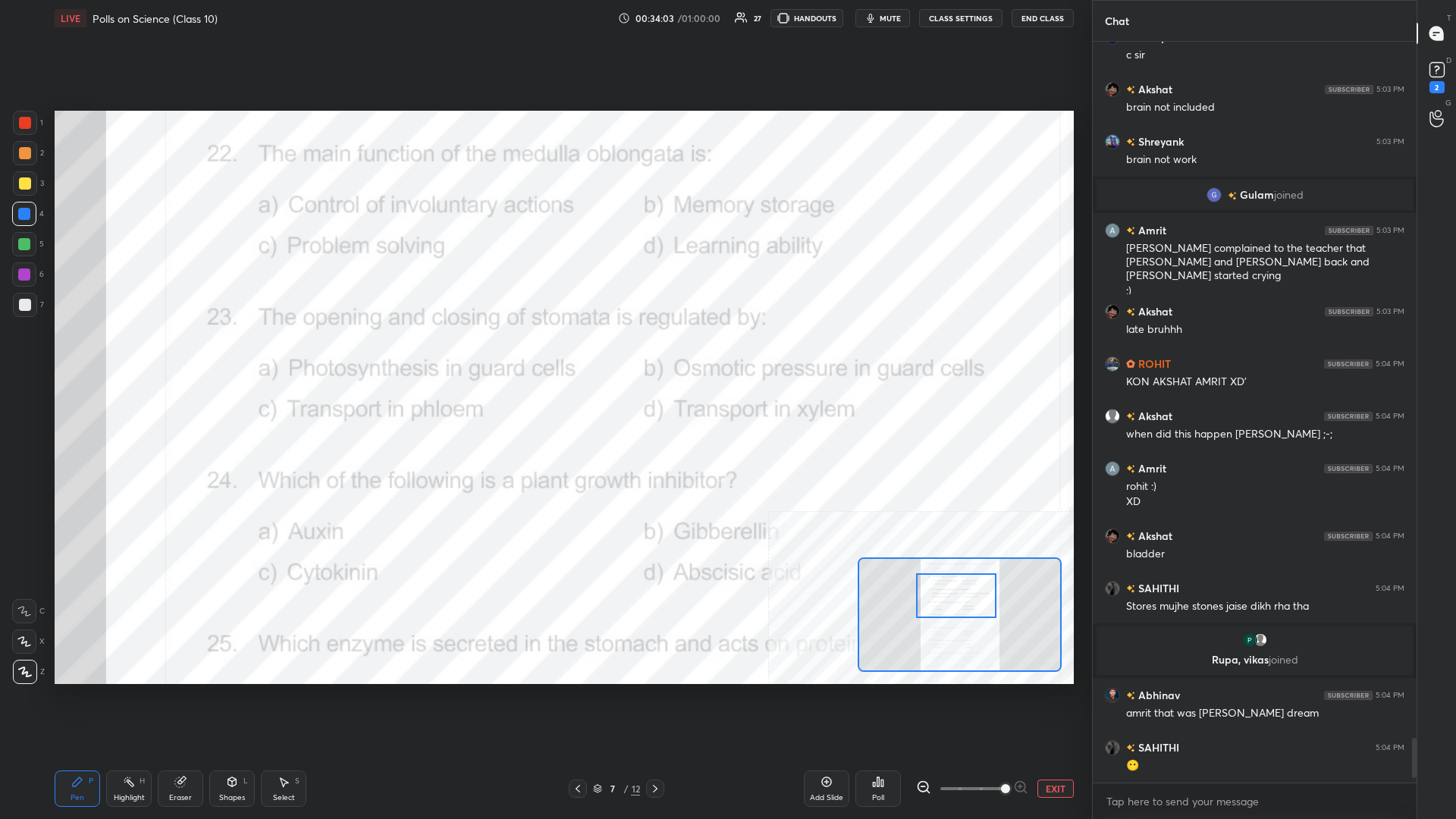
click at [110, 356] on div "Highlight H" at bounding box center [129, 788] width 46 height 36
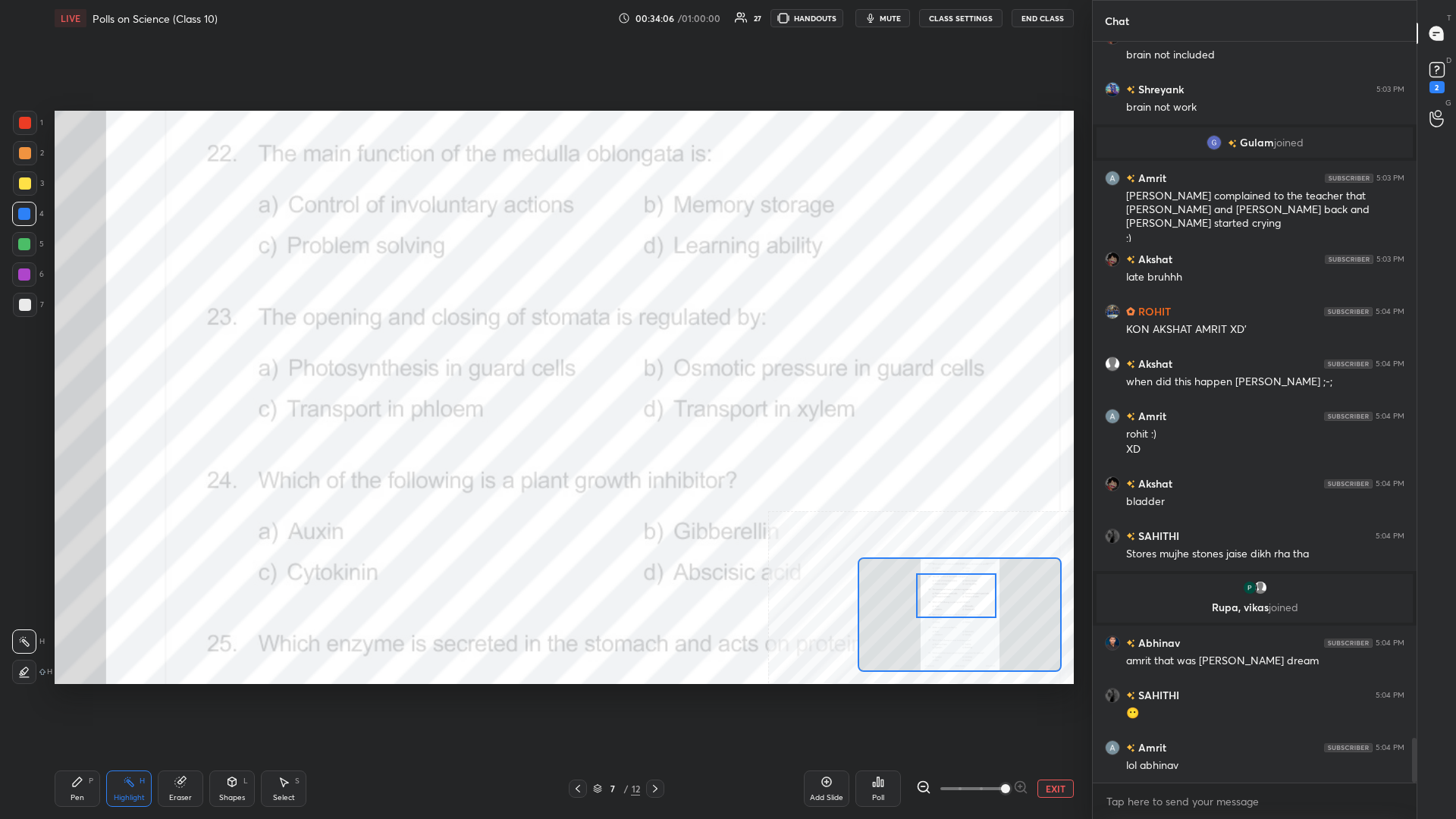
click at [543, 356] on div "Poll" at bounding box center [878, 788] width 46 height 36
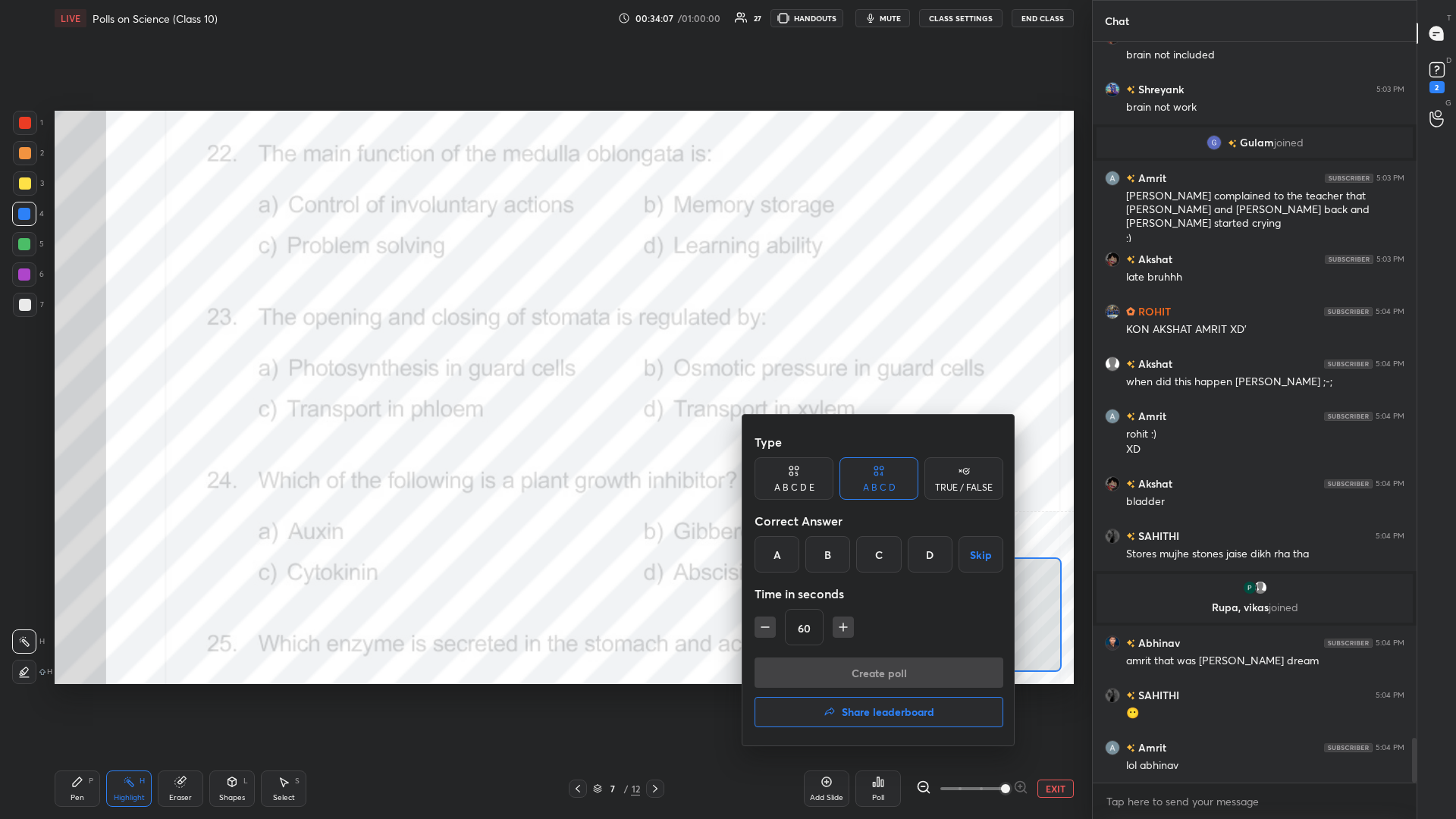
click at [543, 356] on div "A" at bounding box center [777, 554] width 45 height 36
click at [543, 356] on button "Create poll" at bounding box center [879, 672] width 248 height 30
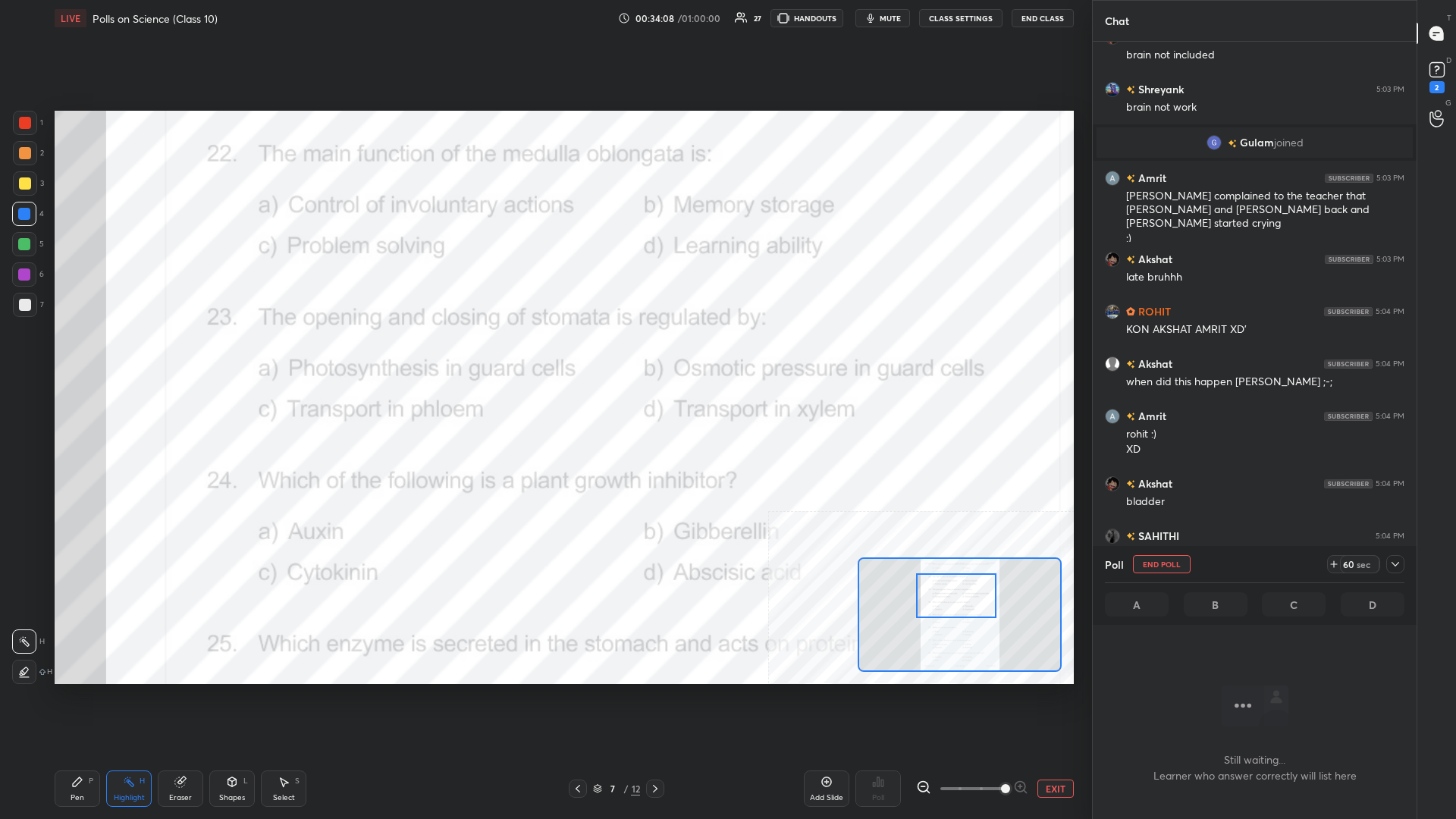
scroll to position [703, 324]
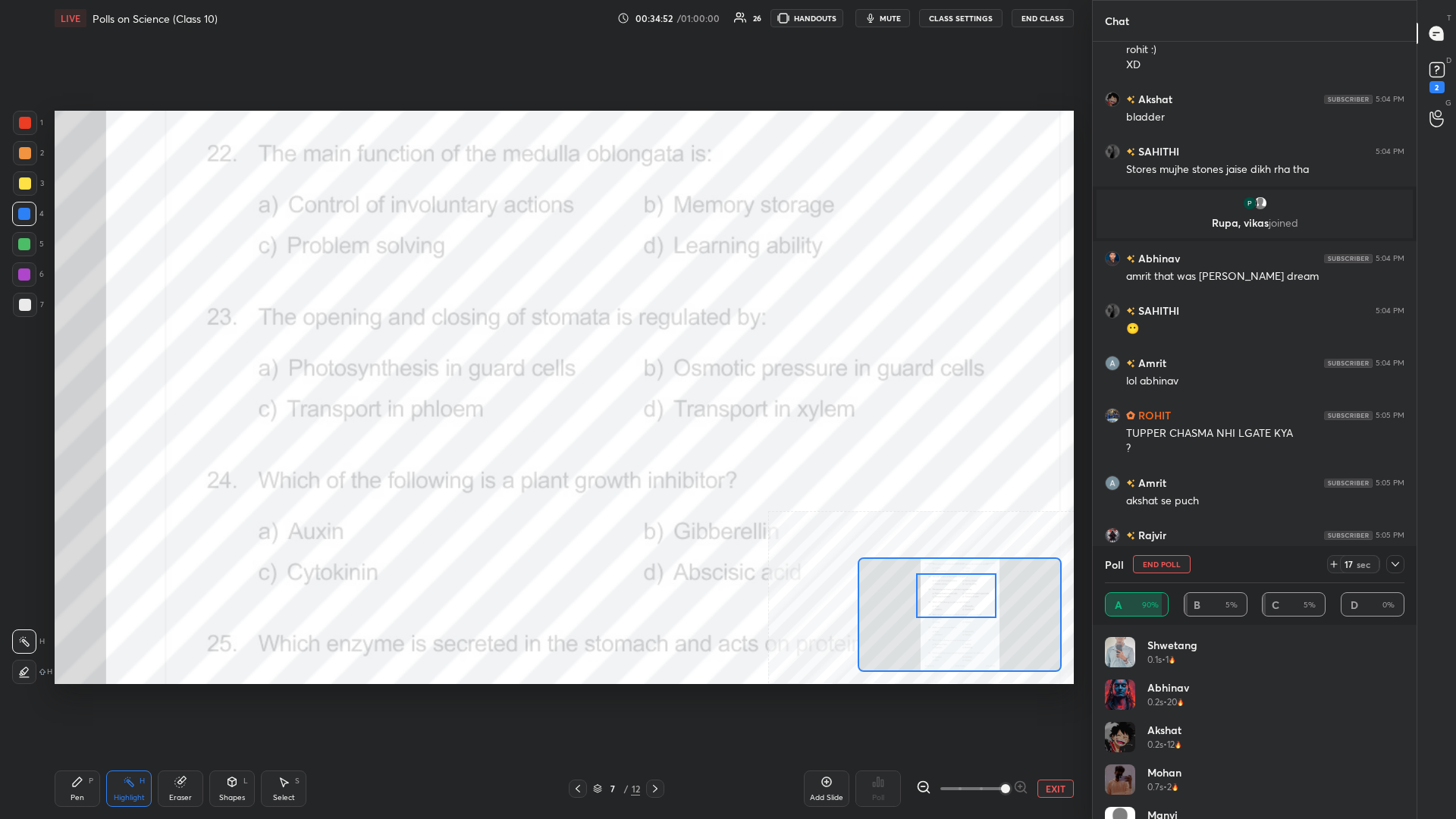
click at [96, 356] on div "Pen P" at bounding box center [78, 788] width 46 height 36
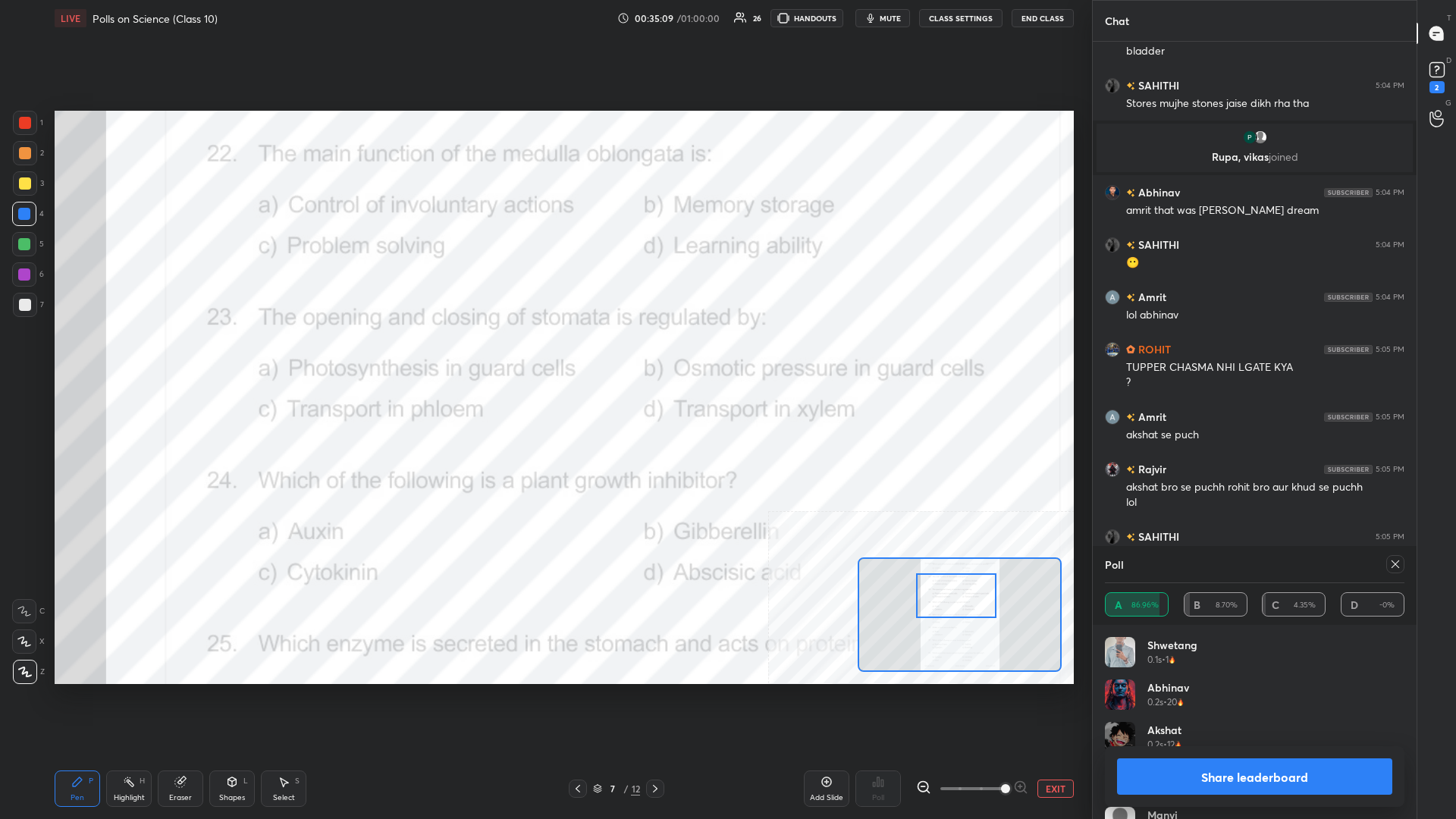
click at [543, 356] on button "Share leaderboard" at bounding box center [1254, 776] width 276 height 36
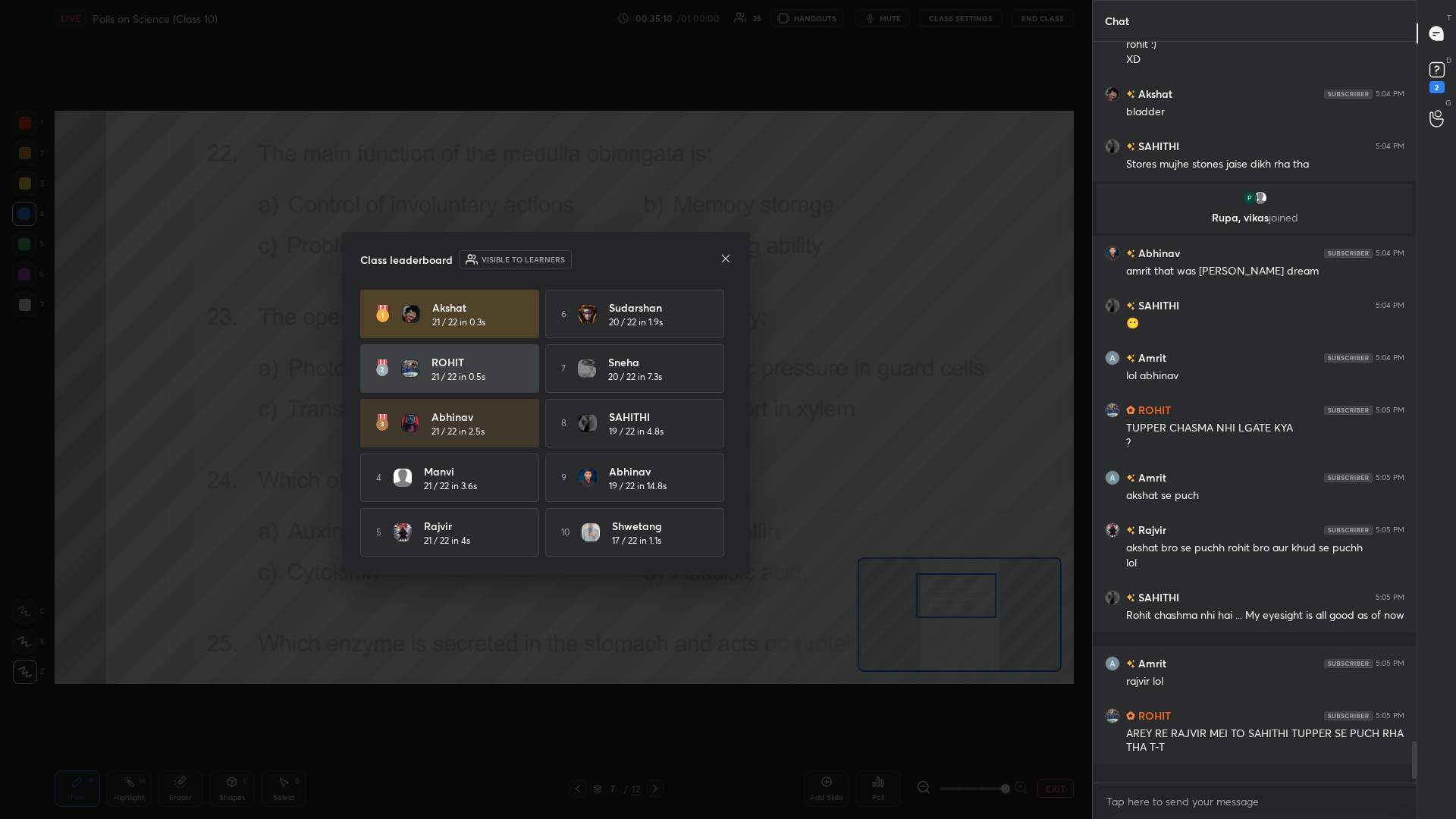
scroll to position [0, 1]
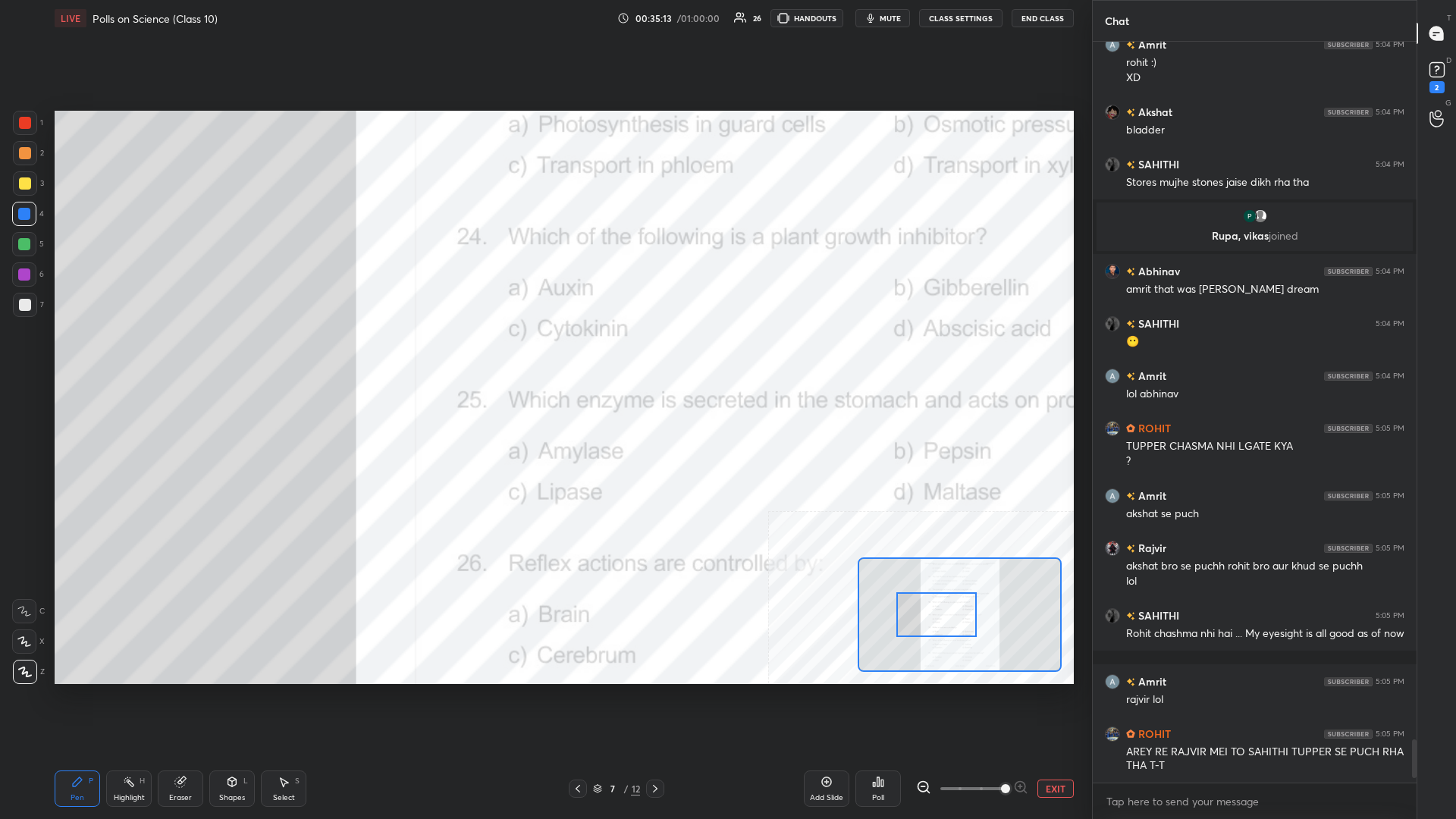
click at [144, 356] on div "Highlight" at bounding box center [129, 797] width 31 height 8
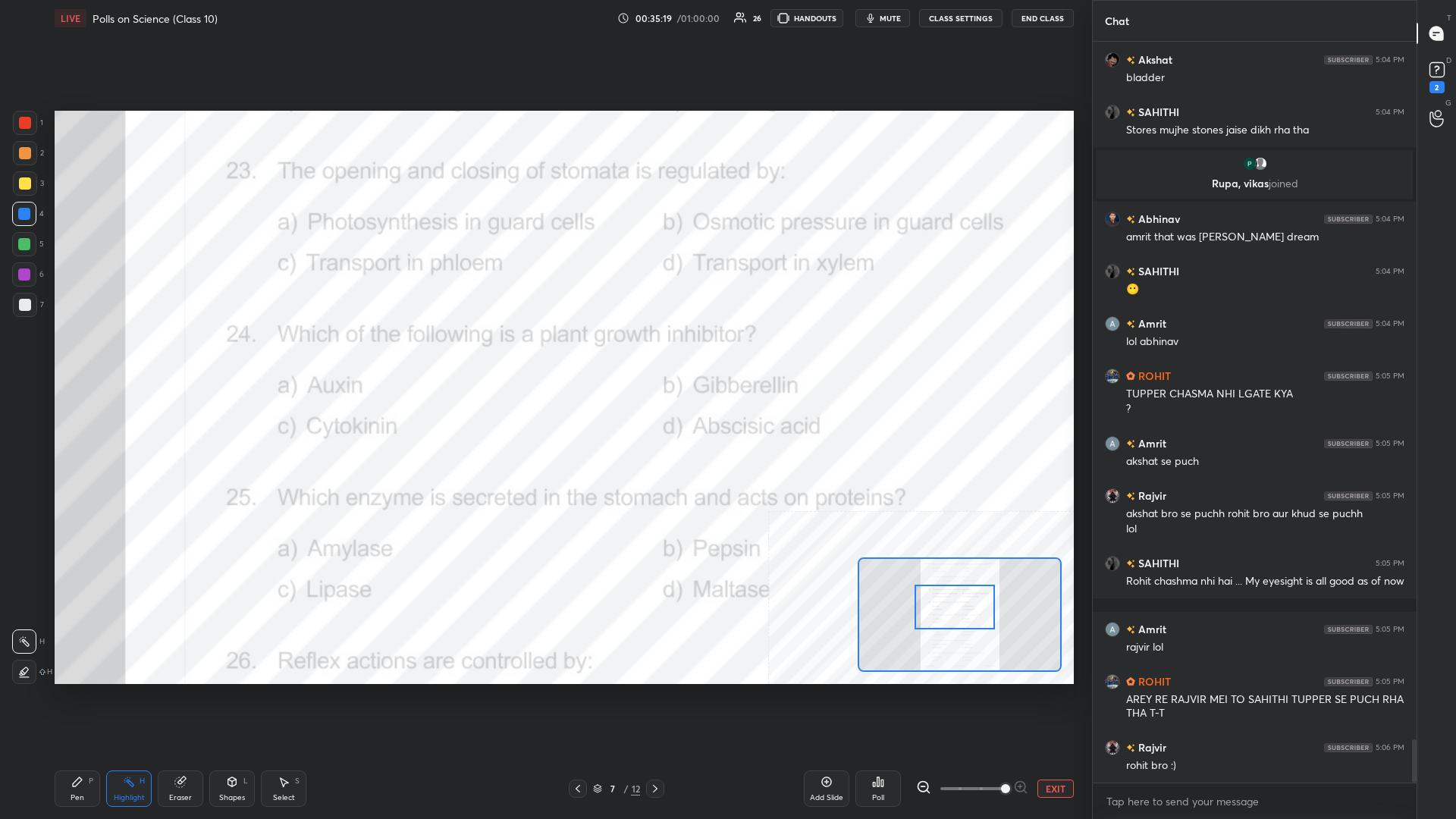
click at [543, 356] on div "Poll" at bounding box center [878, 788] width 46 height 36
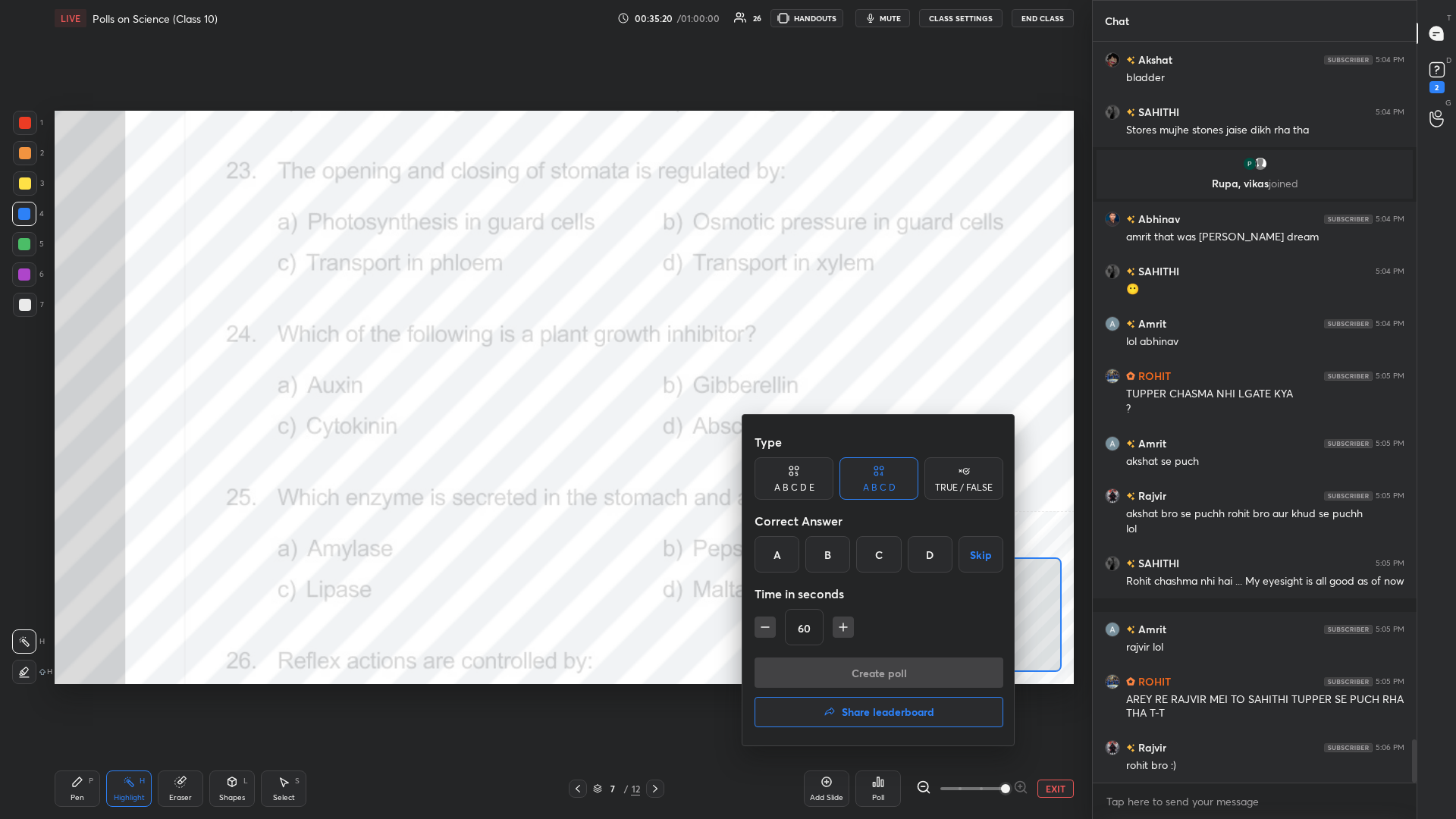
click at [543, 356] on div "B" at bounding box center [827, 554] width 45 height 36
click at [543, 356] on button "Create poll" at bounding box center [879, 672] width 248 height 30
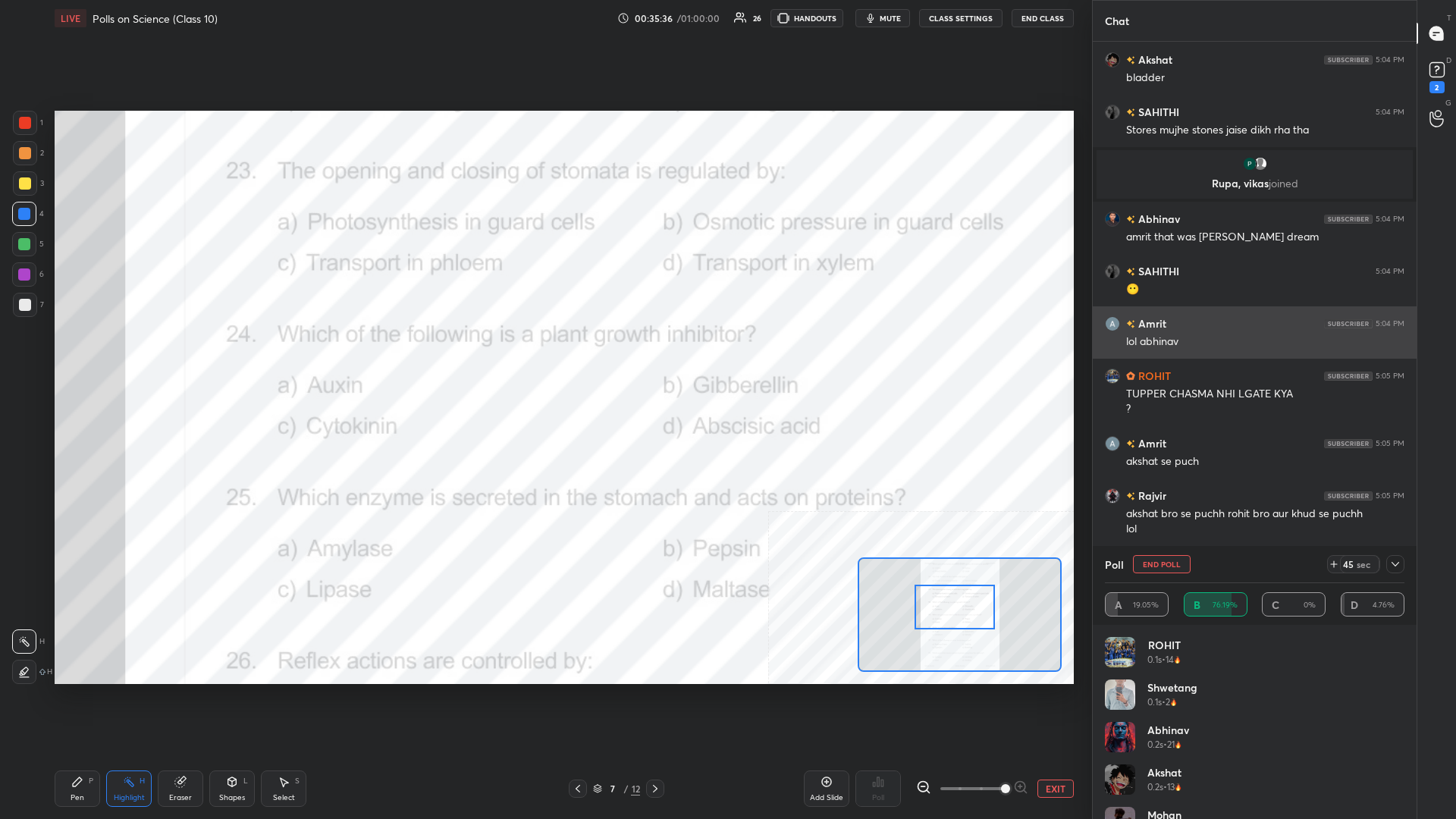
scroll to position [12168, 0]
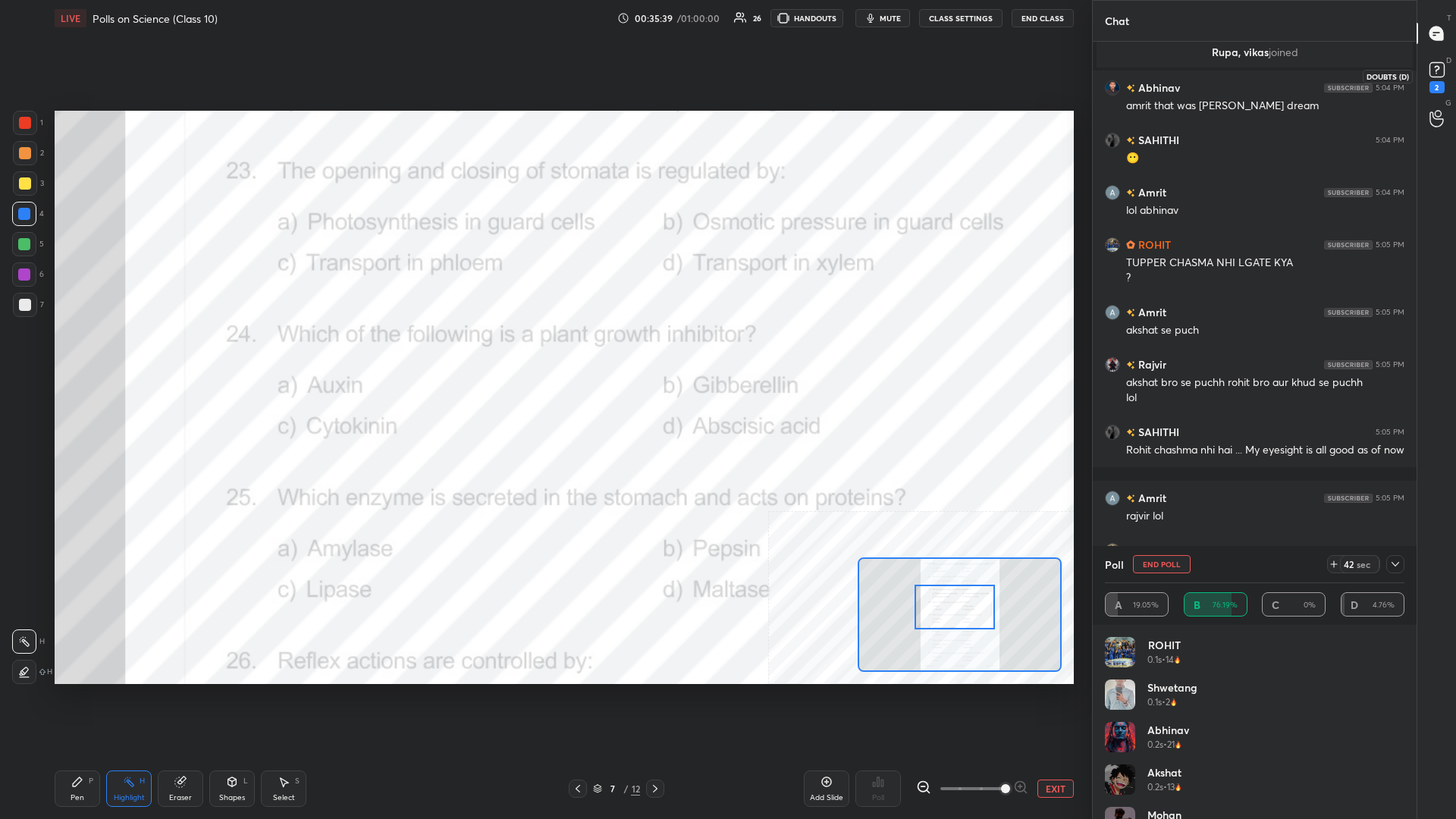
click at [543, 70] on icon at bounding box center [1438, 70] width 23 height 23
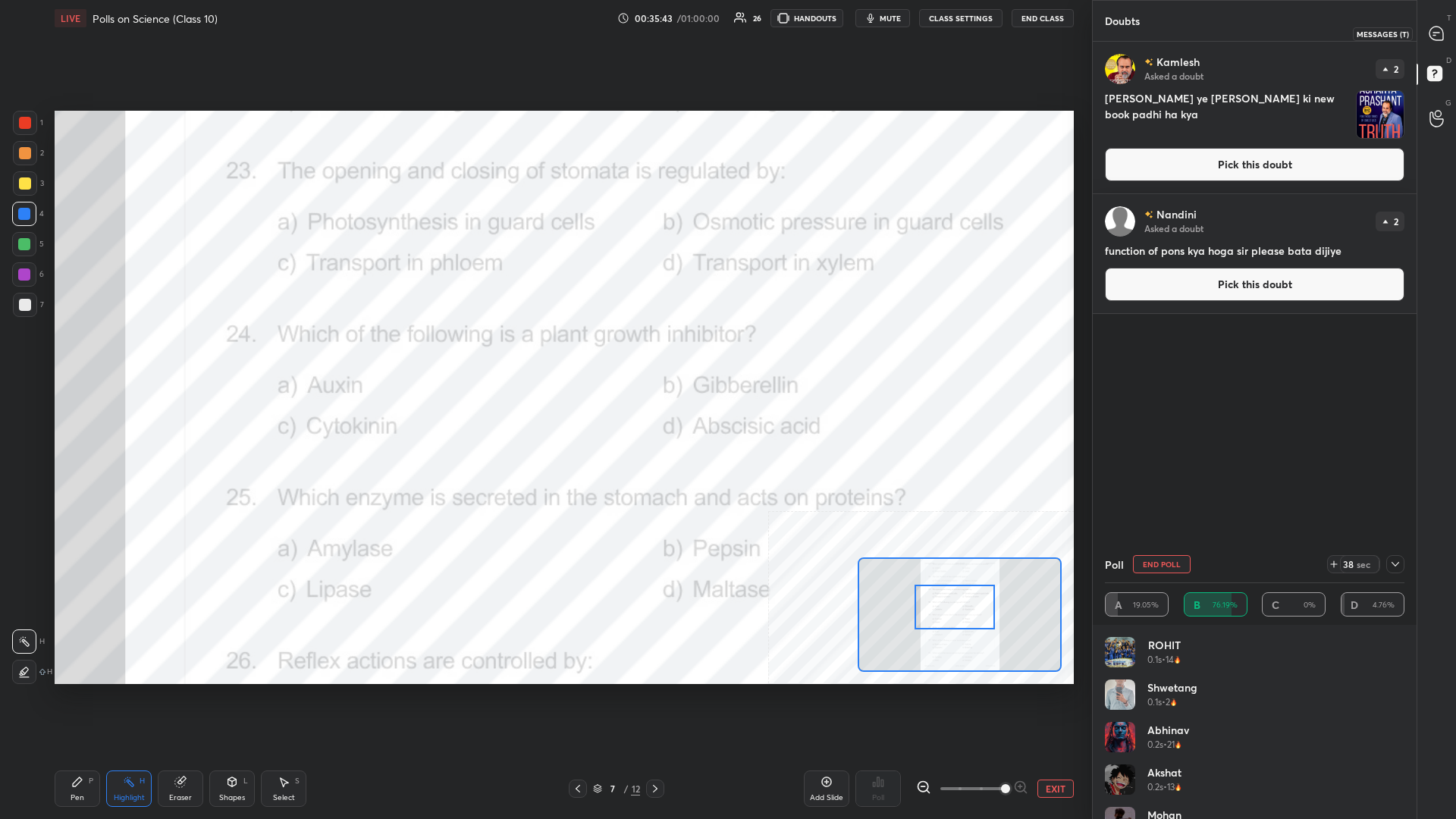
click at [543, 33] on icon at bounding box center [1436, 33] width 6 height 0
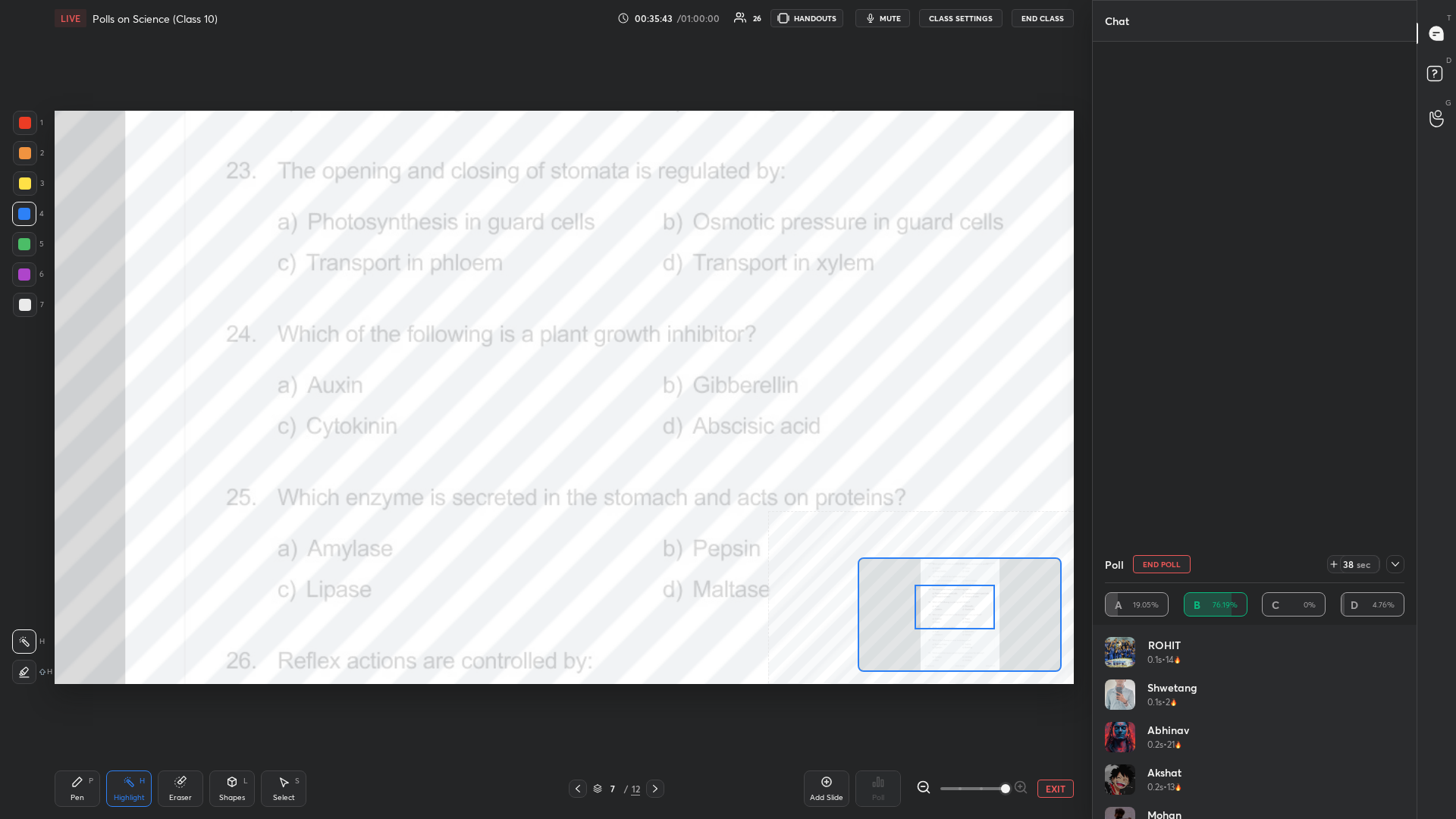
scroll to position [12623, 0]
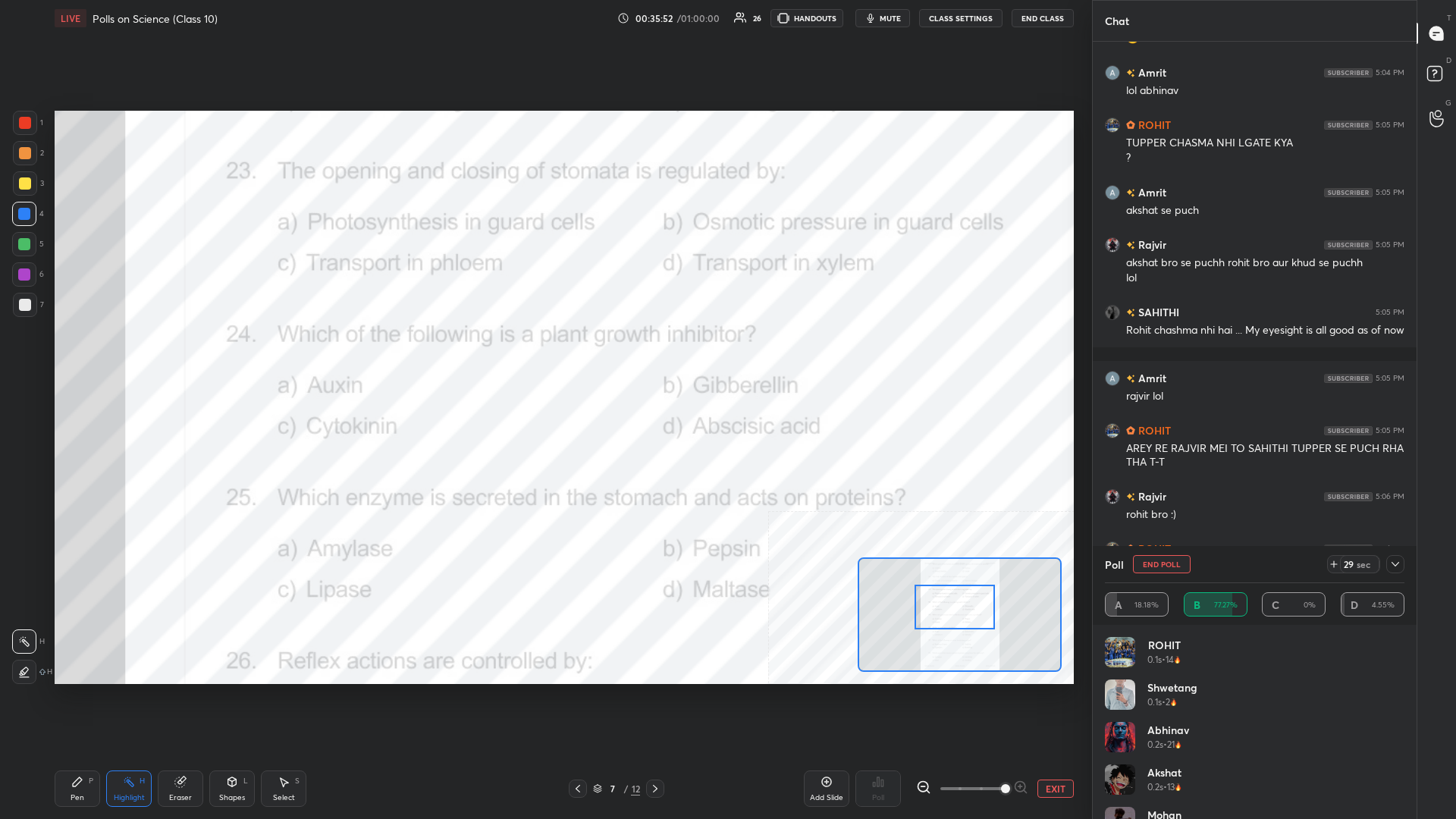
click at [115, 356] on div "Highlight H" at bounding box center [129, 788] width 46 height 36
click at [79, 356] on div "Pen P" at bounding box center [78, 788] width 46 height 36
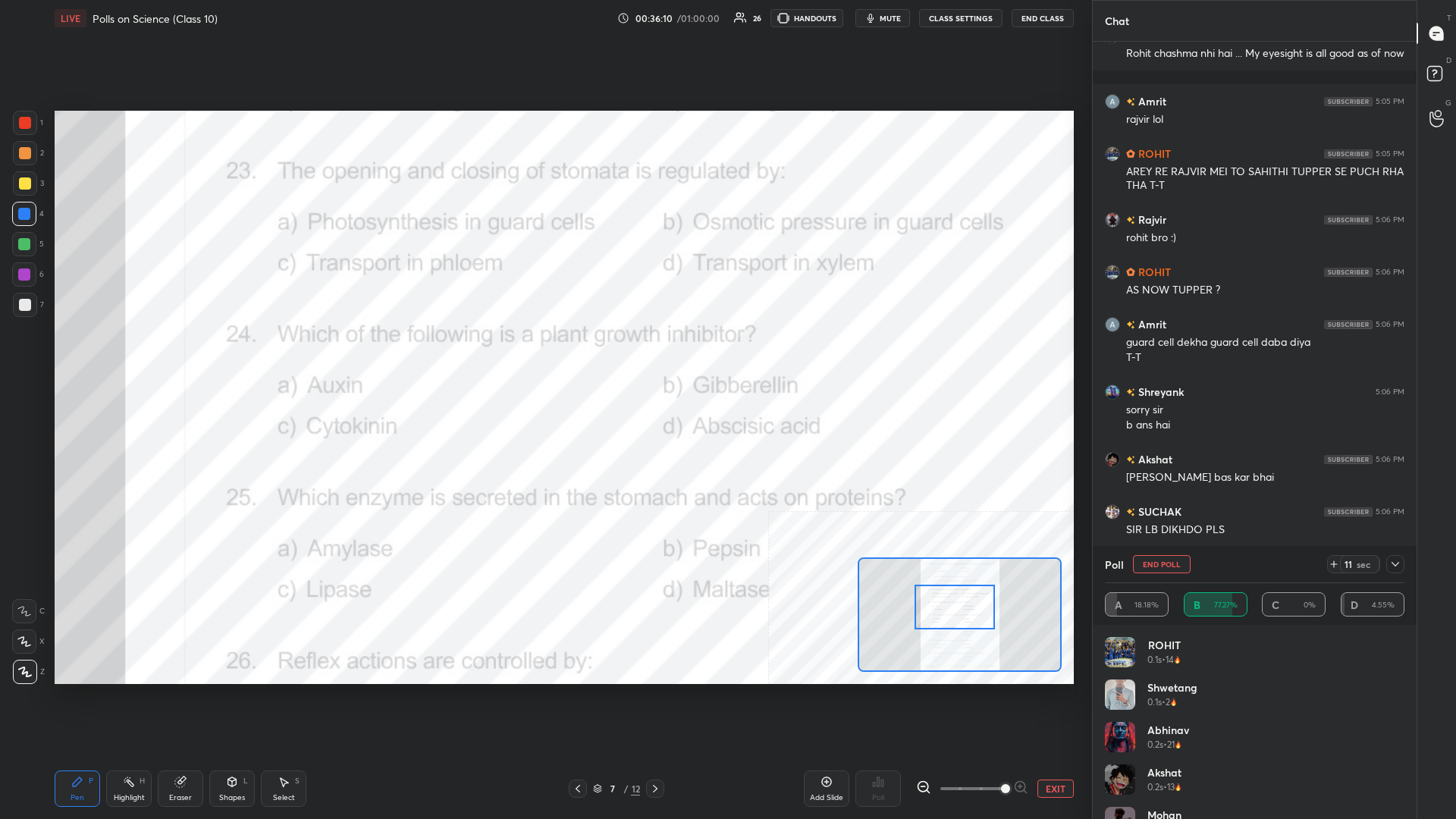
scroll to position [13034, 0]
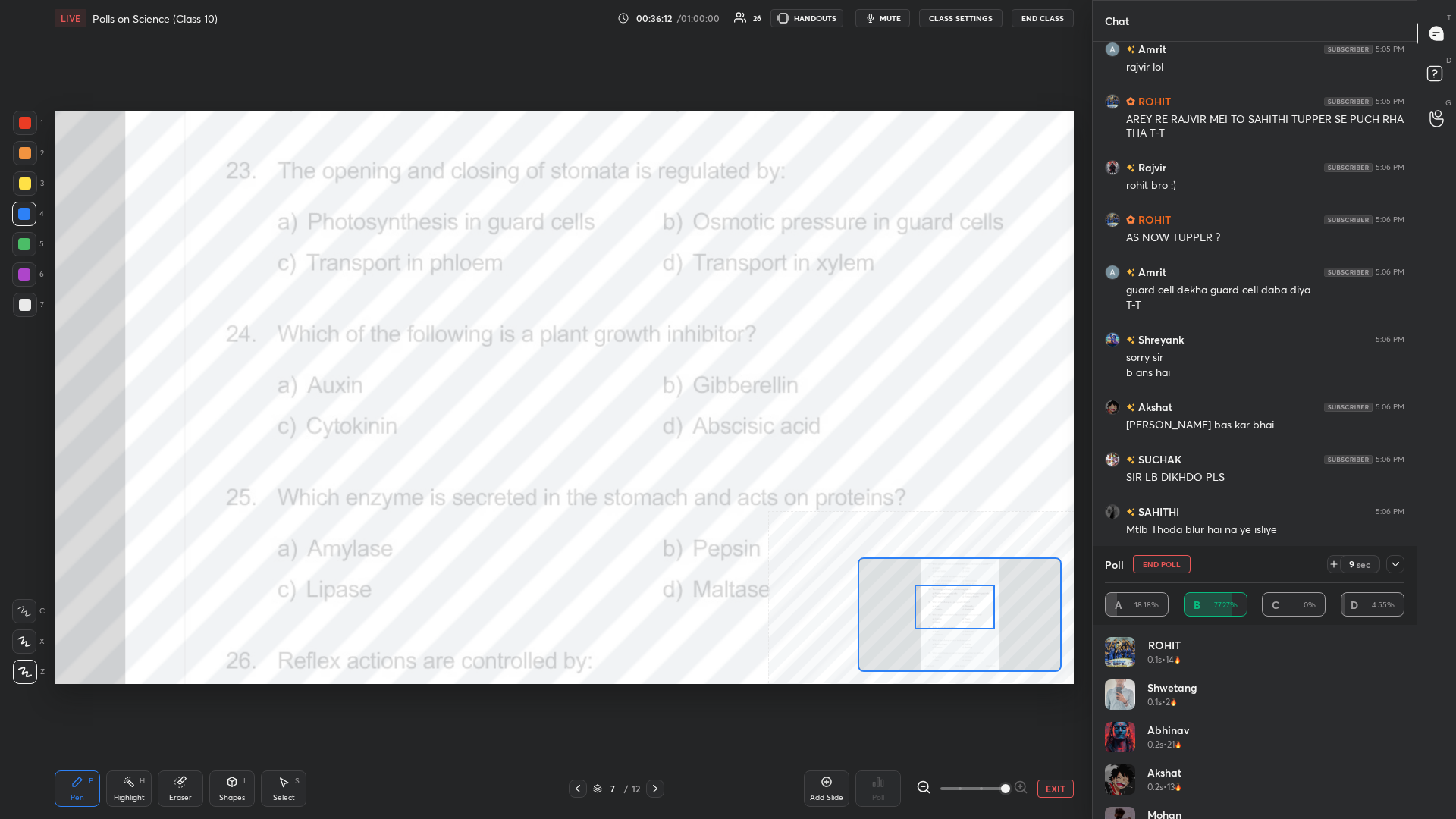
click at [543, 356] on div at bounding box center [1395, 564] width 18 height 18
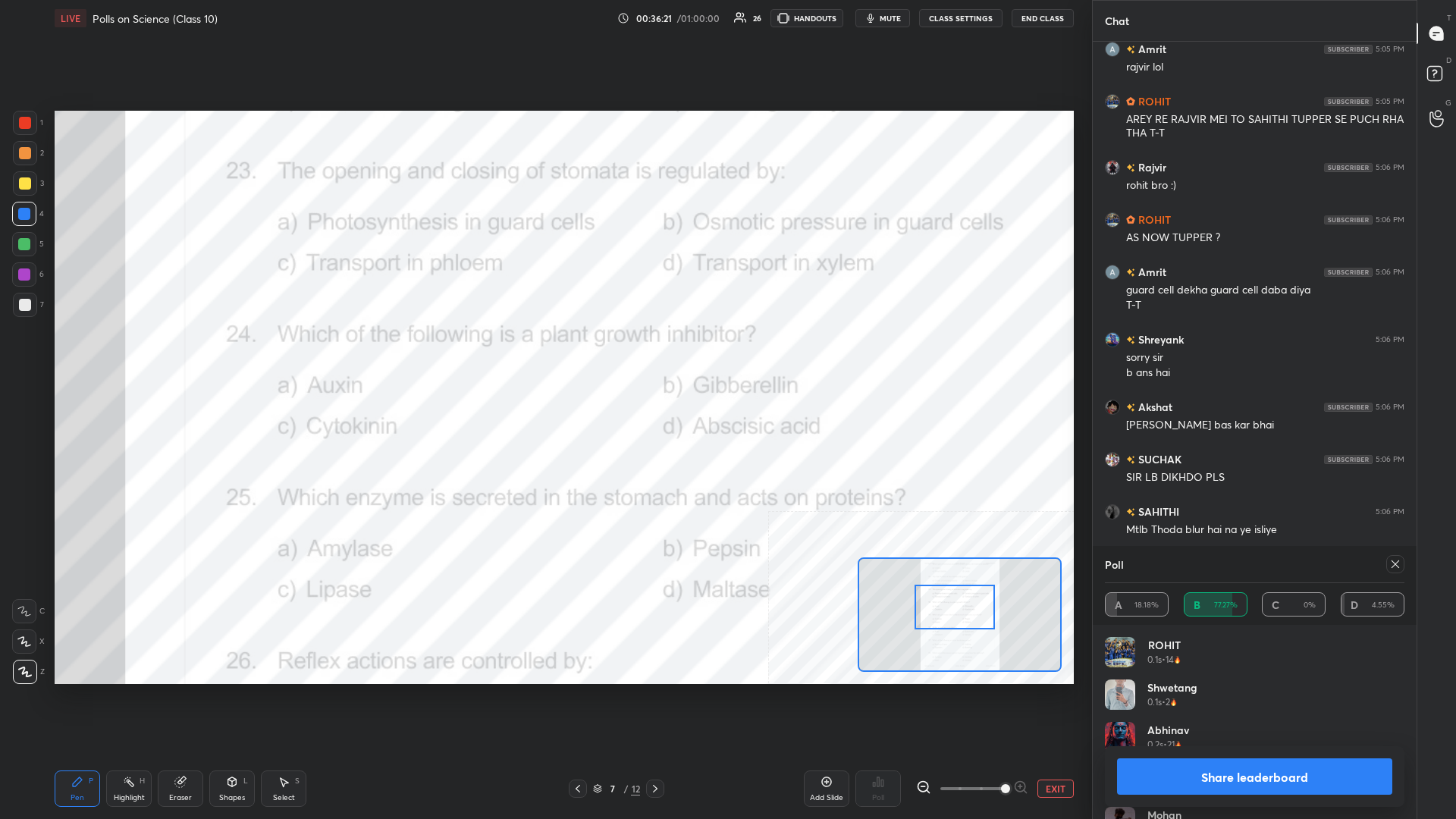
scroll to position [1, 1]
click at [543, 356] on button "Share leaderboard" at bounding box center [1254, 776] width 276 height 36
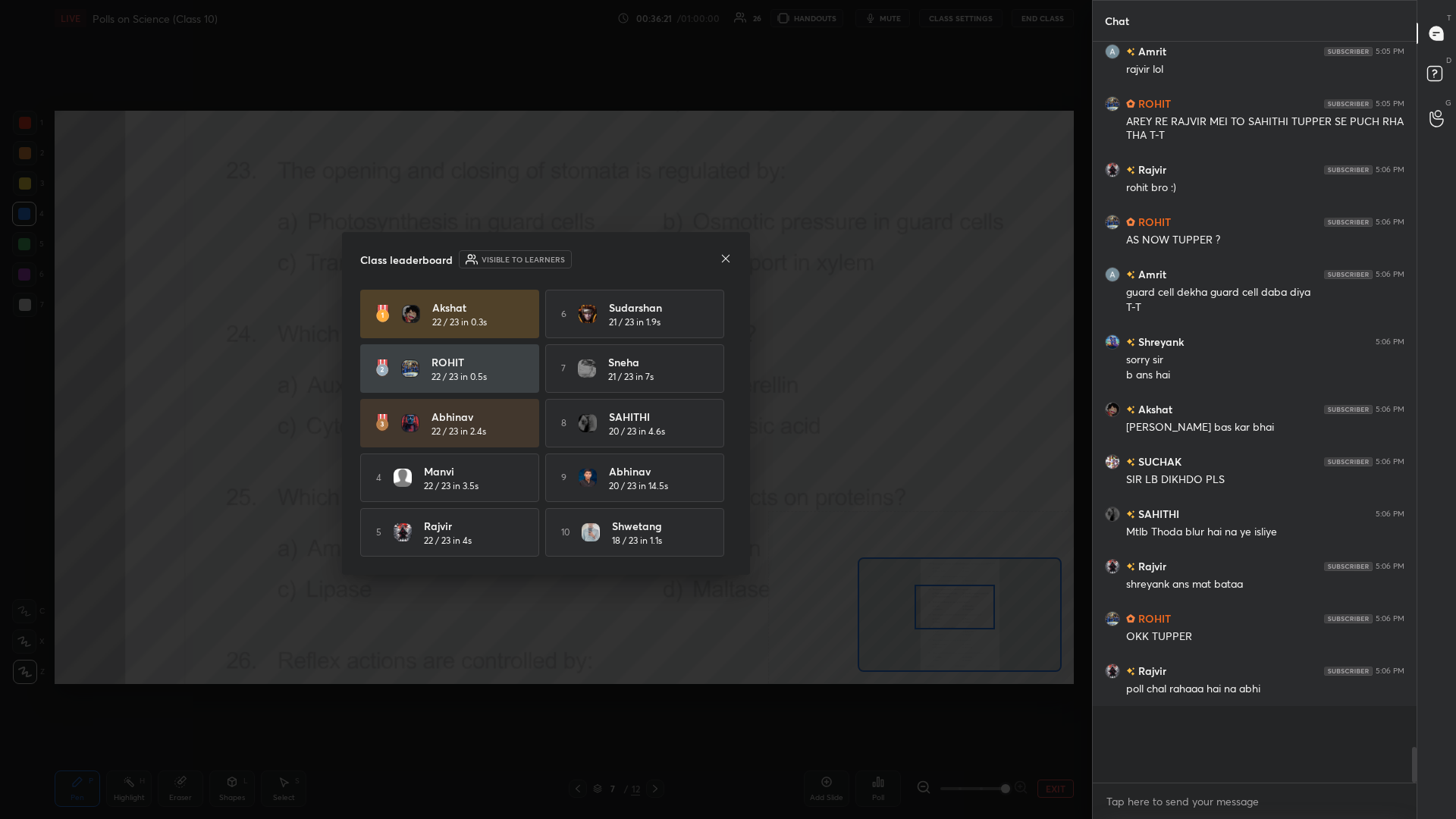
scroll to position [736, 324]
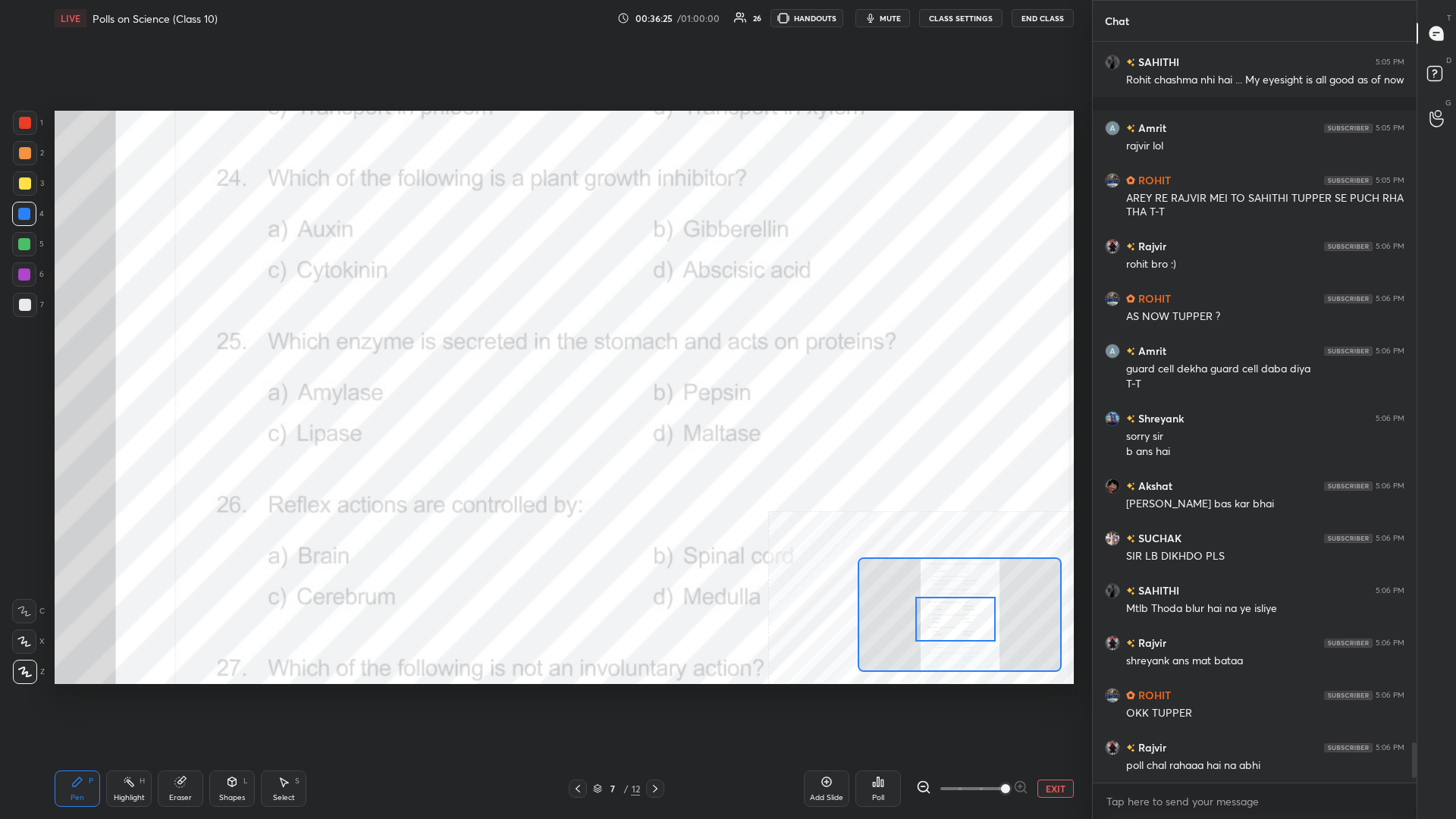
click at [110, 356] on div "Highlight H" at bounding box center [129, 788] width 46 height 36
click at [543, 356] on div "Poll" at bounding box center [878, 788] width 46 height 36
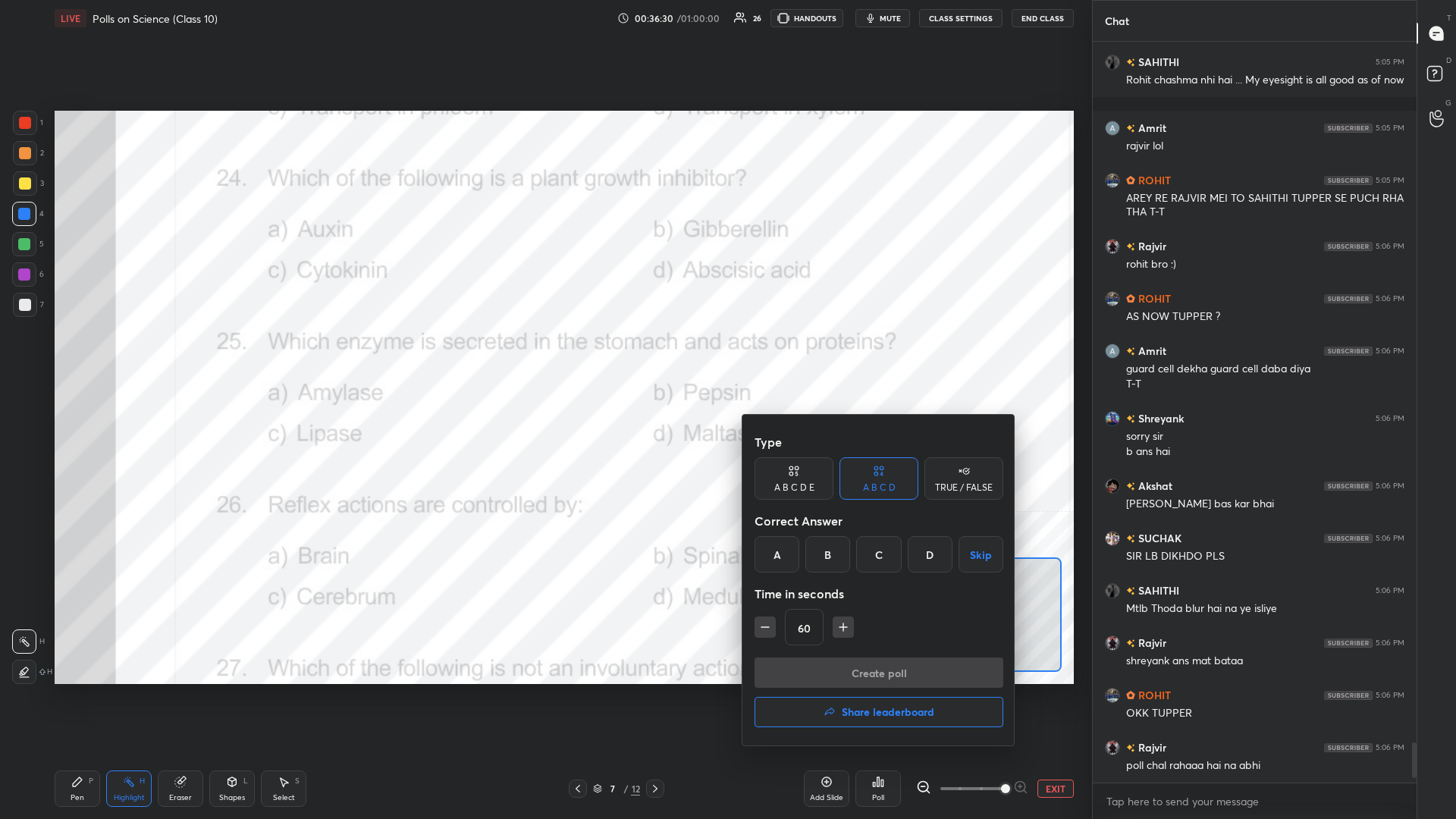
click at [543, 356] on div "D" at bounding box center [930, 554] width 45 height 36
click at [543, 356] on button "Create poll" at bounding box center [879, 672] width 248 height 30
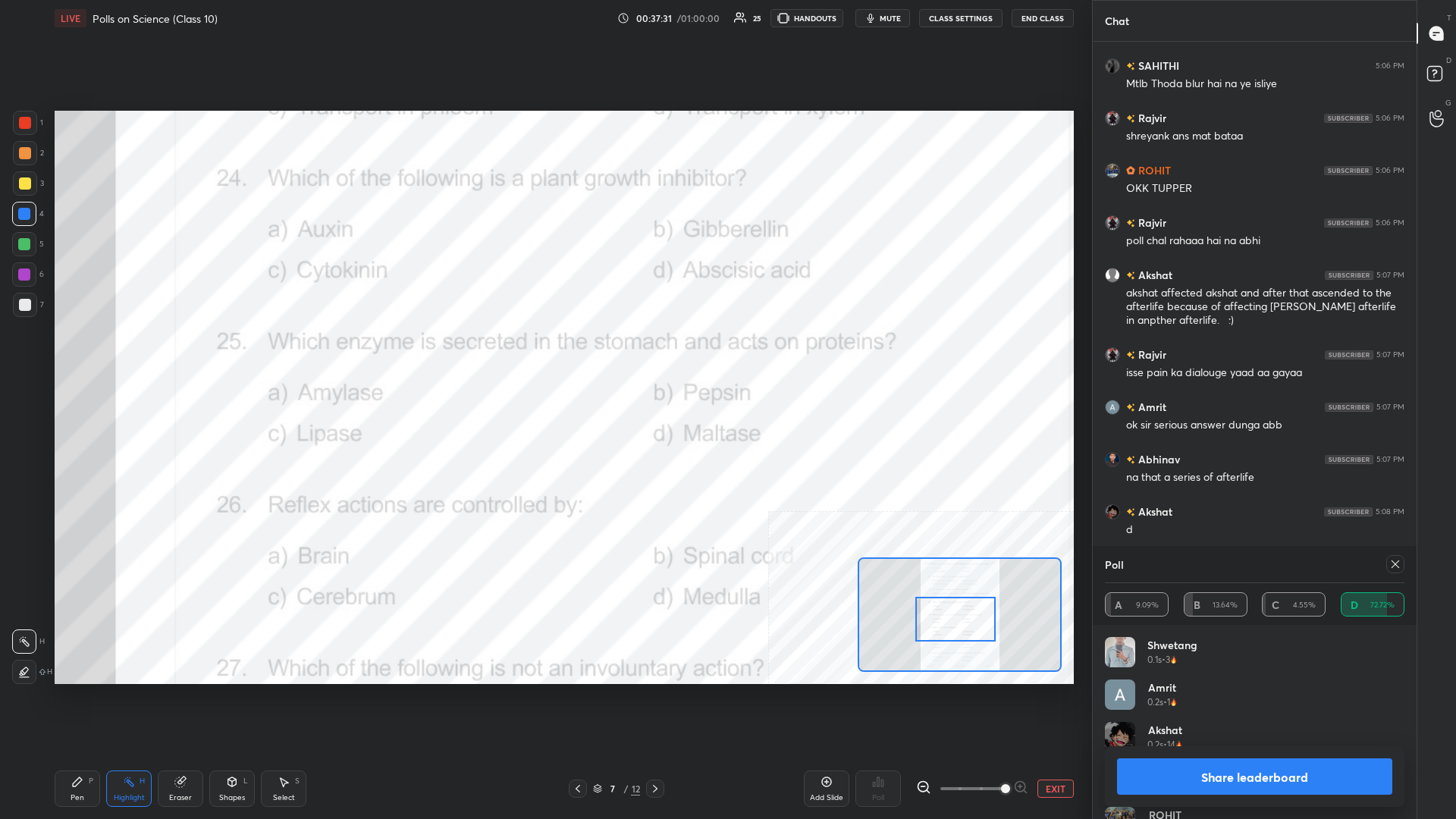
scroll to position [13532, 0]
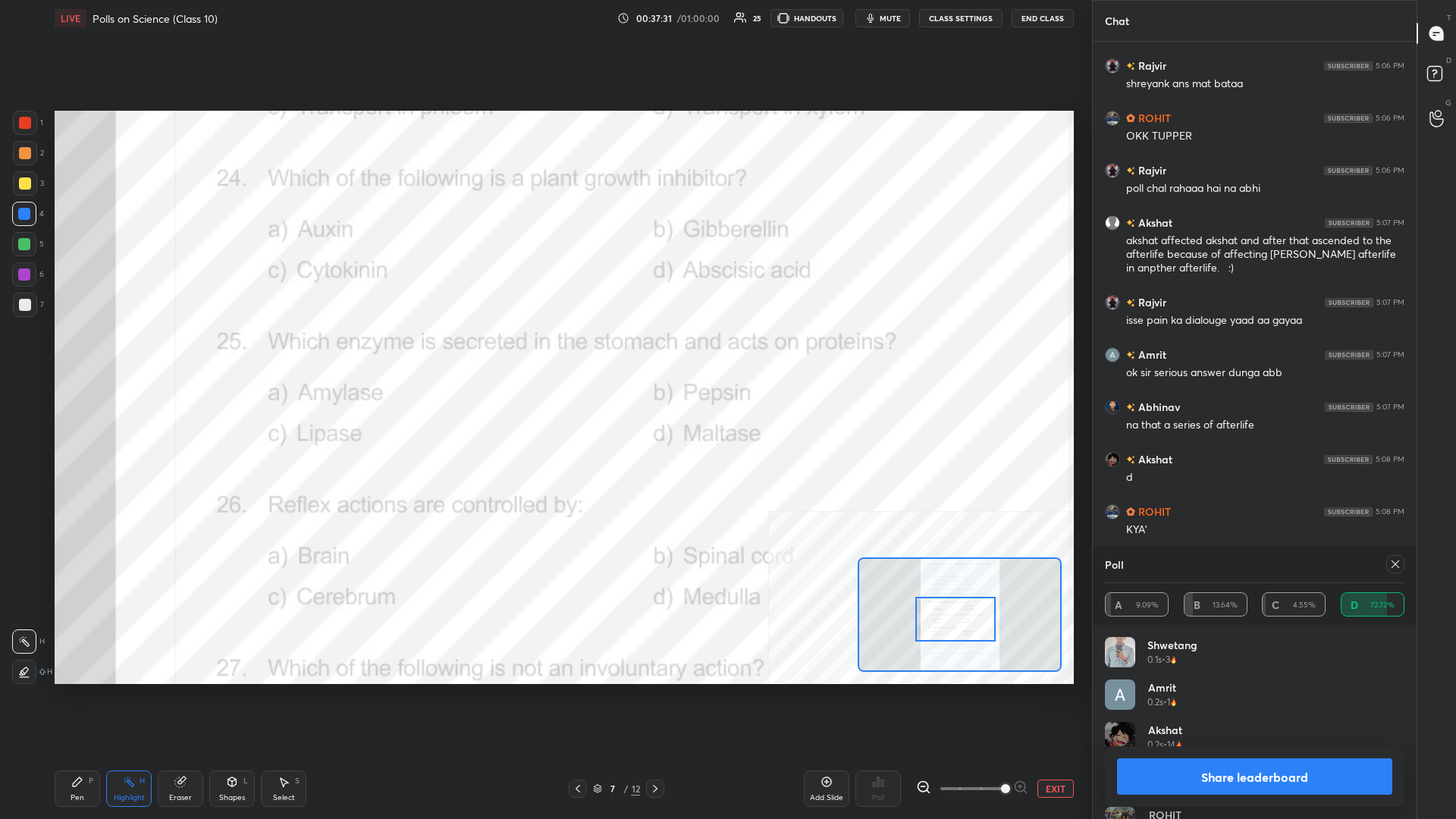
click at [543, 356] on button "Share leaderboard" at bounding box center [1254, 776] width 276 height 36
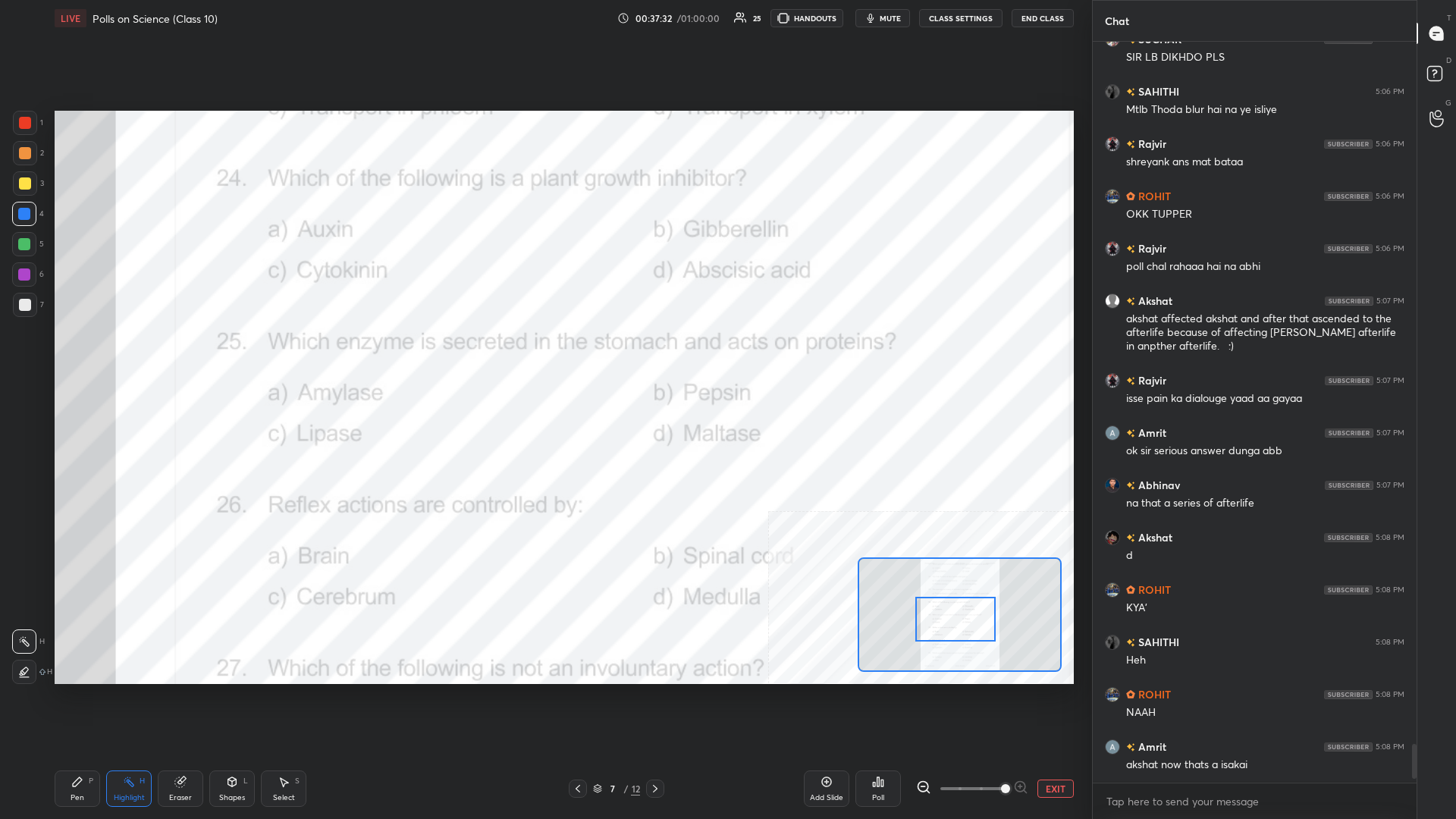
scroll to position [741, 324]
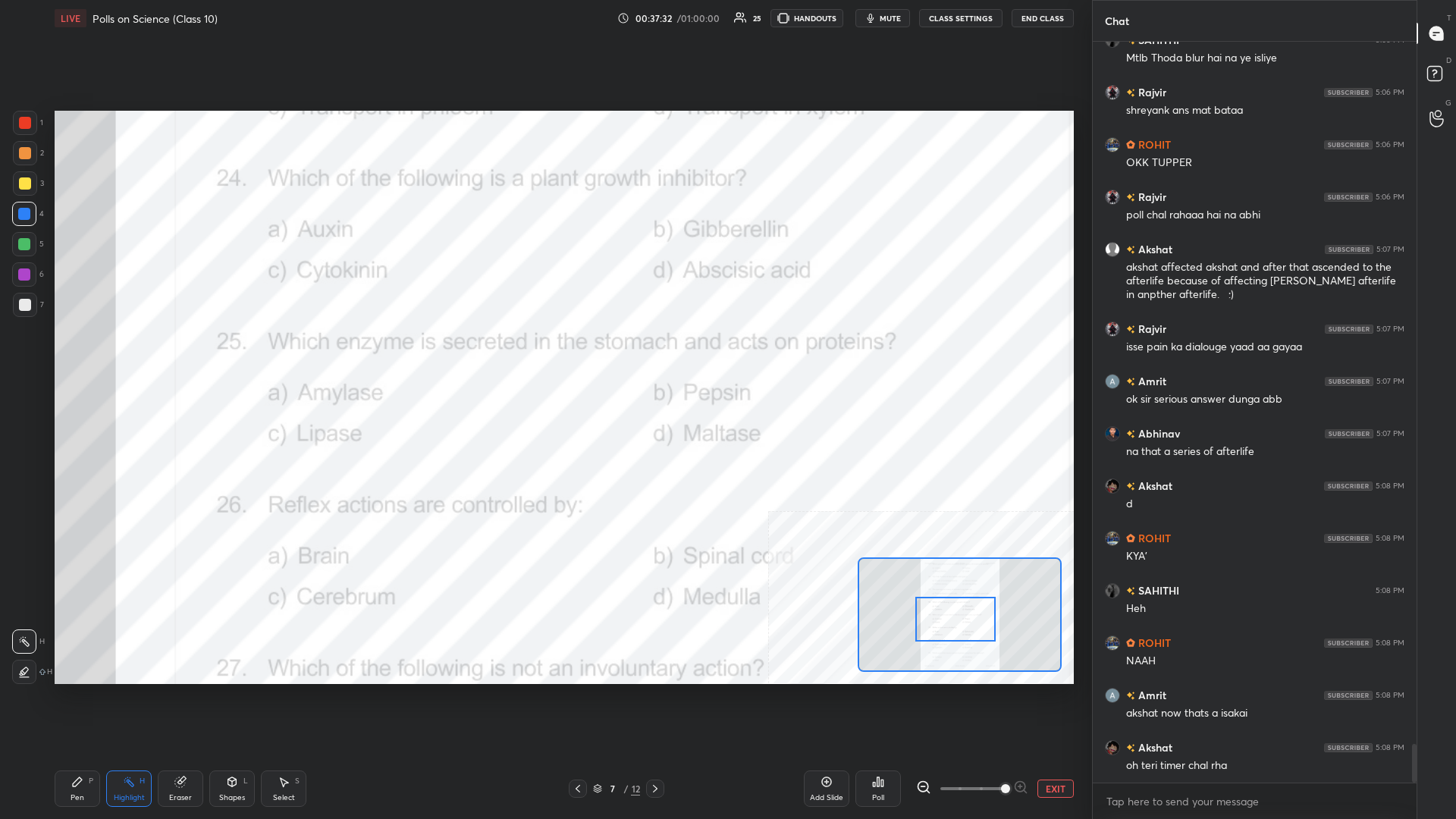
click at [66, 356] on div "Pen P" at bounding box center [78, 788] width 46 height 36
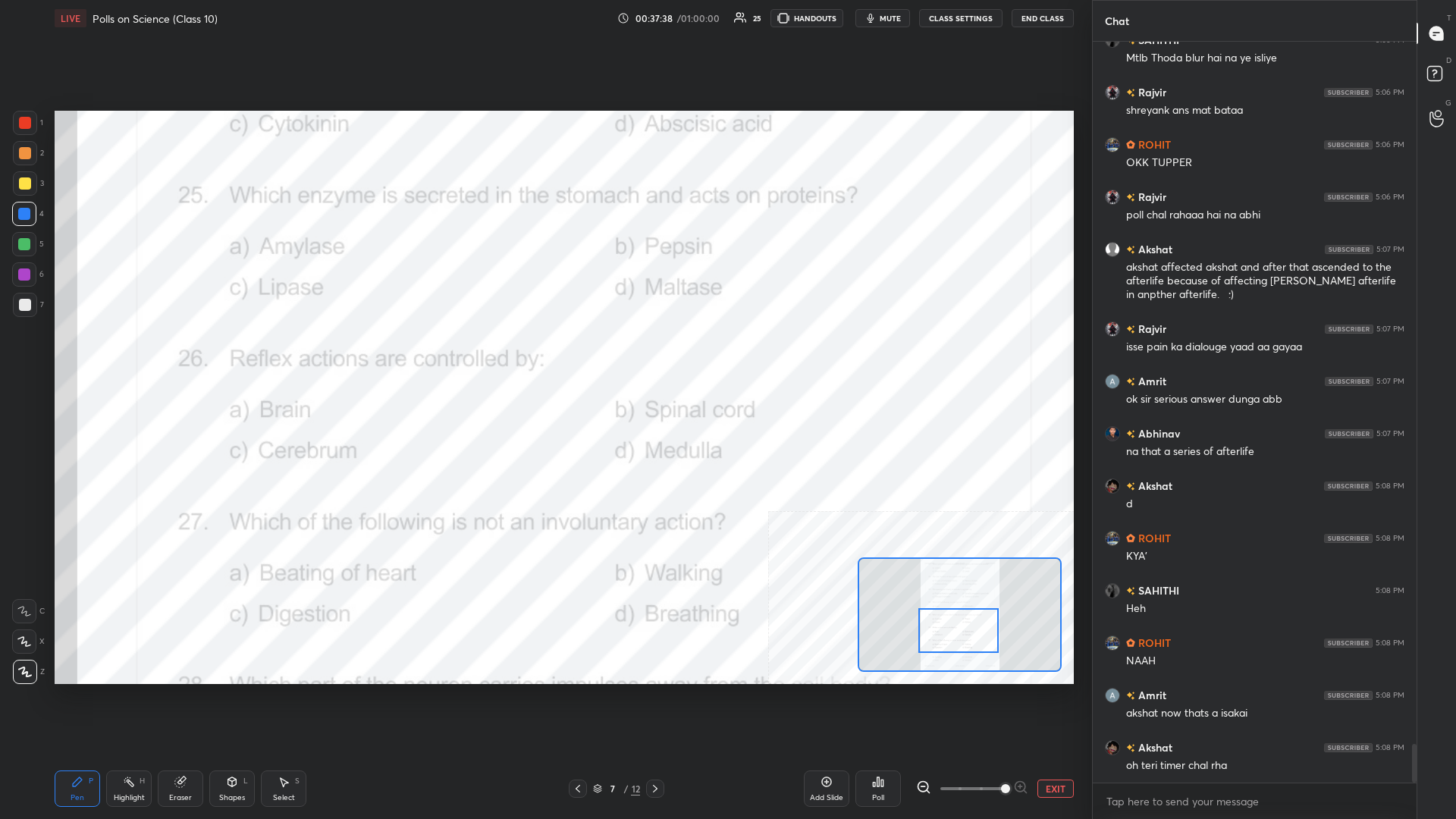
click at [140, 356] on div "Highlight H" at bounding box center [129, 788] width 46 height 36
click at [543, 356] on icon at bounding box center [878, 782] width 12 height 12
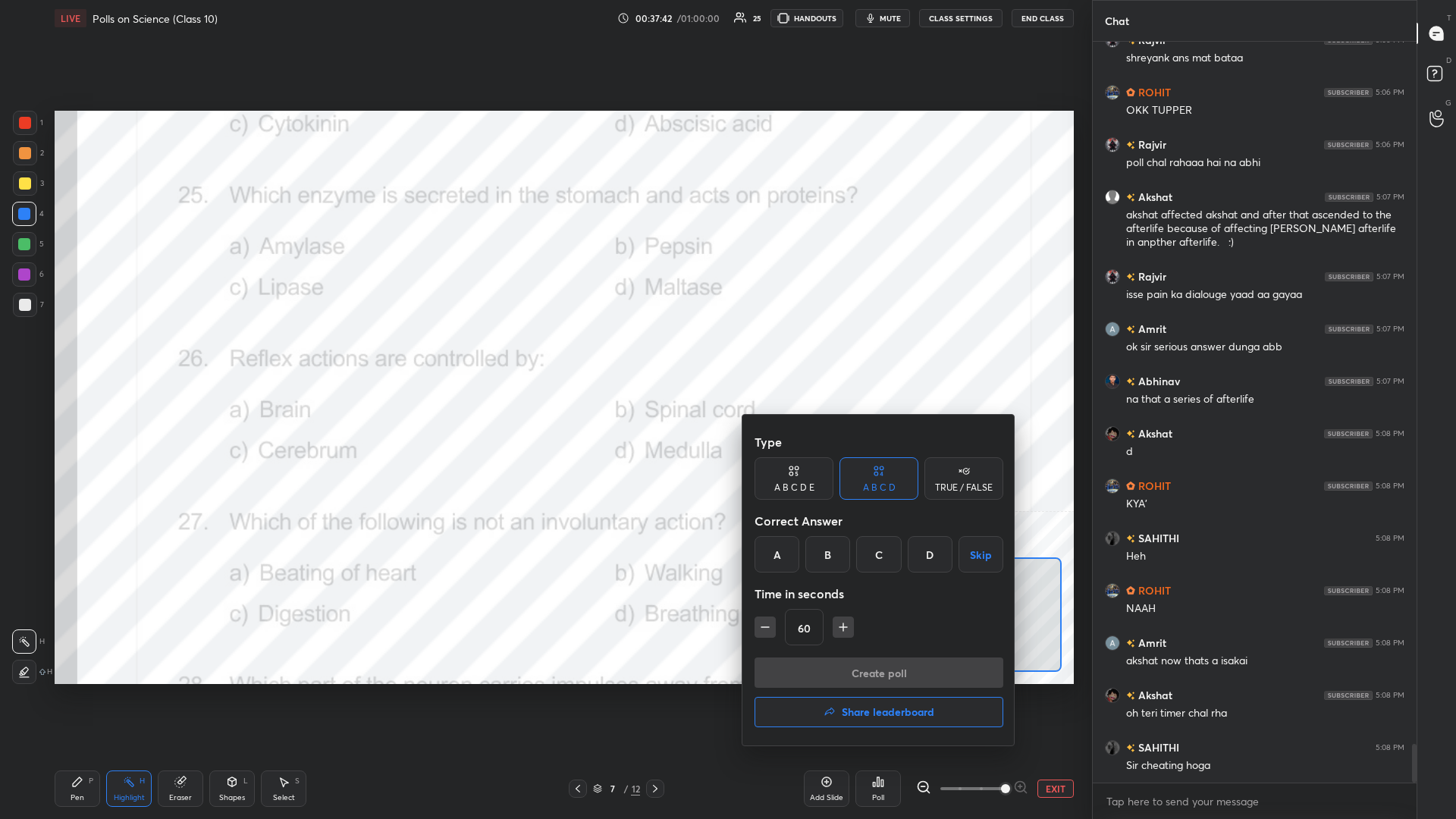
click at [543, 356] on div "B" at bounding box center [827, 554] width 45 height 36
click at [543, 356] on button "Create poll" at bounding box center [879, 672] width 248 height 30
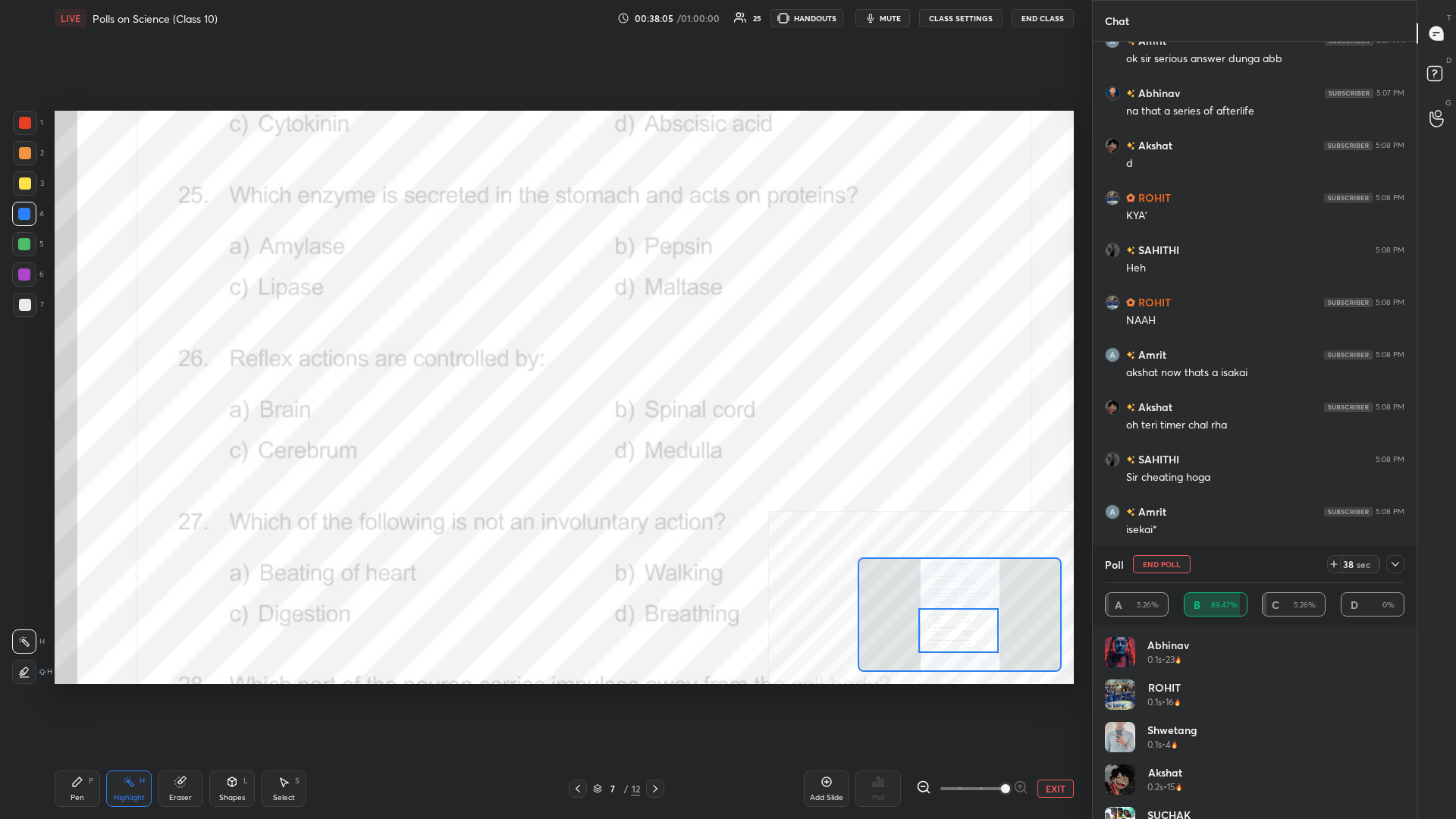
scroll to position [13898, 0]
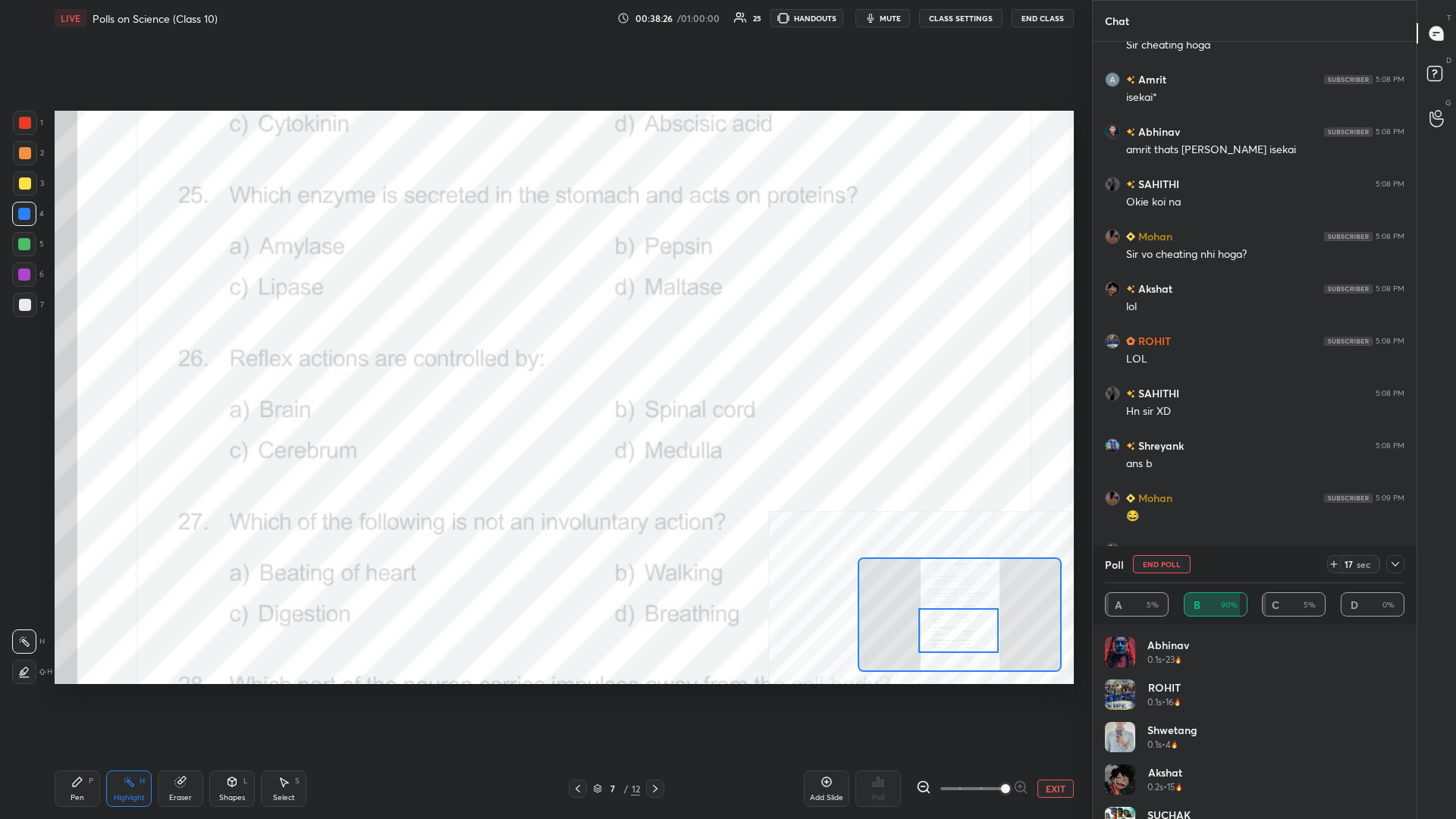
click at [89, 356] on div "Pen P" at bounding box center [78, 788] width 46 height 36
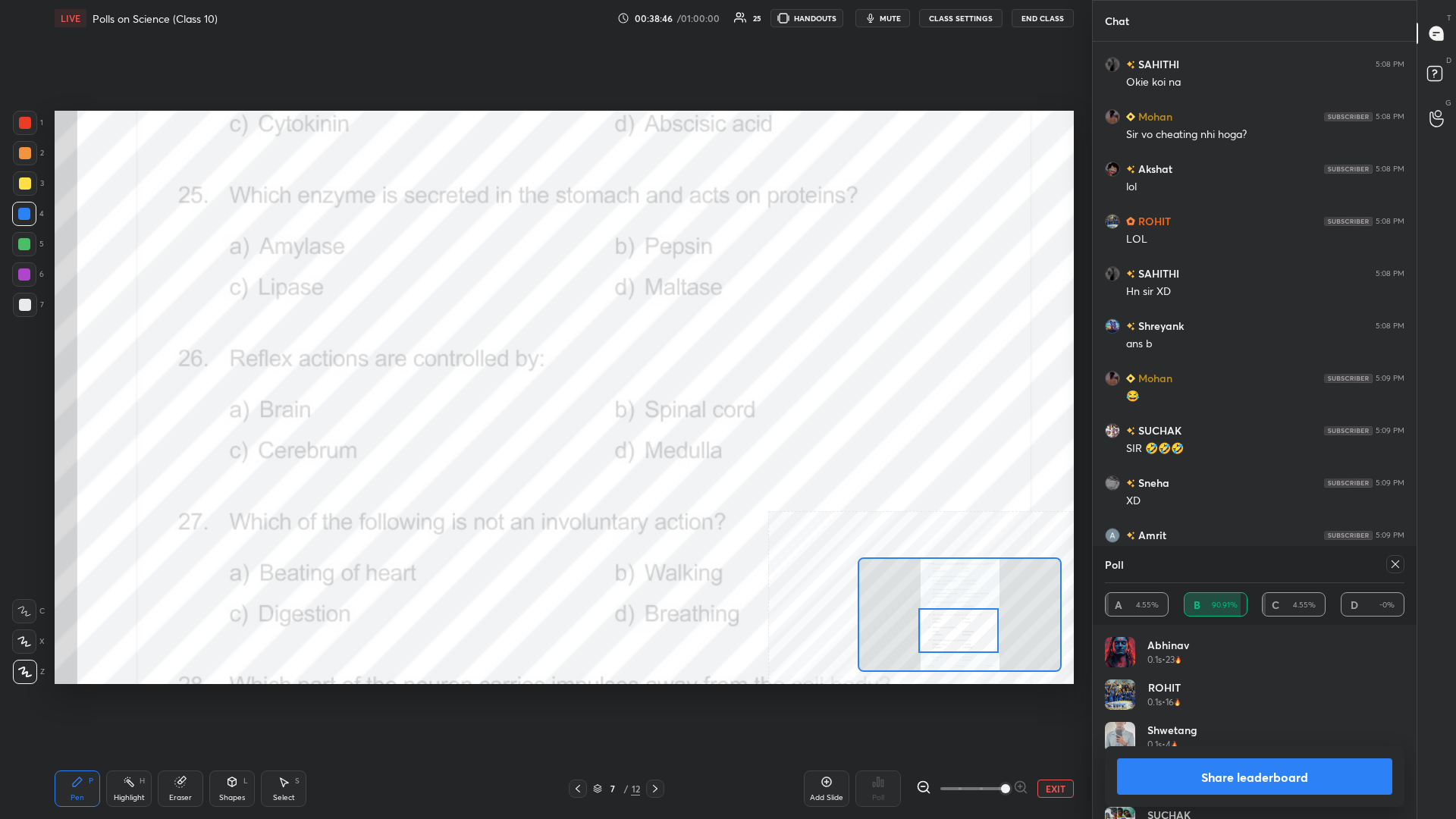
scroll to position [14451, 0]
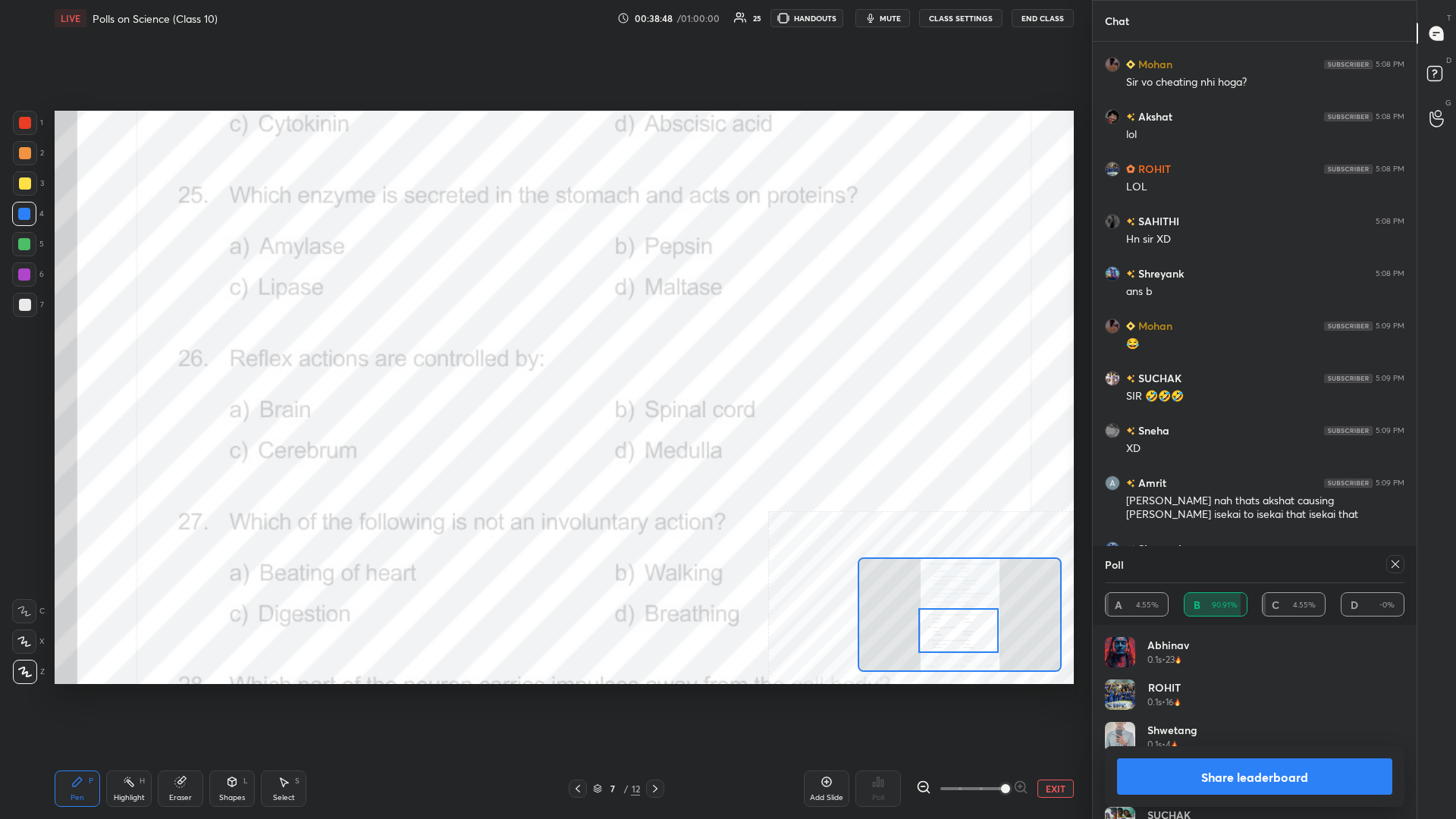
click at [543, 356] on button "Share leaderboard" at bounding box center [1254, 776] width 276 height 36
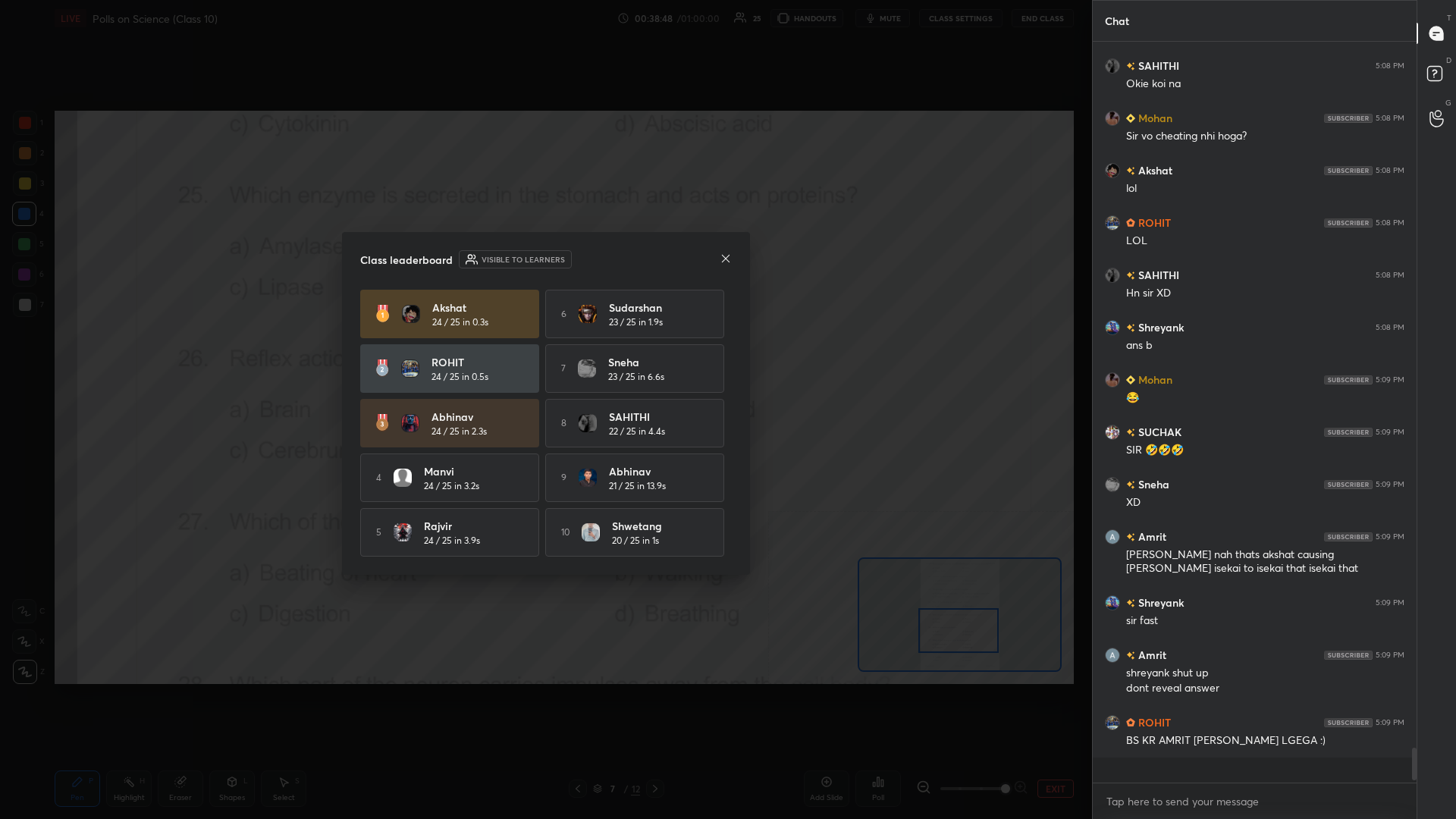
scroll to position [0, 1]
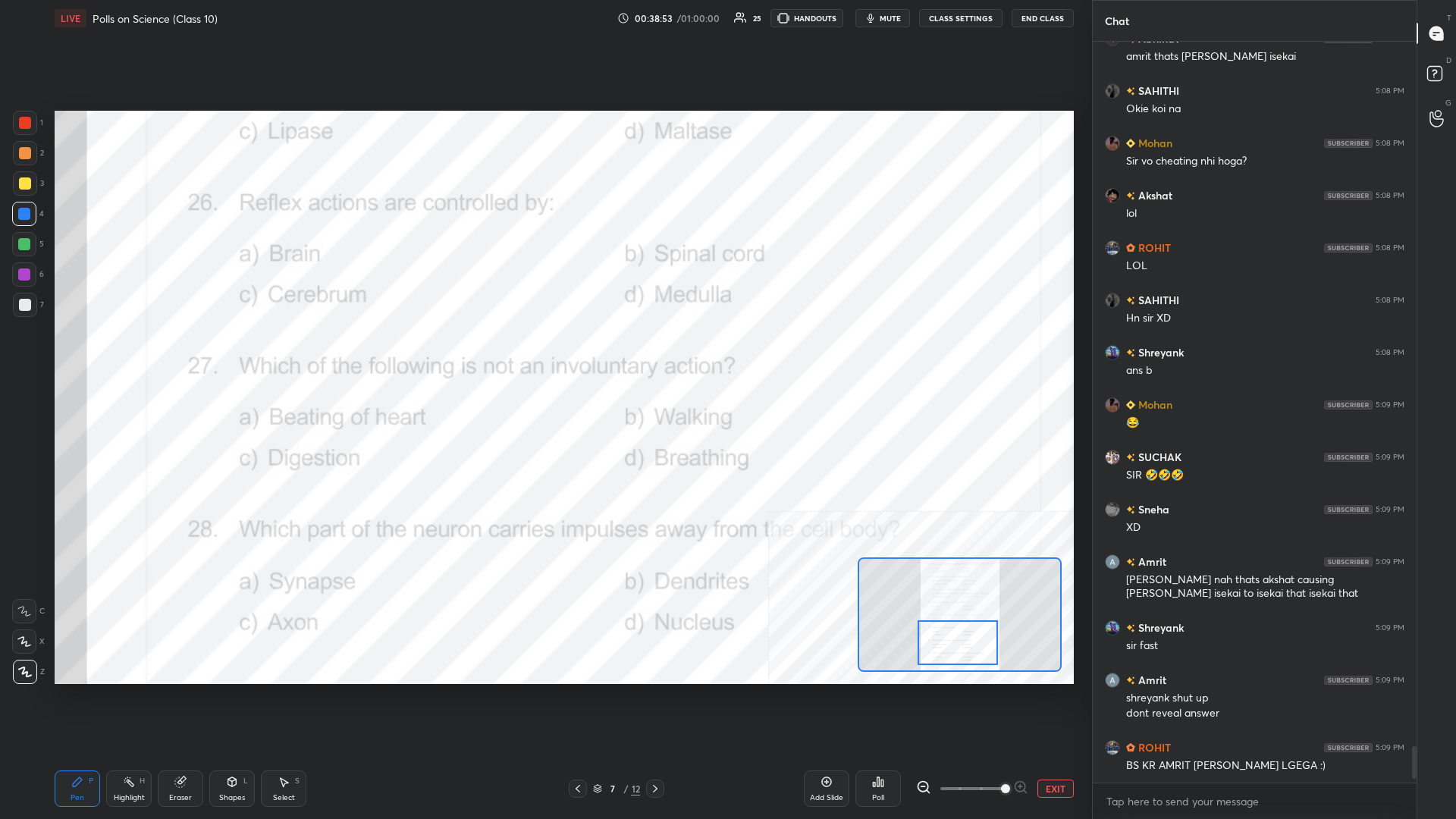
click at [137, 356] on div "Highlight H" at bounding box center [129, 788] width 46 height 36
click at [543, 356] on div "Poll" at bounding box center [878, 788] width 46 height 36
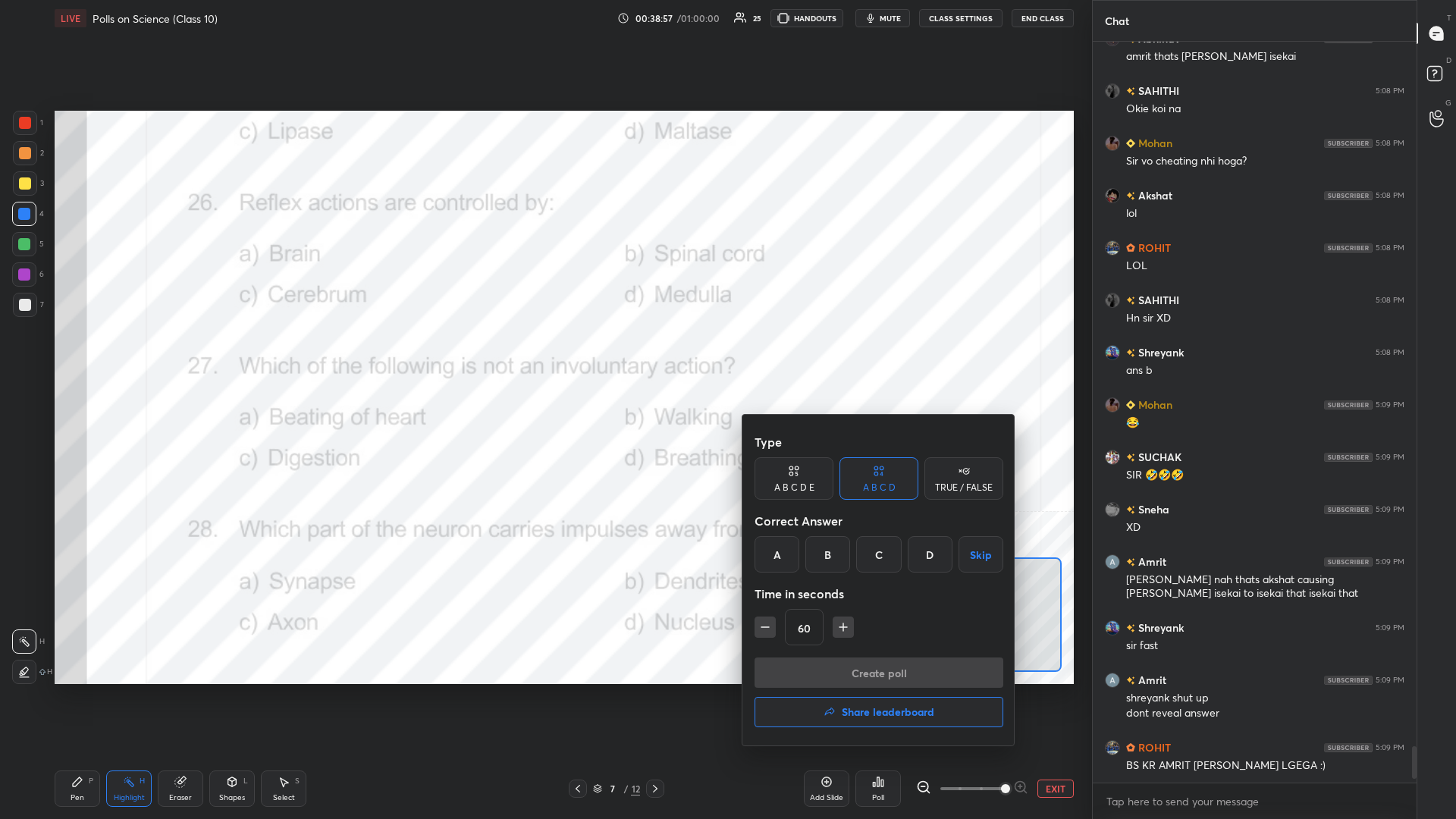
click at [543, 356] on div "B" at bounding box center [827, 554] width 45 height 36
click at [543, 356] on button "Create poll" at bounding box center [879, 672] width 248 height 30
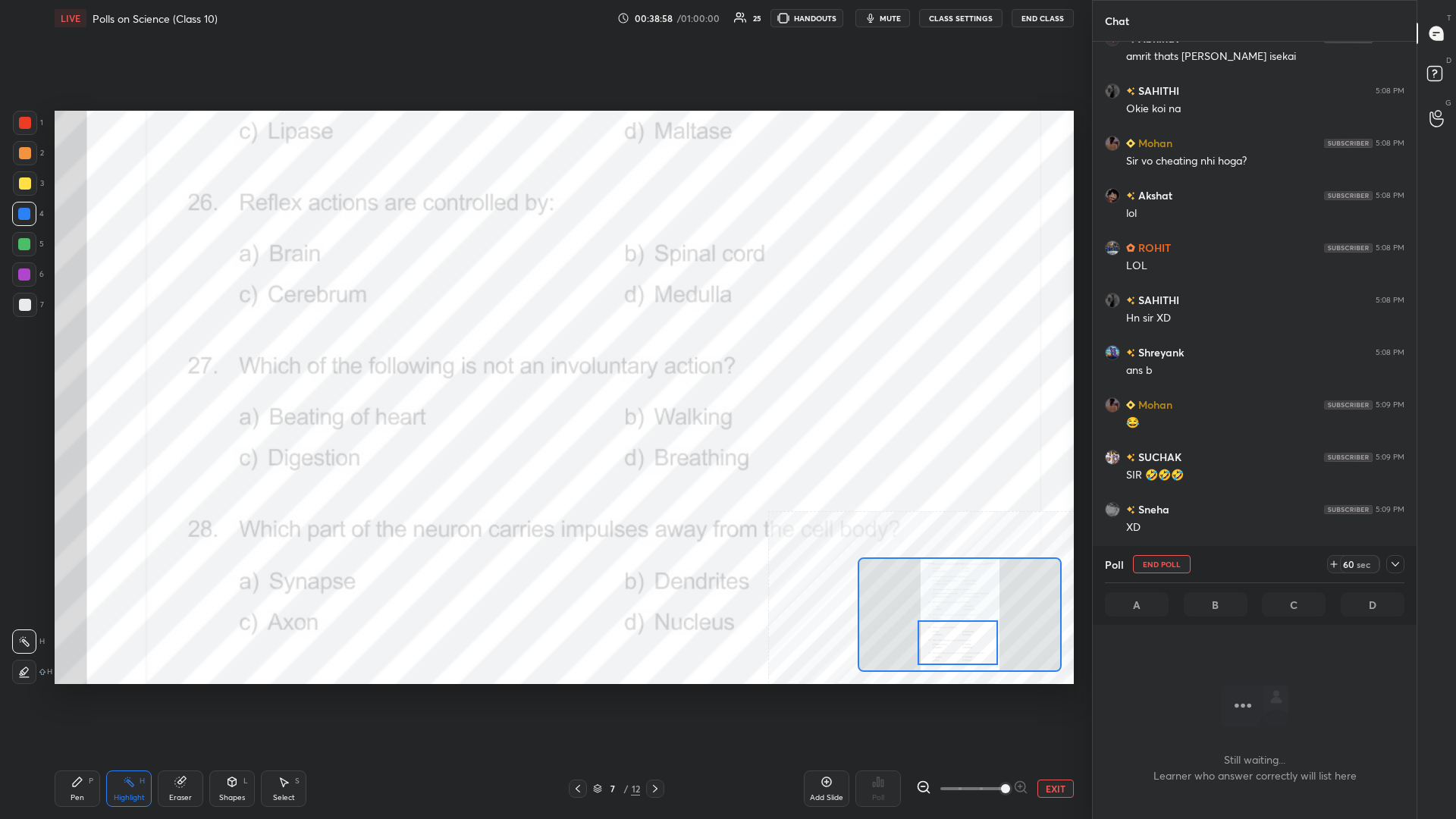
scroll to position [738, 324]
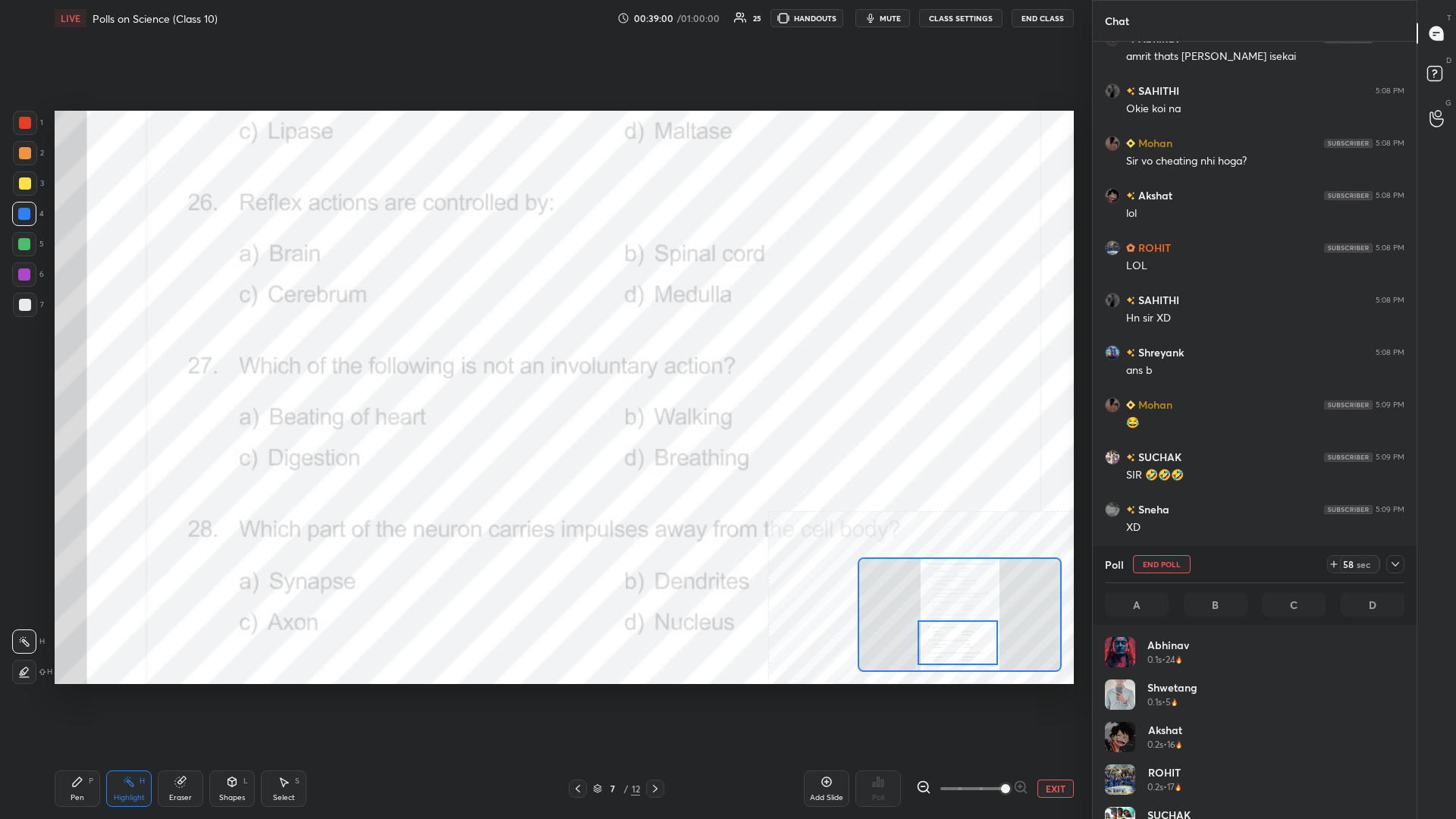
click at [543, 356] on icon at bounding box center [1395, 564] width 12 height 12
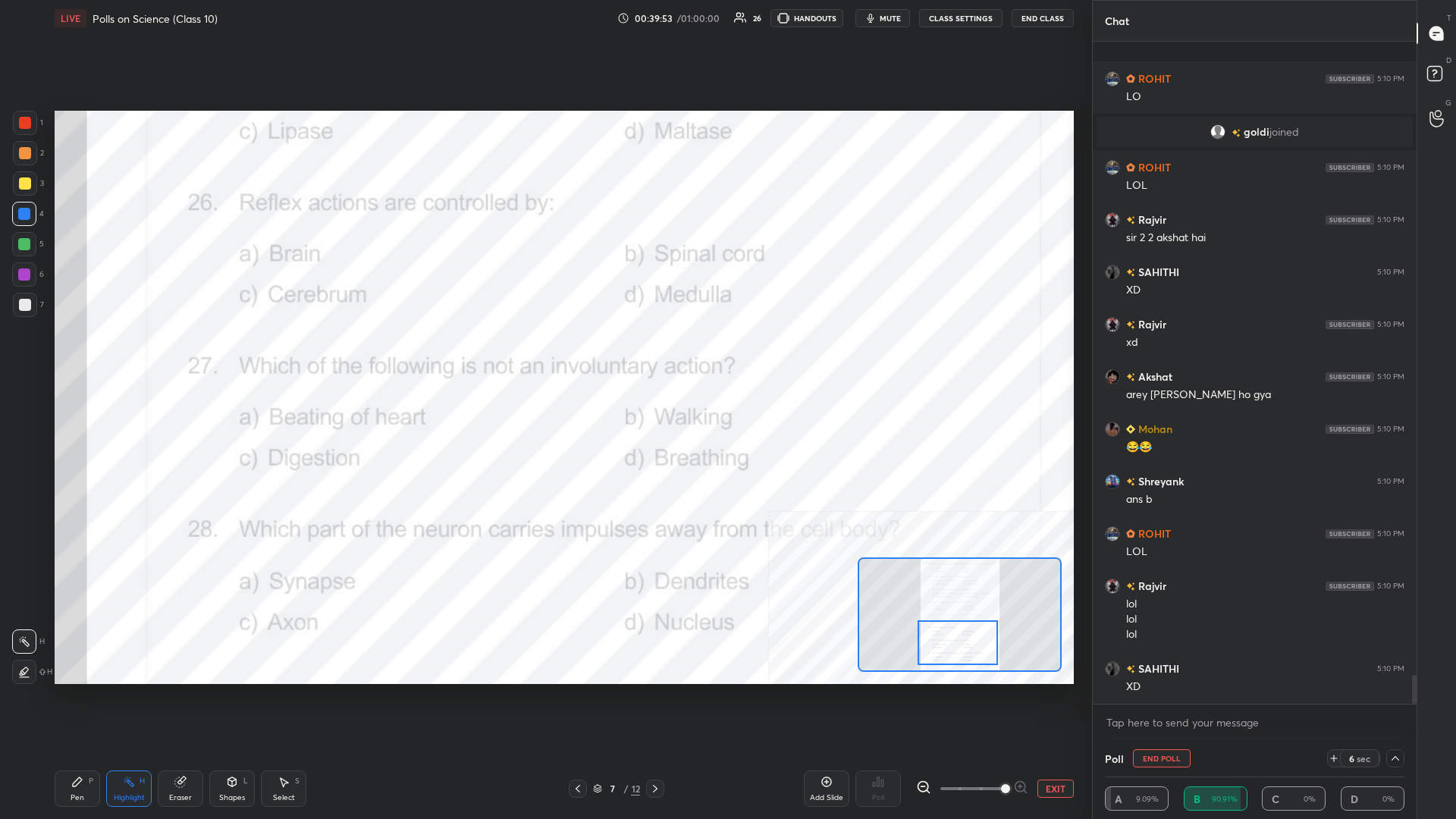
scroll to position [14386, 0]
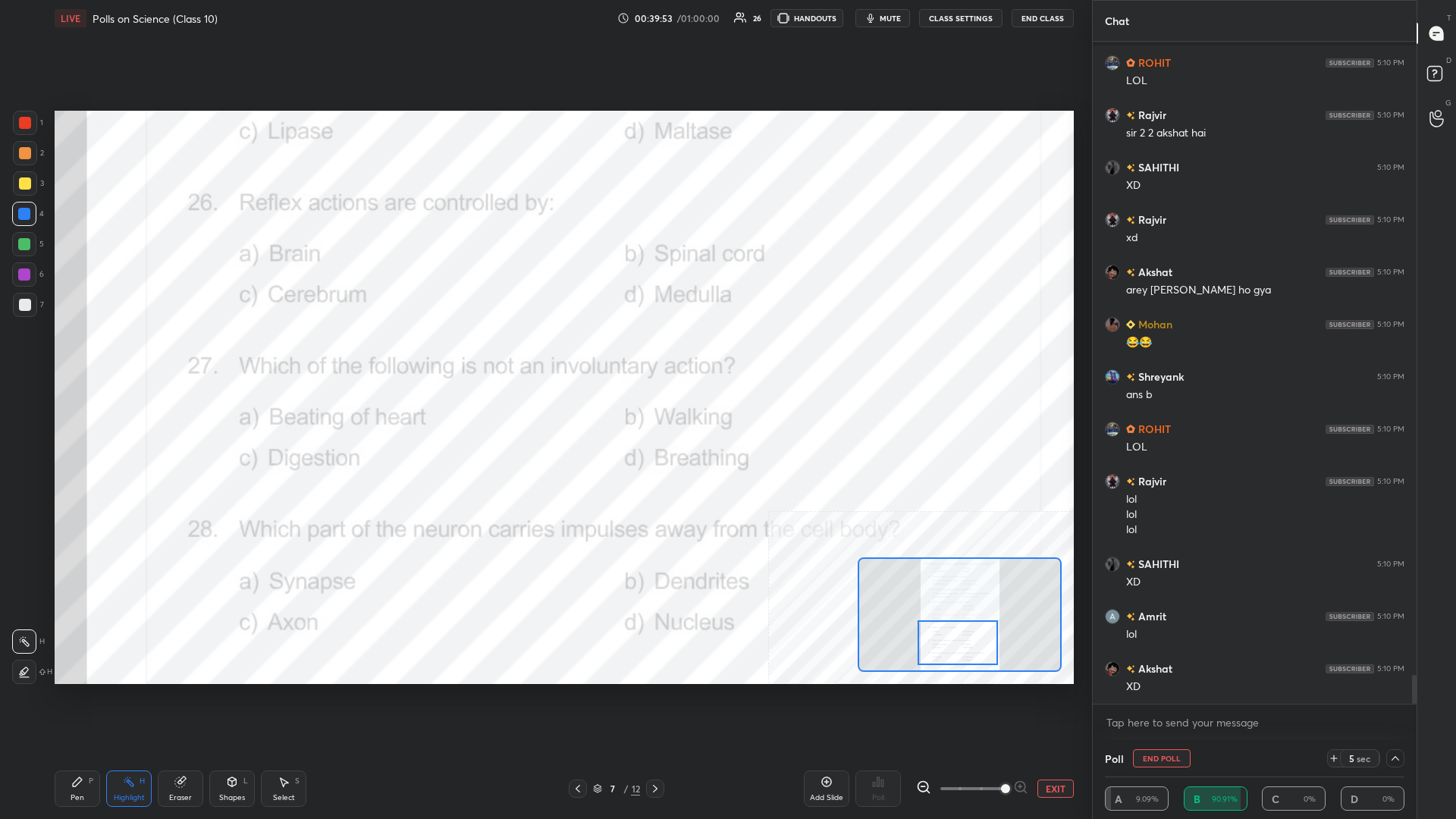
click at [88, 356] on div "Pen P" at bounding box center [78, 788] width 46 height 36
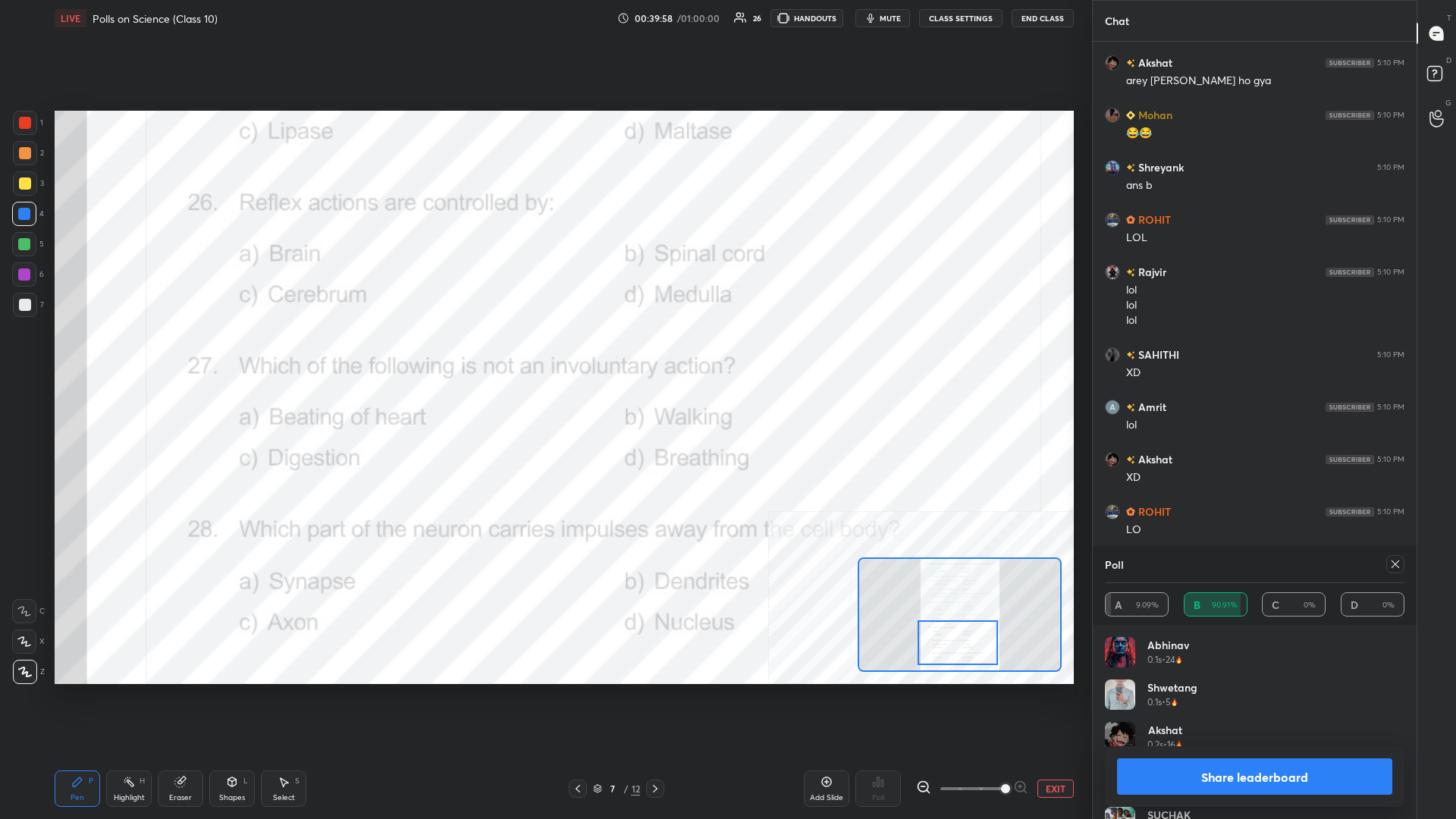
scroll to position [1, 1]
click at [543, 356] on button "Share leaderboard" at bounding box center [1254, 776] width 276 height 36
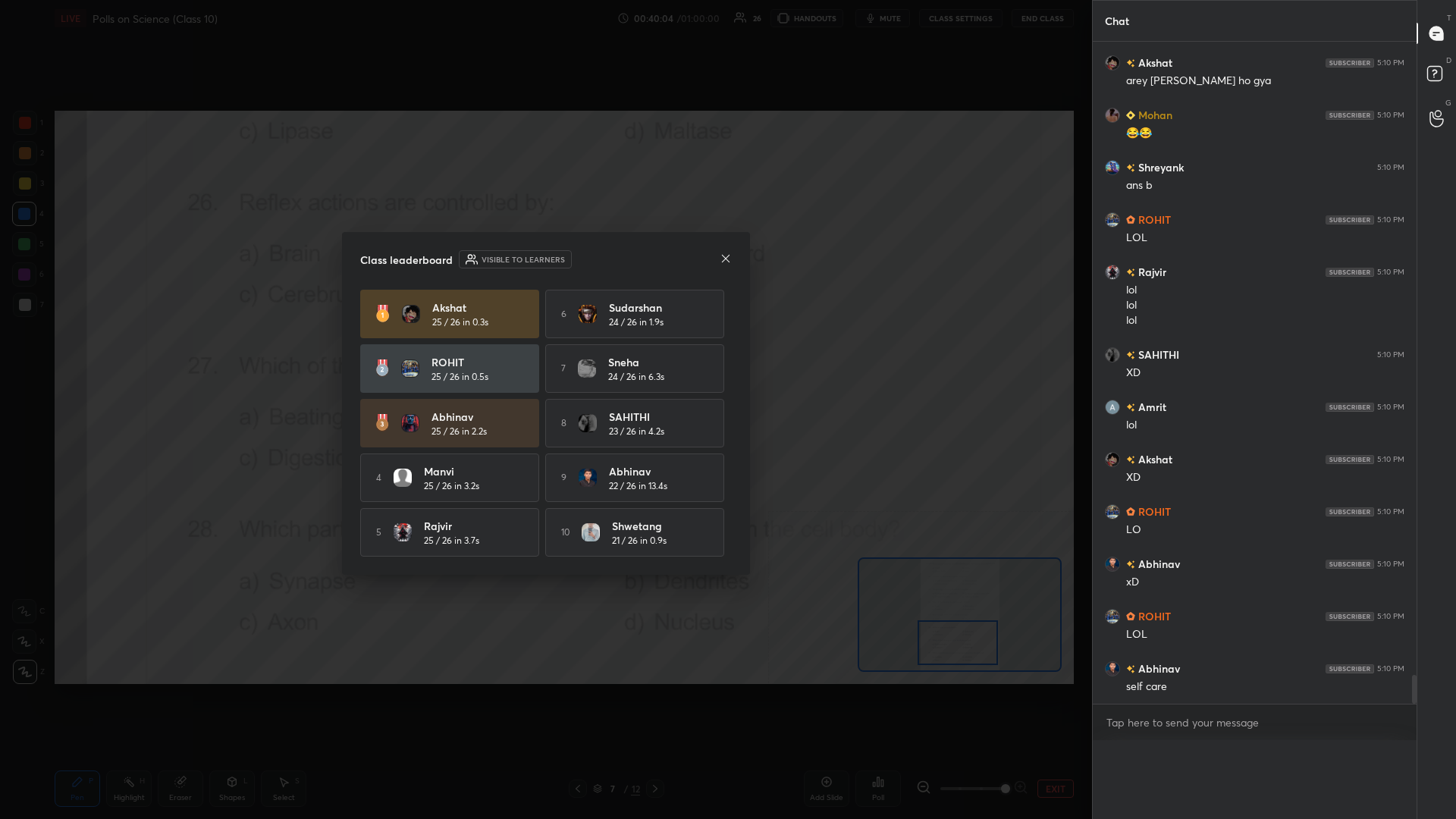
scroll to position [14556, 0]
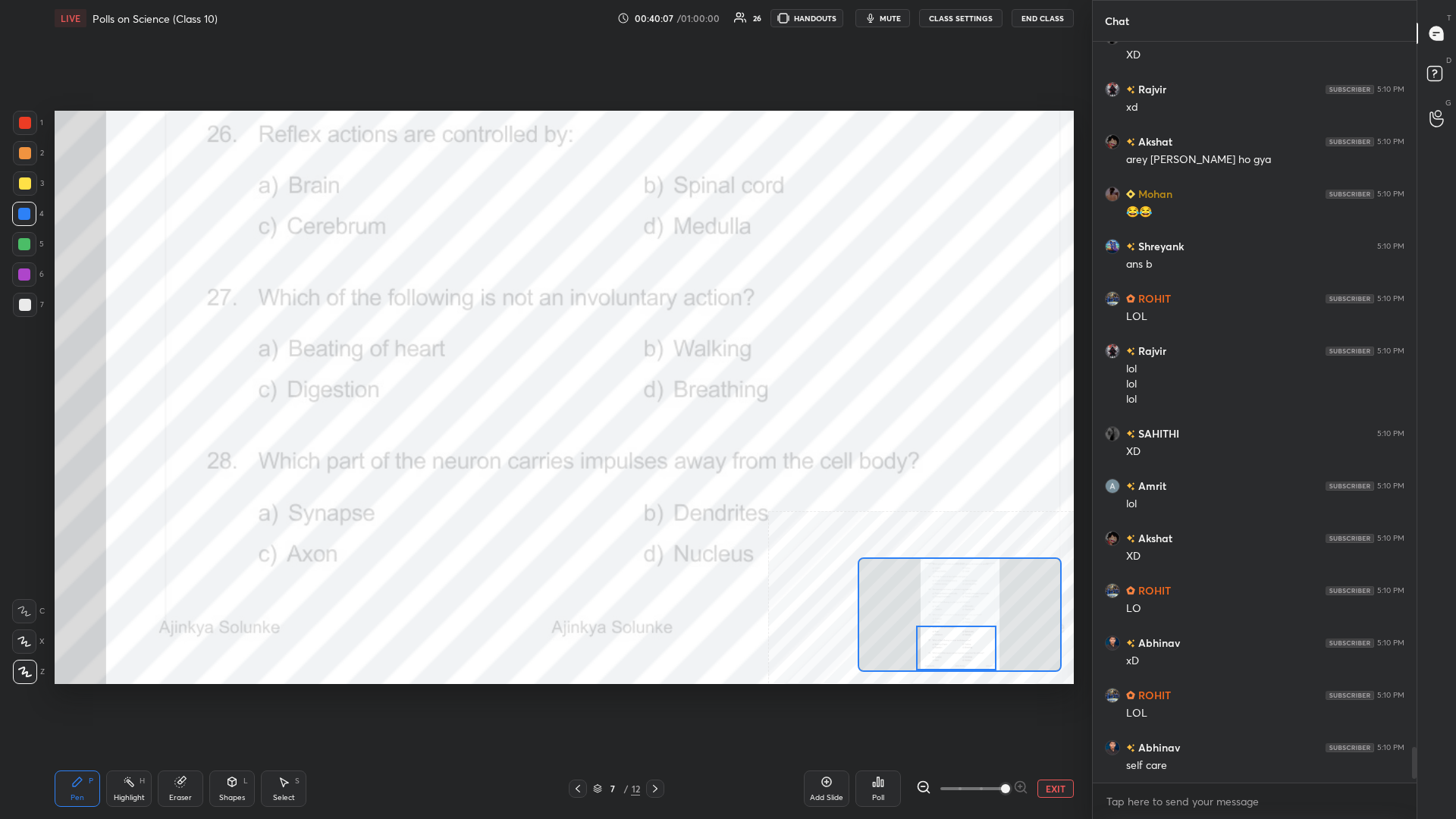
click at [123, 356] on div "Highlight H" at bounding box center [129, 788] width 46 height 36
click at [543, 356] on div "Poll" at bounding box center [878, 788] width 46 height 36
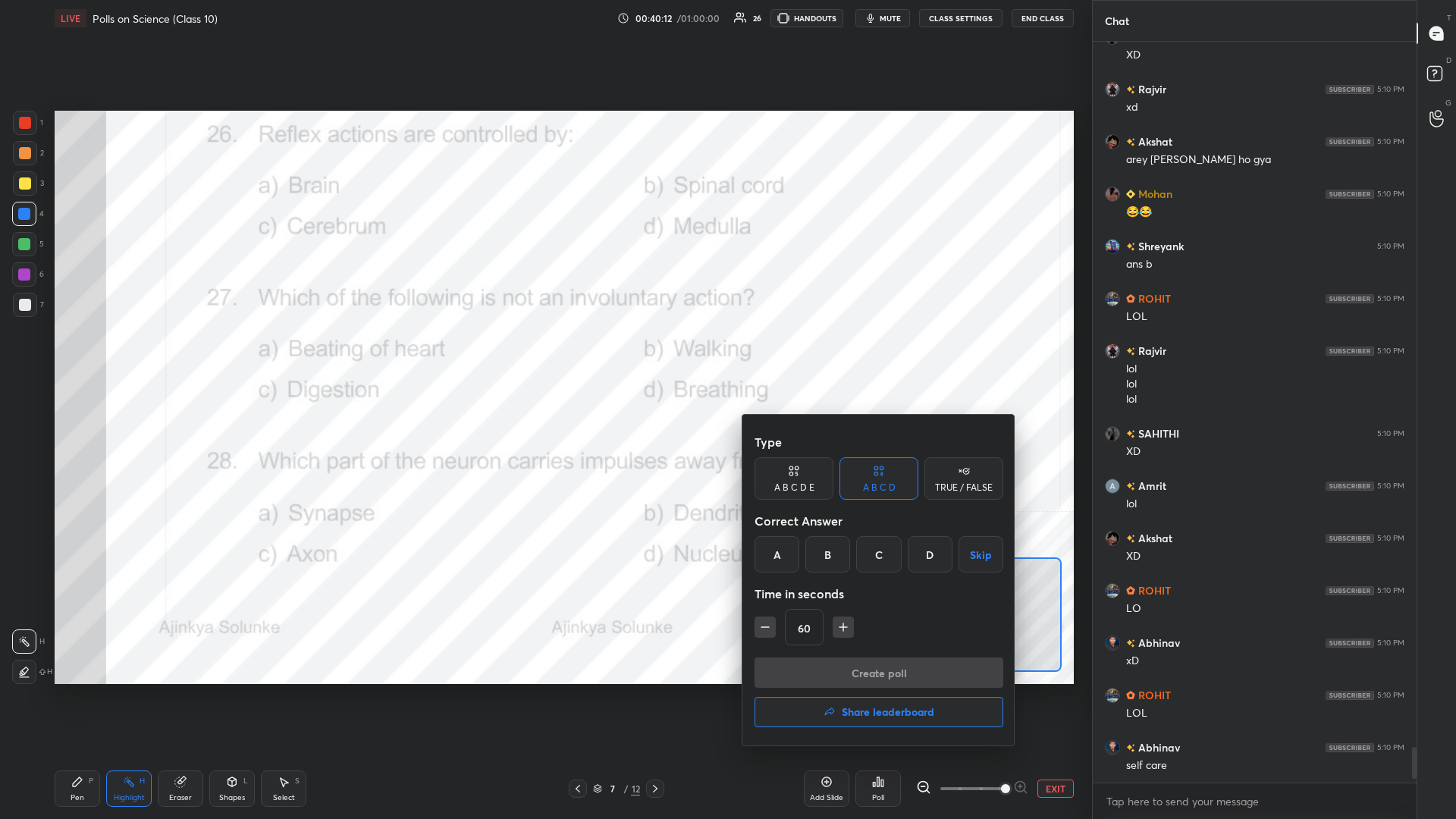
click at [543, 356] on div "B" at bounding box center [827, 554] width 45 height 36
click at [543, 356] on button "Create poll" at bounding box center [879, 672] width 248 height 30
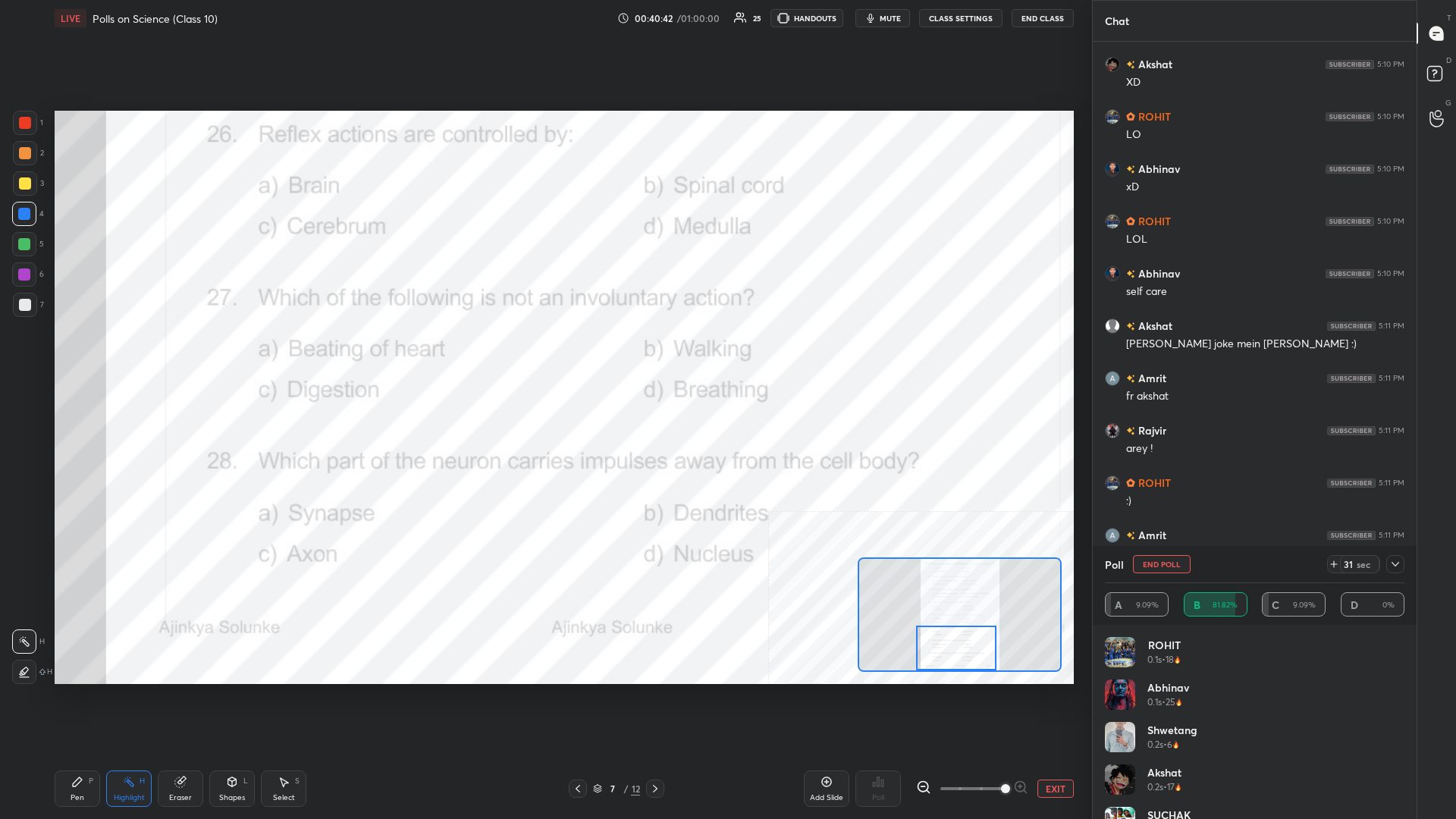
click at [92, 356] on div "Pen P" at bounding box center [78, 788] width 46 height 36
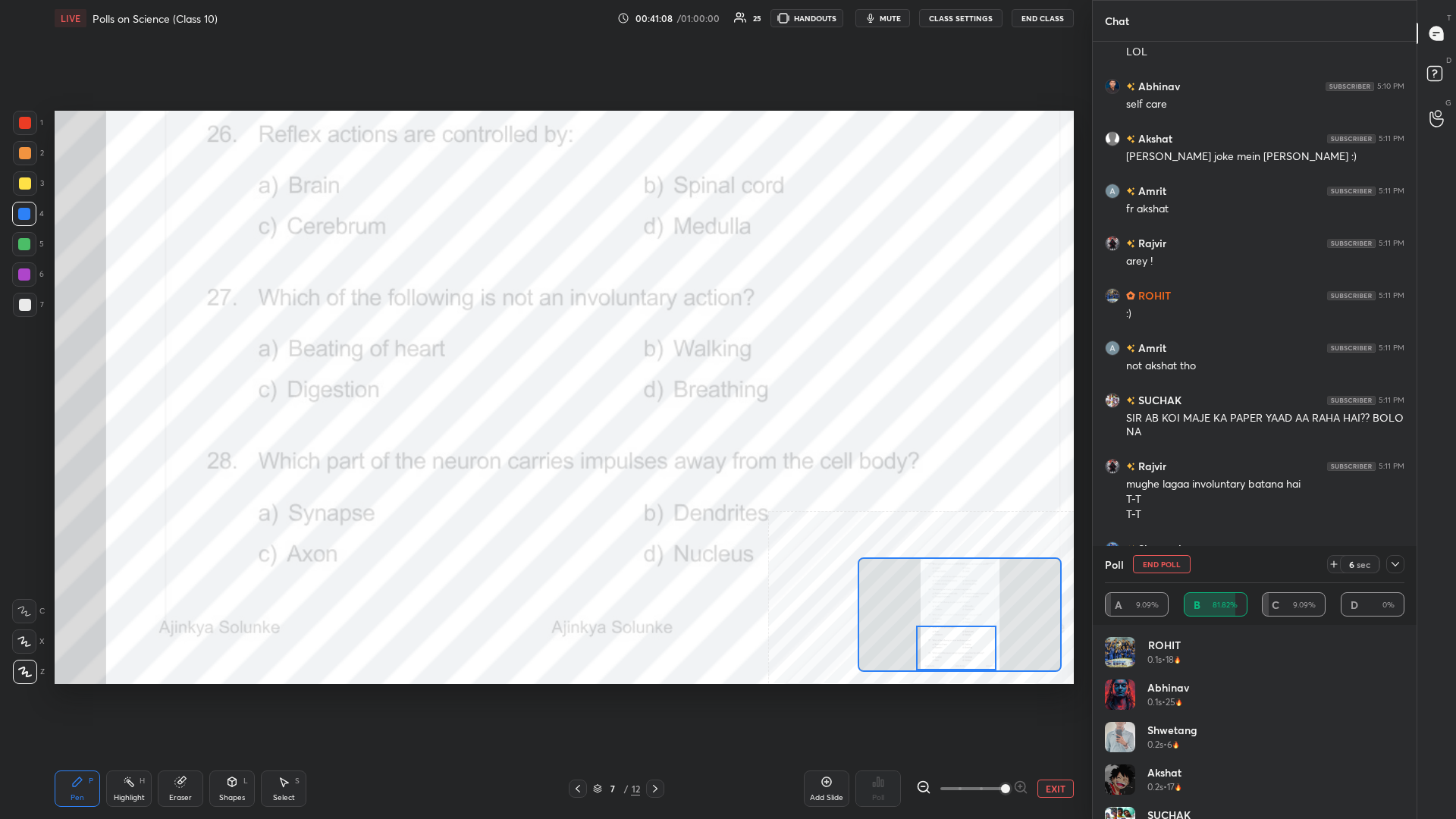
scroll to position [15230, 0]
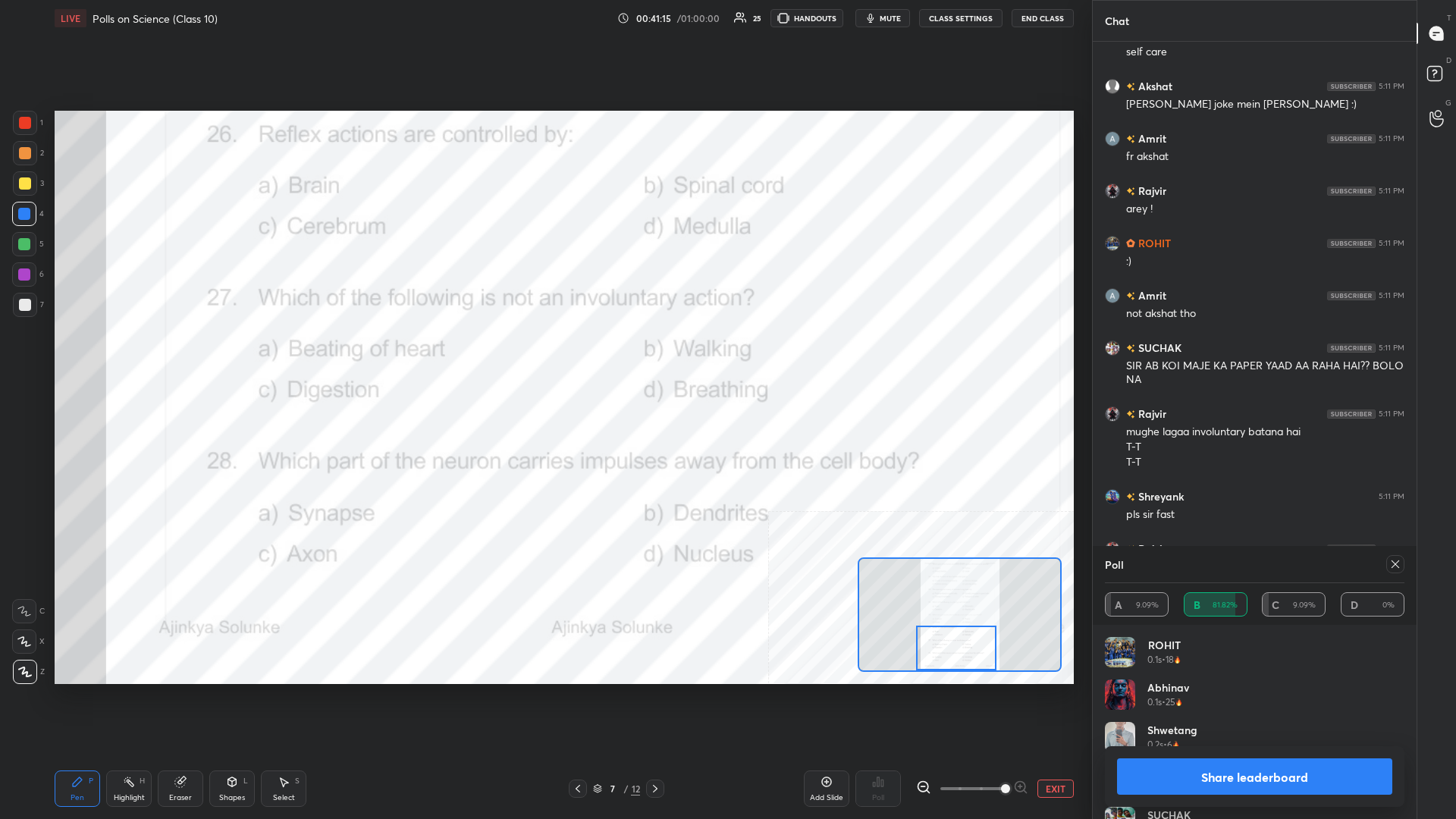
click at [543, 356] on button "Share leaderboard" at bounding box center [1254, 776] width 276 height 36
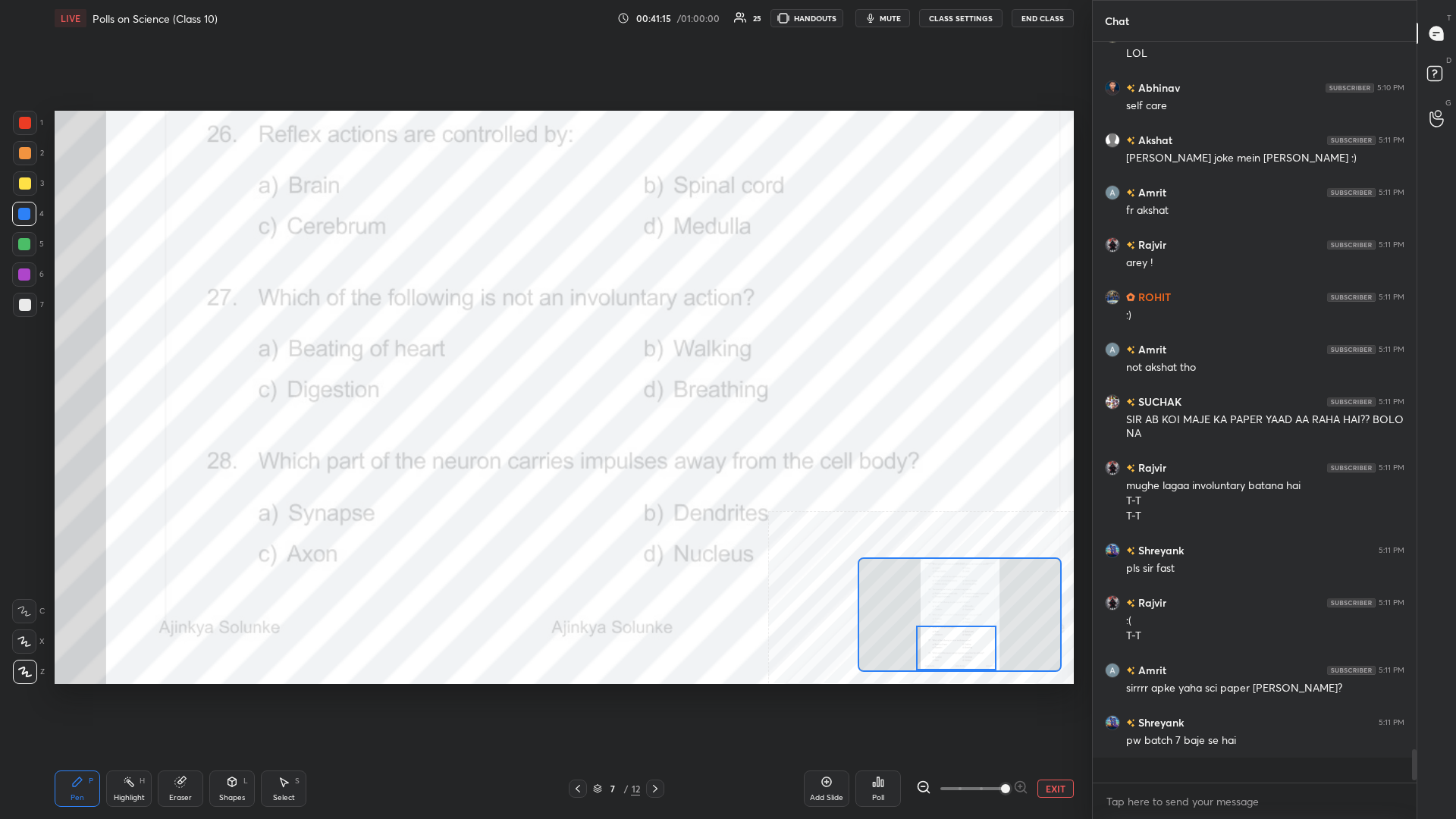
scroll to position [0, 1]
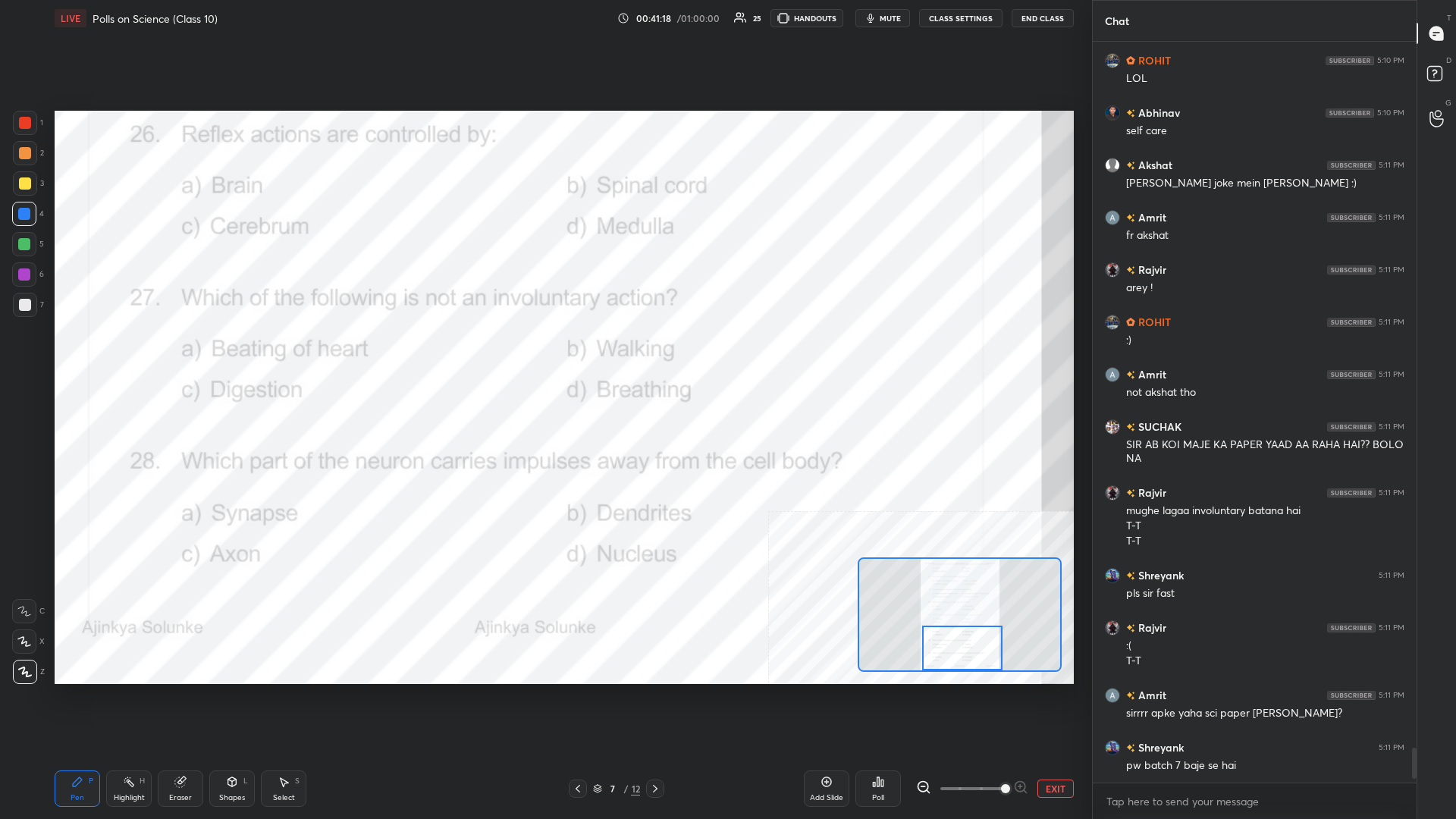
drag, startPoint x: 957, startPoint y: 646, endPoint x: 963, endPoint y: 657, distance: 12.5
click at [543, 356] on div at bounding box center [962, 647] width 80 height 45
click at [103, 356] on div "Pen P Highlight H Eraser Shapes L Select S" at bounding box center [241, 788] width 374 height 36
click at [112, 356] on div "Highlight H" at bounding box center [129, 788] width 46 height 36
click at [543, 356] on icon at bounding box center [878, 782] width 12 height 12
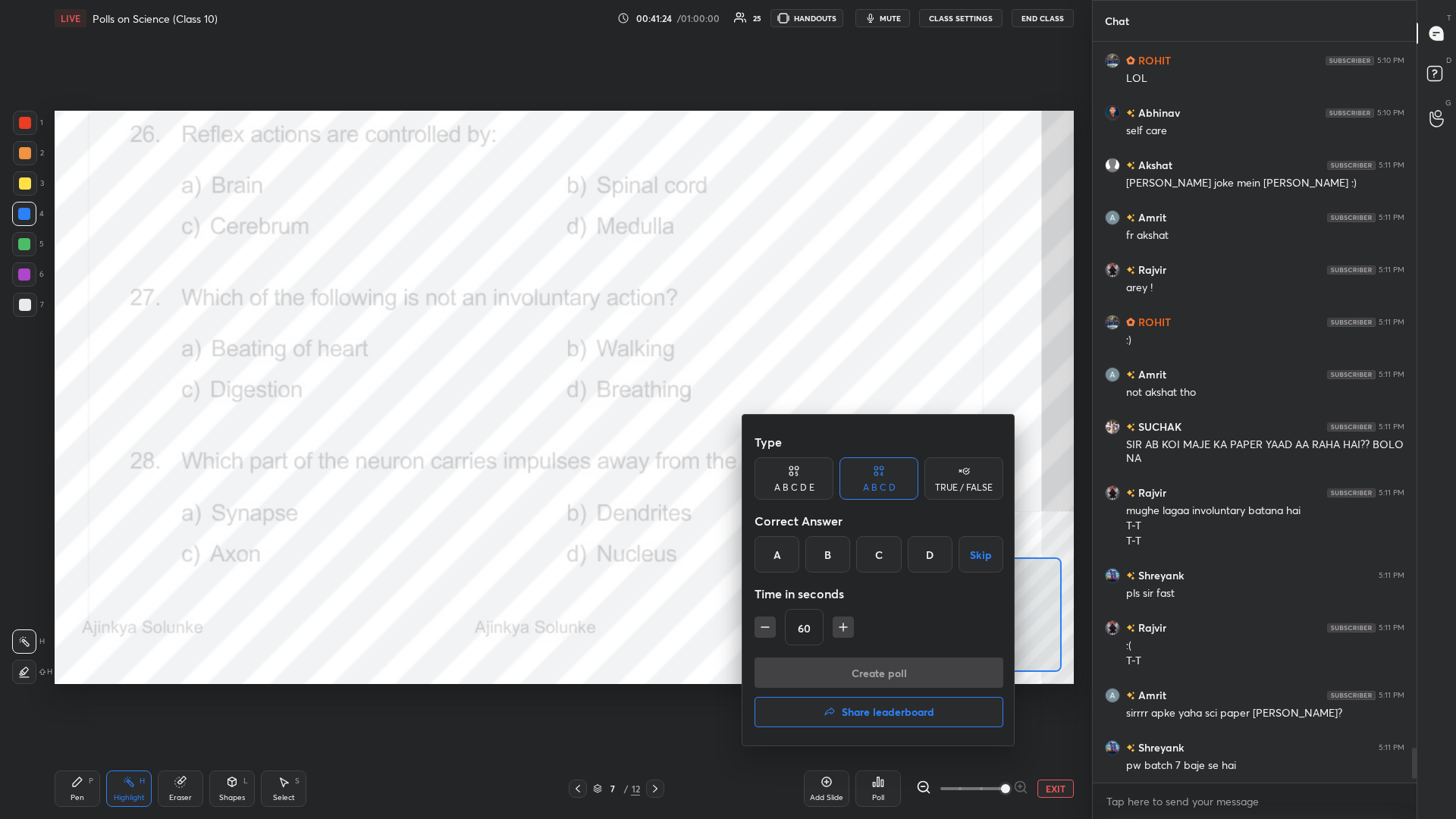
click at [543, 356] on div "C" at bounding box center [878, 554] width 45 height 36
click at [543, 356] on button "Create poll" at bounding box center [879, 672] width 248 height 30
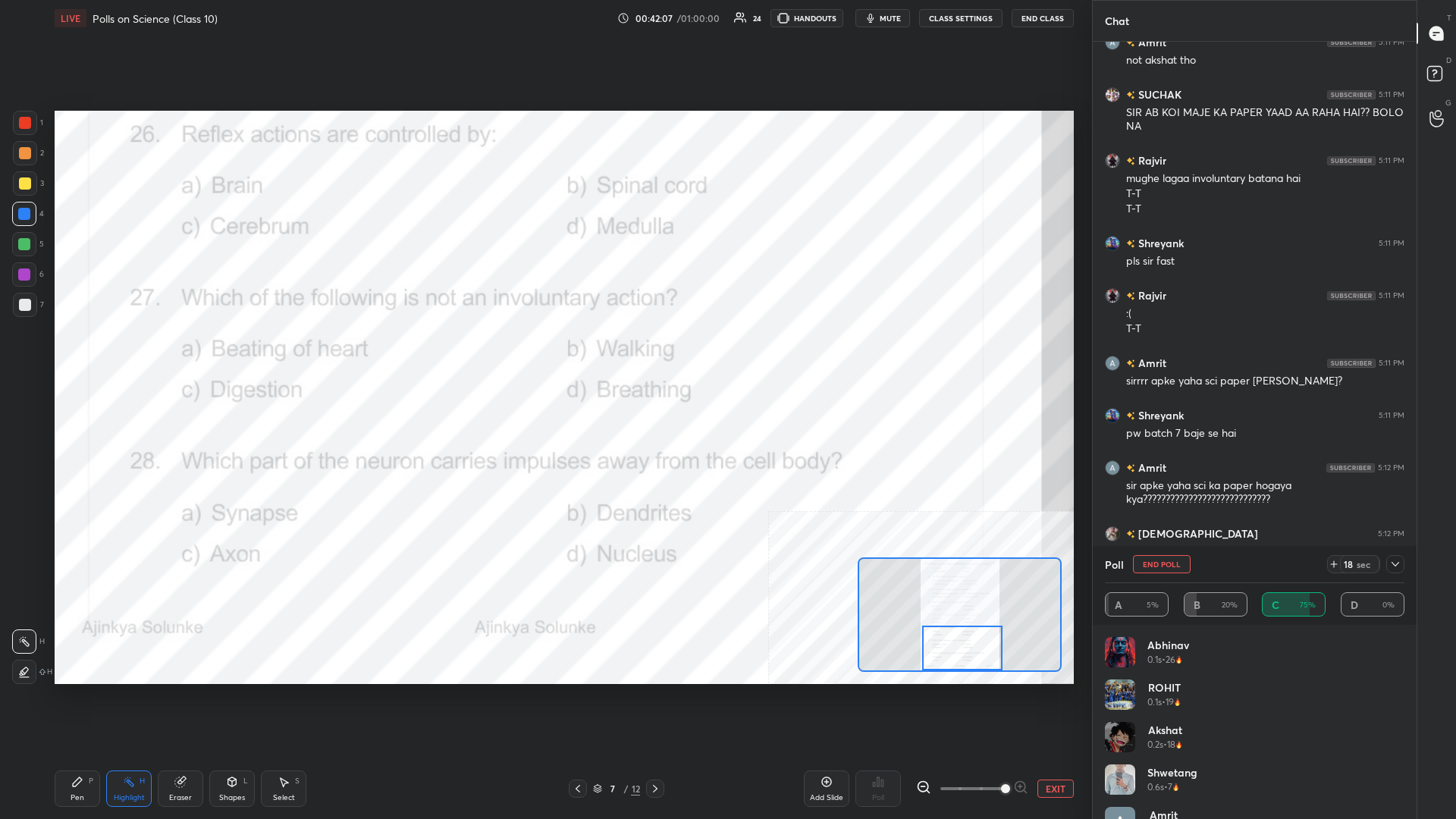
scroll to position [15567, 0]
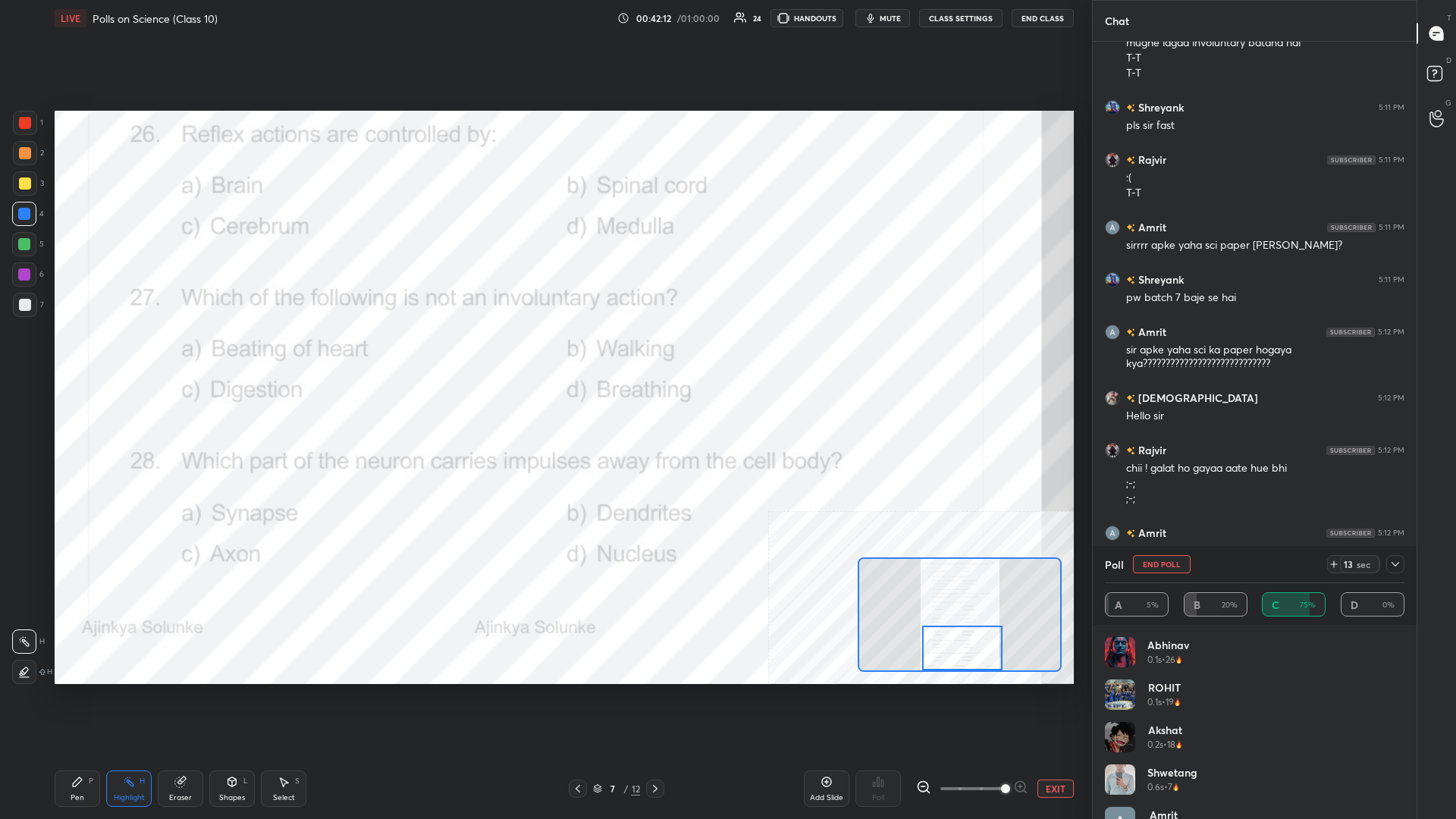
click at [123, 356] on div "Highlight H" at bounding box center [129, 788] width 46 height 36
click at [373, 356] on div "Setting up your live class Poll for secs No correct answer Start poll" at bounding box center [564, 397] width 1031 height 722
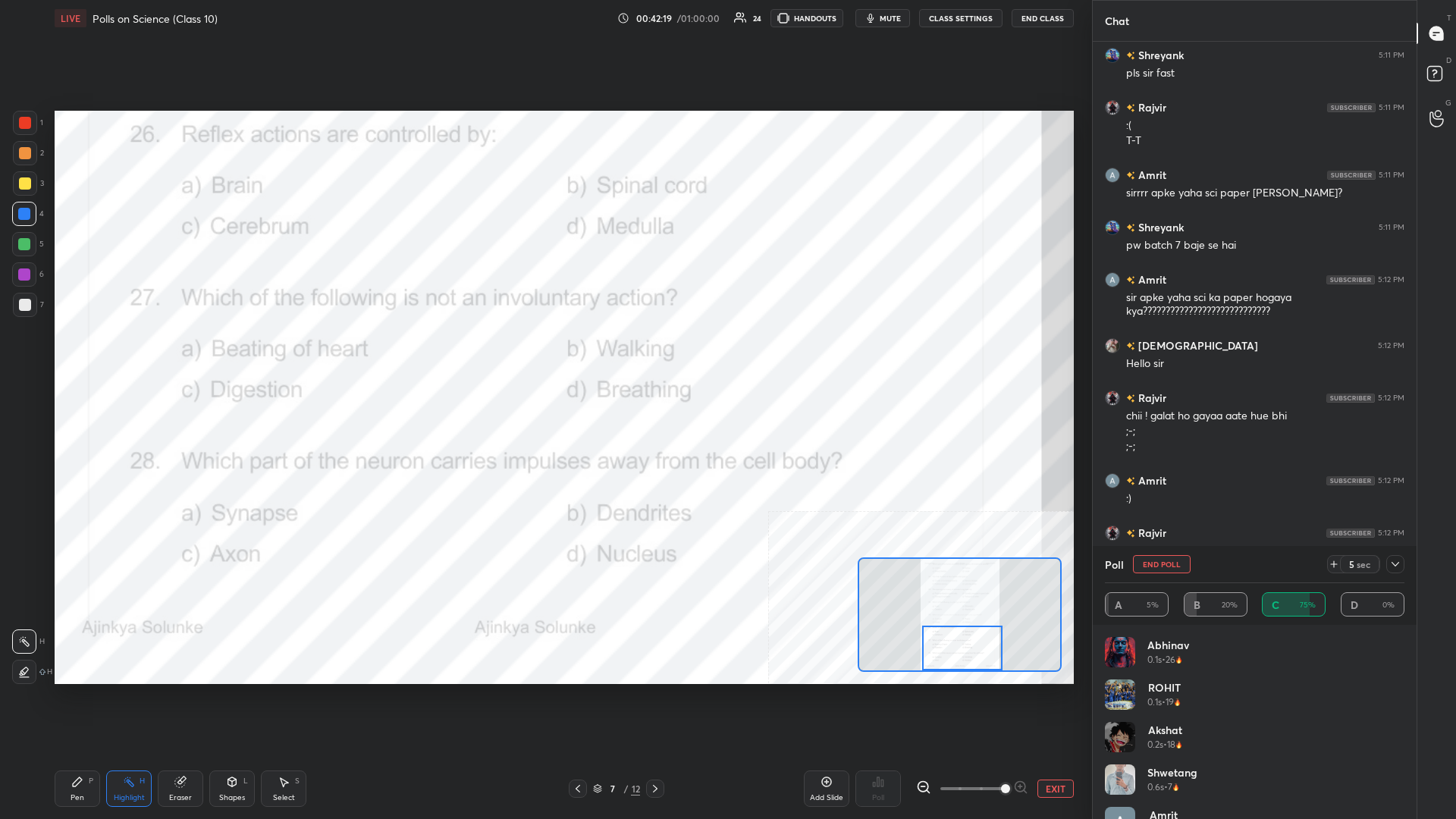
click at [90, 356] on div "Pen P" at bounding box center [78, 788] width 46 height 36
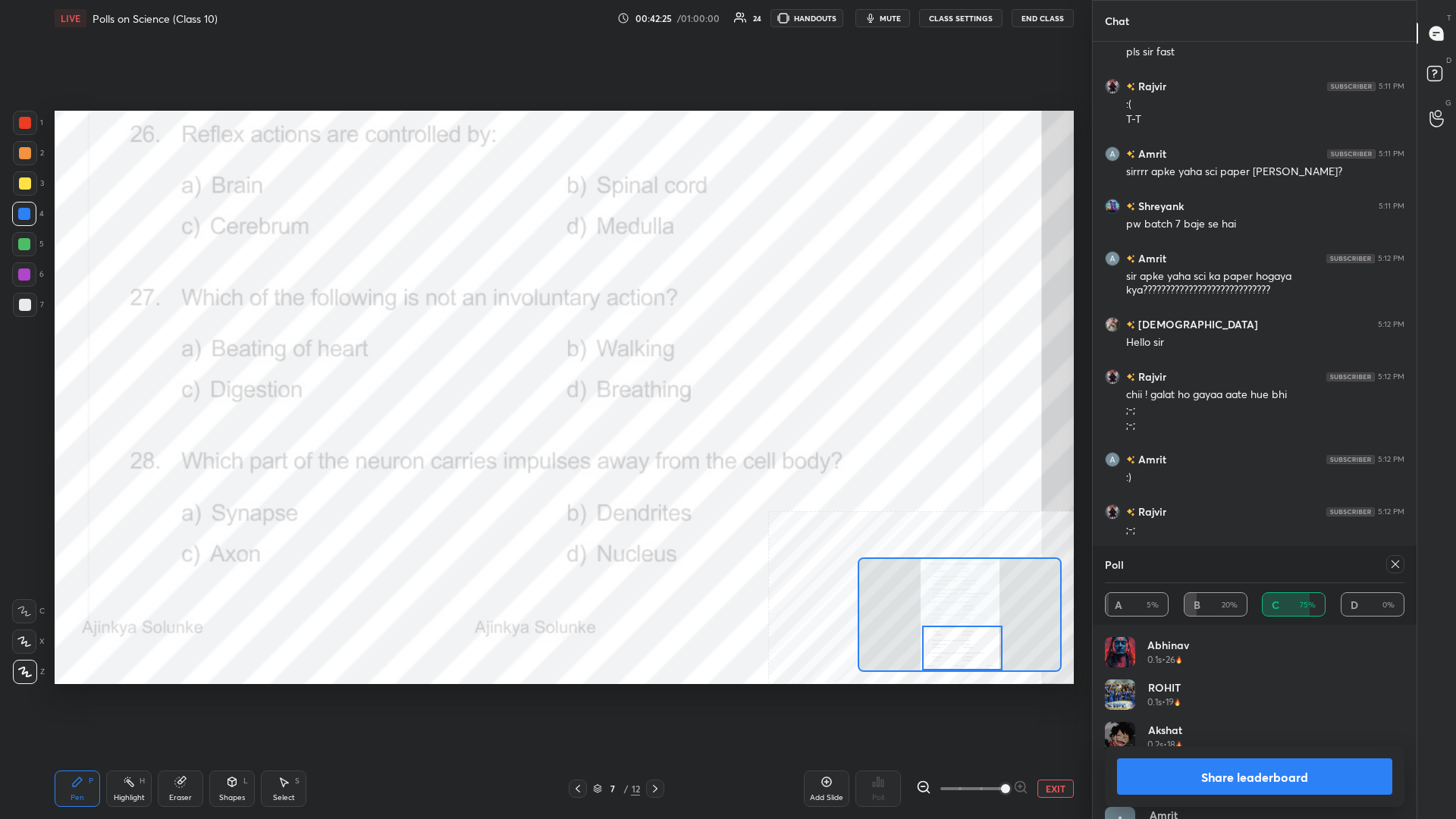
scroll to position [15708, 0]
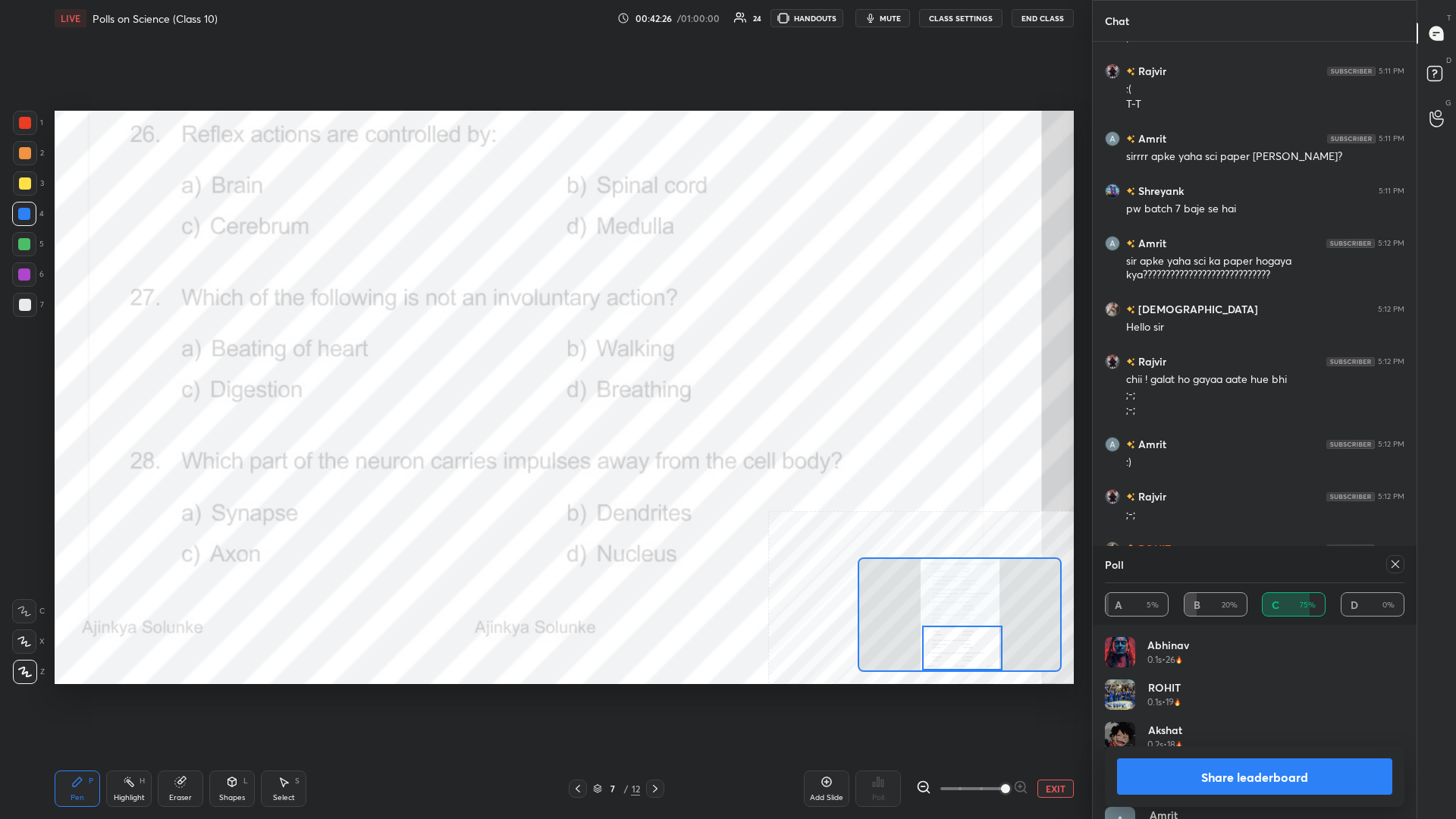
click at [22, 126] on div at bounding box center [26, 123] width 12 height 12
click at [117, 356] on div "Highlight H" at bounding box center [129, 788] width 46 height 36
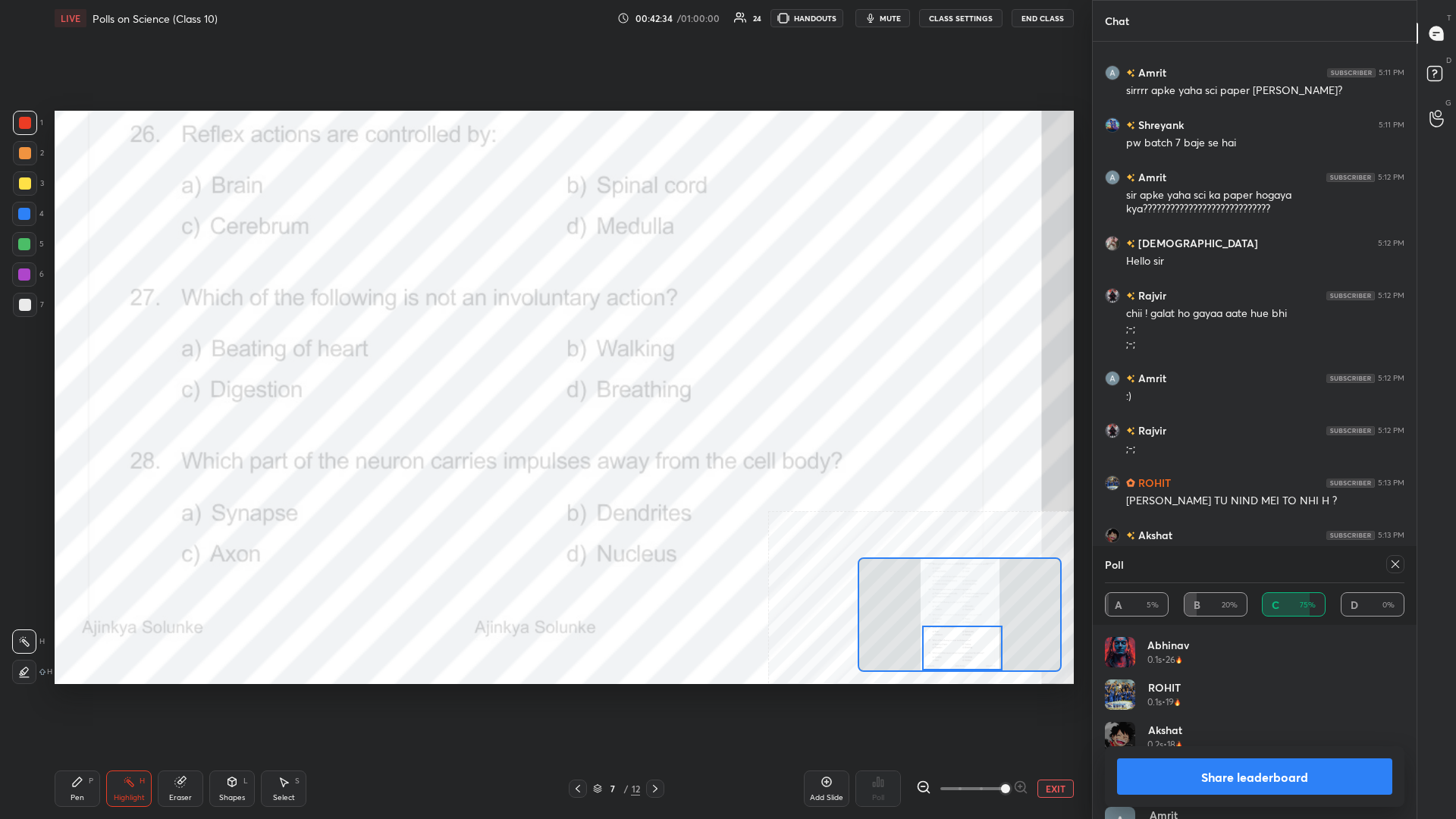
scroll to position [15789, 0]
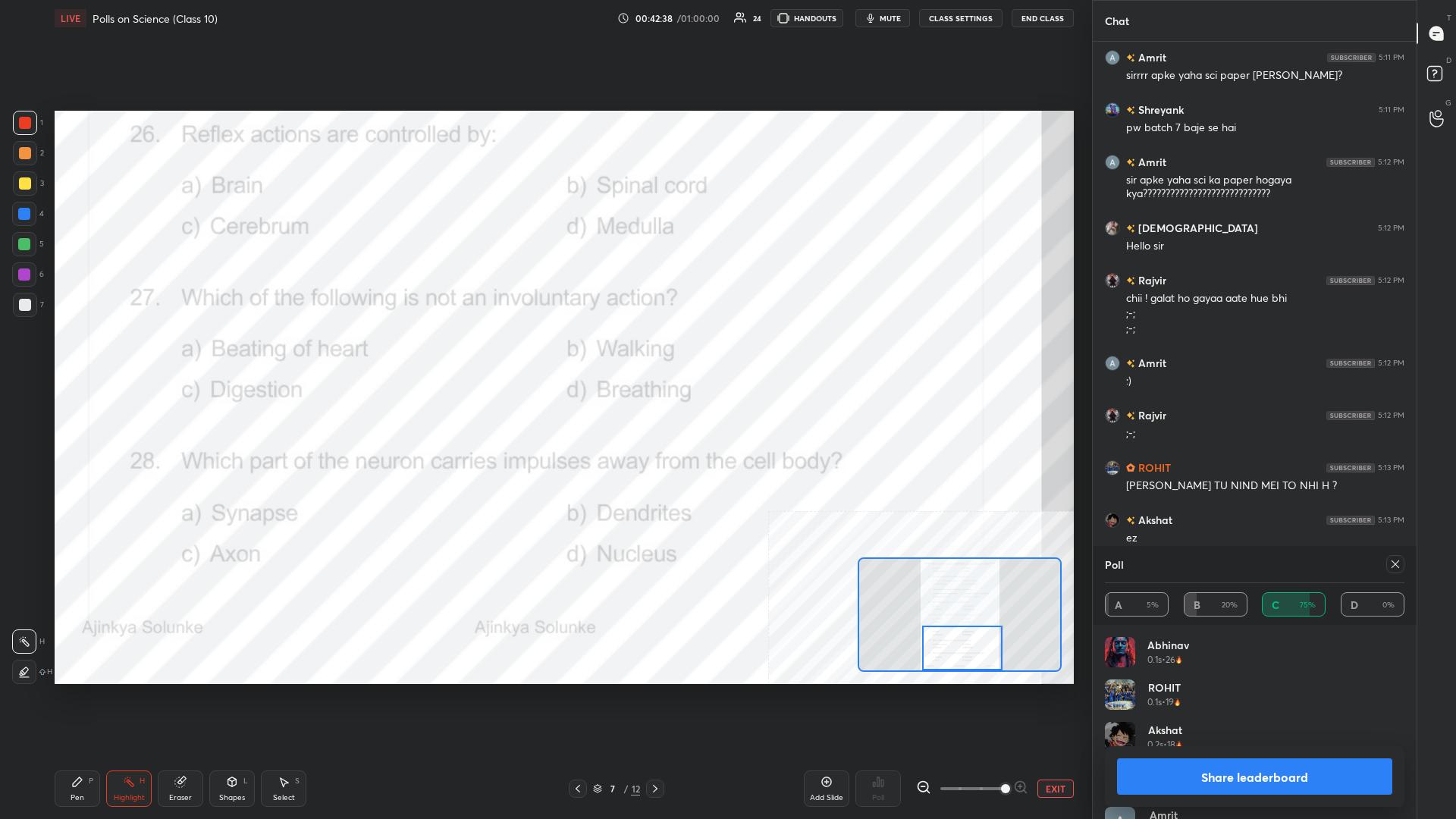
click at [96, 356] on div "Pen P" at bounding box center [78, 788] width 46 height 36
click at [83, 356] on div "Pen P" at bounding box center [78, 788] width 46 height 36
click at [543, 356] on button "Share leaderboard" at bounding box center [1254, 776] width 276 height 36
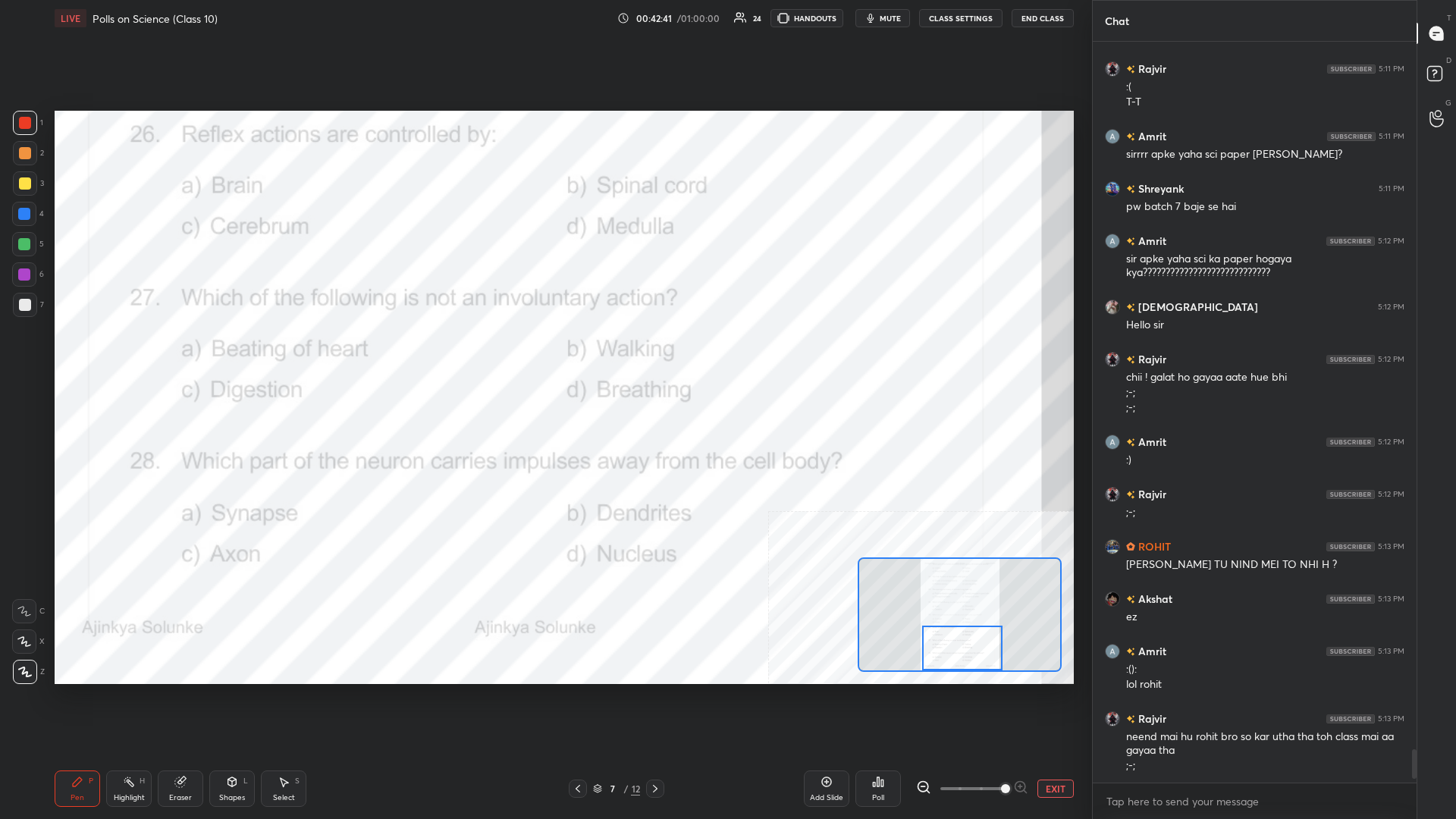
scroll to position [741, 324]
click at [543, 356] on button "EXIT" at bounding box center [1055, 788] width 36 height 18
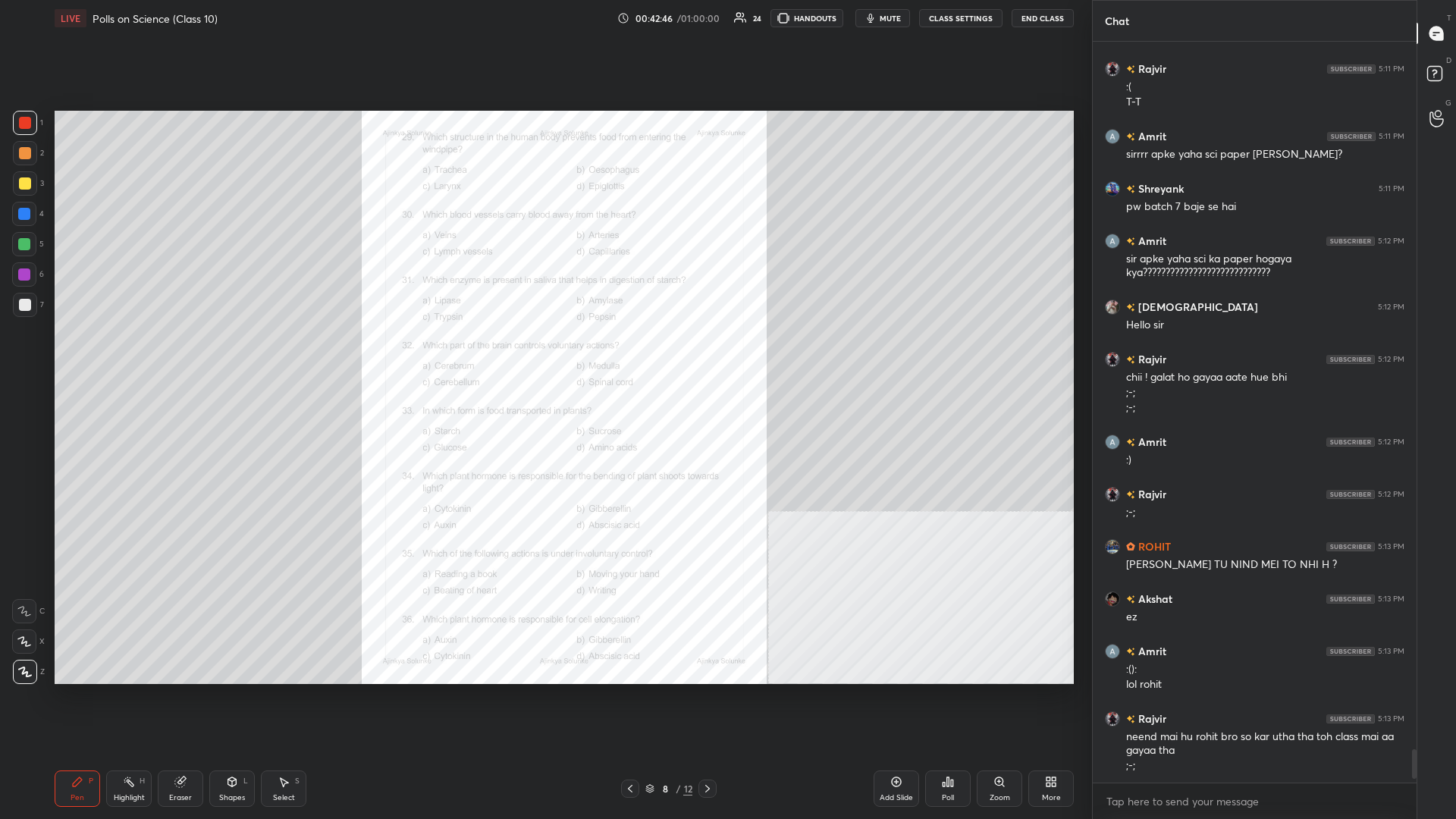
click at [543, 356] on icon at bounding box center [999, 781] width 8 height 8
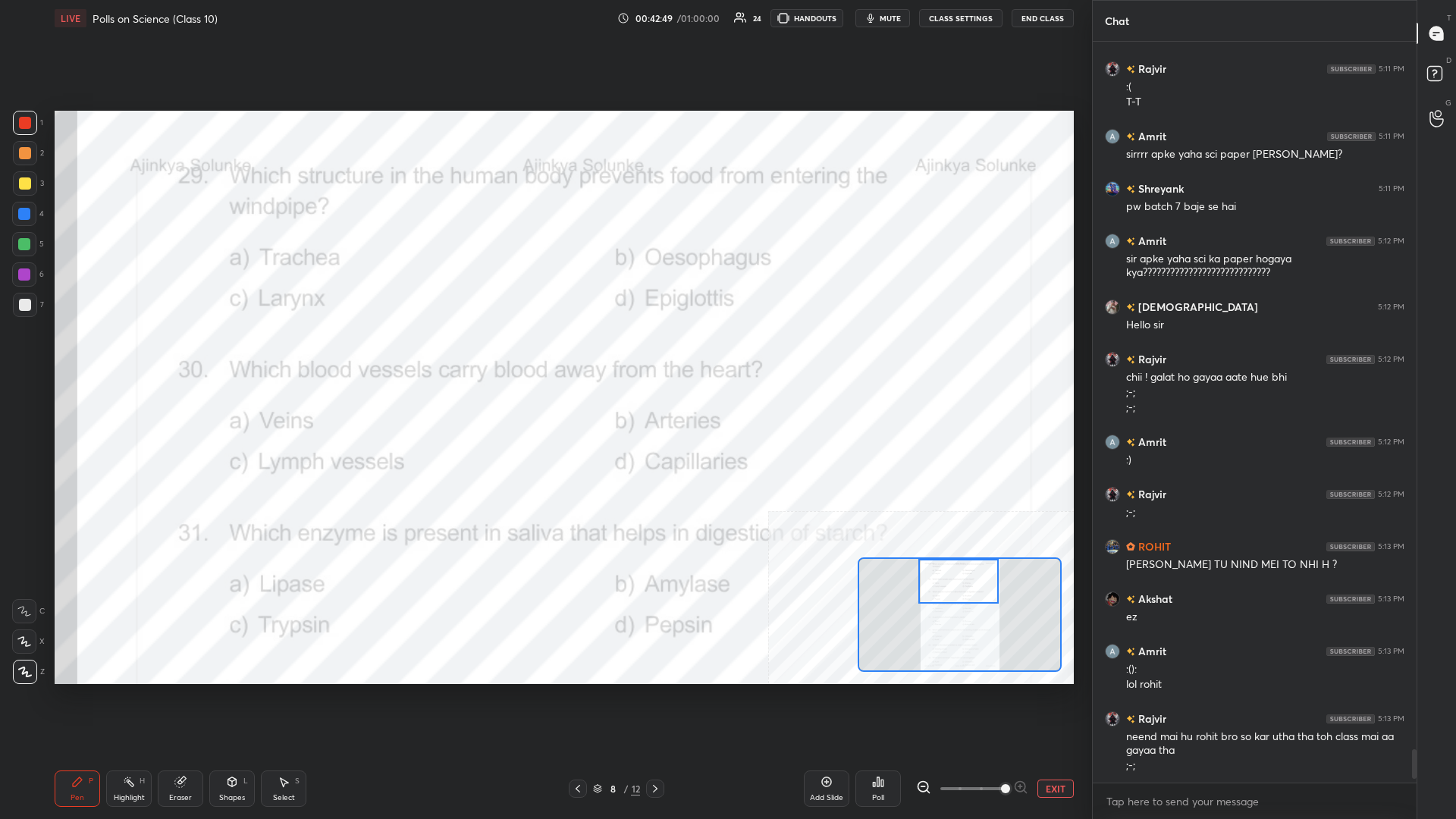
click at [138, 356] on div "Highlight" at bounding box center [129, 797] width 31 height 8
click at [543, 356] on div "Poll" at bounding box center [878, 788] width 46 height 36
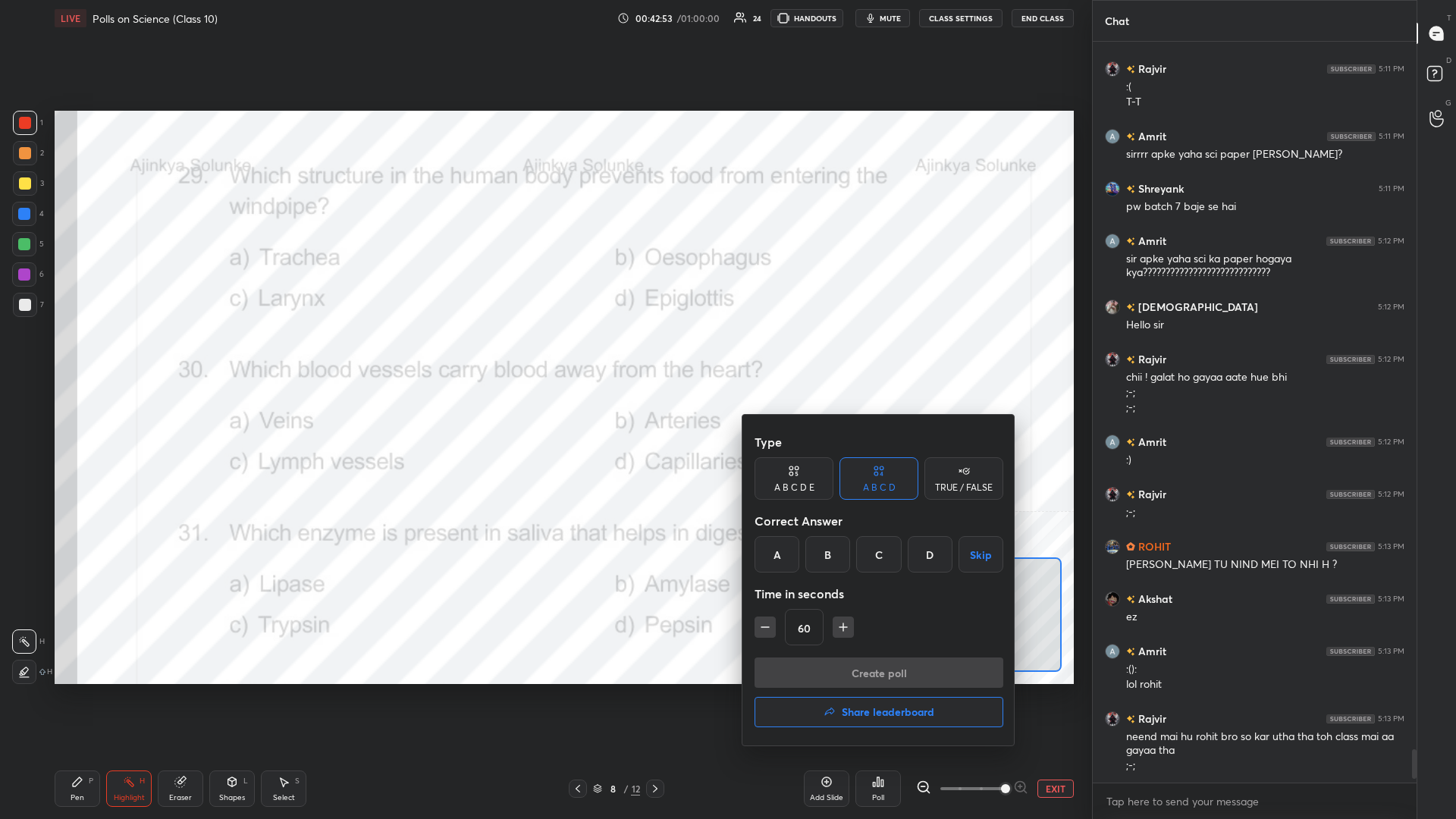
click at [543, 356] on div "D" at bounding box center [930, 554] width 45 height 36
click at [543, 356] on button "Create poll" at bounding box center [879, 672] width 248 height 30
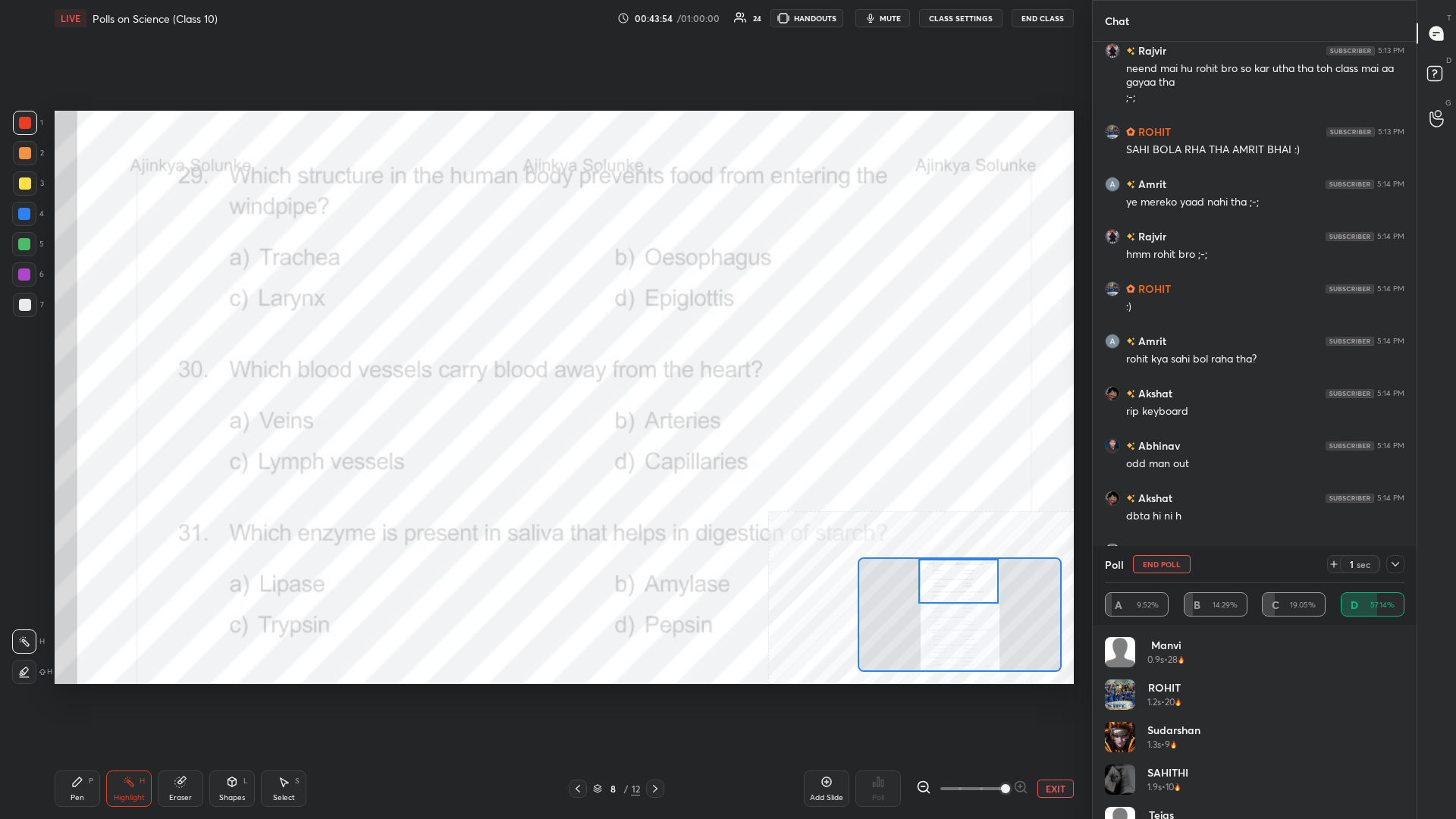
scroll to position [16430, 0]
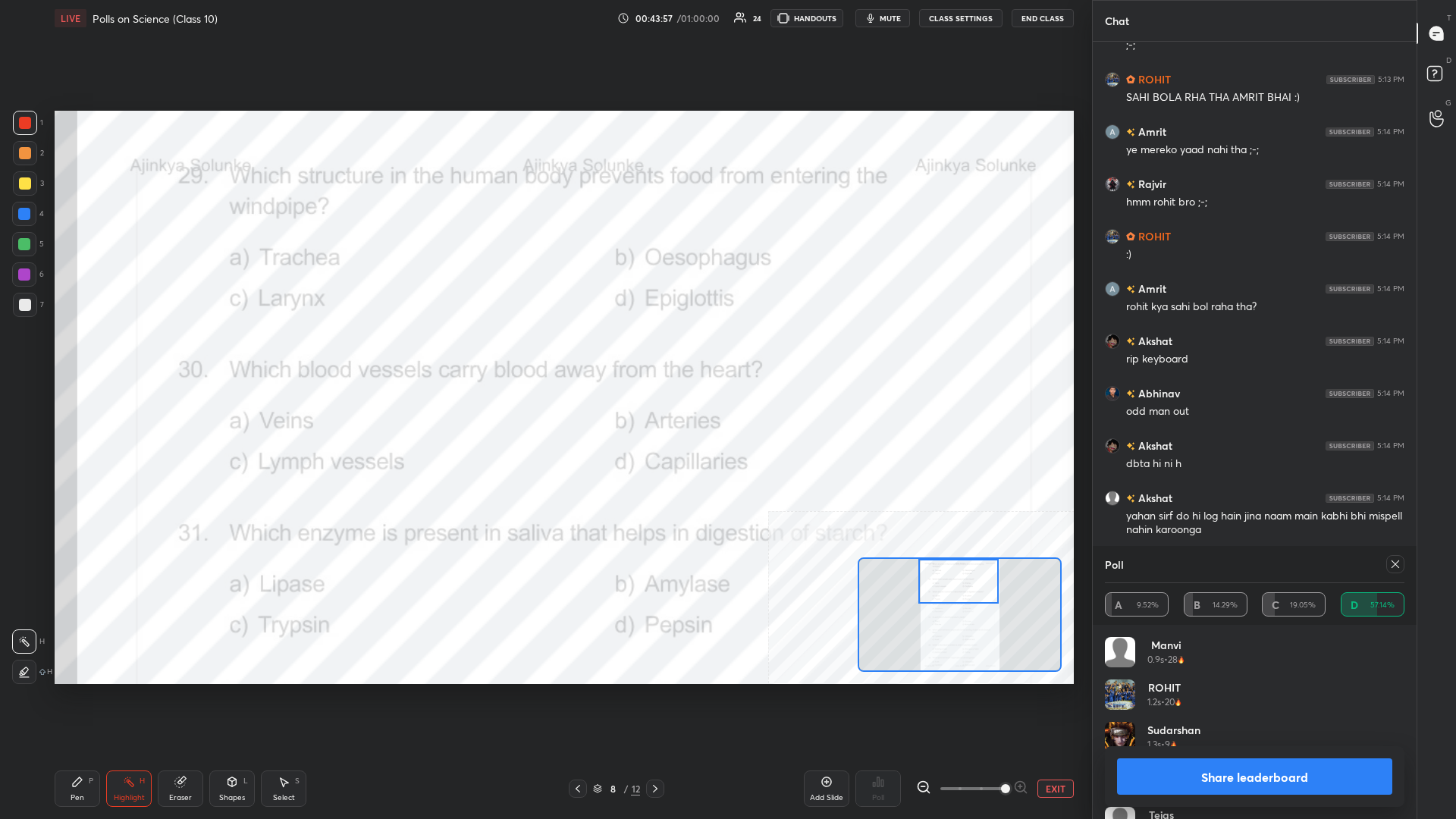
click at [543, 356] on button "Share leaderboard" at bounding box center [1254, 776] width 276 height 36
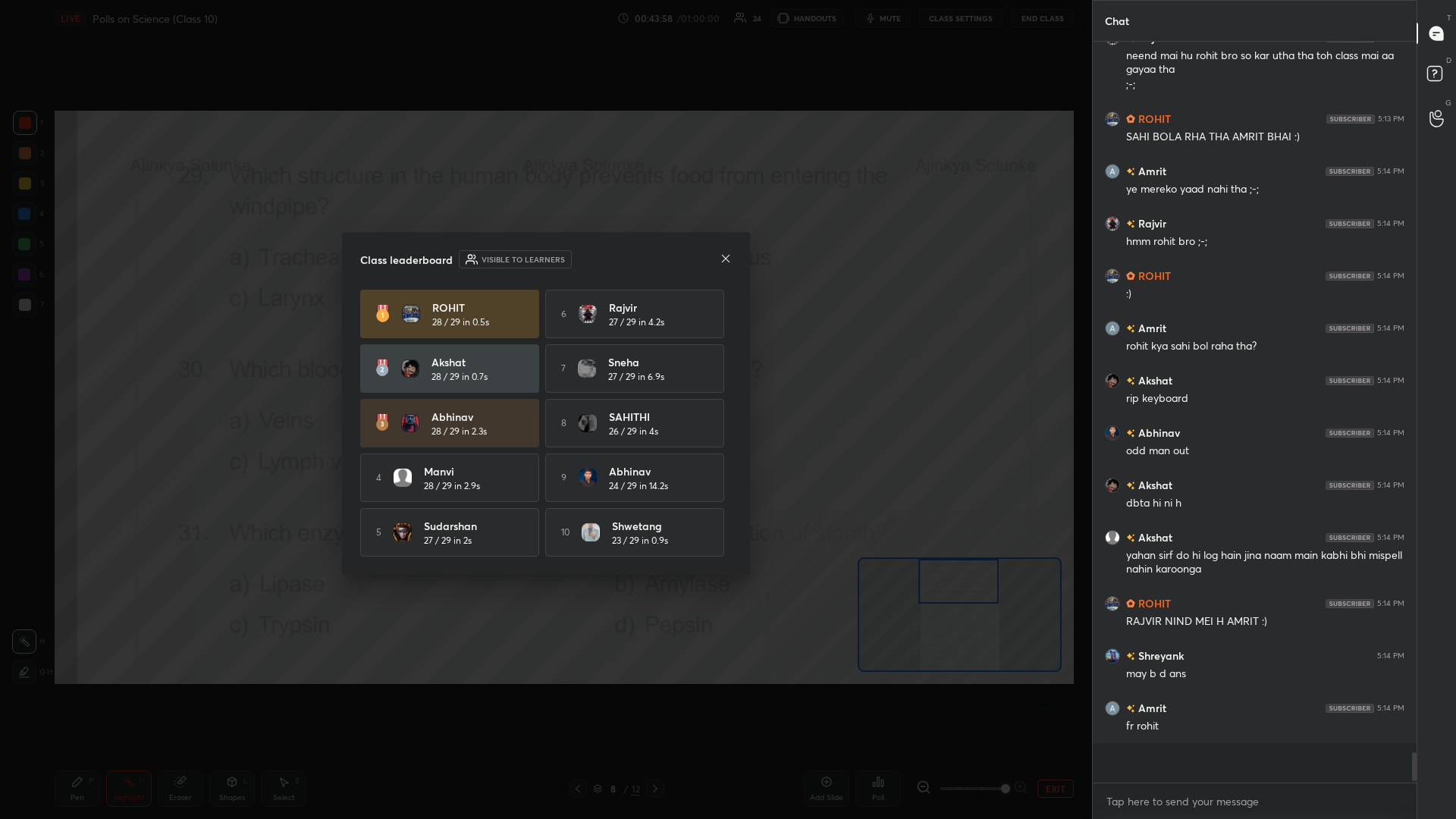
scroll to position [1, 1]
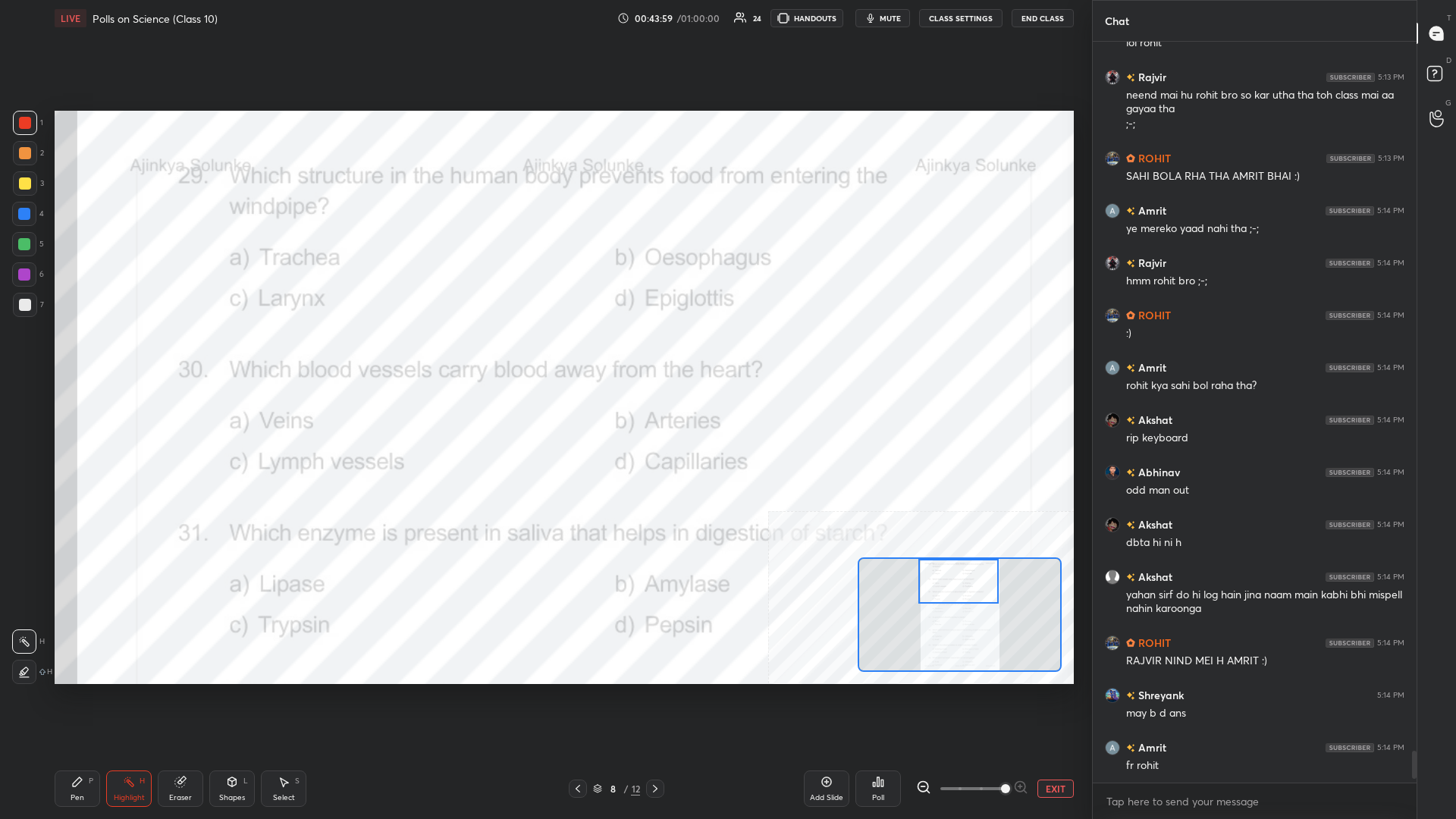
click at [75, 356] on icon at bounding box center [78, 782] width 12 height 12
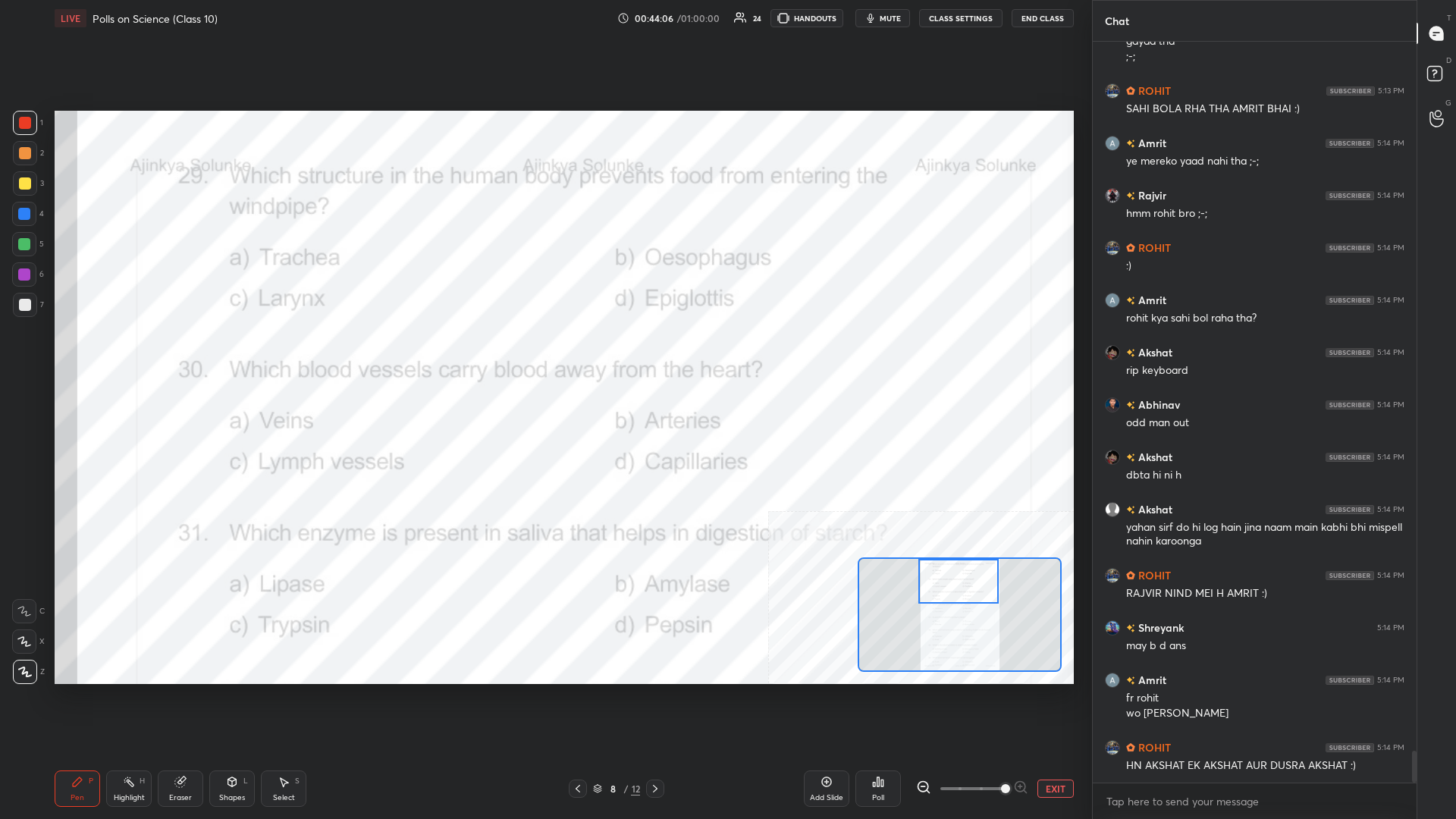
scroll to position [16472, 0]
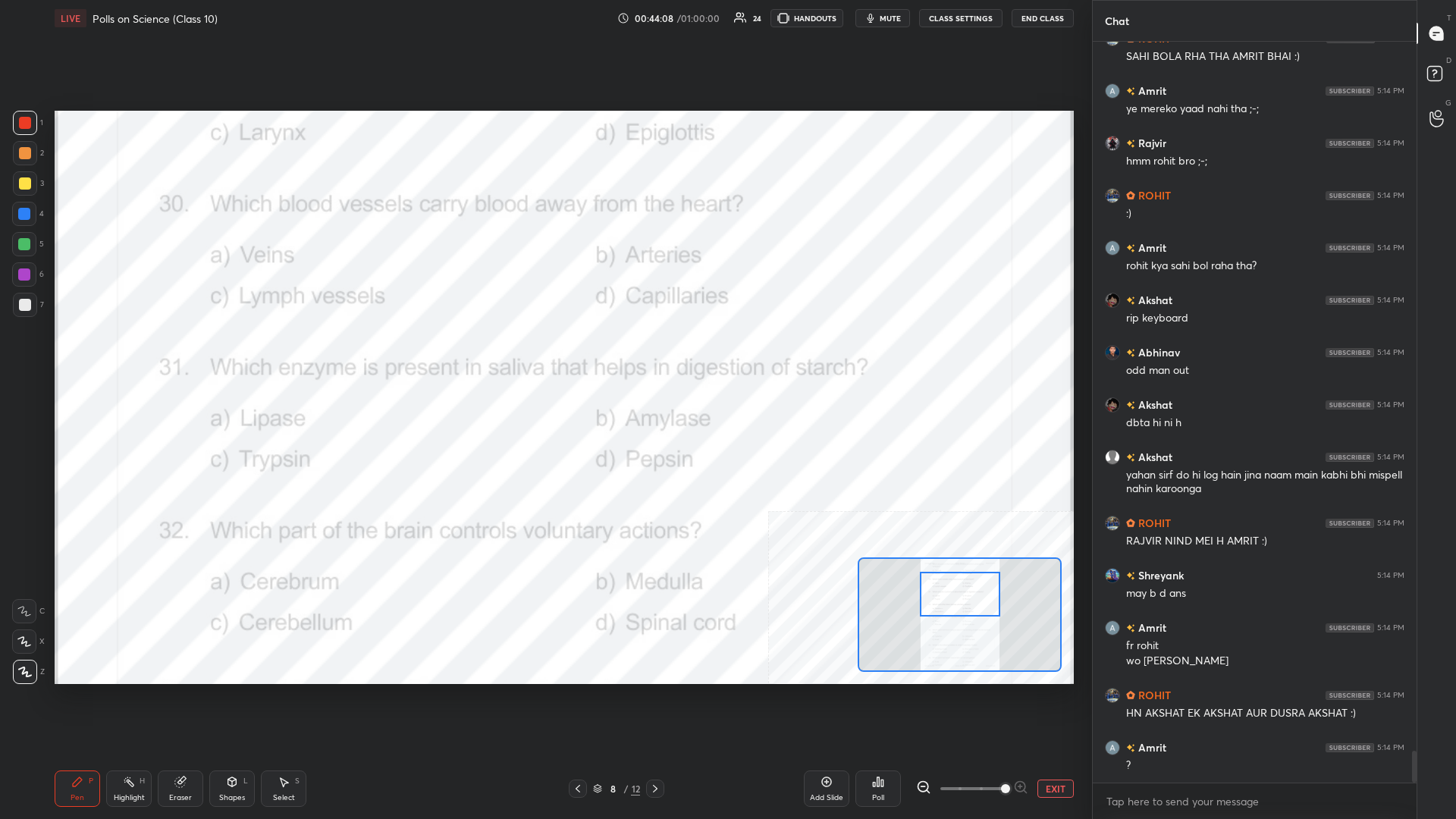
click at [117, 356] on div "Highlight H" at bounding box center [129, 788] width 46 height 36
click at [543, 356] on div "Poll" at bounding box center [878, 788] width 46 height 36
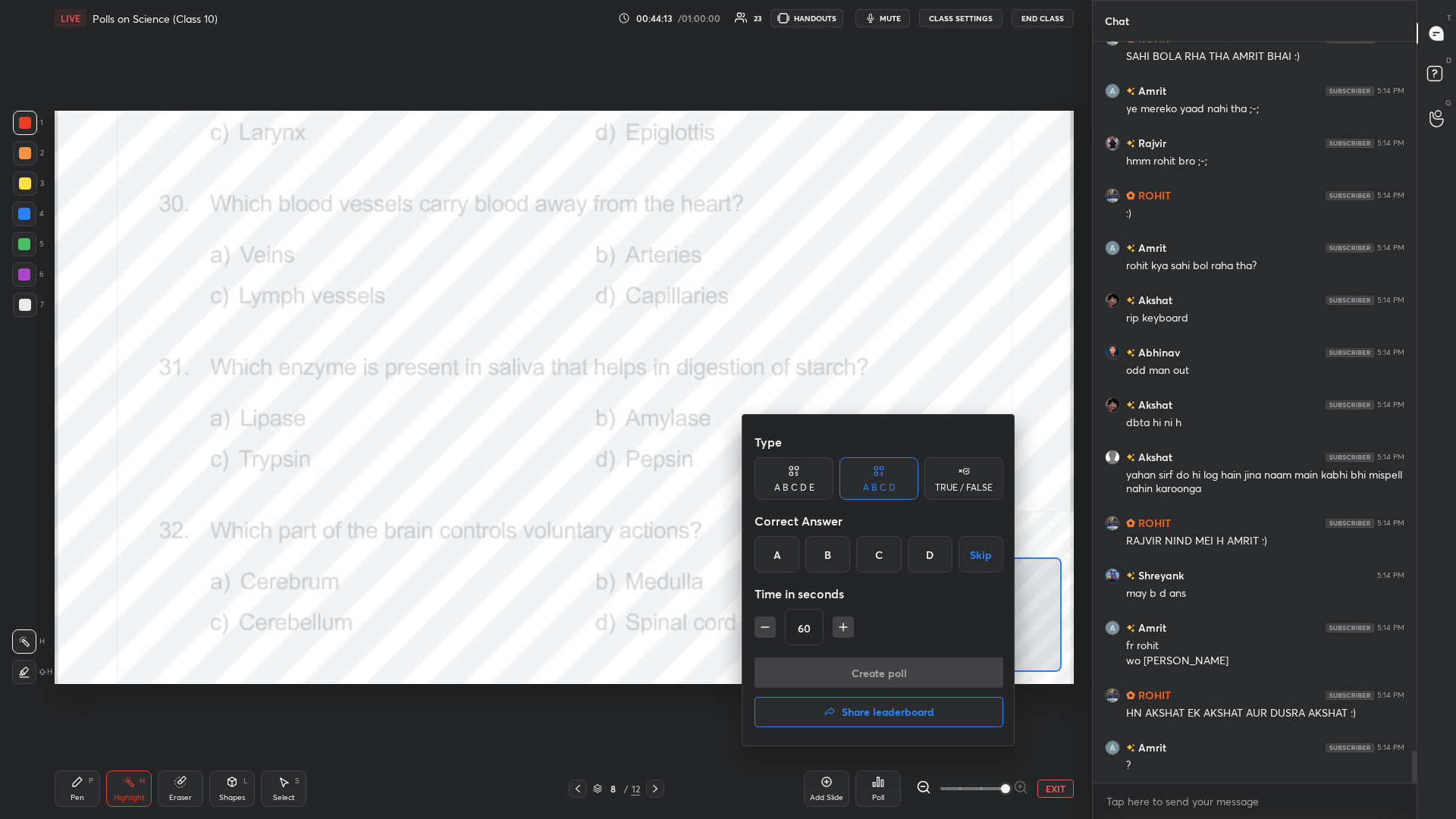
click at [543, 356] on div "B" at bounding box center [827, 554] width 45 height 36
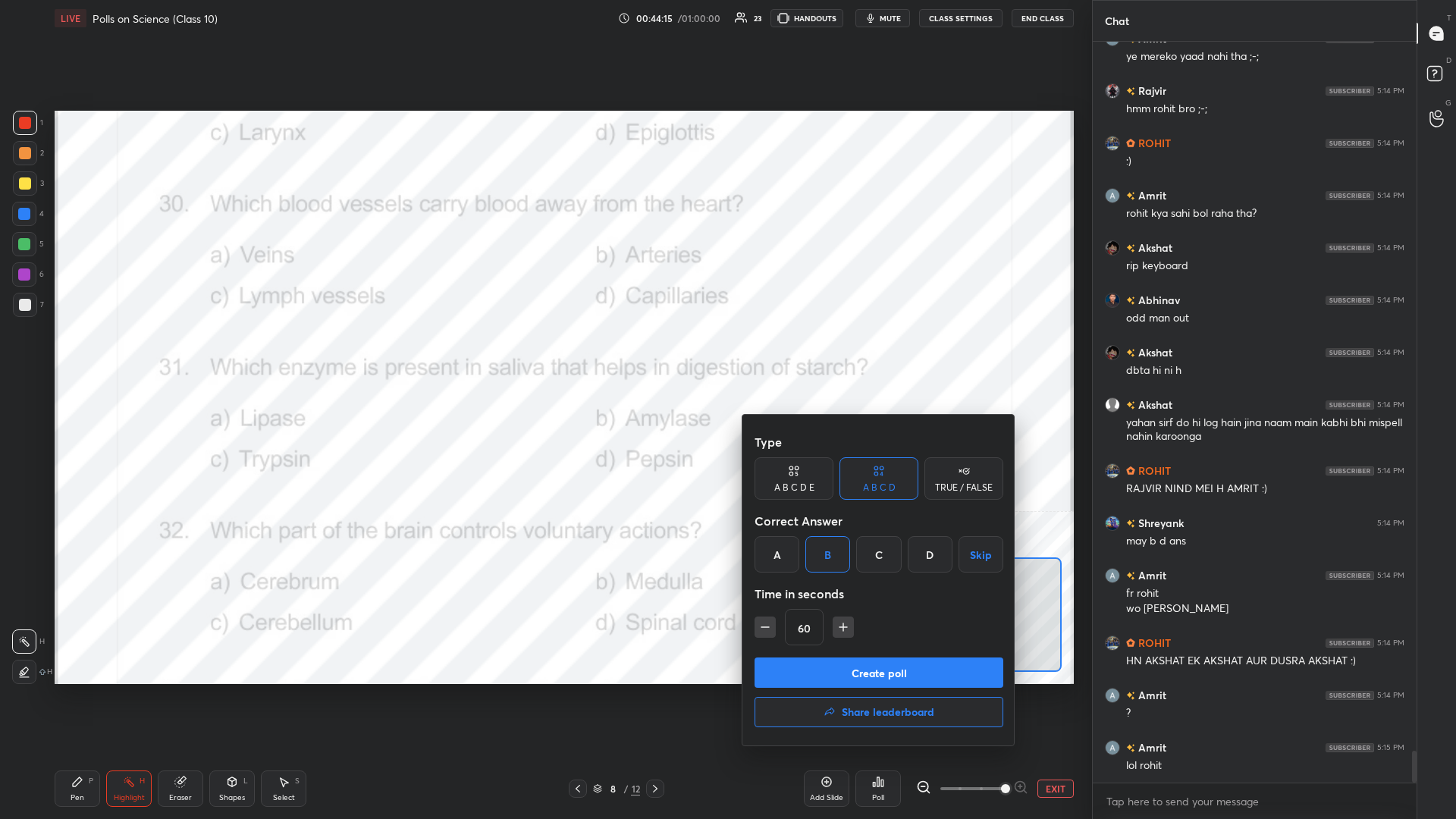
click at [543, 356] on button "Create poll" at bounding box center [879, 672] width 248 height 30
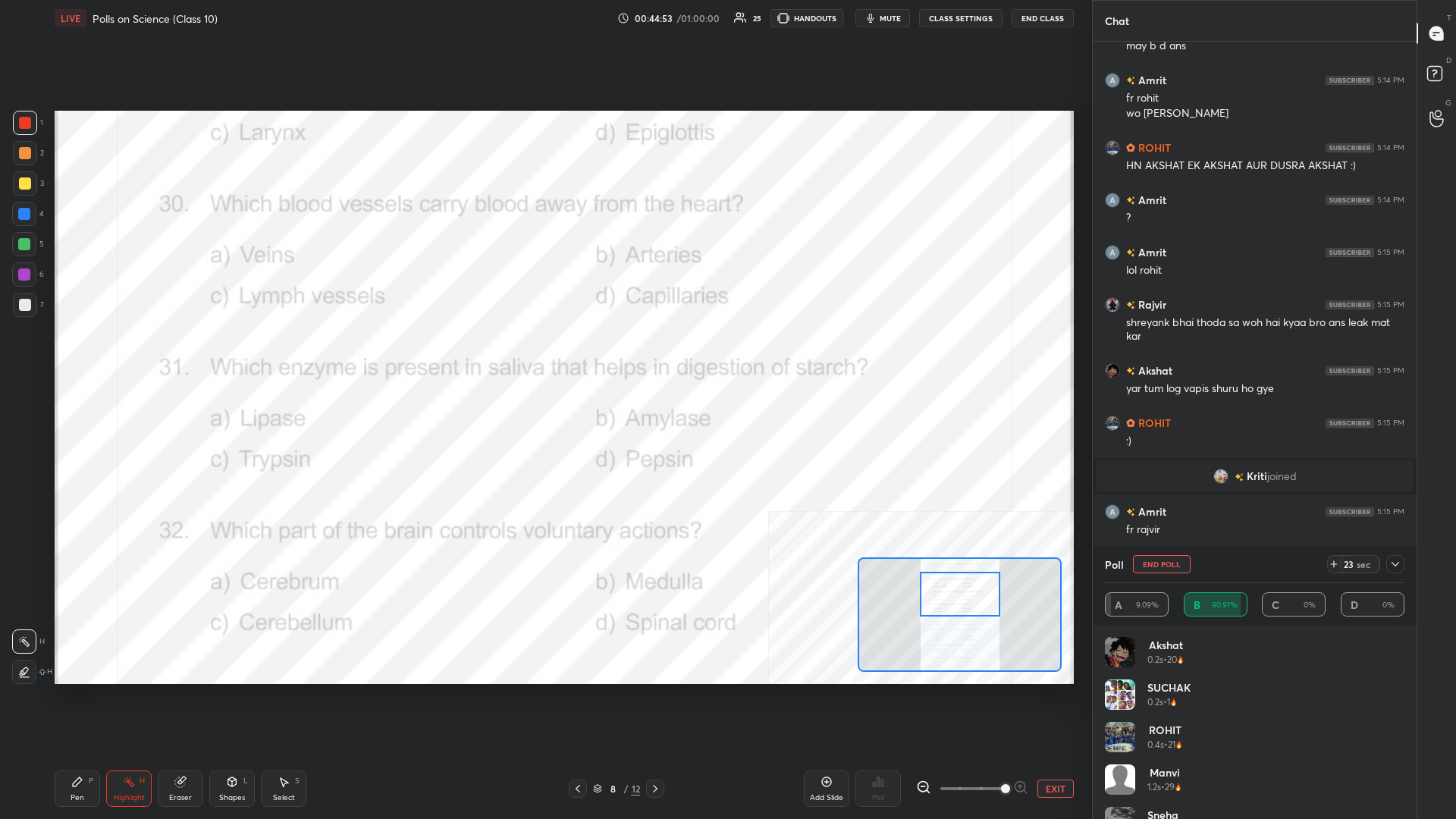
scroll to position [16150, 0]
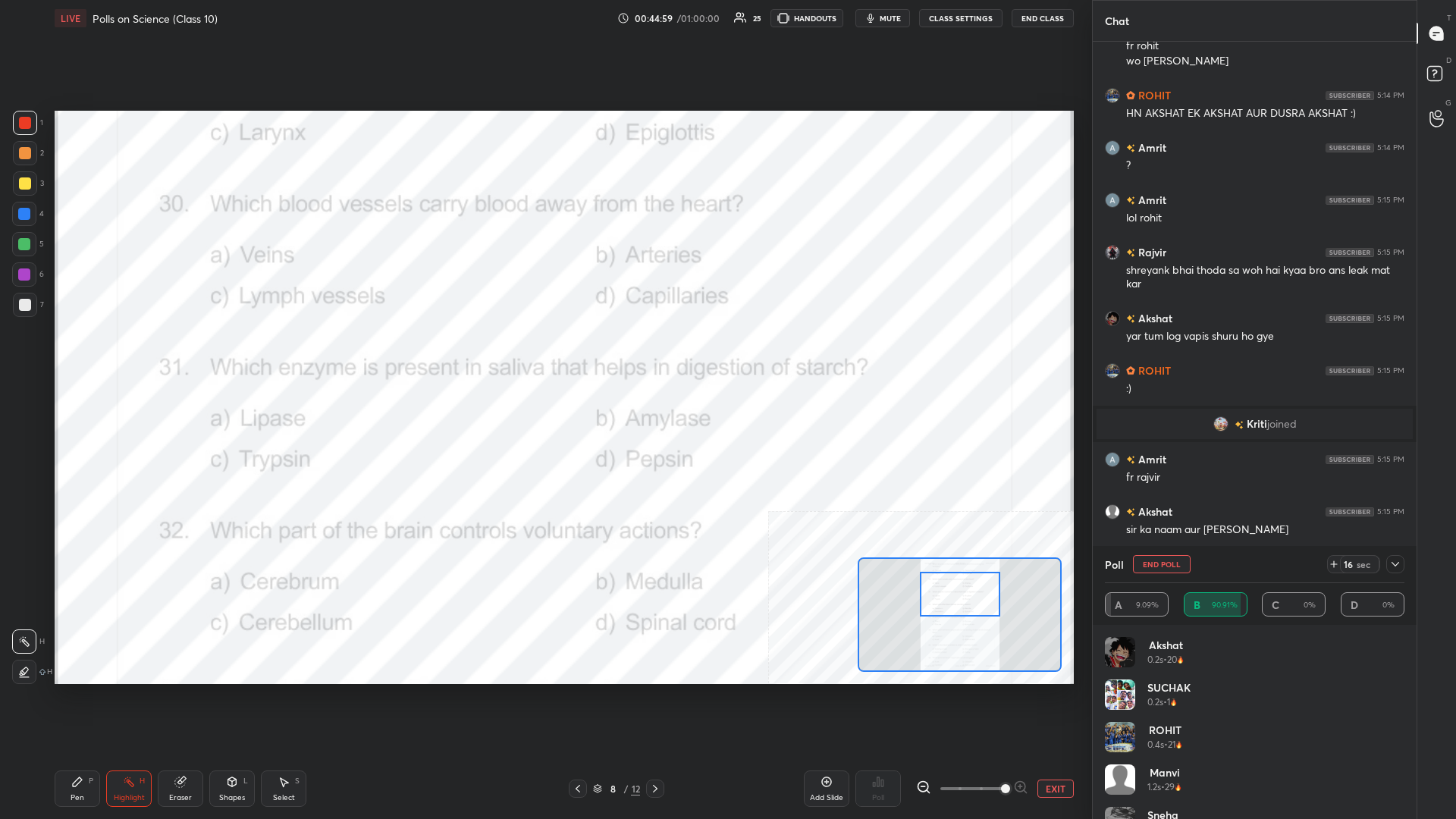
click at [70, 356] on div "Pen P" at bounding box center [78, 788] width 46 height 36
click at [72, 356] on icon at bounding box center [78, 782] width 12 height 12
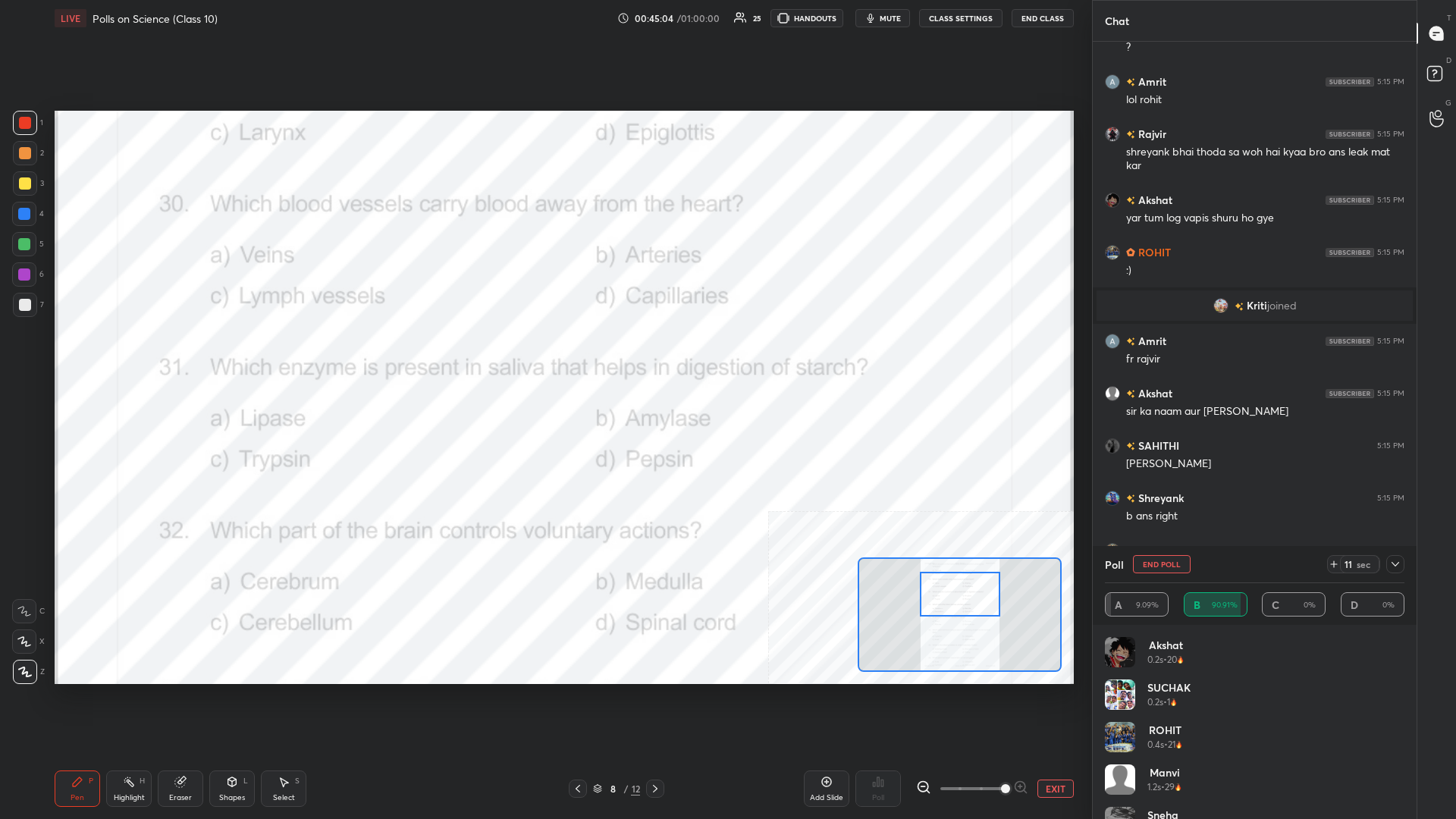
scroll to position [16320, 0]
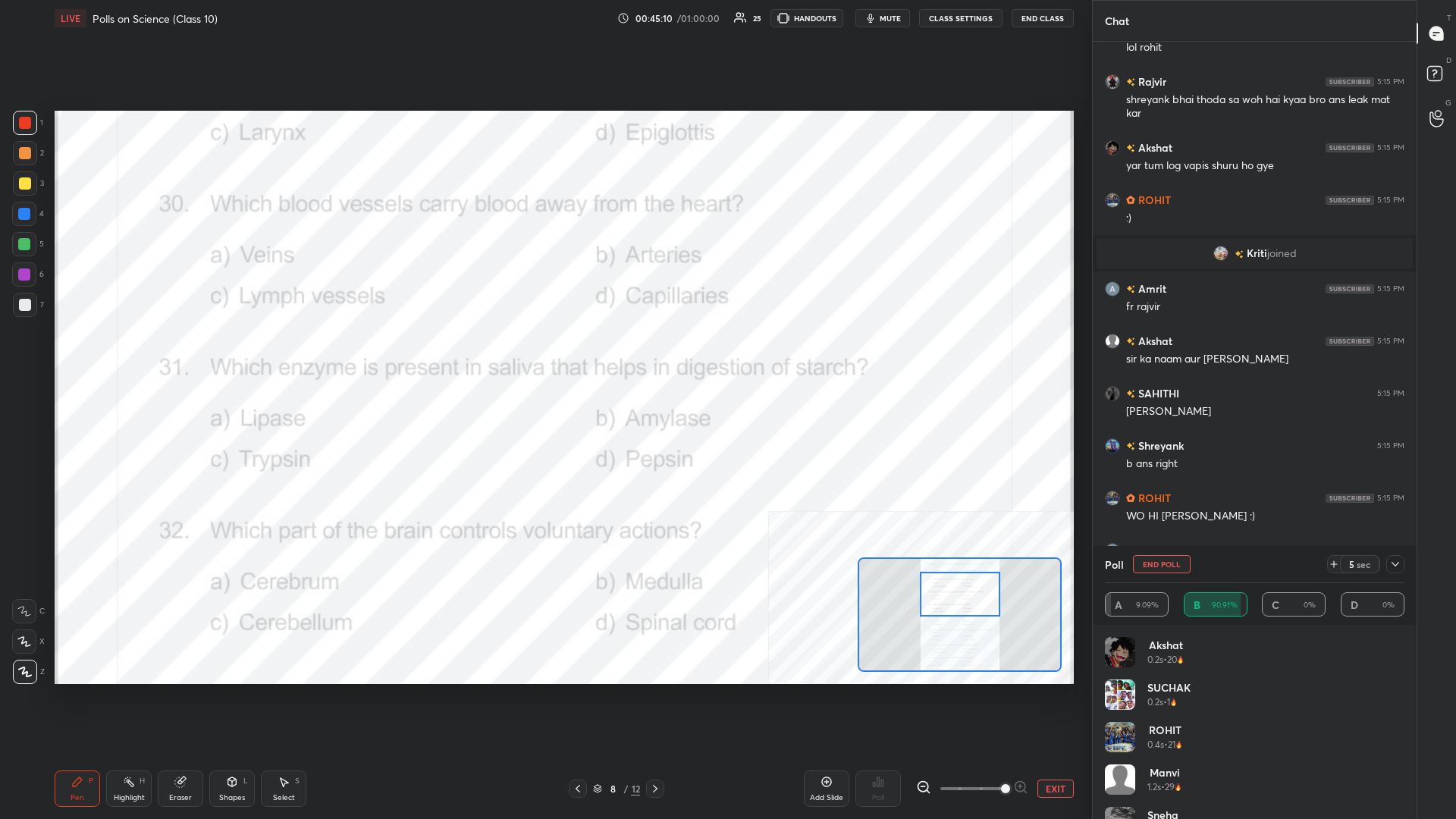
click at [543, 356] on icon at bounding box center [1395, 564] width 12 height 12
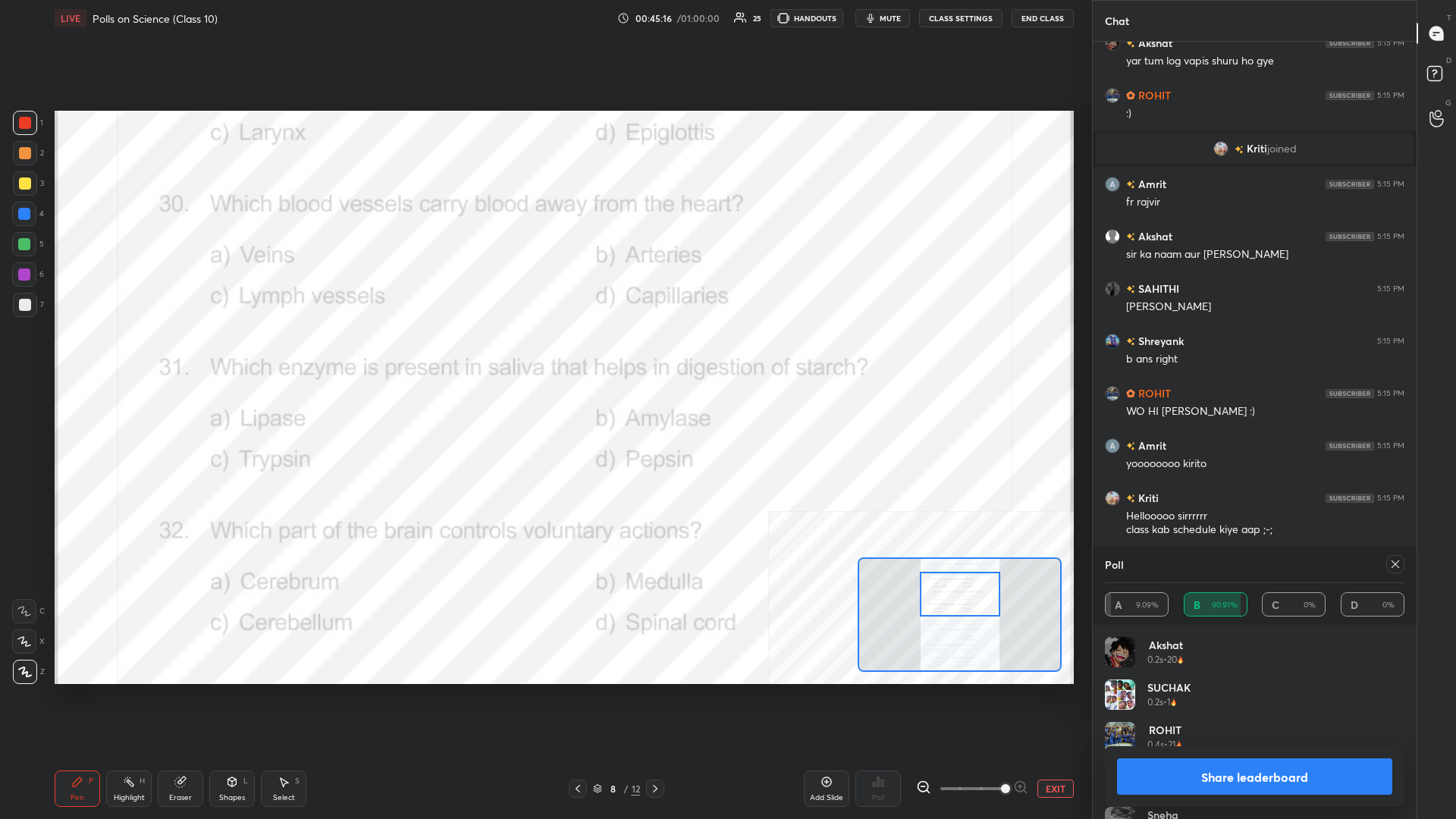
scroll to position [1, 1]
click at [543, 356] on button "Share leaderboard" at bounding box center [1254, 776] width 276 height 36
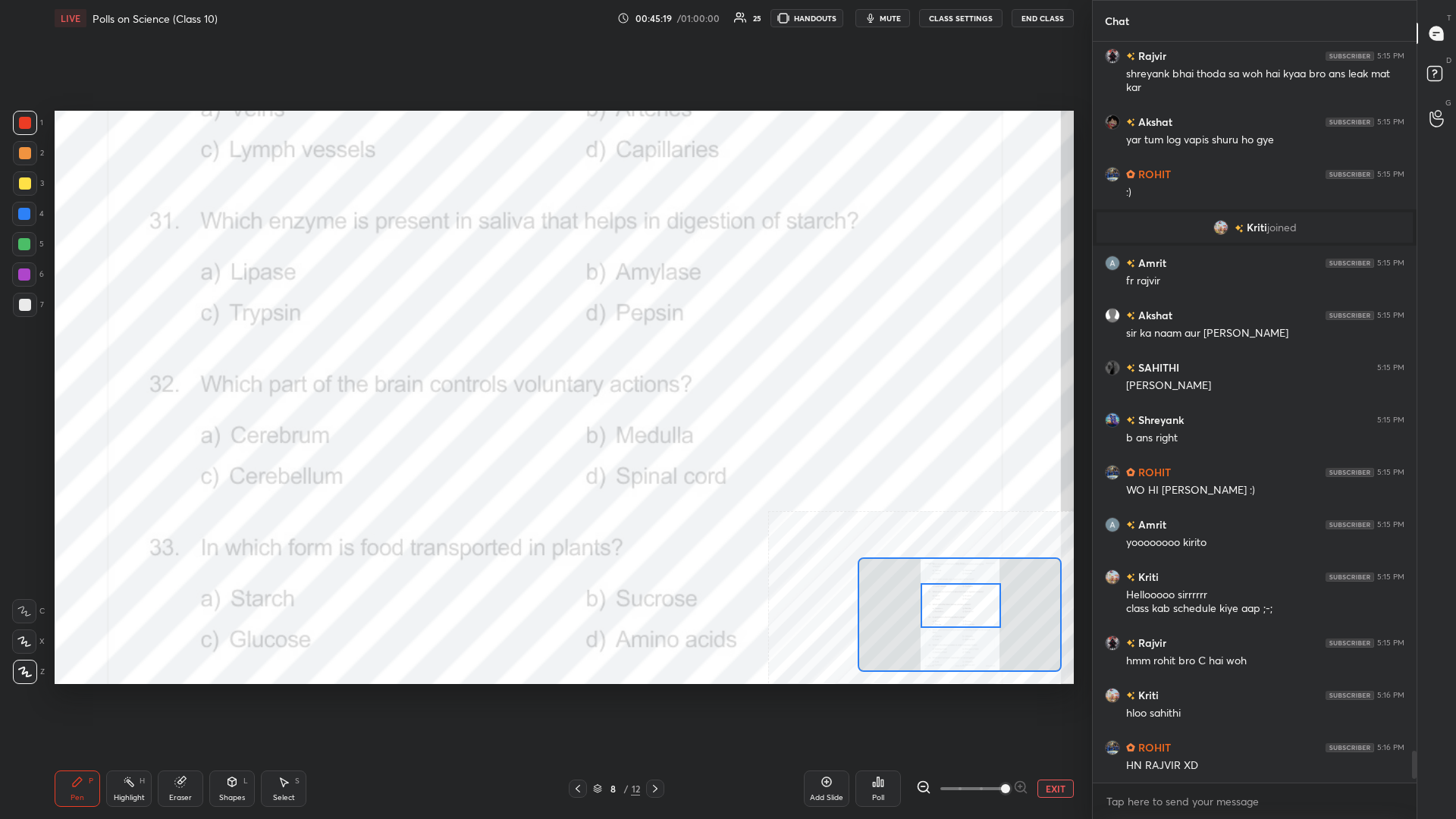
drag, startPoint x: 953, startPoint y: 585, endPoint x: 954, endPoint y: 596, distance: 11.0
click at [543, 356] on div at bounding box center [960, 605] width 80 height 45
click at [121, 356] on div "Highlight" at bounding box center [129, 797] width 31 height 8
click at [543, 356] on icon at bounding box center [878, 782] width 12 height 12
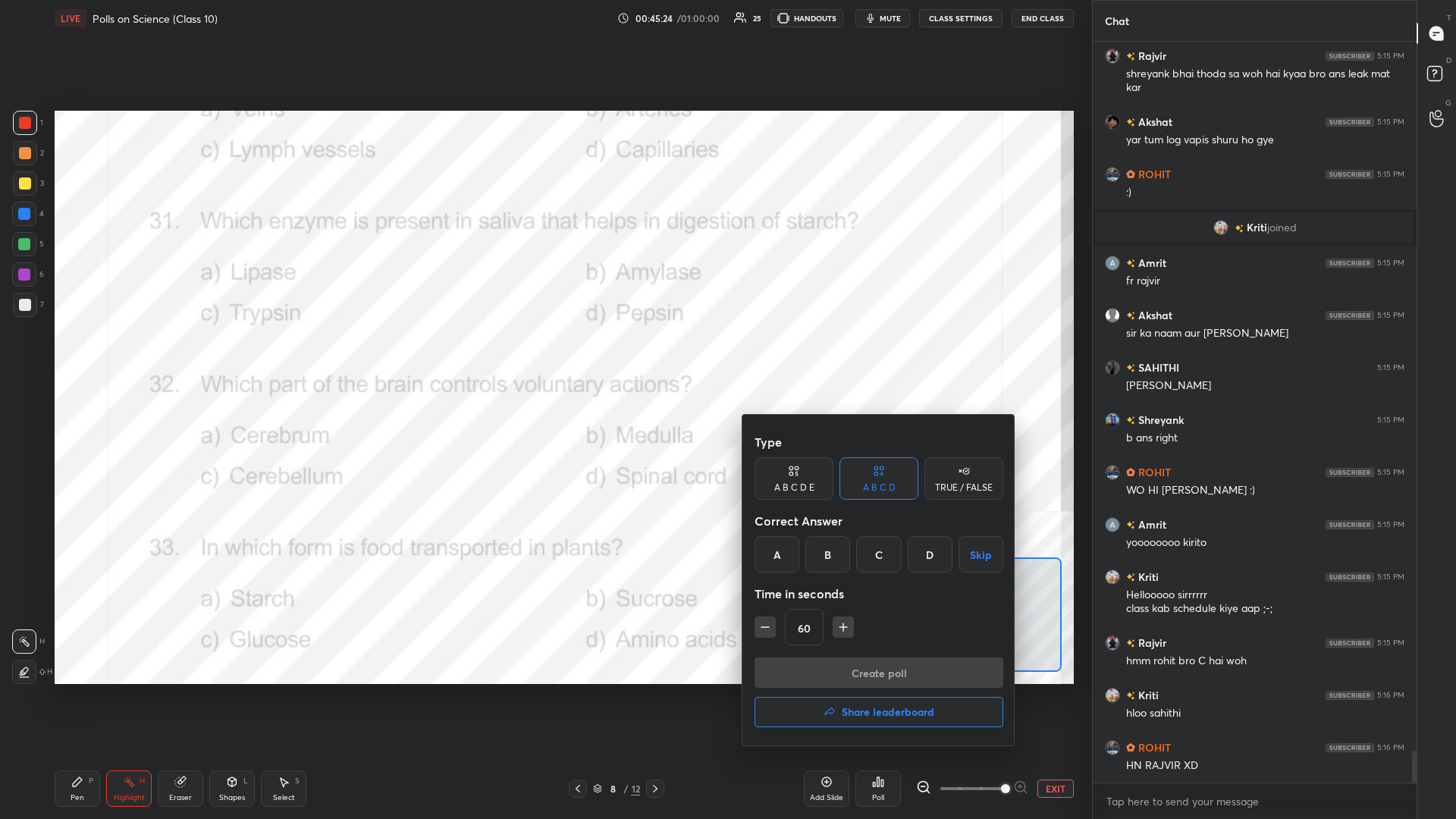
scroll to position [16398, 0]
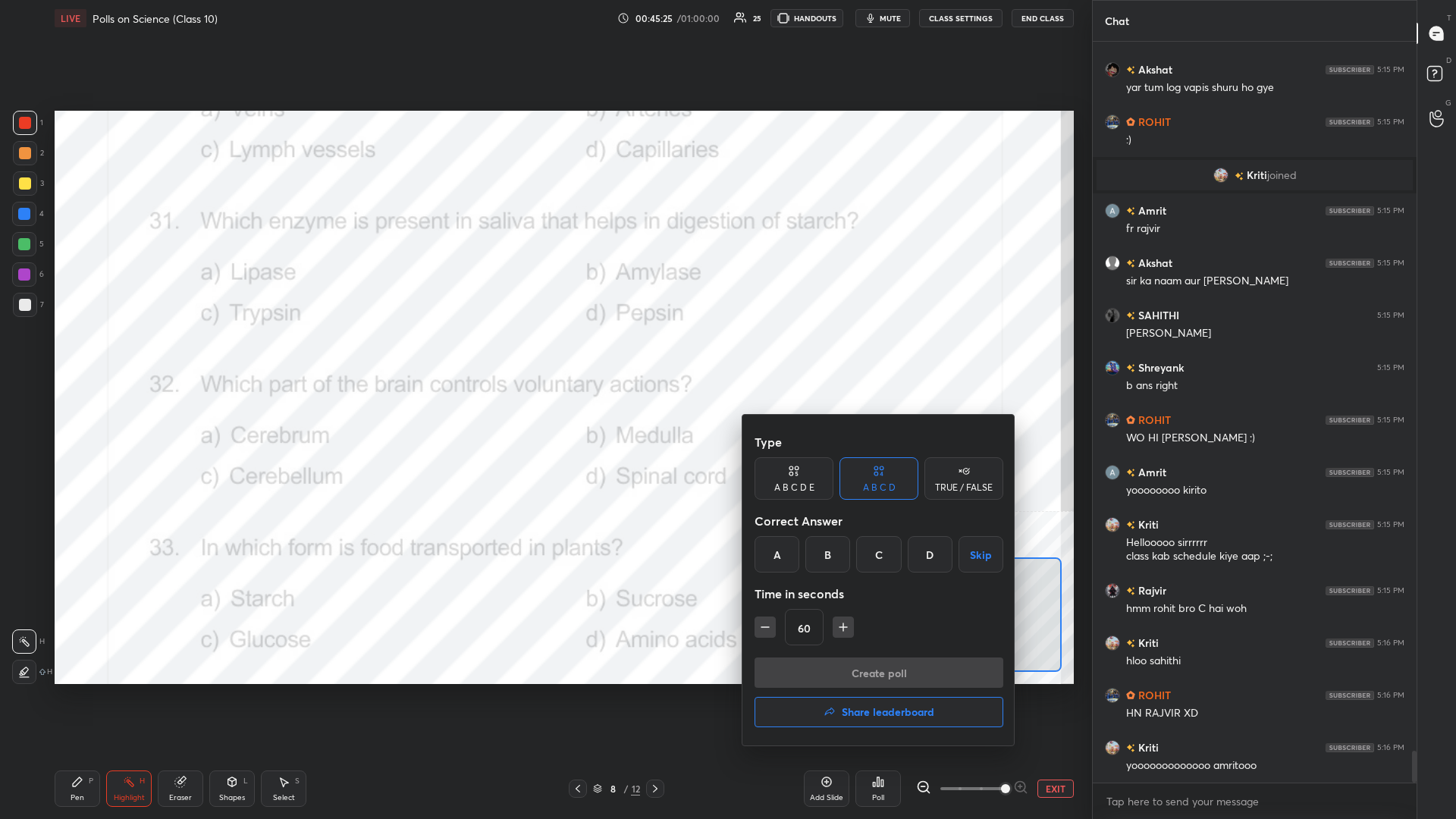
click at [543, 356] on div "B" at bounding box center [827, 554] width 45 height 36
click at [543, 356] on button "Create poll" at bounding box center [879, 672] width 248 height 30
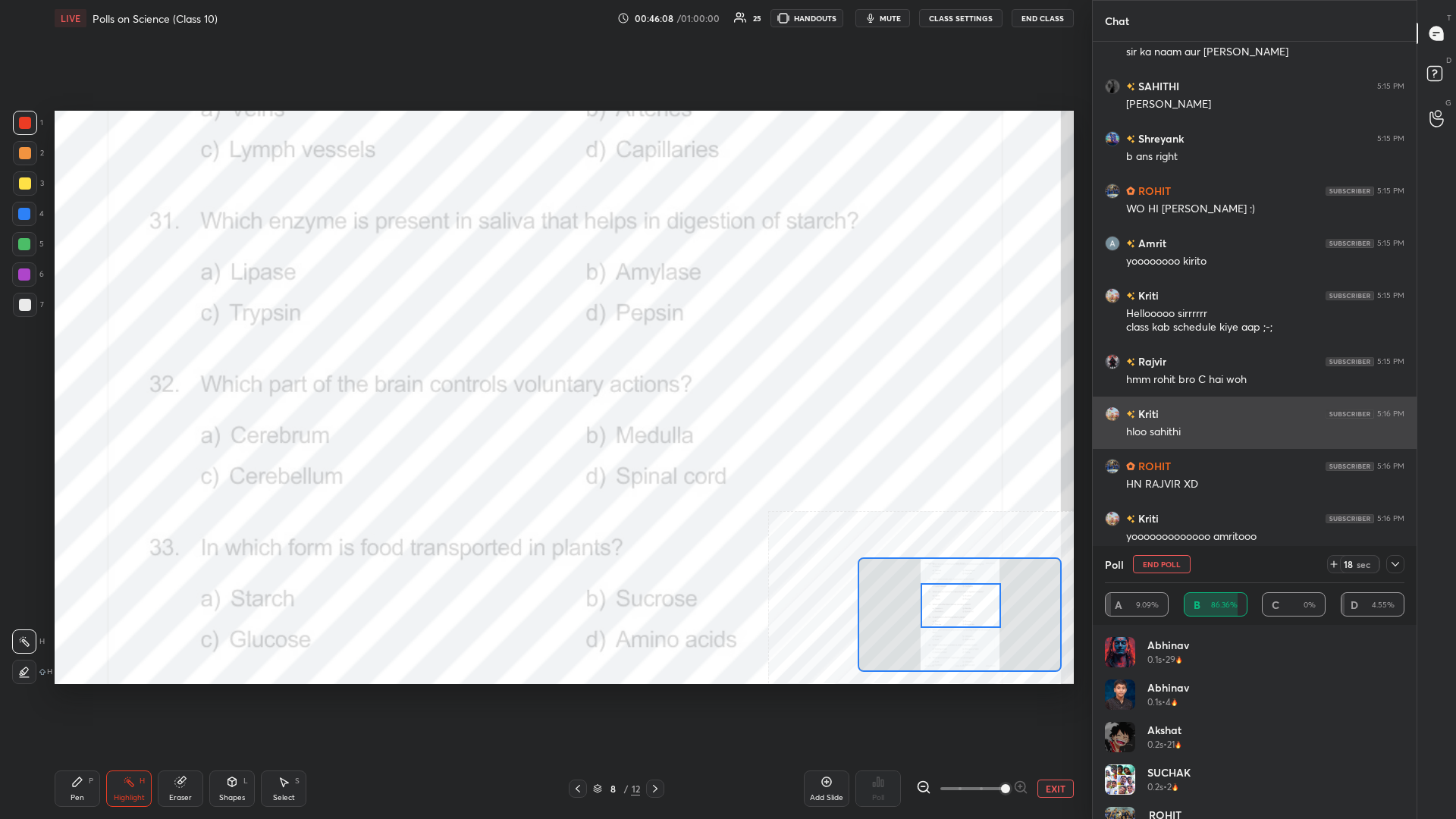
scroll to position [16679, 0]
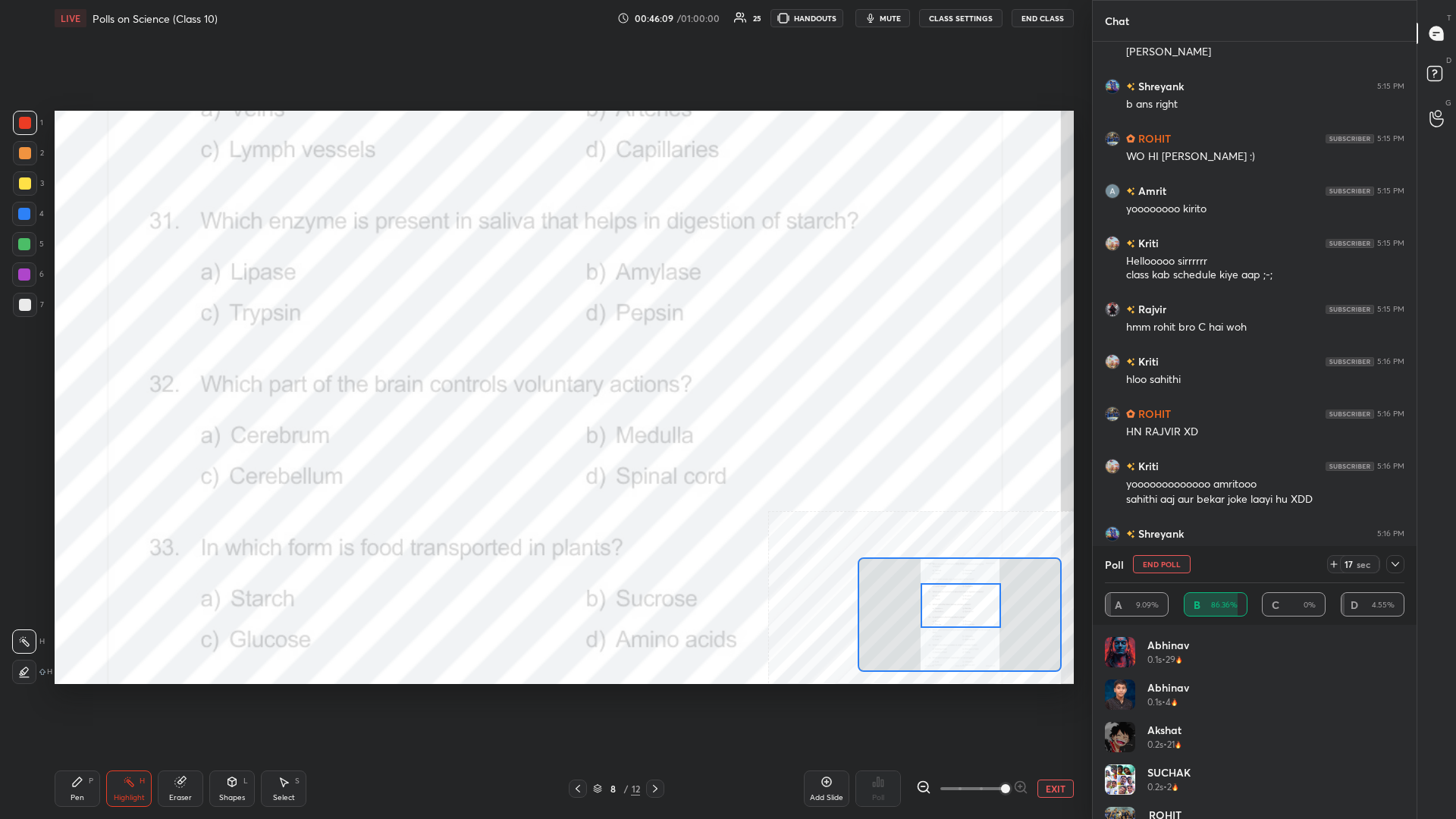
click at [543, 356] on div "Poll End Poll 17 sec" at bounding box center [1254, 564] width 299 height 36
click at [543, 356] on icon at bounding box center [1395, 564] width 12 height 12
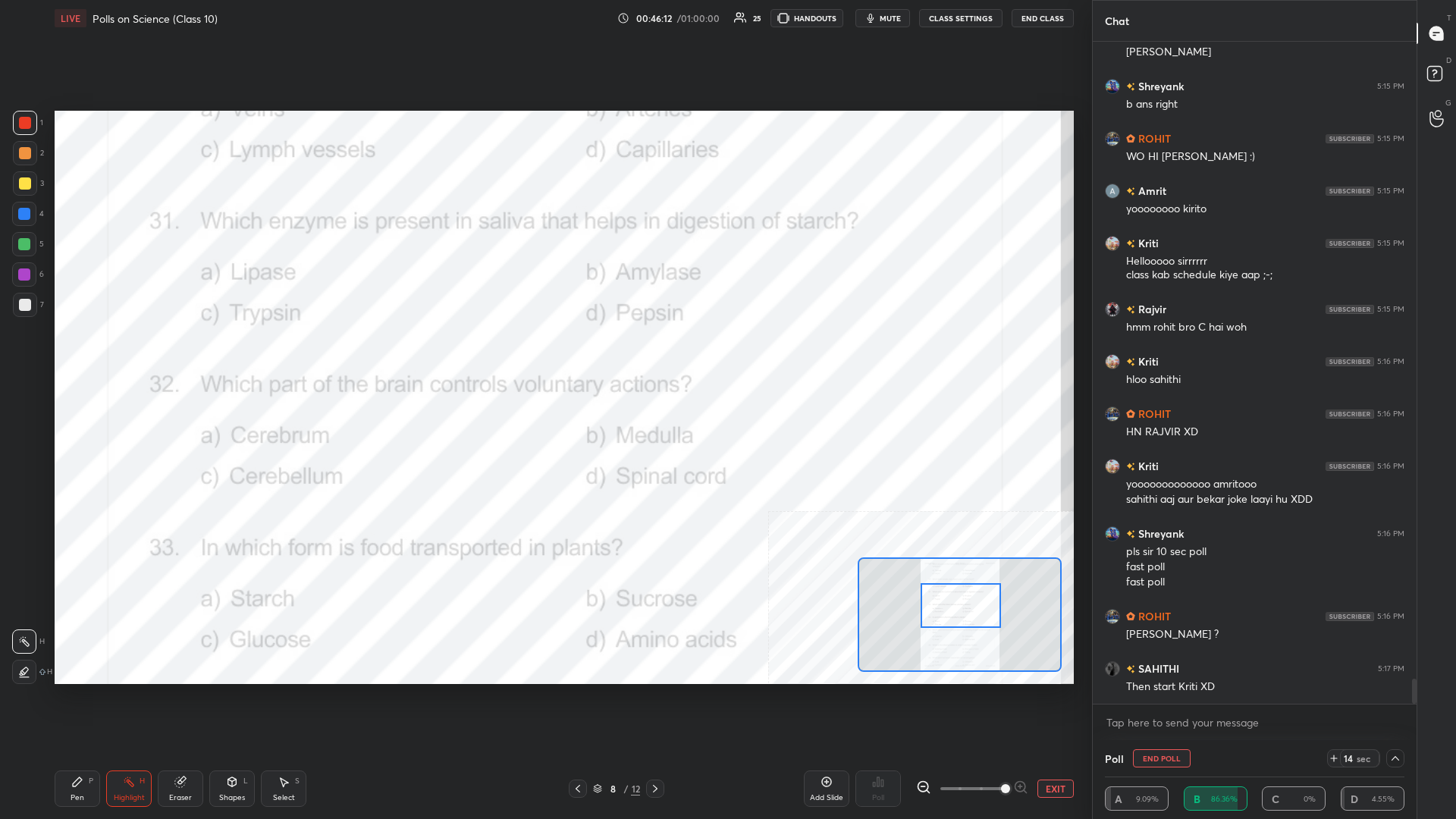
scroll to position [16732, 0]
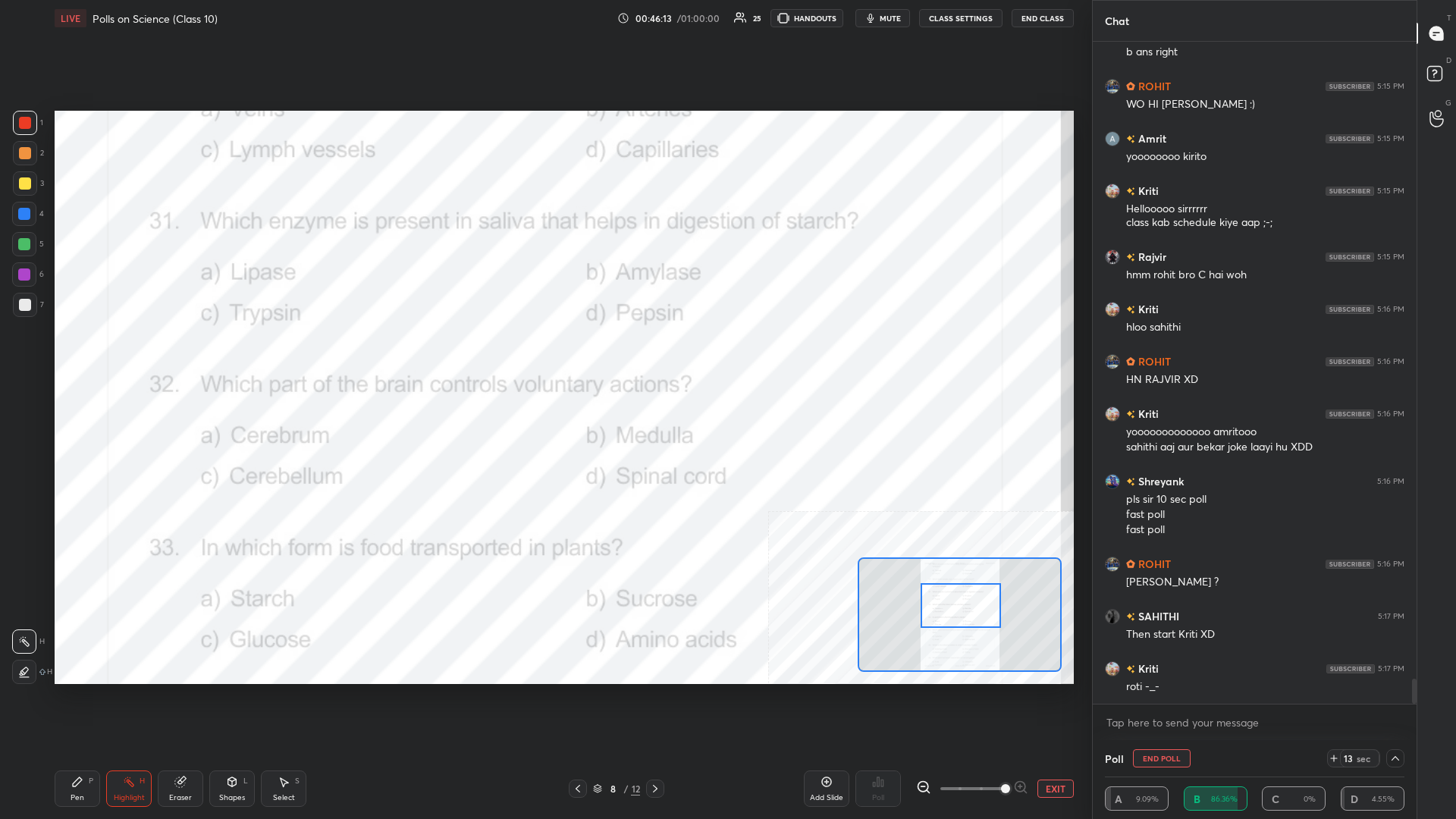
click at [88, 356] on div "Pen P" at bounding box center [78, 788] width 46 height 36
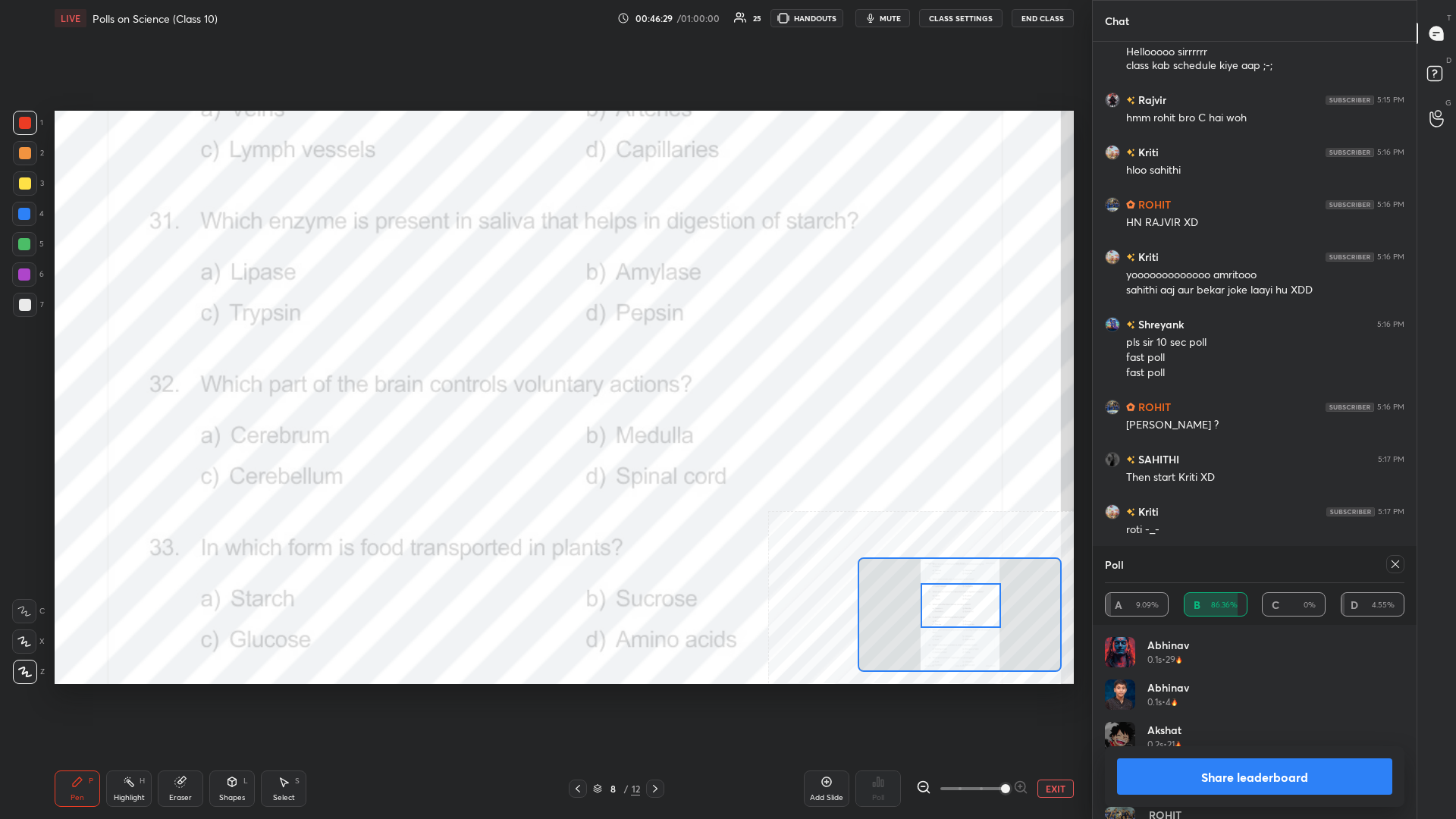
scroll to position [16957, 0]
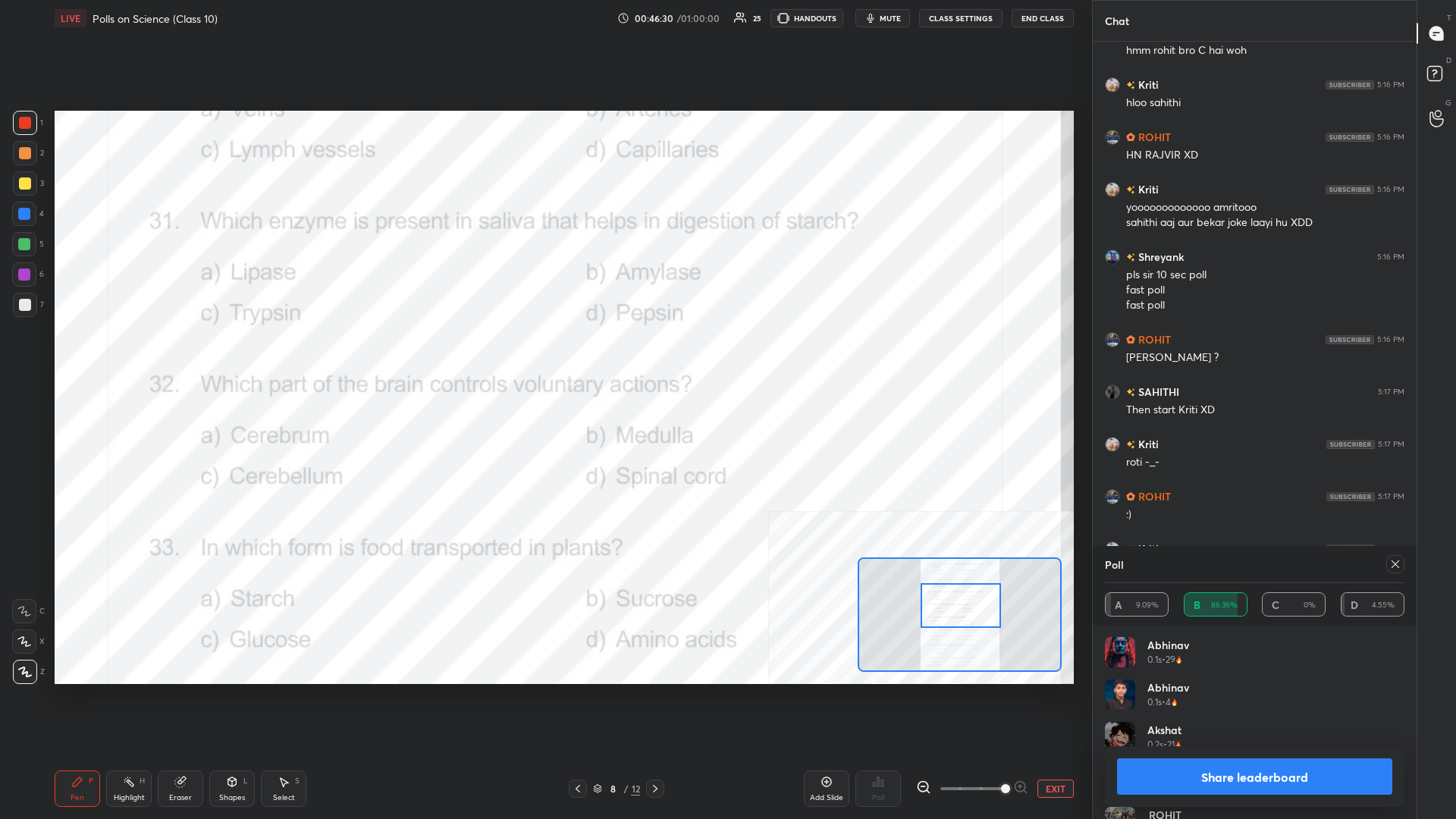
click at [543, 356] on button "Share leaderboard" at bounding box center [1254, 776] width 276 height 36
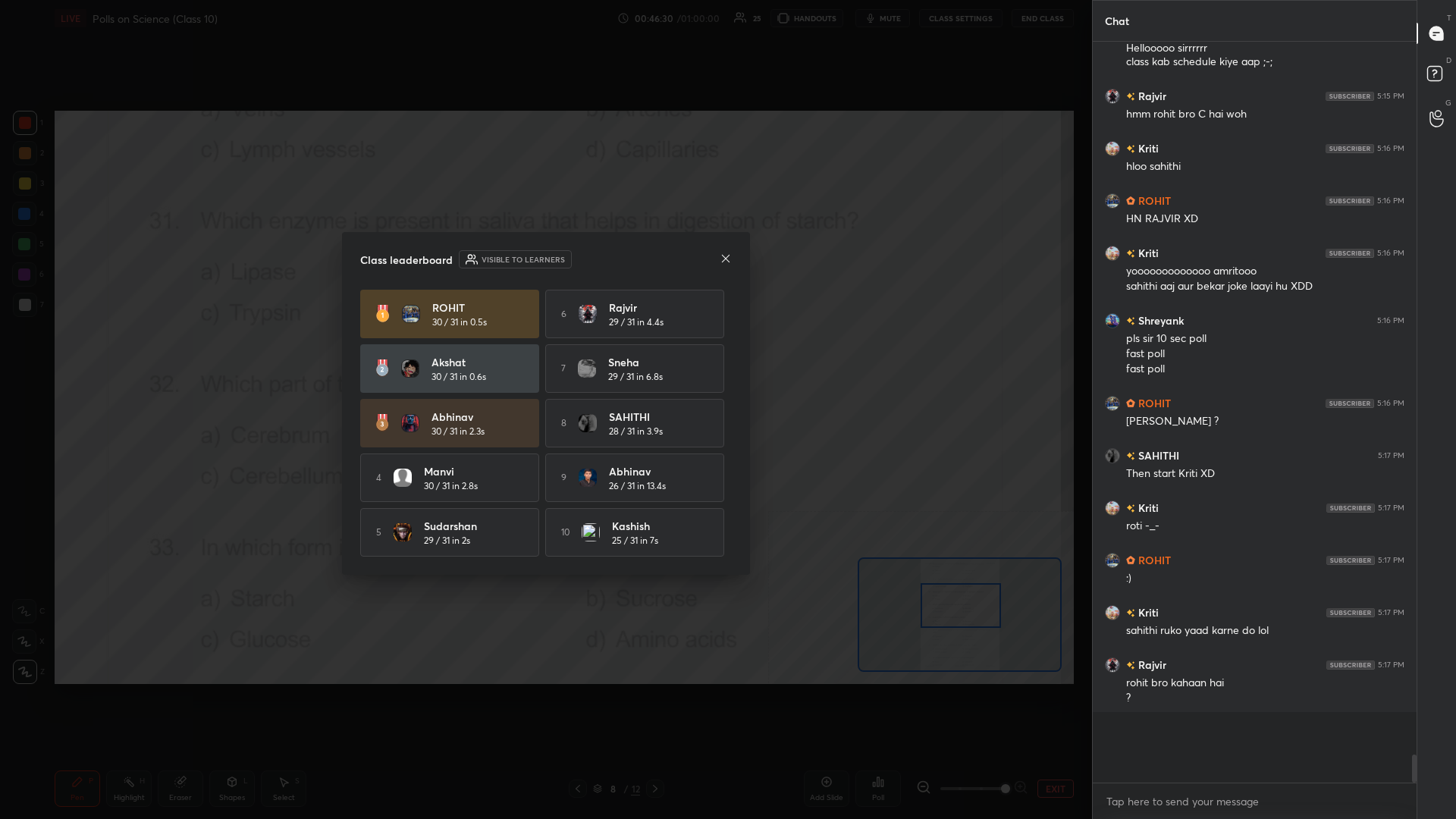
scroll to position [0, 1]
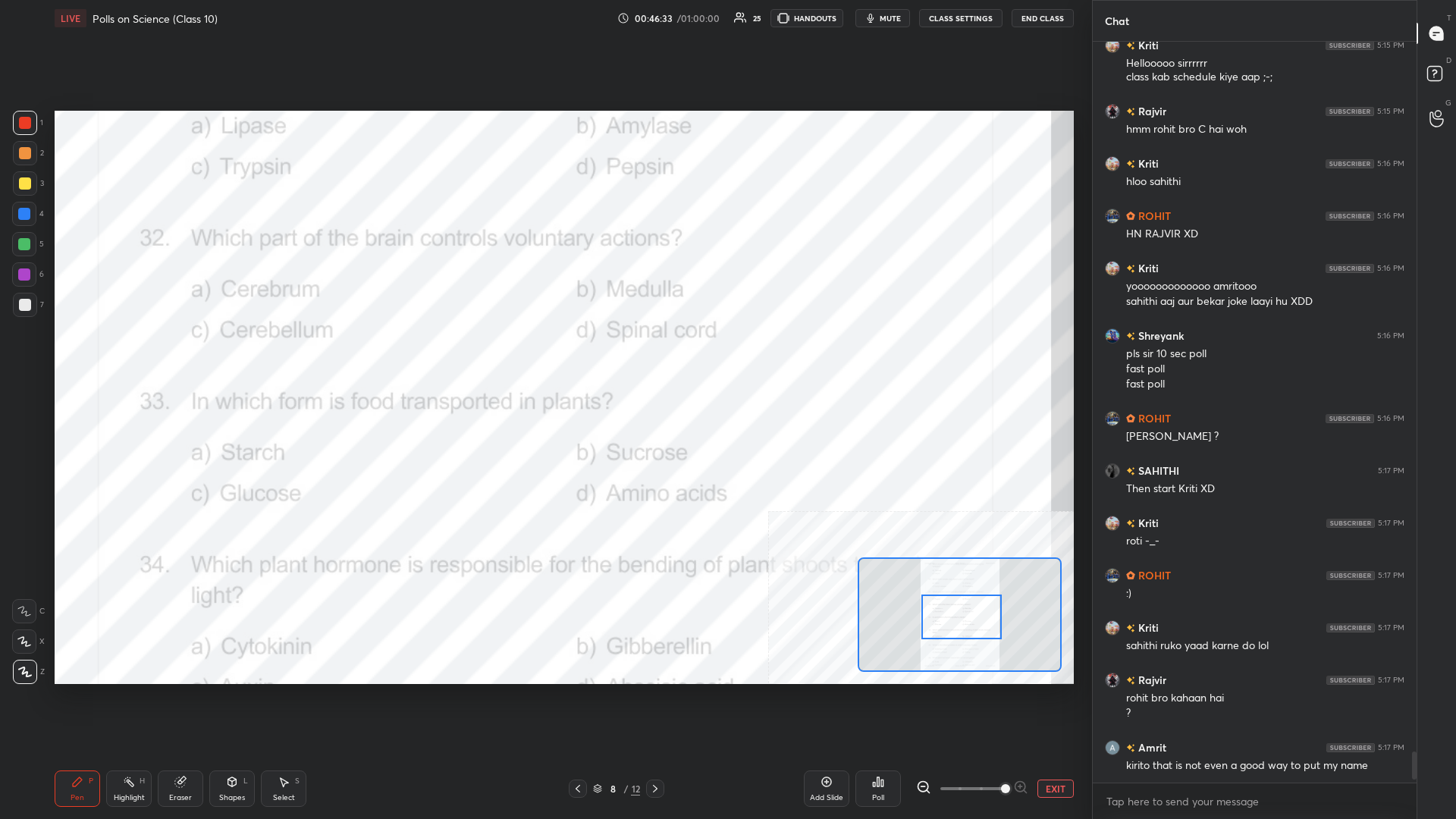
click at [133, 356] on rect at bounding box center [130, 783] width 8 height 8
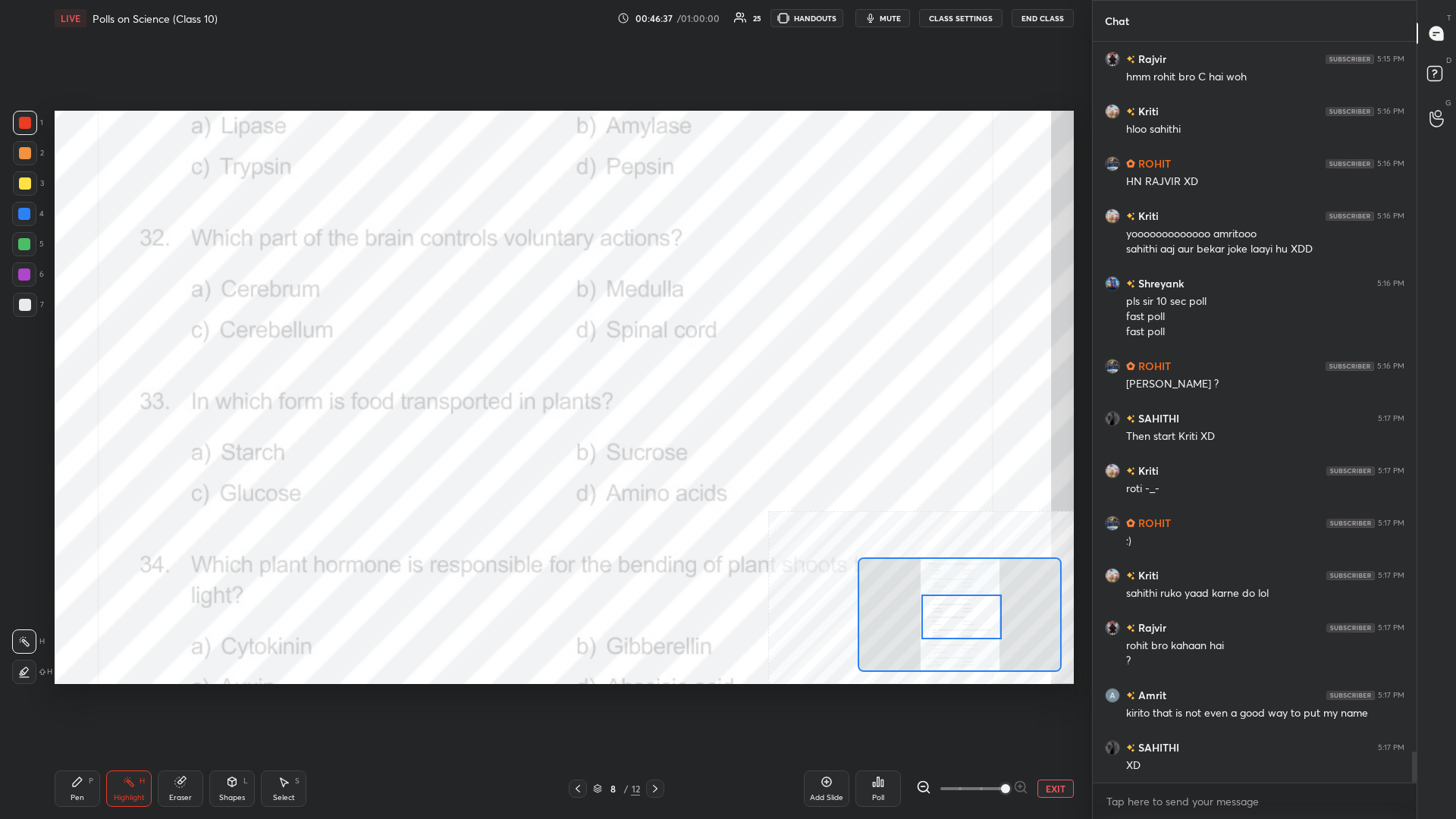
click at [543, 356] on div "Poll" at bounding box center [878, 788] width 46 height 36
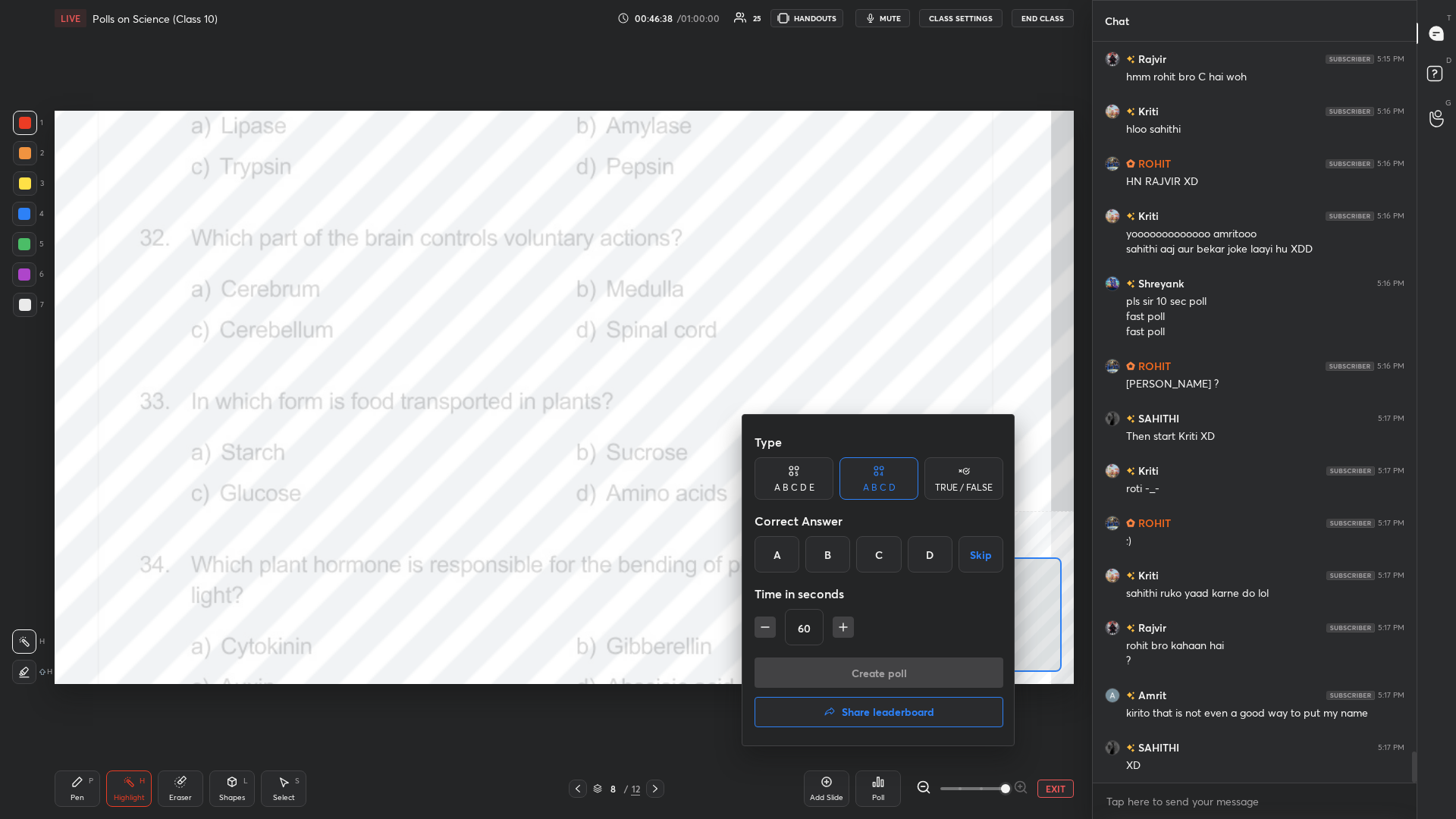
click at [543, 356] on div "A" at bounding box center [777, 554] width 45 height 36
click at [543, 356] on button "Create poll" at bounding box center [879, 672] width 248 height 30
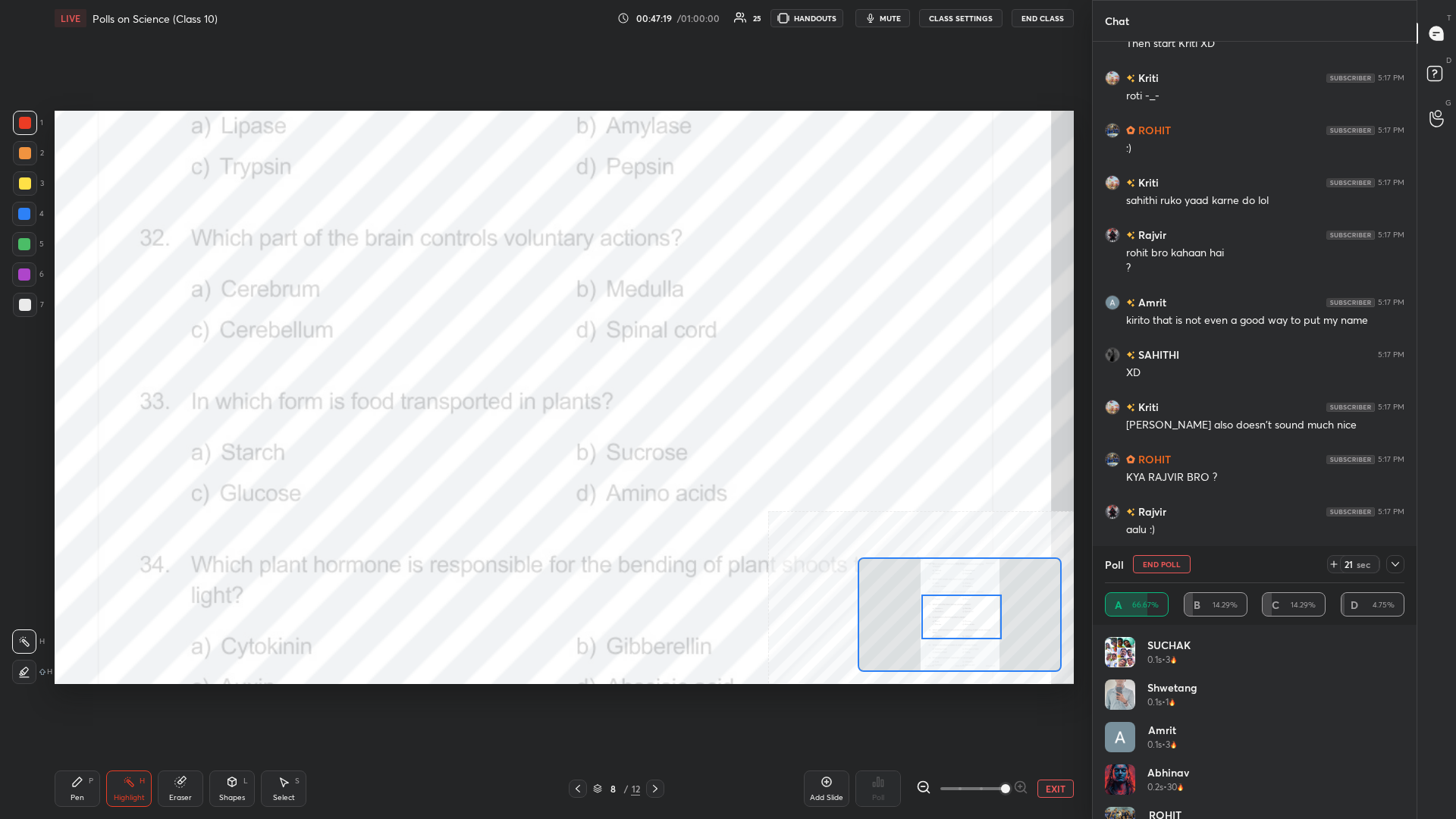
click at [79, 356] on div "Pen P" at bounding box center [78, 788] width 46 height 36
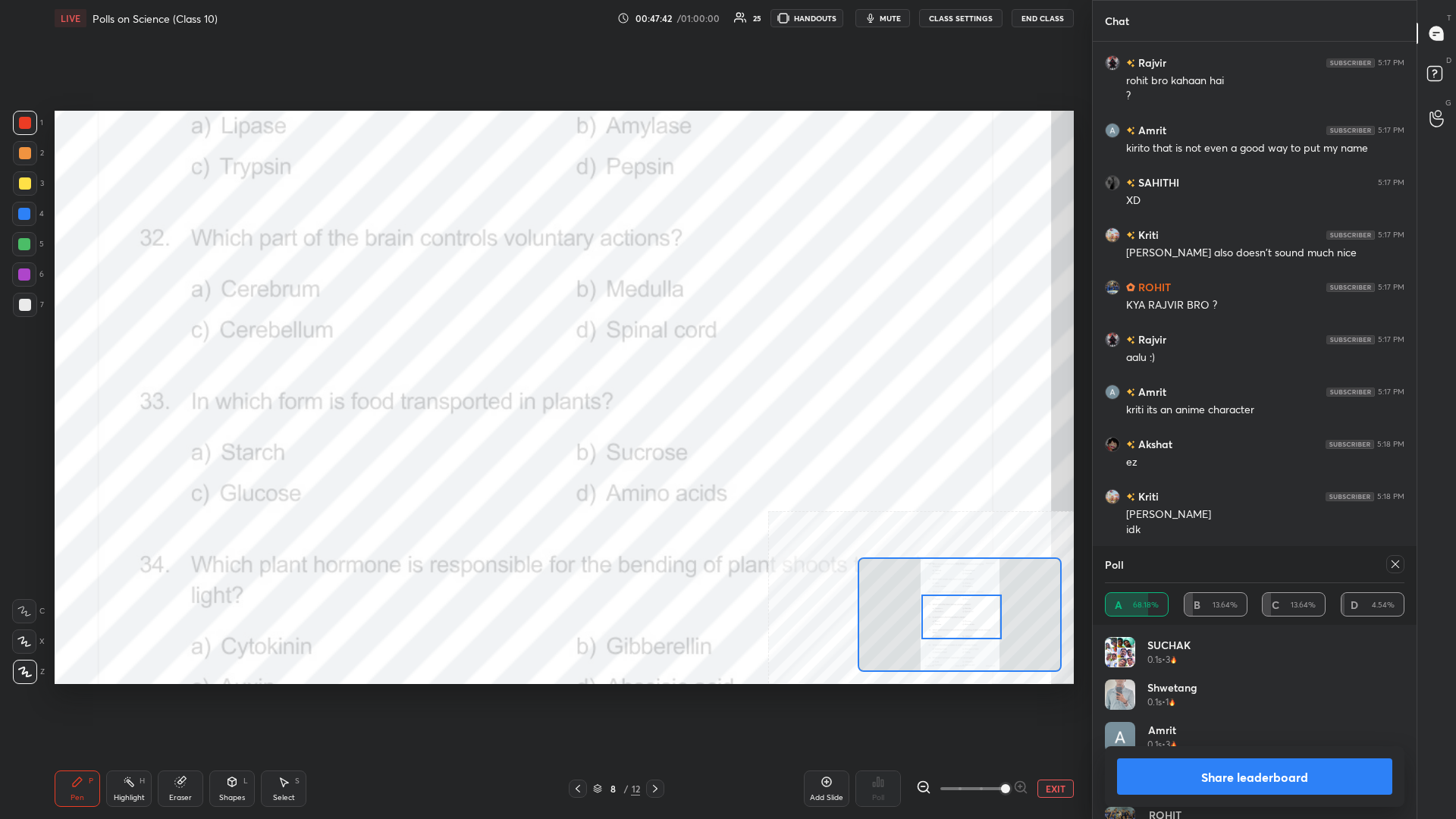
scroll to position [17547, 0]
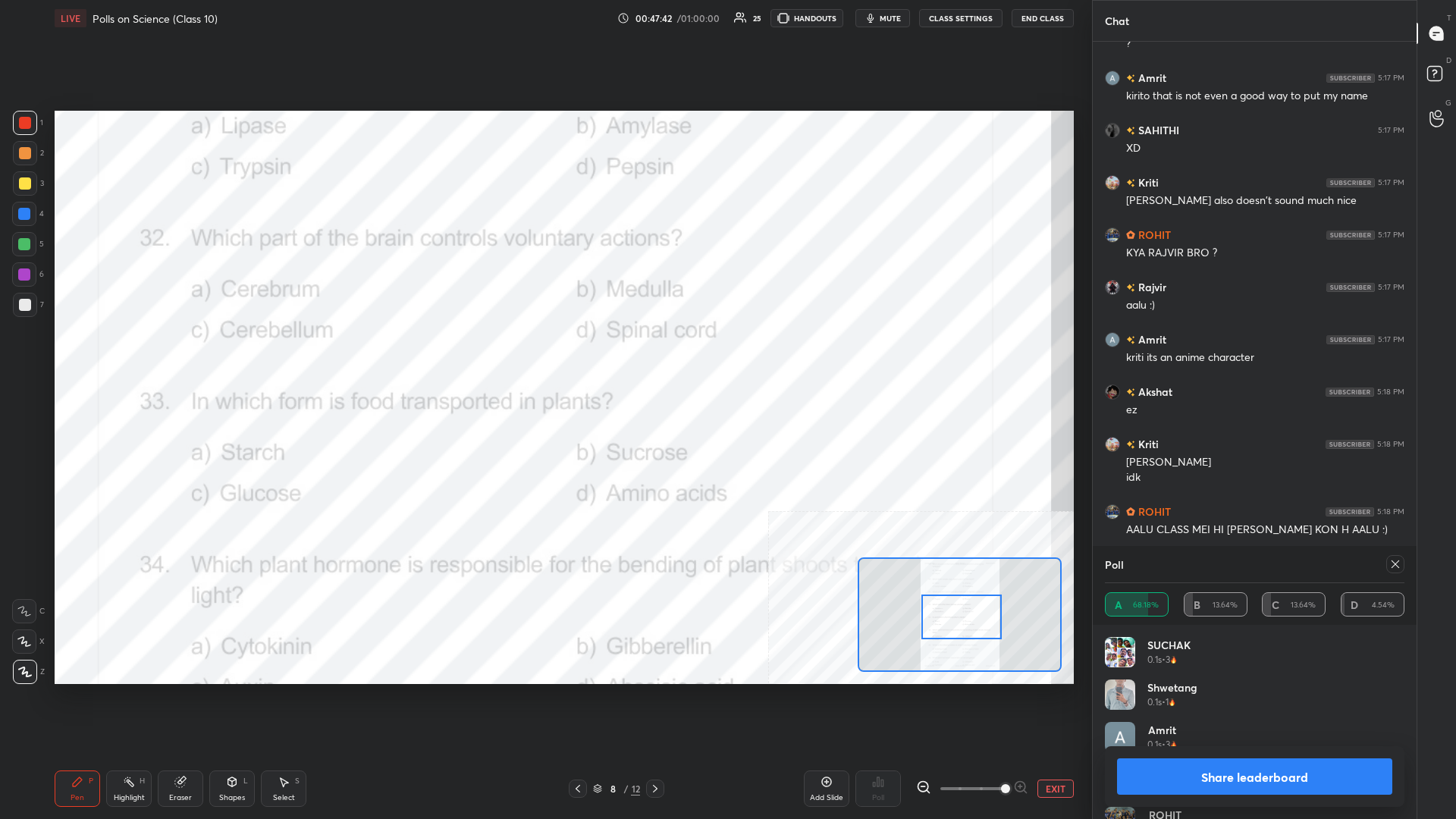
click at [543, 356] on button "Share leaderboard" at bounding box center [1254, 776] width 276 height 36
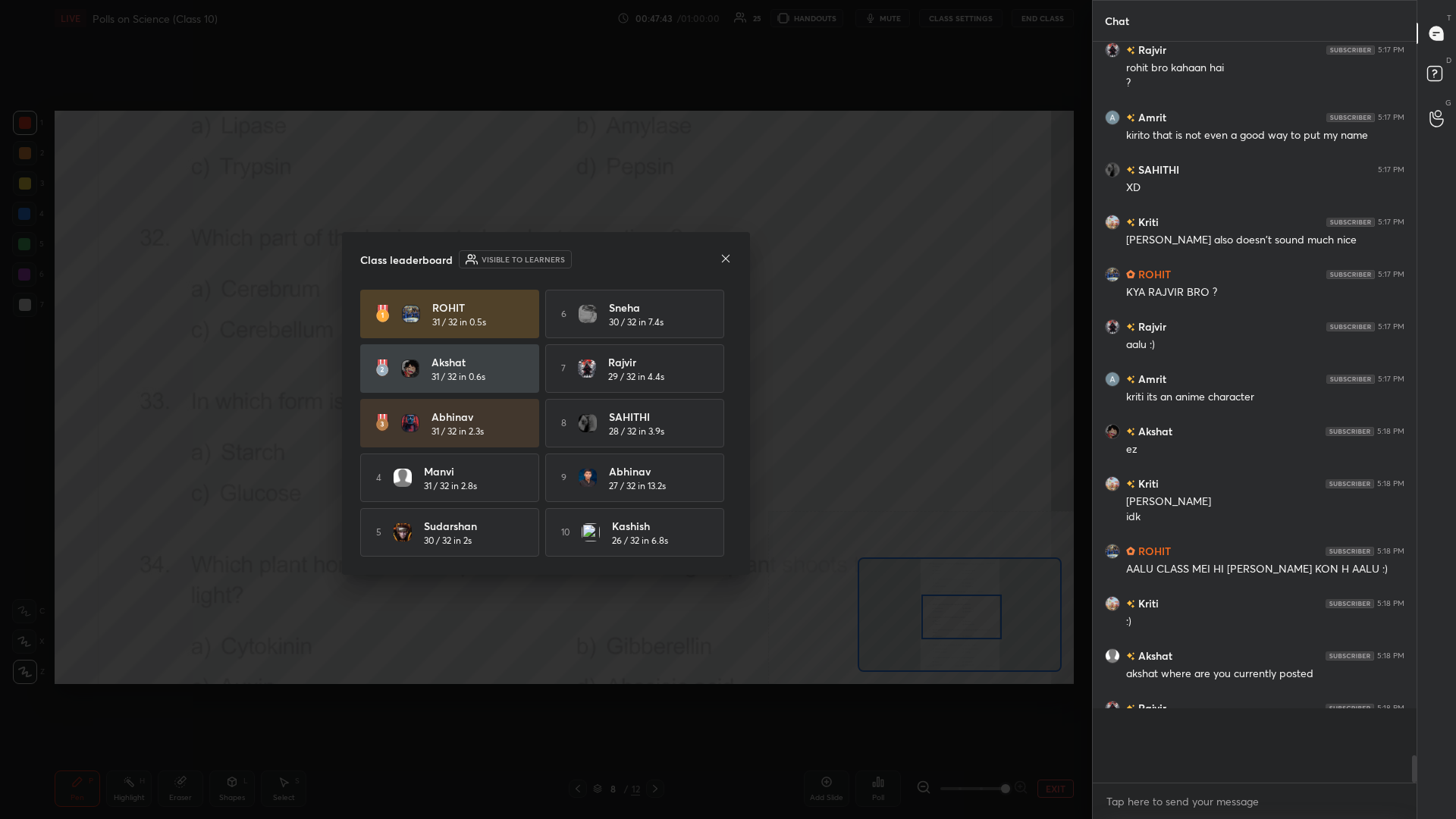
scroll to position [772, 324]
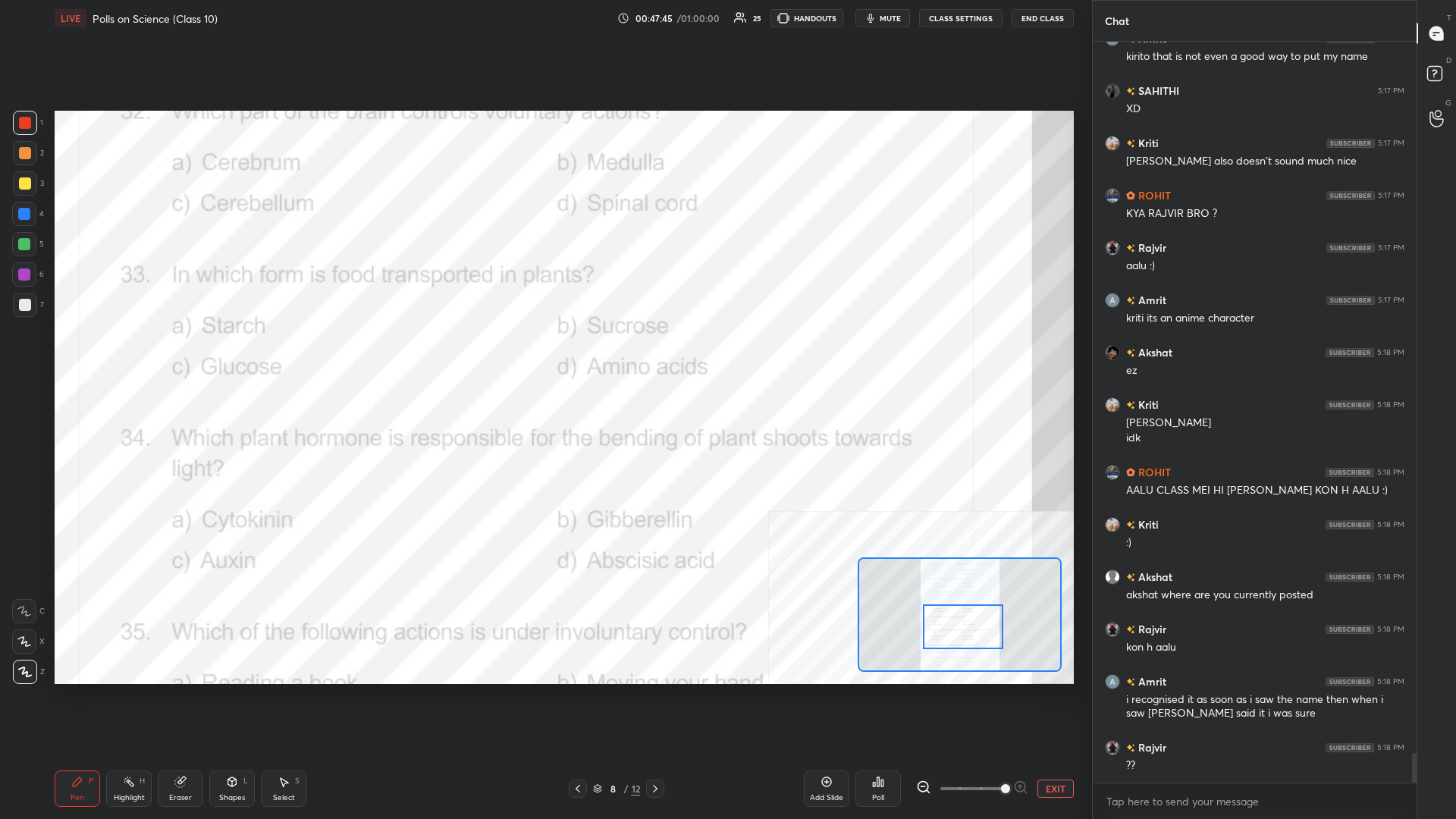
drag, startPoint x: 952, startPoint y: 614, endPoint x: 953, endPoint y: 624, distance: 10.0
click at [543, 356] on div at bounding box center [963, 626] width 80 height 45
click at [110, 356] on div "Highlight H" at bounding box center [129, 788] width 46 height 36
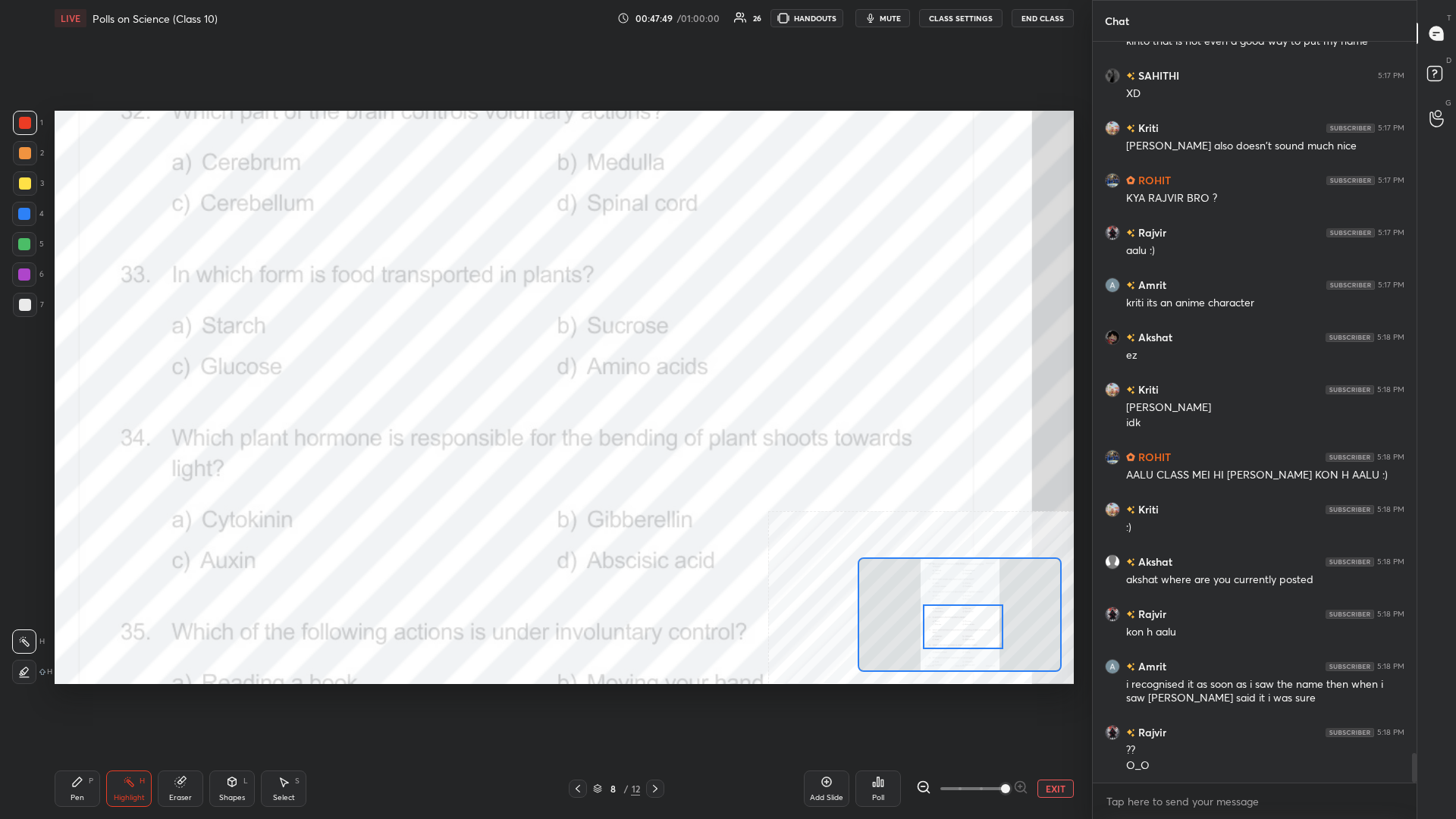
click at [543, 356] on div "Poll" at bounding box center [878, 788] width 46 height 36
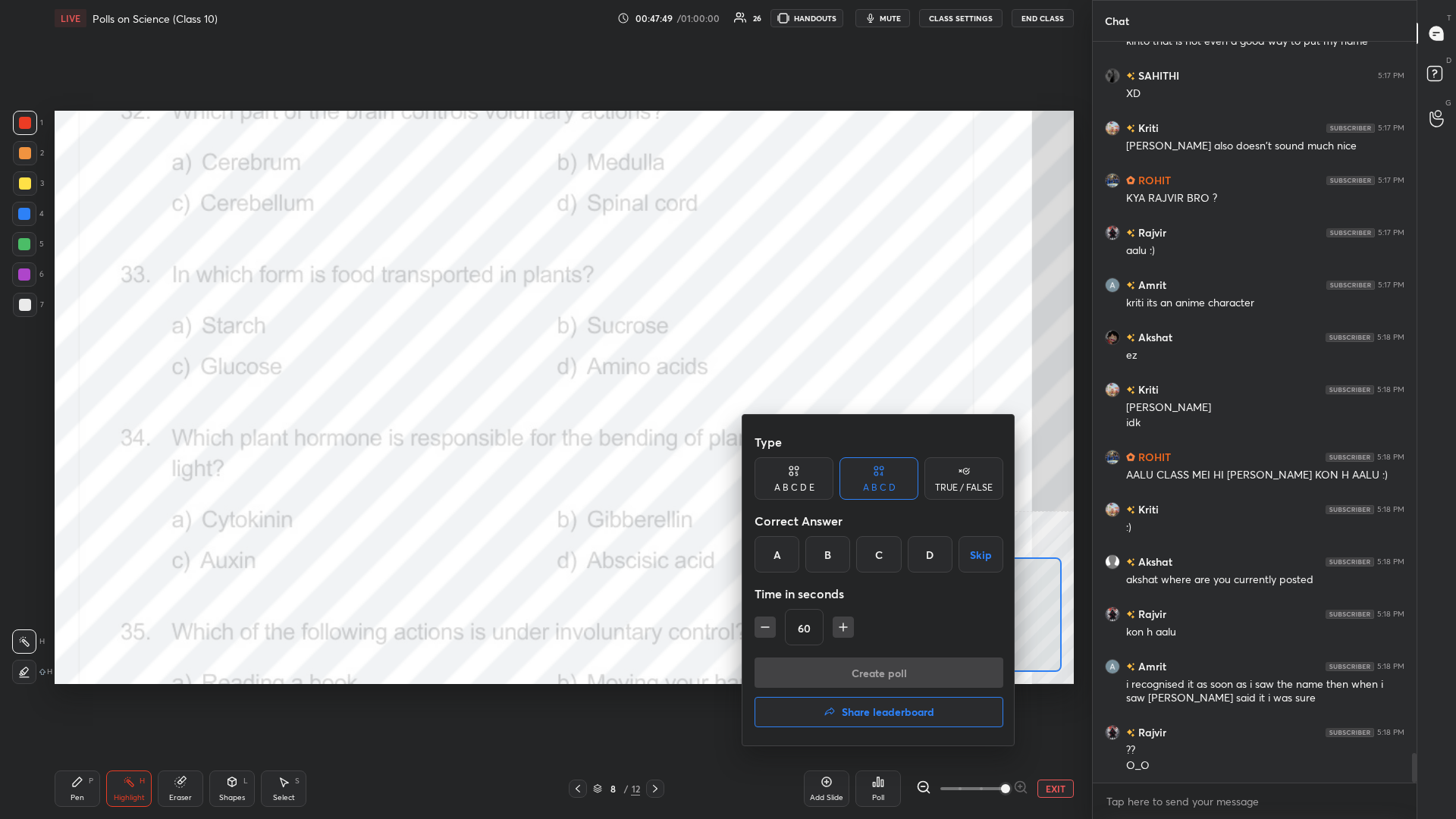
scroll to position [17638, 0]
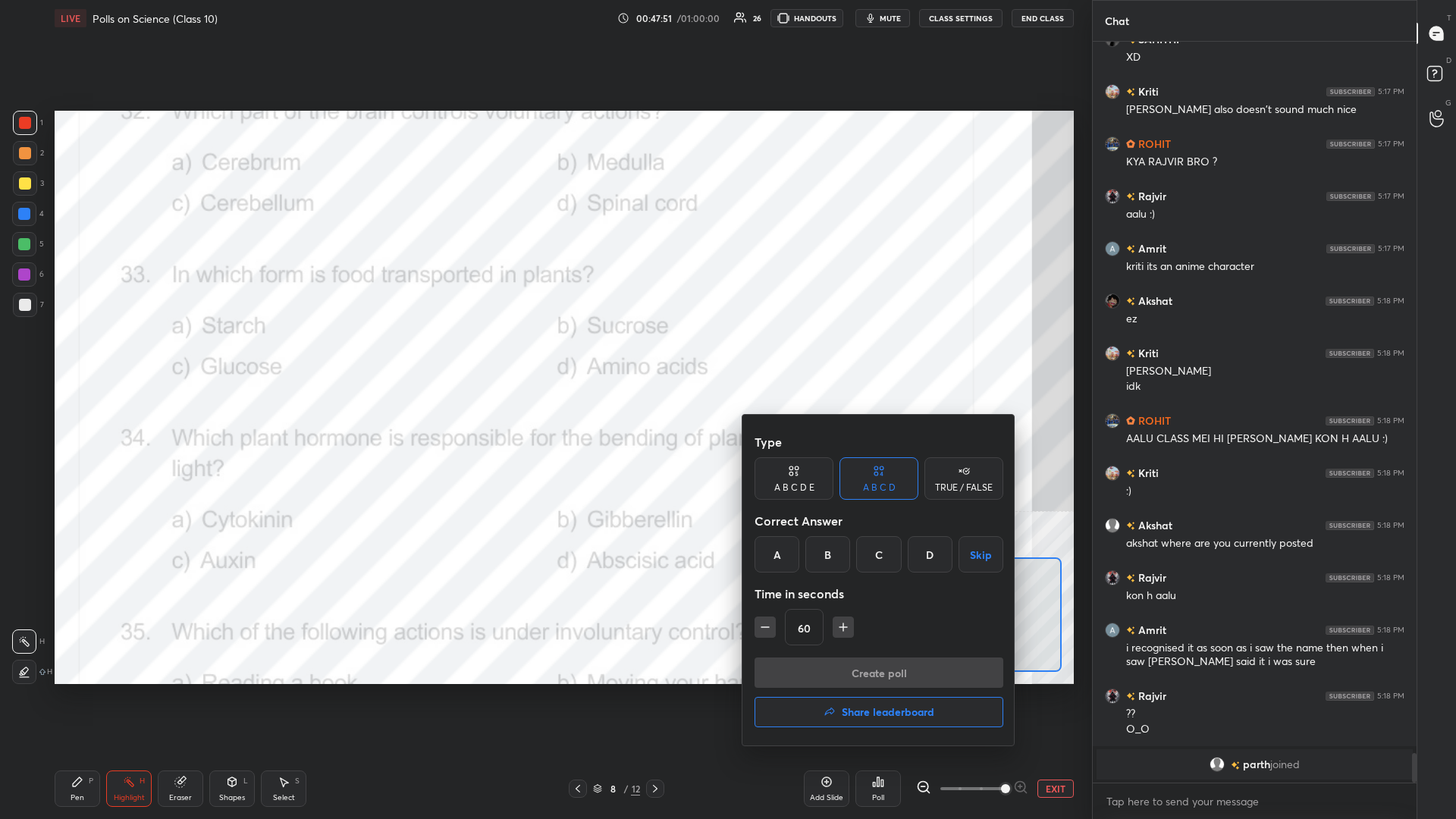
click at [543, 356] on div "B" at bounding box center [827, 554] width 45 height 36
click at [543, 356] on button "Create poll" at bounding box center [879, 672] width 248 height 30
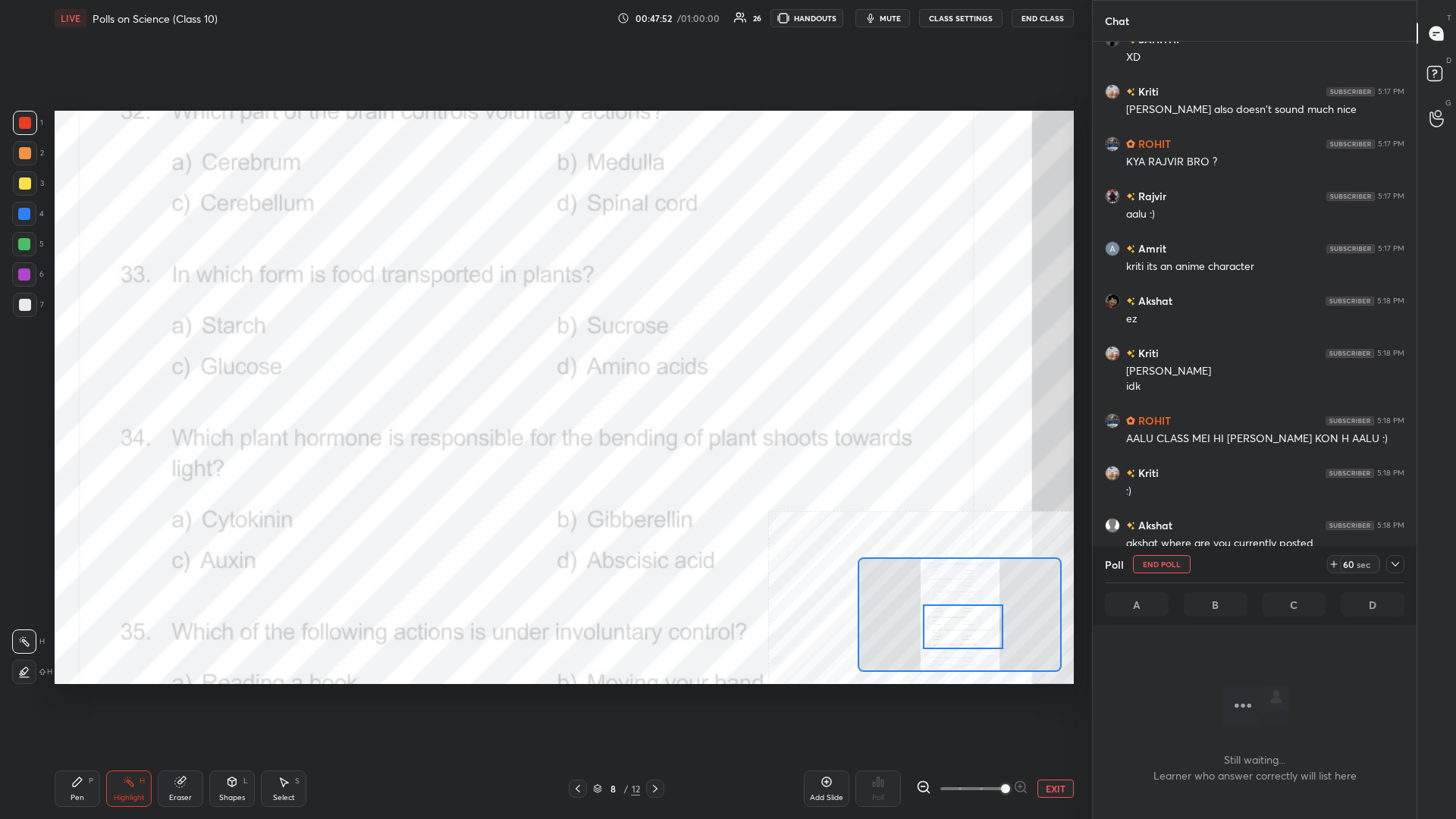
scroll to position [738, 324]
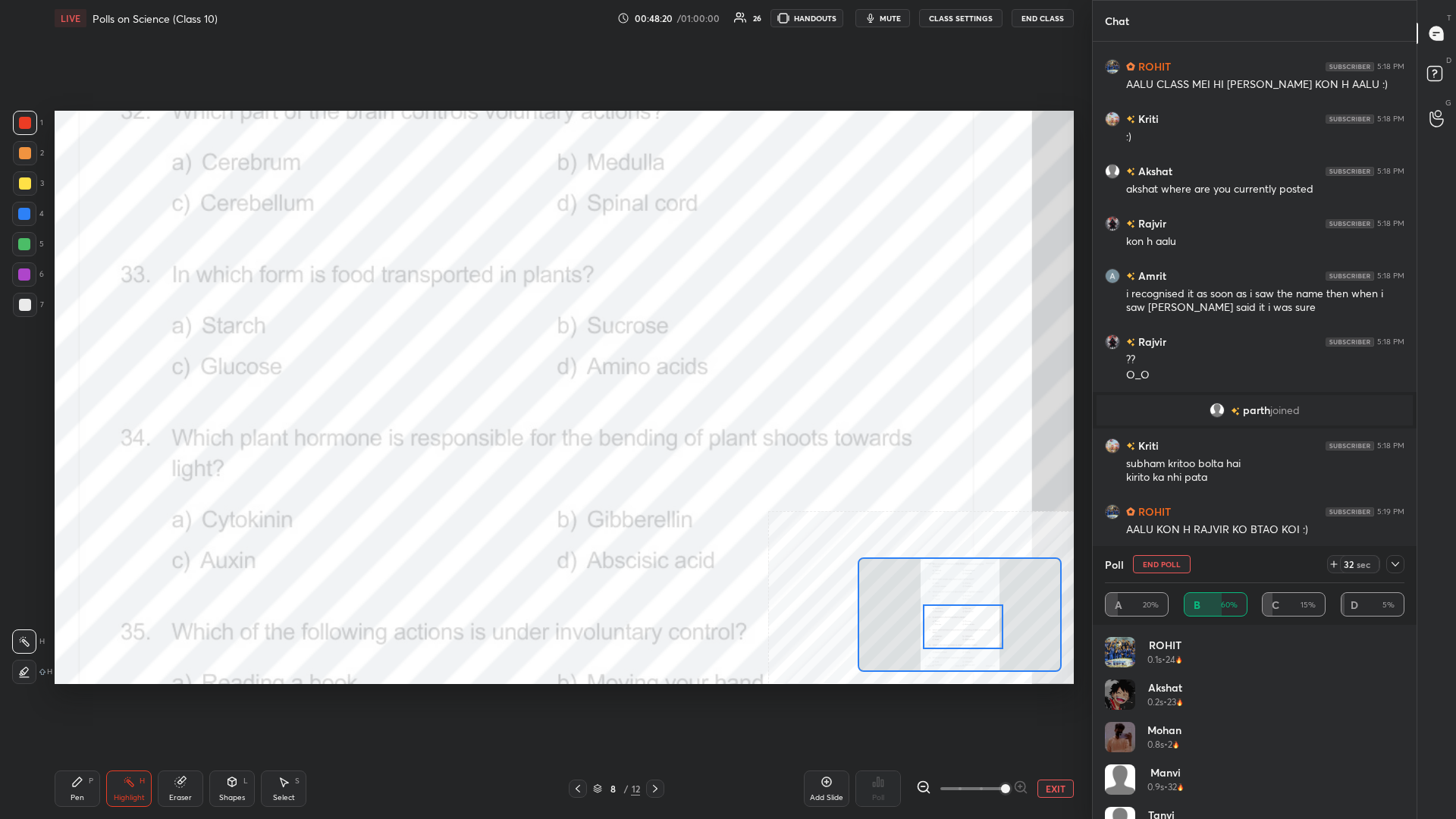
click at [543, 356] on icon at bounding box center [1395, 564] width 12 height 12
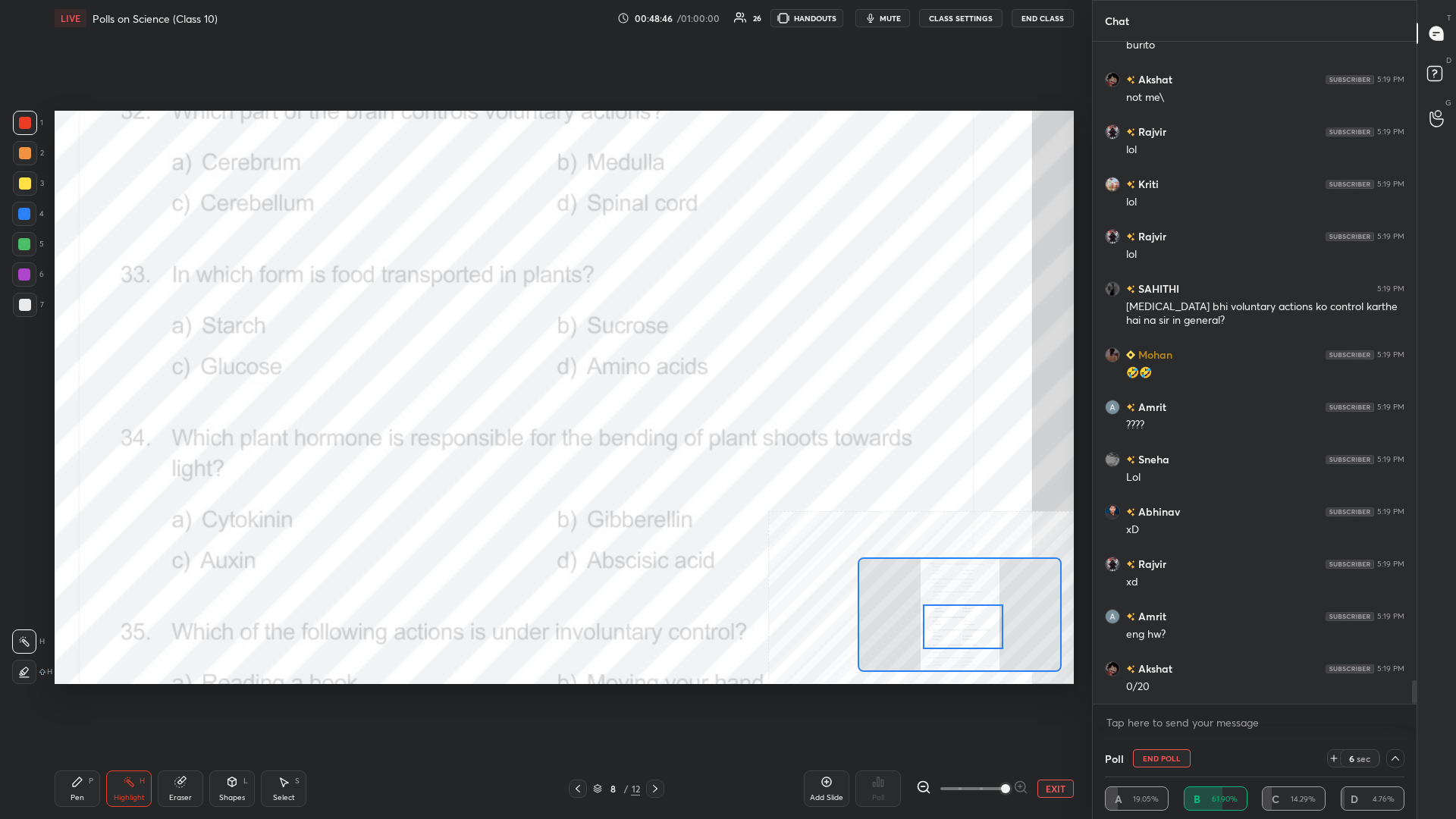
click at [83, 356] on icon at bounding box center [78, 782] width 12 height 12
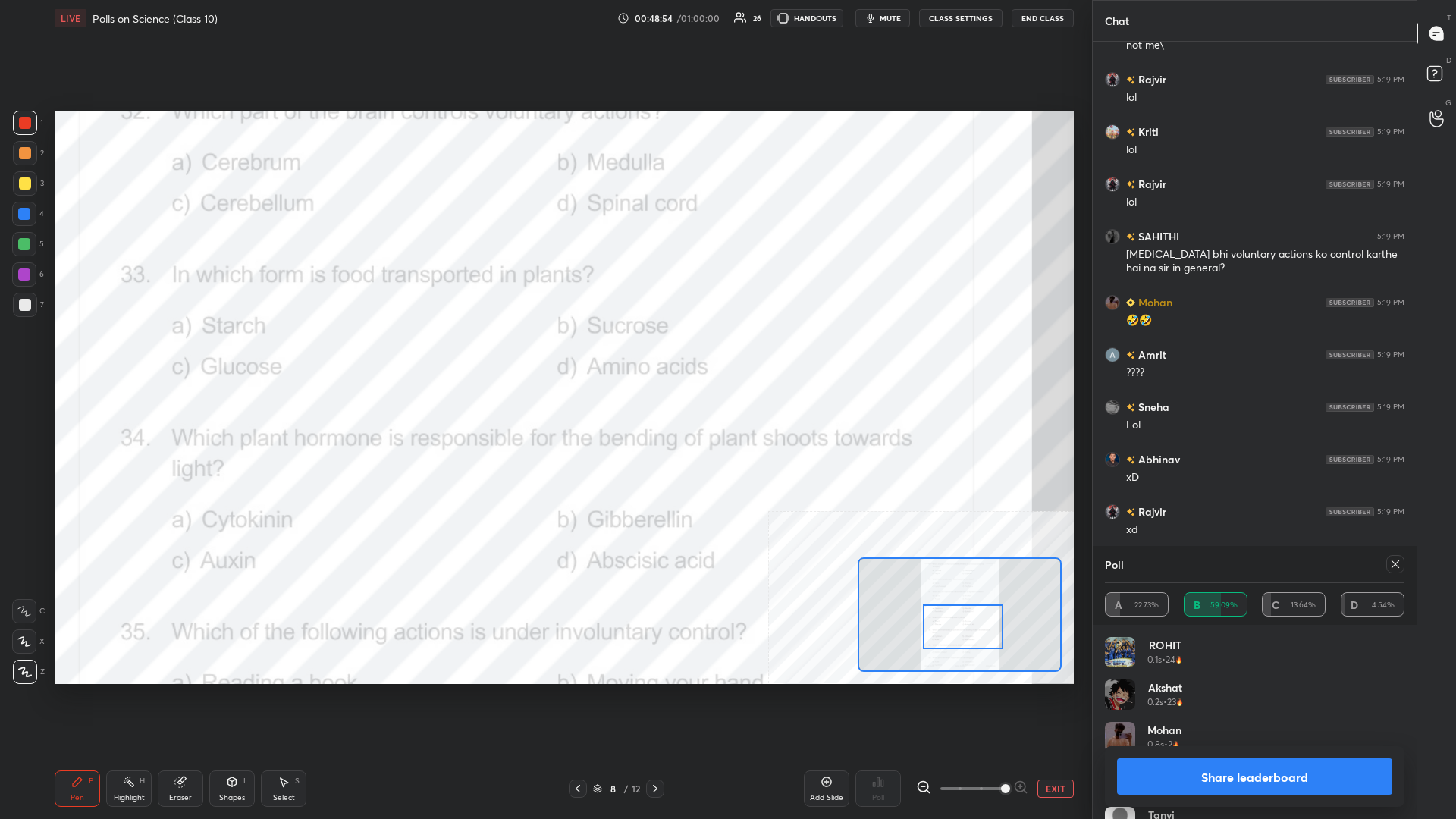
scroll to position [18030, 0]
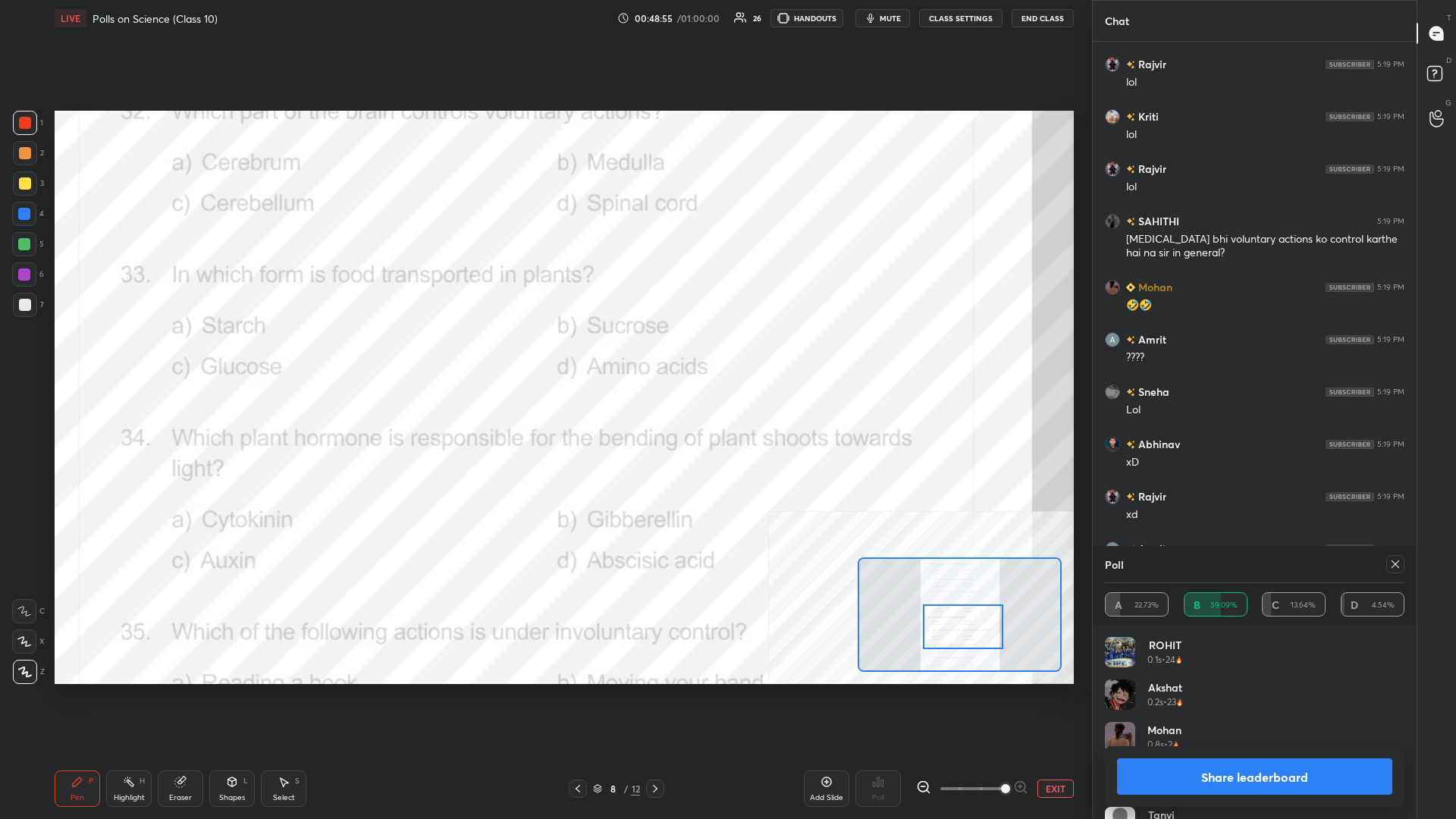
click at [543, 356] on button "Share leaderboard" at bounding box center [1254, 776] width 276 height 36
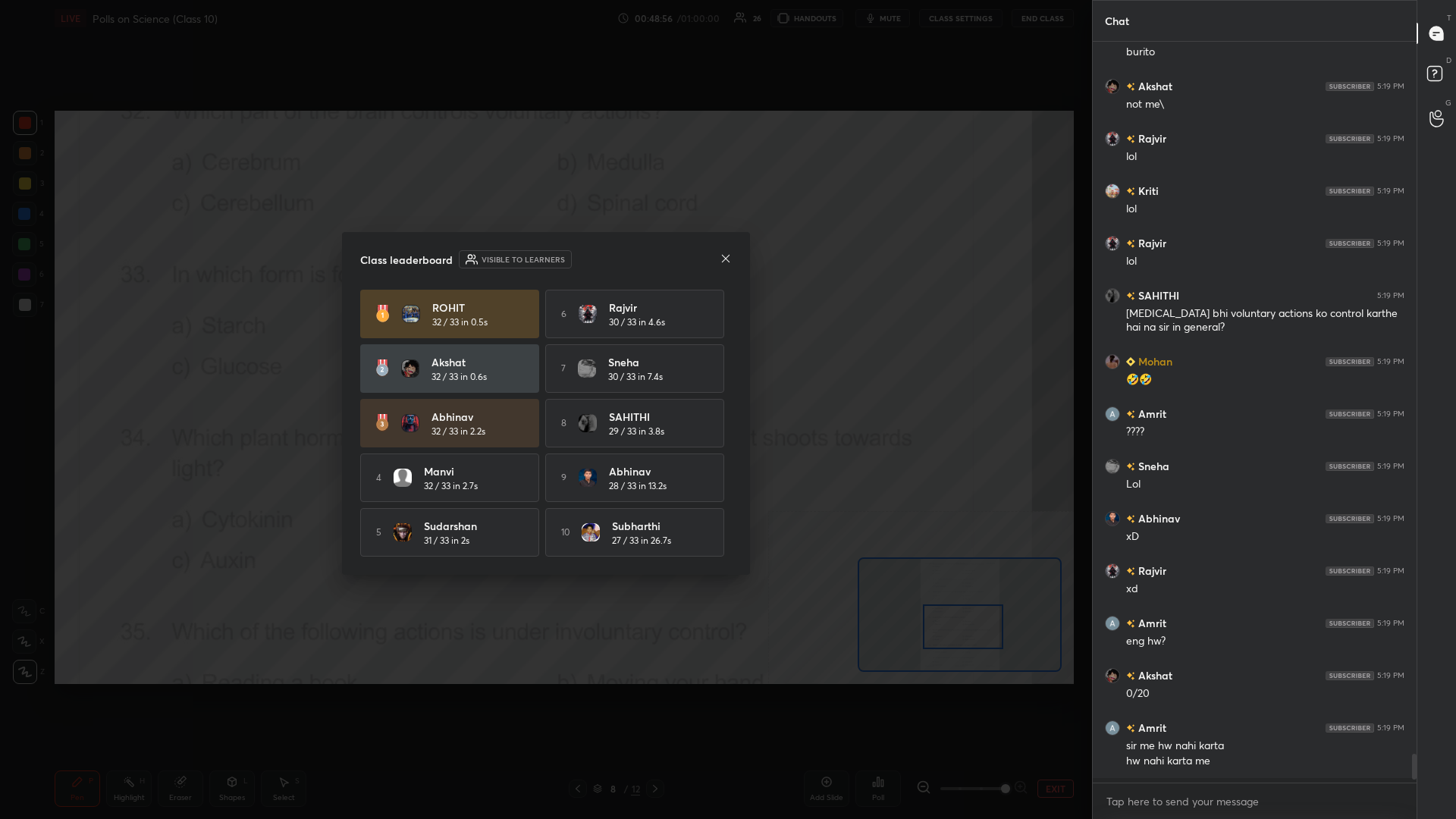
scroll to position [0, 1]
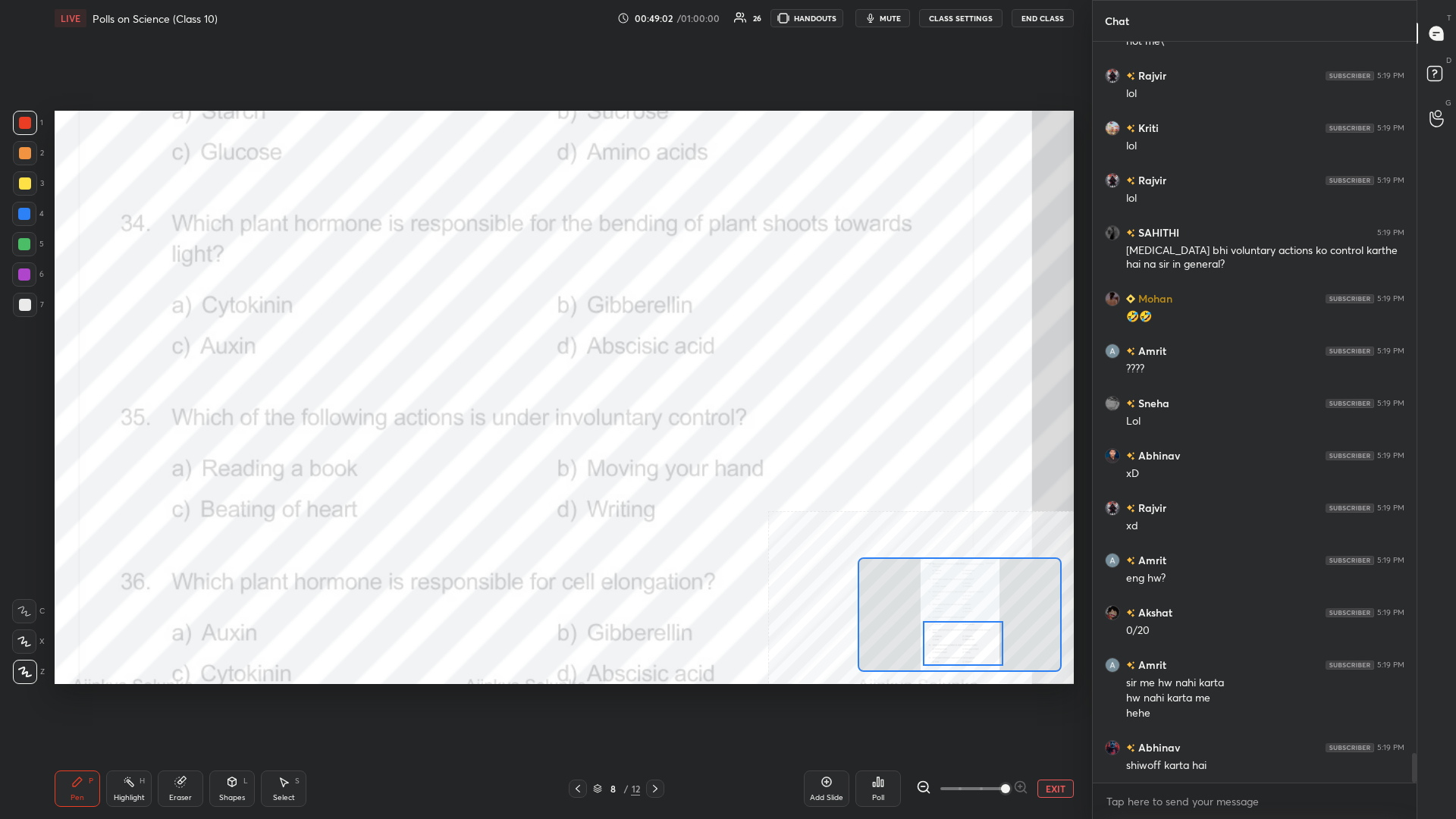
click at [141, 356] on div "Highlight H" at bounding box center [129, 788] width 46 height 36
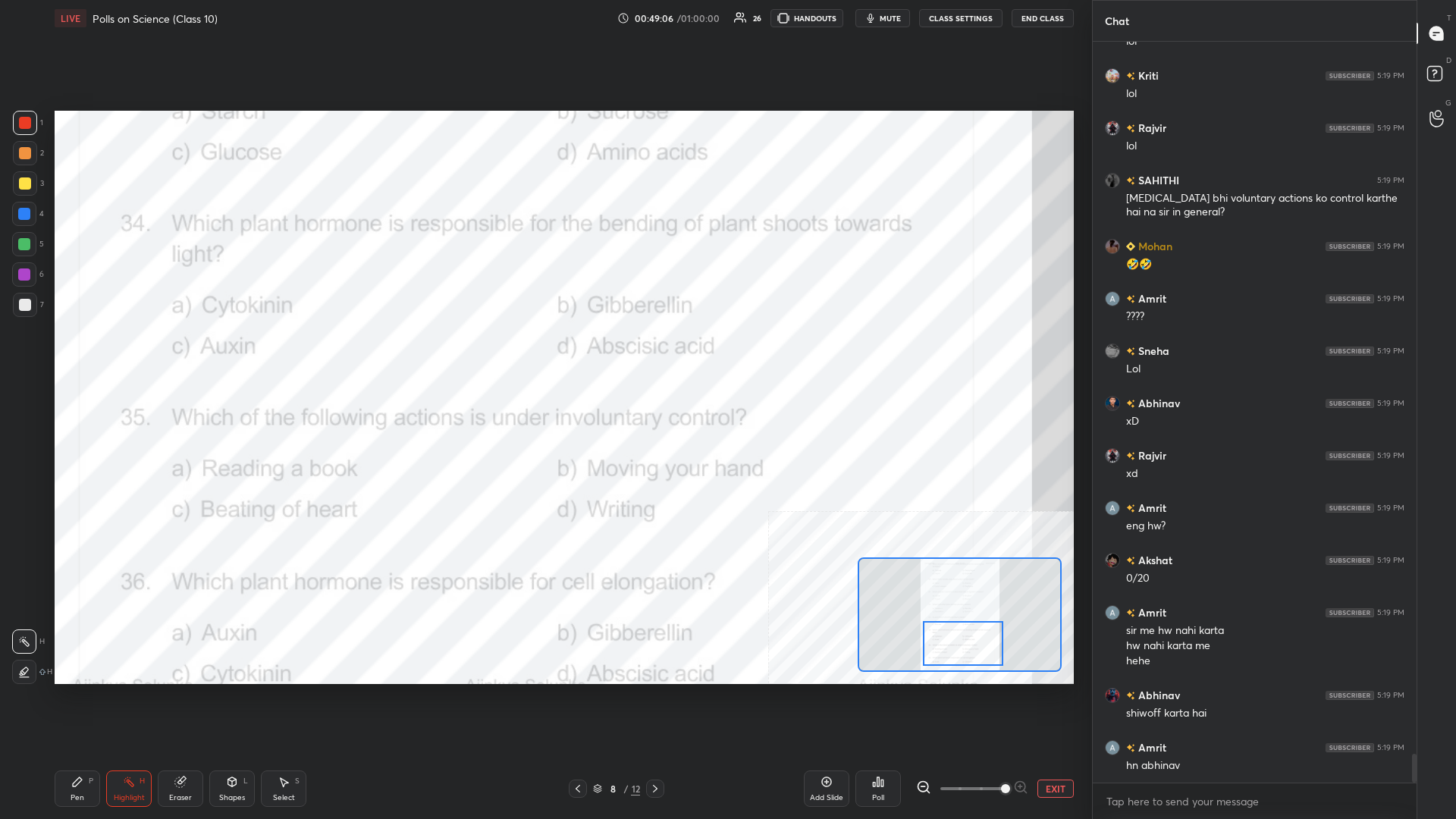
click at [543, 356] on icon at bounding box center [878, 782] width 12 height 12
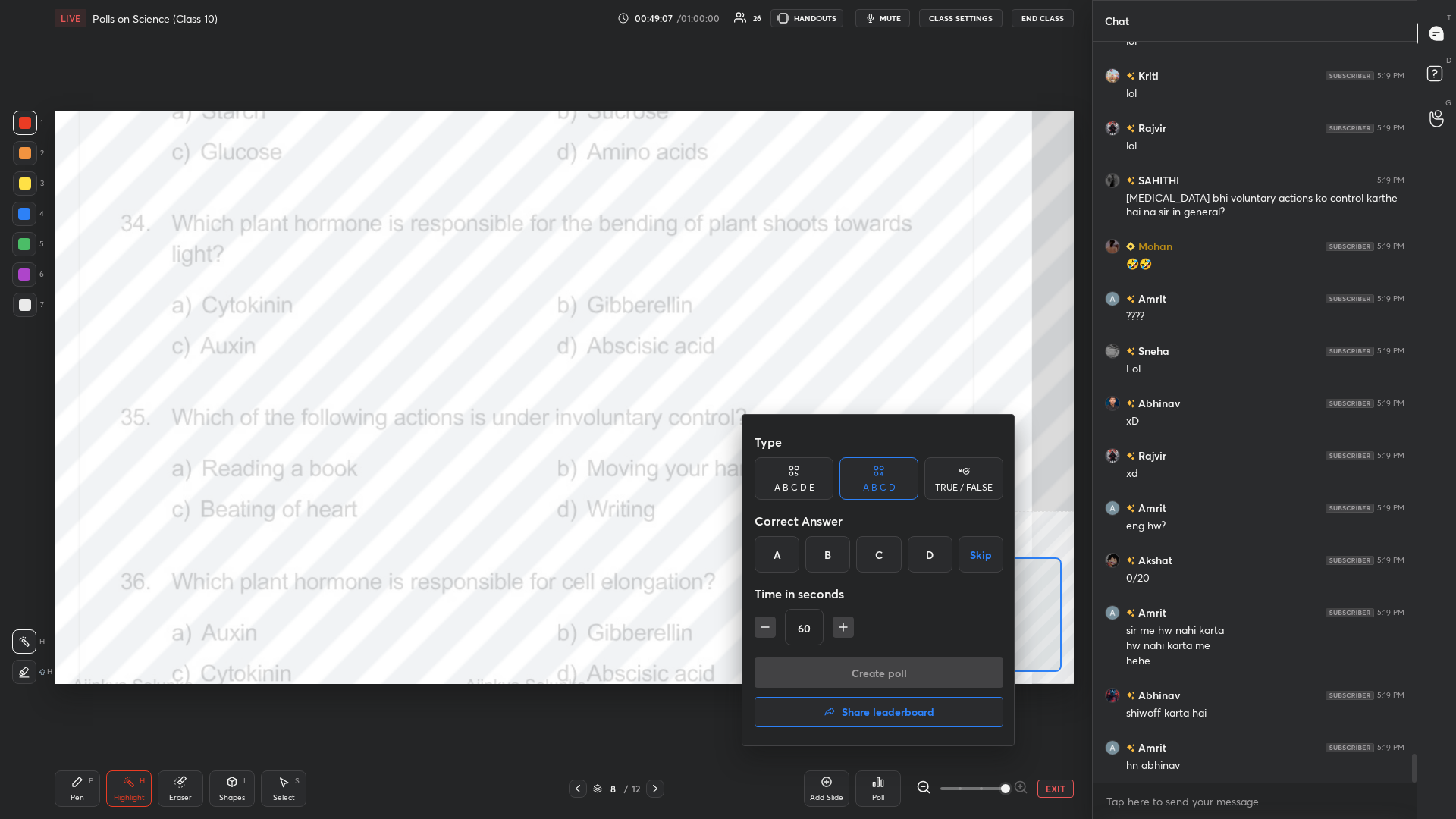
click at [543, 356] on div "C" at bounding box center [878, 554] width 45 height 36
click at [543, 356] on button "Create poll" at bounding box center [879, 672] width 248 height 30
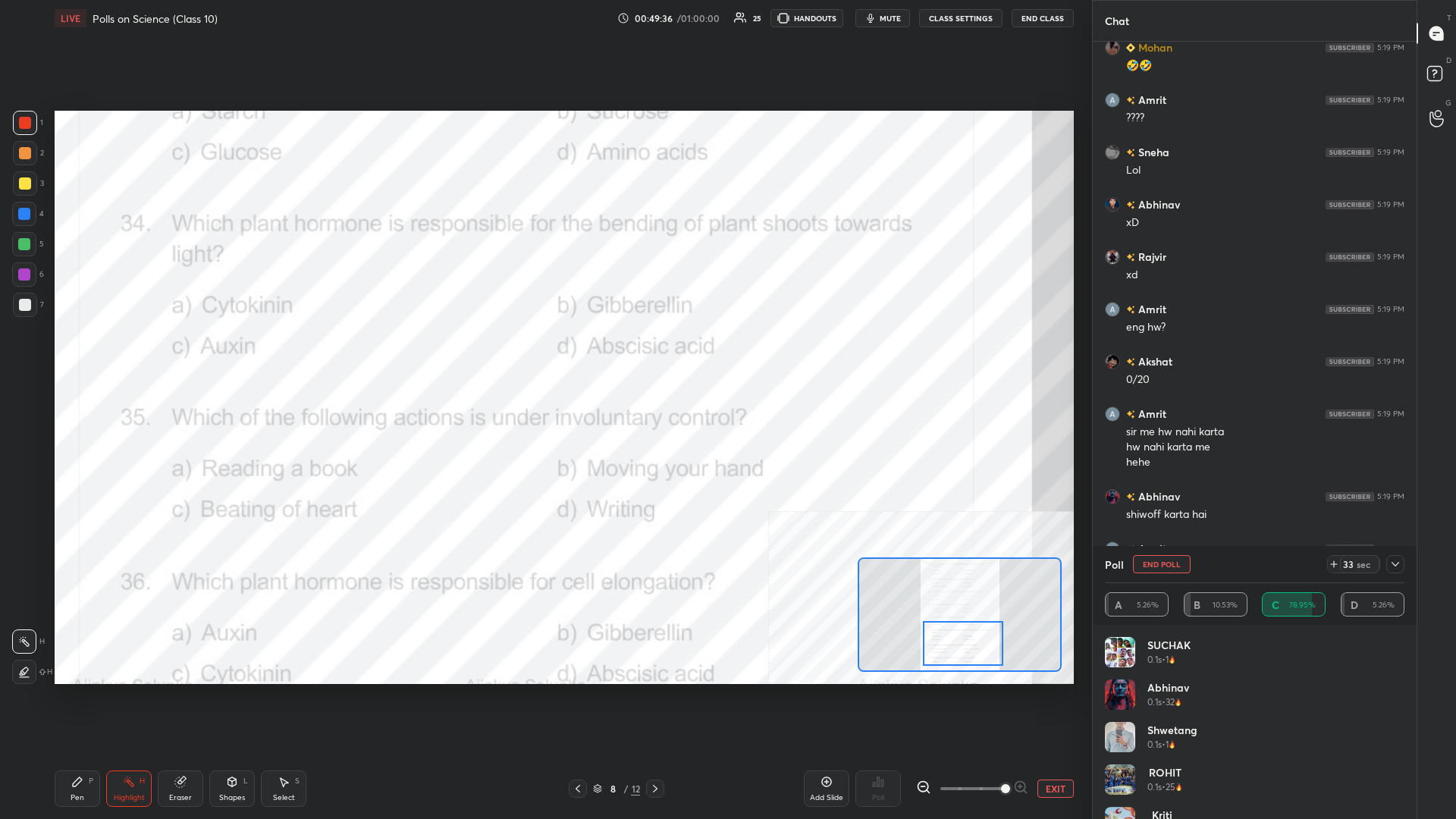
click at [543, 356] on div at bounding box center [1395, 564] width 18 height 18
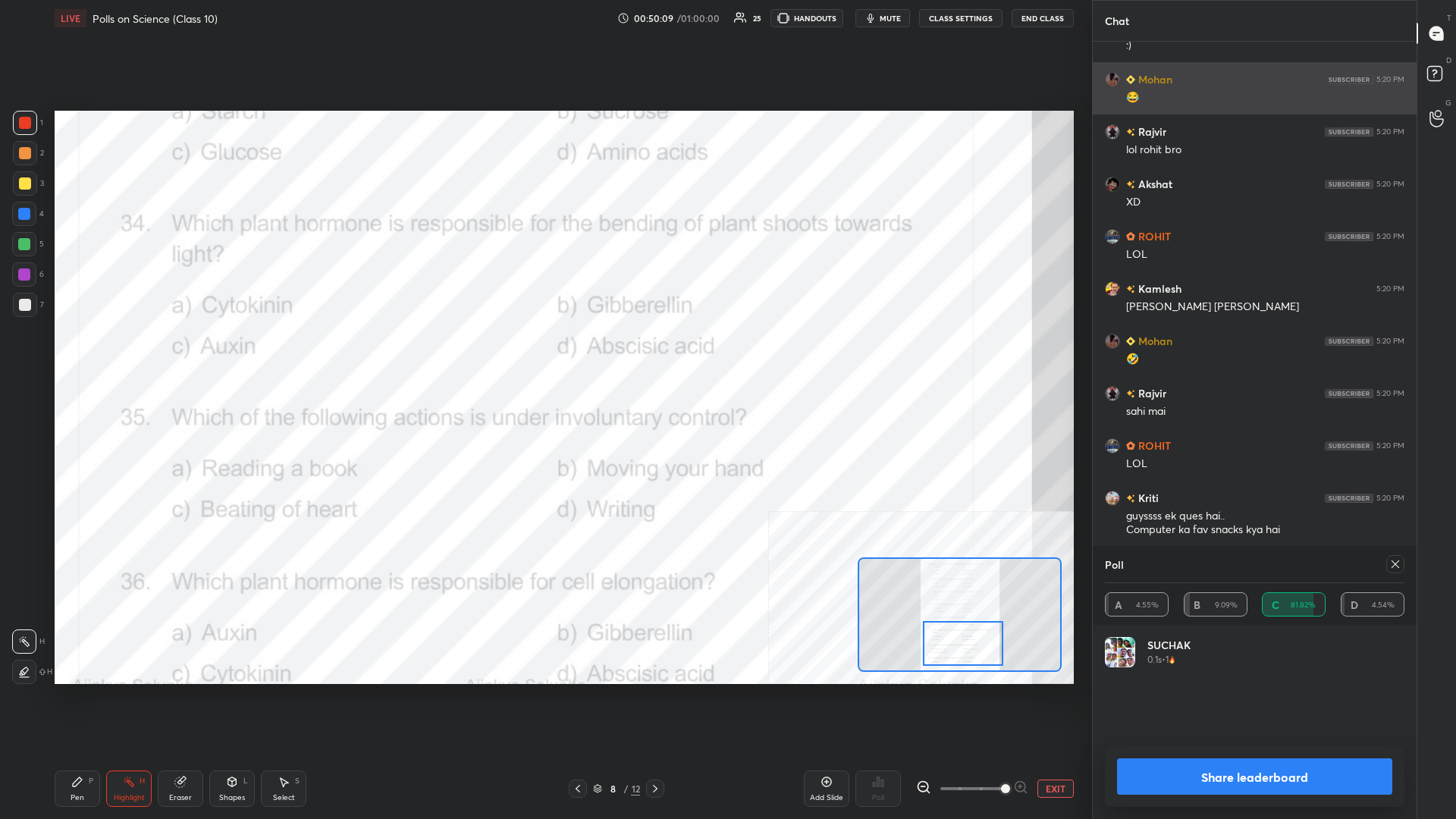
scroll to position [1, 1]
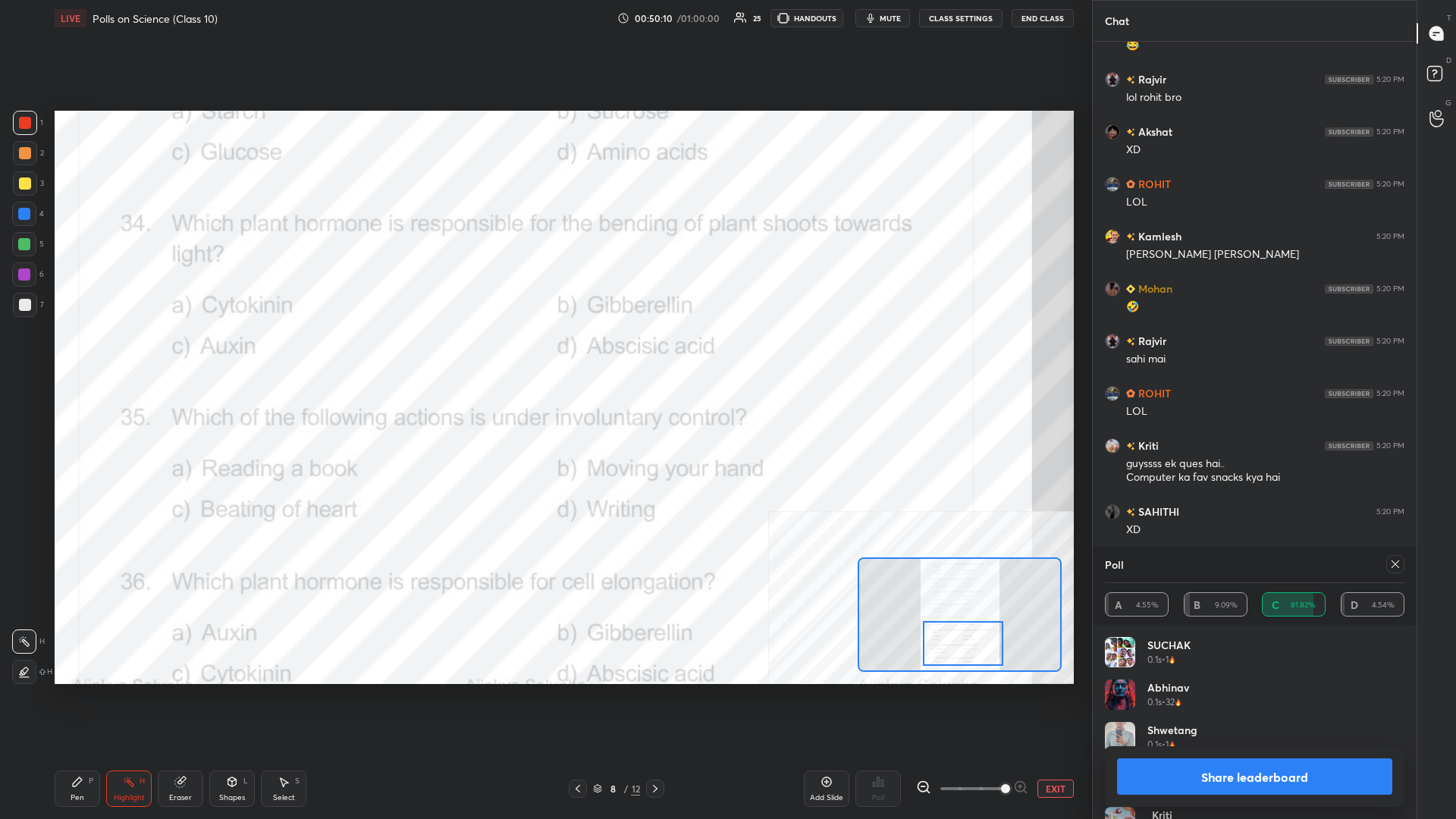
click at [543, 356] on div "Share leaderboard" at bounding box center [1254, 776] width 299 height 61
click at [543, 356] on button "Share leaderboard" at bounding box center [1254, 776] width 276 height 36
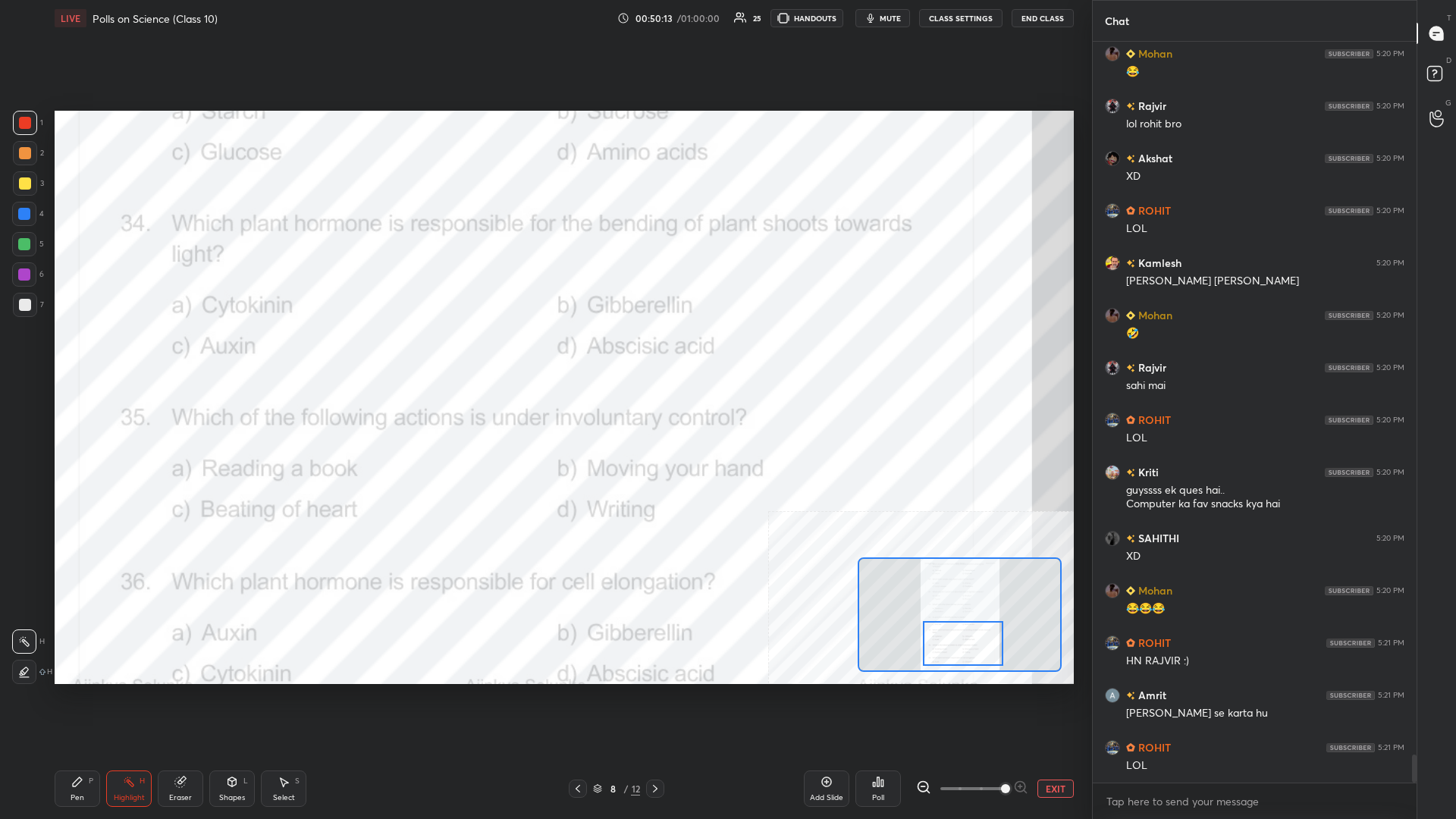
click at [73, 356] on div "Pen P" at bounding box center [78, 788] width 46 height 36
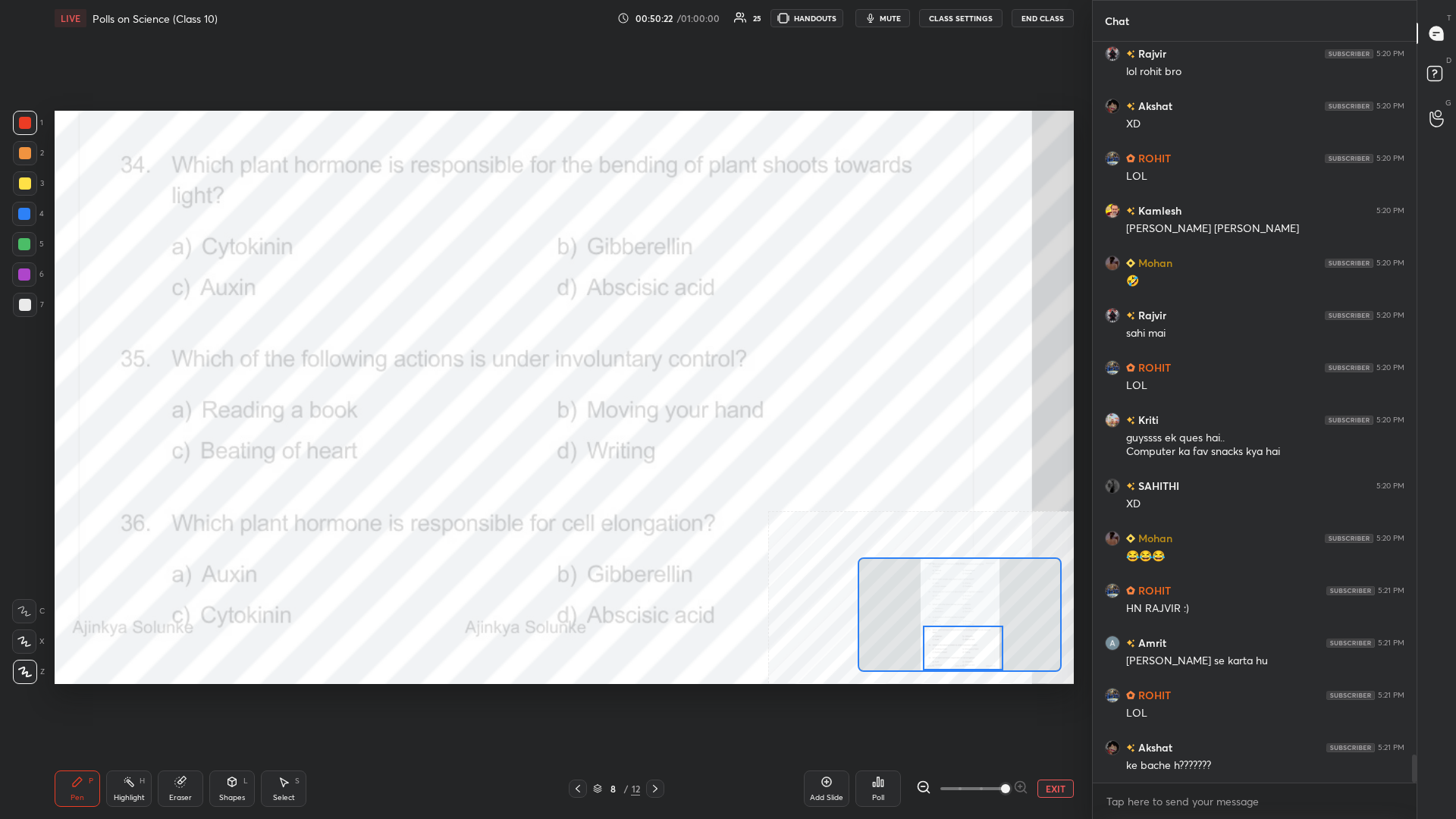
drag, startPoint x: 971, startPoint y: 642, endPoint x: 968, endPoint y: 656, distance: 14.3
click at [543, 356] on div at bounding box center [963, 647] width 80 height 45
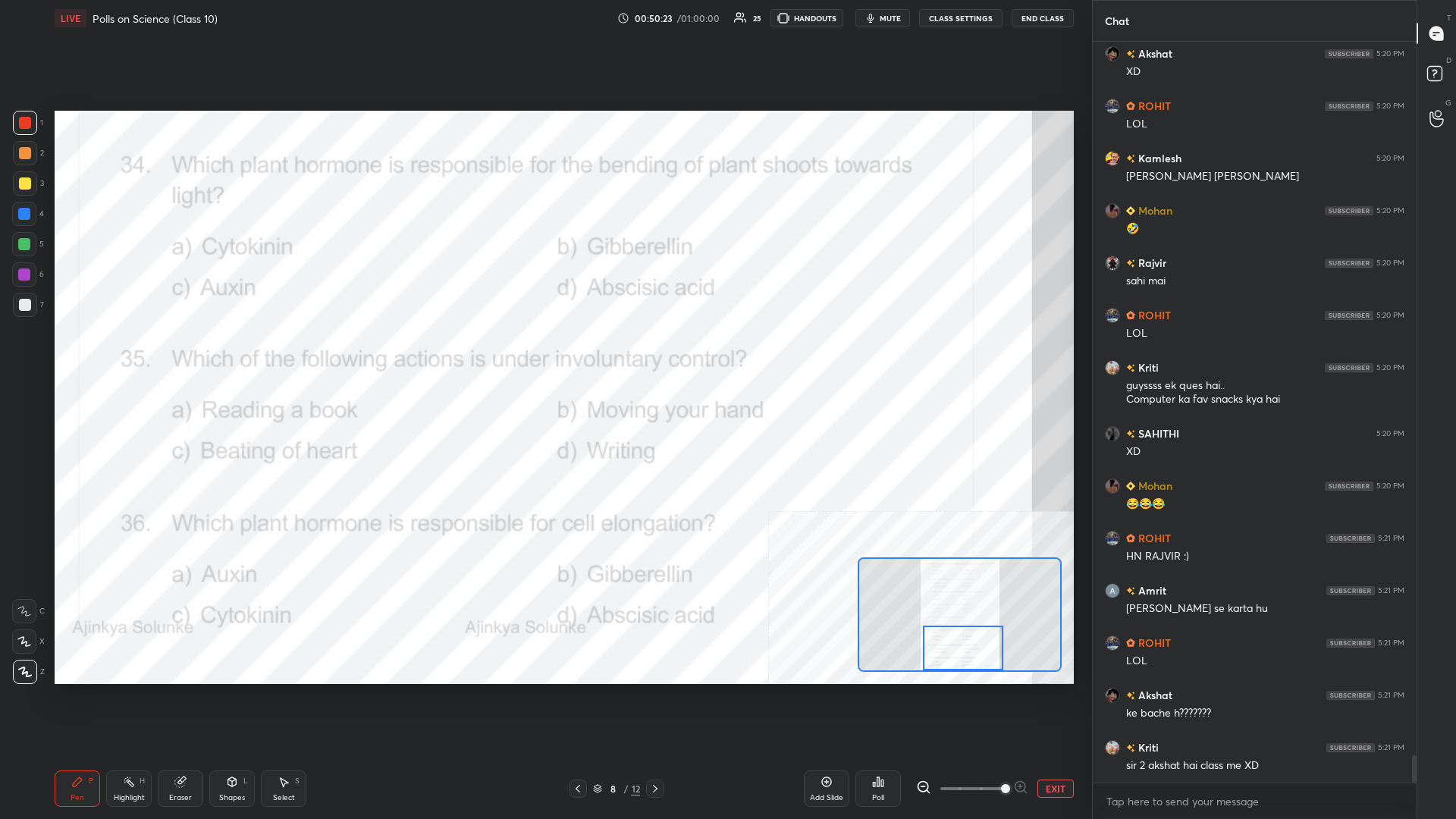
click at [113, 356] on div "Highlight H" at bounding box center [129, 788] width 46 height 36
click at [543, 356] on div "Poll" at bounding box center [878, 788] width 46 height 36
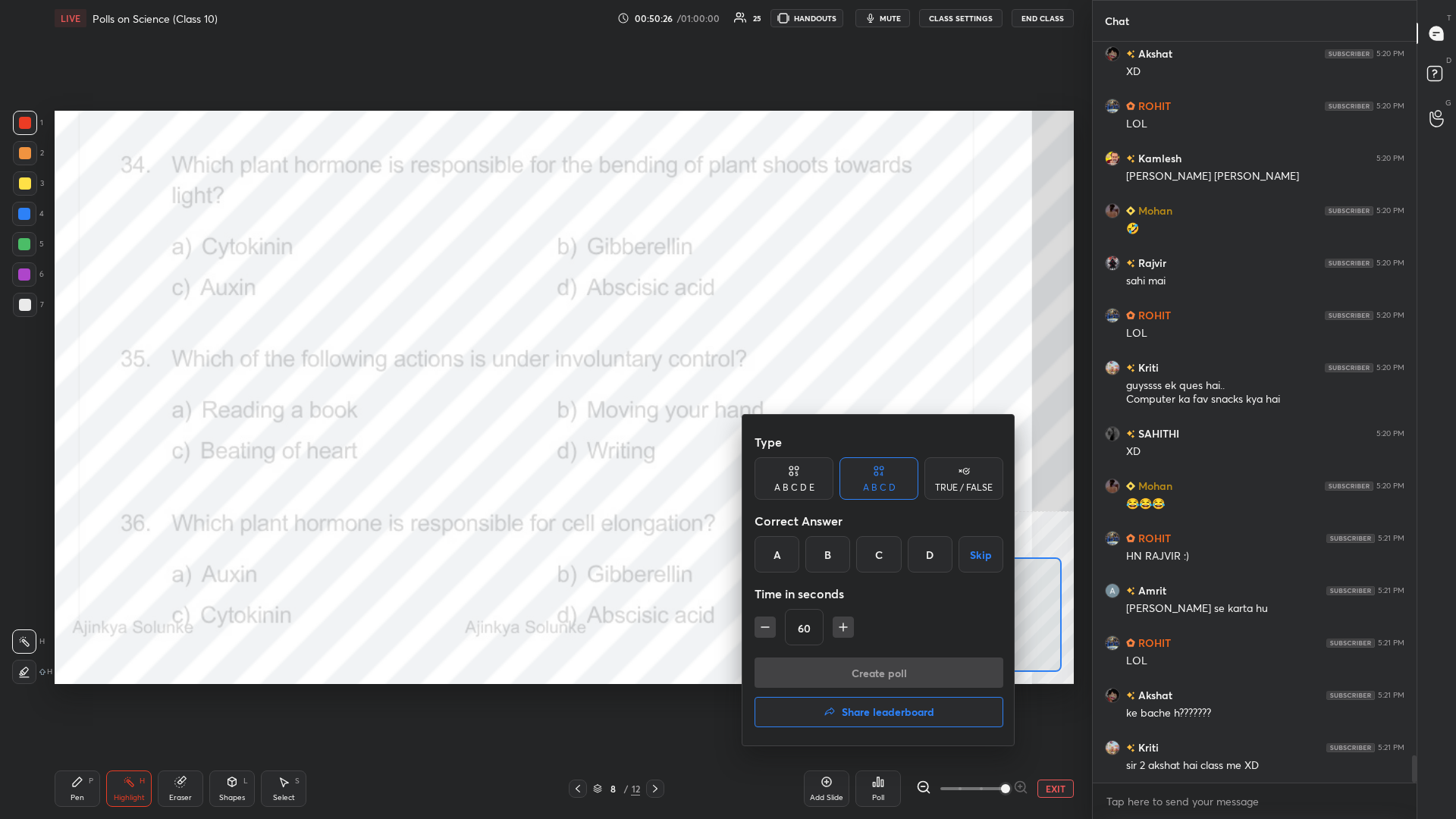
click at [543, 356] on div "C" at bounding box center [878, 554] width 45 height 36
click at [543, 356] on button "Create poll" at bounding box center [879, 672] width 248 height 30
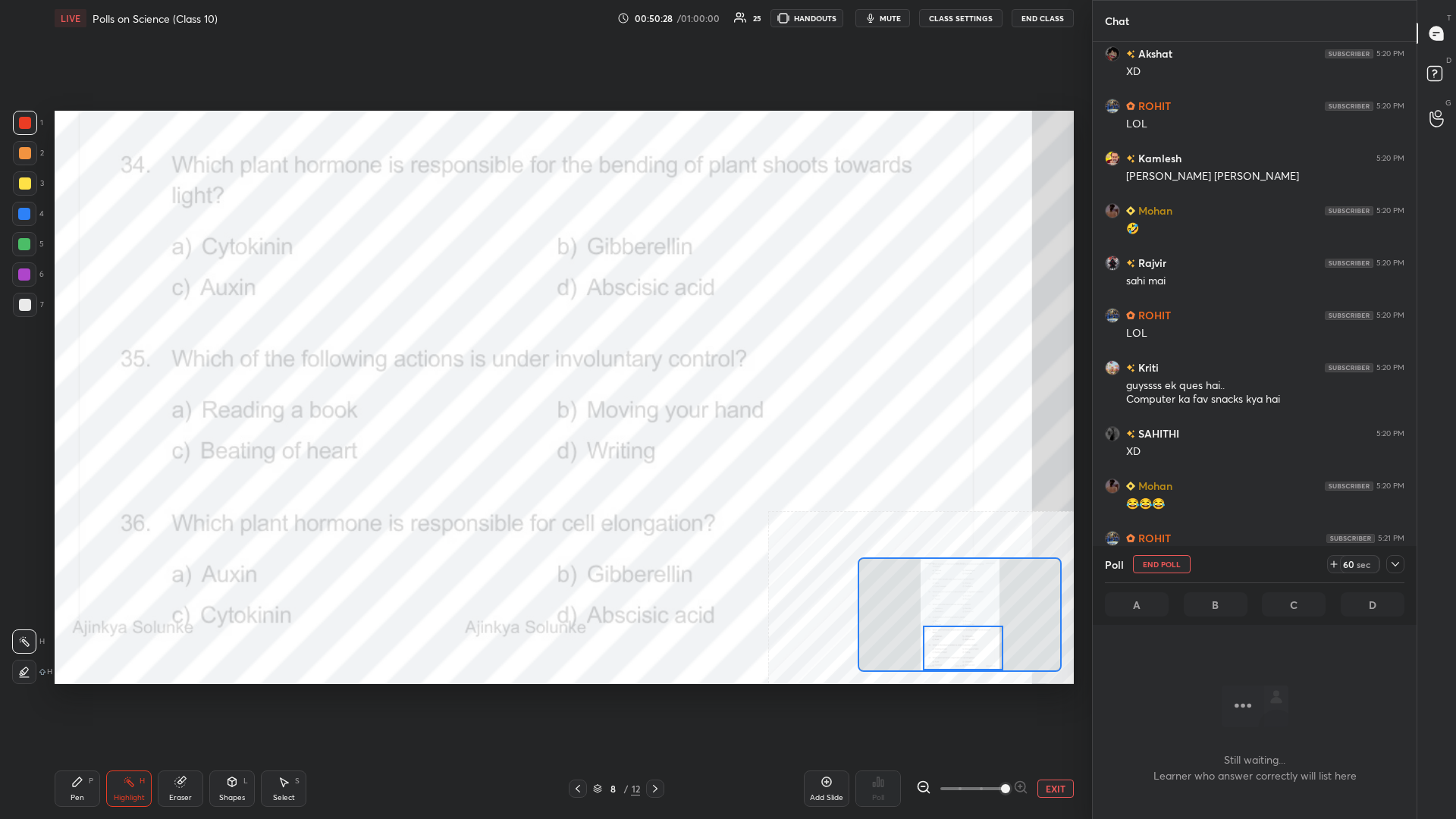
click at [543, 356] on icon at bounding box center [1395, 564] width 12 height 12
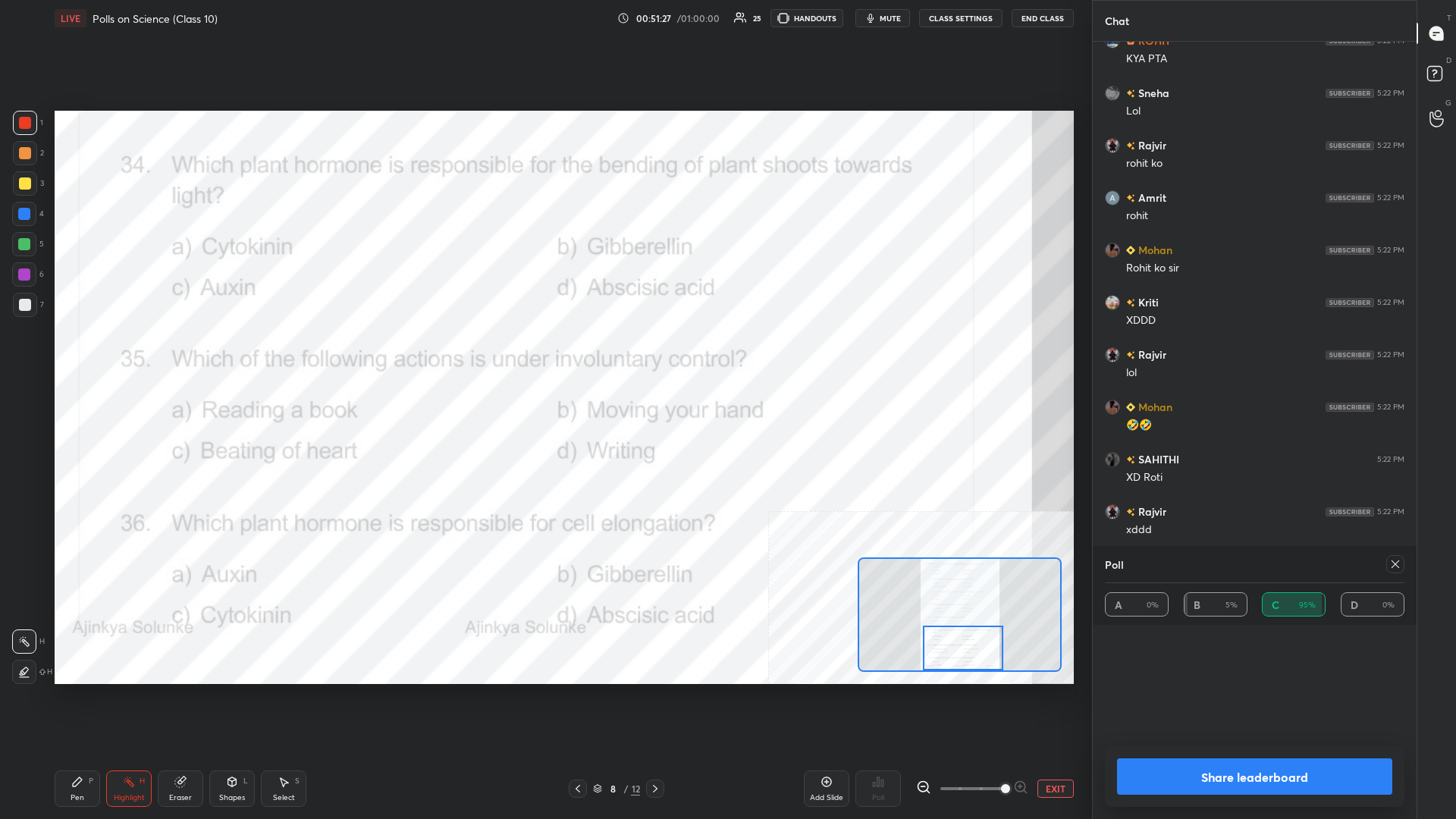
scroll to position [0, 1]
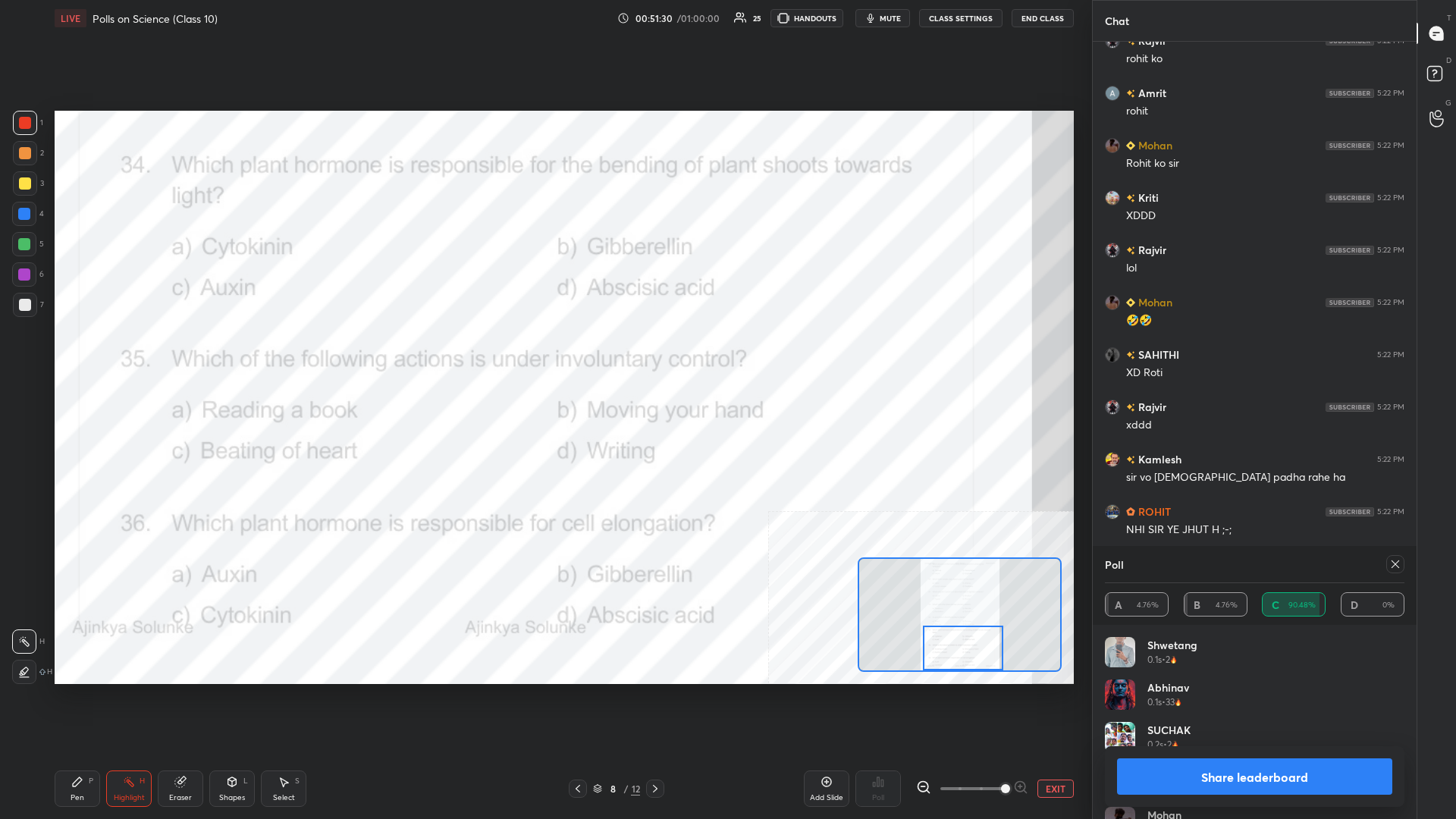
click at [543, 356] on button "Share leaderboard" at bounding box center [1254, 776] width 276 height 36
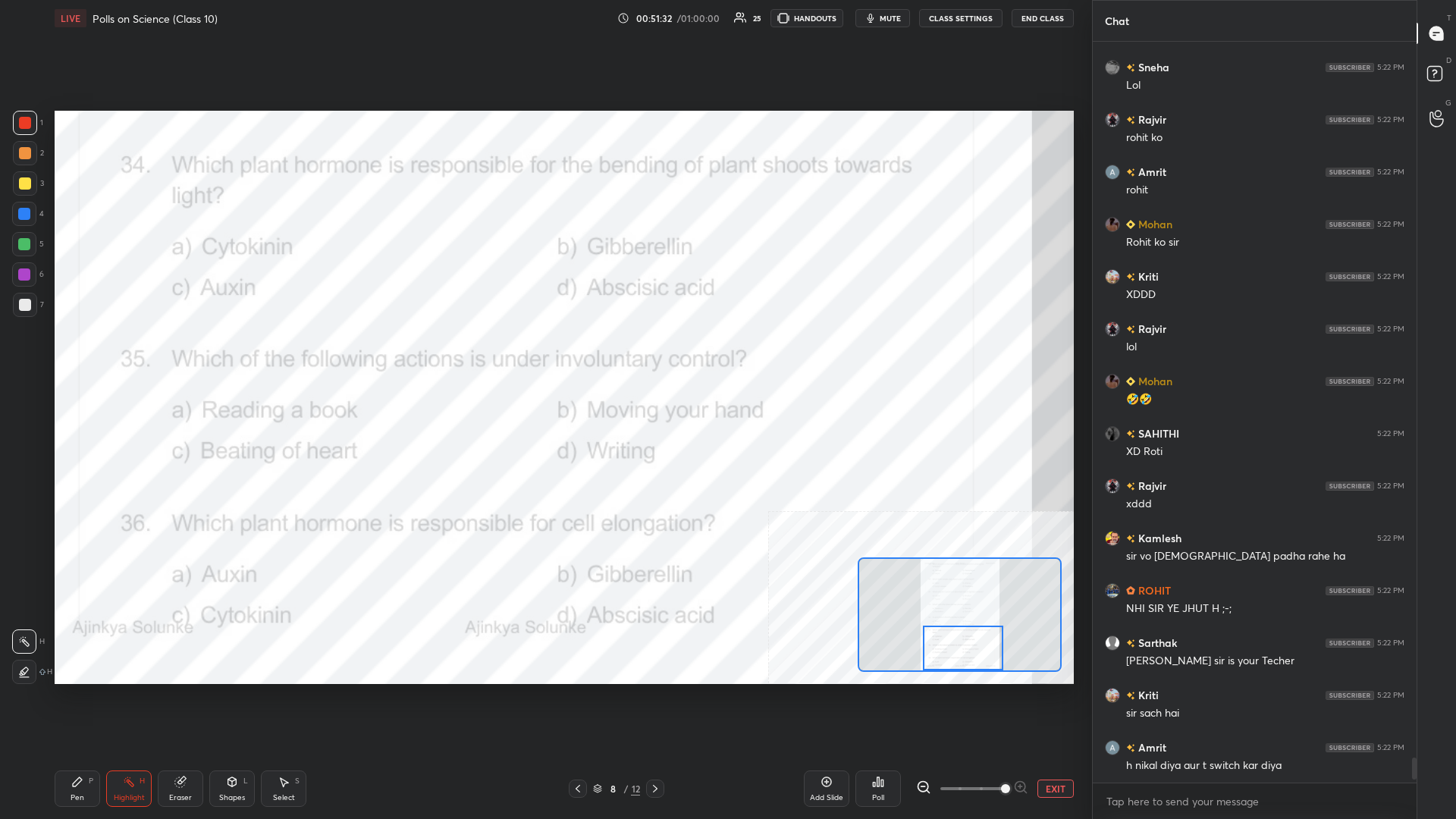
click at [74, 356] on icon at bounding box center [78, 782] width 9 height 9
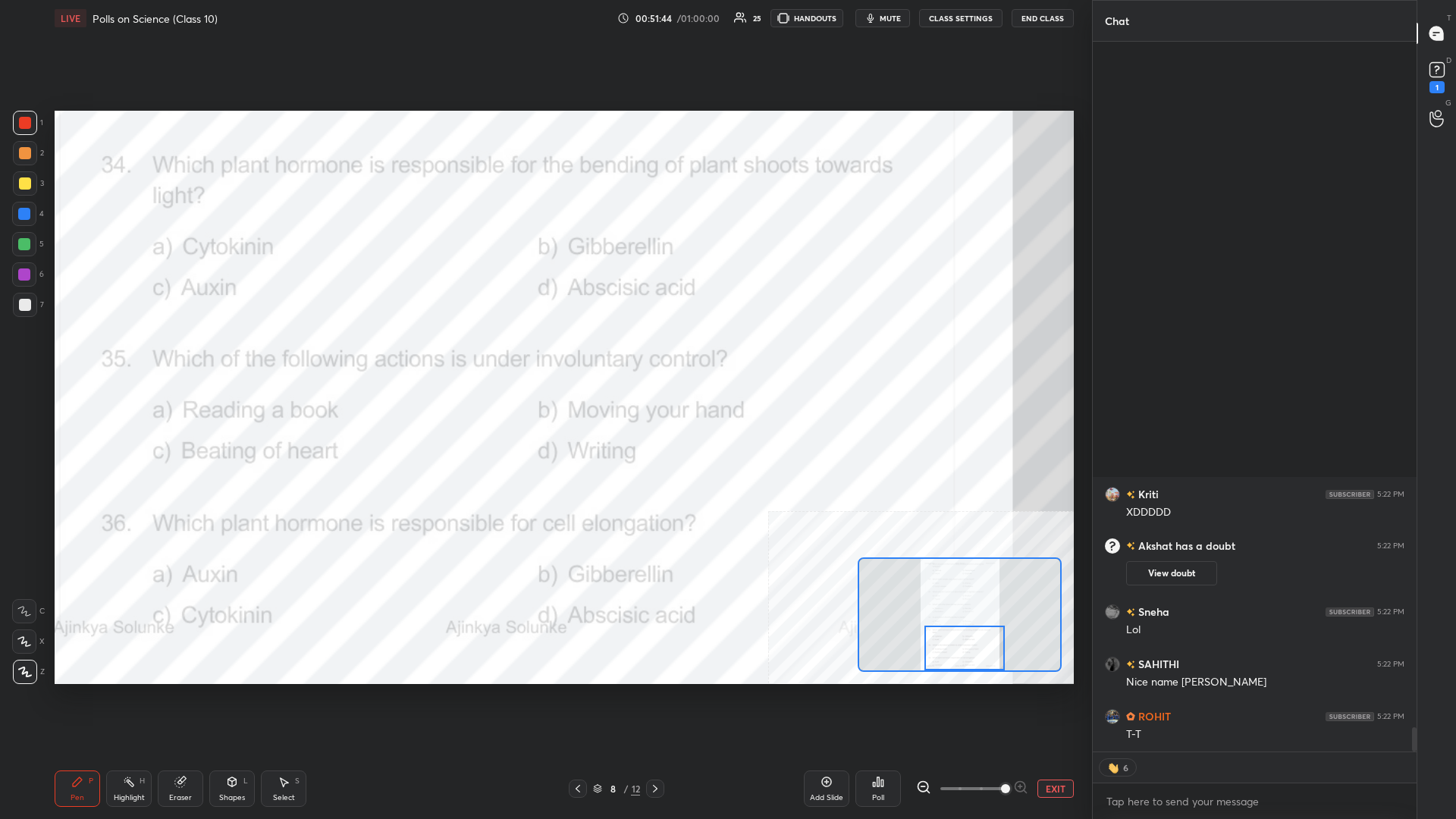
click at [543, 356] on div at bounding box center [965, 647] width 80 height 45
click at [136, 356] on div "Highlight H" at bounding box center [129, 788] width 46 height 36
click at [543, 356] on icon at bounding box center [882, 783] width 3 height 7
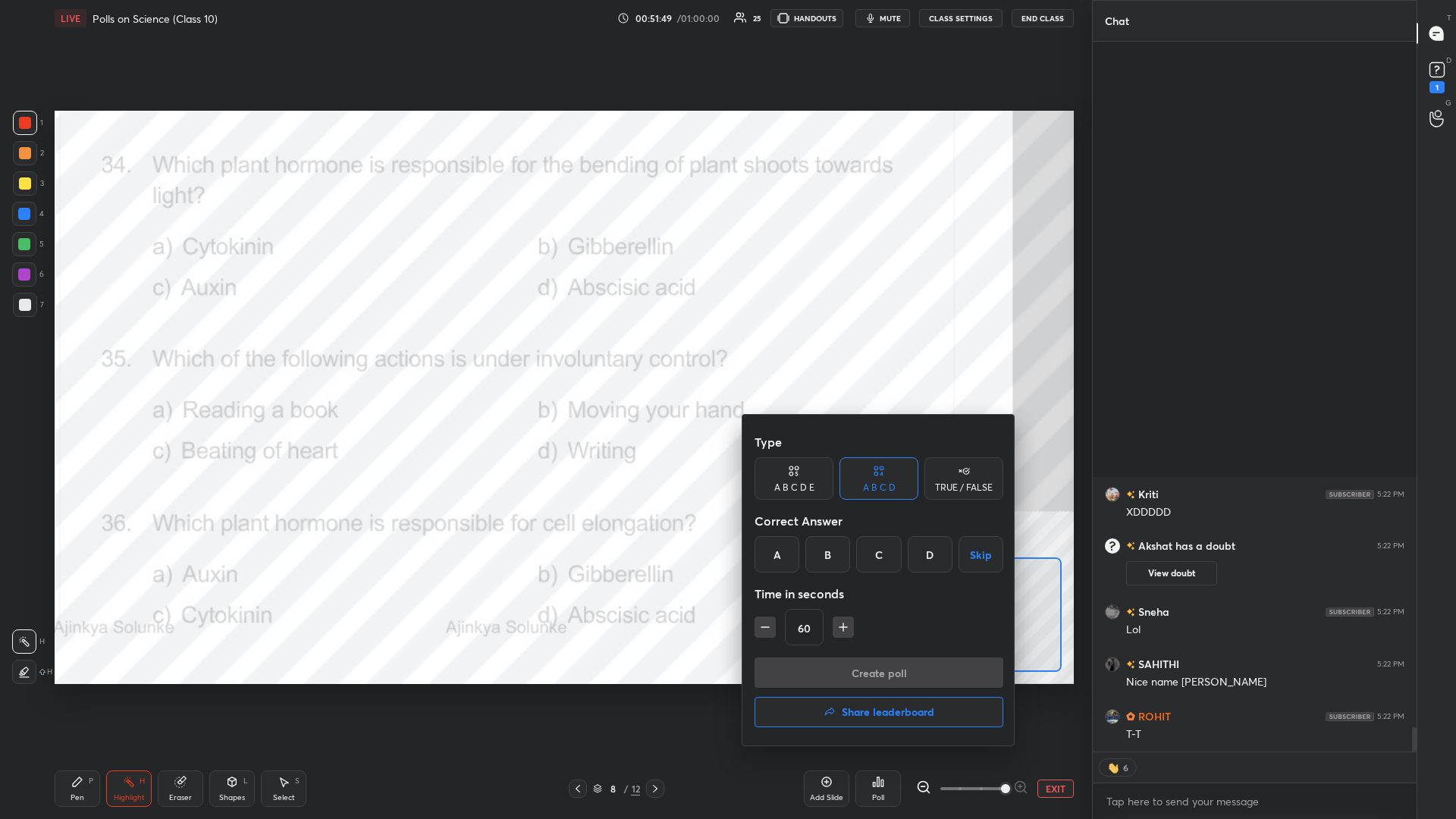
click at [543, 356] on div "Time in seconds" at bounding box center [879, 594] width 248 height 30
click at [543, 356] on div "A" at bounding box center [777, 554] width 45 height 36
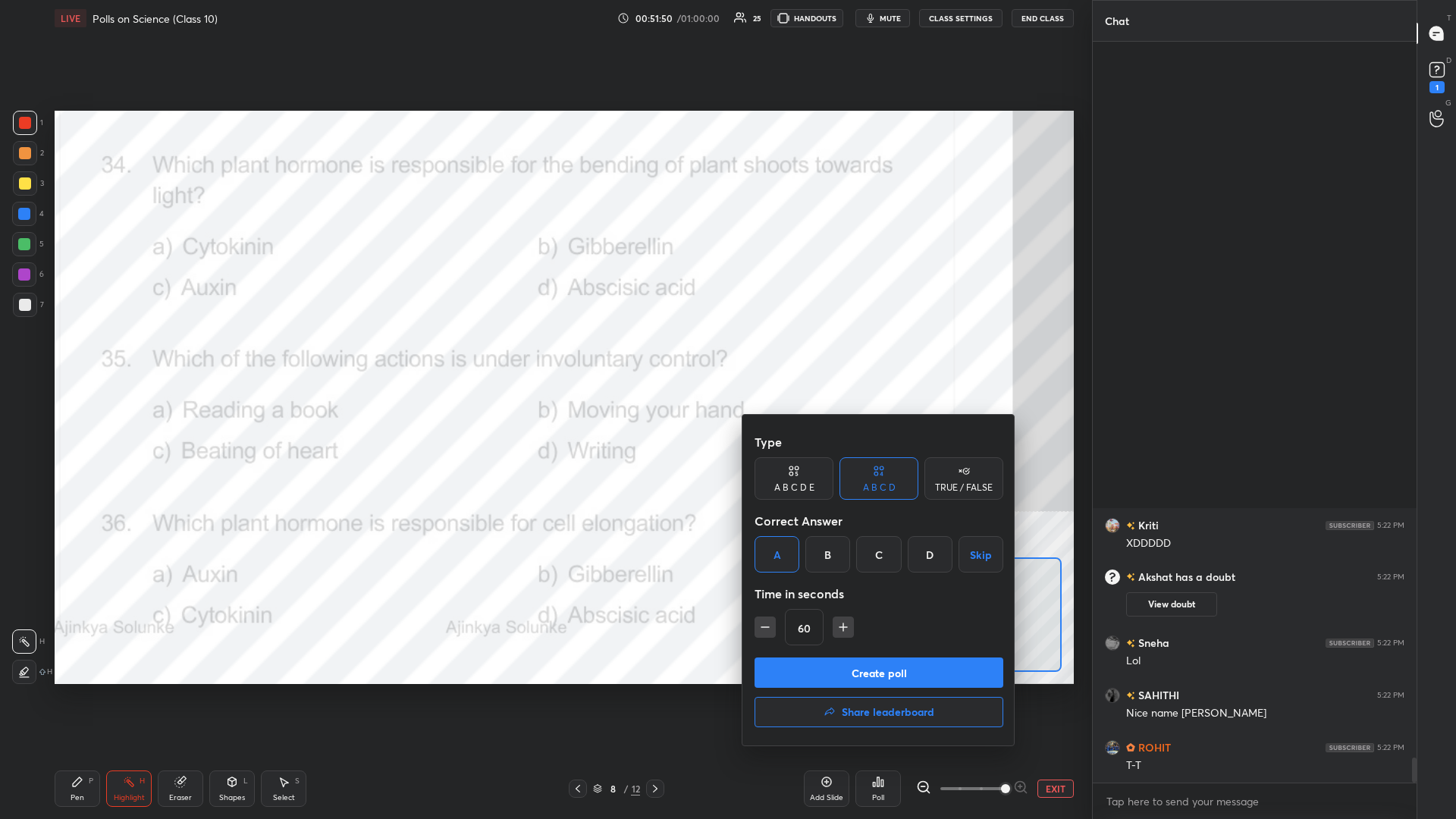
click at [543, 356] on button "Create poll" at bounding box center [879, 672] width 248 height 30
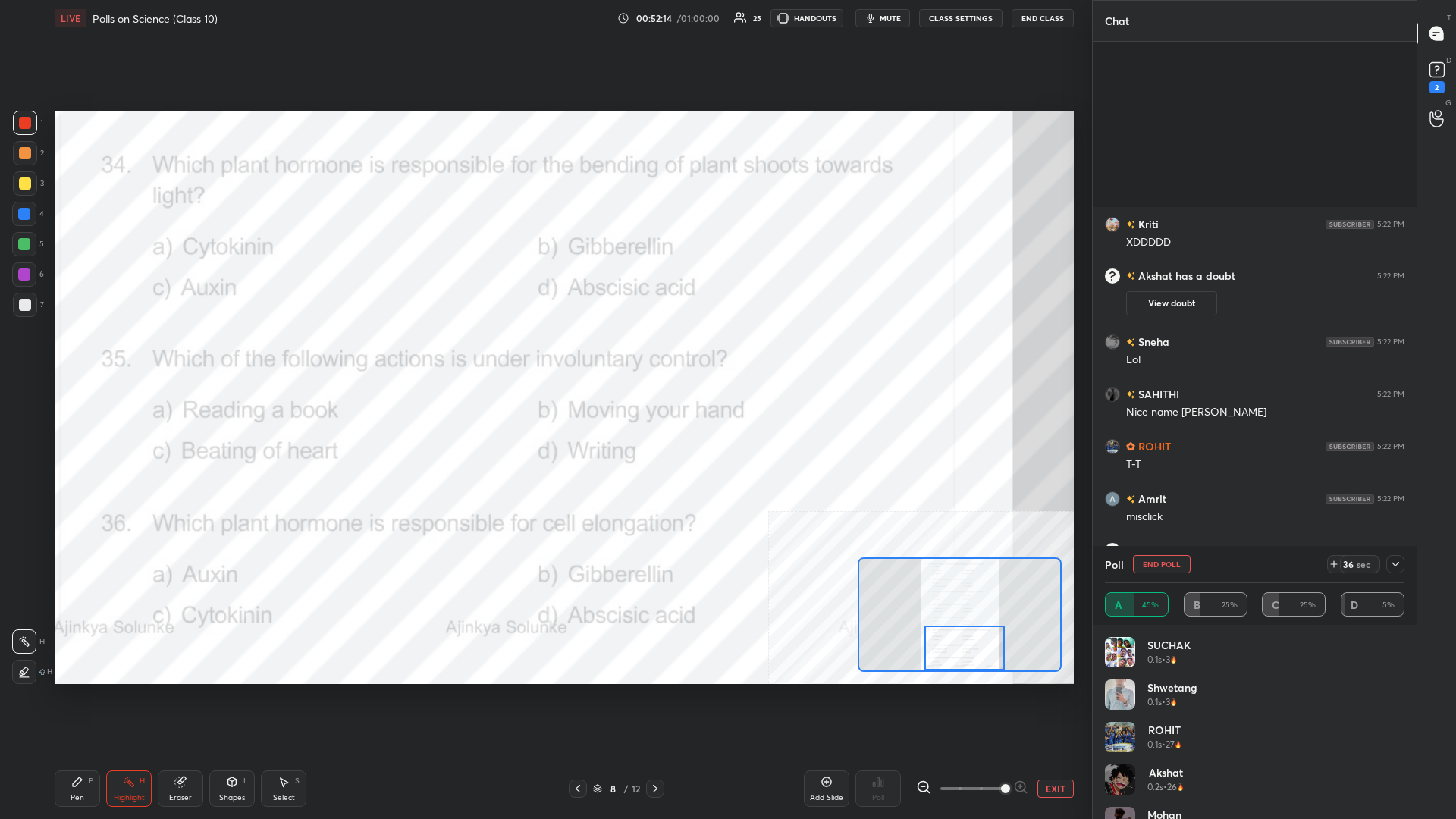
click at [543, 356] on div "Setting up your live class Poll for secs No correct answer Start poll" at bounding box center [564, 397] width 1031 height 722
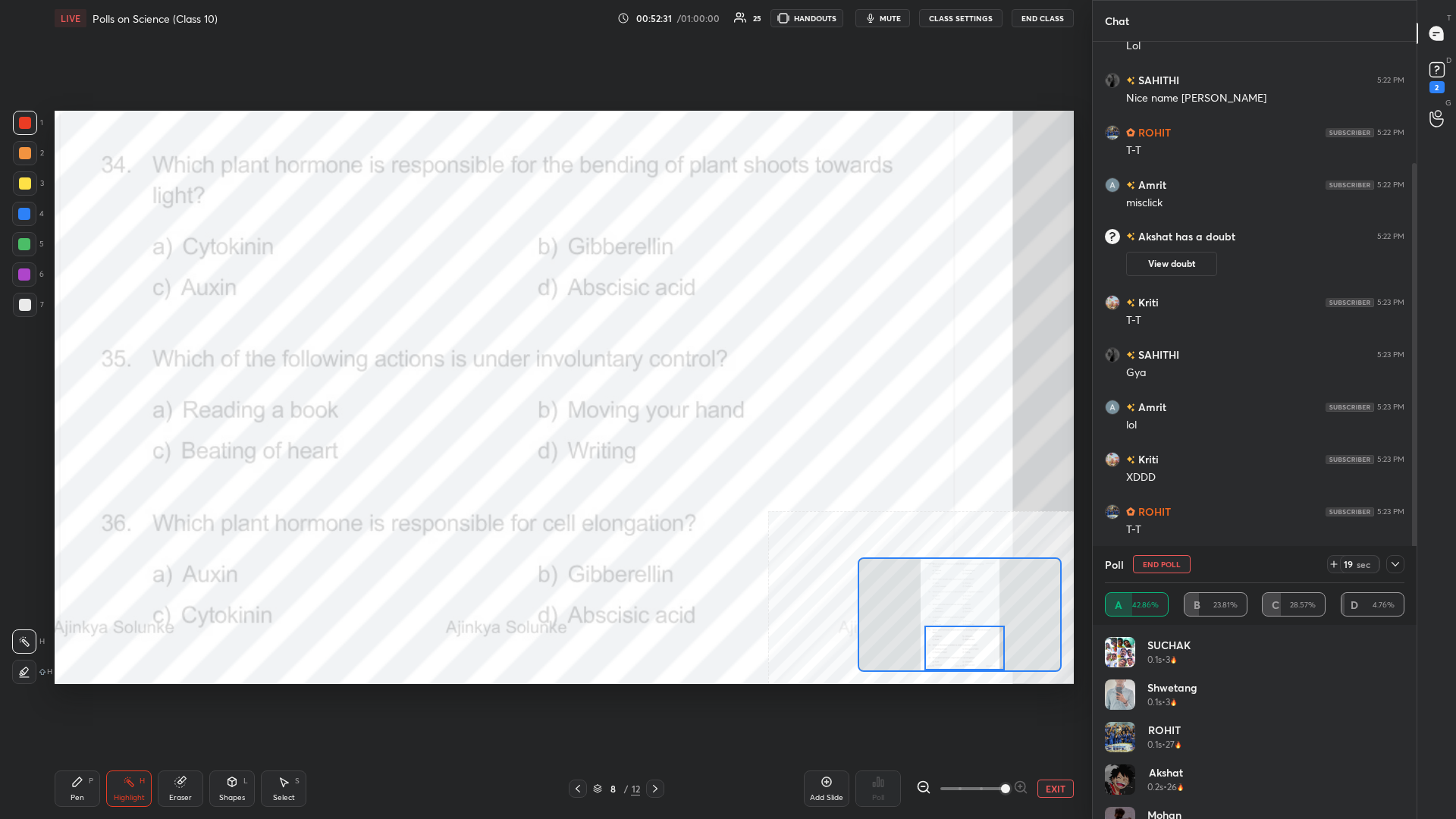
click at [543, 356] on icon at bounding box center [1395, 564] width 12 height 12
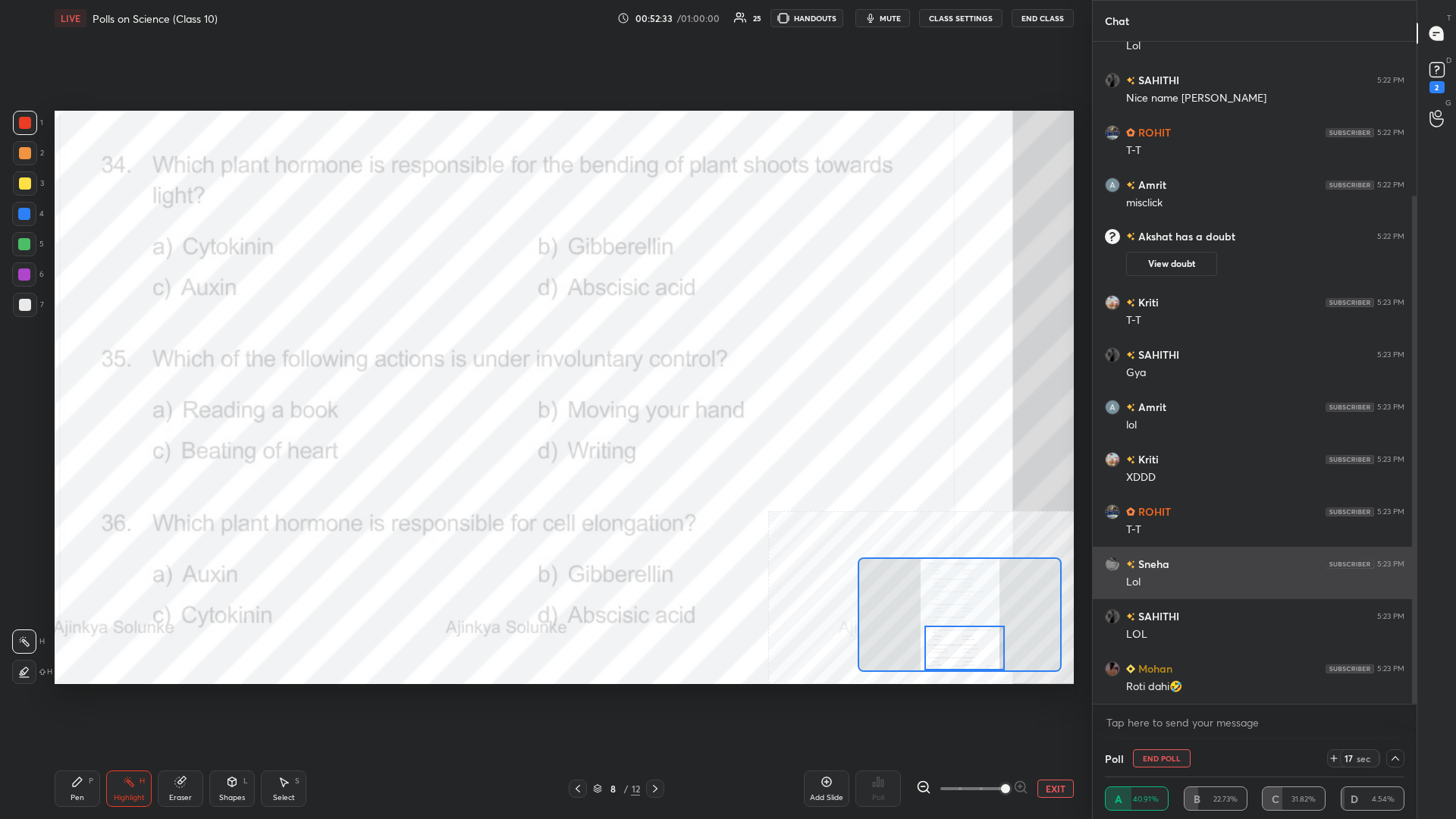
scroll to position [201, 0]
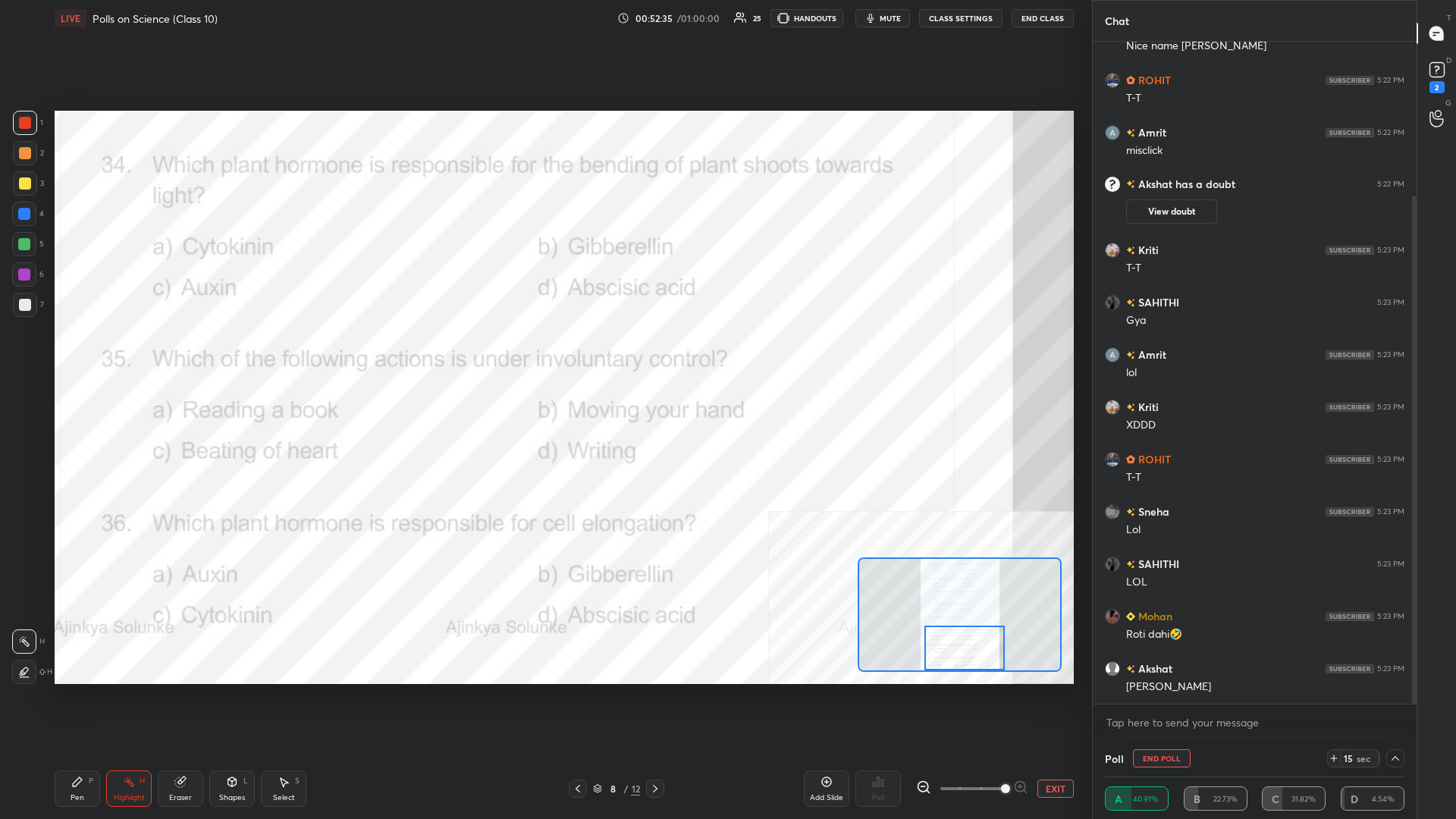
click at [87, 356] on div "Pen P" at bounding box center [78, 788] width 46 height 36
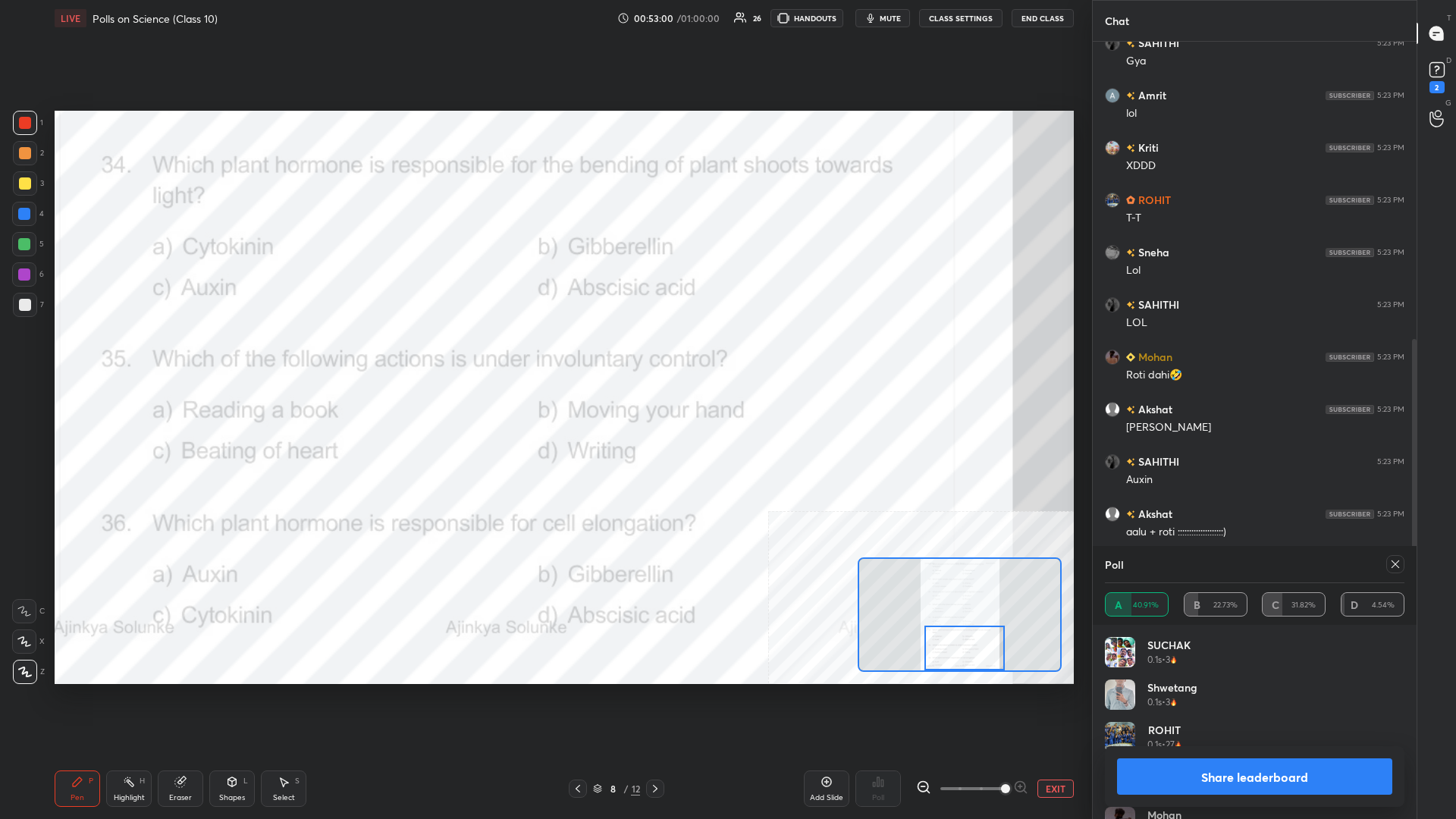
scroll to position [540, 0]
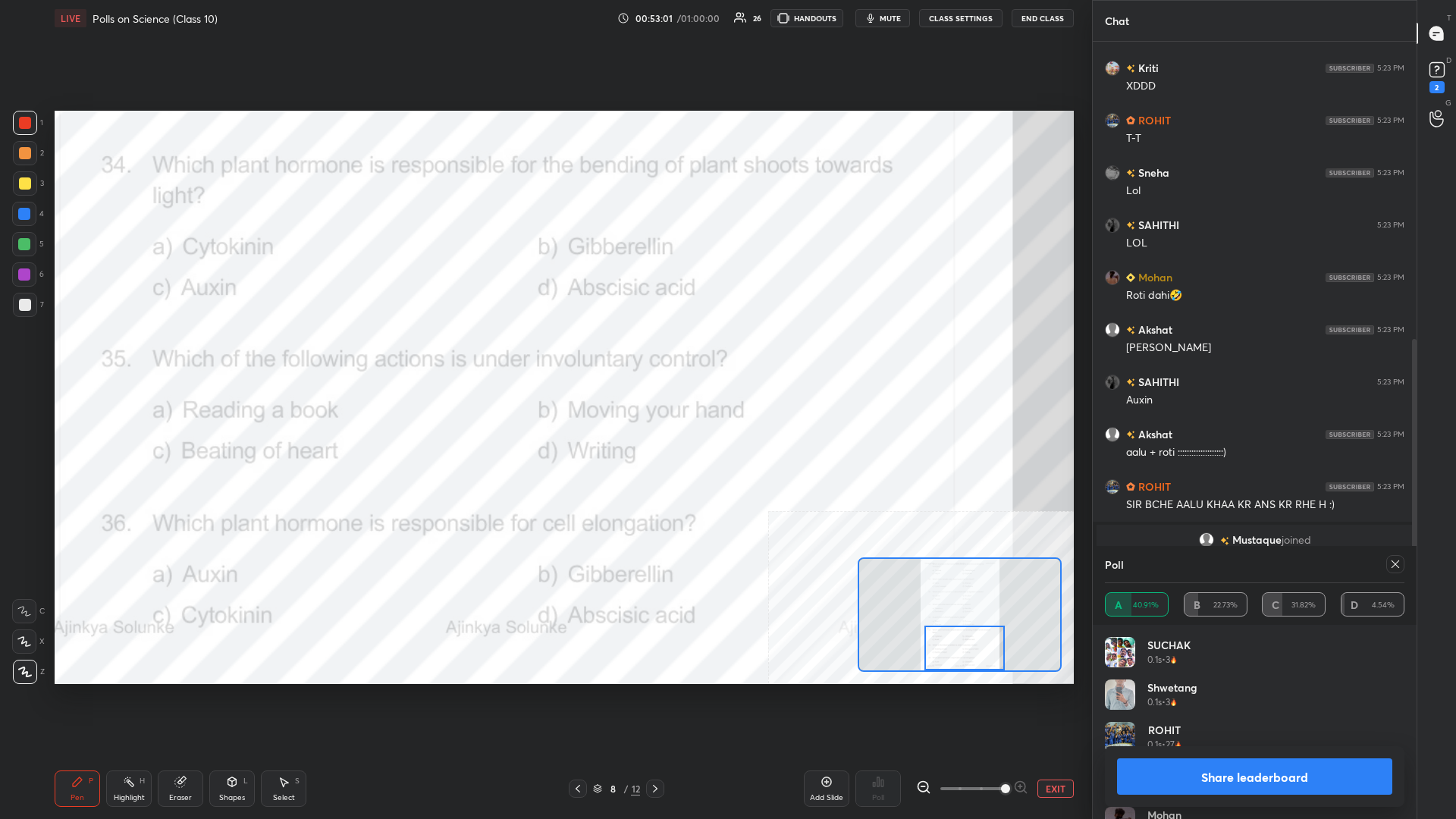
click at [543, 356] on button "Share leaderboard" at bounding box center [1254, 776] width 276 height 36
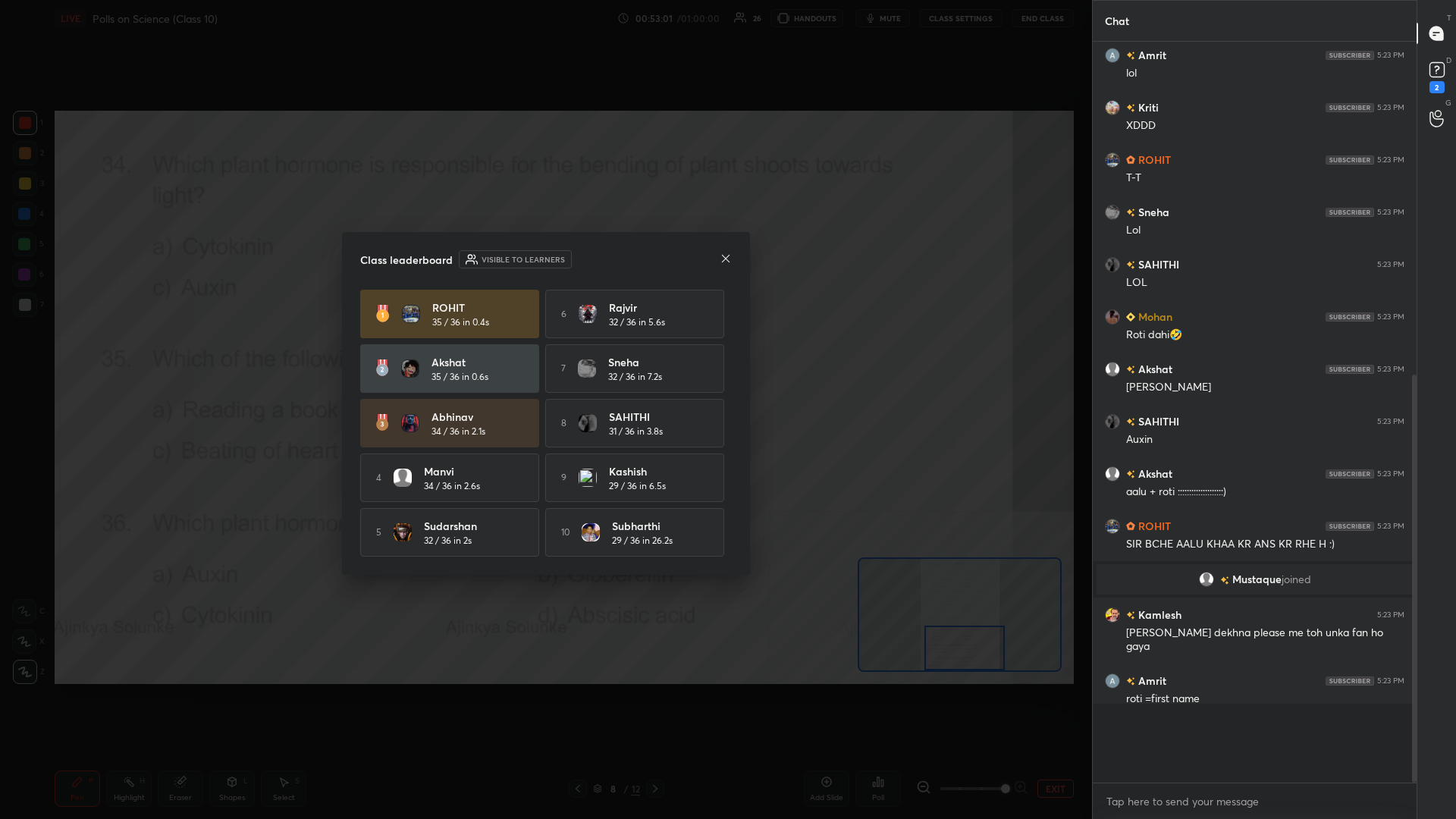
scroll to position [736, 324]
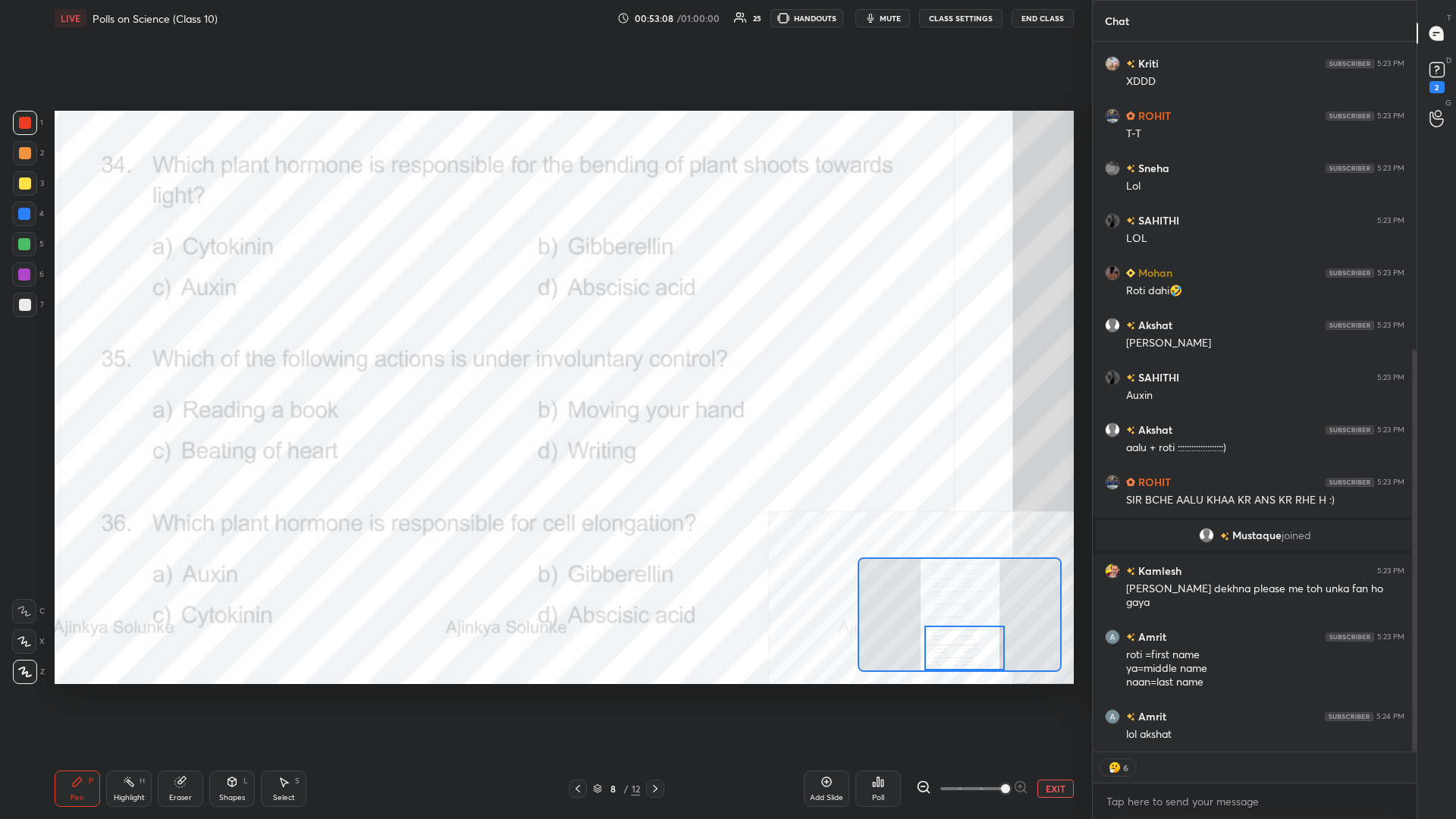
click at [543, 356] on button "EXIT" at bounding box center [1055, 788] width 36 height 18
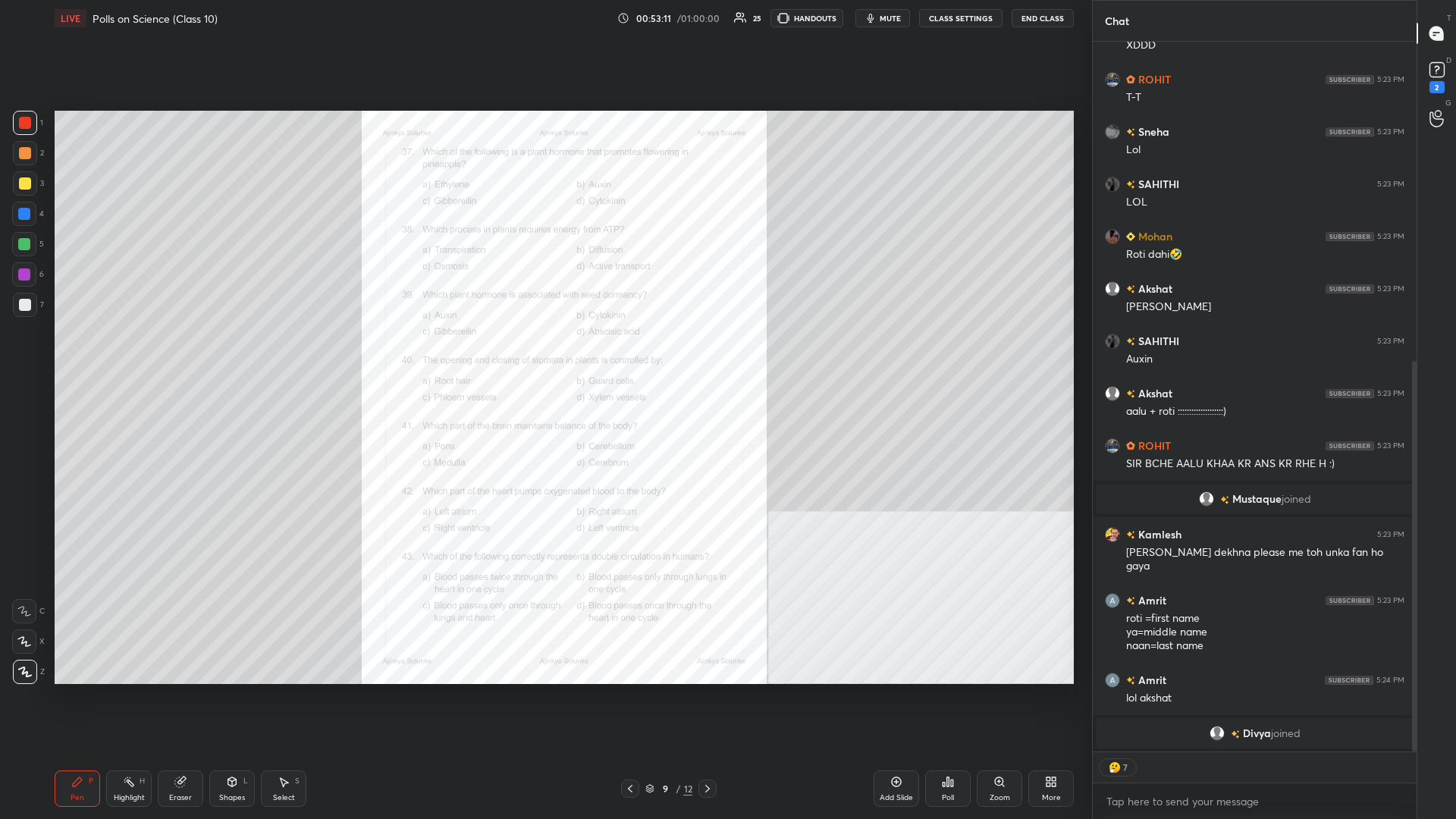
click at [543, 356] on div "Zoom" at bounding box center [1000, 788] width 46 height 36
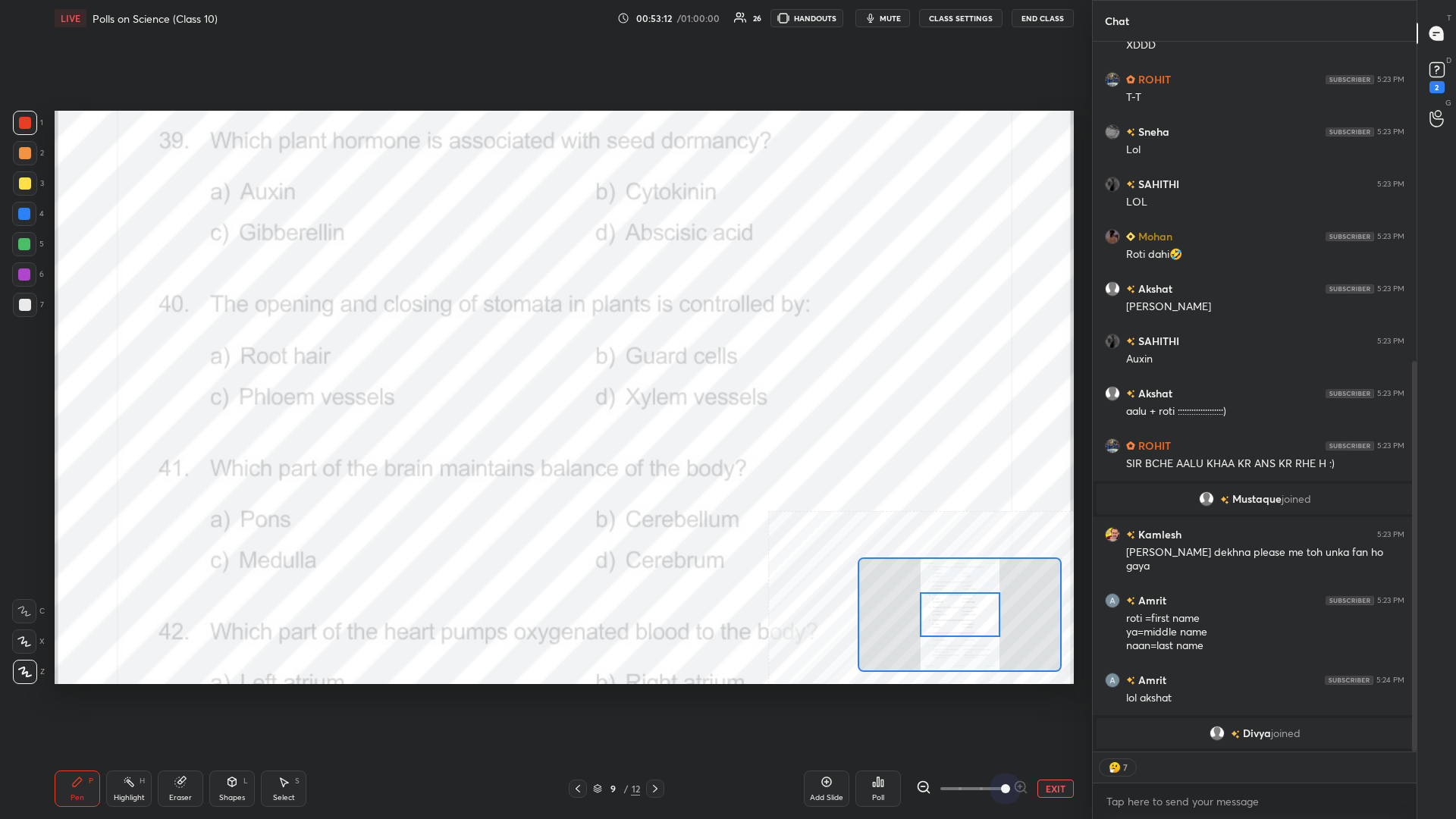
drag, startPoint x: 990, startPoint y: 786, endPoint x: 1029, endPoint y: 786, distance: 39.0
click at [543, 356] on div "EXIT" at bounding box center [994, 788] width 158 height 18
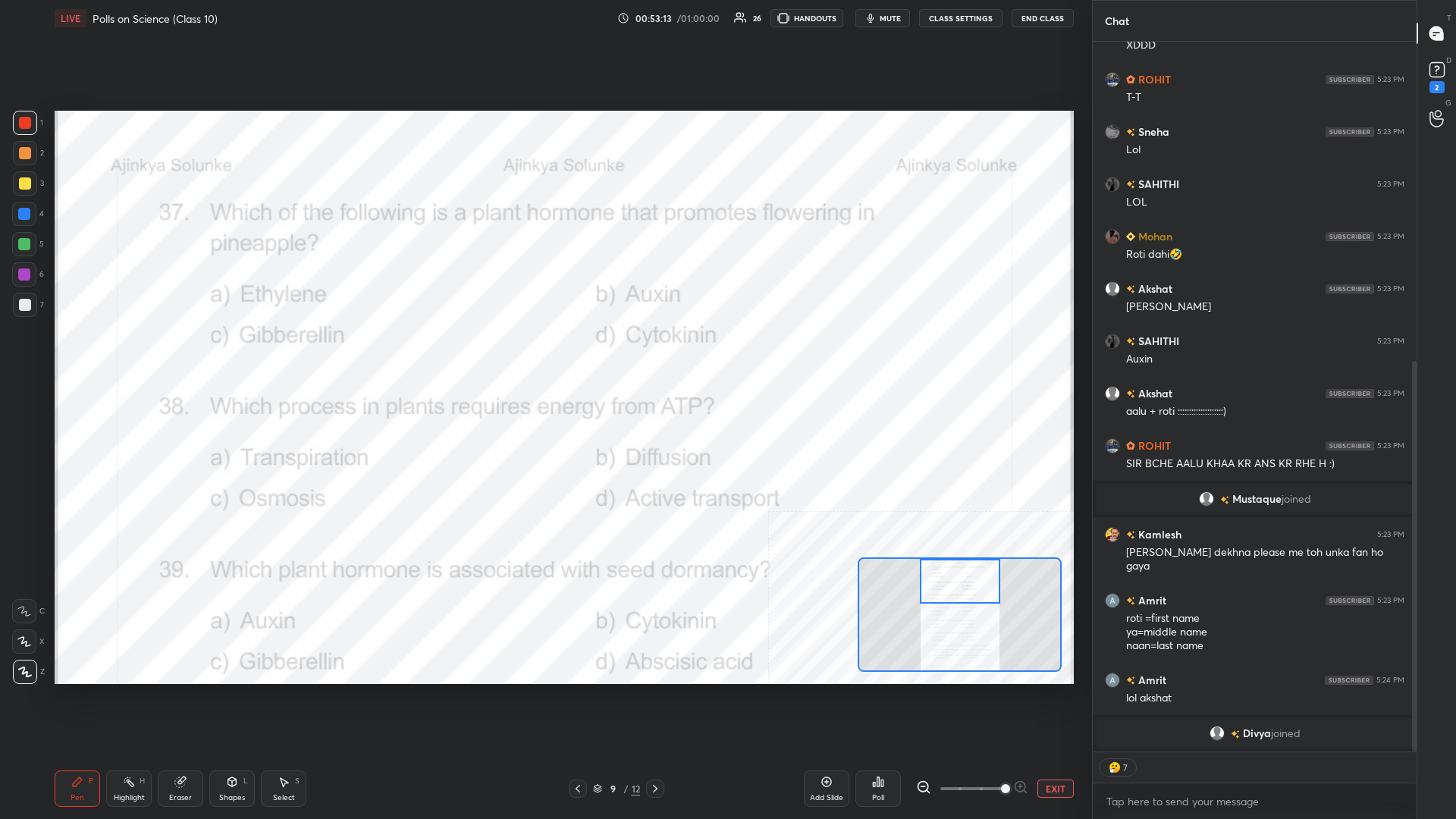
drag, startPoint x: 952, startPoint y: 623, endPoint x: 952, endPoint y: 574, distance: 49.0
click at [543, 356] on div at bounding box center [959, 581] width 80 height 45
click at [129, 356] on icon at bounding box center [129, 782] width 12 height 12
click at [543, 356] on div "Poll" at bounding box center [878, 788] width 46 height 36
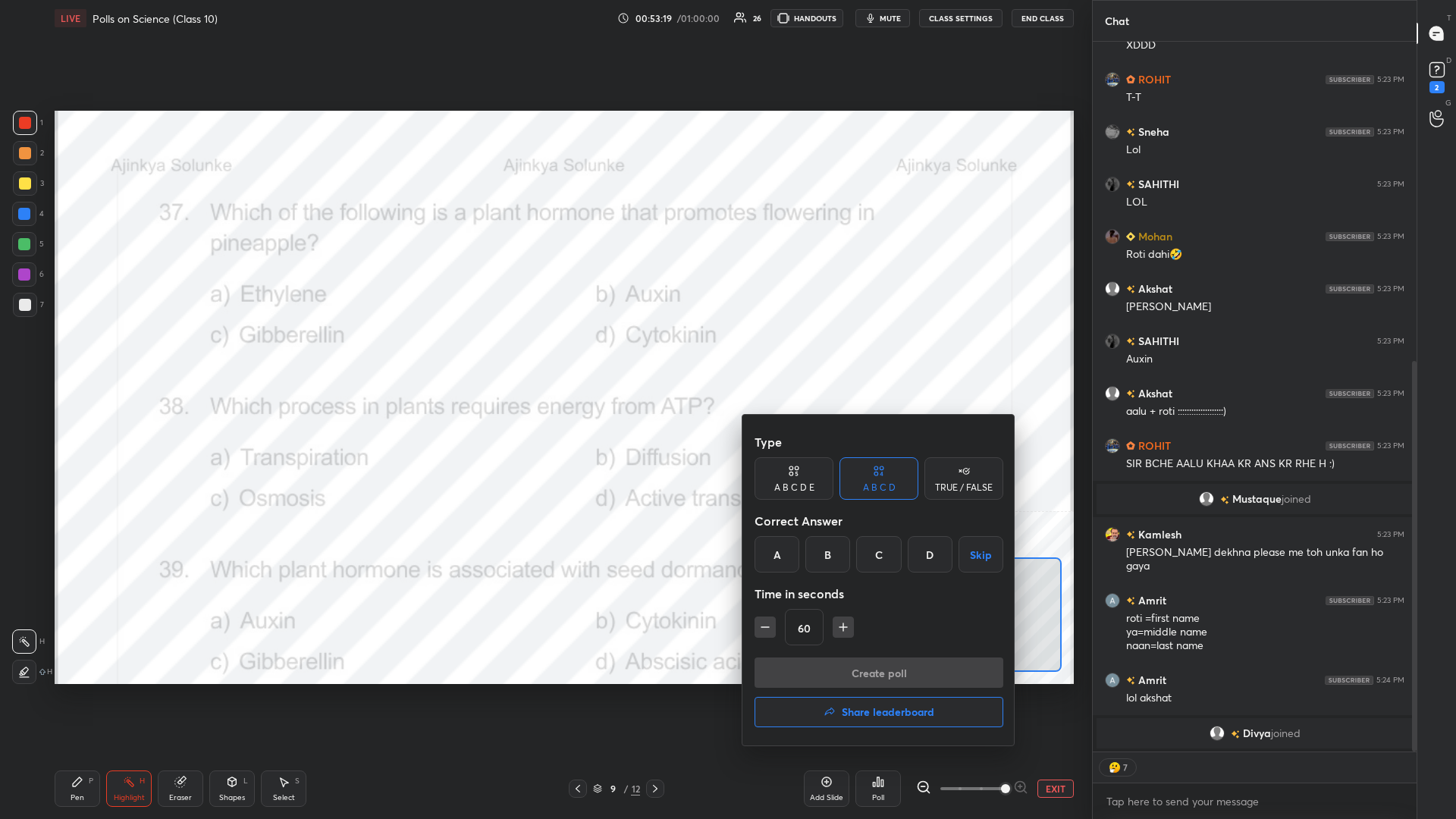
click at [543, 356] on div "A" at bounding box center [777, 554] width 45 height 36
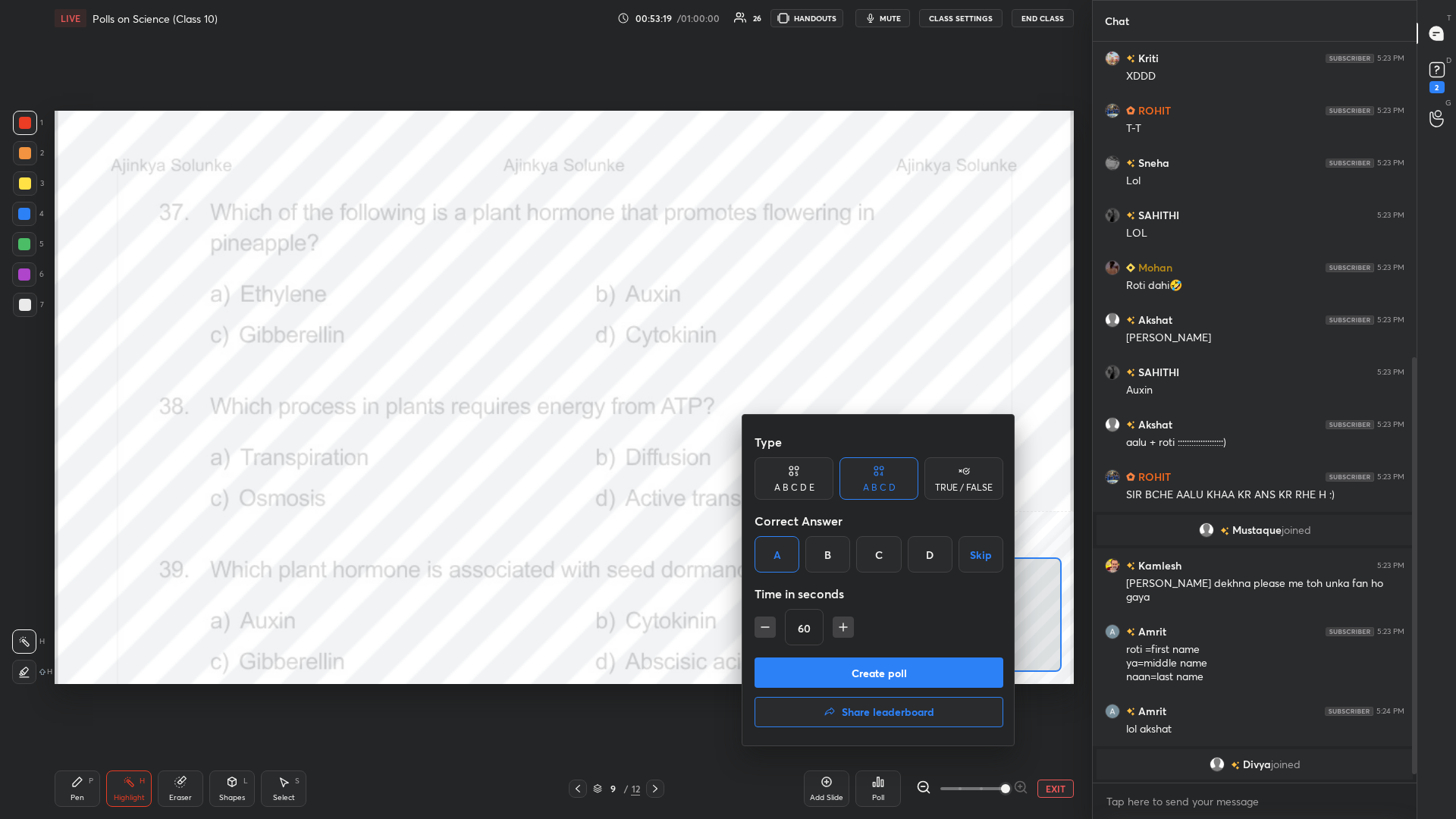
click at [543, 356] on button "Create poll" at bounding box center [879, 672] width 248 height 30
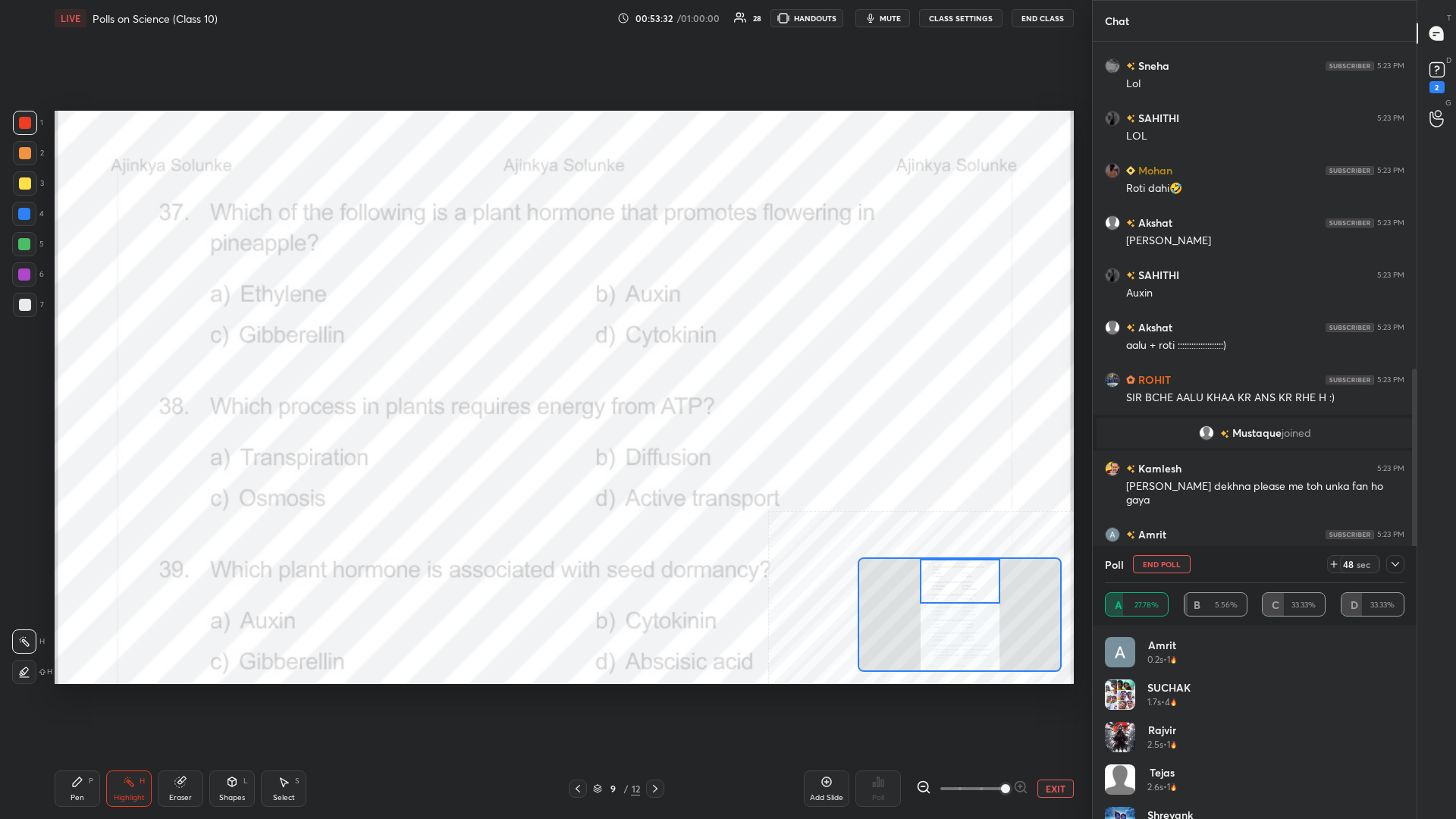
click at [543, 356] on icon at bounding box center [1395, 564] width 12 height 12
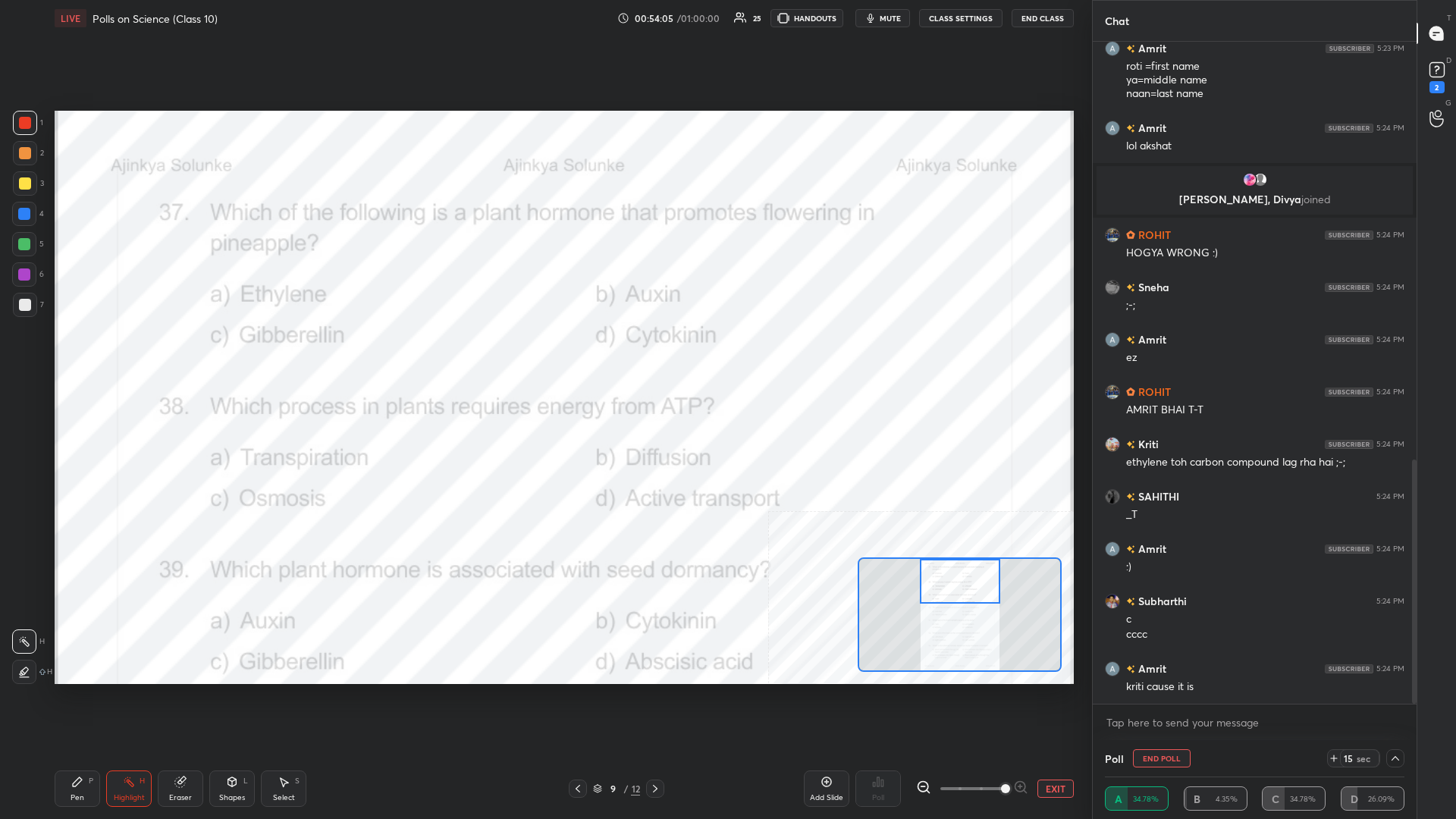
click at [69, 356] on div "Pen P" at bounding box center [78, 788] width 46 height 36
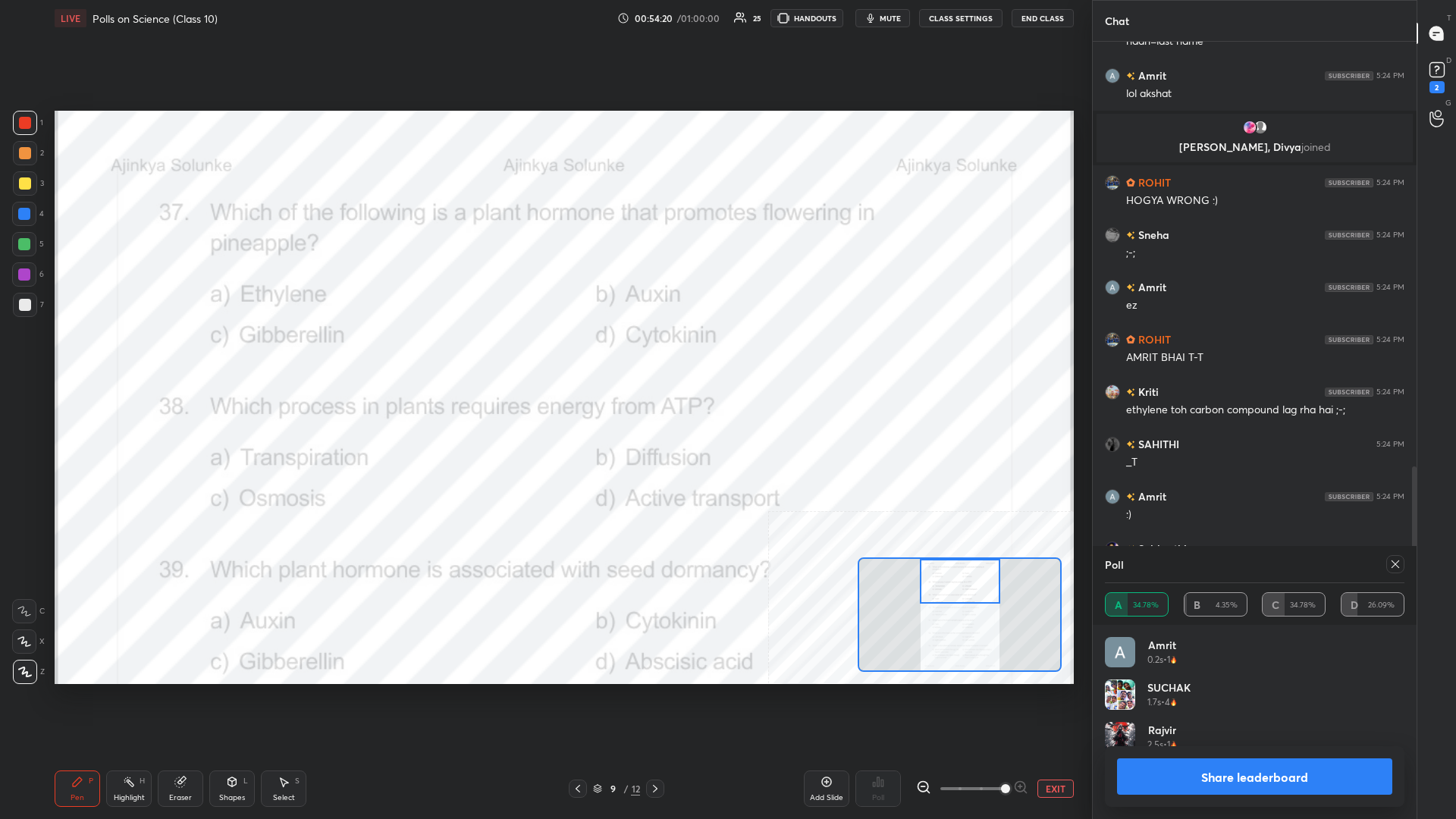
scroll to position [1, 1]
click at [543, 356] on button "Share leaderboard" at bounding box center [1254, 776] width 276 height 36
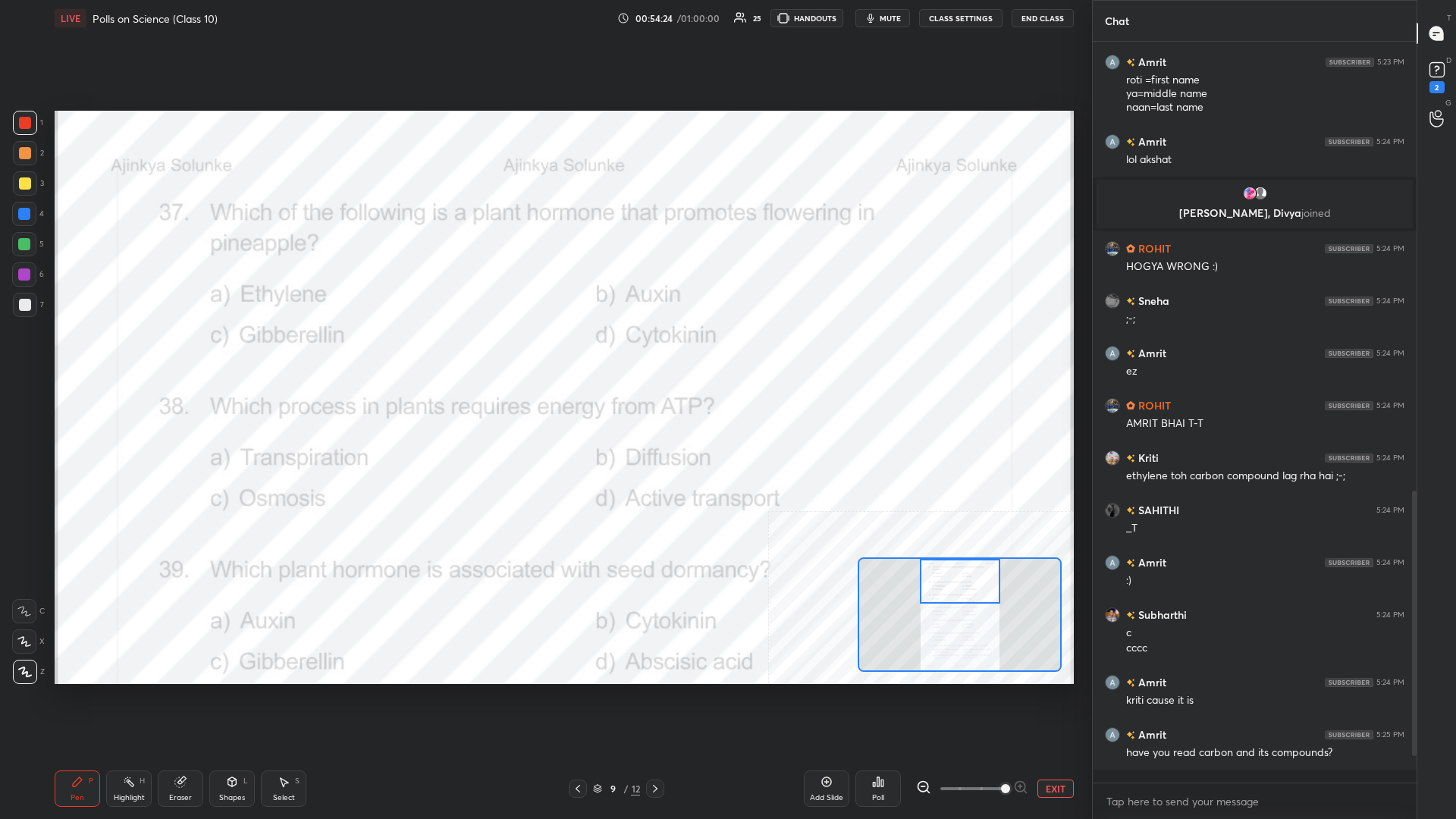
scroll to position [736, 324]
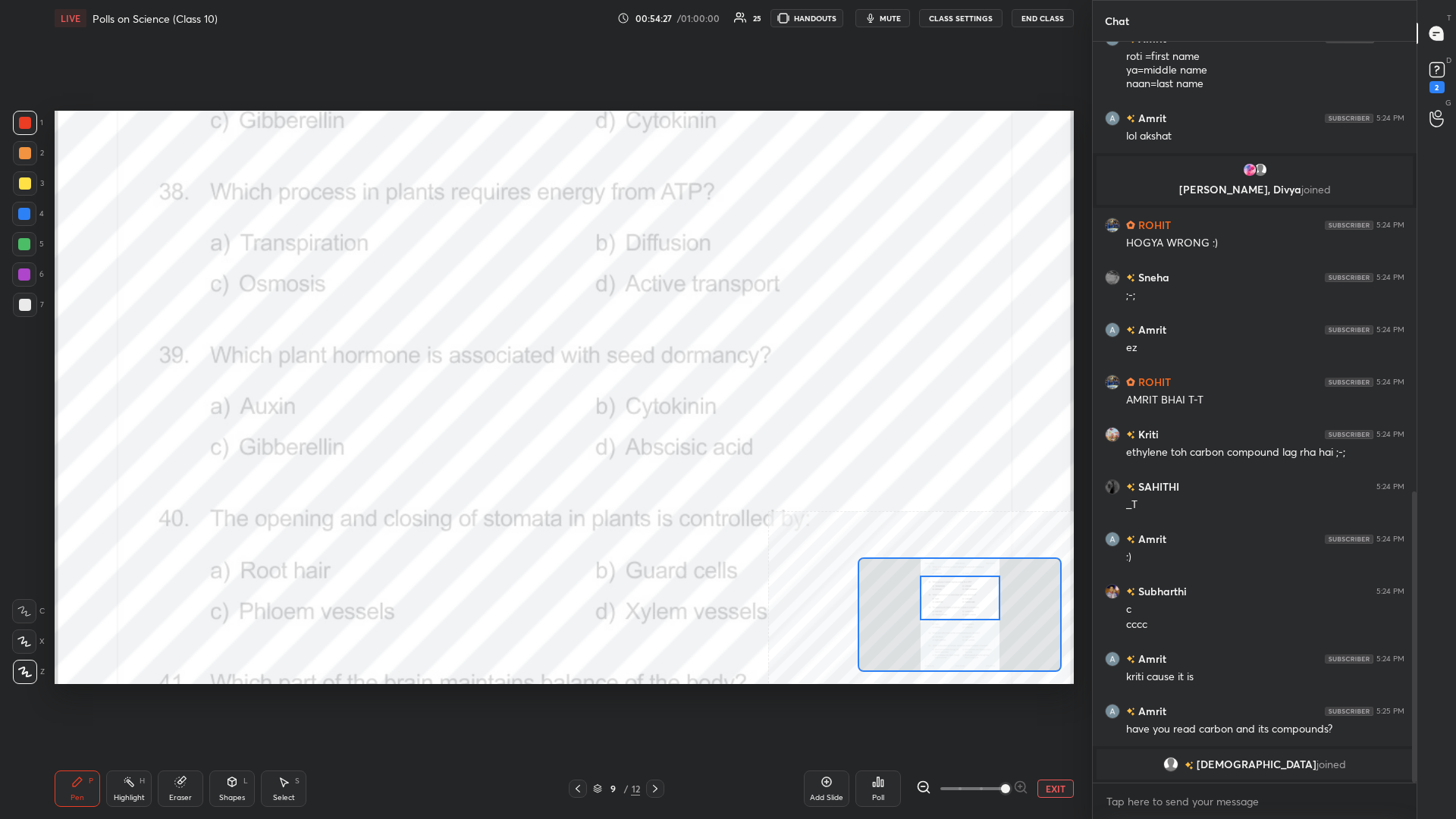
click at [136, 356] on div "Highlight H" at bounding box center [129, 788] width 46 height 36
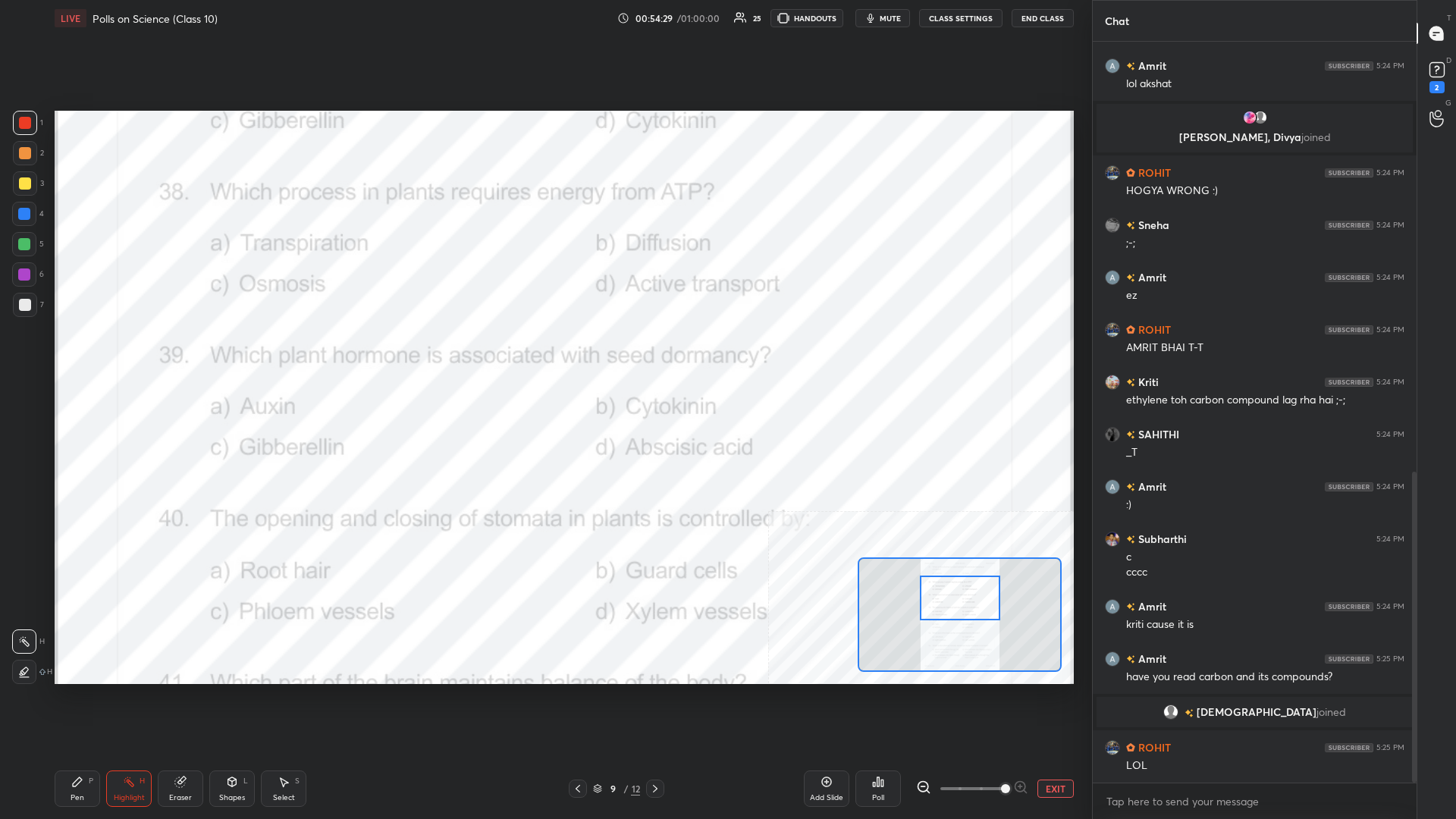
click at [543, 356] on div "Poll" at bounding box center [878, 788] width 46 height 36
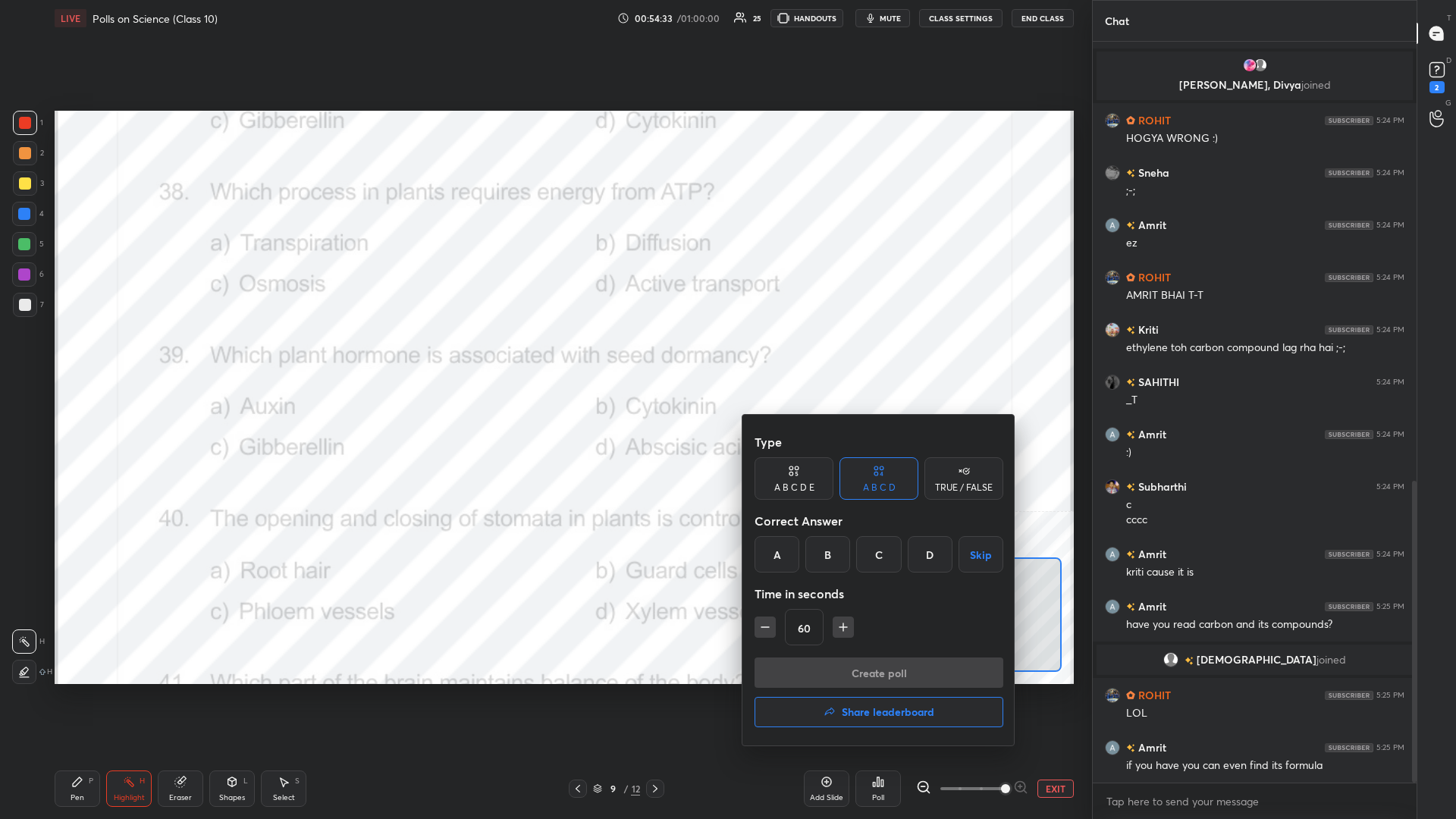
click at [543, 356] on div "D" at bounding box center [930, 554] width 45 height 36
click at [543, 356] on button "Create poll" at bounding box center [879, 672] width 248 height 30
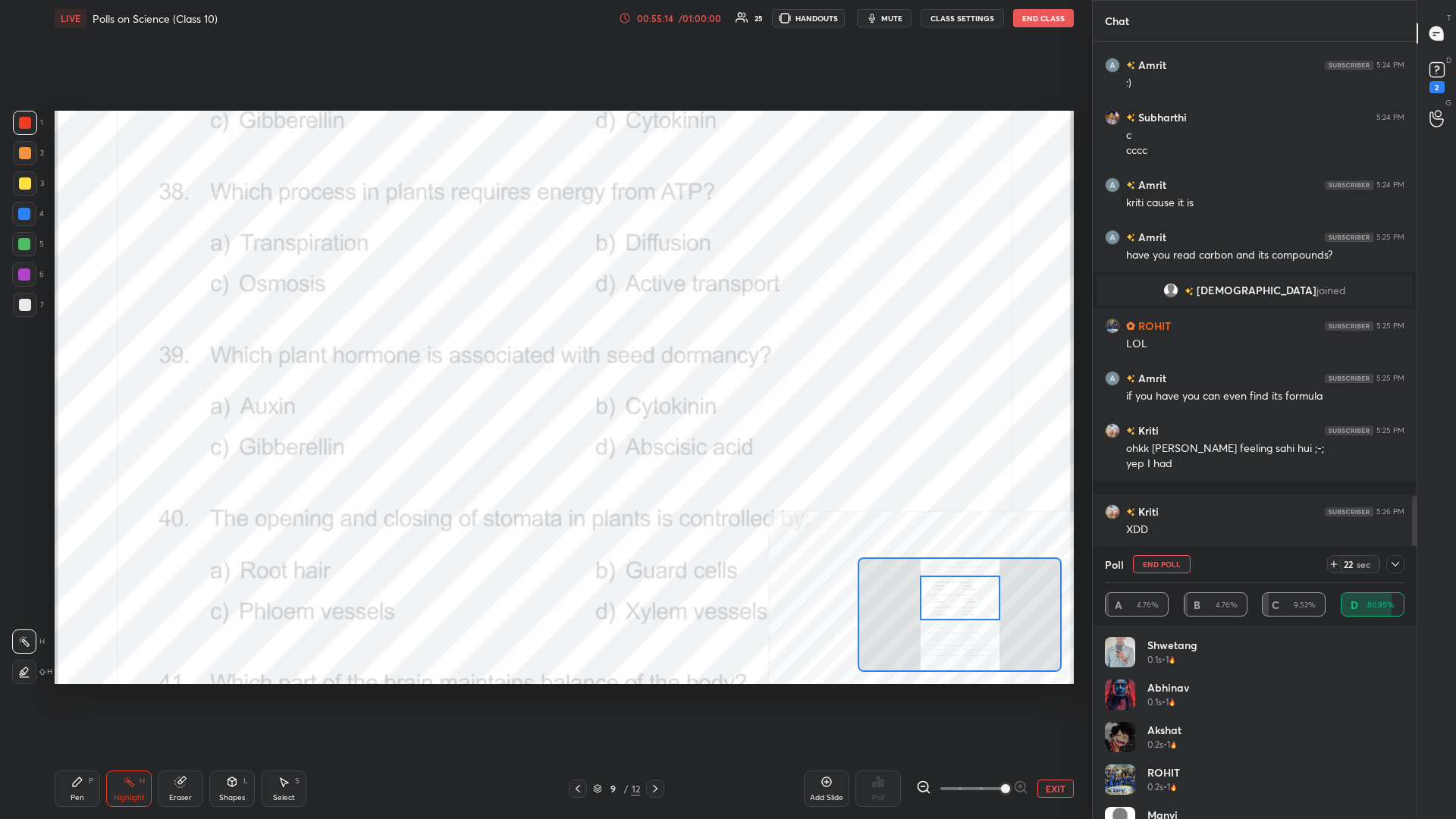
click at [543, 356] on div at bounding box center [1395, 564] width 18 height 18
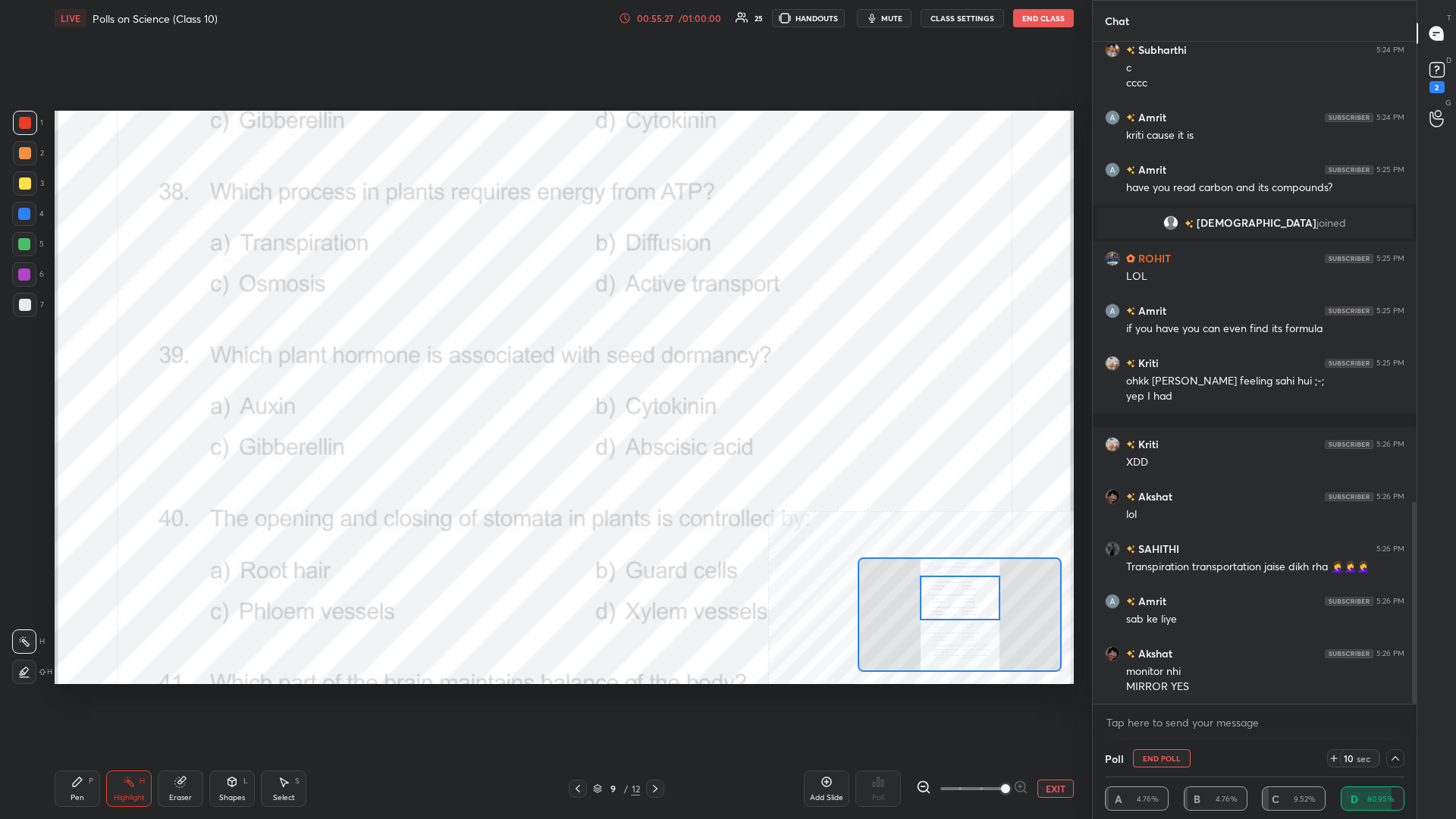
click at [135, 356] on div "Highlight H" at bounding box center [129, 788] width 46 height 36
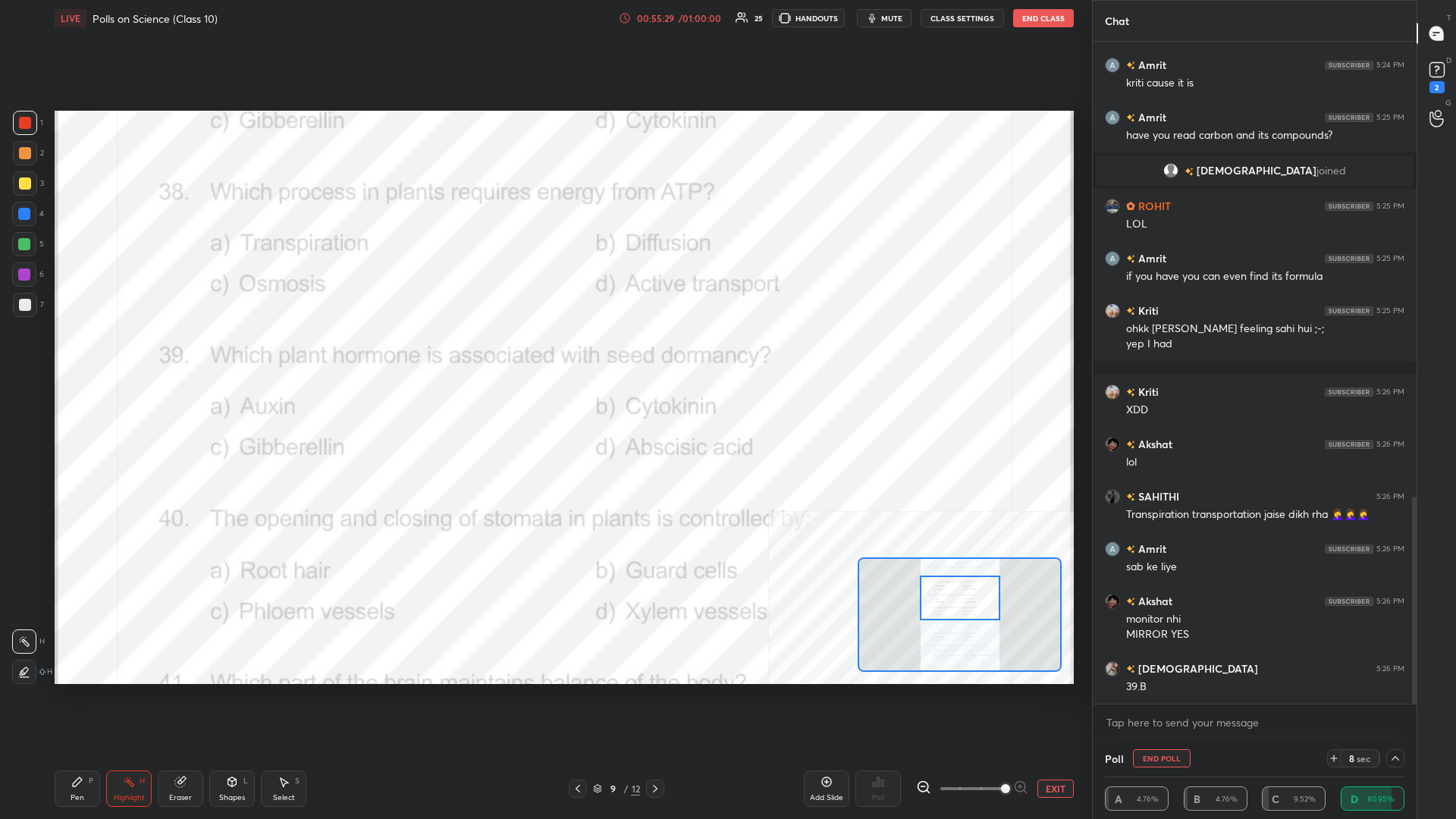
scroll to position [1451, 0]
click at [74, 356] on div "Pen" at bounding box center [77, 797] width 13 height 8
click at [74, 356] on icon at bounding box center [78, 782] width 12 height 12
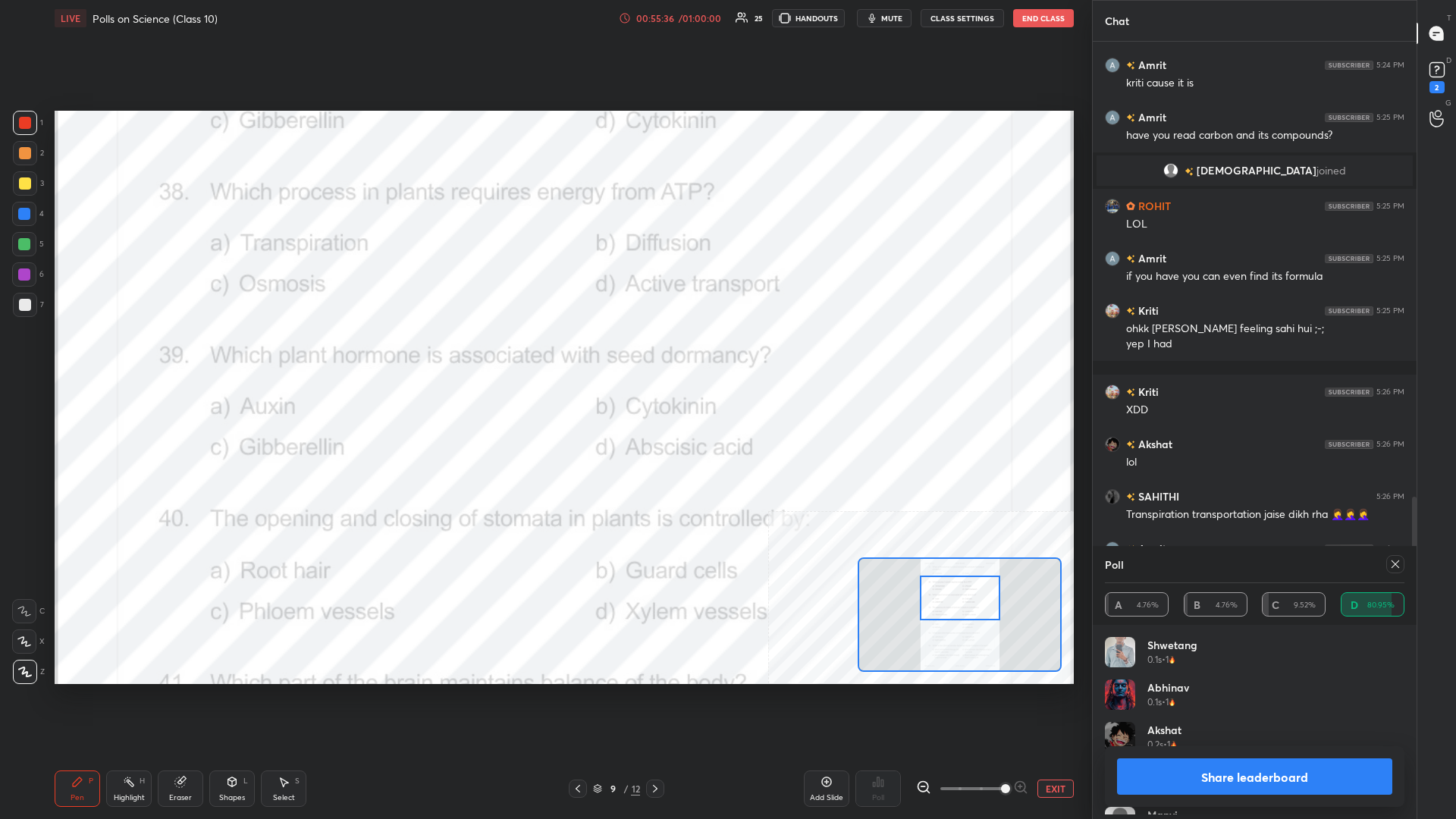
scroll to position [1, 1]
click at [543, 356] on button "Share leaderboard" at bounding box center [1254, 776] width 276 height 36
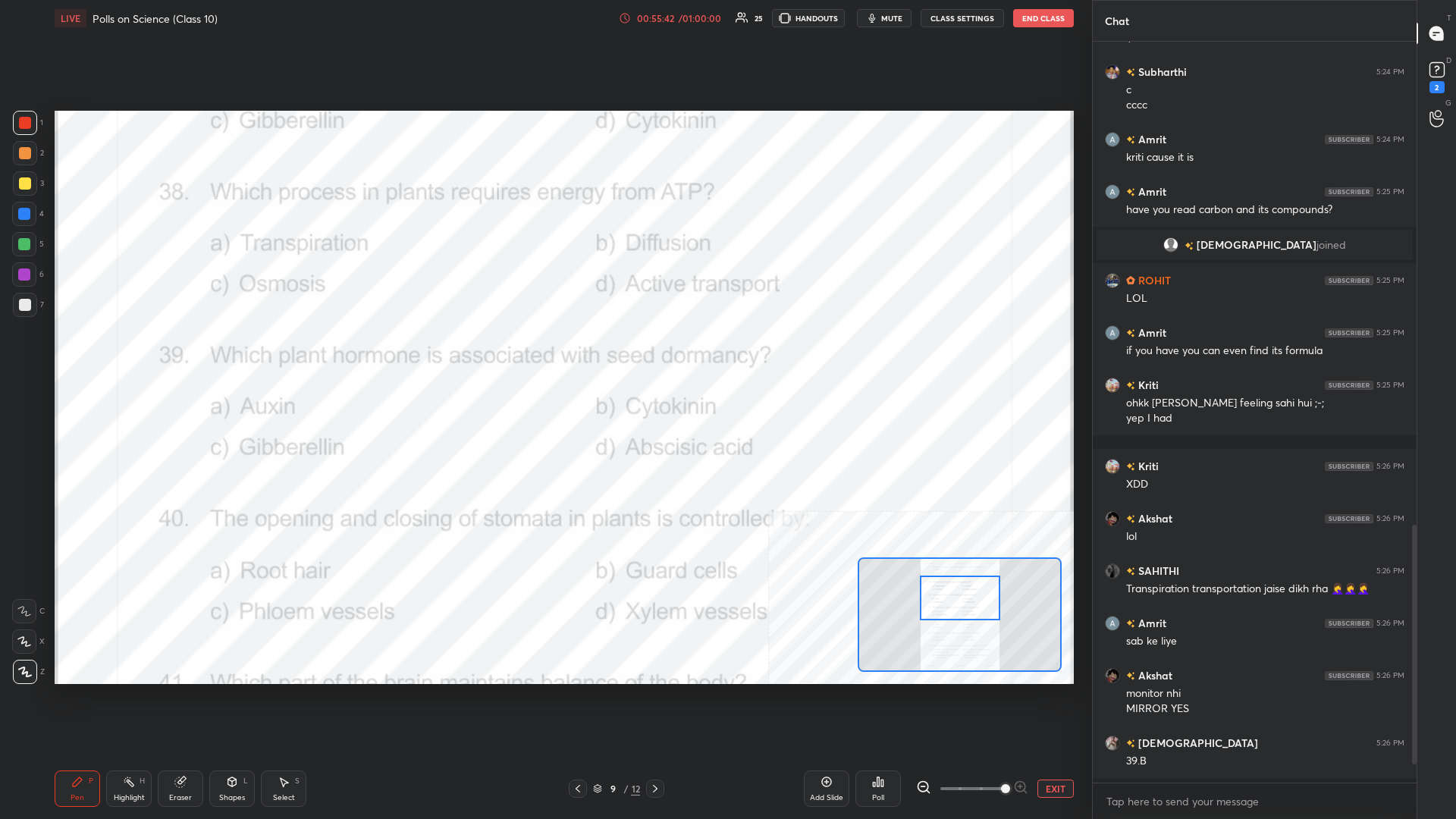
scroll to position [0, 1]
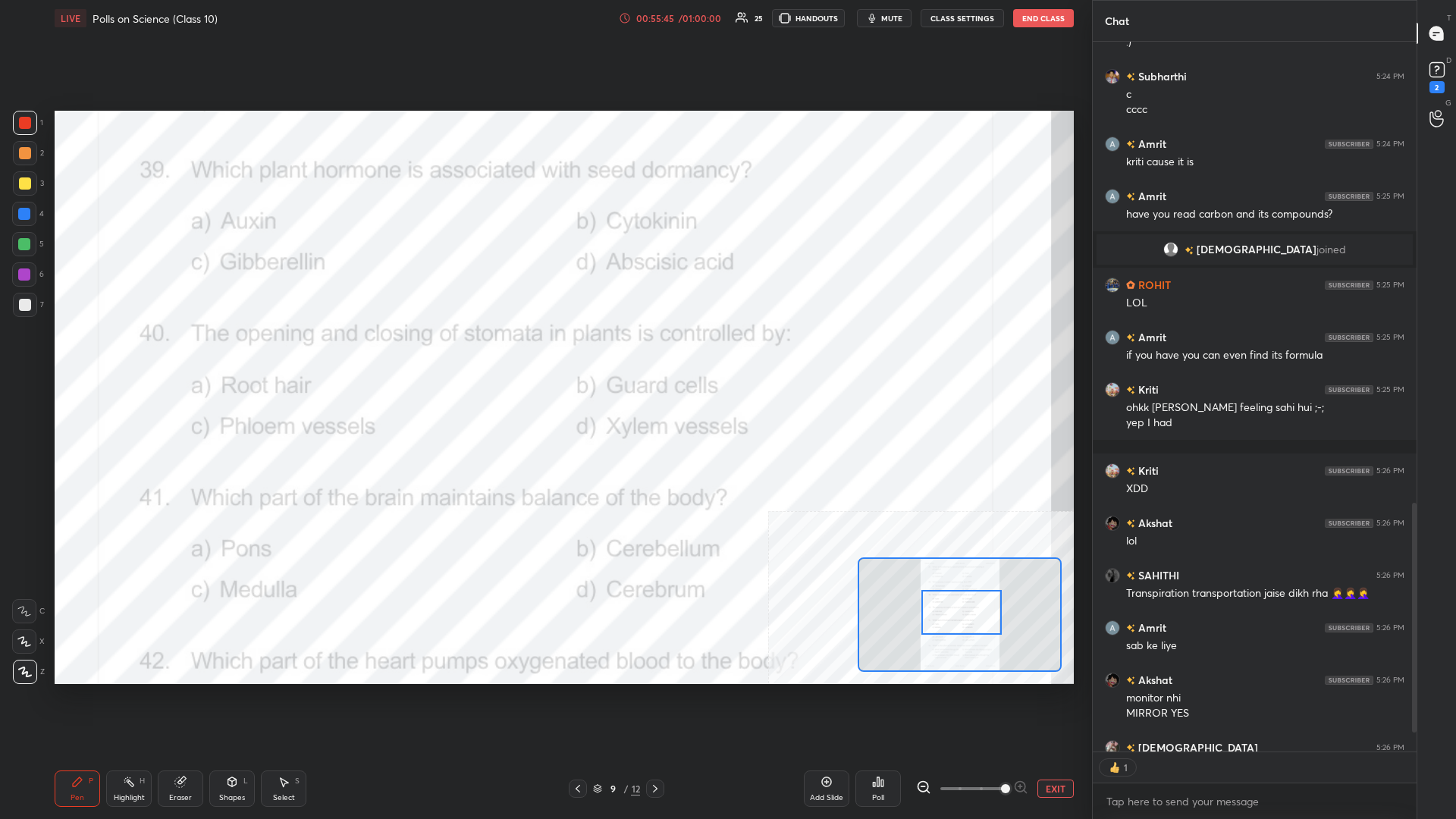
click at [133, 356] on rect at bounding box center [130, 783] width 8 height 8
click at [543, 356] on div "Poll" at bounding box center [878, 788] width 46 height 36
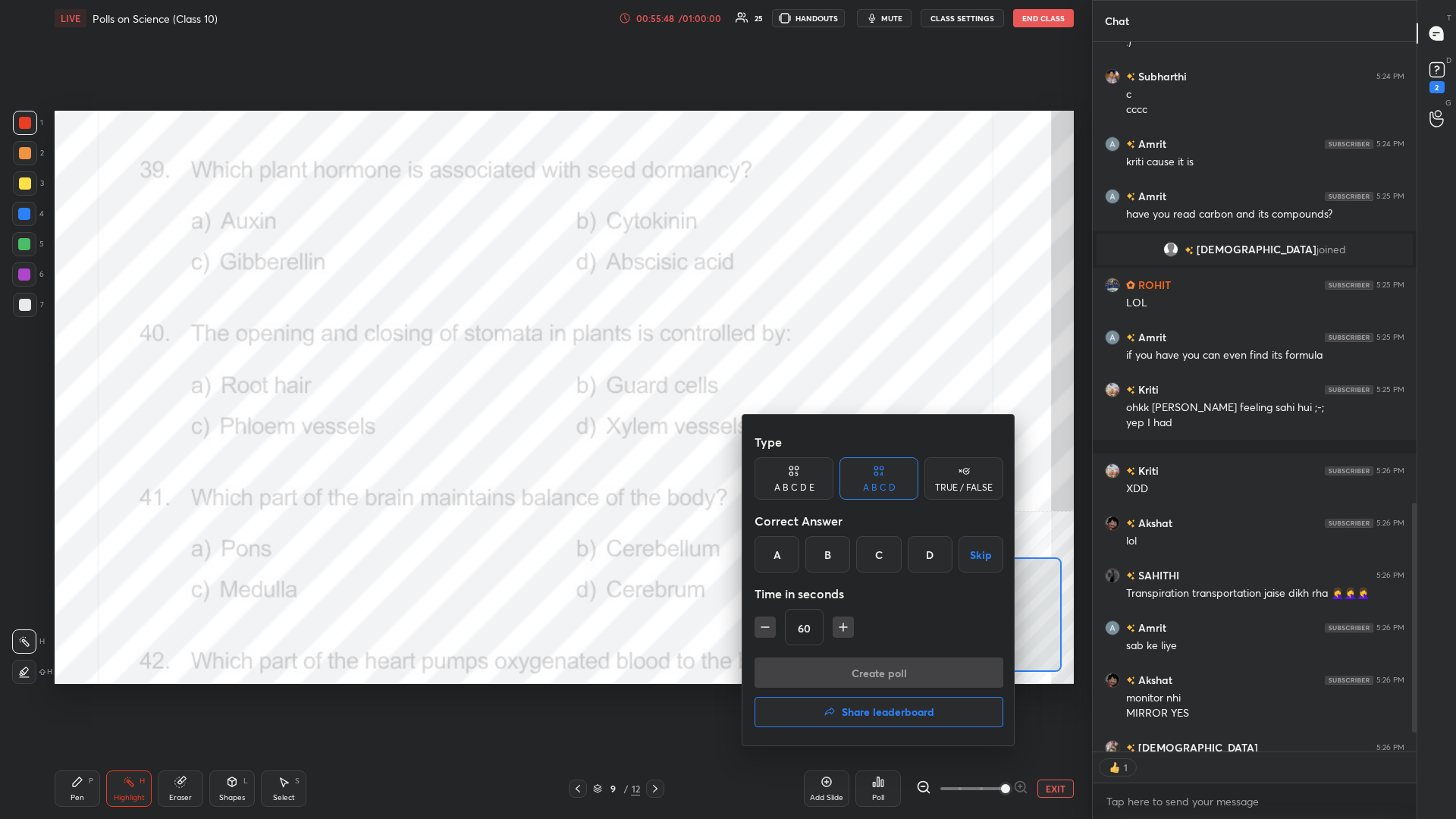
click at [543, 356] on div "D" at bounding box center [930, 554] width 45 height 36
click at [543, 356] on button "Create poll" at bounding box center [879, 672] width 248 height 30
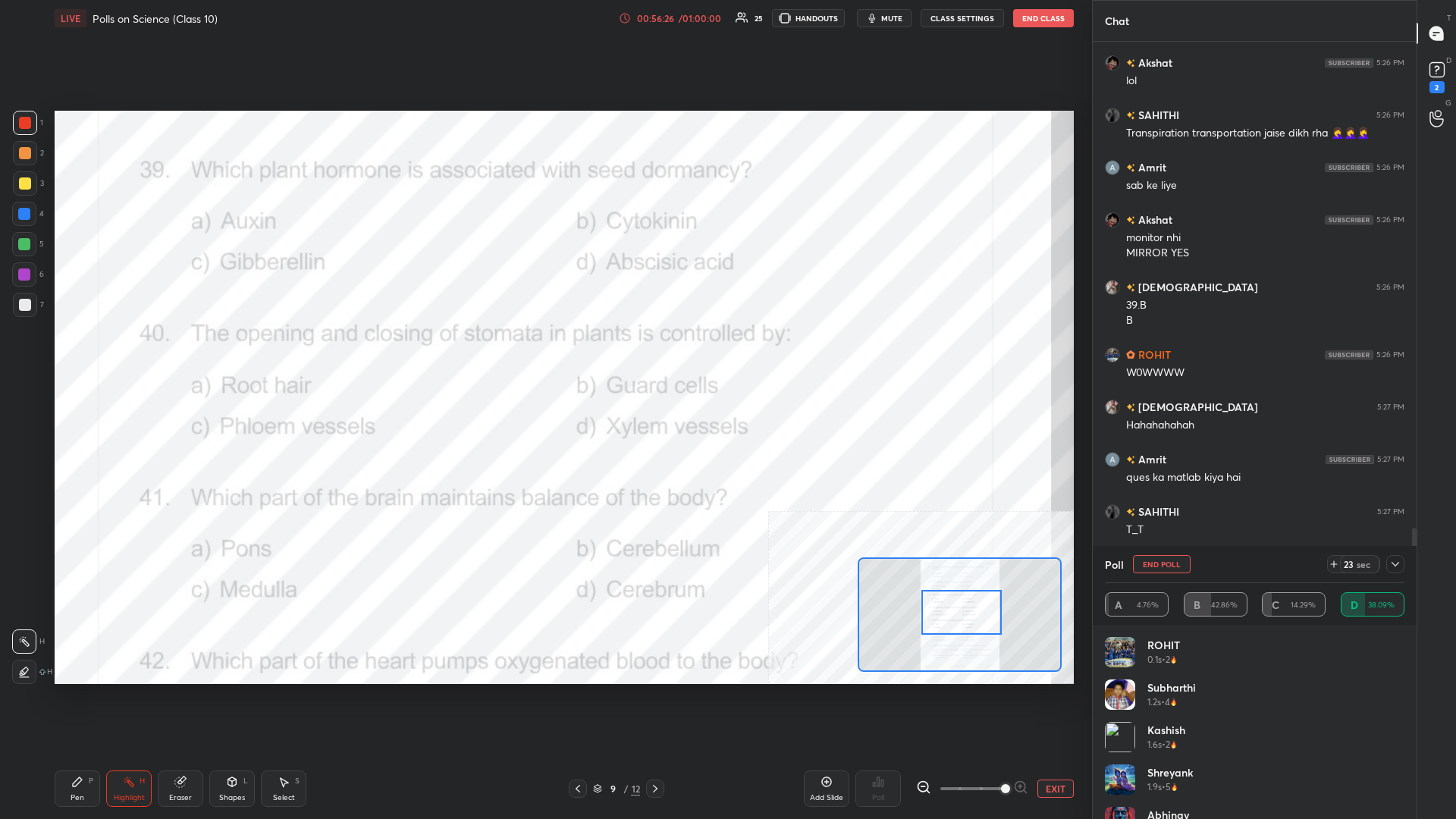
click at [93, 356] on div "Pen P" at bounding box center [78, 788] width 46 height 36
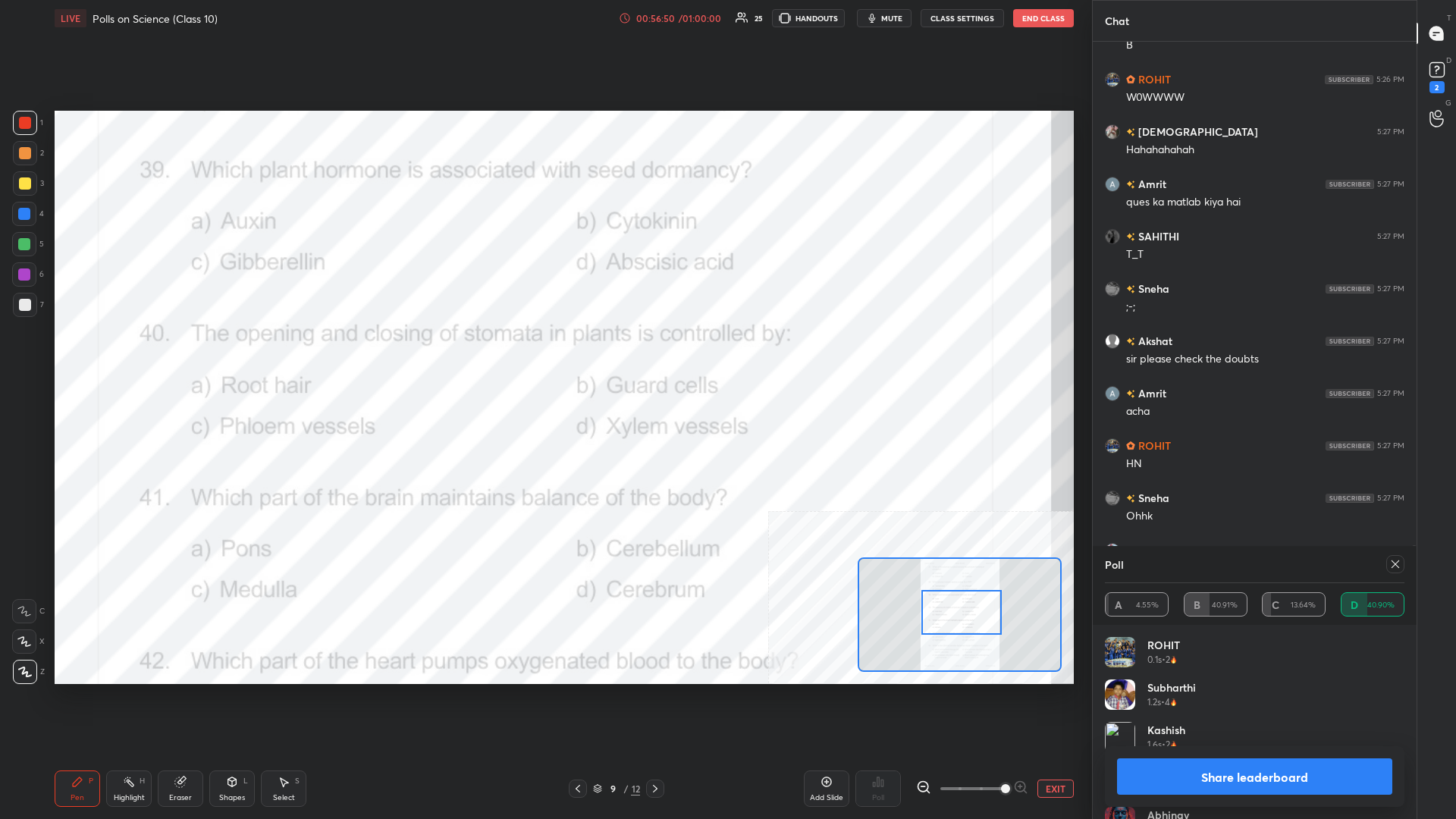
click at [543, 356] on button "Share leaderboard" at bounding box center [1254, 776] width 276 height 36
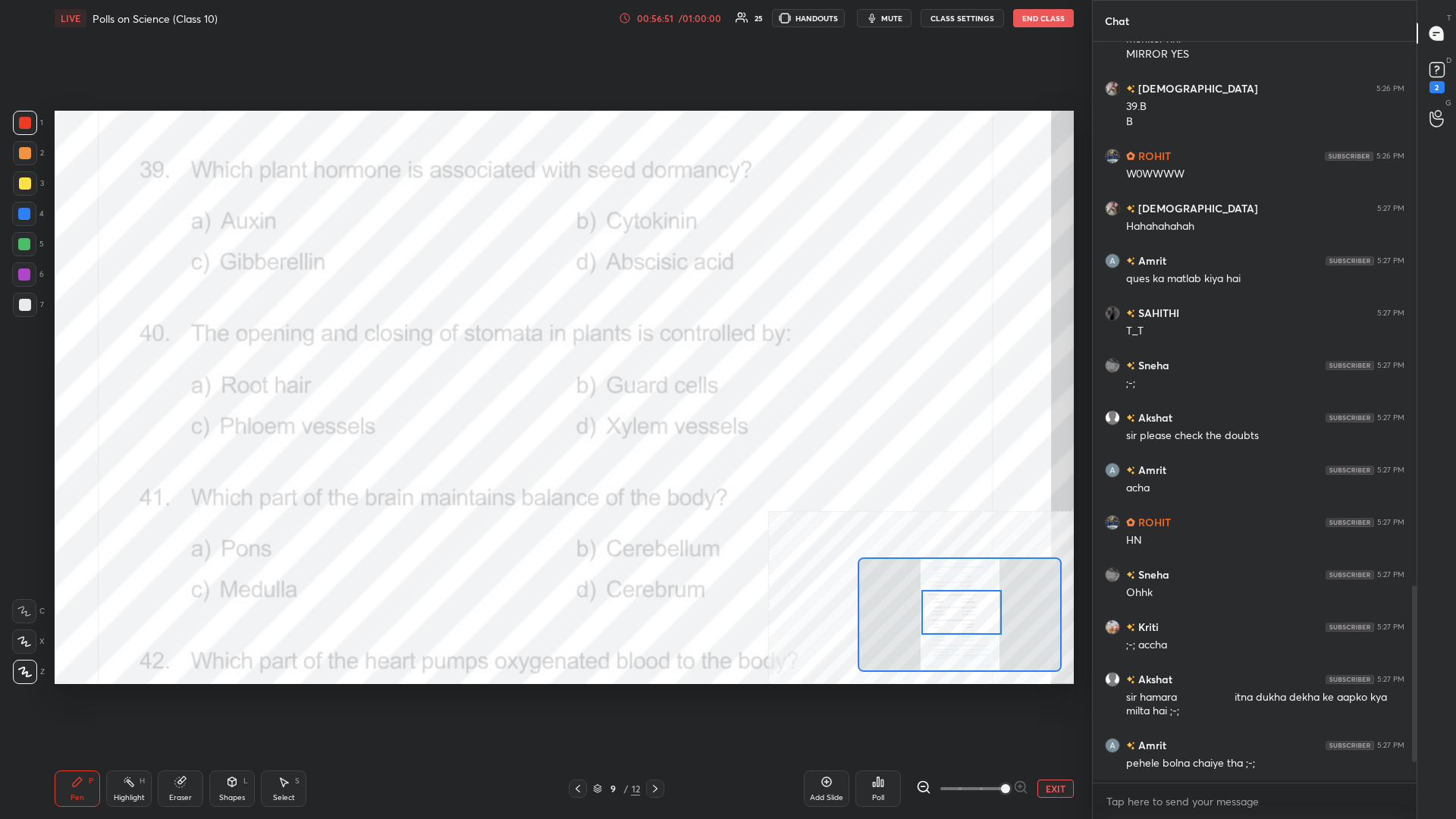
scroll to position [739, 324]
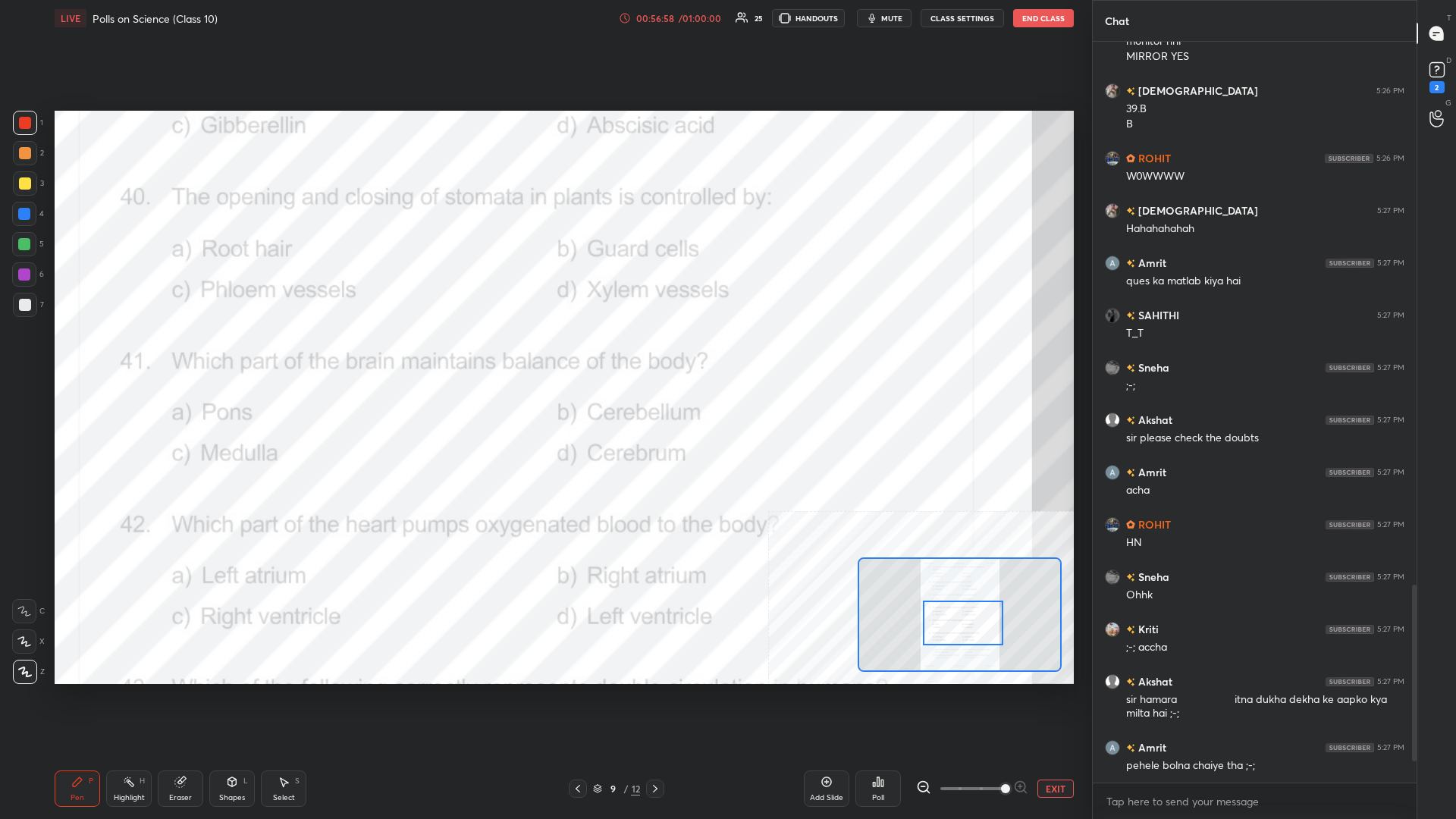
drag, startPoint x: 964, startPoint y: 605, endPoint x: 965, endPoint y: 616, distance: 11.0
click at [543, 356] on div at bounding box center [963, 623] width 80 height 45
drag, startPoint x: 122, startPoint y: 789, endPoint x: 126, endPoint y: 776, distance: 13.6
click at [122, 356] on div "Highlight H" at bounding box center [129, 788] width 46 height 36
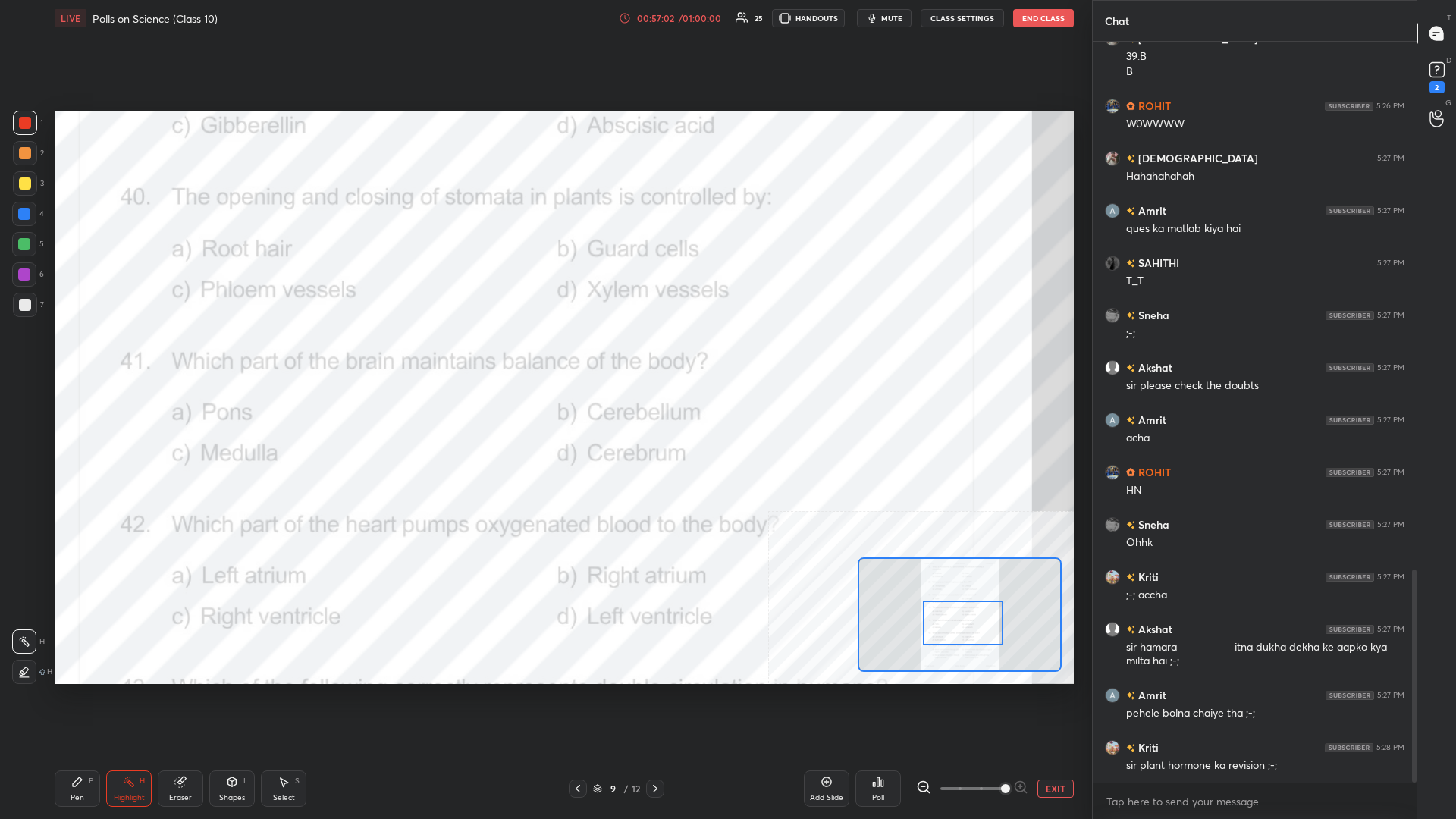
click at [543, 356] on div "Poll" at bounding box center [878, 788] width 46 height 36
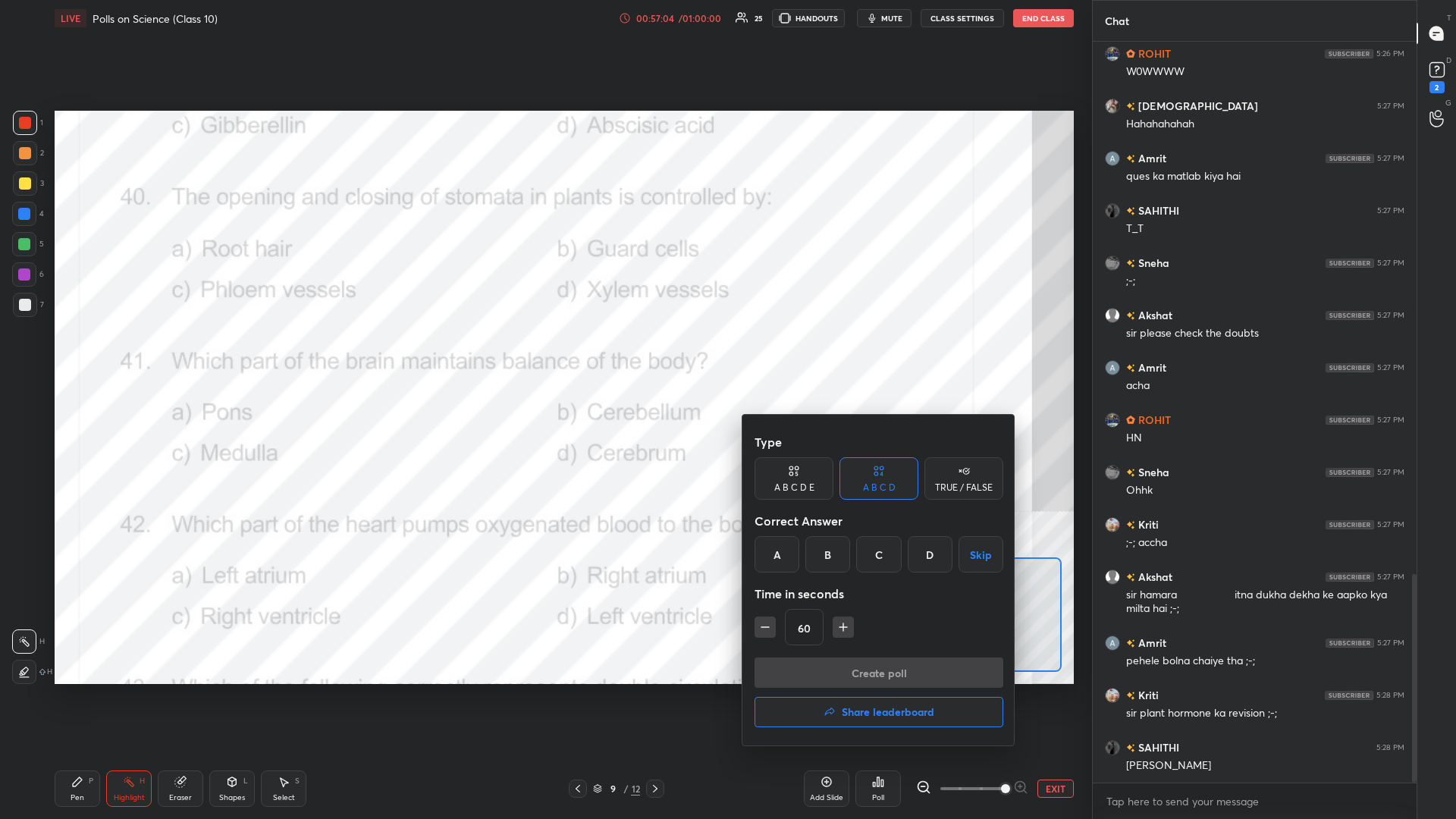
click at [543, 356] on div "B" at bounding box center [827, 554] width 45 height 36
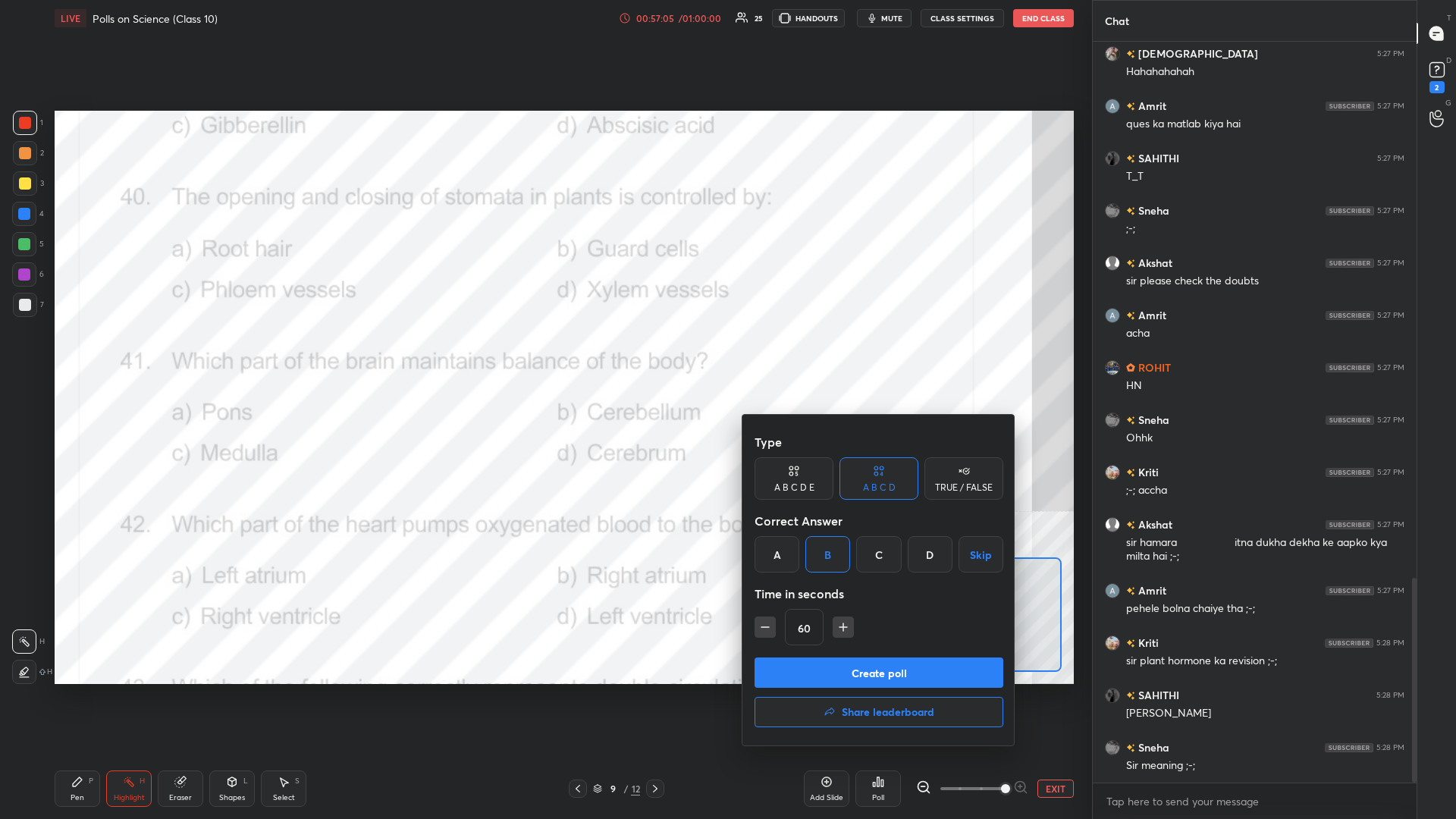
click at [543, 356] on button "Create poll" at bounding box center [879, 672] width 248 height 30
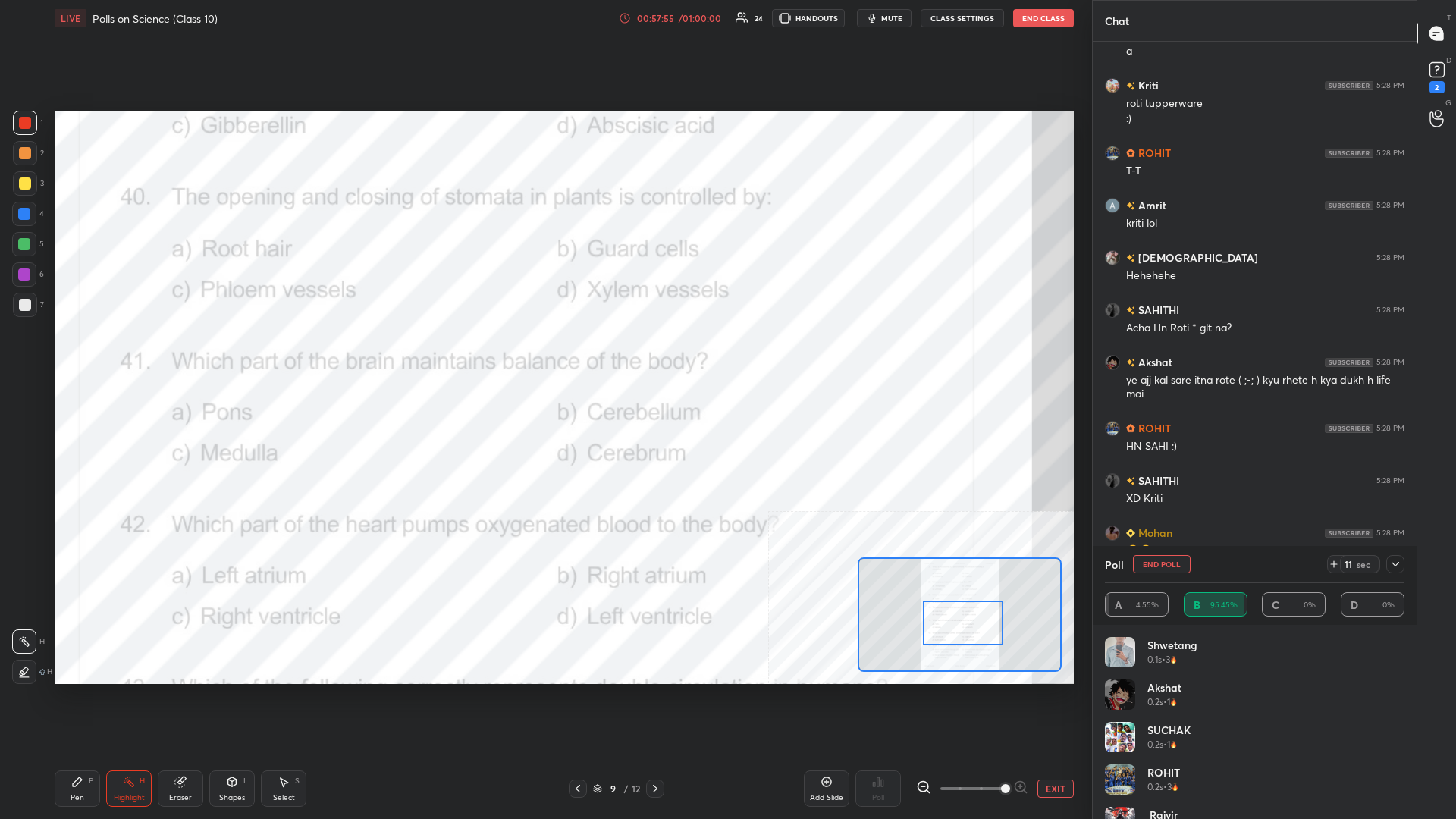
scroll to position [3082, 0]
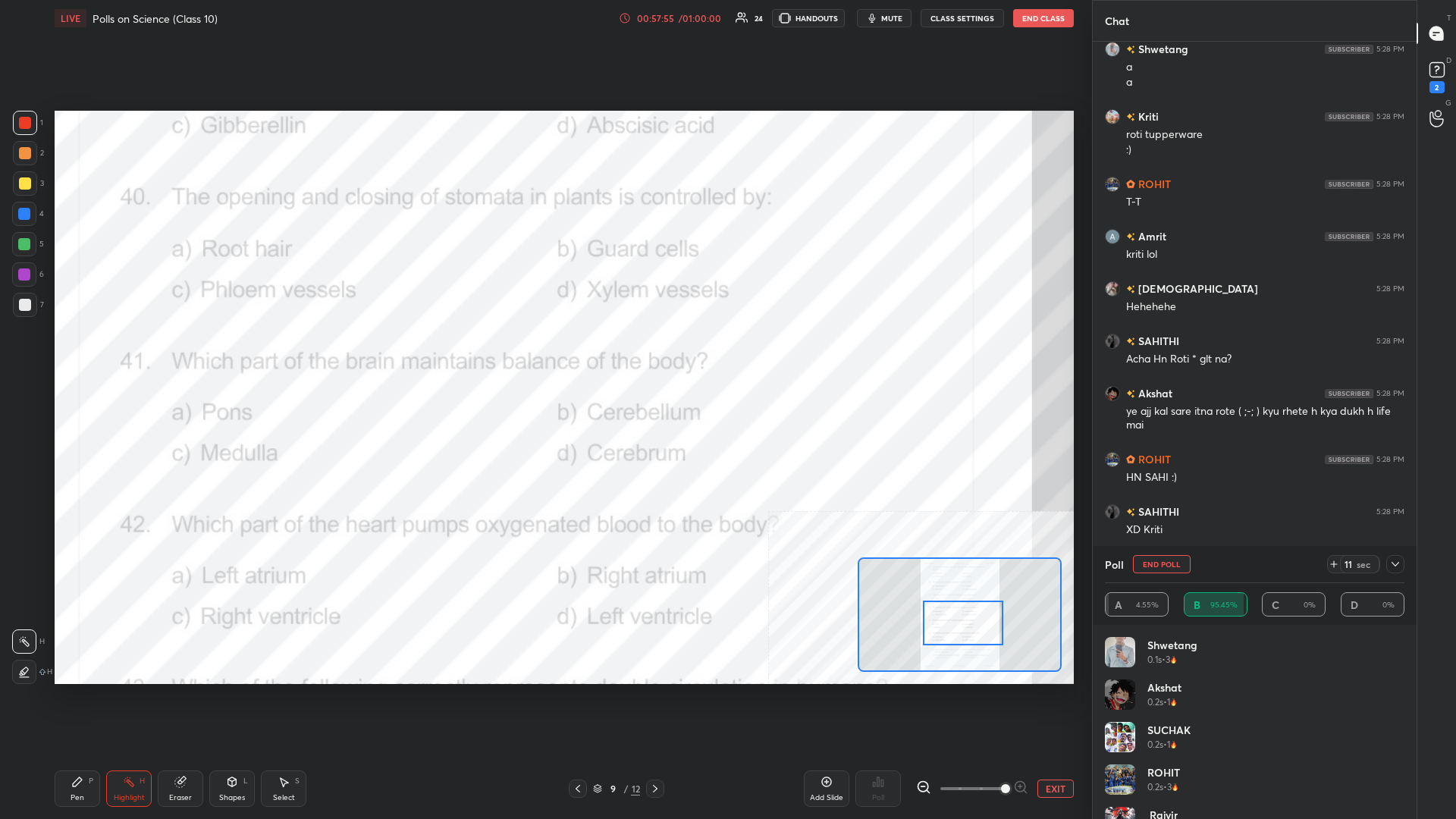
click at [35, 356] on div "1 2 3 4 5 6 7 C X Z C X Z E E Erase all H H LIVE Polls on Science (Class 10) 00…" at bounding box center [540, 410] width 1080 height 819
click at [50, 356] on div "LIVE Polls on Science (Class 10) 00:57:55 / 01:00:00 24 HANDOUTS mute CLASS SET…" at bounding box center [564, 410] width 1031 height 819
click at [63, 356] on div "Pen P" at bounding box center [78, 788] width 46 height 36
click at [78, 356] on div "Pen P" at bounding box center [78, 788] width 46 height 36
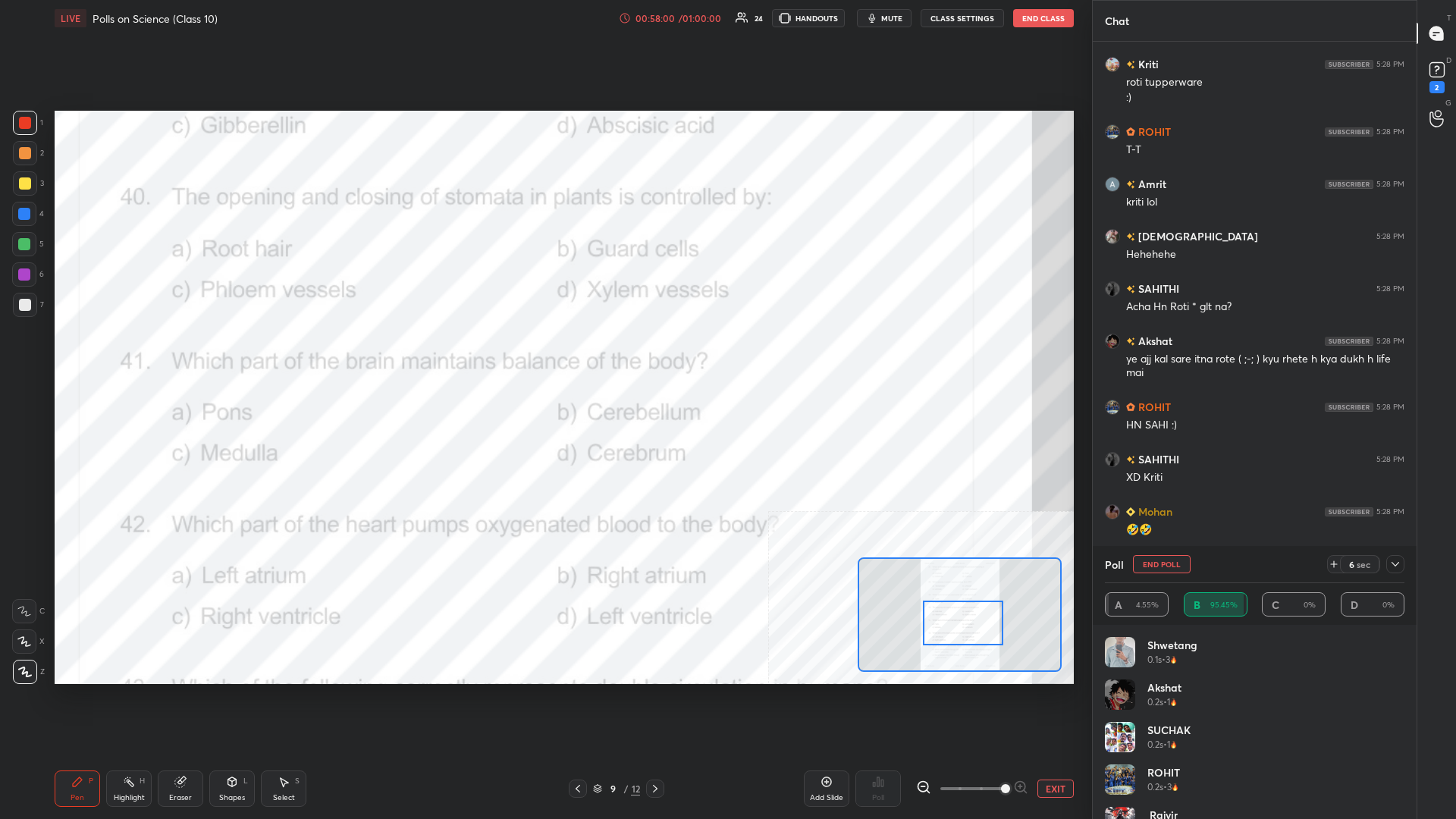
click at [25, 221] on div at bounding box center [25, 214] width 25 height 25
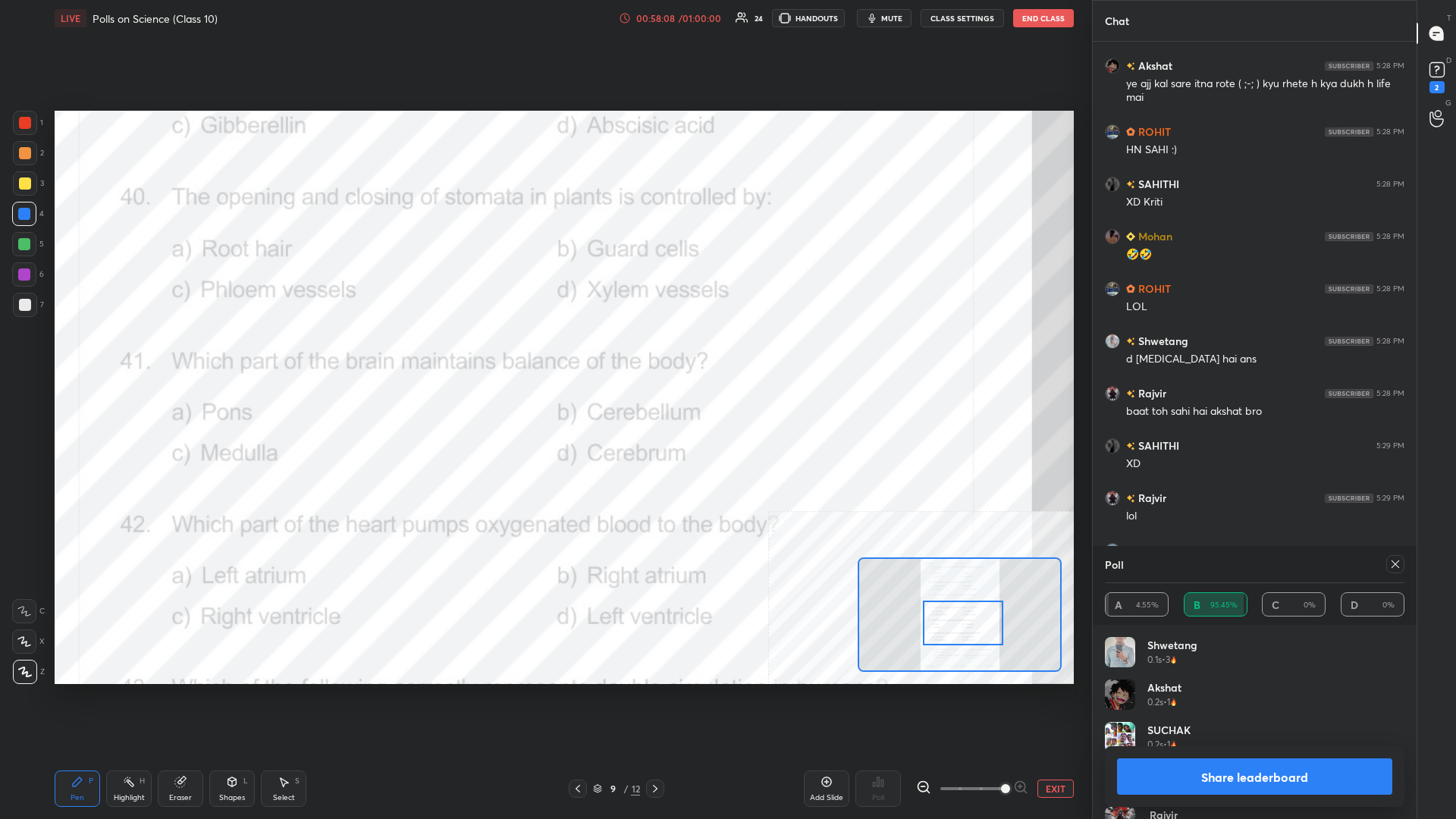
scroll to position [3462, 0]
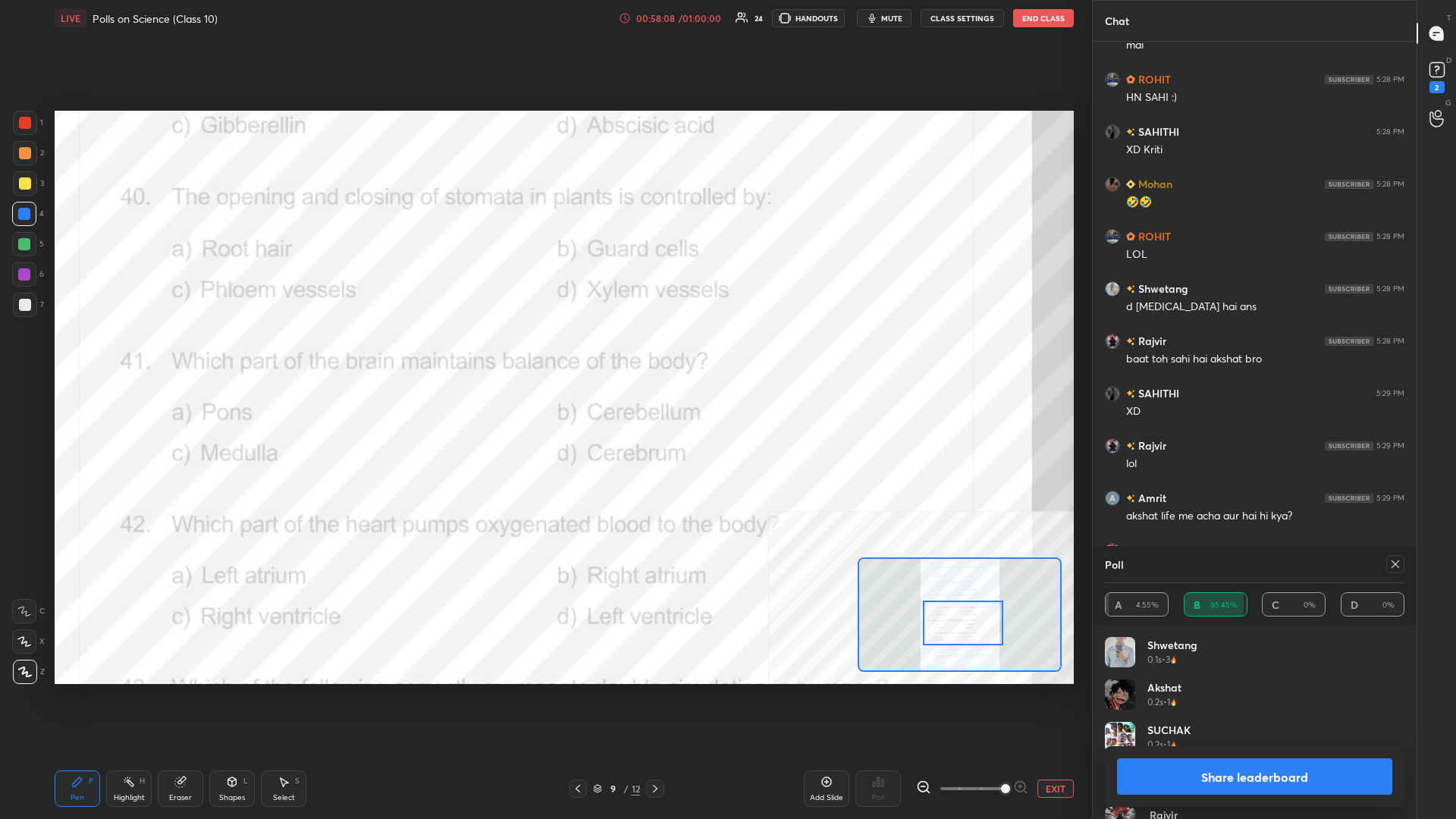
click at [543, 356] on button "Share leaderboard" at bounding box center [1254, 776] width 276 height 36
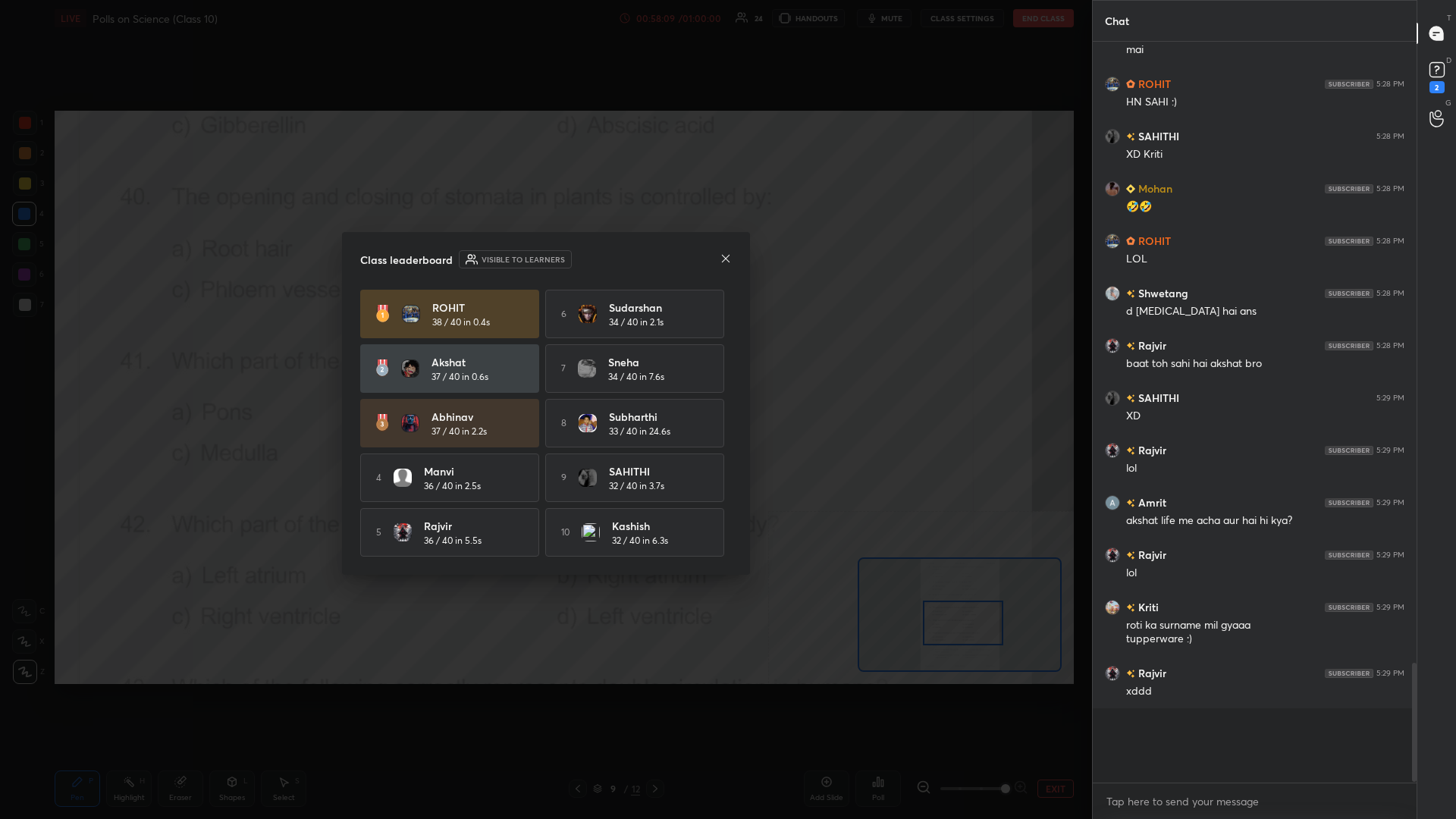
scroll to position [0, 1]
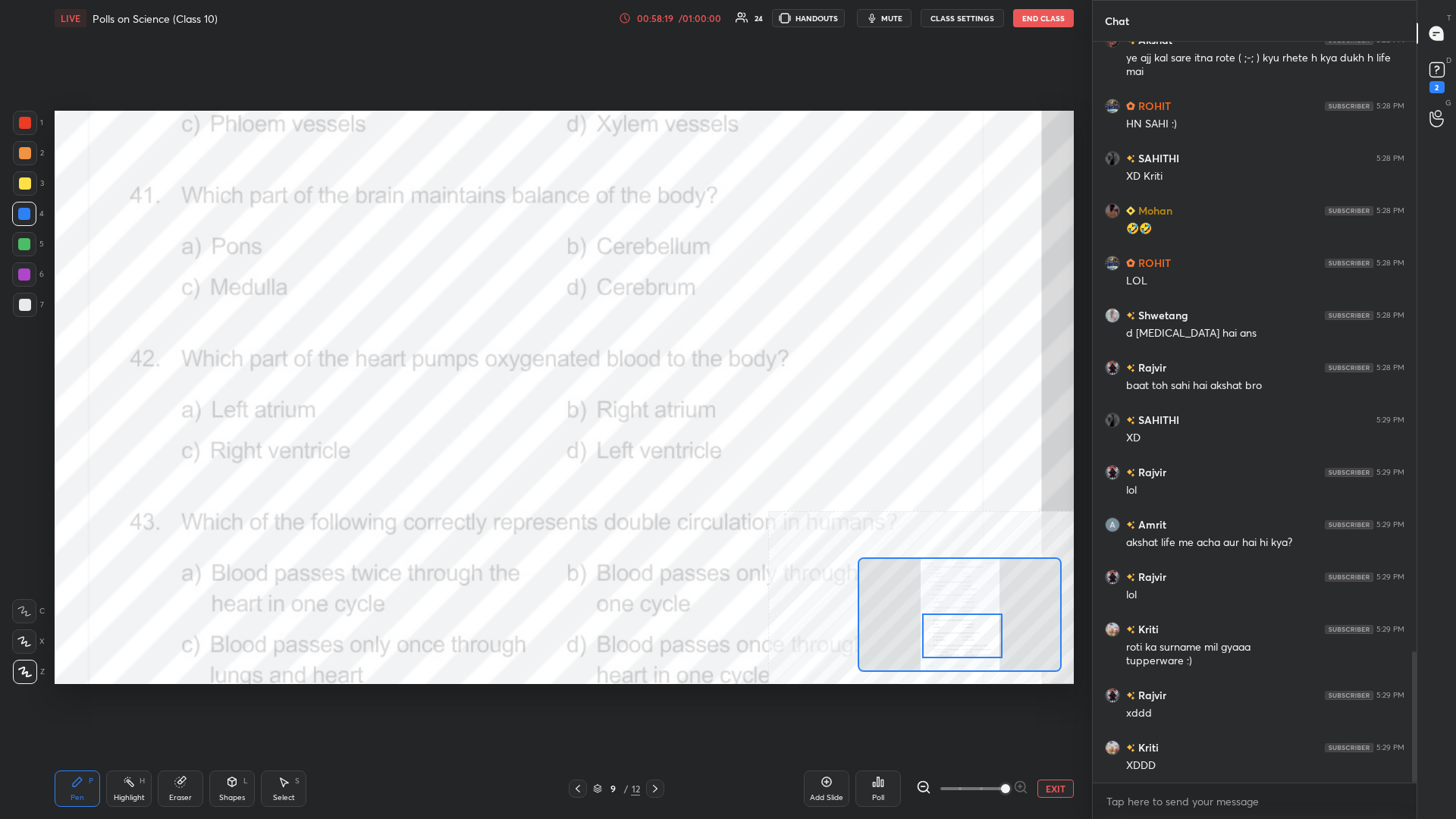
drag, startPoint x: 952, startPoint y: 631, endPoint x: 942, endPoint y: 646, distance: 18.0
click at [543, 356] on div at bounding box center [962, 636] width 80 height 45
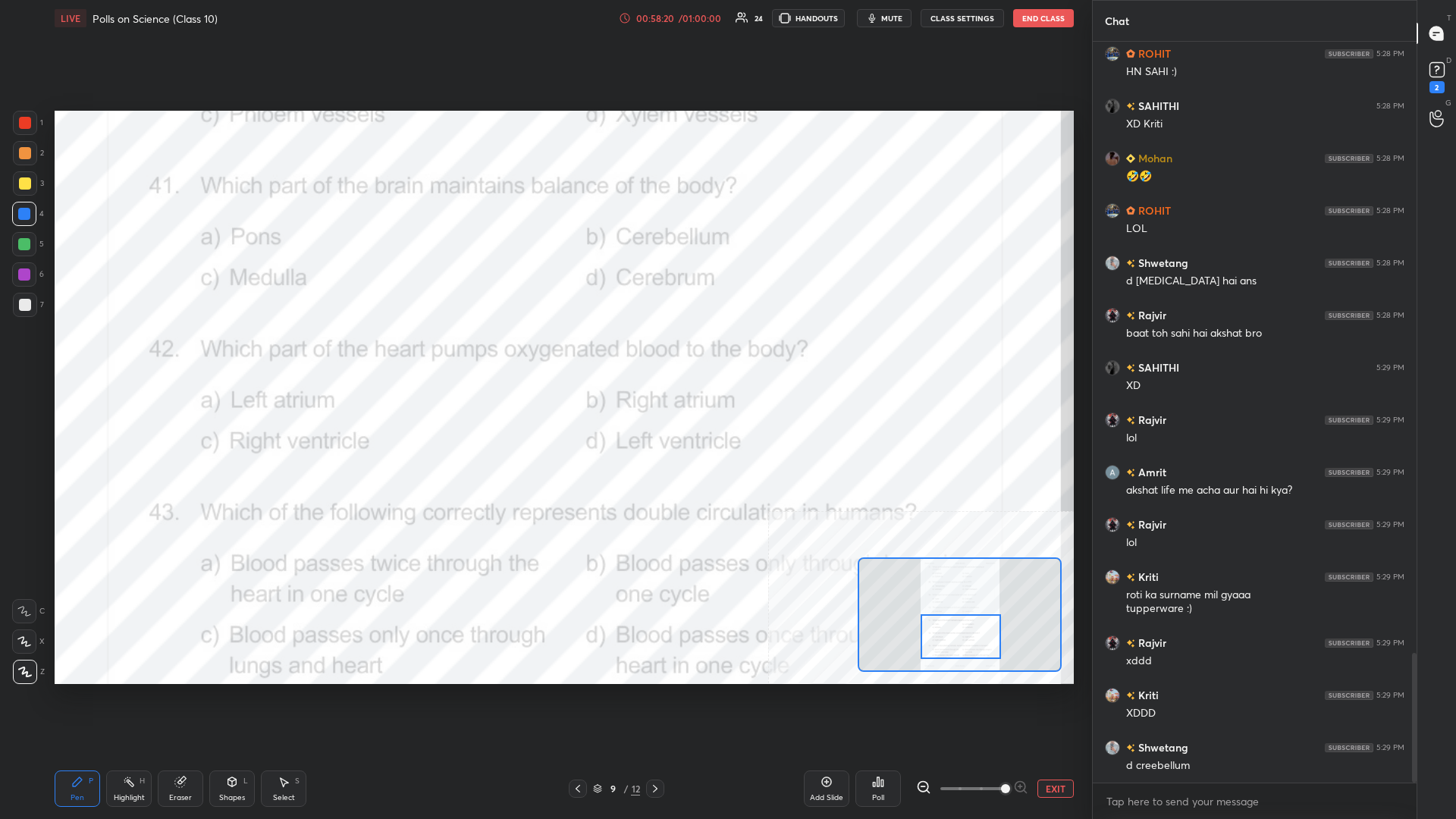
click at [131, 356] on icon at bounding box center [129, 782] width 12 height 12
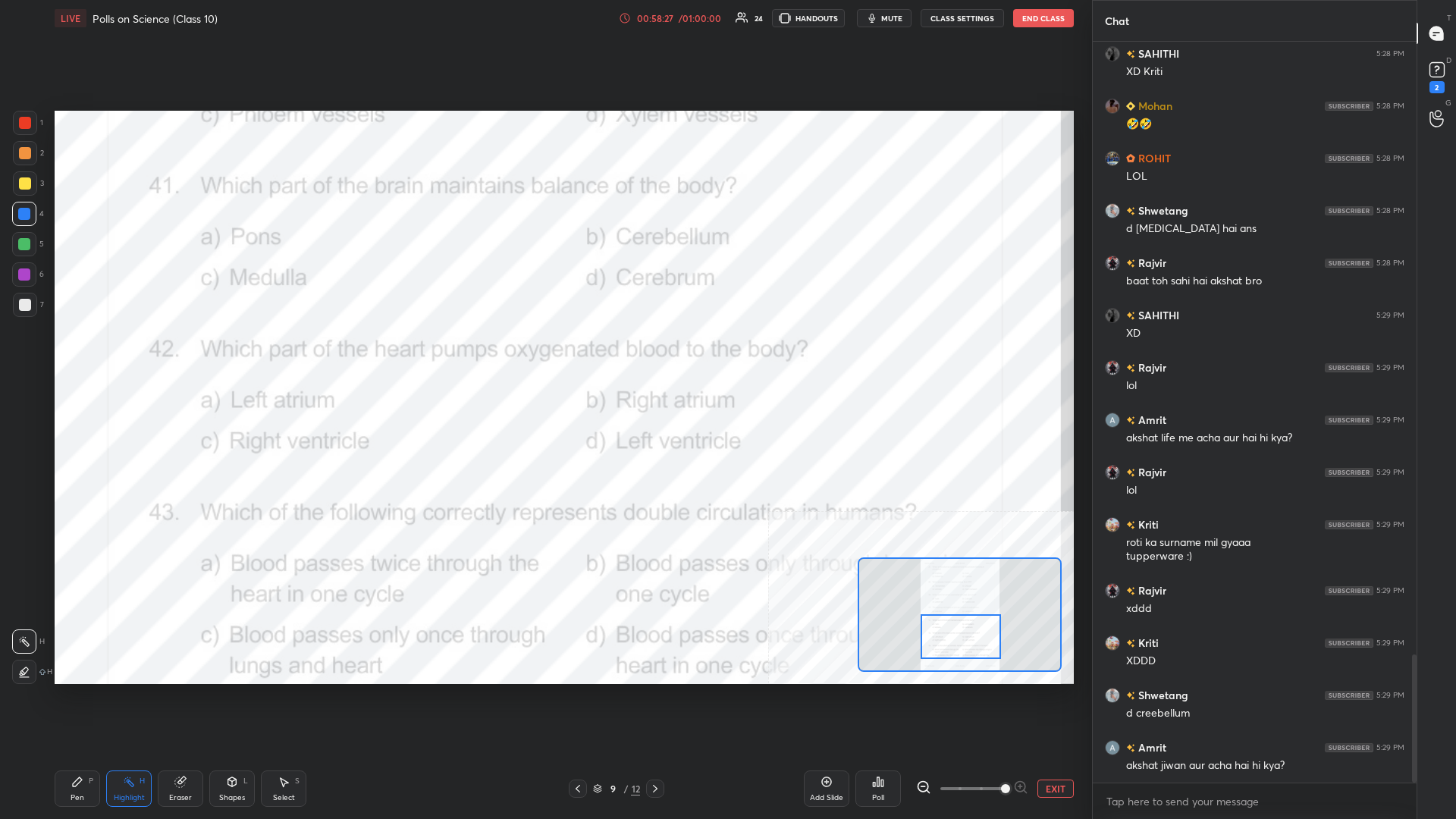
click at [543, 356] on div "Poll" at bounding box center [878, 788] width 46 height 36
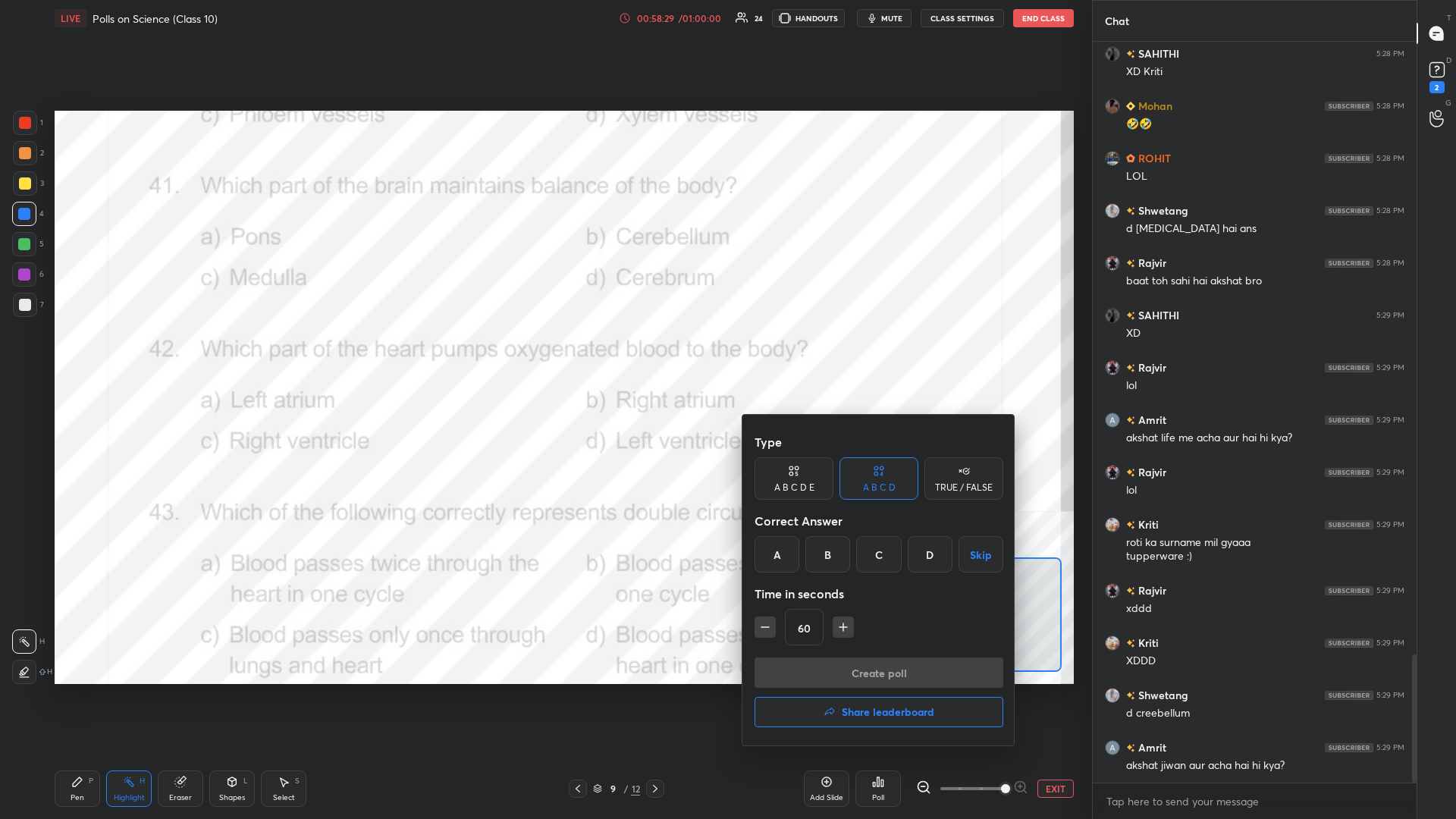
click at [543, 356] on div "B" at bounding box center [827, 554] width 45 height 36
click at [543, 356] on button "Create poll" at bounding box center [879, 672] width 248 height 30
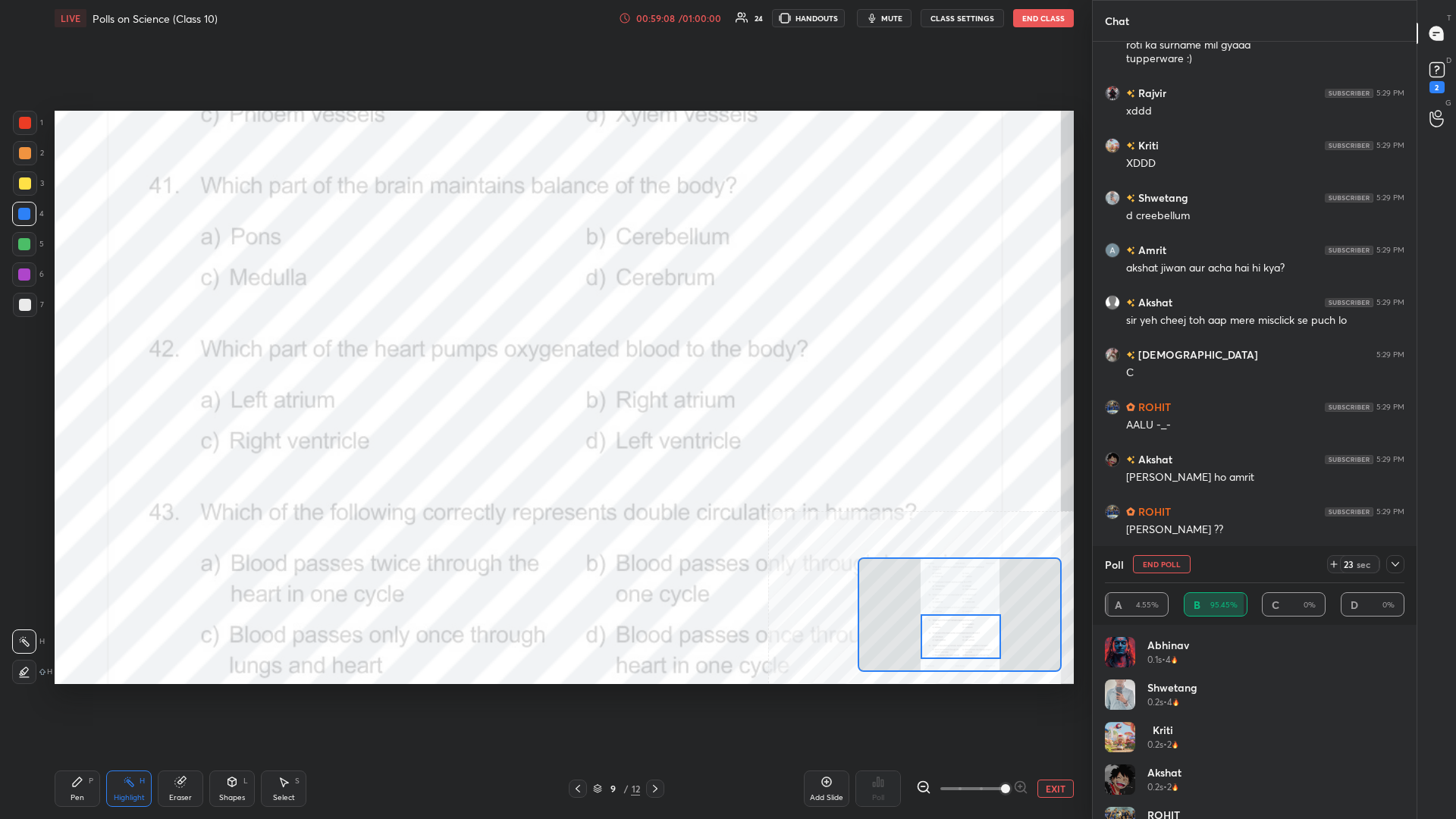
click at [64, 356] on div "Pen P" at bounding box center [78, 788] width 46 height 36
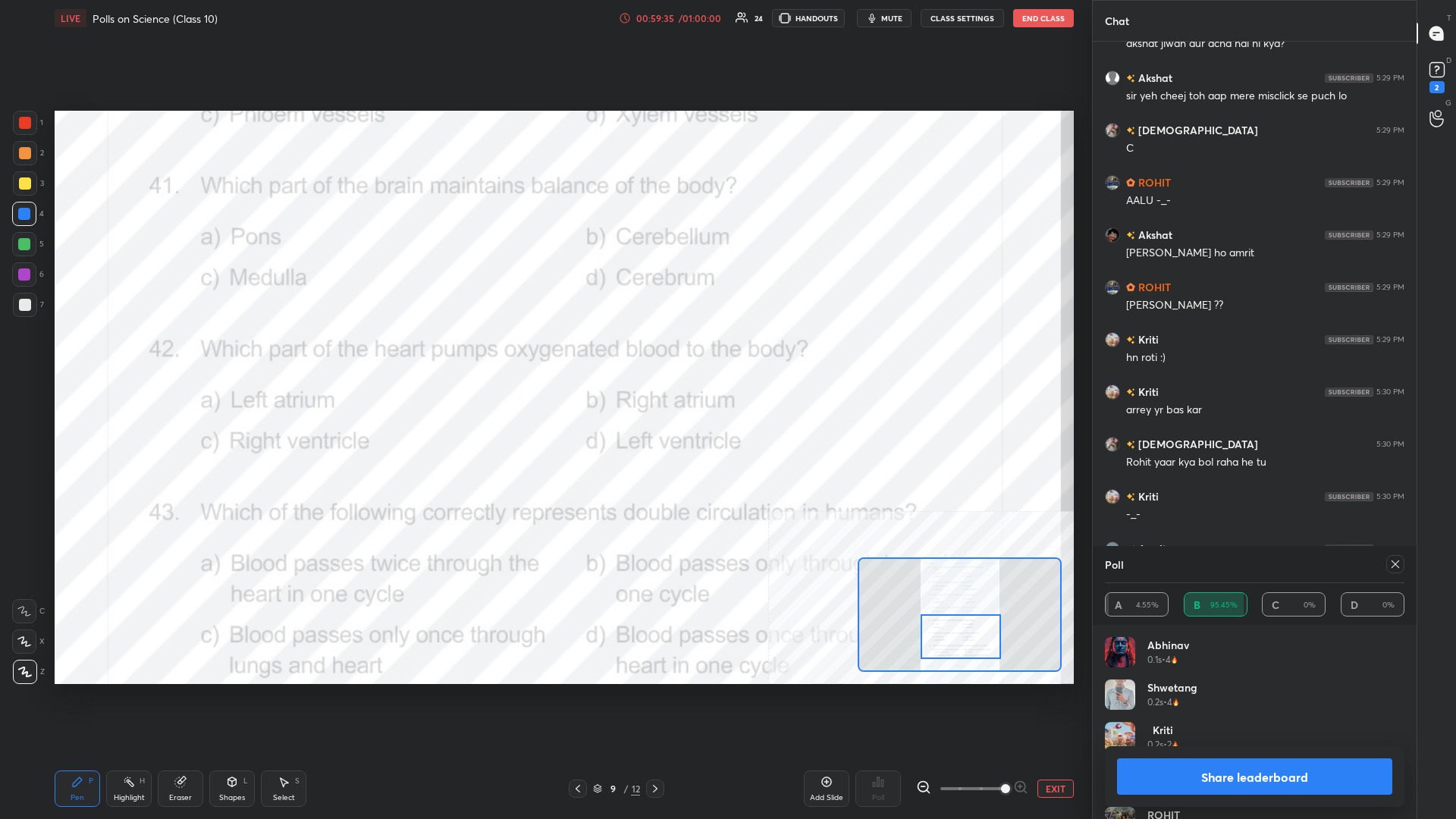
scroll to position [4314, 0]
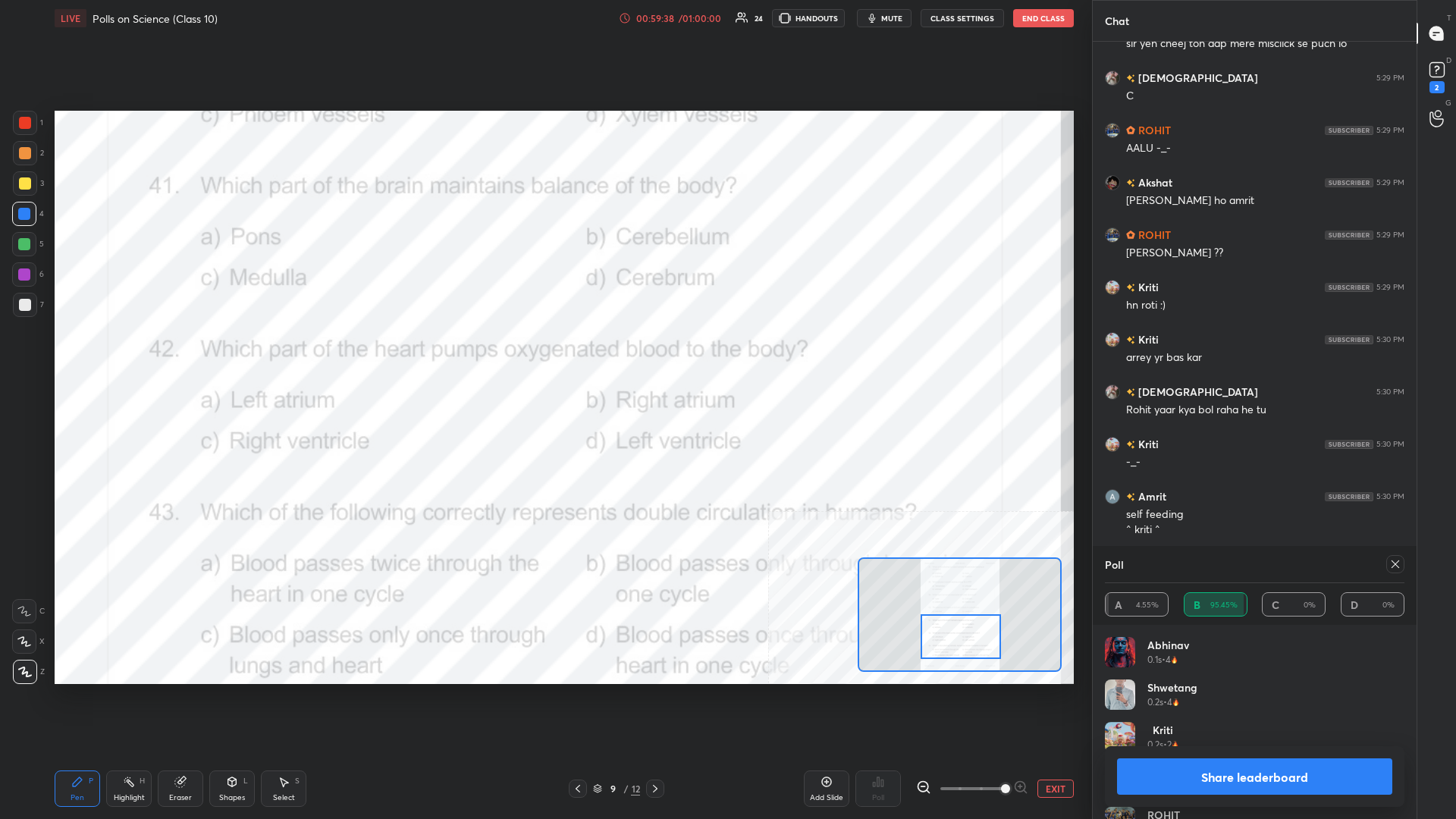
click at [543, 356] on button "Share leaderboard" at bounding box center [1254, 776] width 276 height 36
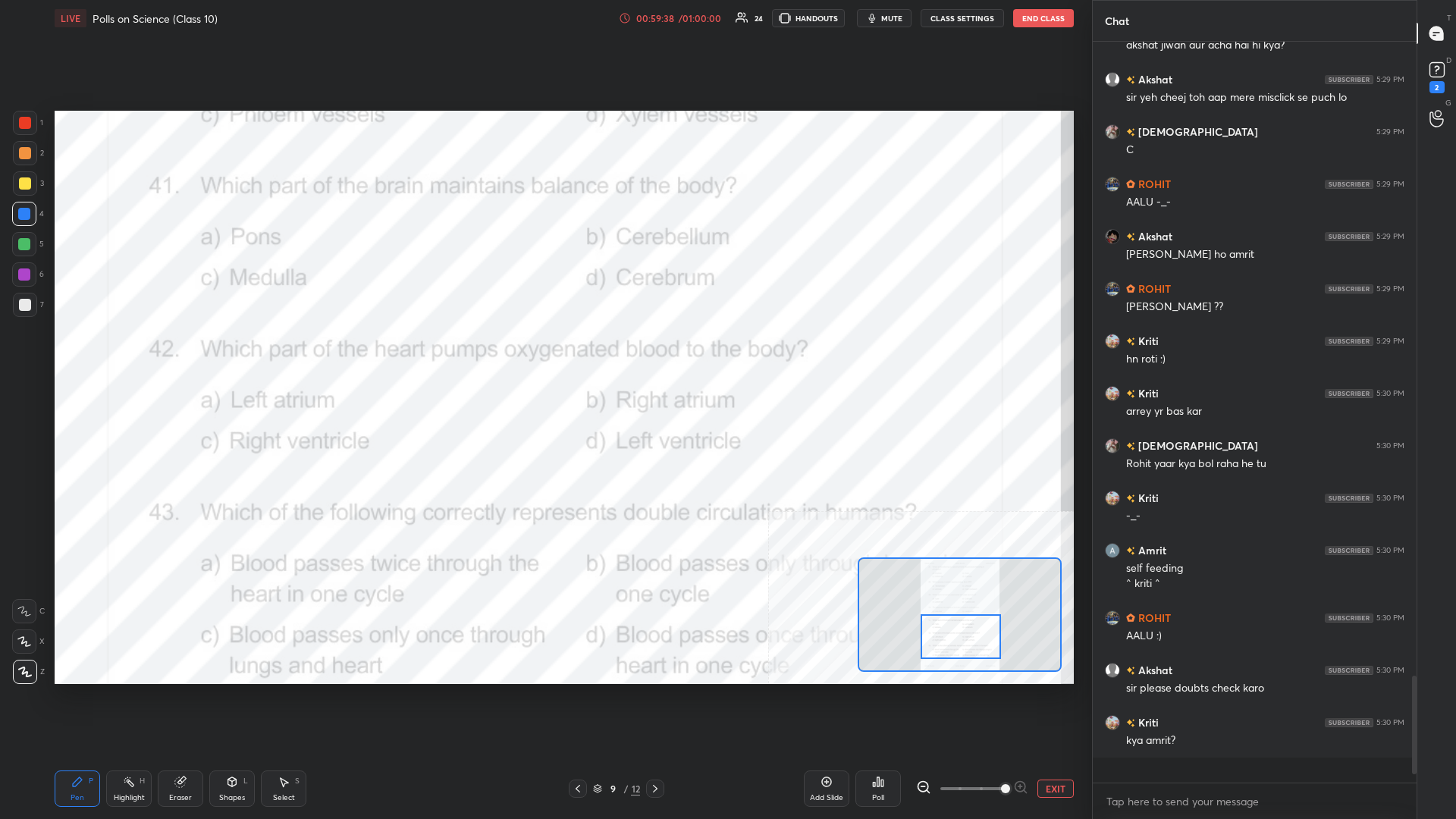
scroll to position [1, 1]
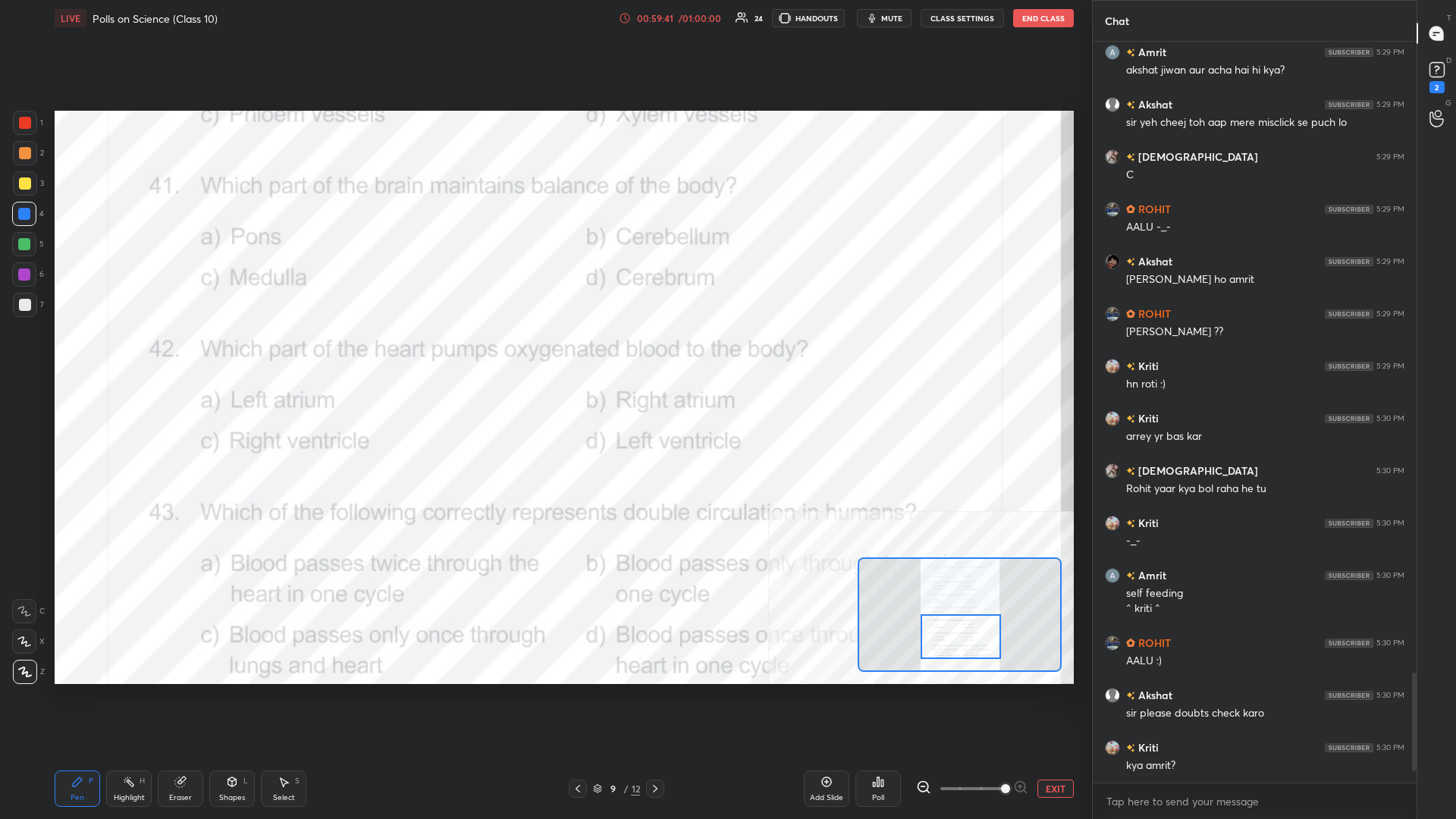
click at [543, 356] on button "EXIT" at bounding box center [1055, 788] width 36 height 18
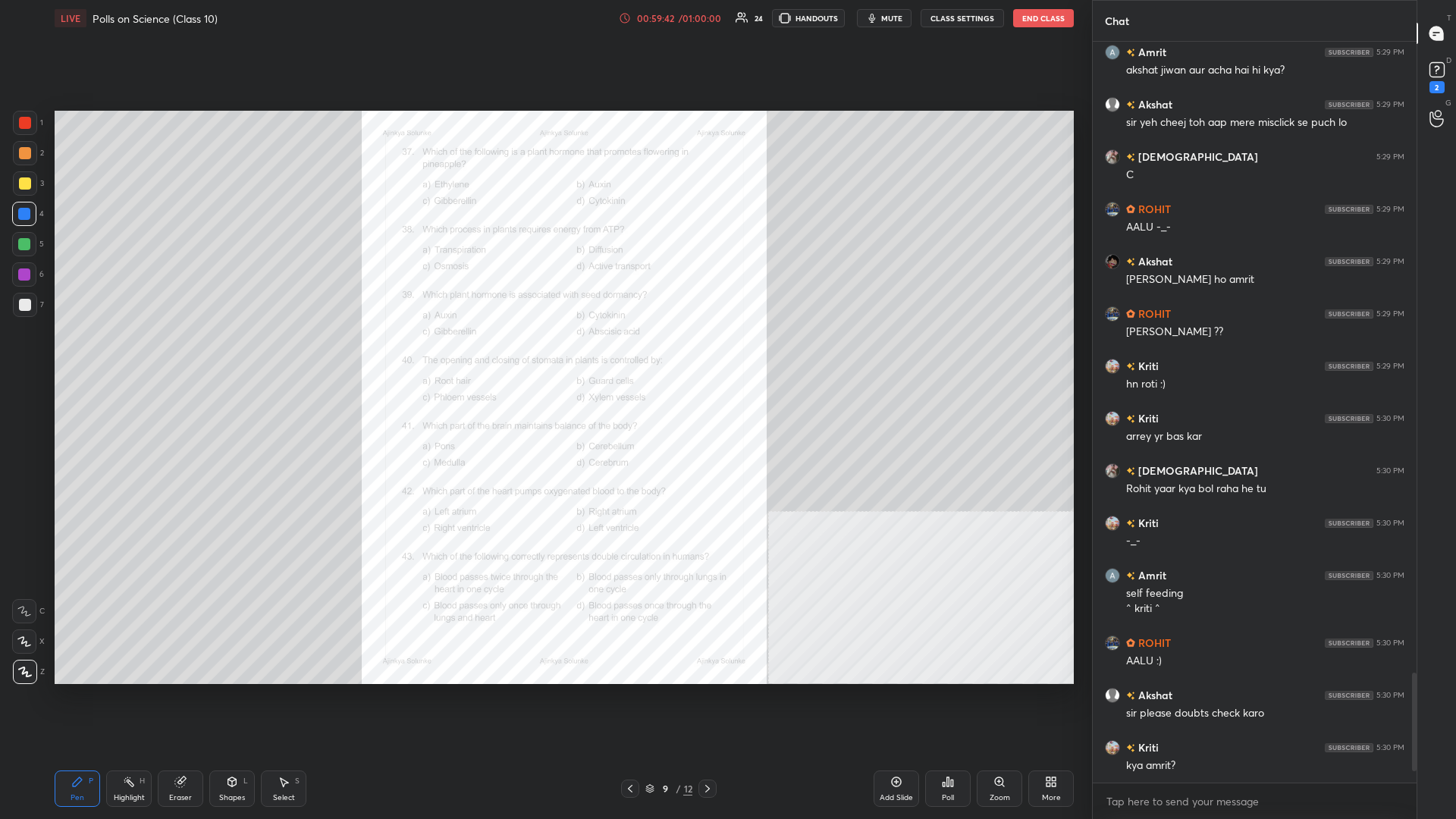
click at [543, 356] on div "9 / 12" at bounding box center [669, 788] width 95 height 18
click at [543, 356] on div "9 / 12" at bounding box center [669, 788] width 47 height 13
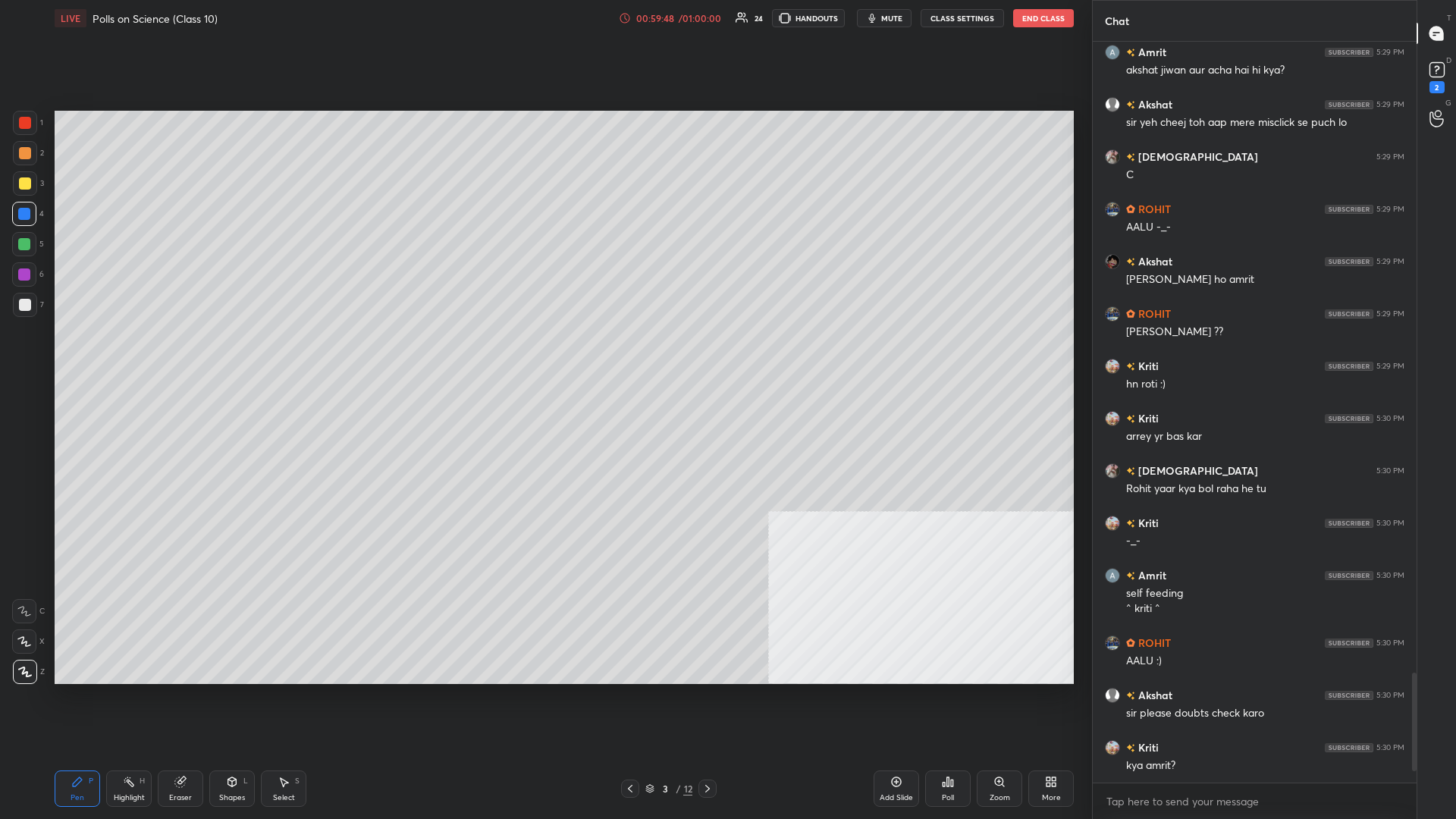
click at [543, 356] on div "3" at bounding box center [664, 788] width 15 height 9
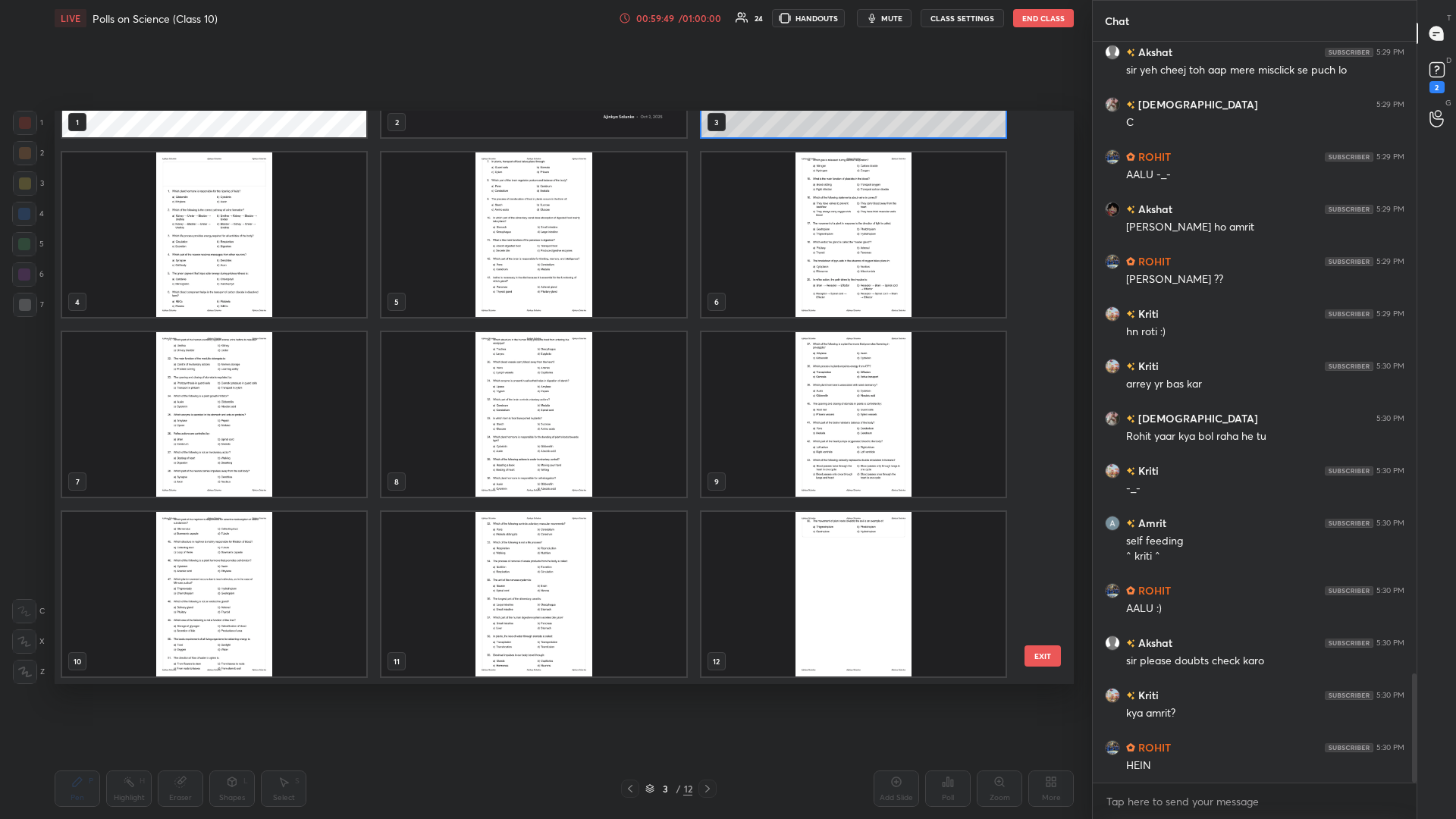
click at [543, 356] on img "grid" at bounding box center [853, 594] width 304 height 165
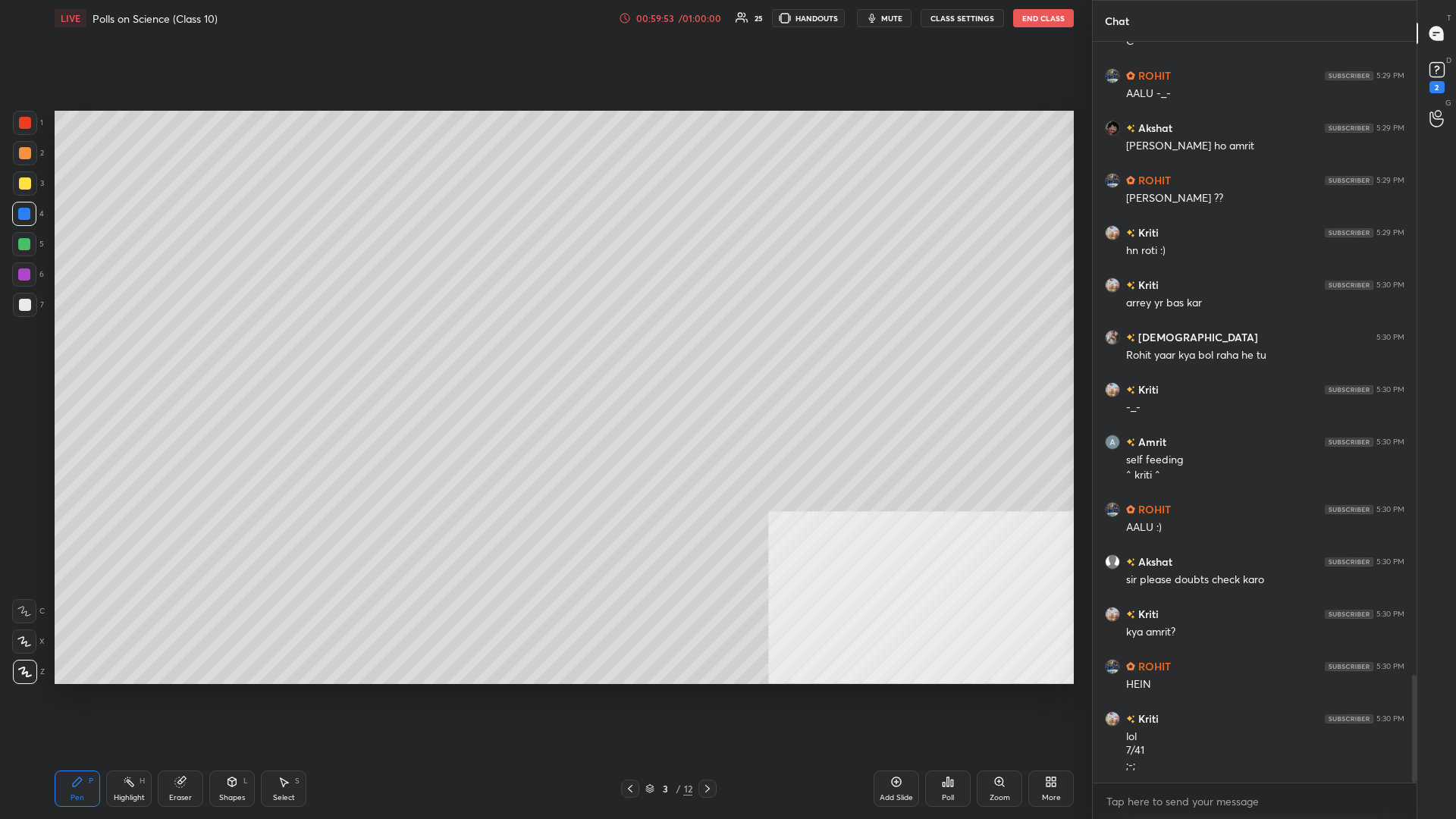
drag, startPoint x: 1079, startPoint y: 788, endPoint x: 1039, endPoint y: 786, distance: 40.0
click at [543, 356] on div "LIVE Polls on Science (Class 10) 00:59:53 / 01:00:00 25 HANDOUTS mute CLASS SET…" at bounding box center [564, 410] width 1031 height 819
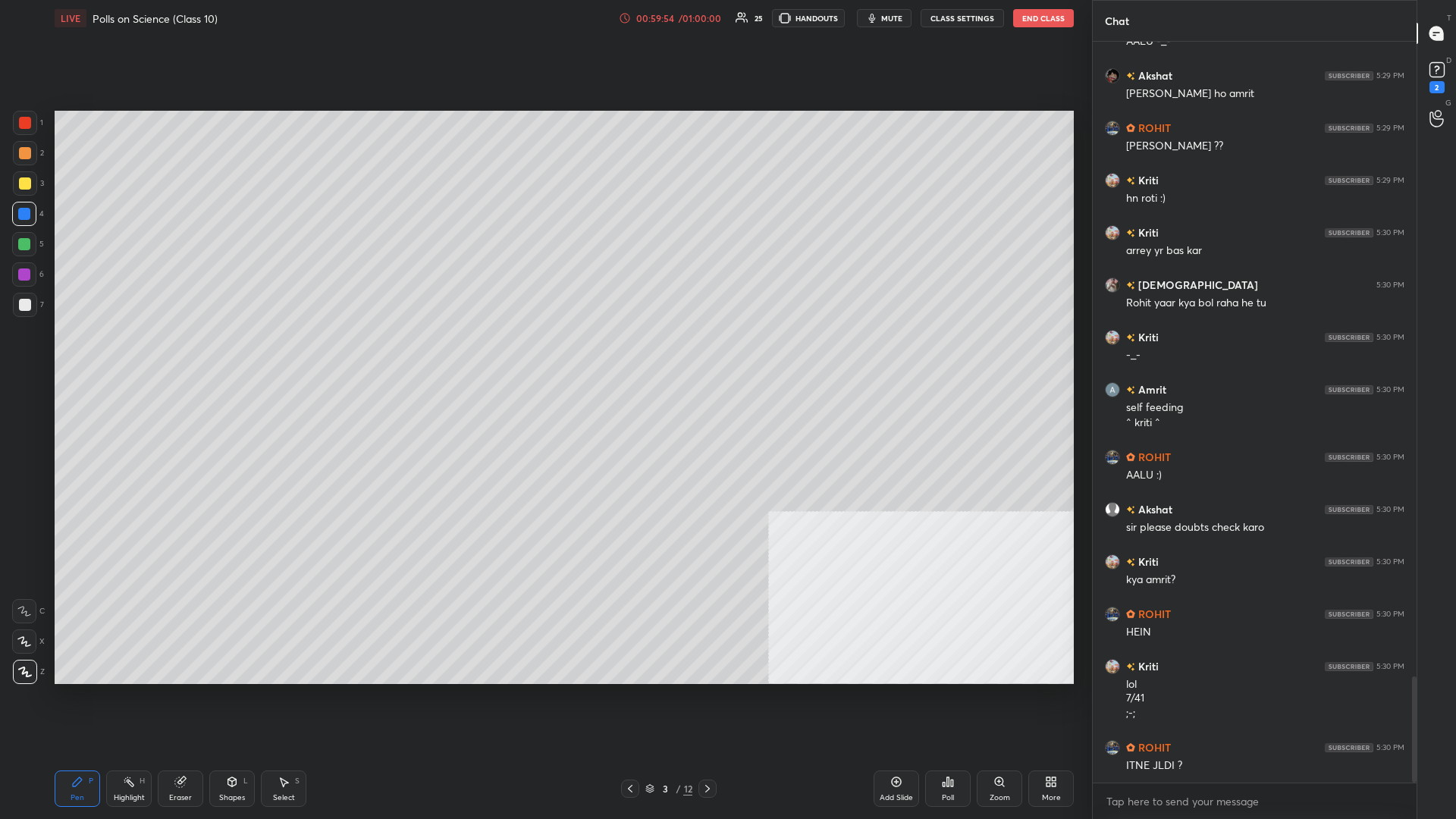
click at [543, 356] on div "More" at bounding box center [1052, 788] width 46 height 36
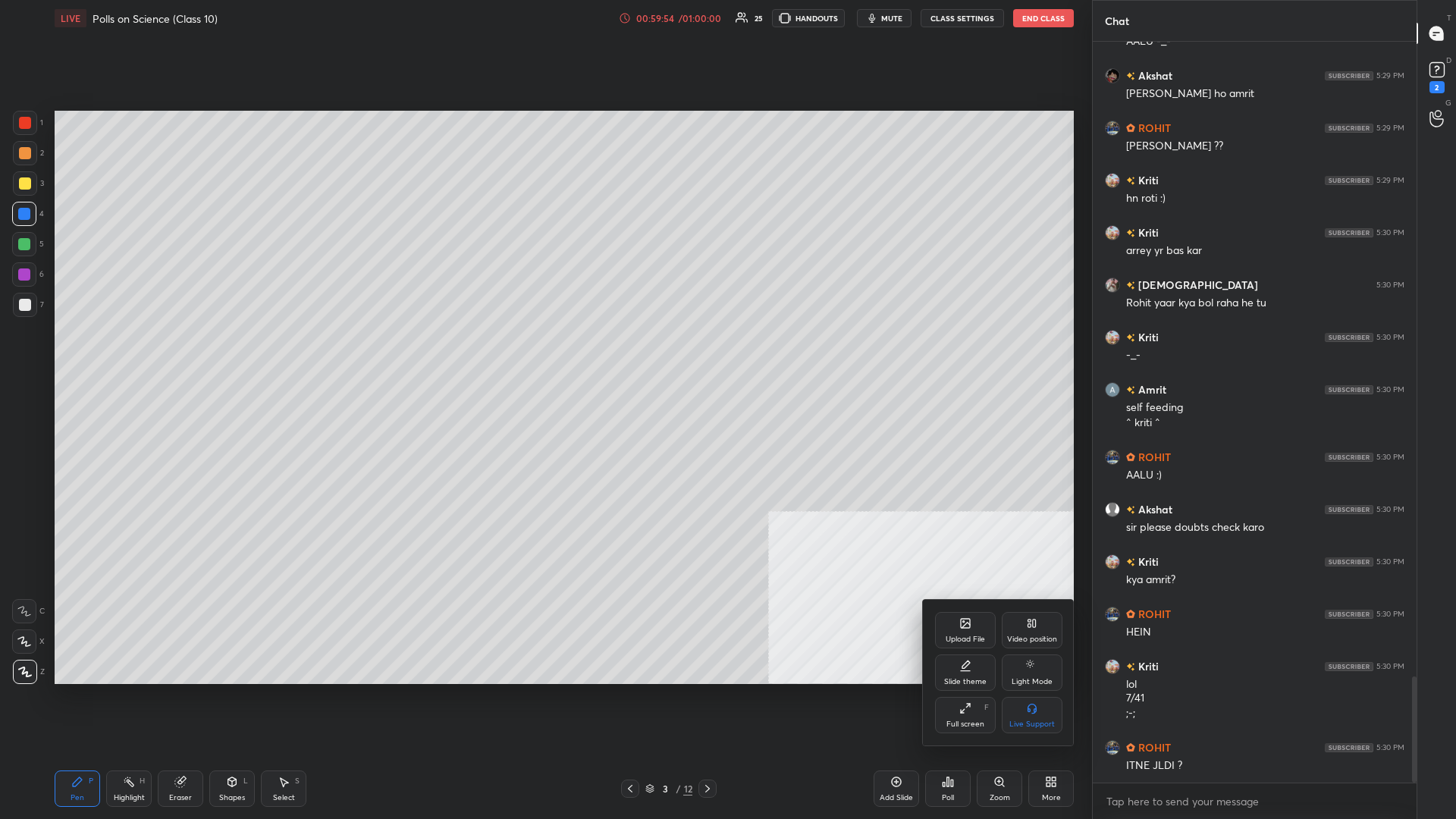
click at [543, 356] on div "Upload File" at bounding box center [965, 630] width 61 height 36
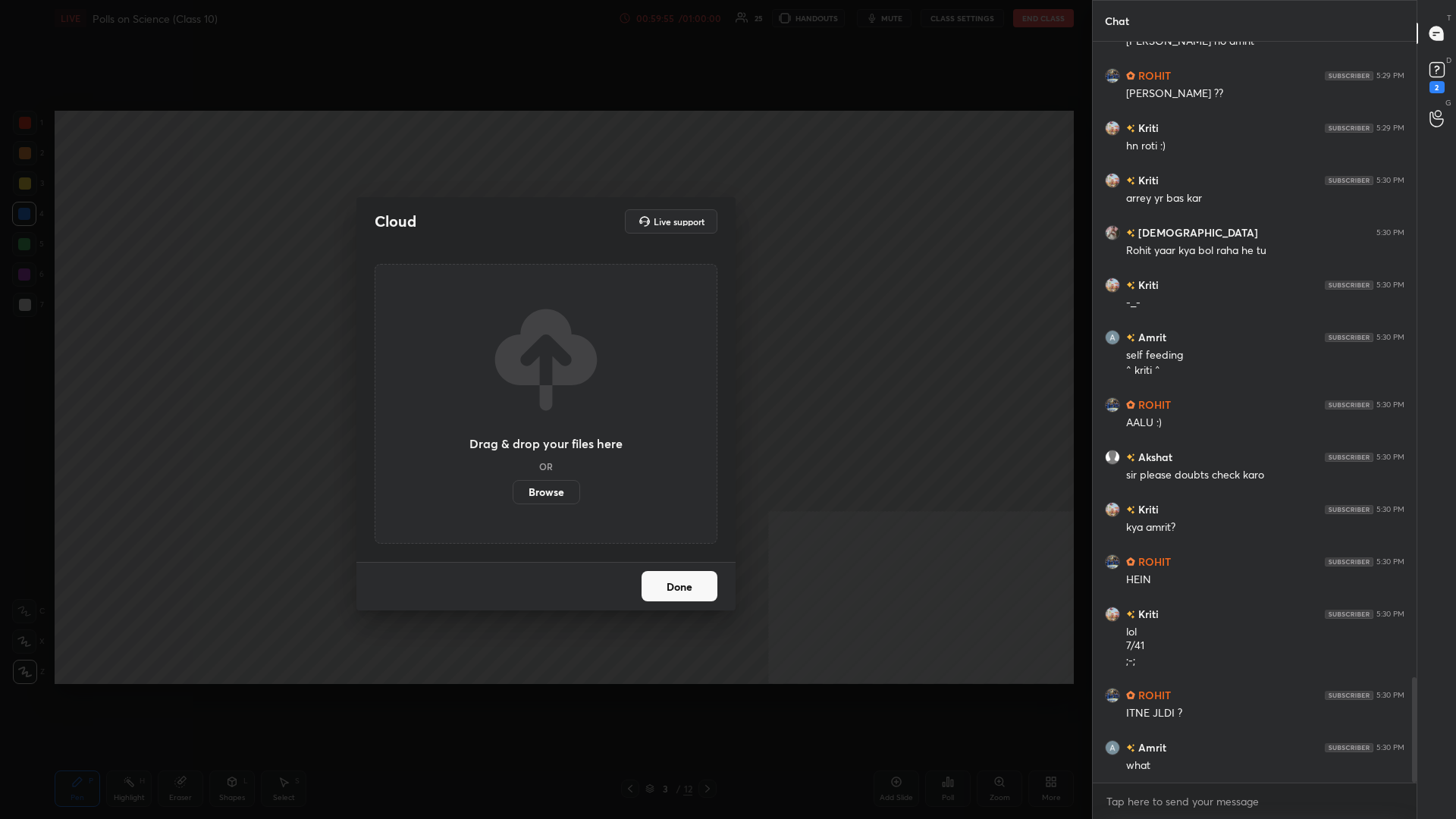
click at [543, 356] on label "Browse" at bounding box center [546, 492] width 68 height 25
click at [513, 356] on input "Browse" at bounding box center [513, 492] width 0 height 25
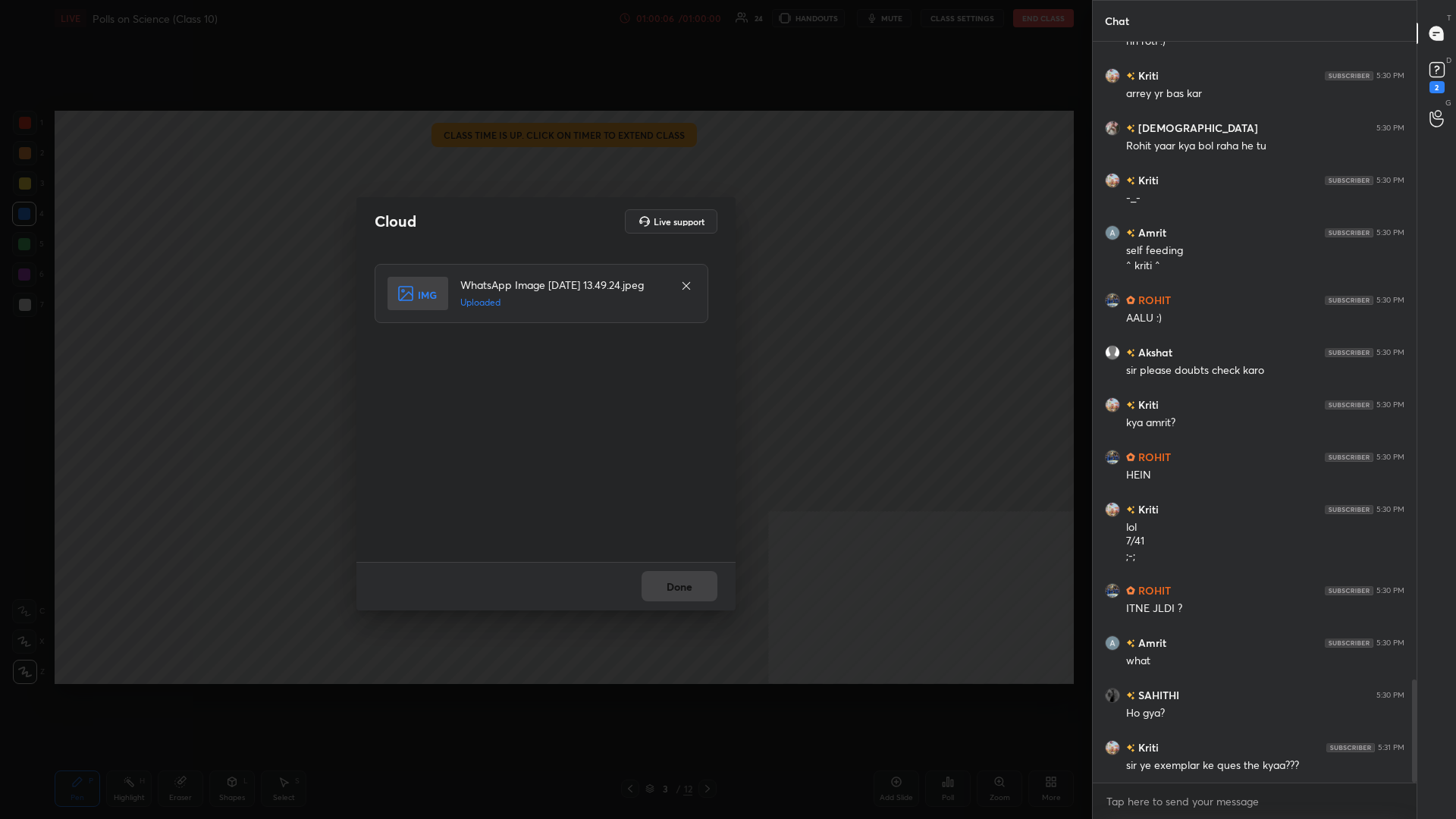
click at [543, 356] on button "Done" at bounding box center [679, 586] width 76 height 30
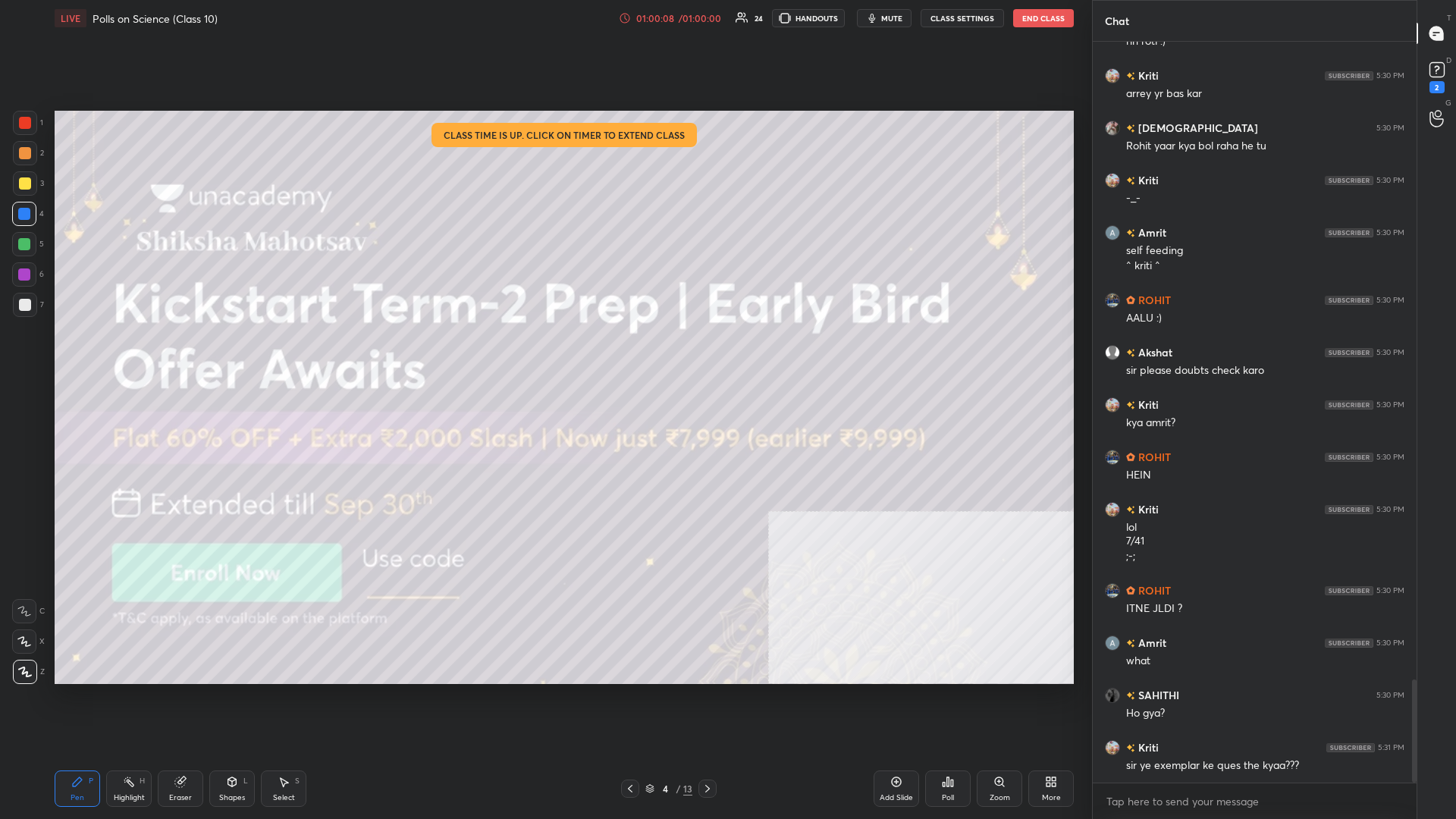
click at [1, 190] on div "1 2 3 4 5 6 7 C X Z C X Z E E Erase all H H" at bounding box center [24, 397] width 48 height 573
click at [15, 188] on div at bounding box center [26, 184] width 25 height 25
click at [22, 187] on div at bounding box center [26, 183] width 12 height 12
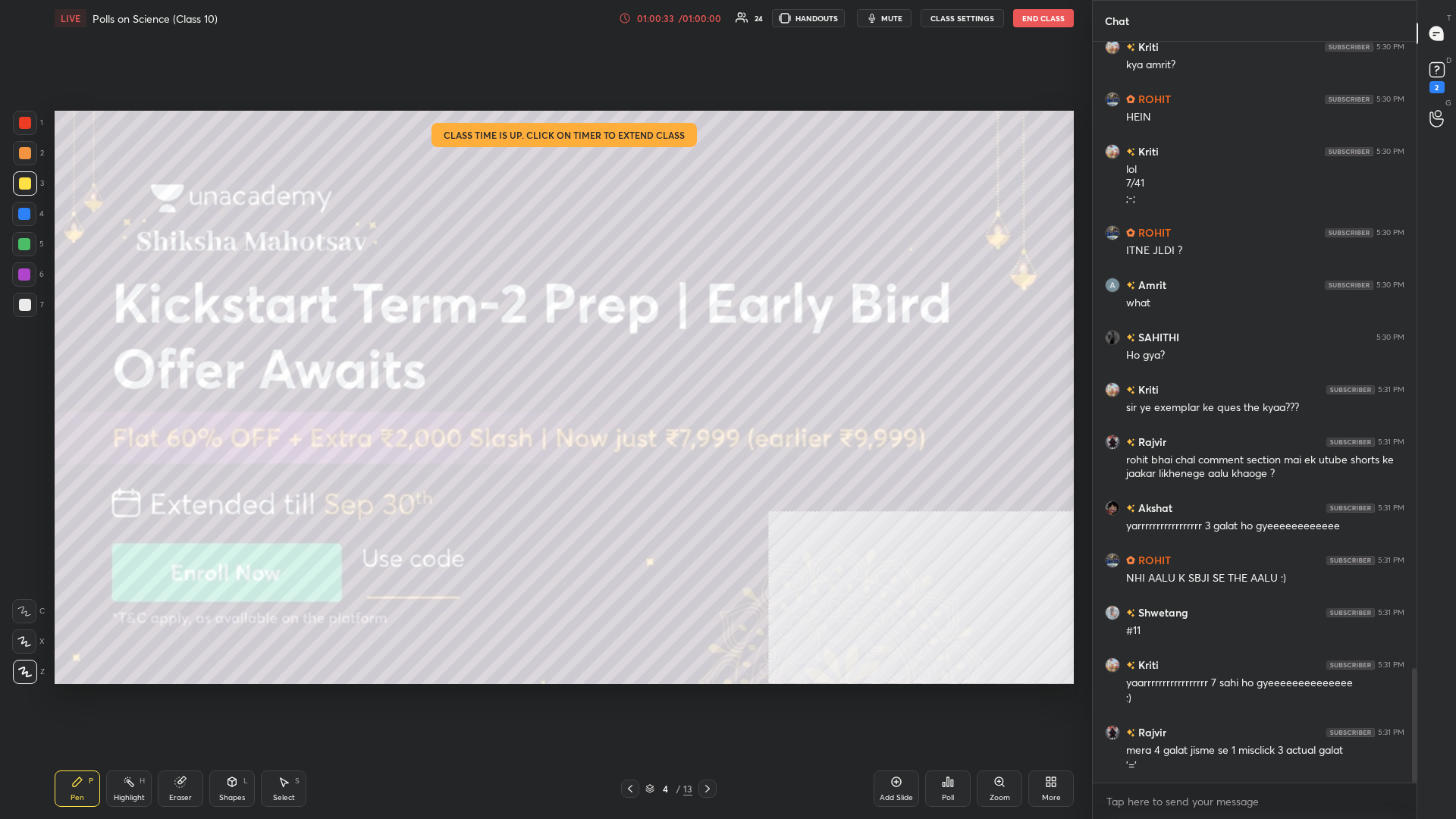
click at [543, 356] on div "Poll" at bounding box center [948, 788] width 46 height 36
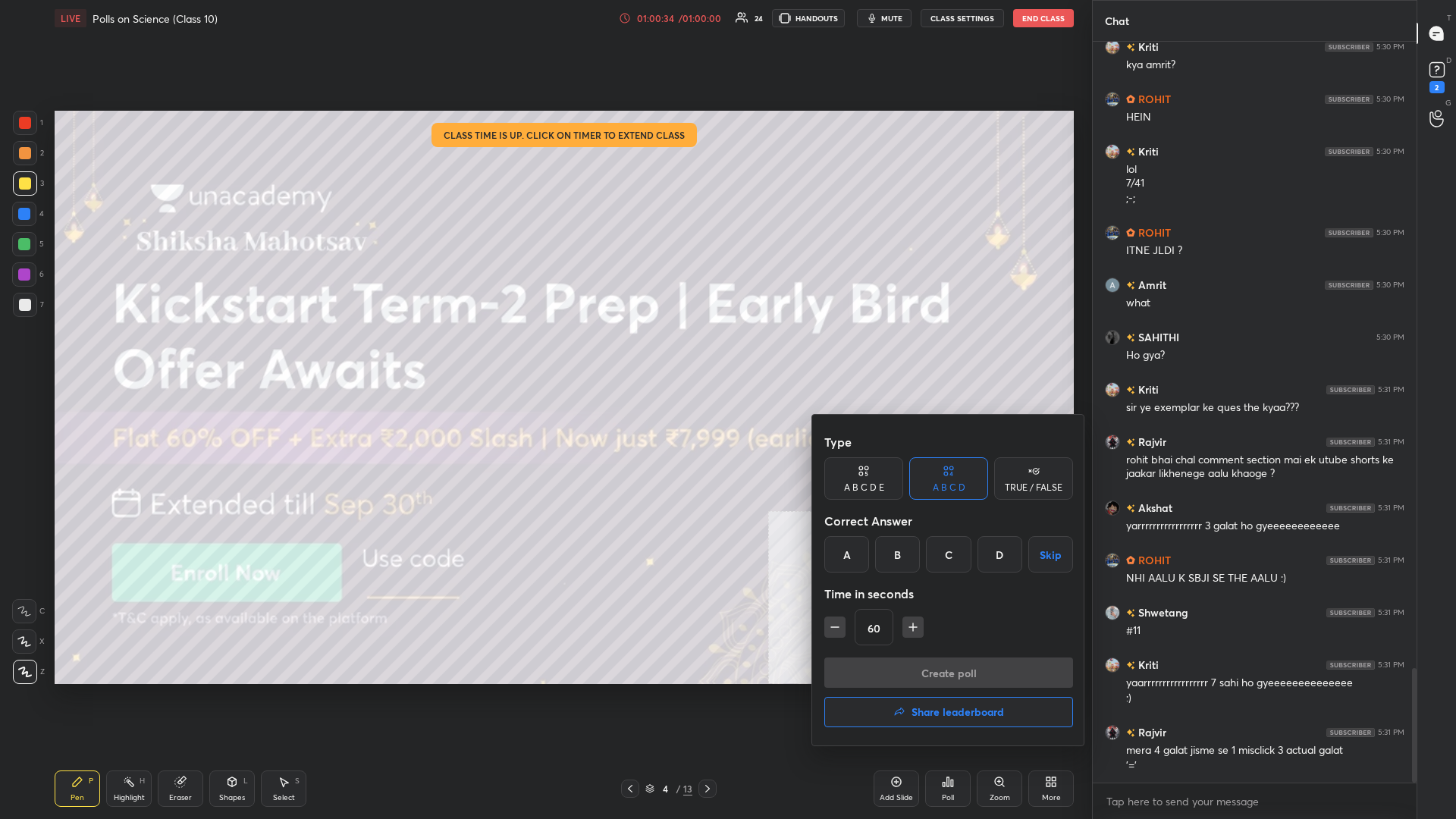
click at [543, 356] on h4 "Share leaderboard" at bounding box center [957, 712] width 92 height 11
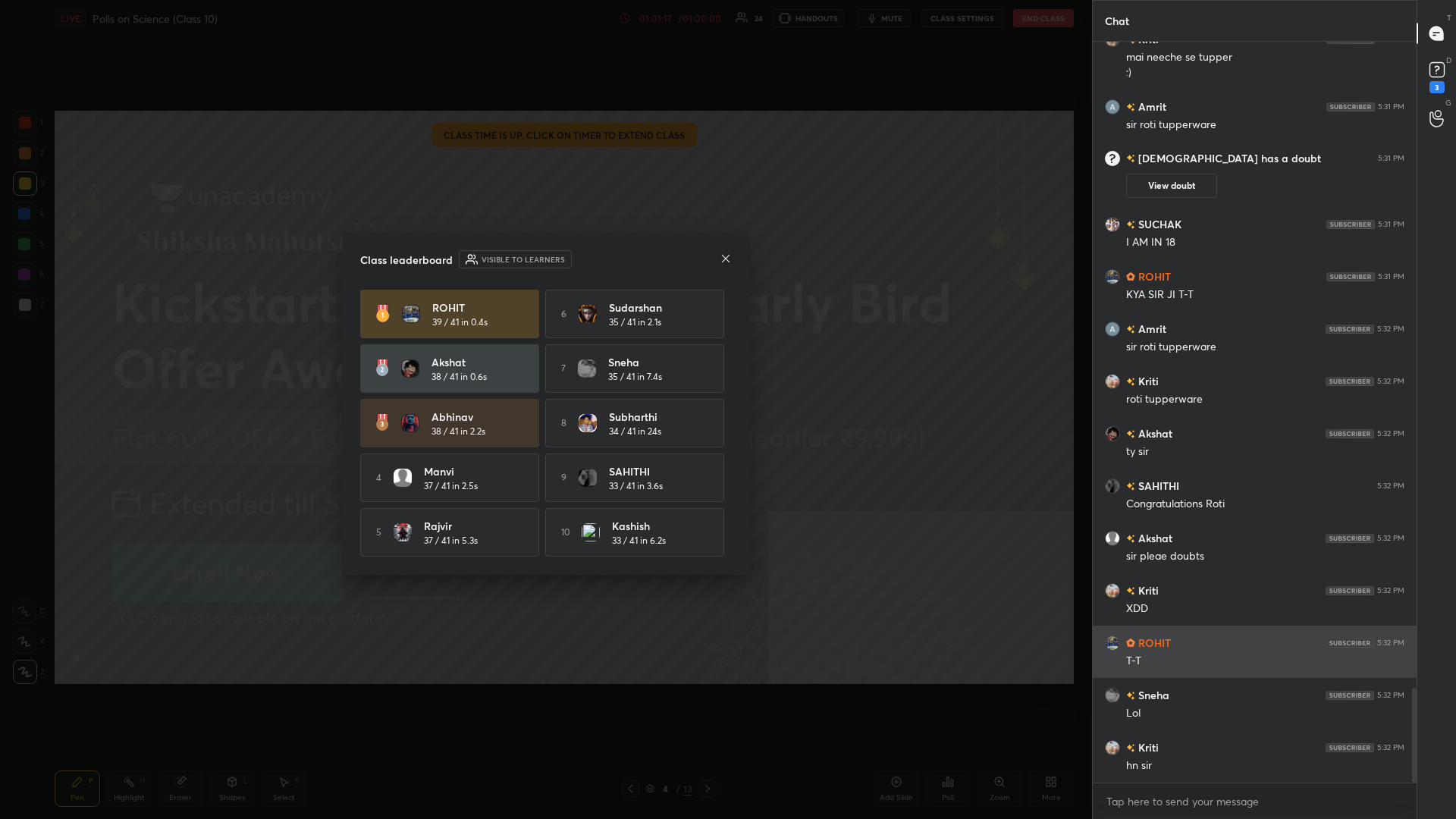
scroll to position [5095, 0]
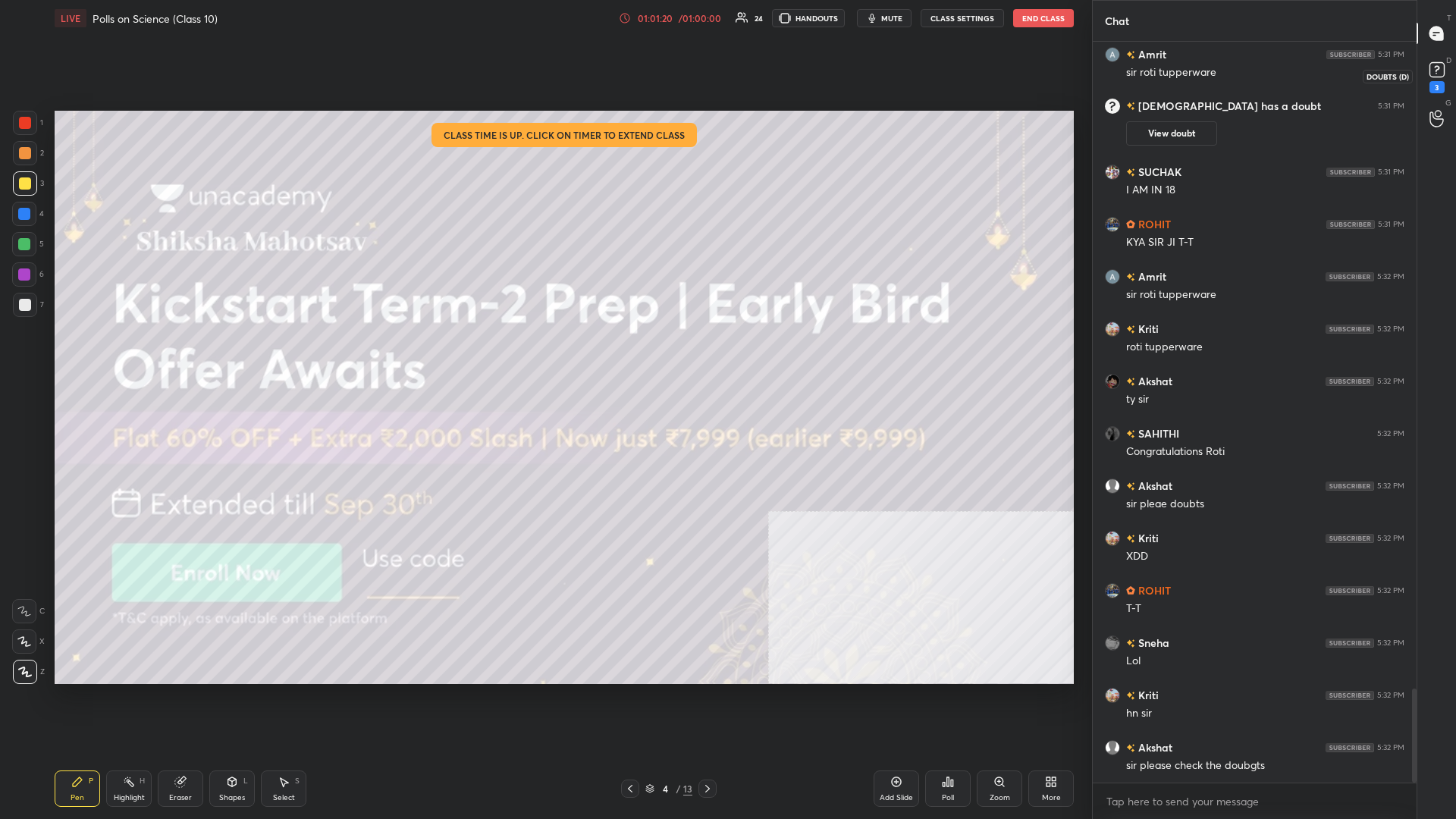
click at [543, 65] on rect at bounding box center [1437, 70] width 14 height 14
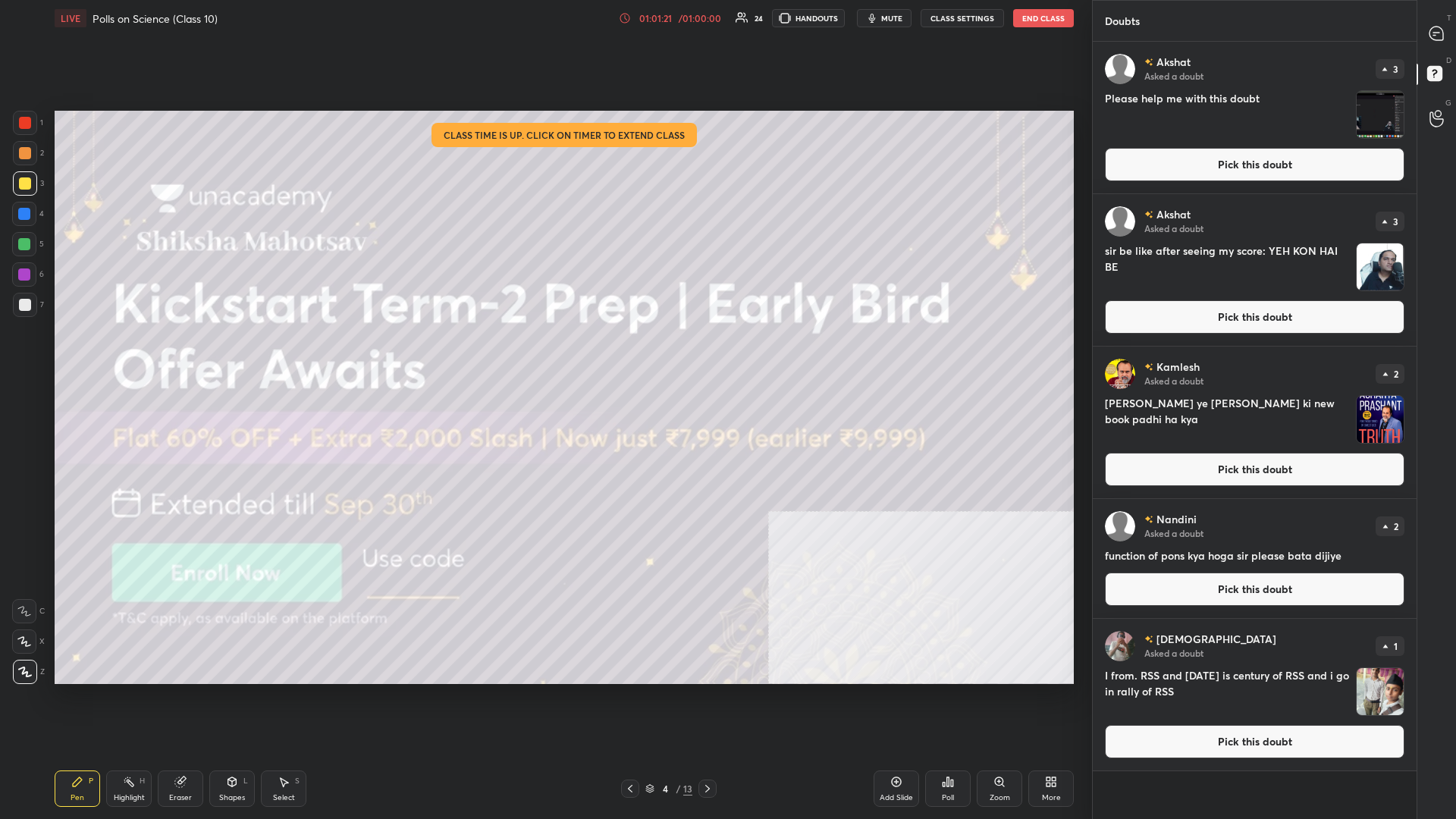
click at [543, 165] on button "Pick this doubt" at bounding box center [1254, 165] width 299 height 33
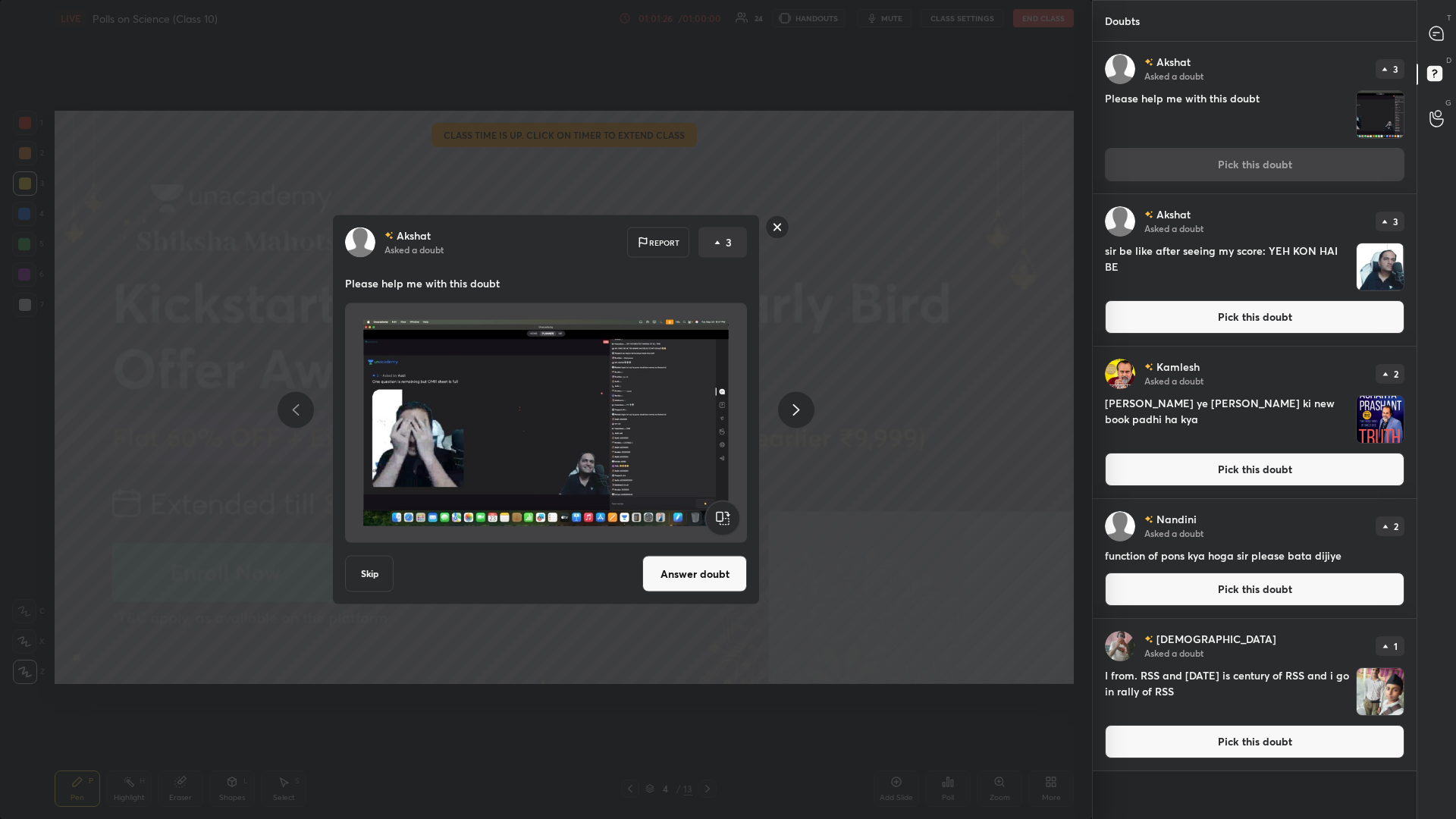
click at [543, 325] on div "[PERSON_NAME] Asked a doubt Report 3 Please help me with this doubt Skip Answer…" at bounding box center [546, 410] width 1092 height 819
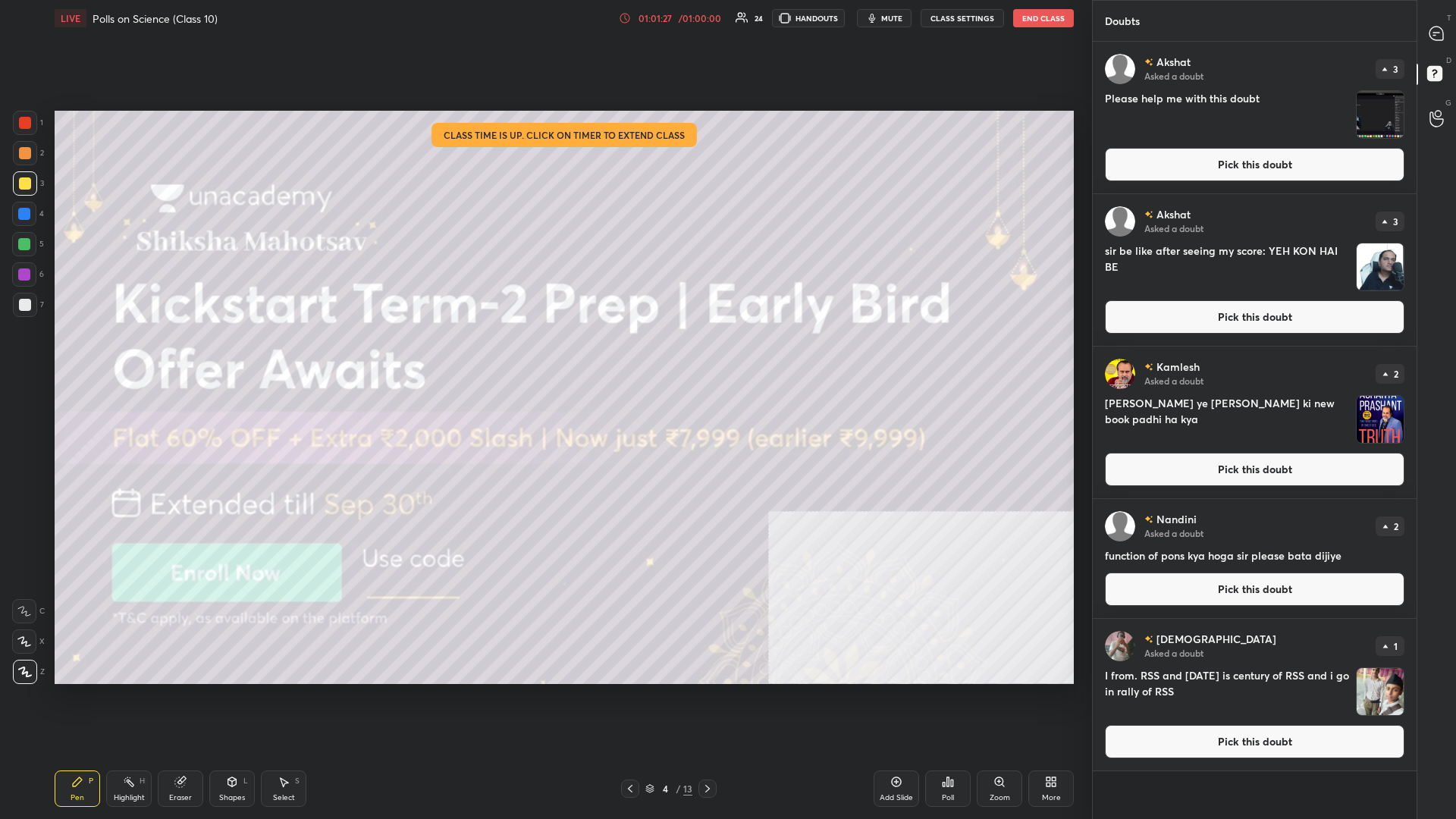
click at [543, 356] on div "Poll" at bounding box center [948, 788] width 46 height 36
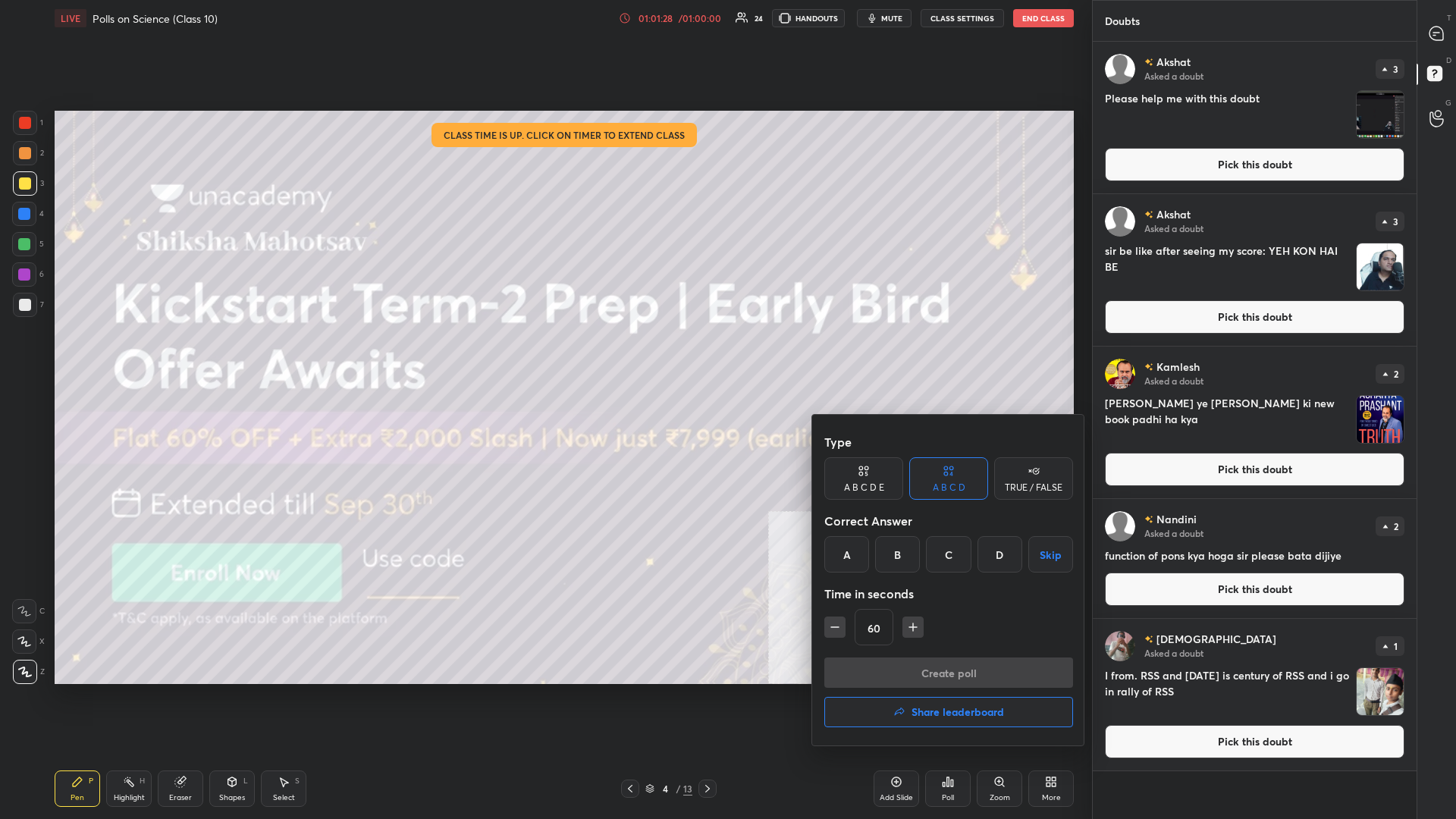
click at [543, 356] on h4 "Share leaderboard" at bounding box center [957, 712] width 92 height 11
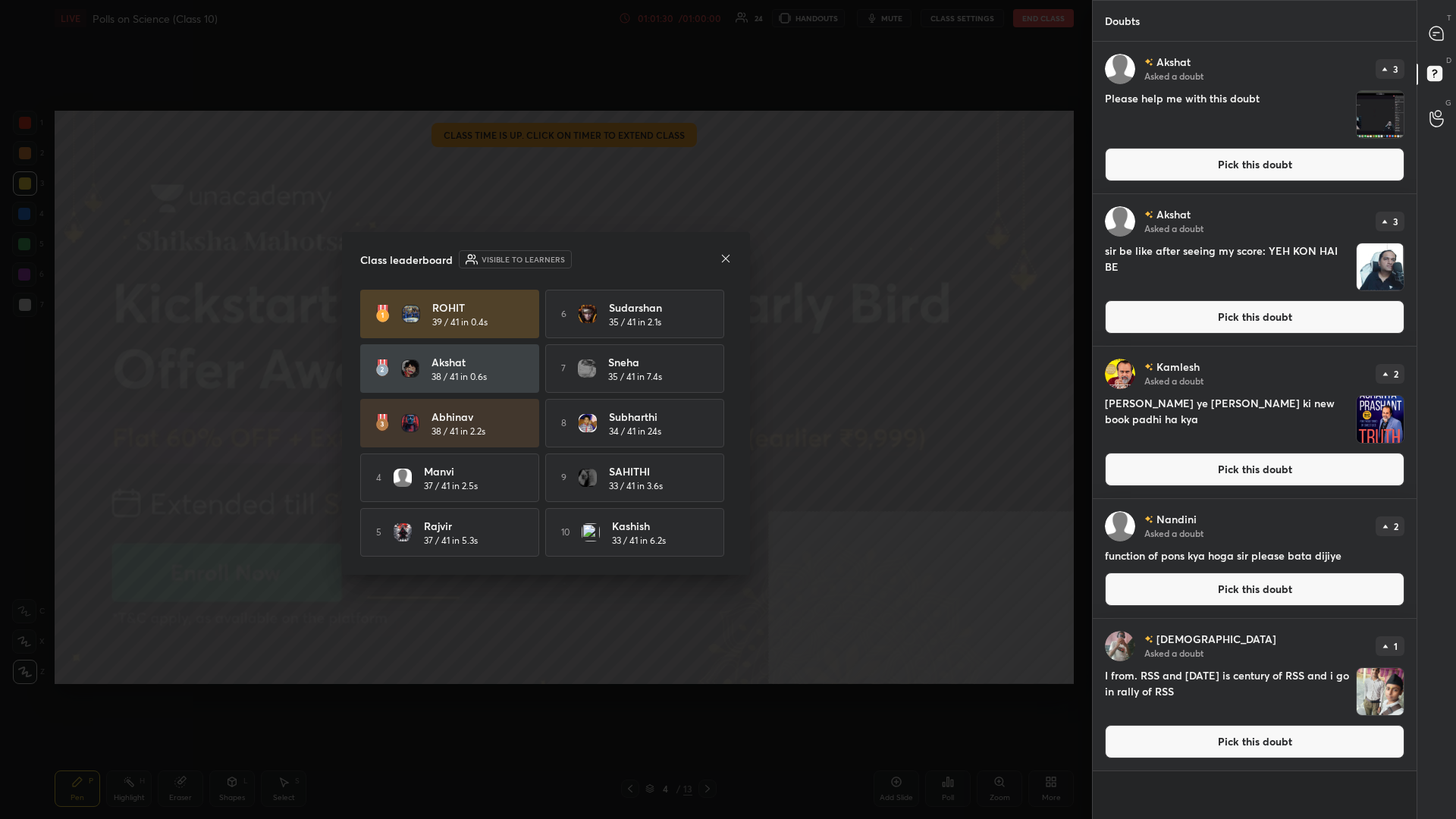
click at [543, 356] on button "Pick this doubt" at bounding box center [1254, 742] width 299 height 33
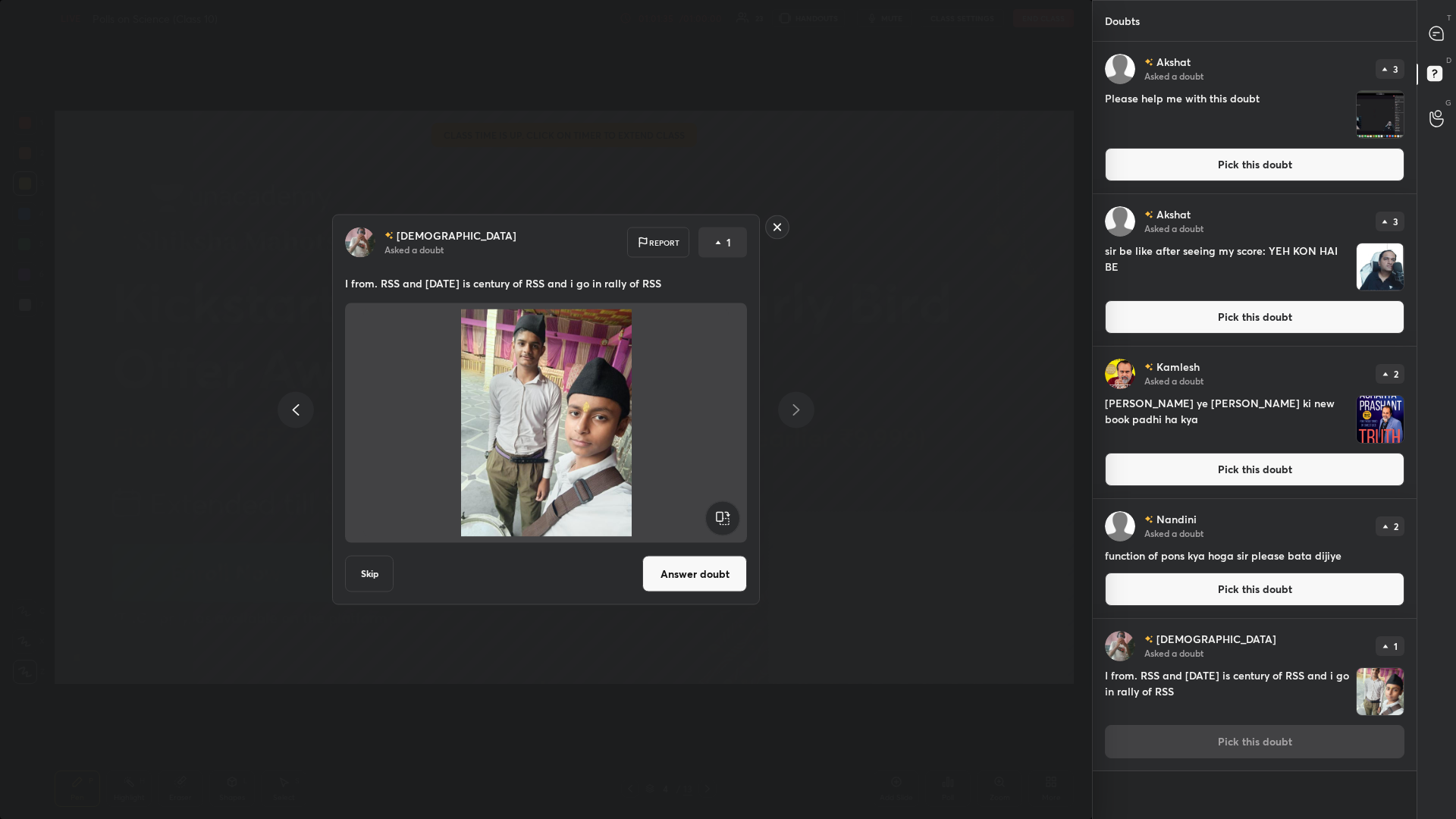
click at [543, 231] on rect at bounding box center [778, 227] width 24 height 24
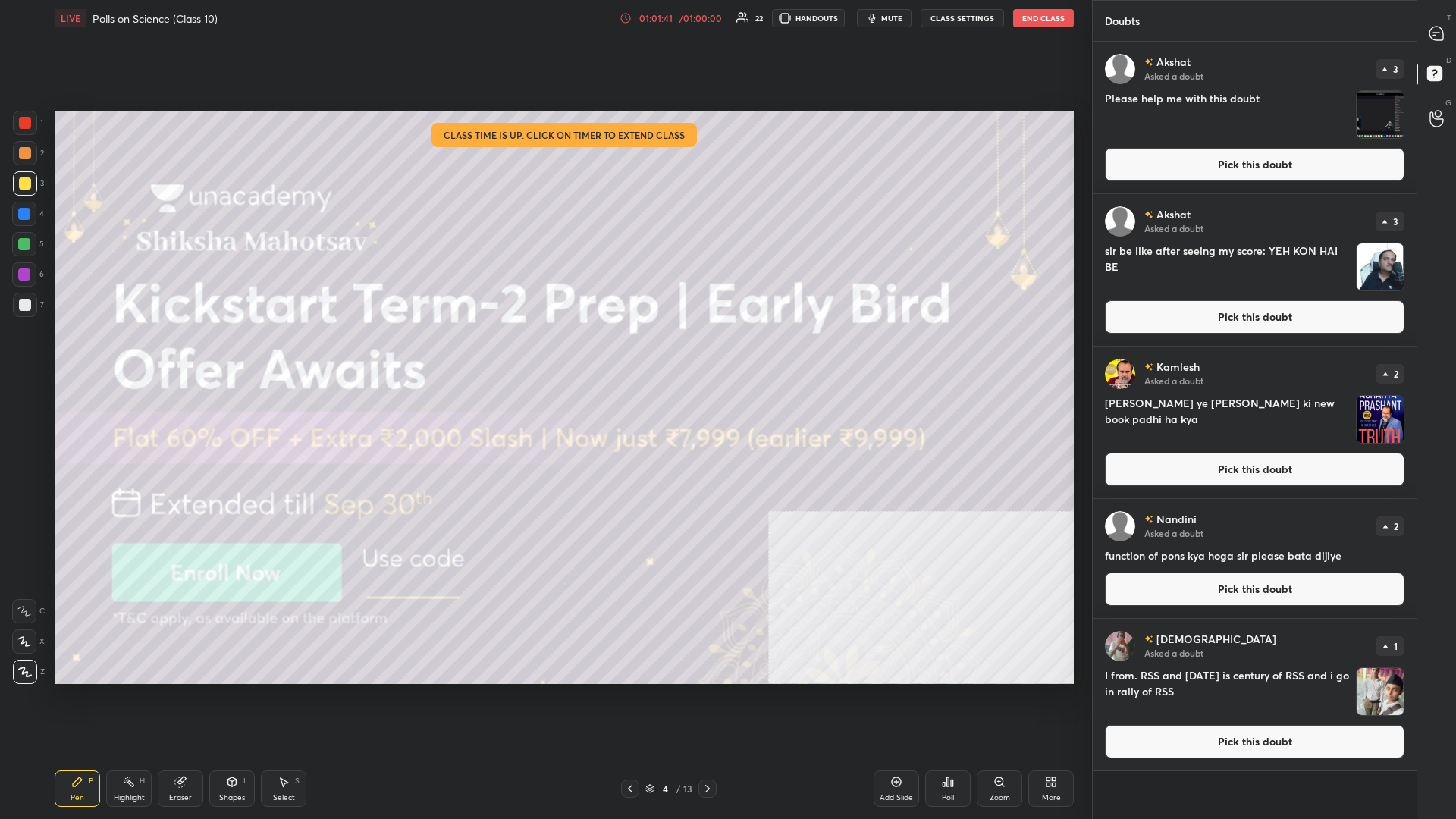
click at [543, 356] on div "Add Slide" at bounding box center [897, 788] width 46 height 36
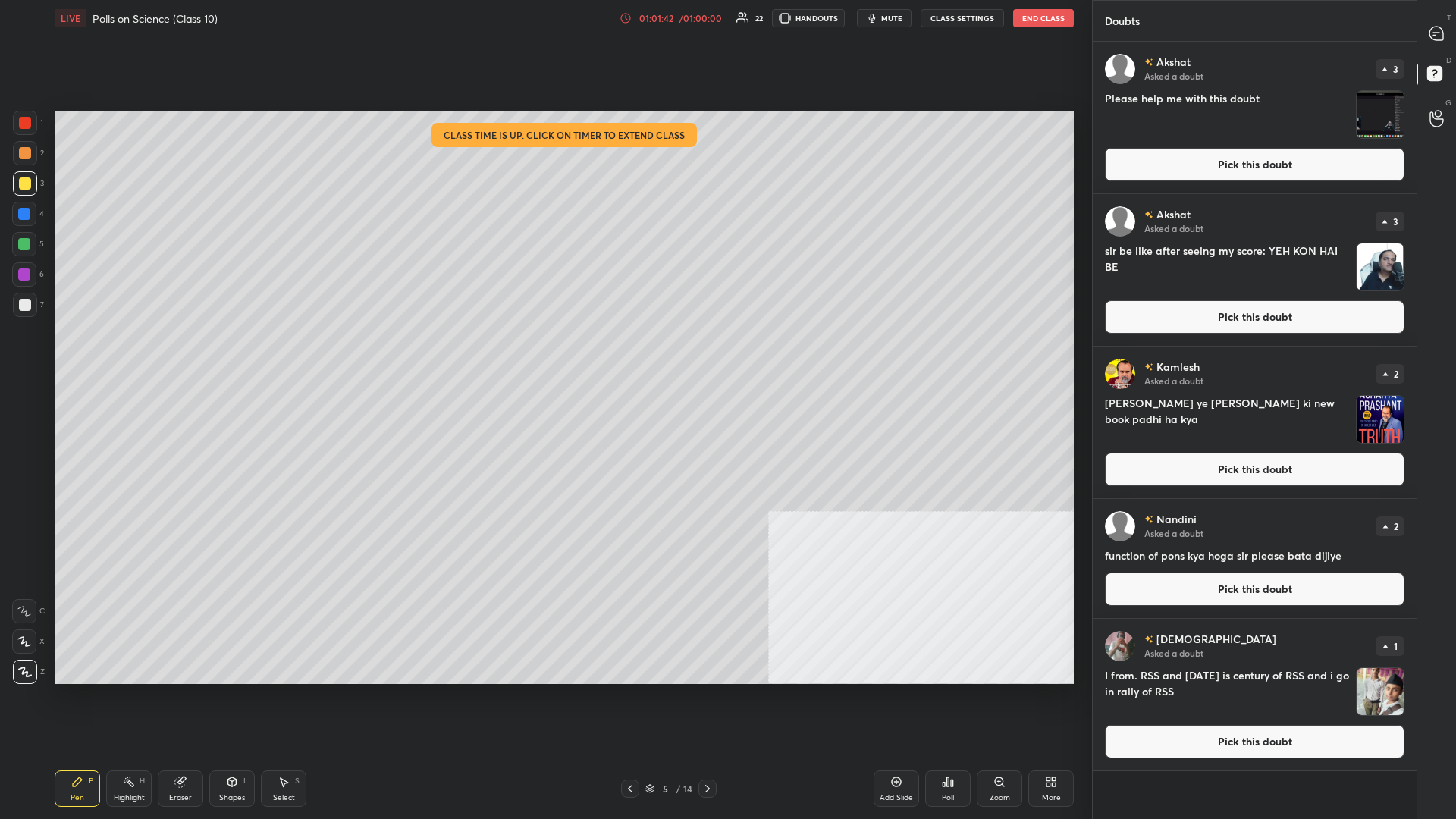
click at [25, 183] on div at bounding box center [26, 183] width 12 height 12
click at [22, 247] on div at bounding box center [25, 244] width 12 height 12
click at [26, 312] on div at bounding box center [26, 305] width 25 height 25
click at [543, 356] on button "Pick this doubt" at bounding box center [1254, 469] width 299 height 33
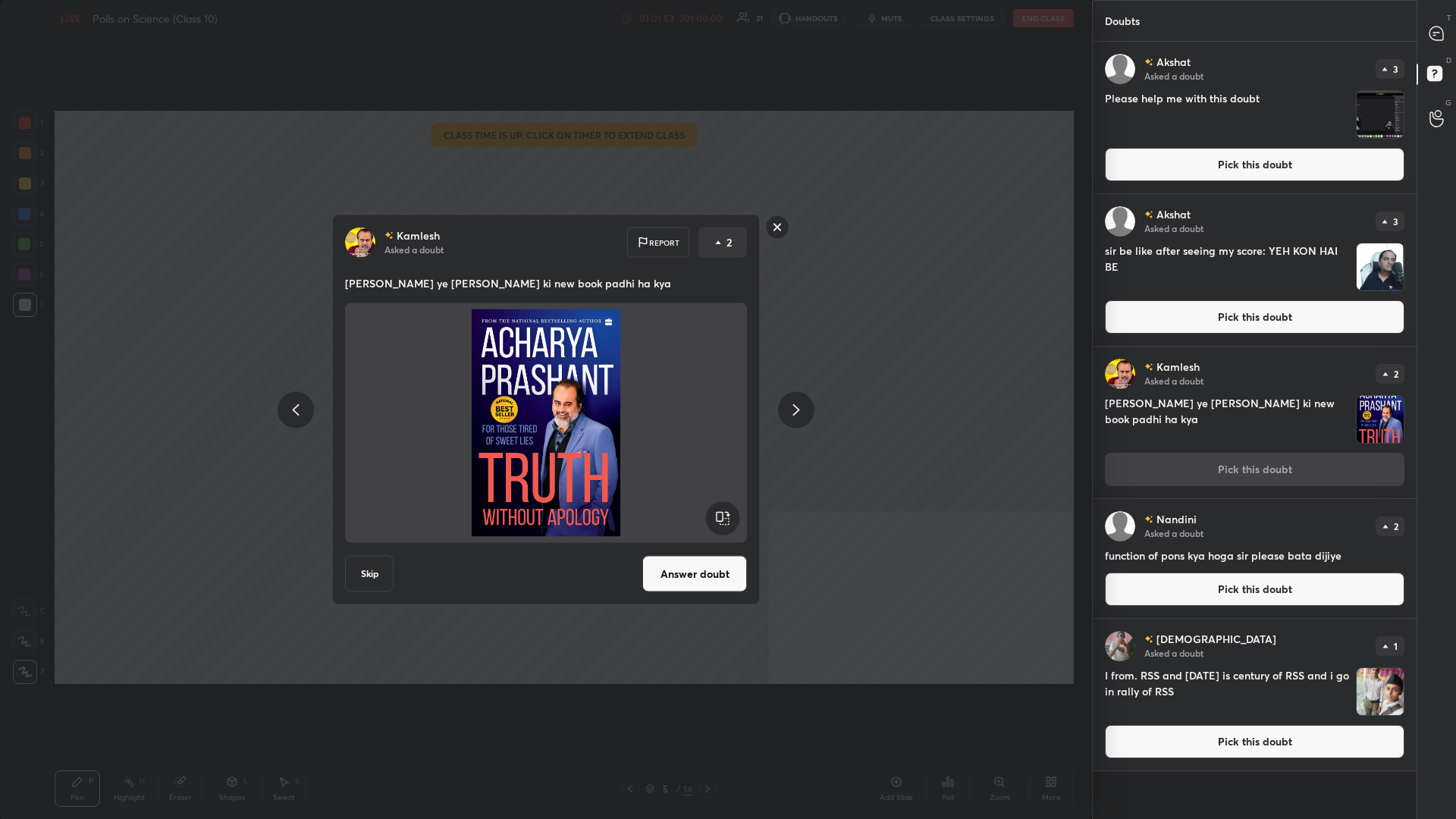
click at [543, 356] on div "Kamlesh Asked a doubt Report 2 sir apne ye [PERSON_NAME] ki new book padhi ha k…" at bounding box center [546, 410] width 1092 height 819
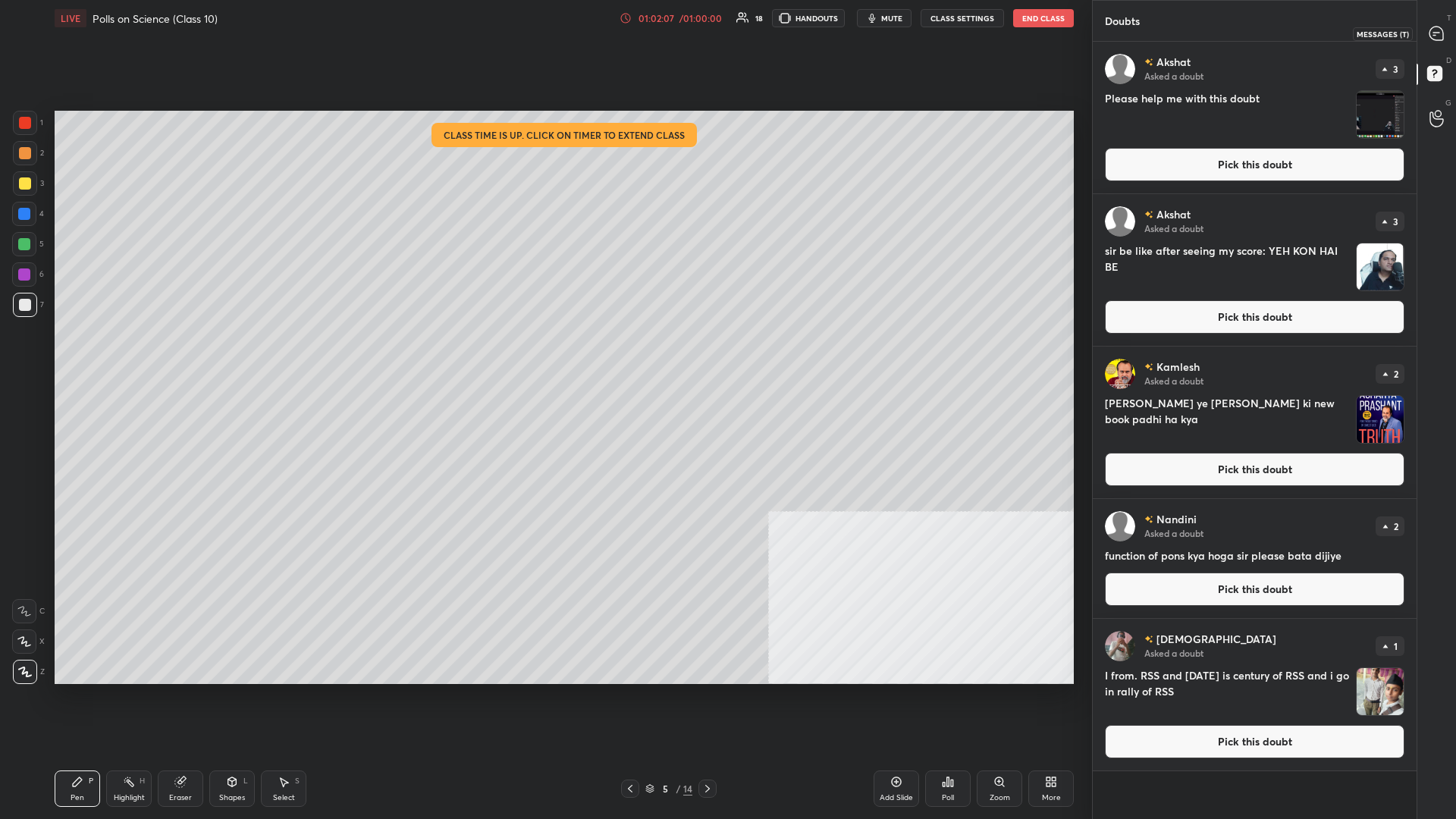
click at [543, 35] on div at bounding box center [1437, 33] width 30 height 27
type textarea "x"
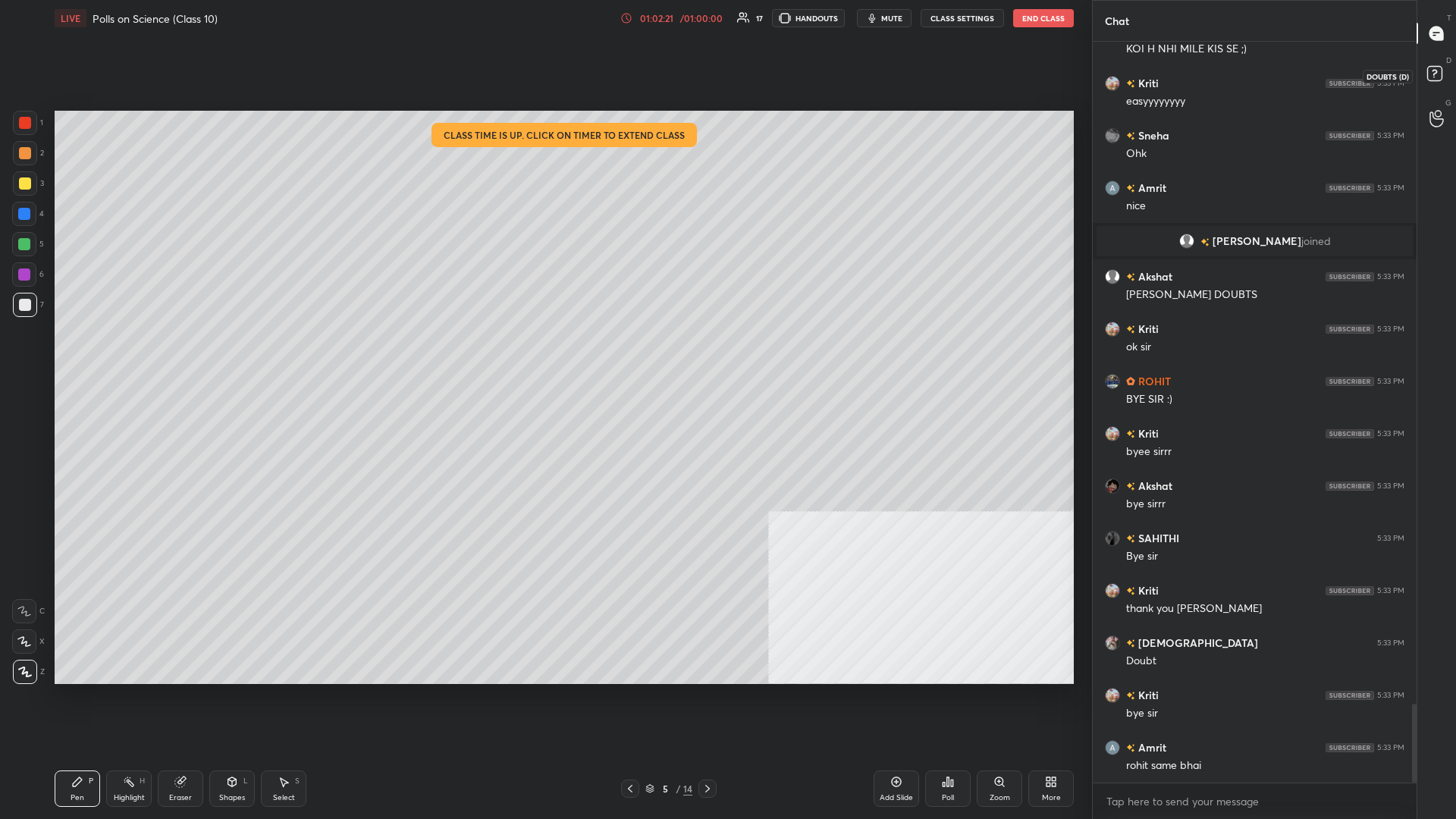
scroll to position [6283, 0]
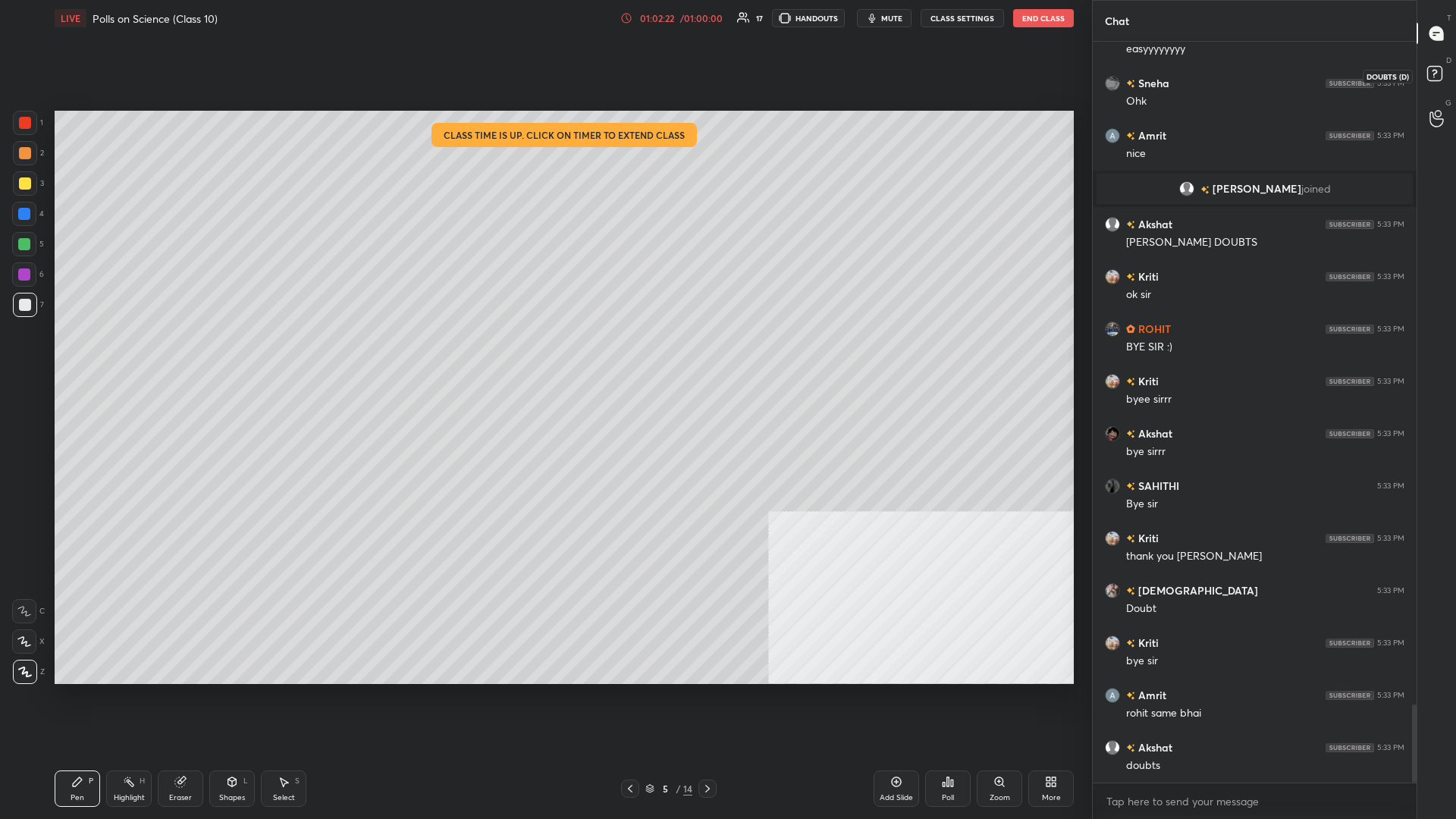
click at [543, 70] on rect at bounding box center [1434, 74] width 14 height 14
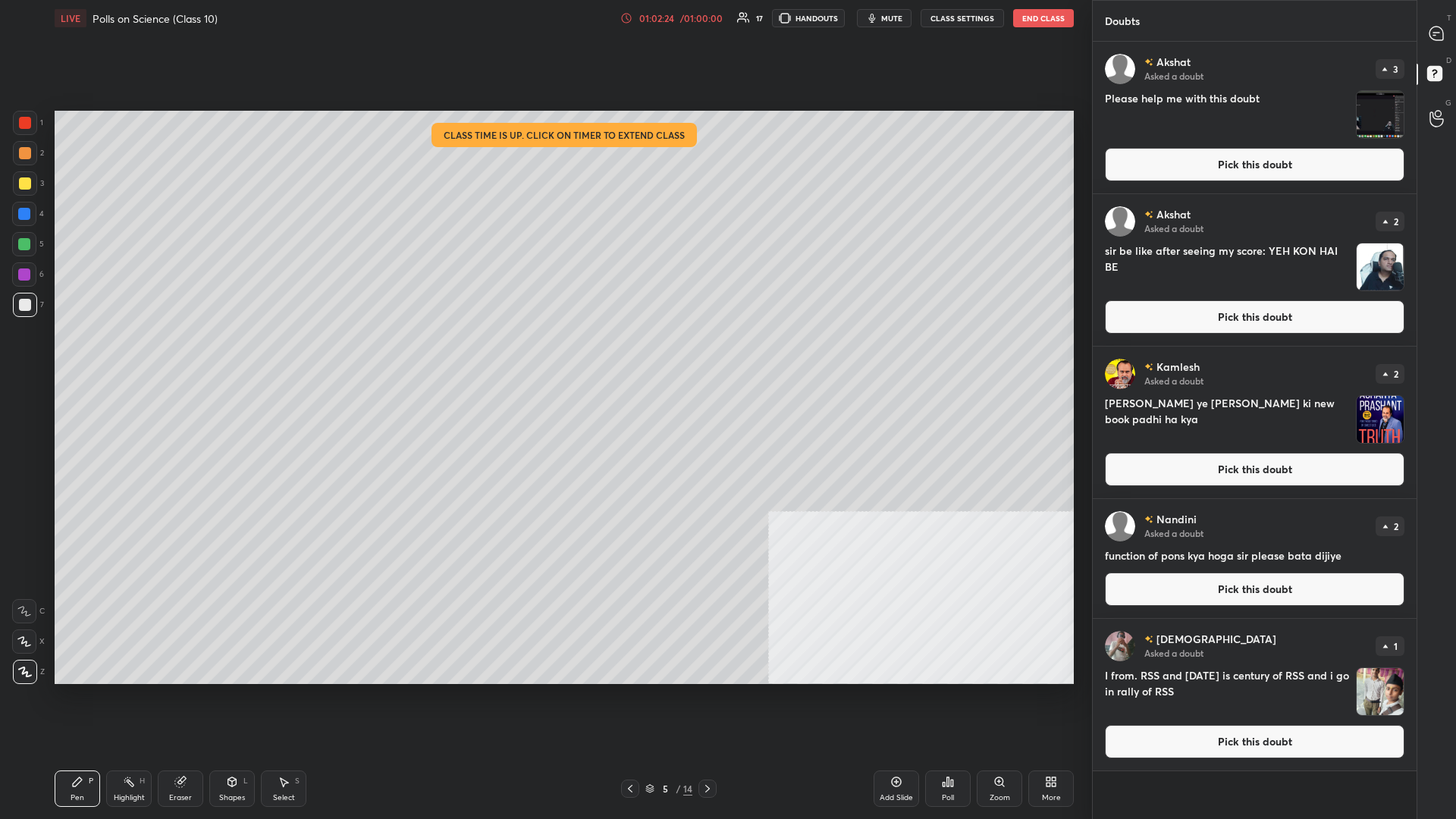
click at [543, 23] on button "End Class" at bounding box center [1043, 18] width 61 height 18
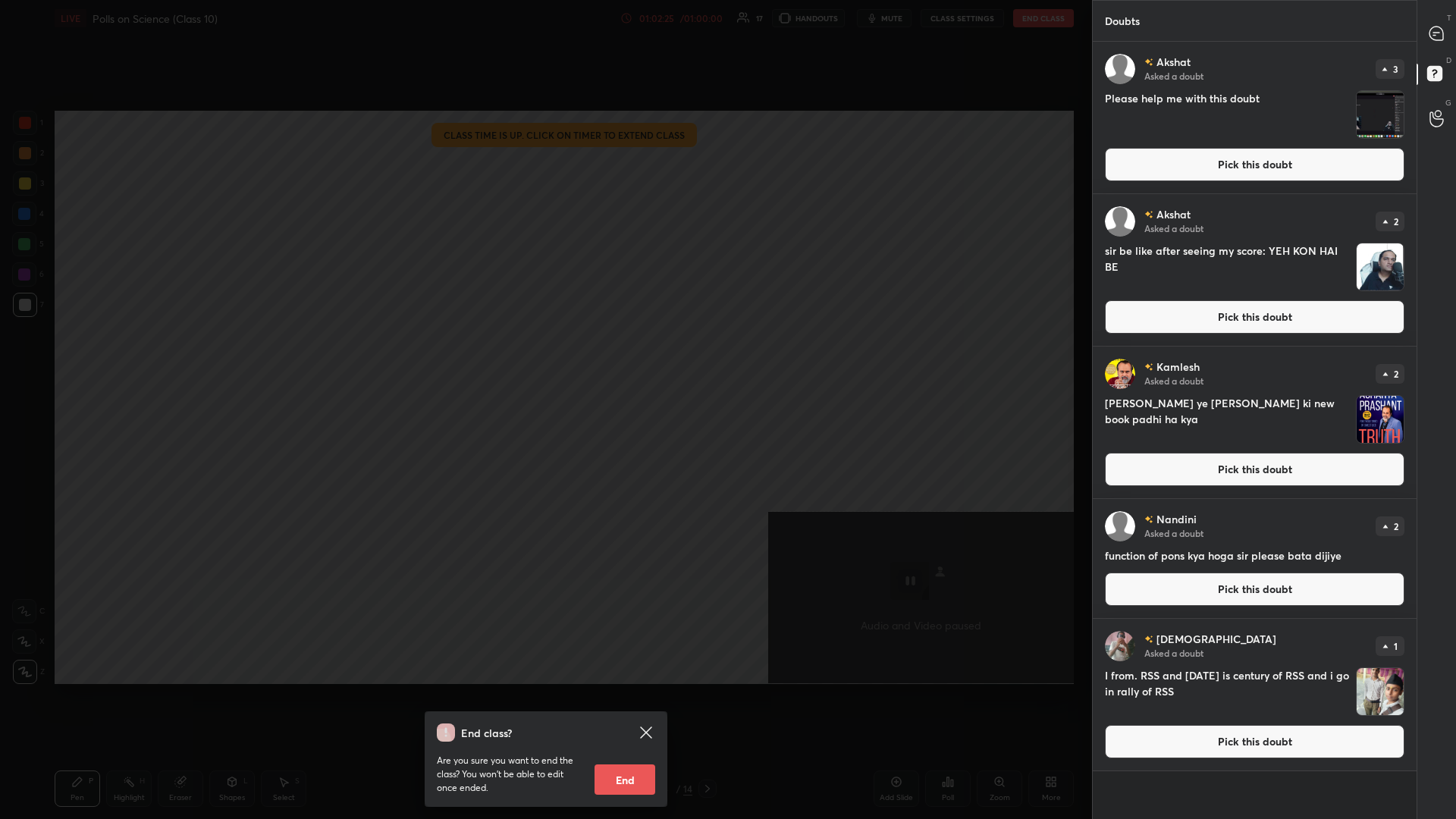
click at [543, 356] on button "End" at bounding box center [625, 779] width 61 height 30
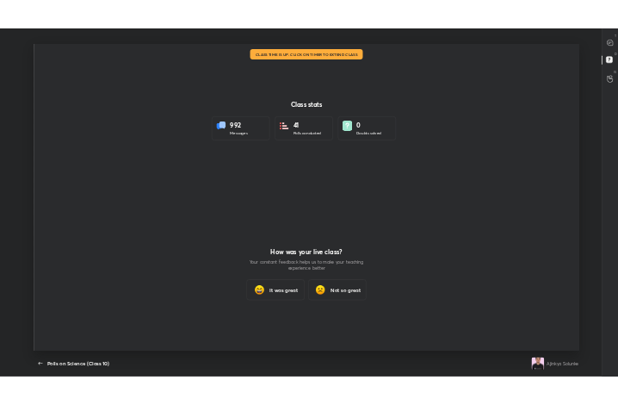
scroll to position [85281, 84462]
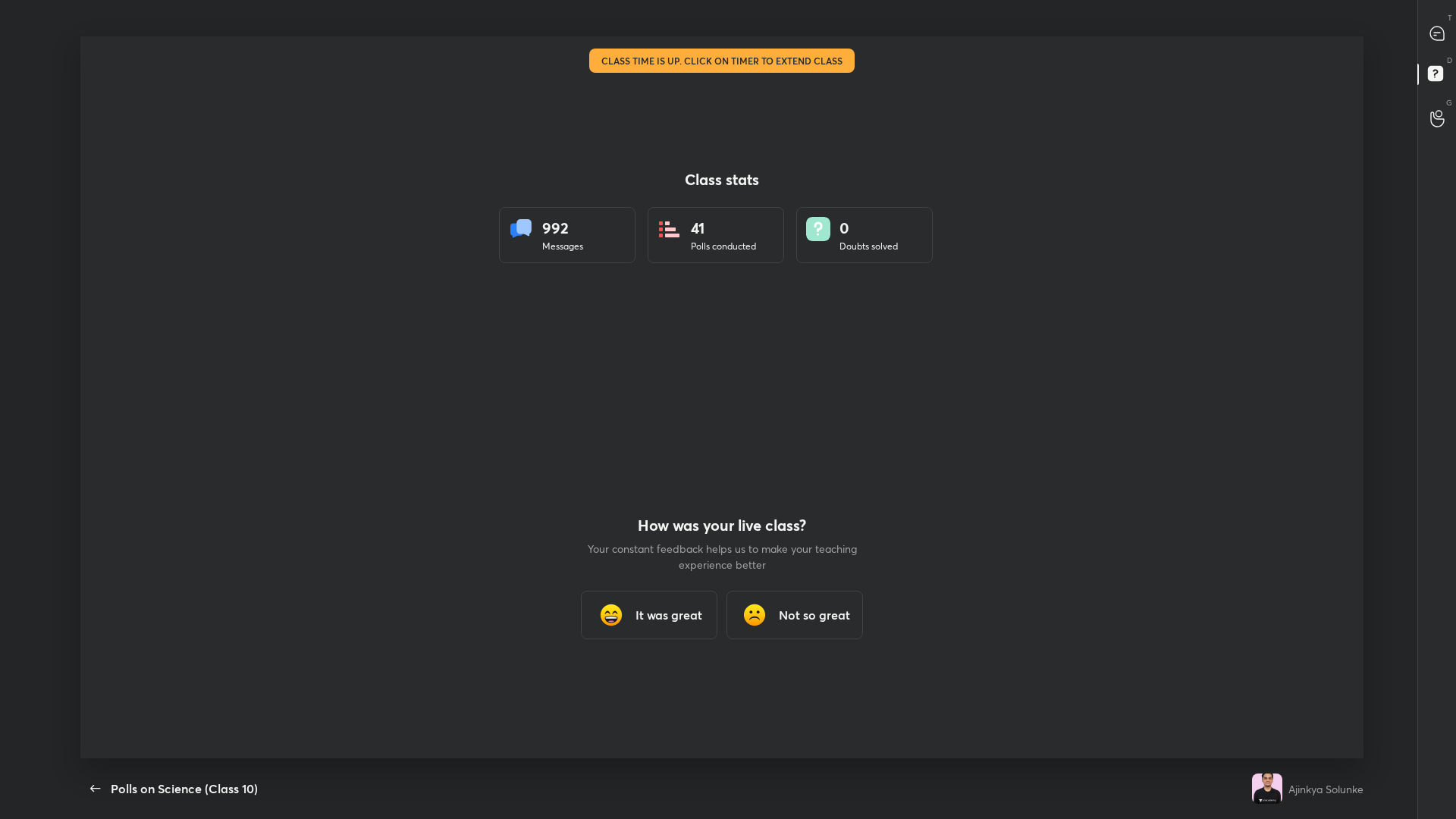
click at [543, 356] on div at bounding box center [721, 397] width 1283 height 722
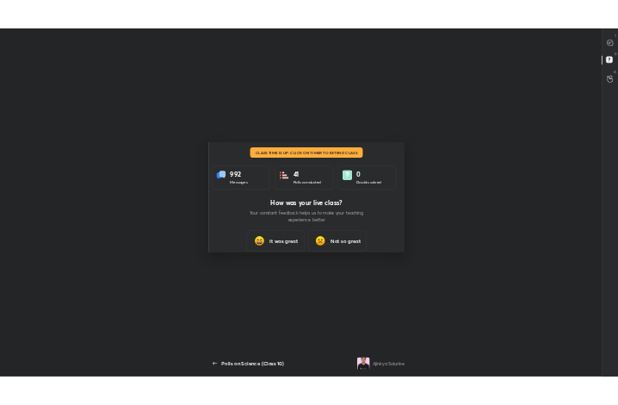
scroll to position [294, 604]
